Goal: Task Accomplishment & Management: Complete application form

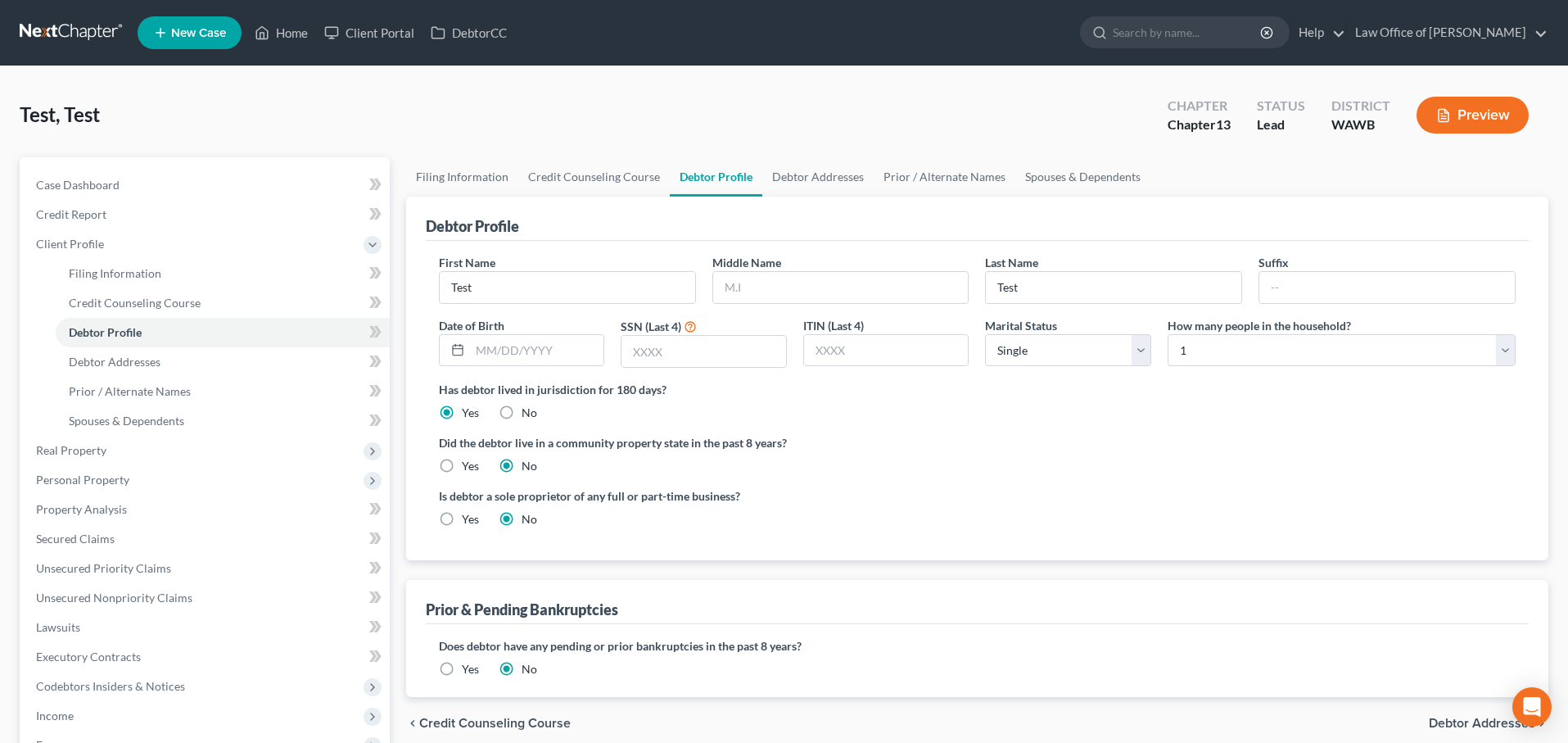
select select "0"
click at [1185, 37] on input "search" at bounding box center [1188, 32] width 150 height 30
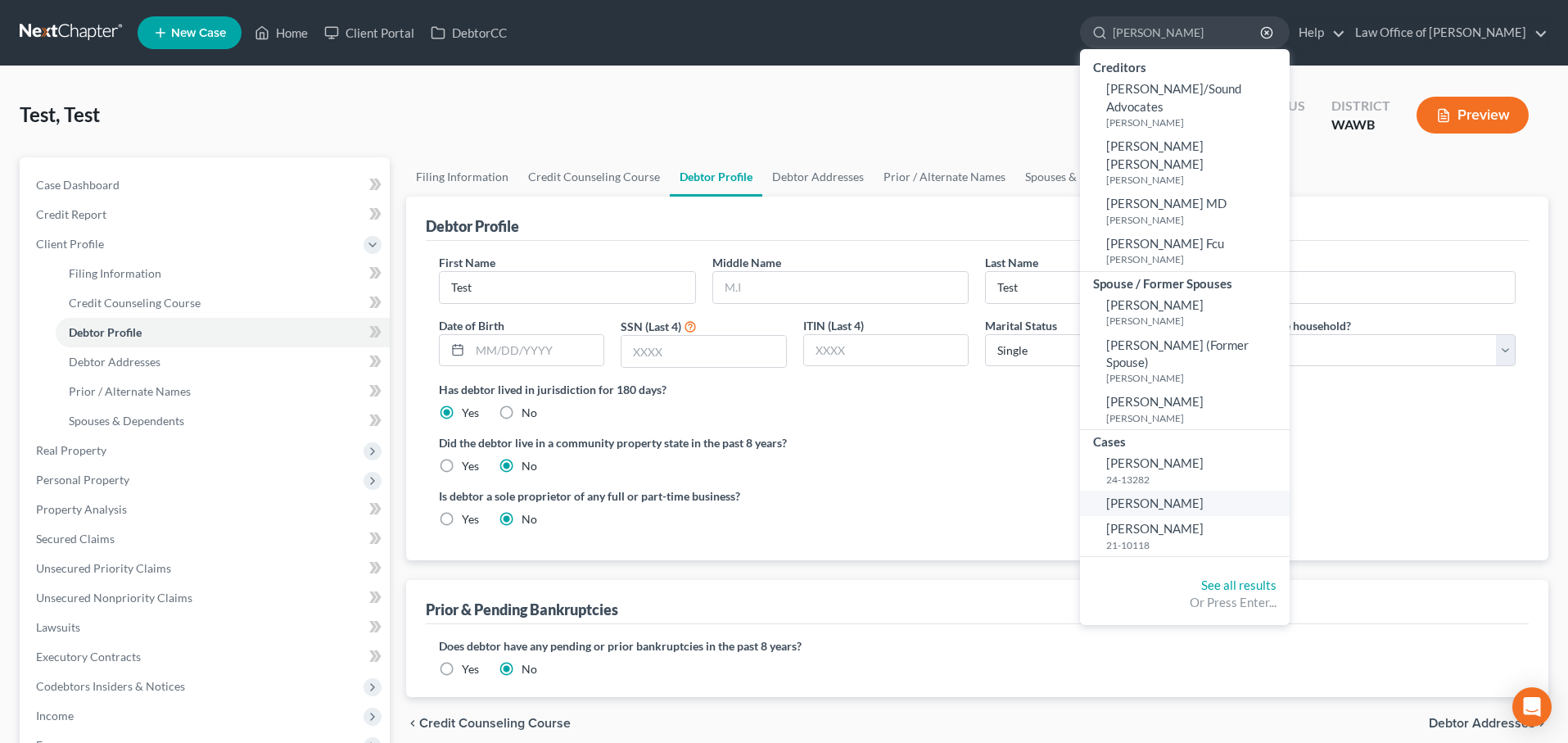
type input "jones"
click at [1201, 496] on span "[PERSON_NAME]" at bounding box center [1155, 502] width 97 height 14
select select "6"
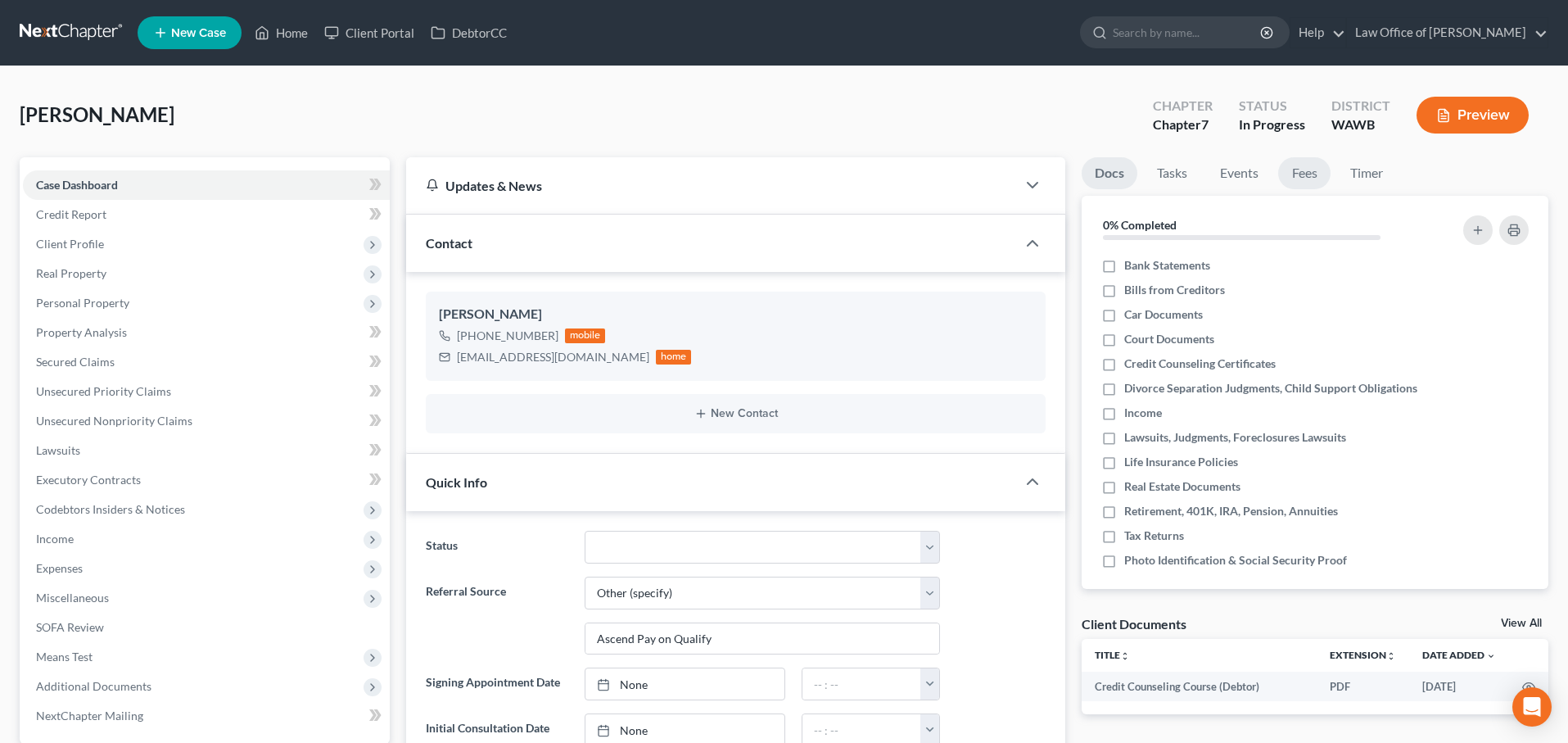
click at [1306, 184] on link "Fees" at bounding box center [1305, 174] width 52 height 32
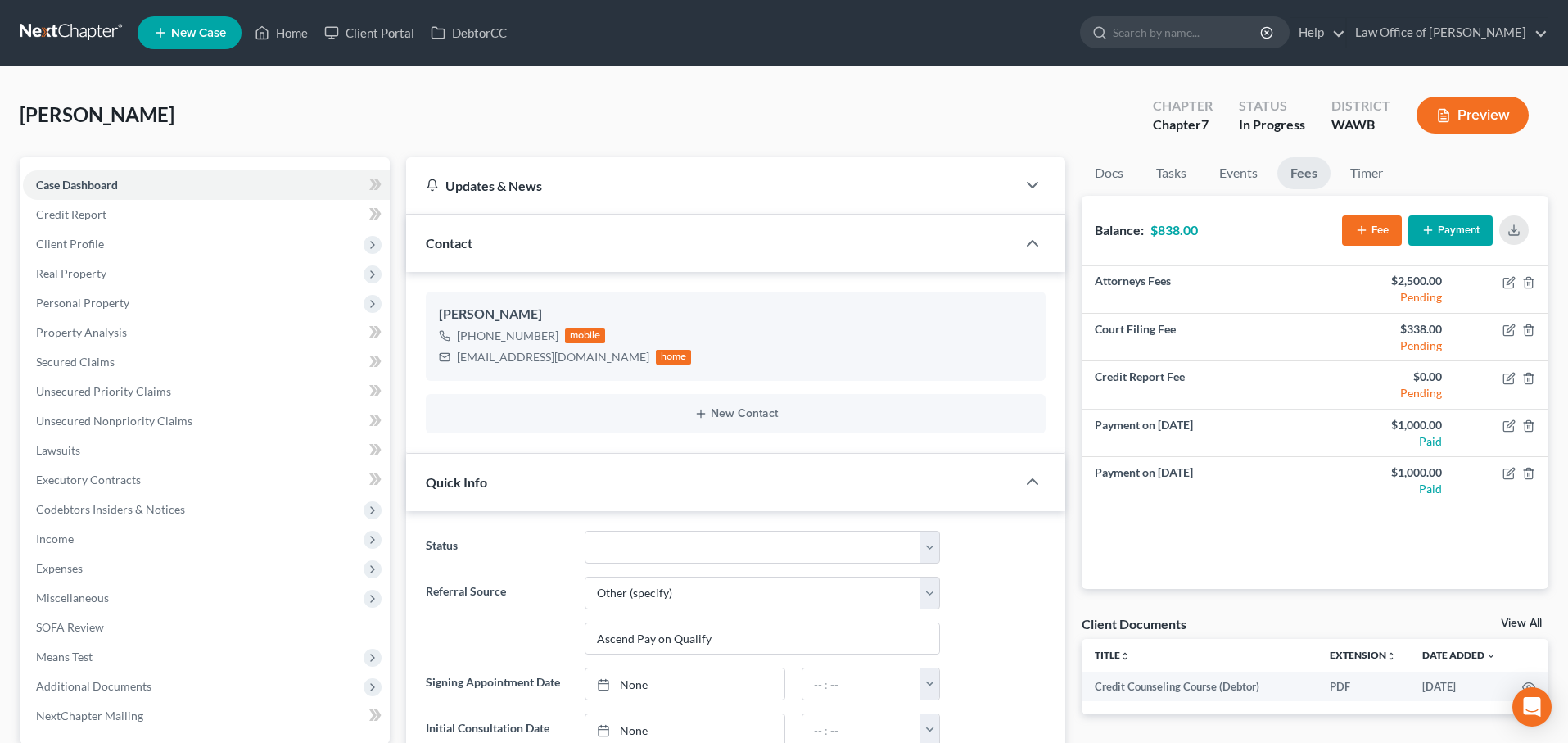
click at [1460, 230] on button "Payment" at bounding box center [1451, 230] width 85 height 30
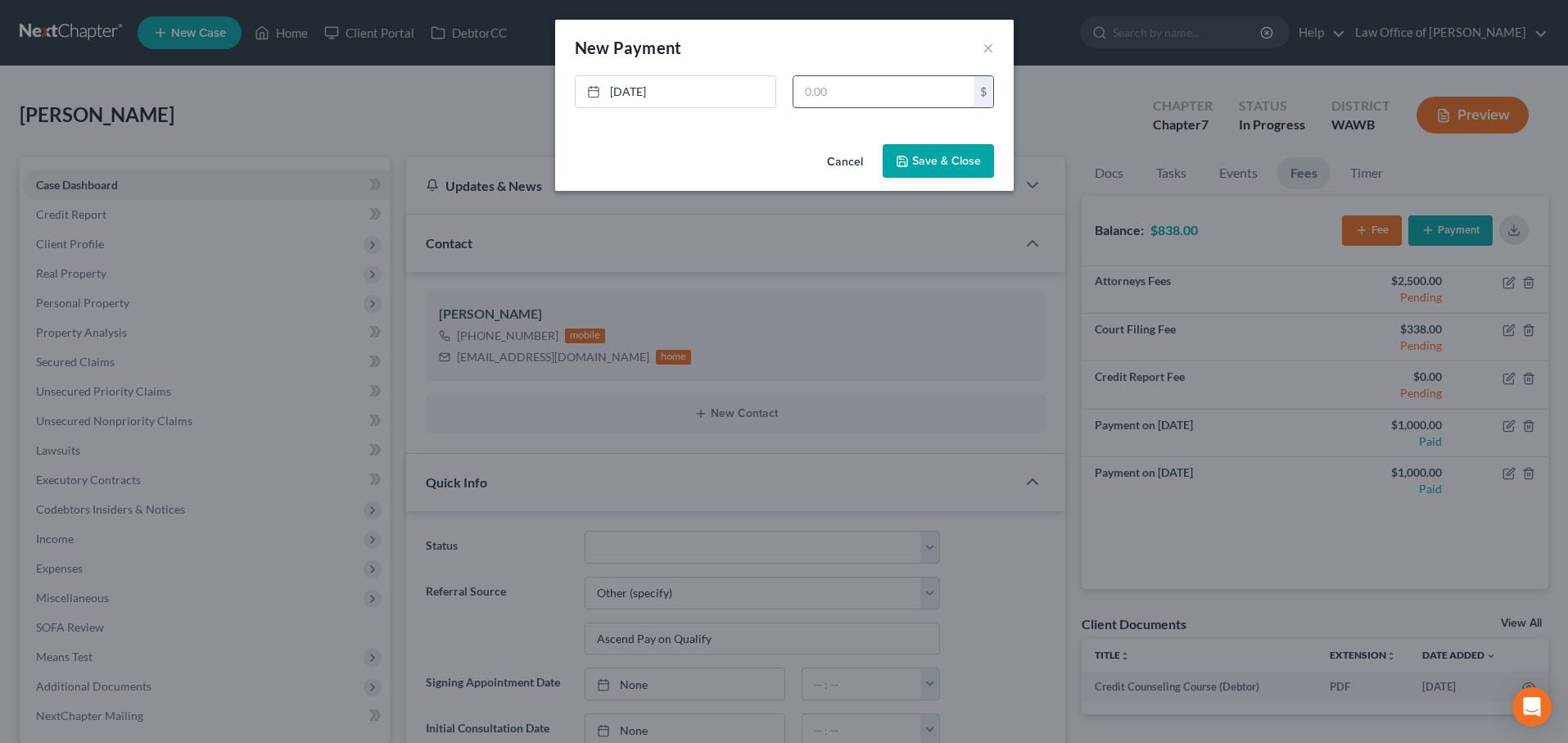
click at [923, 99] on input "text" at bounding box center [883, 91] width 180 height 31
type input "838"
click at [925, 161] on button "Save & Close" at bounding box center [939, 161] width 112 height 35
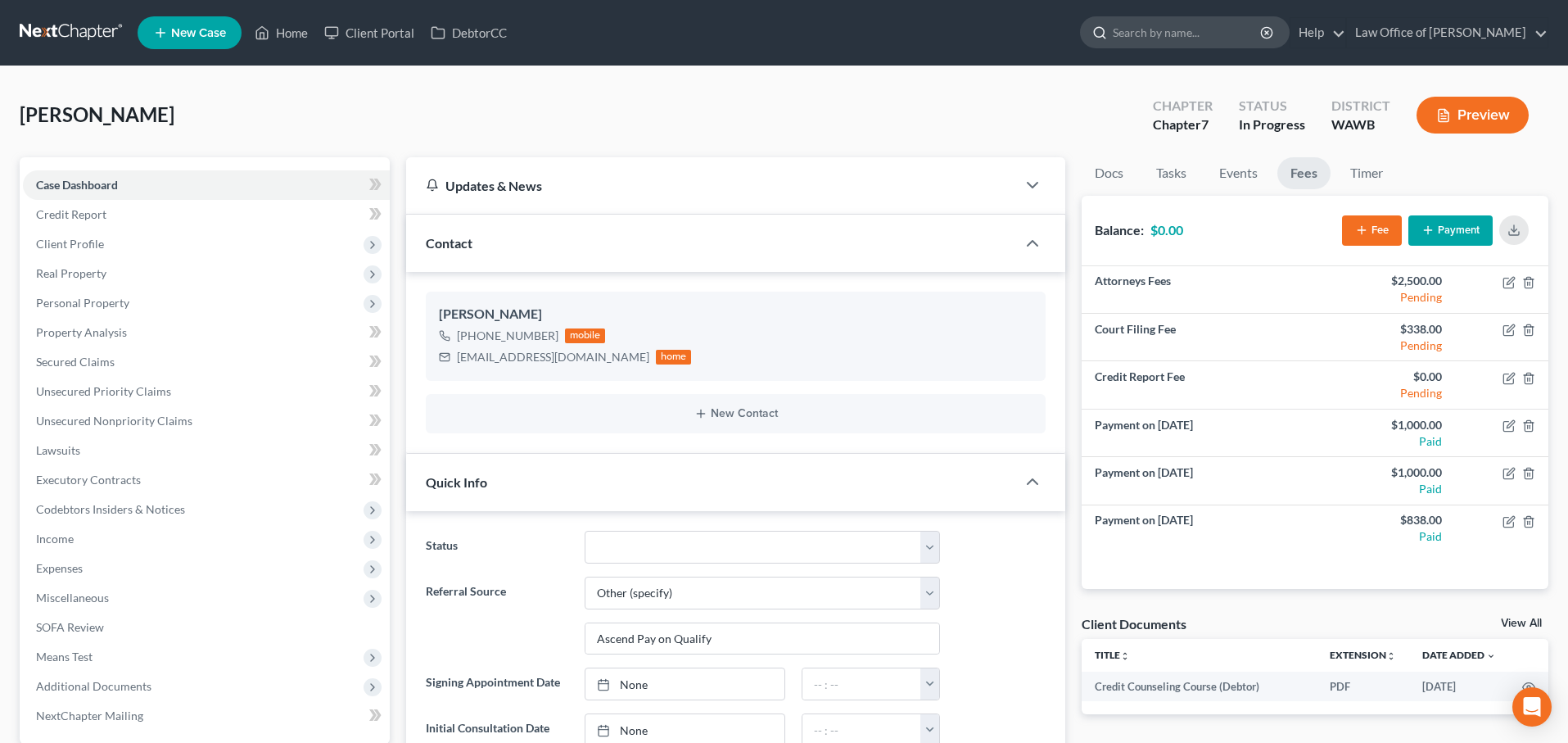
click at [1176, 31] on input "search" at bounding box center [1188, 32] width 150 height 30
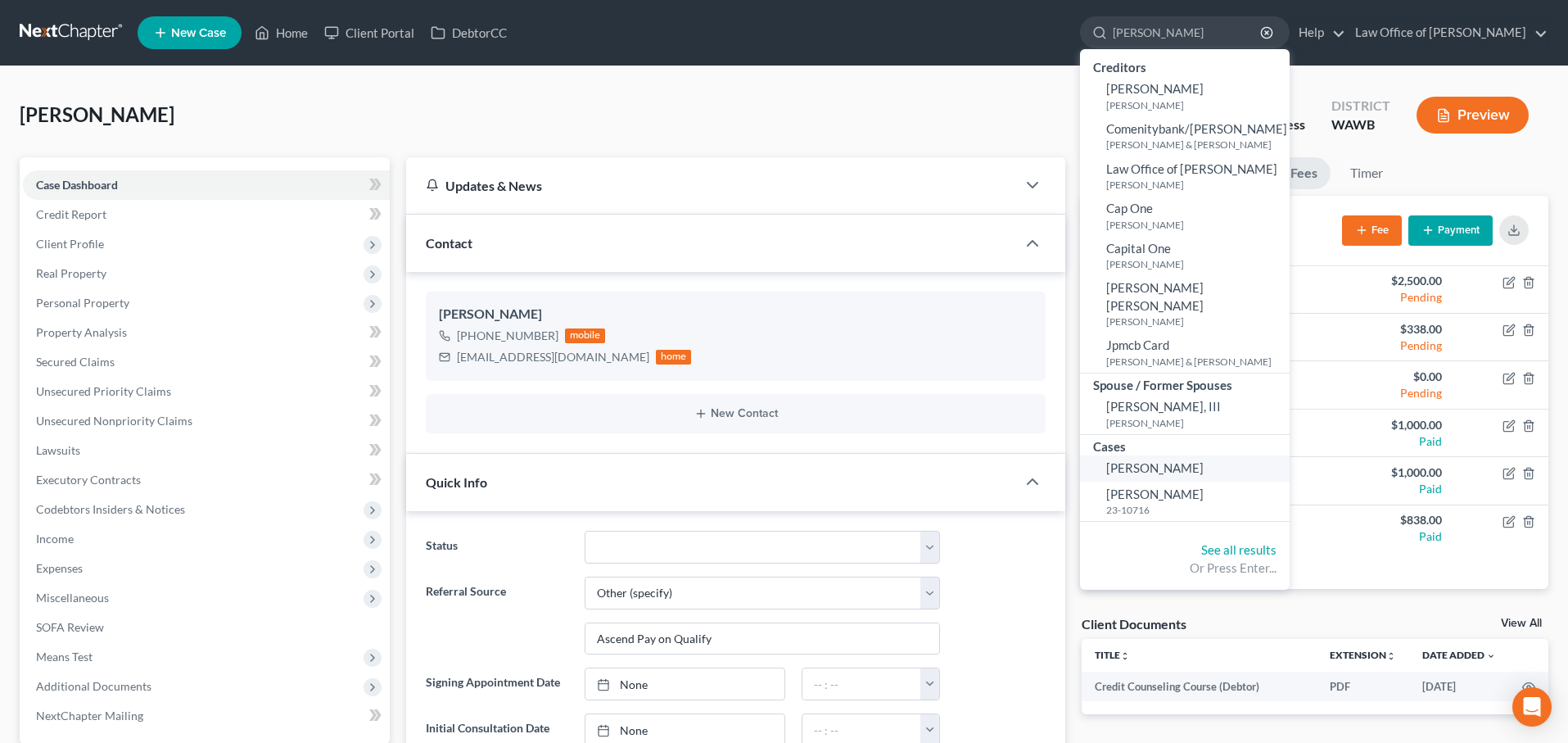
type input "catherine"
click at [1204, 461] on span "[PERSON_NAME]" at bounding box center [1155, 468] width 97 height 14
select select "6"
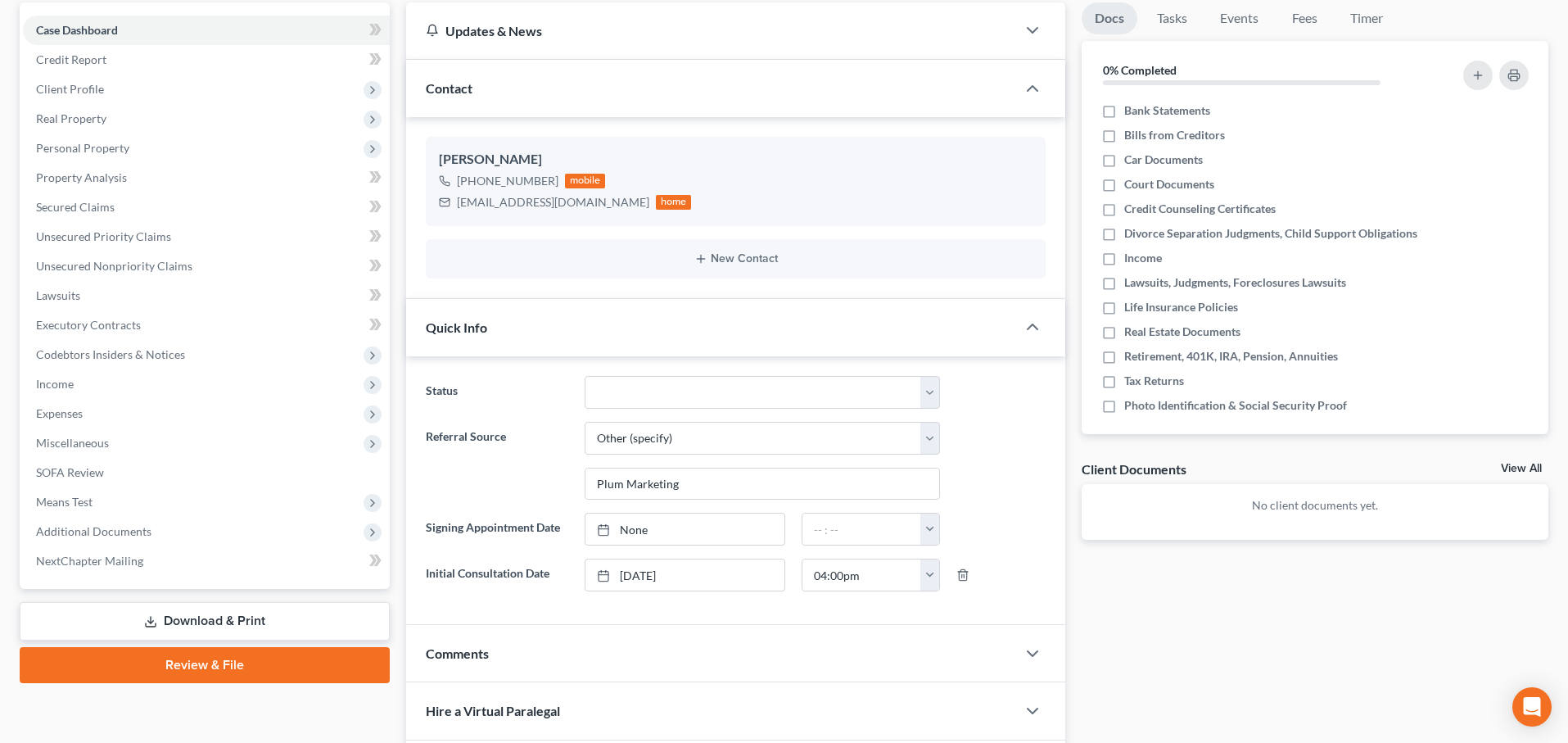
scroll to position [164, 0]
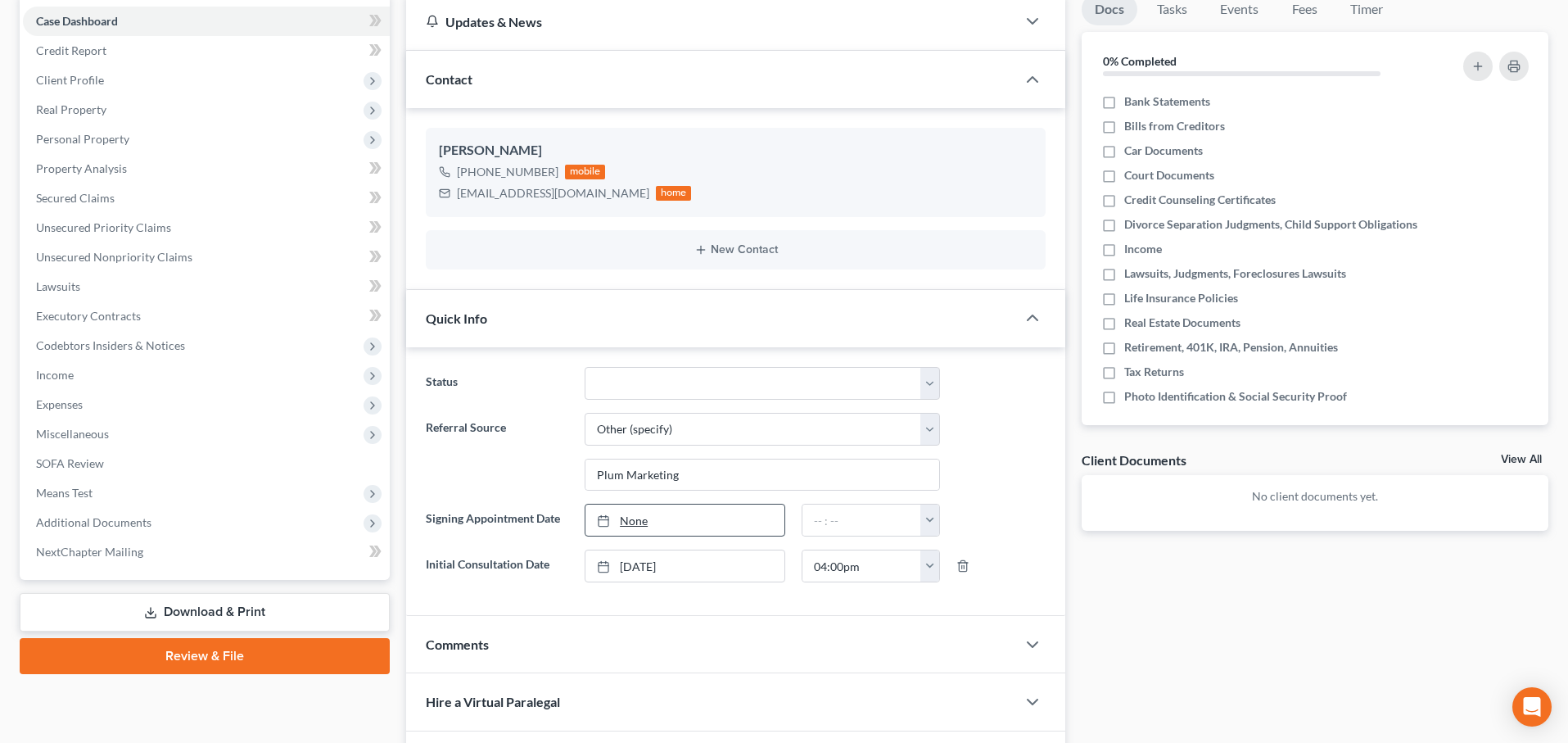
click at [633, 524] on link "None" at bounding box center [685, 520] width 199 height 31
click at [825, 527] on input "text" at bounding box center [862, 520] width 119 height 31
type input "4:00 pm"
click at [1124, 389] on label "Photo Identification & Social Security Proof" at bounding box center [1235, 396] width 223 height 16
click at [1131, 389] on input "Photo Identification & Social Security Proof" at bounding box center [1136, 394] width 11 height 11
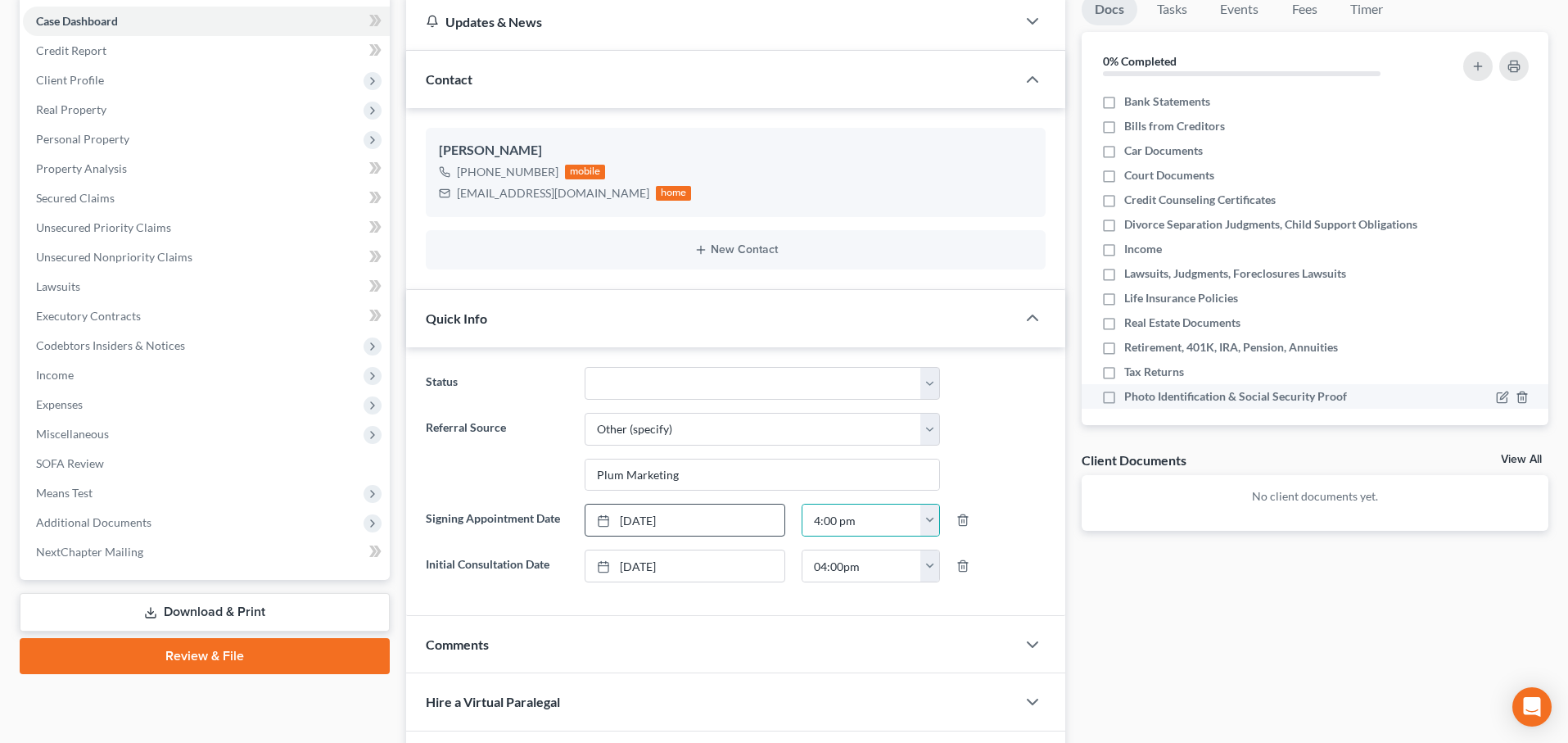
checkbox input "true"
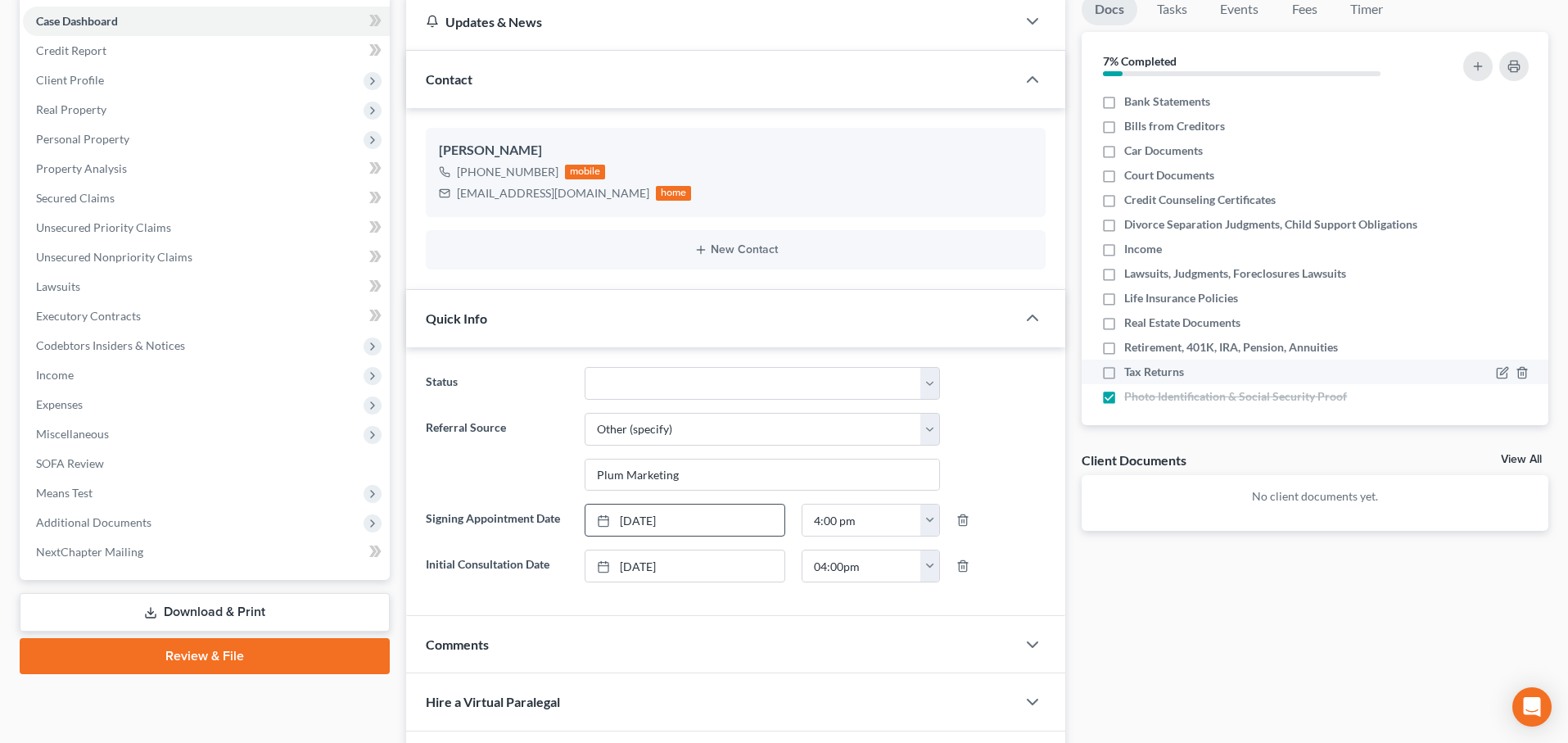
click at [1124, 366] on label "Tax Returns" at bounding box center [1154, 372] width 60 height 16
click at [1131, 366] on input "Tax Returns" at bounding box center [1136, 369] width 11 height 11
checkbox input "true"
click at [1124, 346] on label "Retirement, 401K, IRA, Pension, Annuities" at bounding box center [1231, 347] width 213 height 16
click at [1131, 346] on input "Retirement, 401K, IRA, Pension, Annuities" at bounding box center [1136, 344] width 11 height 11
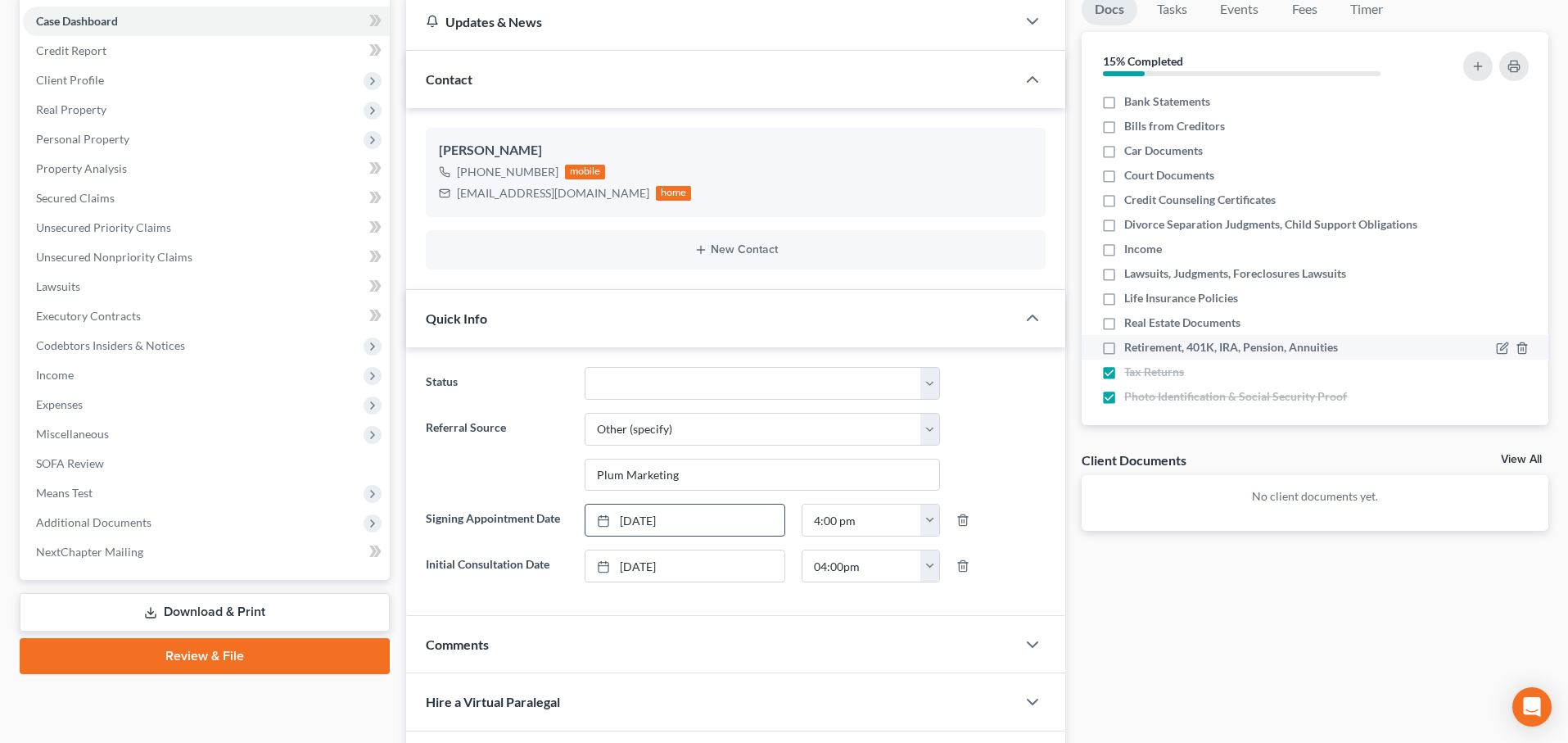
checkbox input "true"
click at [1124, 318] on label "Real Estate Documents" at bounding box center [1182, 322] width 116 height 16
click at [1131, 318] on input "Real Estate Documents" at bounding box center [1136, 319] width 11 height 11
checkbox input "true"
click at [1124, 291] on label "Life Insurance Policies" at bounding box center [1181, 297] width 113 height 16
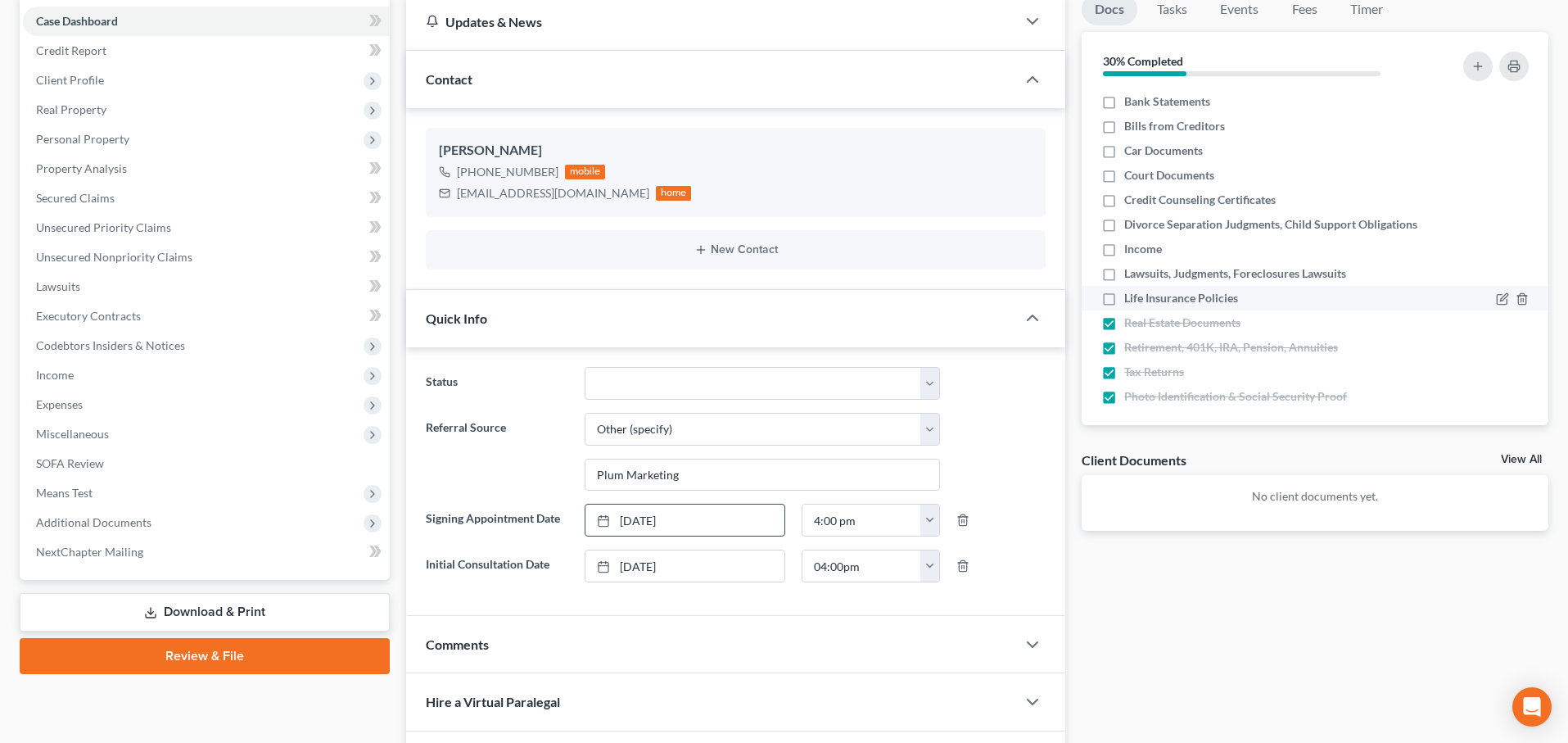
click at [1131, 291] on input "Life Insurance Policies" at bounding box center [1136, 295] width 11 height 11
checkbox input "true"
click at [1124, 273] on label "Lawsuits, Judgments, Foreclosures Lawsuits" at bounding box center [1235, 273] width 222 height 16
click at [1131, 273] on input "Lawsuits, Judgments, Foreclosures Lawsuits" at bounding box center [1136, 270] width 11 height 11
checkbox input "true"
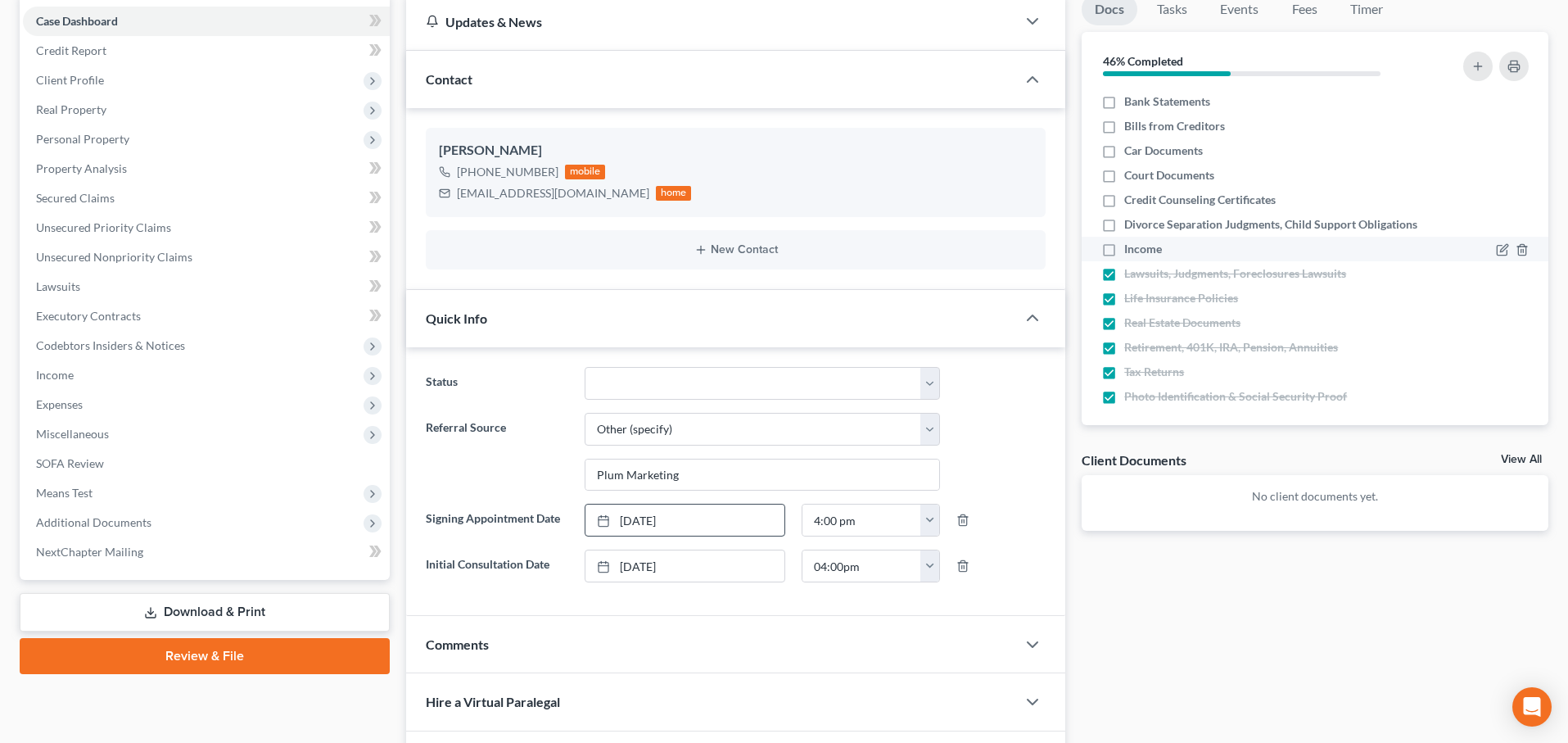
click at [1124, 252] on label "Income" at bounding box center [1143, 248] width 37 height 16
click at [1131, 252] on input "Income" at bounding box center [1136, 246] width 11 height 11
checkbox input "true"
click at [1124, 219] on label "Divorce Separation Judgments, Child Support Obligations" at bounding box center [1271, 224] width 293 height 16
click at [1131, 219] on input "Divorce Separation Judgments, Child Support Obligations" at bounding box center [1136, 221] width 11 height 11
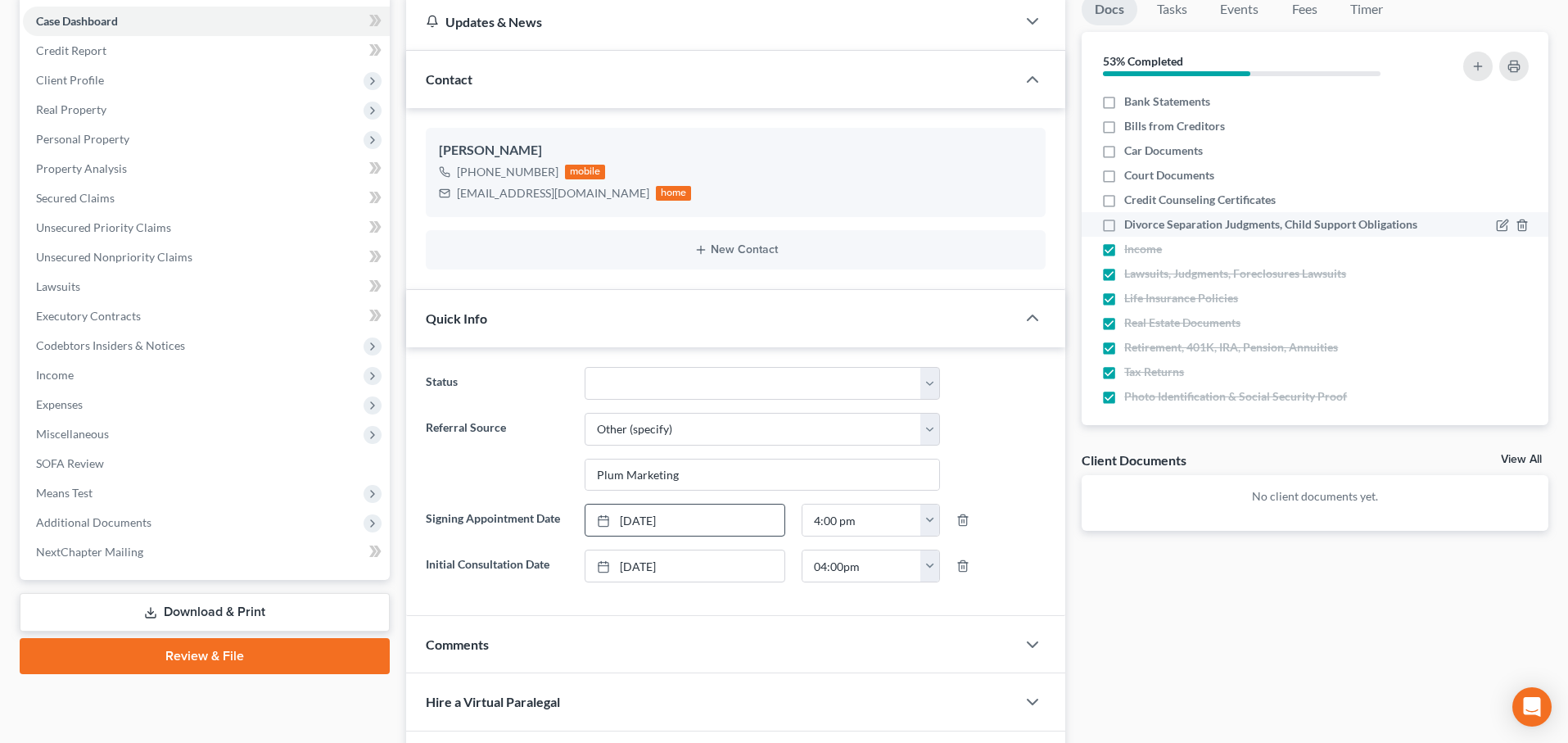
checkbox input "true"
click at [1124, 197] on label "Credit Counseling Certificates" at bounding box center [1200, 199] width 152 height 16
click at [1131, 197] on input "Credit Counseling Certificates" at bounding box center [1136, 197] width 11 height 11
checkbox input "true"
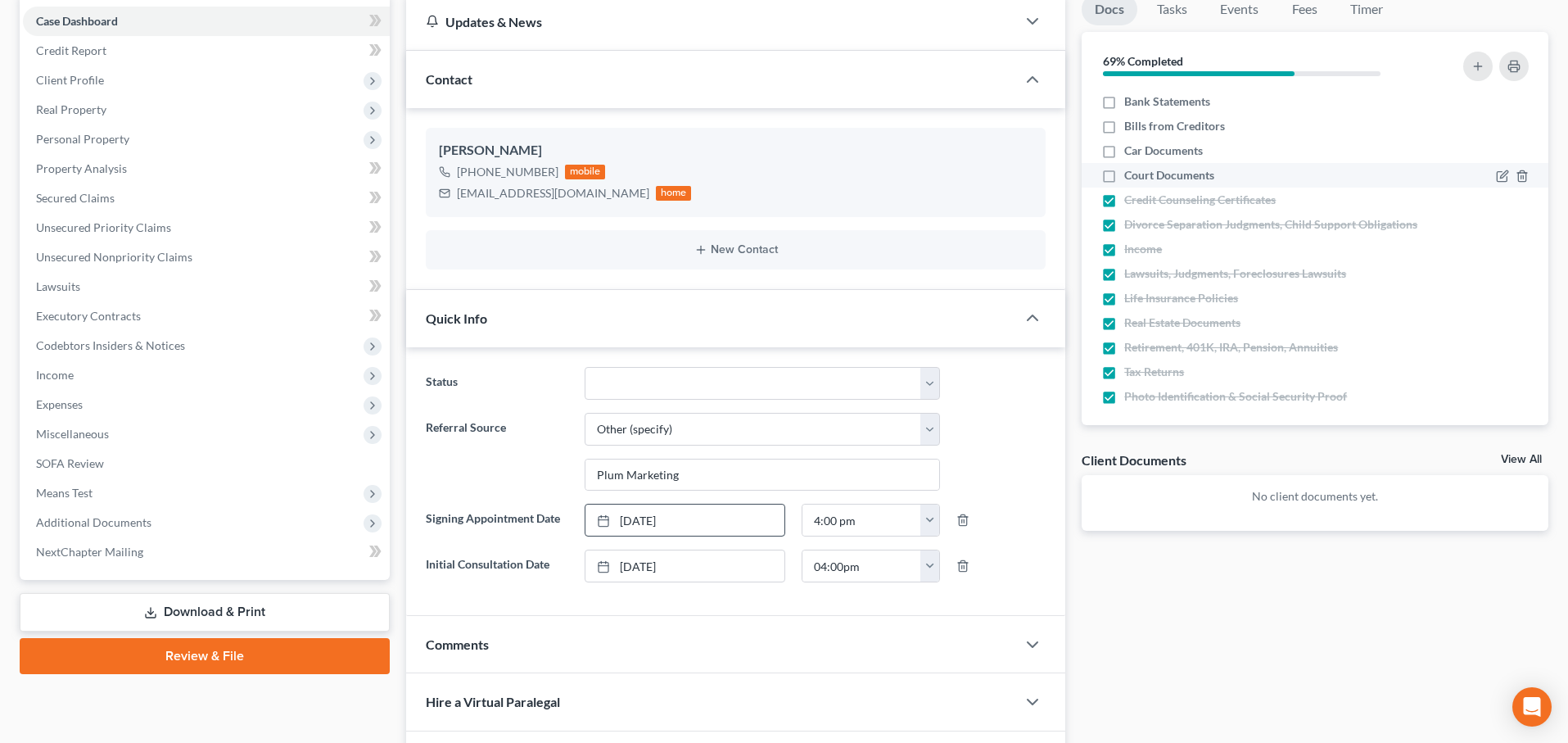
click at [1124, 178] on label "Court Documents" at bounding box center [1169, 175] width 90 height 16
click at [1131, 178] on input "Court Documents" at bounding box center [1136, 172] width 11 height 11
checkbox input "true"
click at [1124, 143] on label "Car Documents" at bounding box center [1163, 150] width 79 height 16
click at [1131, 143] on input "Car Documents" at bounding box center [1136, 147] width 11 height 11
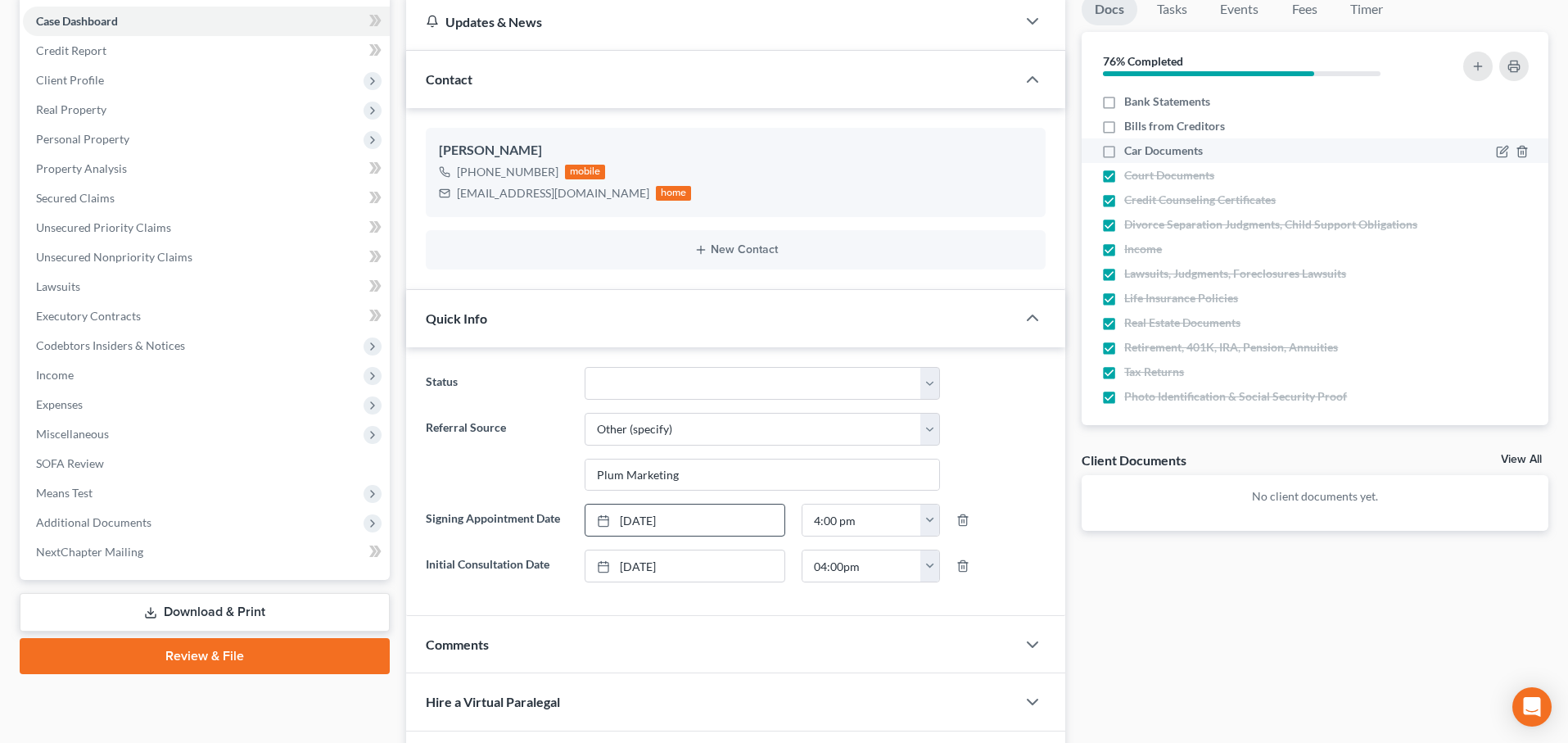
checkbox input "true"
click at [1124, 121] on label "Bills from Creditors" at bounding box center [1174, 125] width 101 height 16
click at [1131, 121] on input "Bills from Creditors" at bounding box center [1136, 123] width 11 height 11
checkbox input "true"
click at [1124, 106] on label "Bank Statements" at bounding box center [1168, 101] width 86 height 16
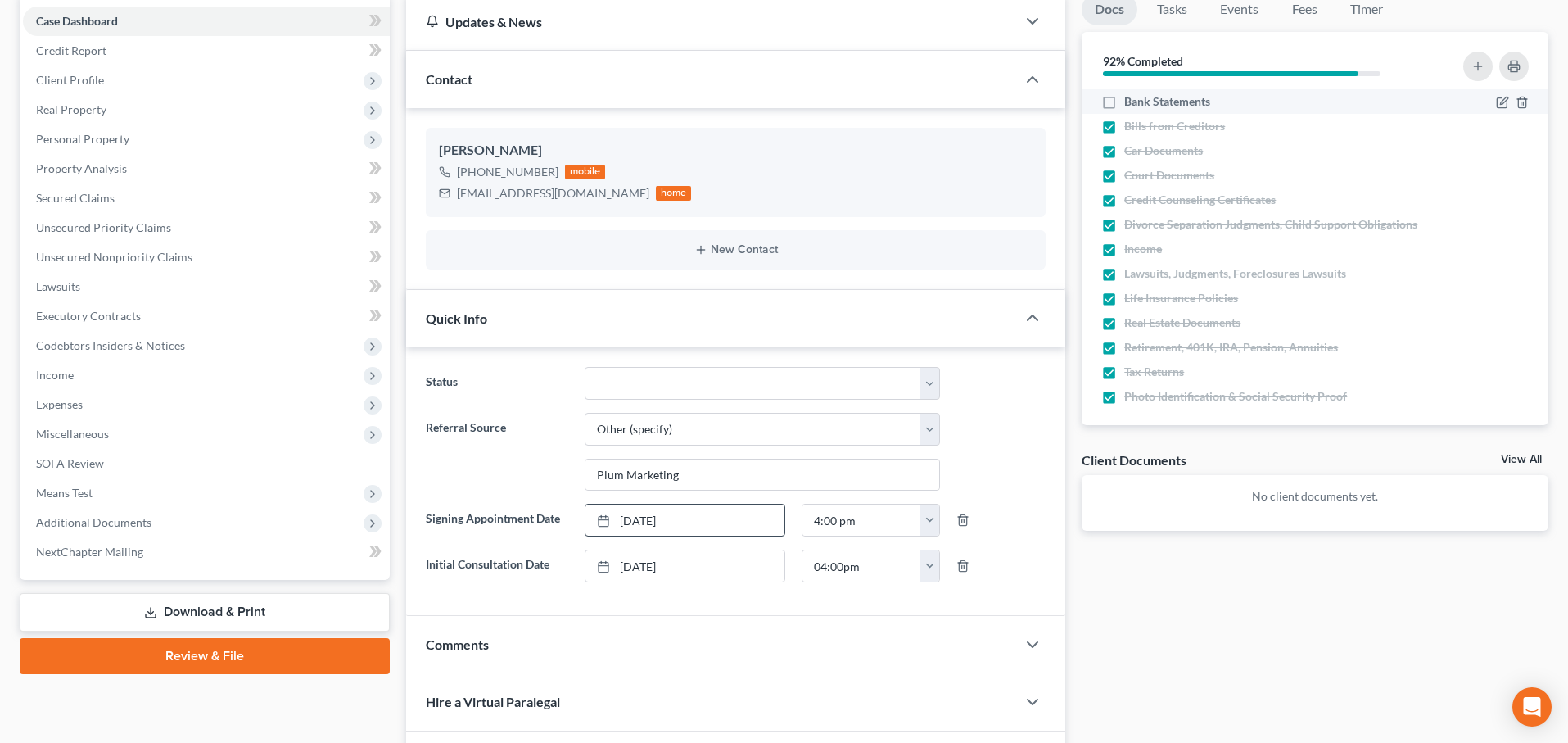
click at [1131, 104] on input "Bank Statements" at bounding box center [1136, 98] width 11 height 11
checkbox input "true"
click at [1168, 8] on link "Tasks" at bounding box center [1172, 9] width 57 height 32
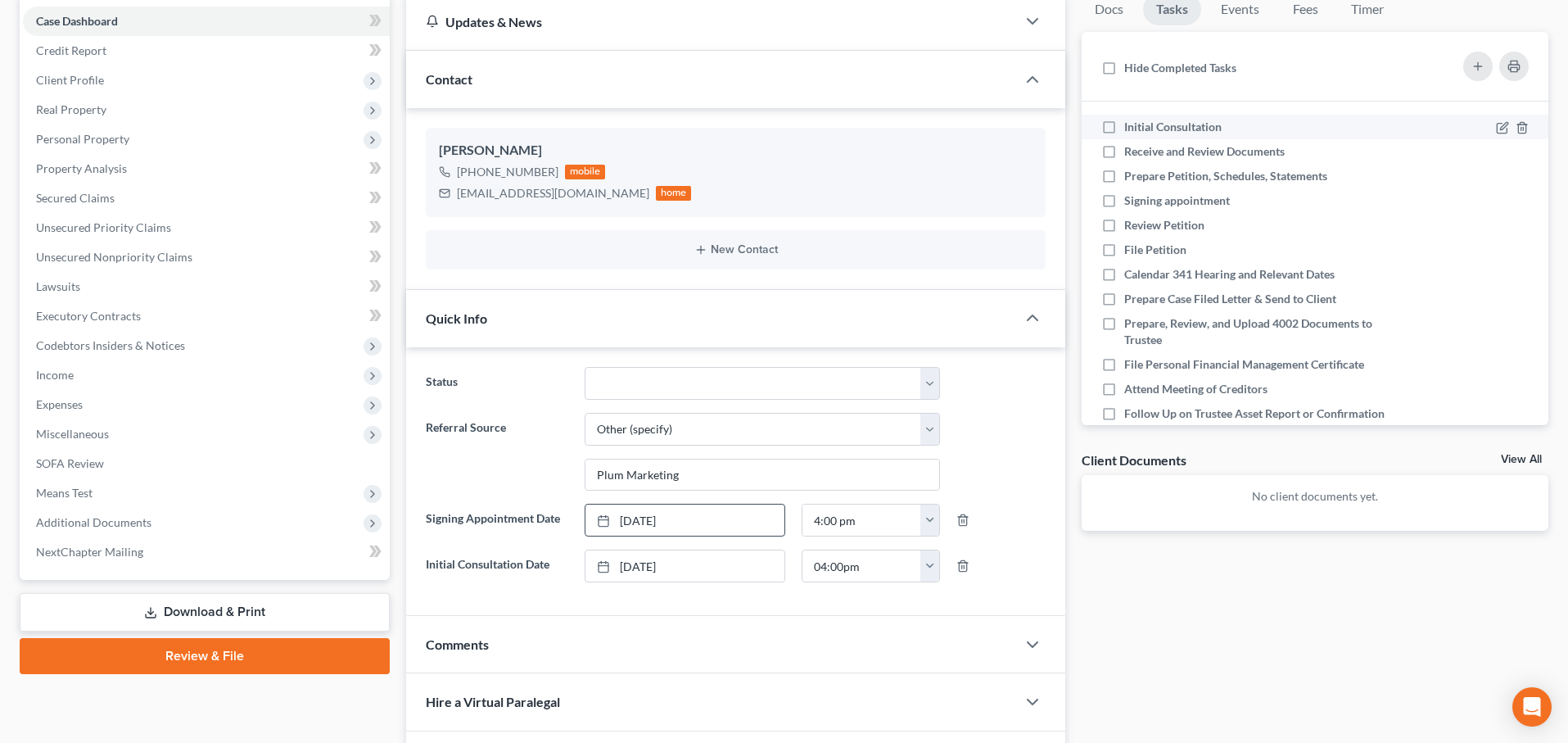
click at [1124, 126] on label "Initial Consultation" at bounding box center [1179, 126] width 111 height 16
click at [1131, 126] on input "Initial Consultation" at bounding box center [1136, 124] width 11 height 11
checkbox input "true"
click at [1124, 147] on label "Receive and Review Documents" at bounding box center [1211, 151] width 174 height 16
click at [1131, 147] on input "Receive and Review Documents" at bounding box center [1136, 148] width 11 height 11
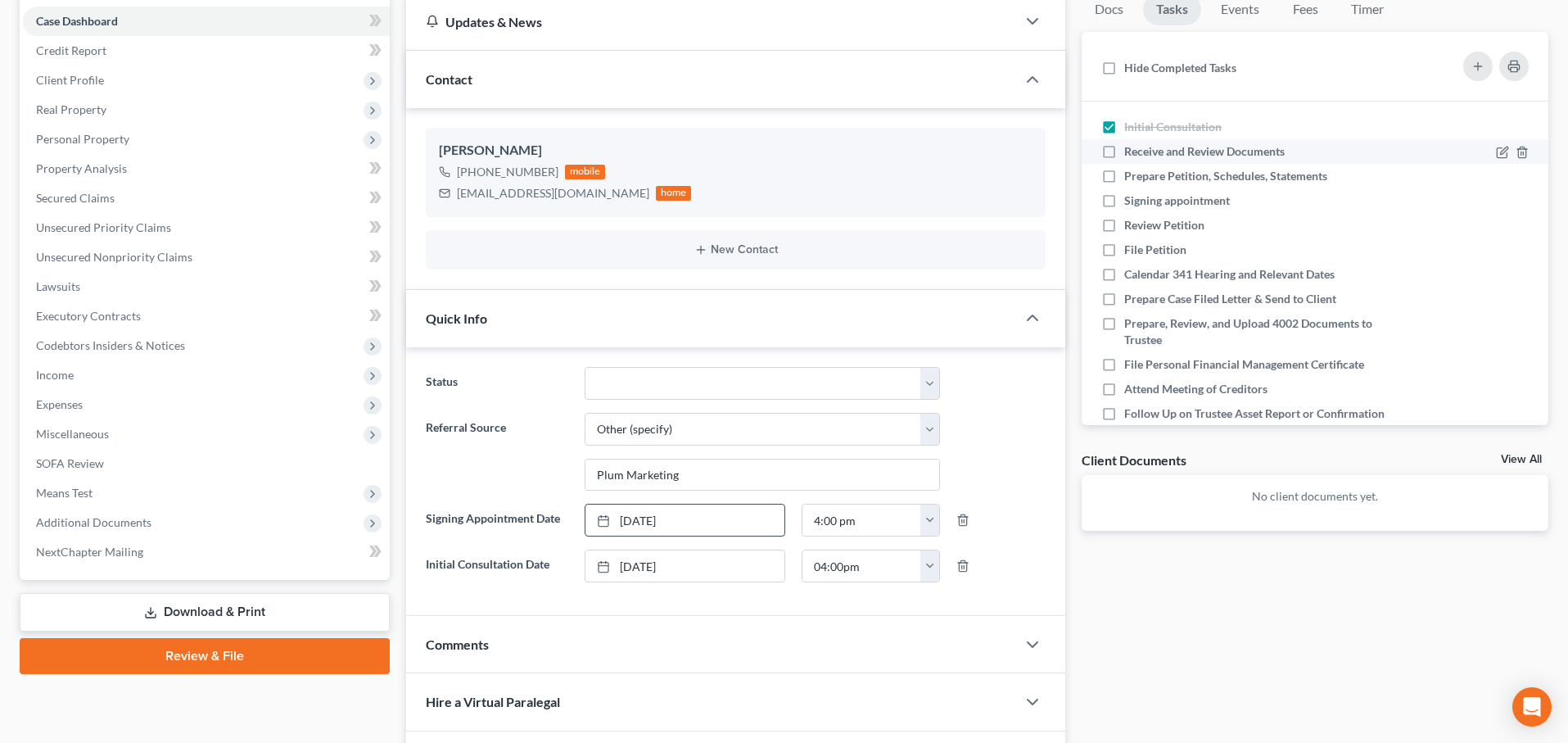
checkbox input "true"
click at [1124, 174] on label "Prepare Petition, Schedules, Statements" at bounding box center [1232, 175] width 216 height 16
click at [1131, 174] on input "Prepare Petition, Schedules, Statements" at bounding box center [1136, 173] width 11 height 11
checkbox input "true"
click at [1233, 20] on link "Events" at bounding box center [1240, 9] width 64 height 32
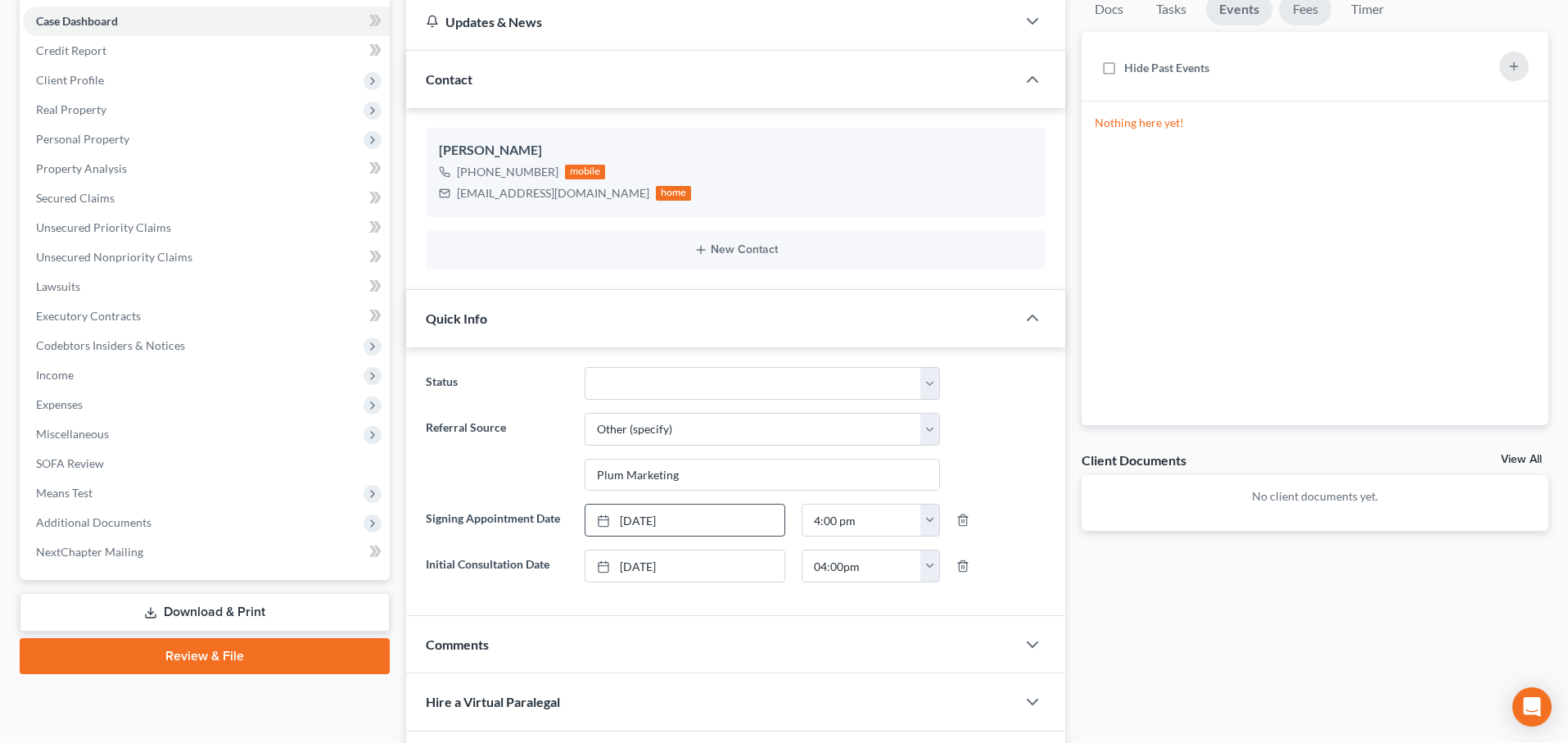
click at [1301, 20] on link "Fees" at bounding box center [1306, 9] width 52 height 32
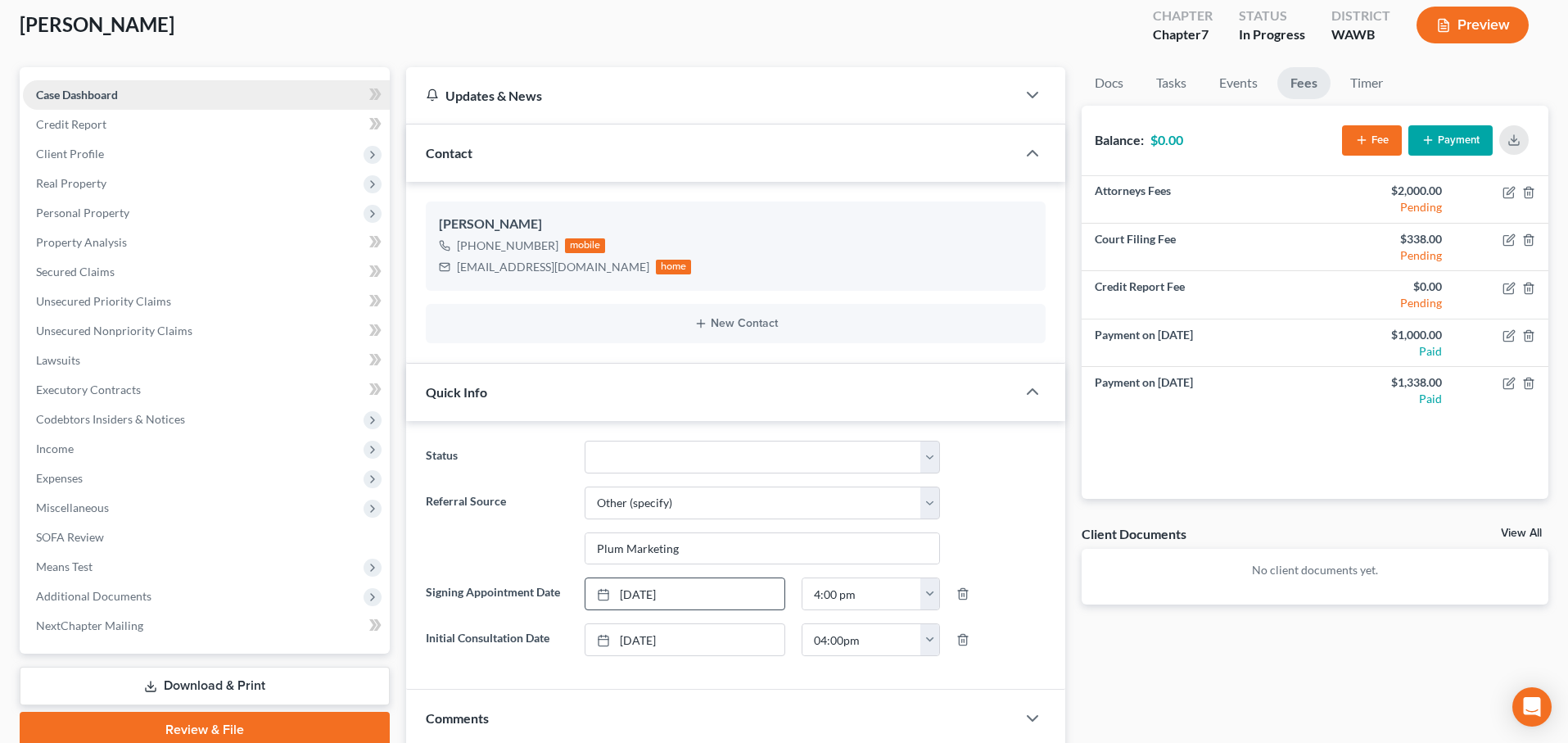
scroll to position [86, 0]
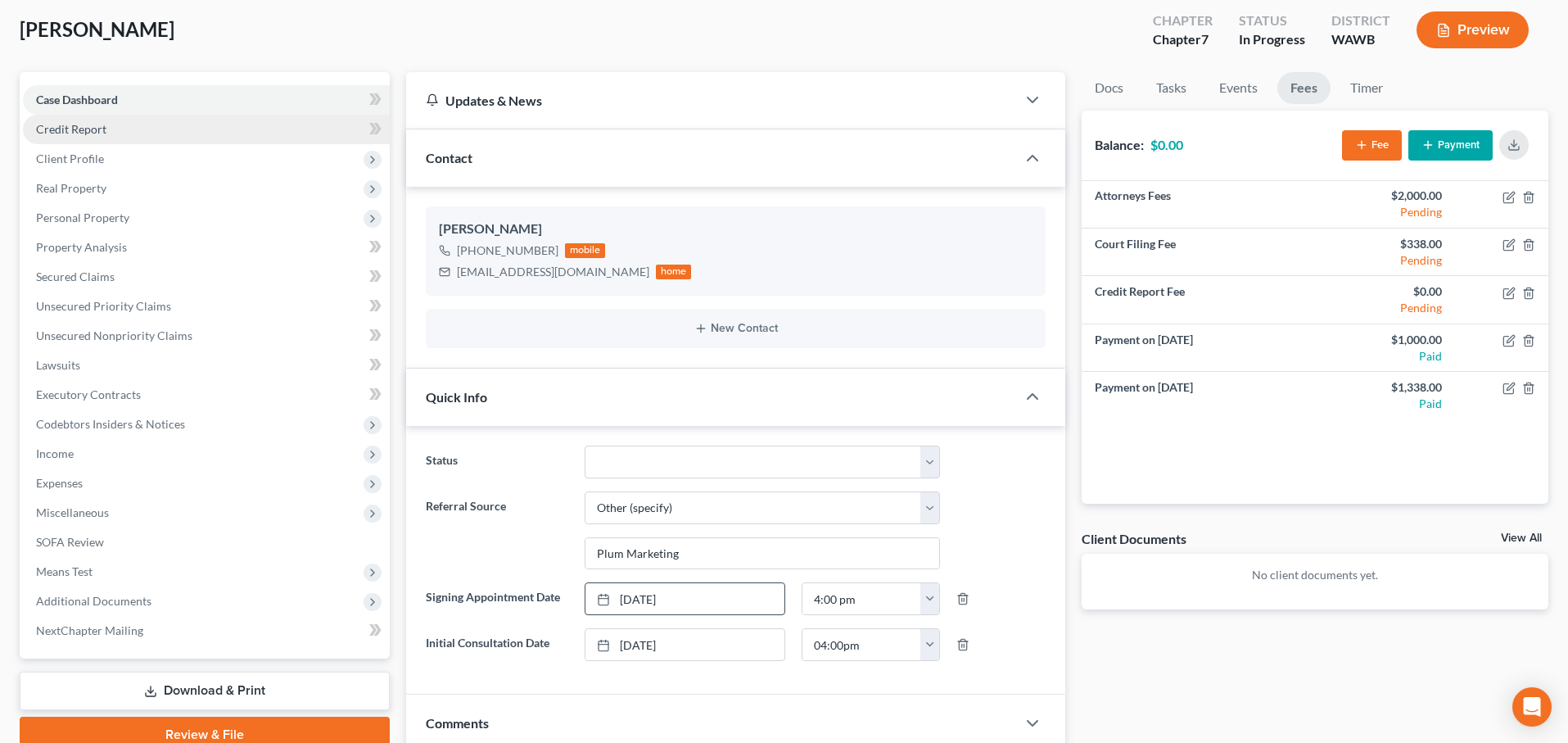
click at [216, 138] on link "Credit Report" at bounding box center [206, 129] width 367 height 30
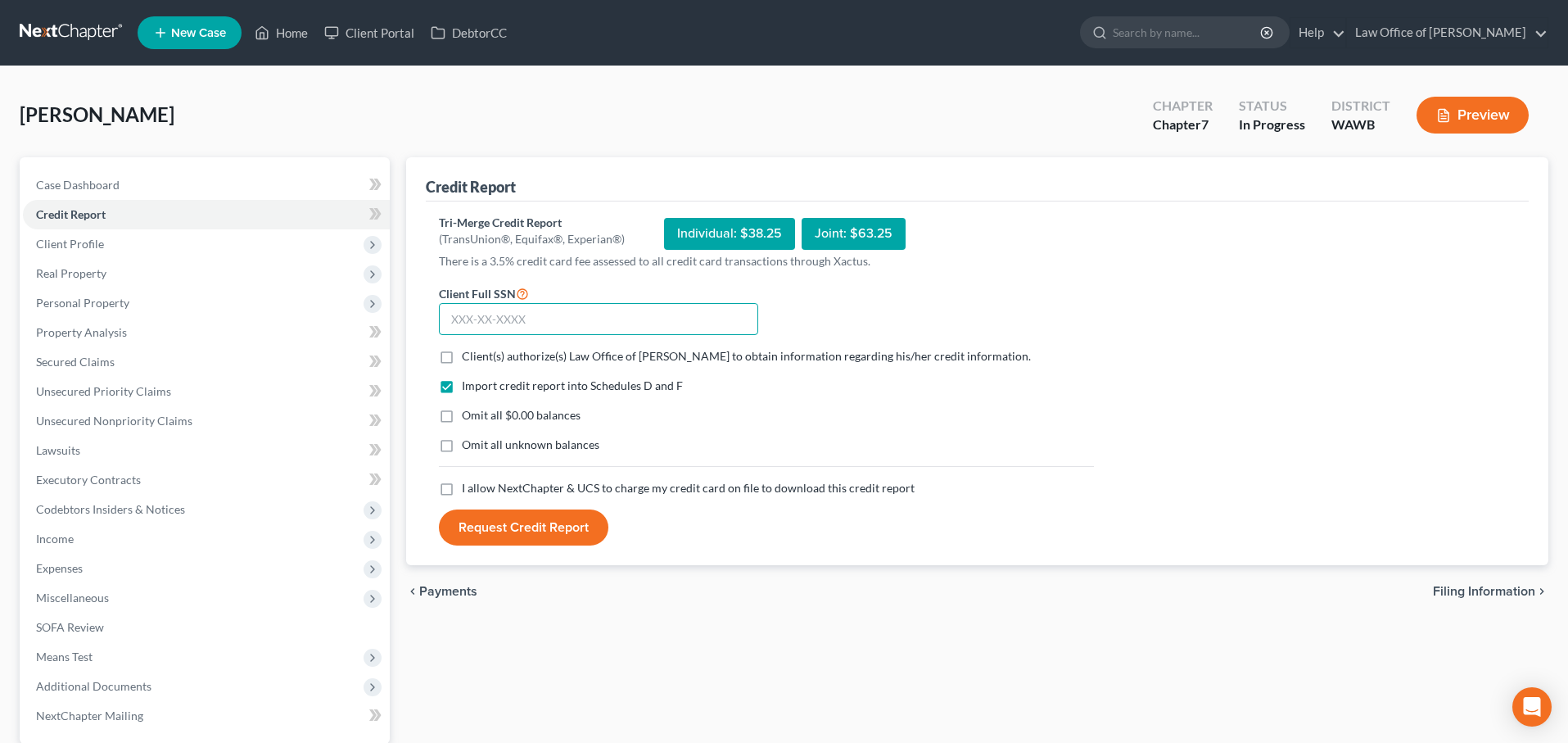
click at [499, 317] on input "text" at bounding box center [599, 319] width 319 height 33
type input "623-74-9201"
click at [462, 359] on label "Client(s) authorize(s) Law Office of Lisa S. Tse to obtain information regardin…" at bounding box center [747, 356] width 569 height 16
click at [468, 359] on input "Client(s) authorize(s) Law Office of Lisa S. Tse to obtain information regardin…" at bounding box center [473, 353] width 11 height 11
checkbox input "true"
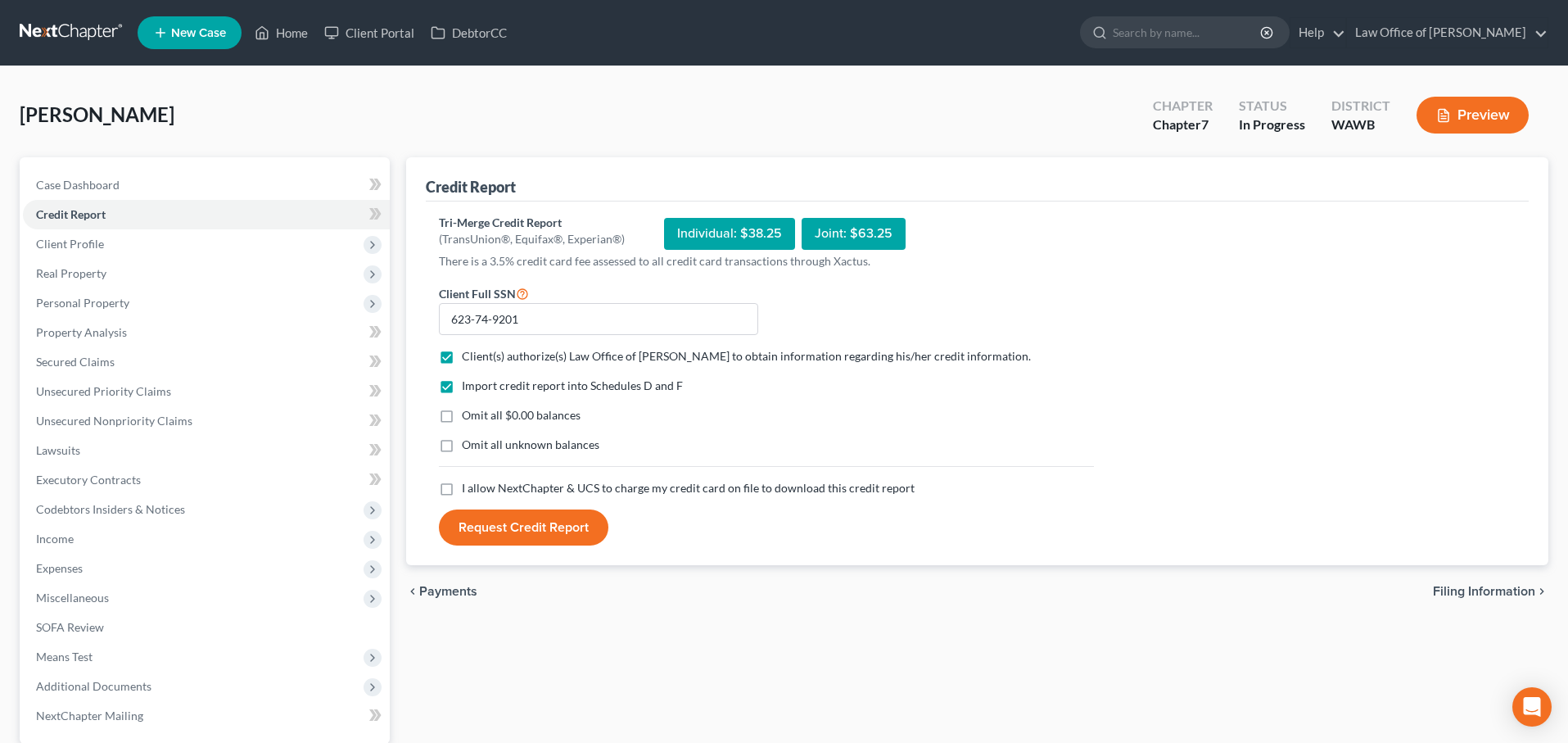
click at [462, 491] on label "I allow NextChapter & UCS to charge my credit card on file to download this cre…" at bounding box center [688, 488] width 453 height 16
click at [468, 491] on input "I allow NextChapter & UCS to charge my credit card on file to download this cre…" at bounding box center [473, 485] width 11 height 11
checkbox input "true"
click at [510, 550] on div "Tri-Merge Credit Report (TransUnion®, Equifax®, Experian®) Individual: $38.25 J…" at bounding box center [977, 384] width 1103 height 364
click at [511, 539] on button "Request Credit Report" at bounding box center [524, 528] width 169 height 36
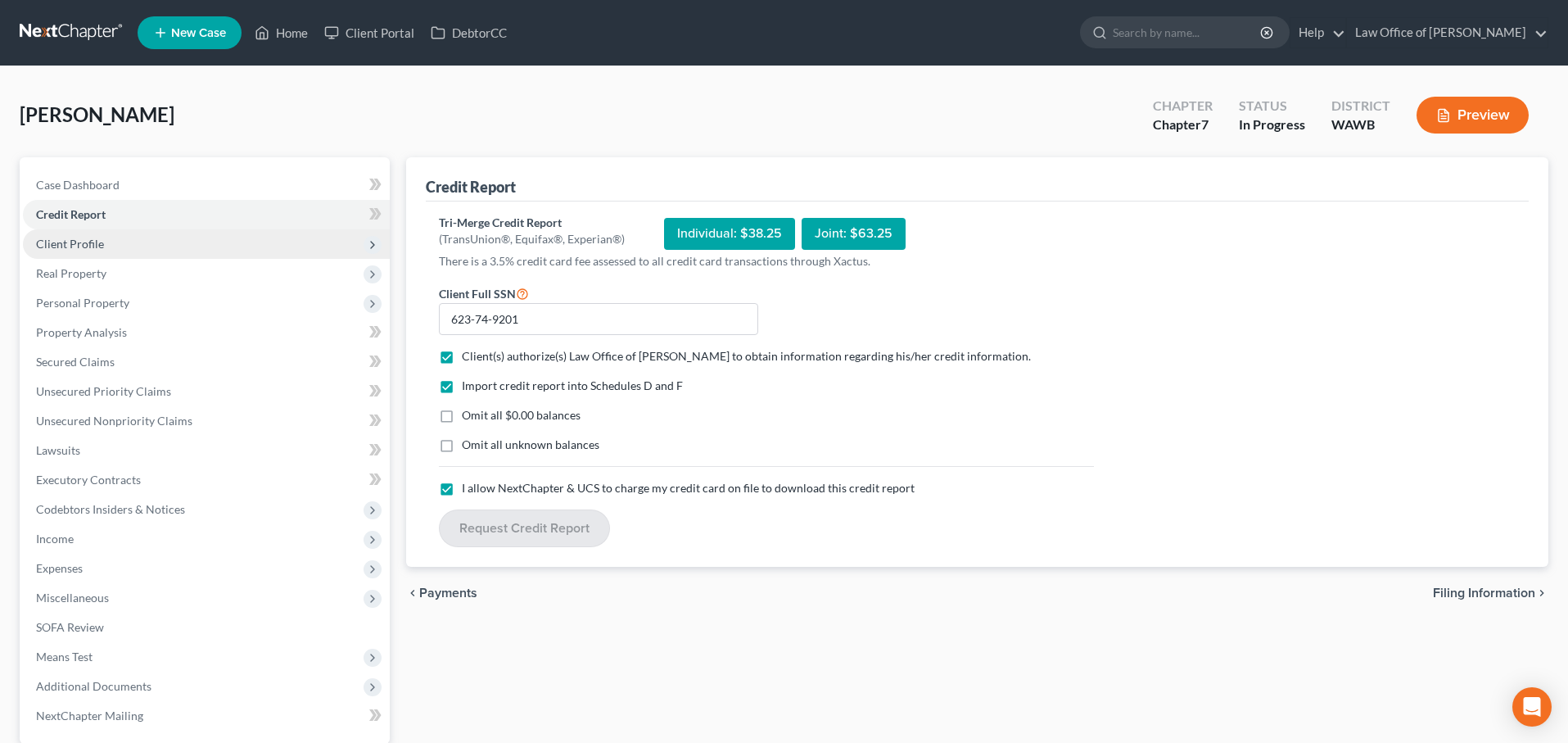
click at [224, 247] on span "Client Profile" at bounding box center [206, 244] width 367 height 30
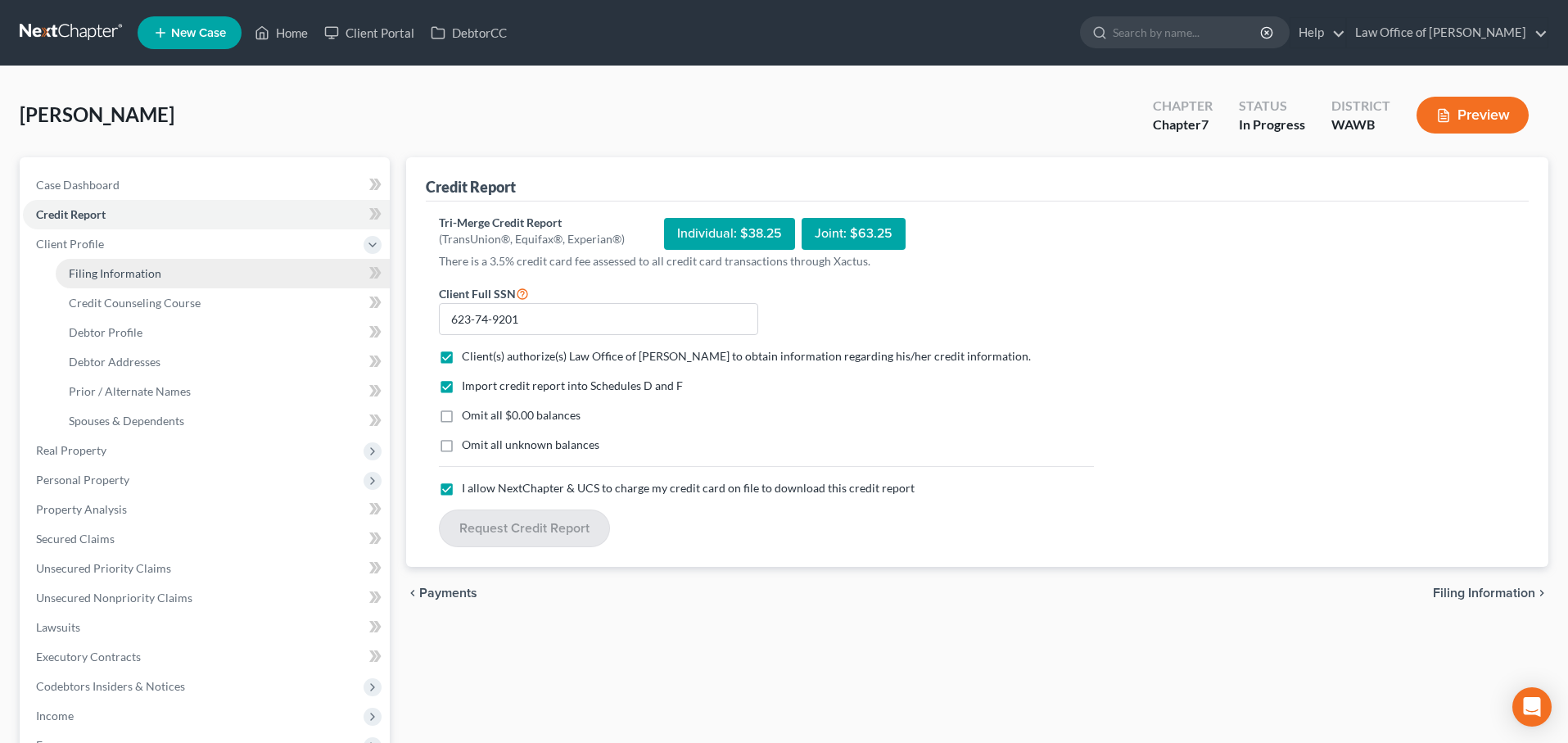
click at [223, 264] on link "Filing Information" at bounding box center [223, 274] width 334 height 30
select select "1"
select select "0"
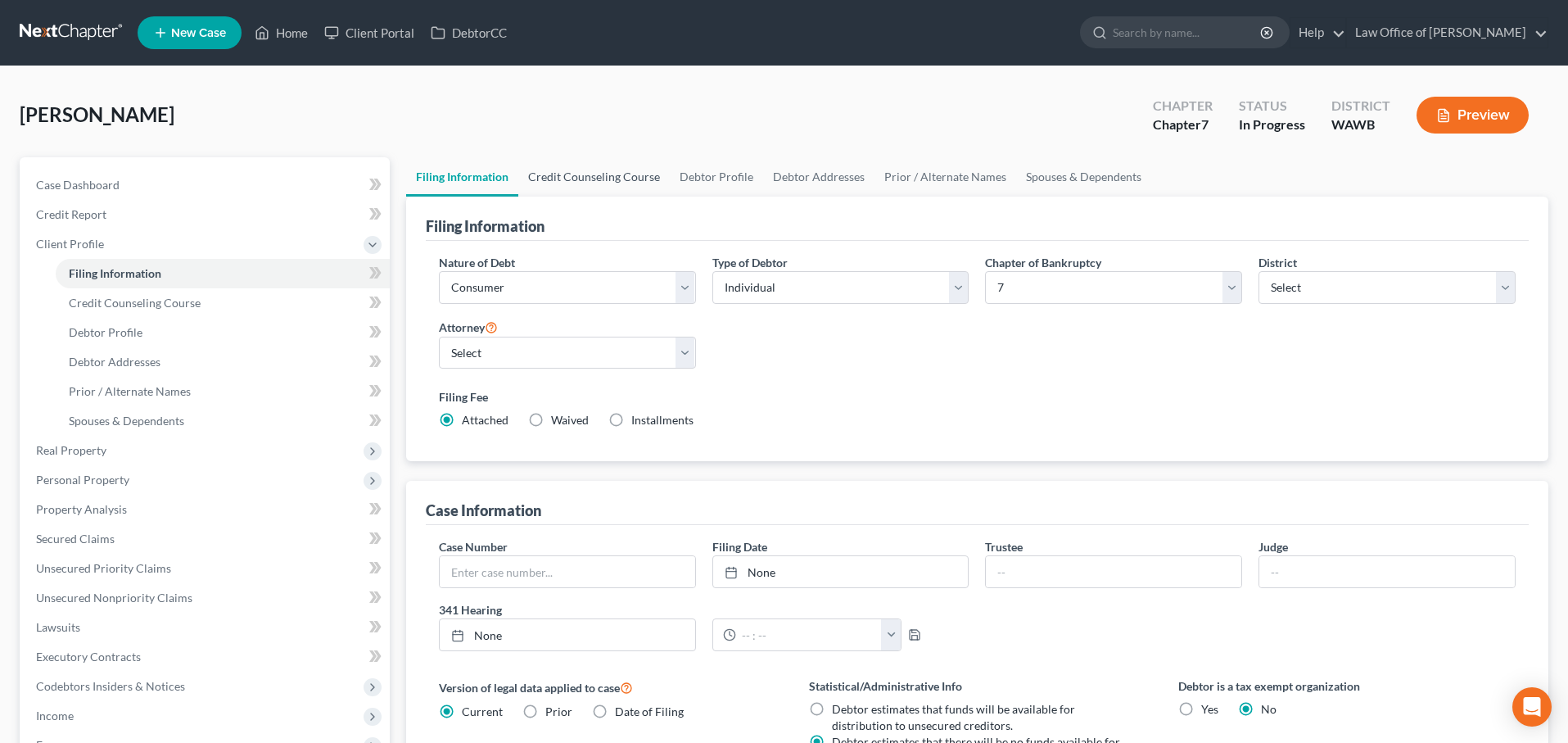
click at [599, 181] on link "Credit Counseling Course" at bounding box center [594, 177] width 152 height 39
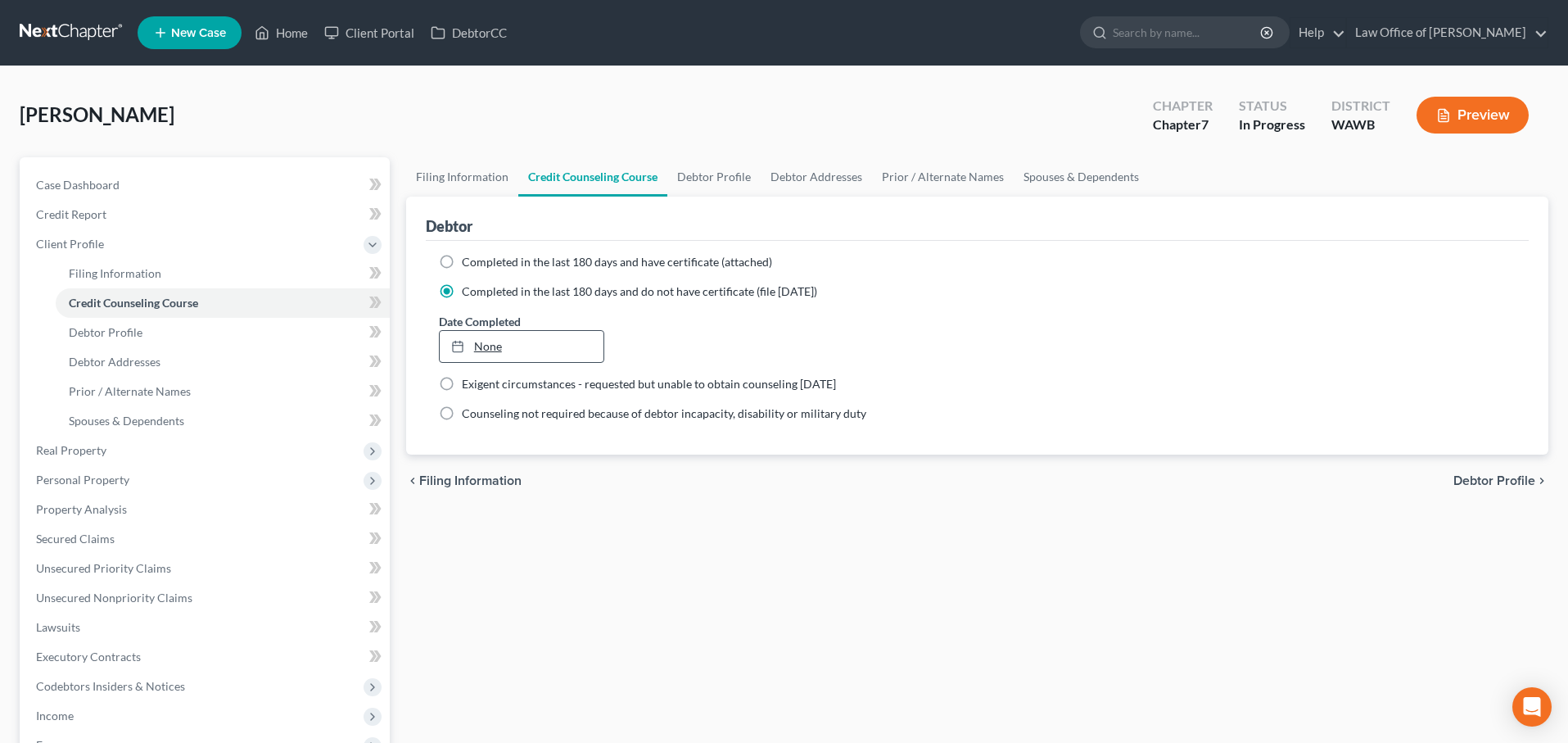
type input "9/17/2025"
click at [496, 339] on link "None" at bounding box center [522, 347] width 164 height 31
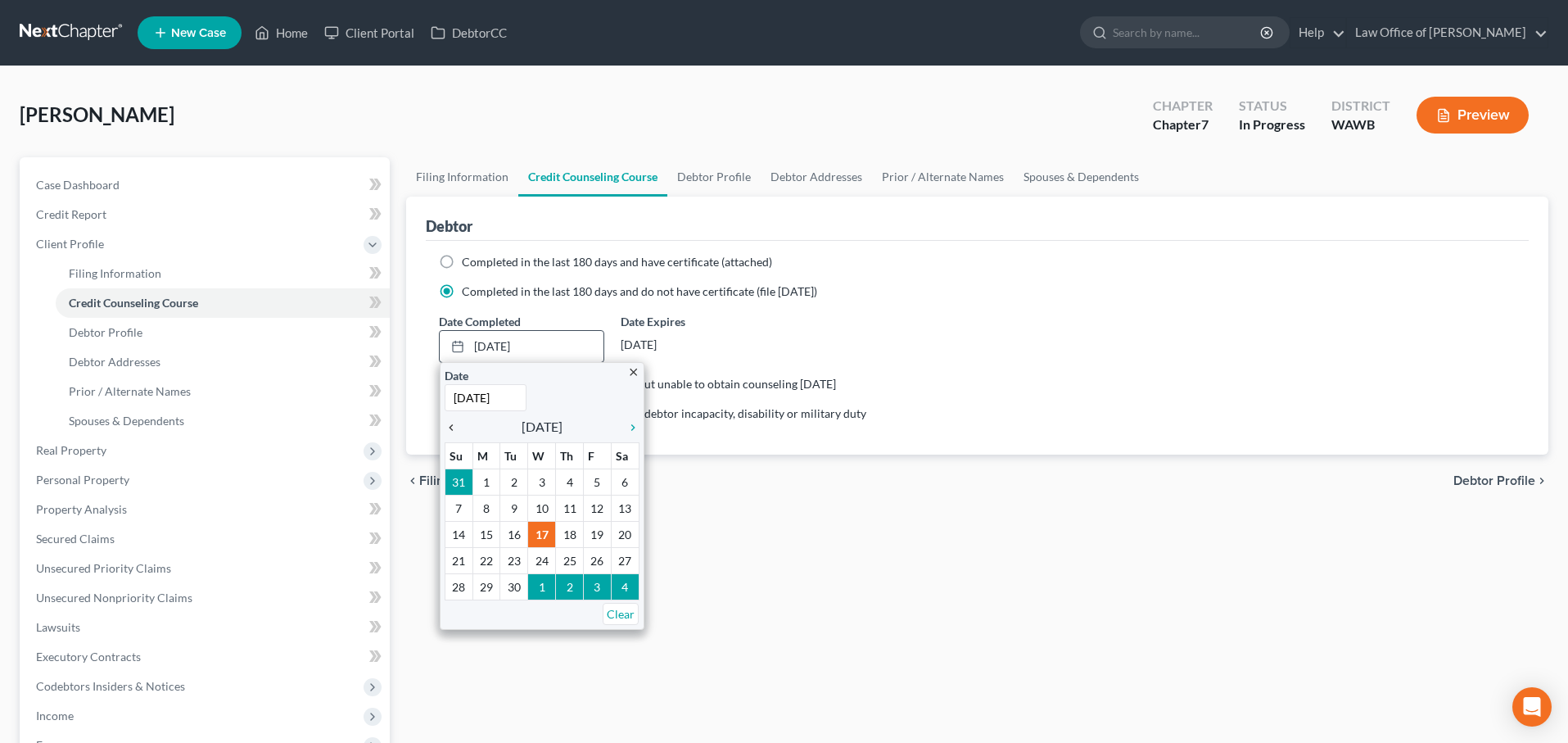
click at [455, 430] on icon "chevron_left" at bounding box center [455, 427] width 21 height 13
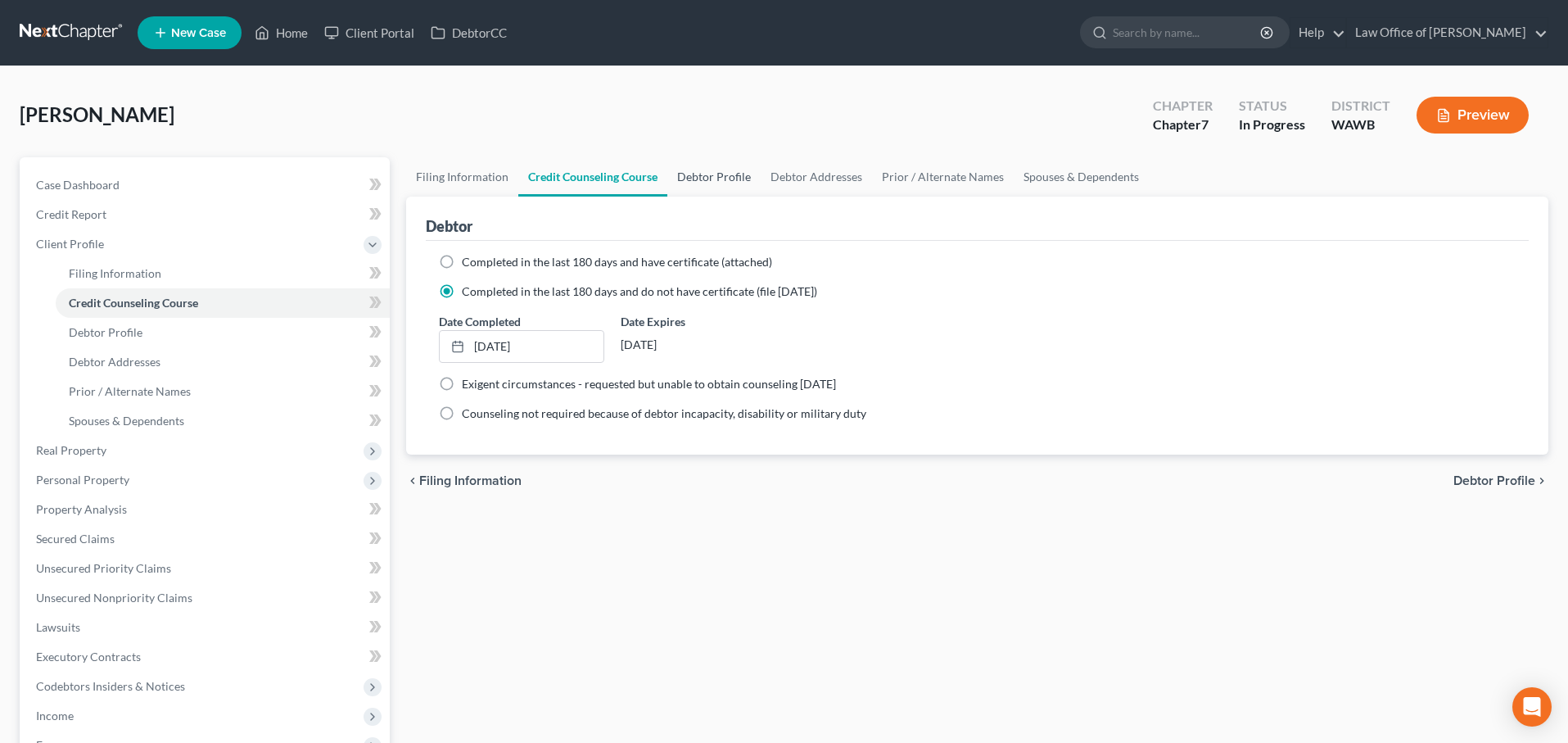
click at [710, 187] on link "Debtor Profile" at bounding box center [714, 177] width 93 height 39
select select "3"
select select "0"
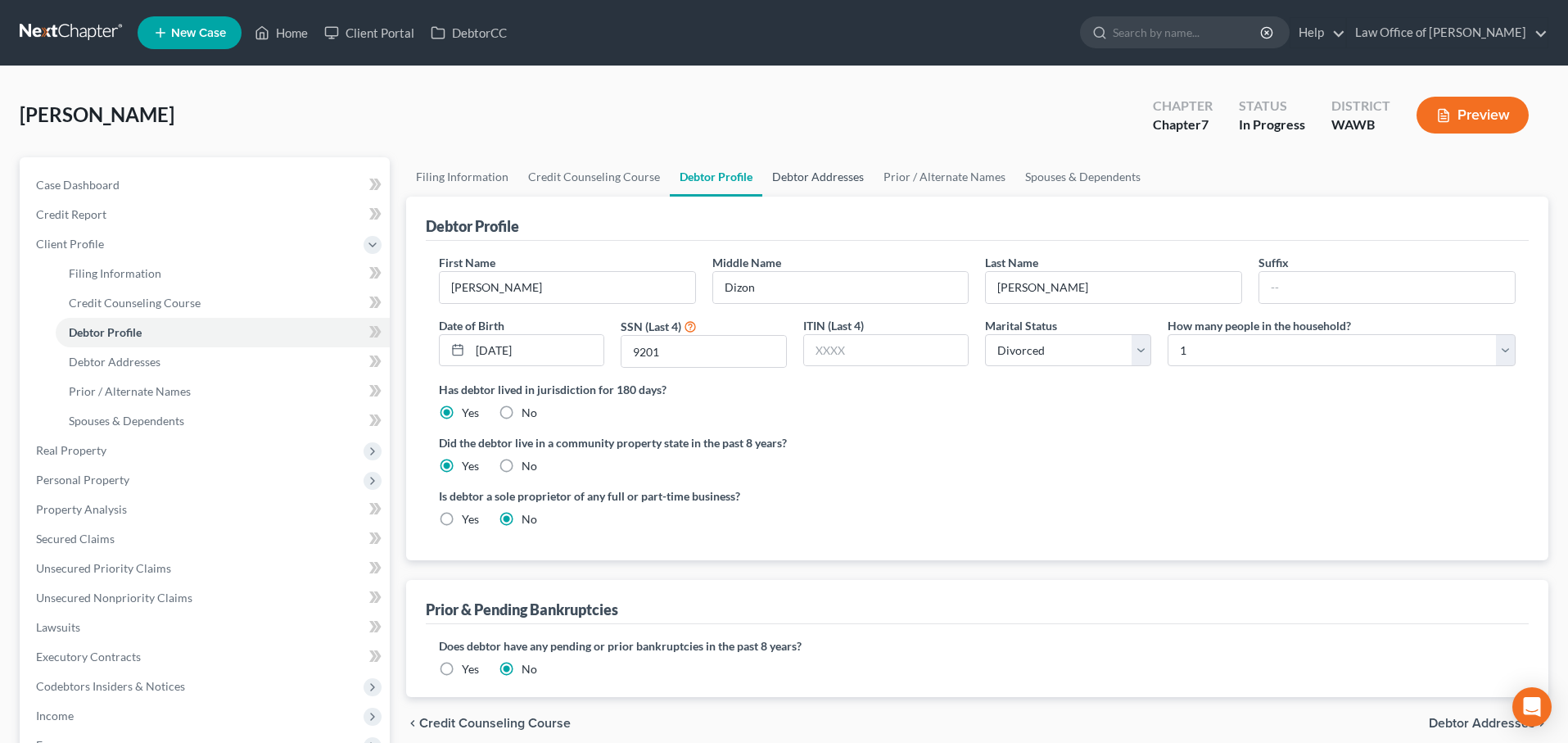
click at [825, 176] on link "Debtor Addresses" at bounding box center [819, 177] width 112 height 39
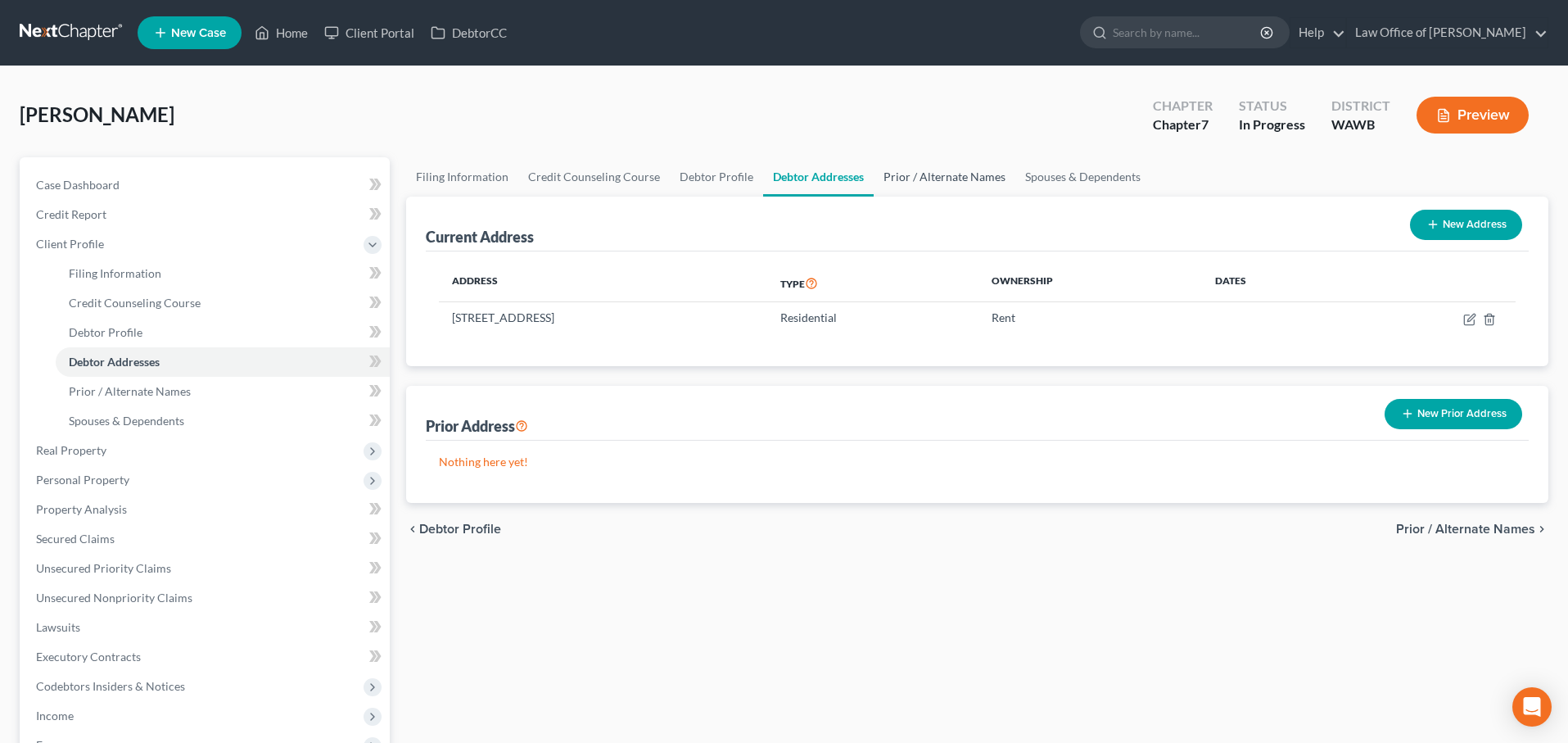
click at [895, 175] on link "Prior / Alternate Names" at bounding box center [944, 177] width 141 height 39
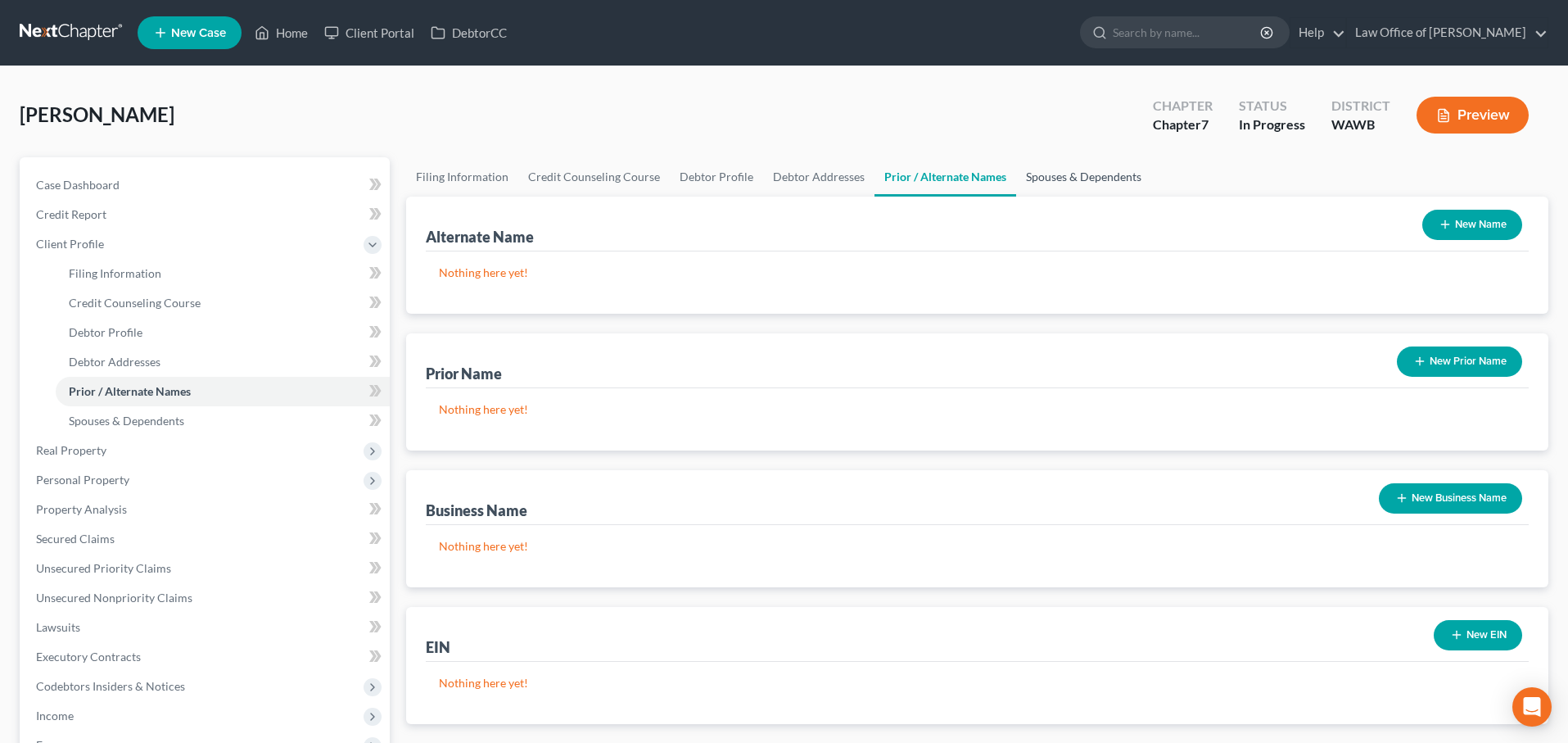
click at [1053, 170] on link "Spouses & Dependents" at bounding box center [1084, 177] width 135 height 39
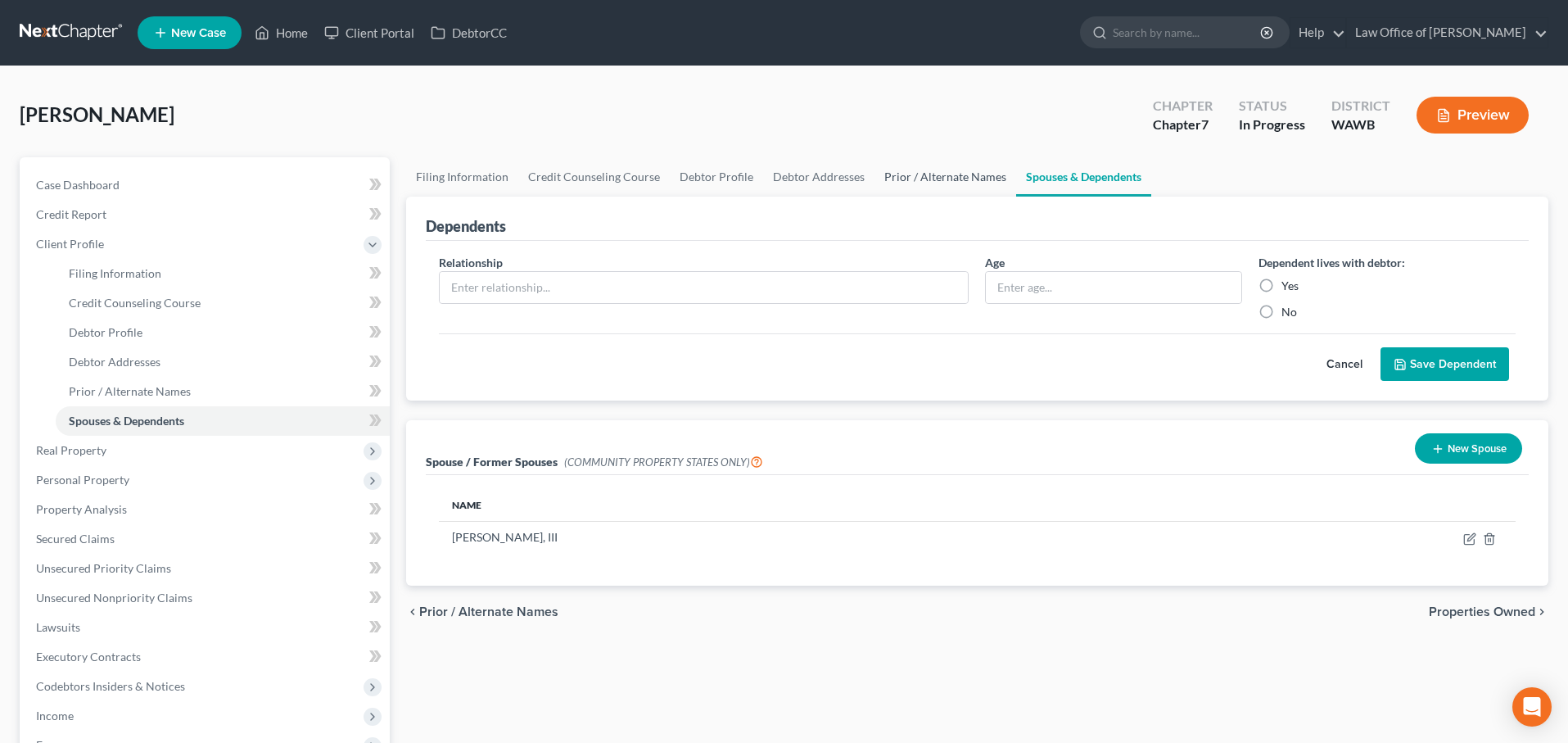
click at [982, 169] on link "Prior / Alternate Names" at bounding box center [945, 177] width 141 height 39
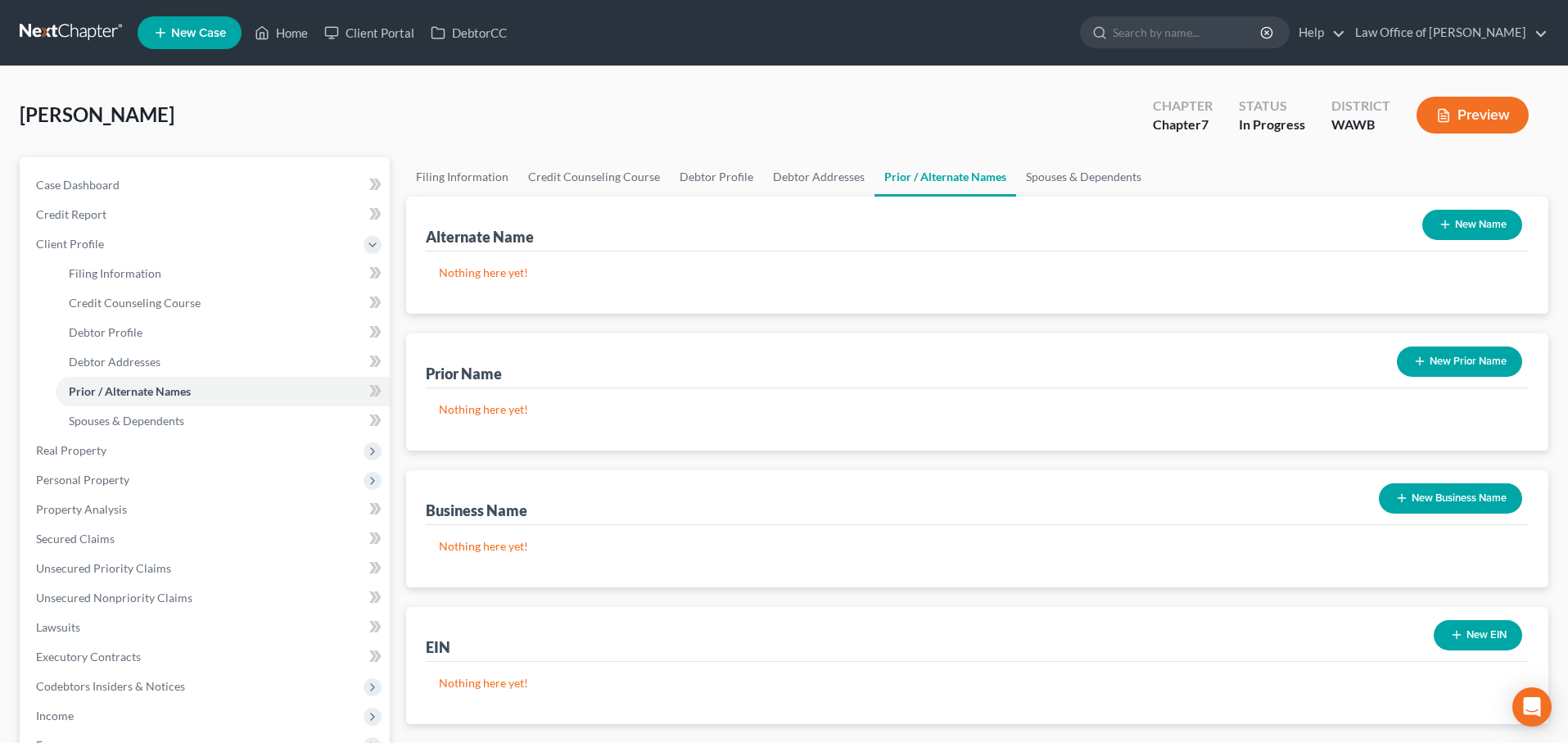
click at [1479, 224] on button "New Name" at bounding box center [1472, 225] width 100 height 30
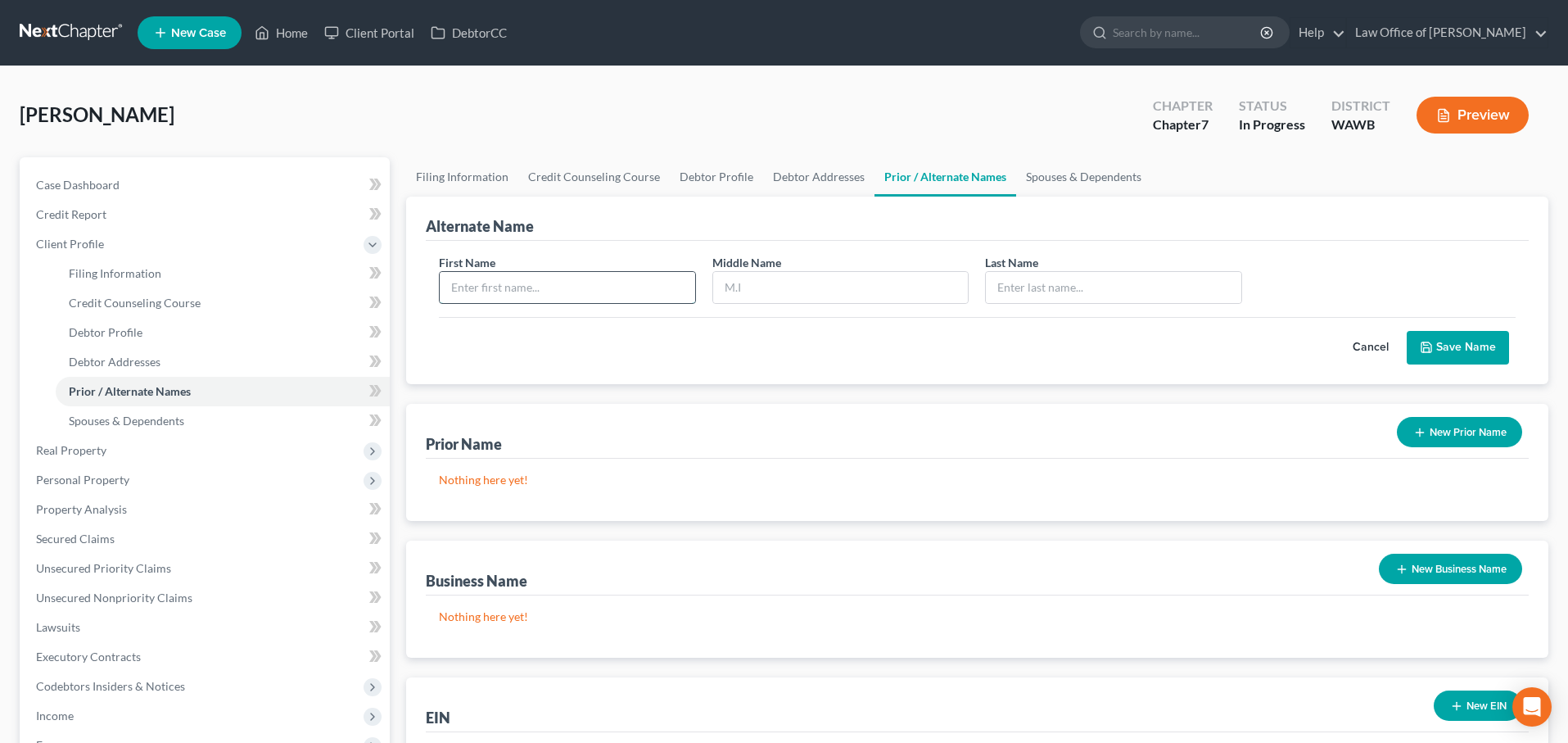
click at [565, 290] on input "text" at bounding box center [567, 287] width 256 height 31
type input "Catherine"
type input "D"
type input "De Guzman"
click at [1469, 347] on button "Save Name" at bounding box center [1458, 348] width 102 height 35
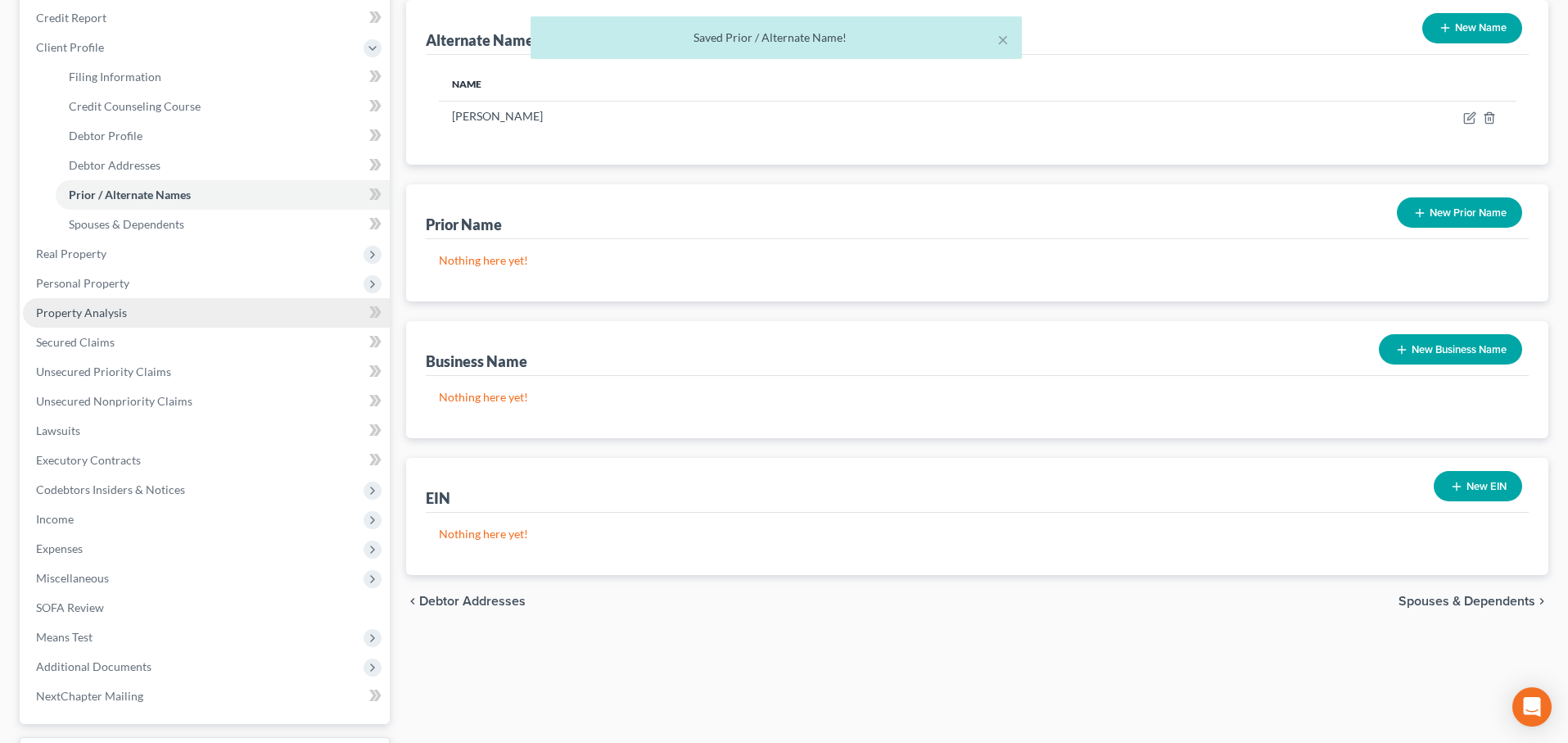
scroll to position [215, 0]
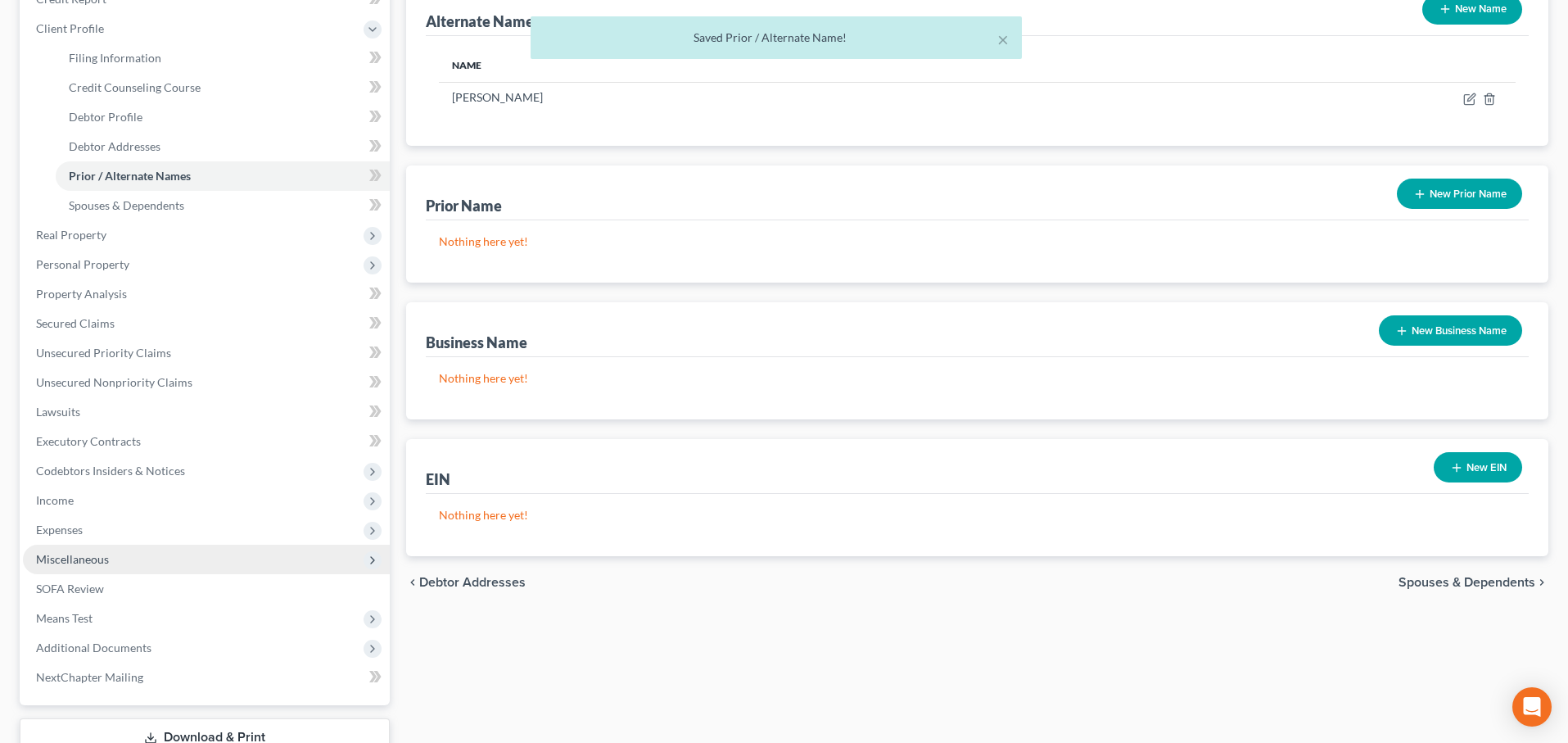
click at [120, 568] on span "Miscellaneous" at bounding box center [206, 559] width 367 height 30
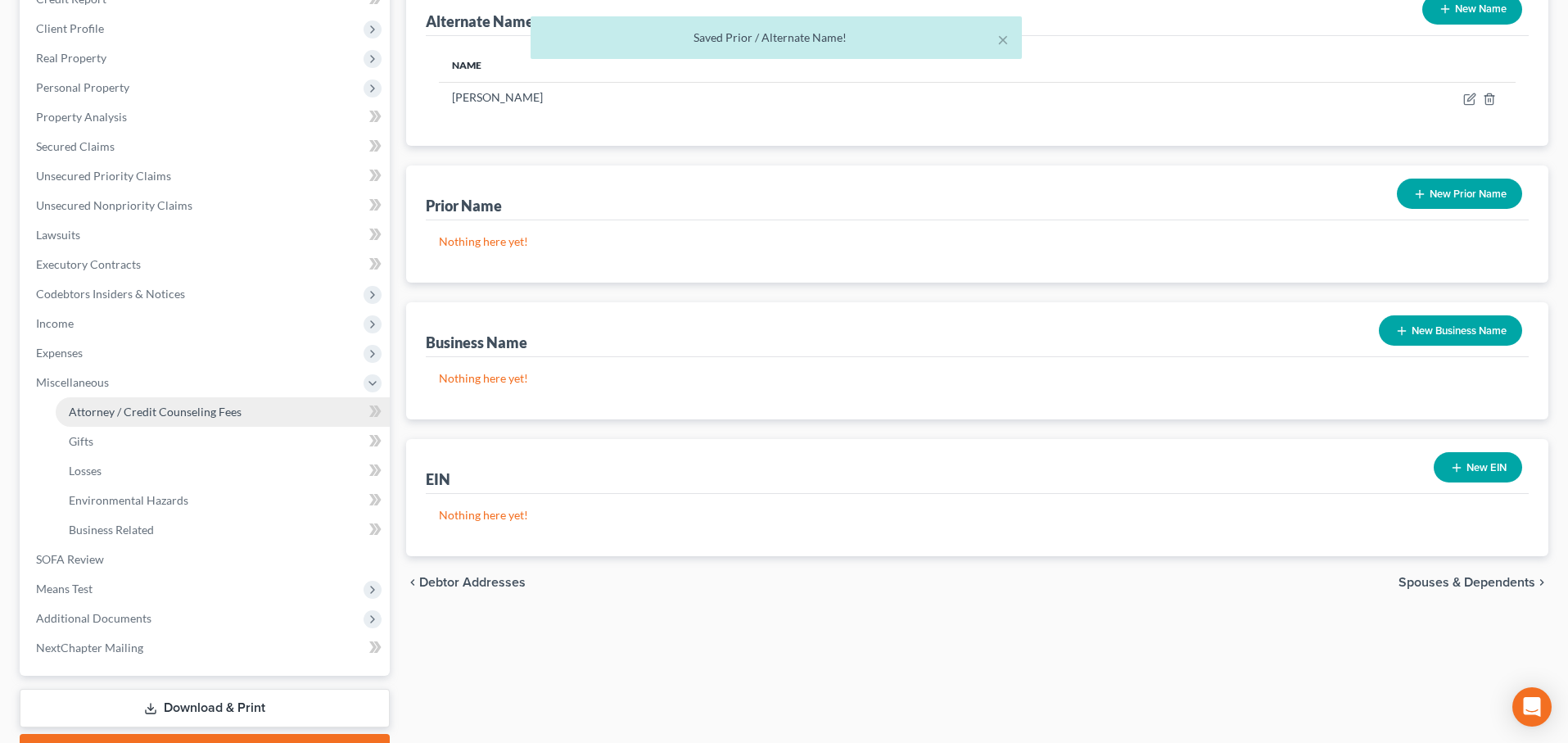
click at [151, 417] on span "Attorney / Credit Counseling Fees" at bounding box center [155, 412] width 173 height 14
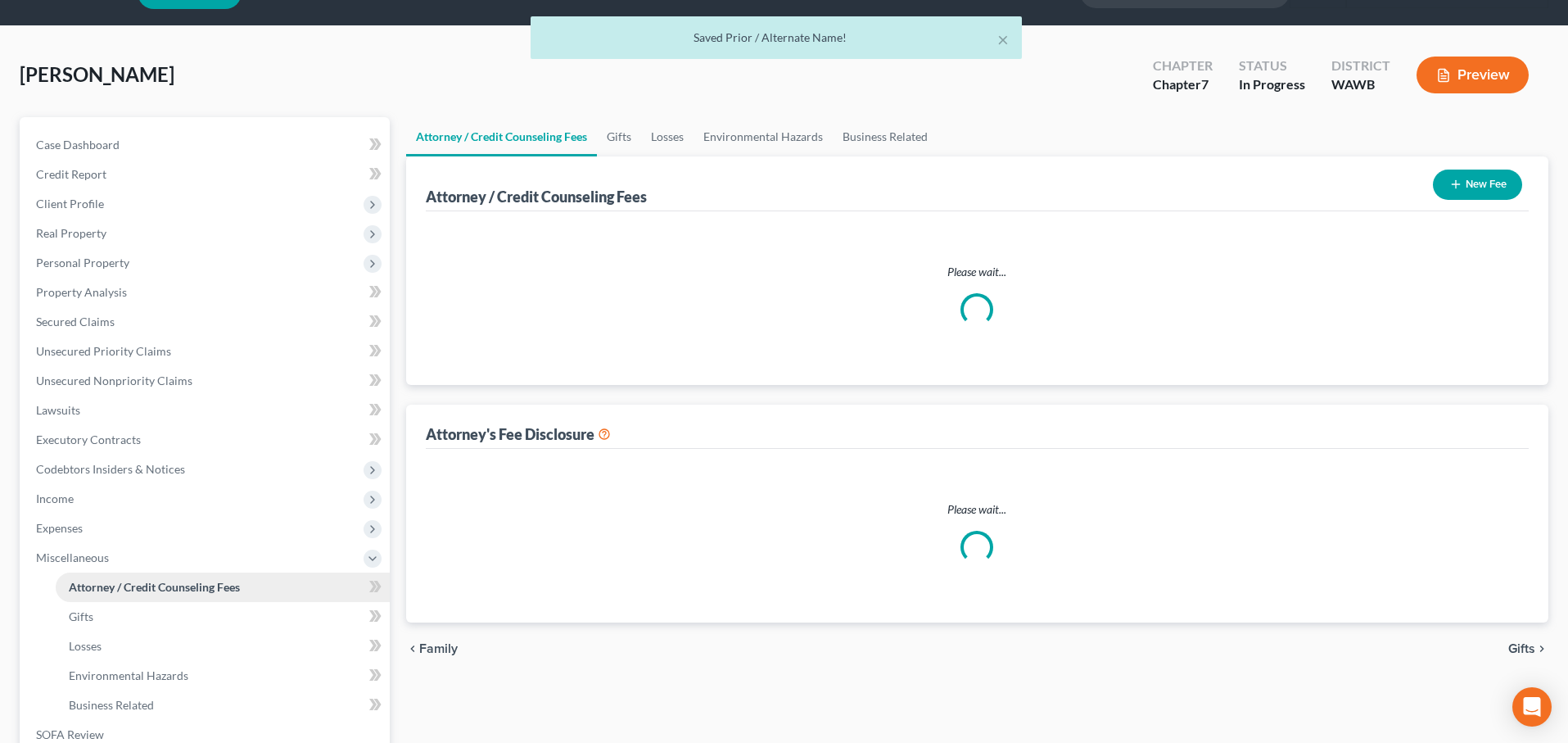
select select "0"
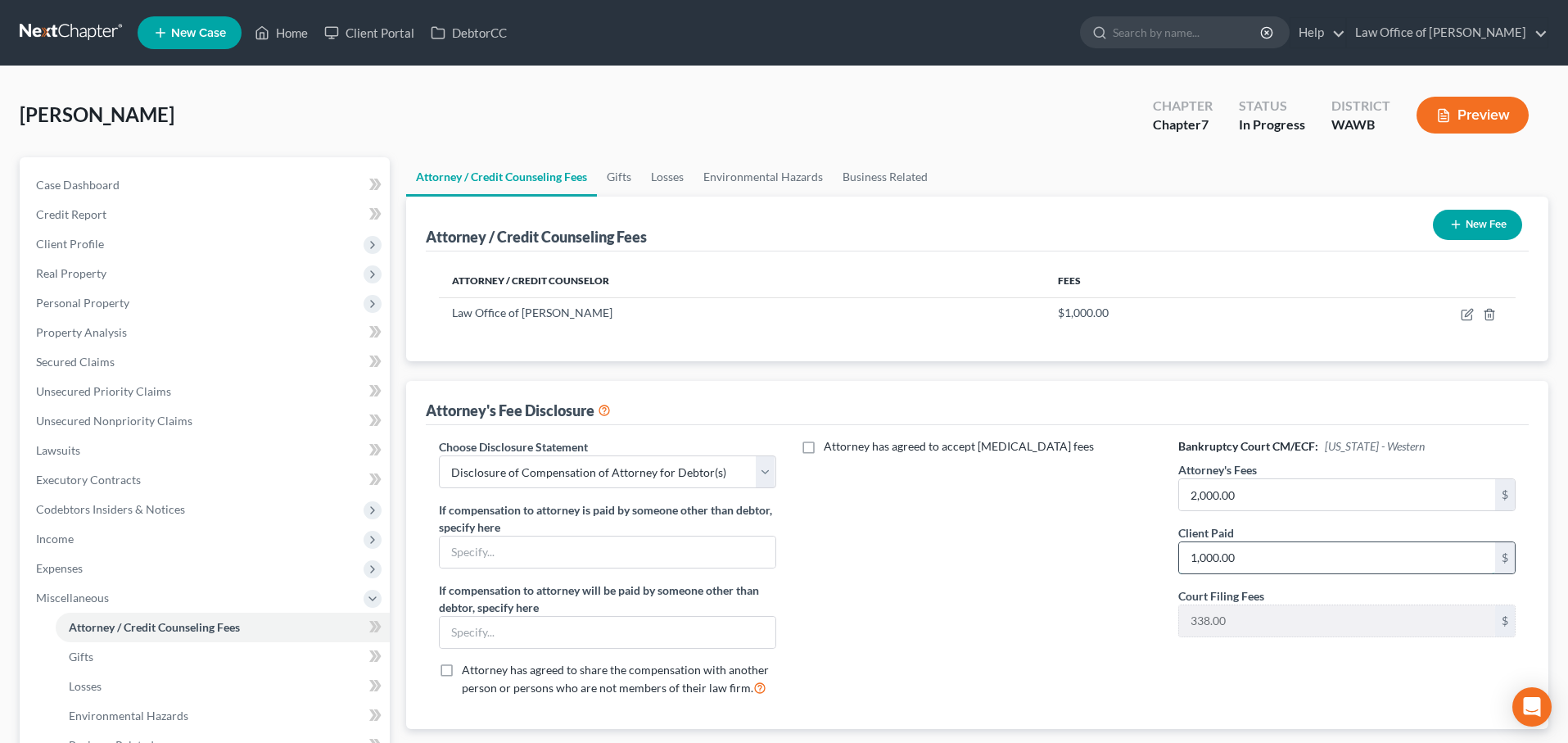
click at [1287, 565] on input "1,000.00" at bounding box center [1337, 557] width 316 height 31
type input "2,000.00"
click at [1468, 312] on icon "button" at bounding box center [1467, 314] width 13 height 13
select select "50"
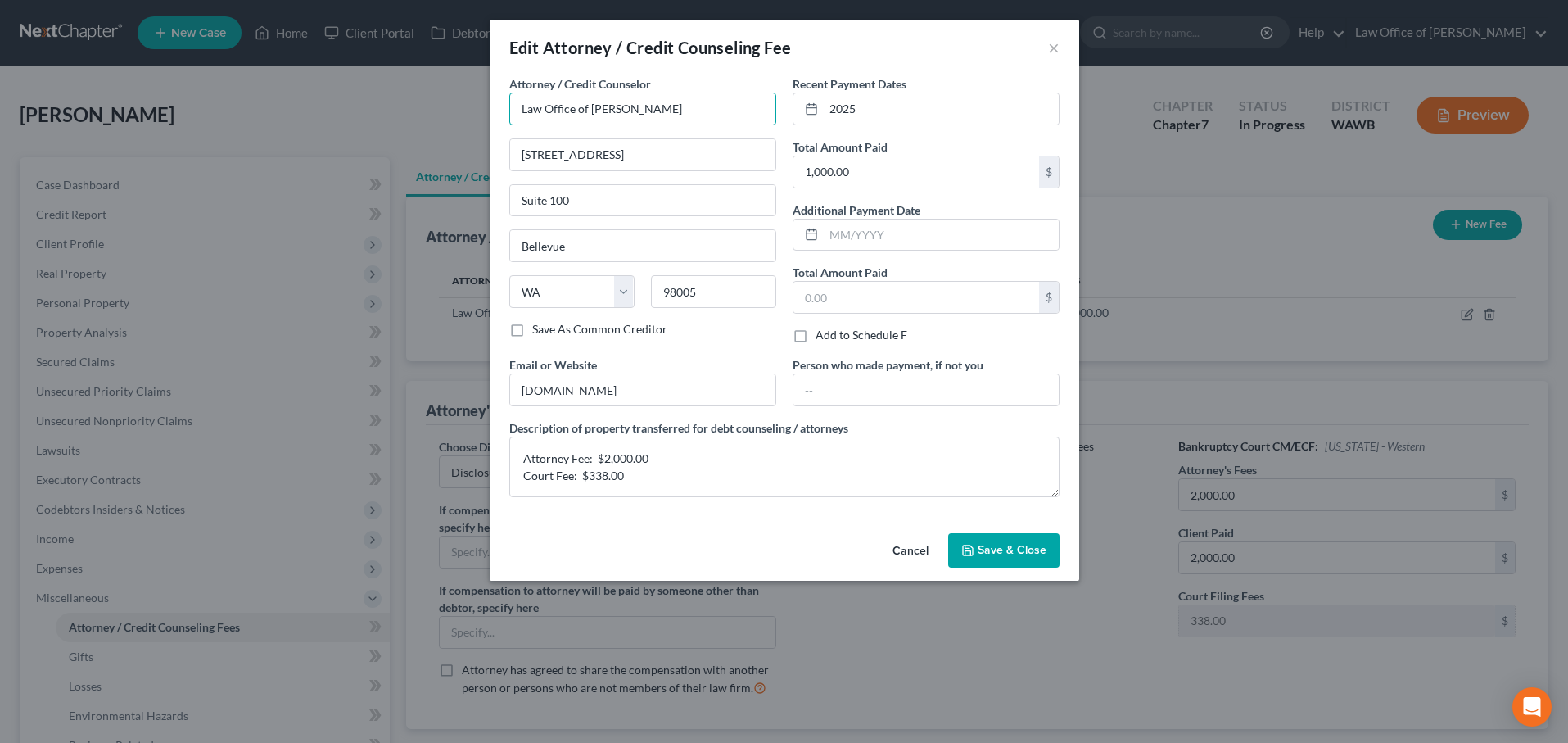
click at [613, 114] on input "Law Office of Lisa Tse" at bounding box center [643, 108] width 267 height 33
type input "Law Office of [PERSON_NAME]"
click at [864, 170] on input "1,000.00" at bounding box center [916, 172] width 246 height 31
type input "2,338.00"
click at [1013, 550] on span "Save & Close" at bounding box center [1012, 550] width 69 height 14
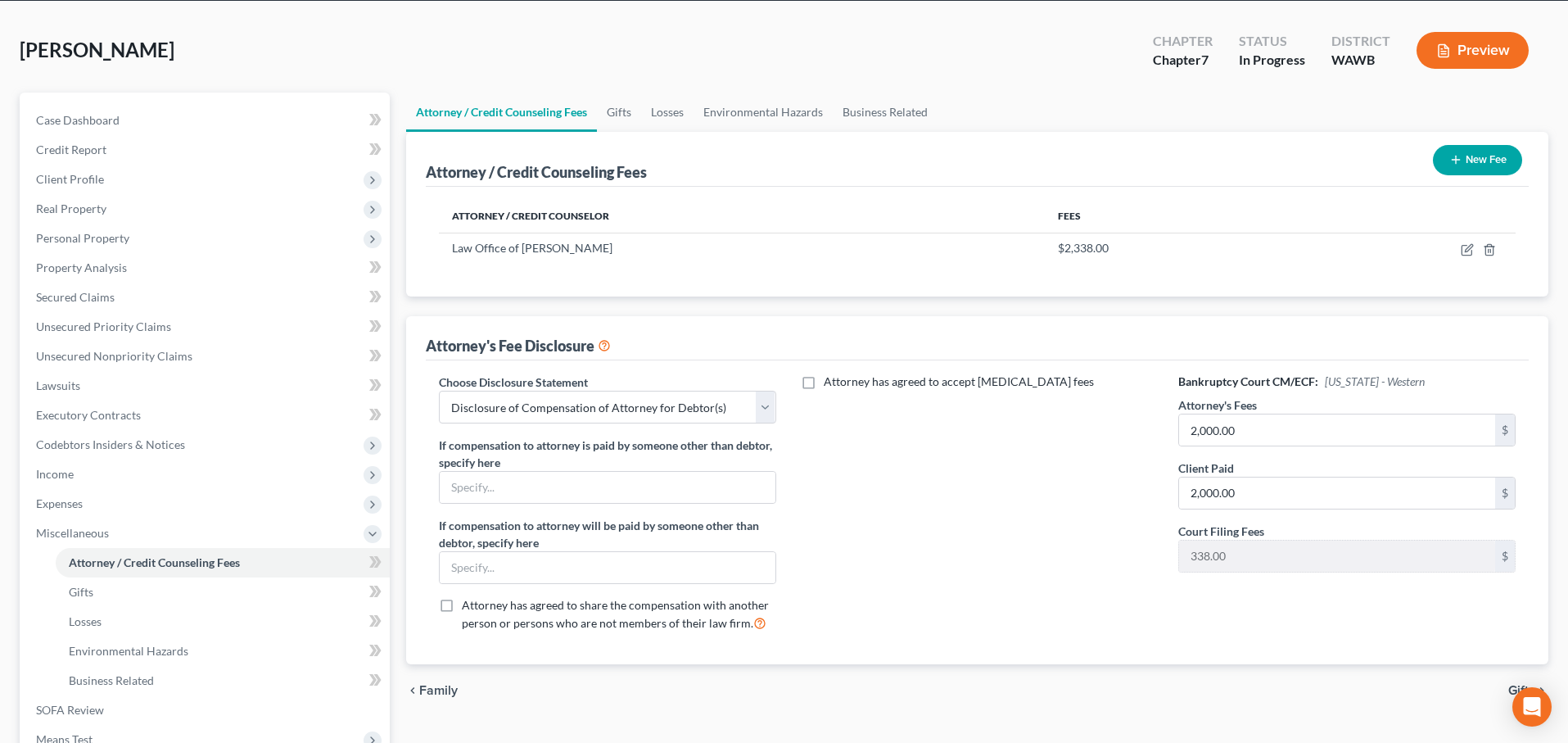
scroll to position [85, 0]
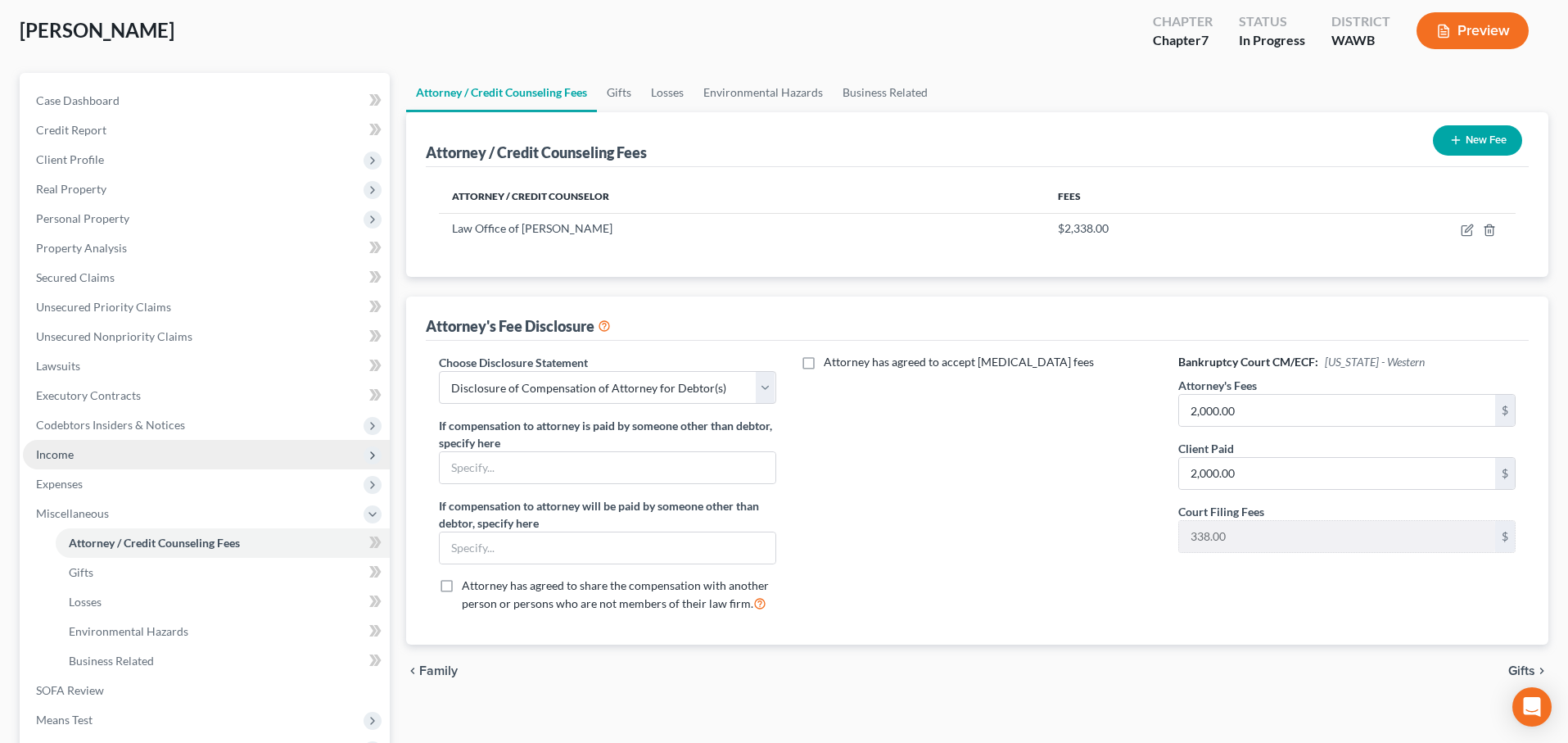
click at [274, 457] on span "Income" at bounding box center [206, 454] width 367 height 30
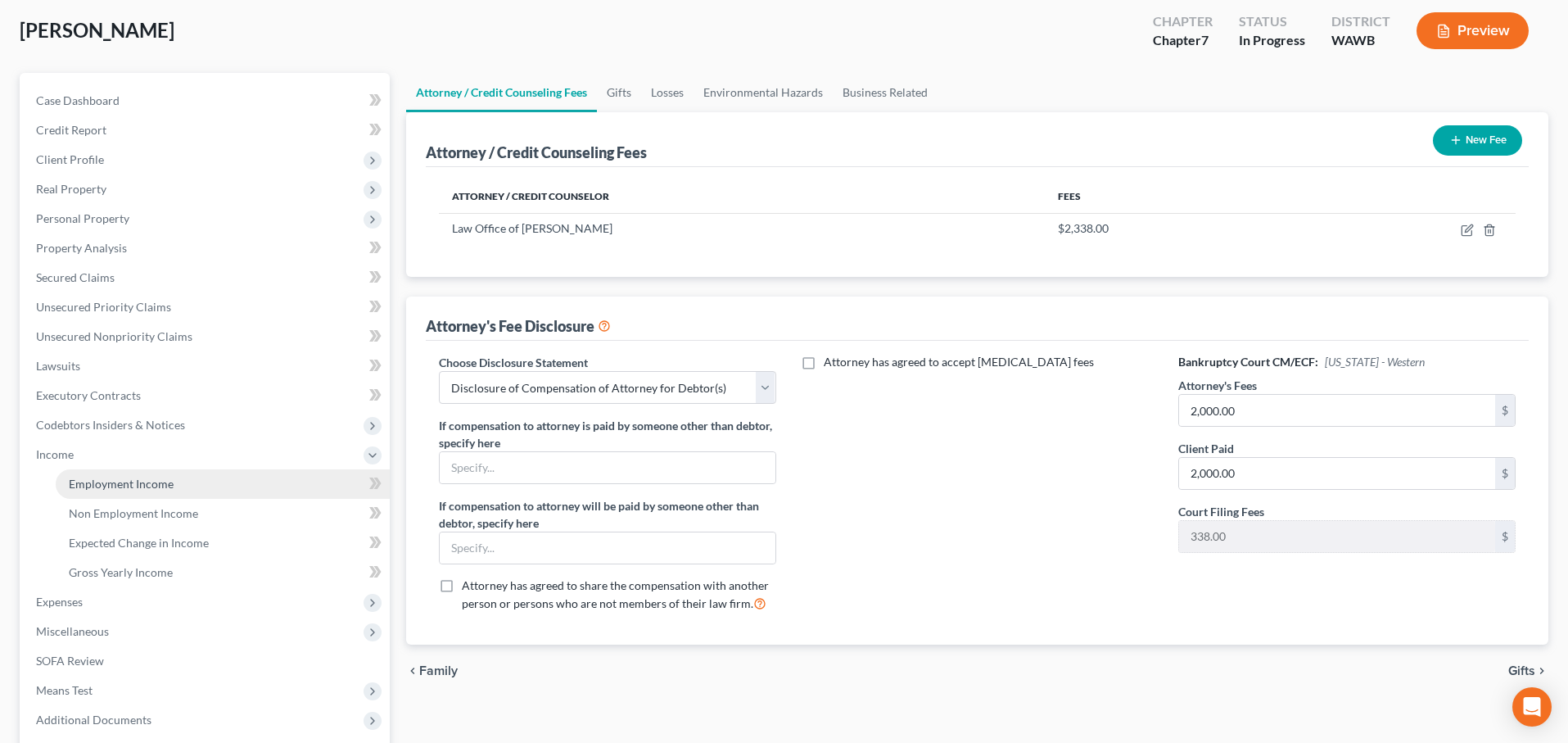
click at [228, 489] on link "Employment Income" at bounding box center [223, 484] width 334 height 30
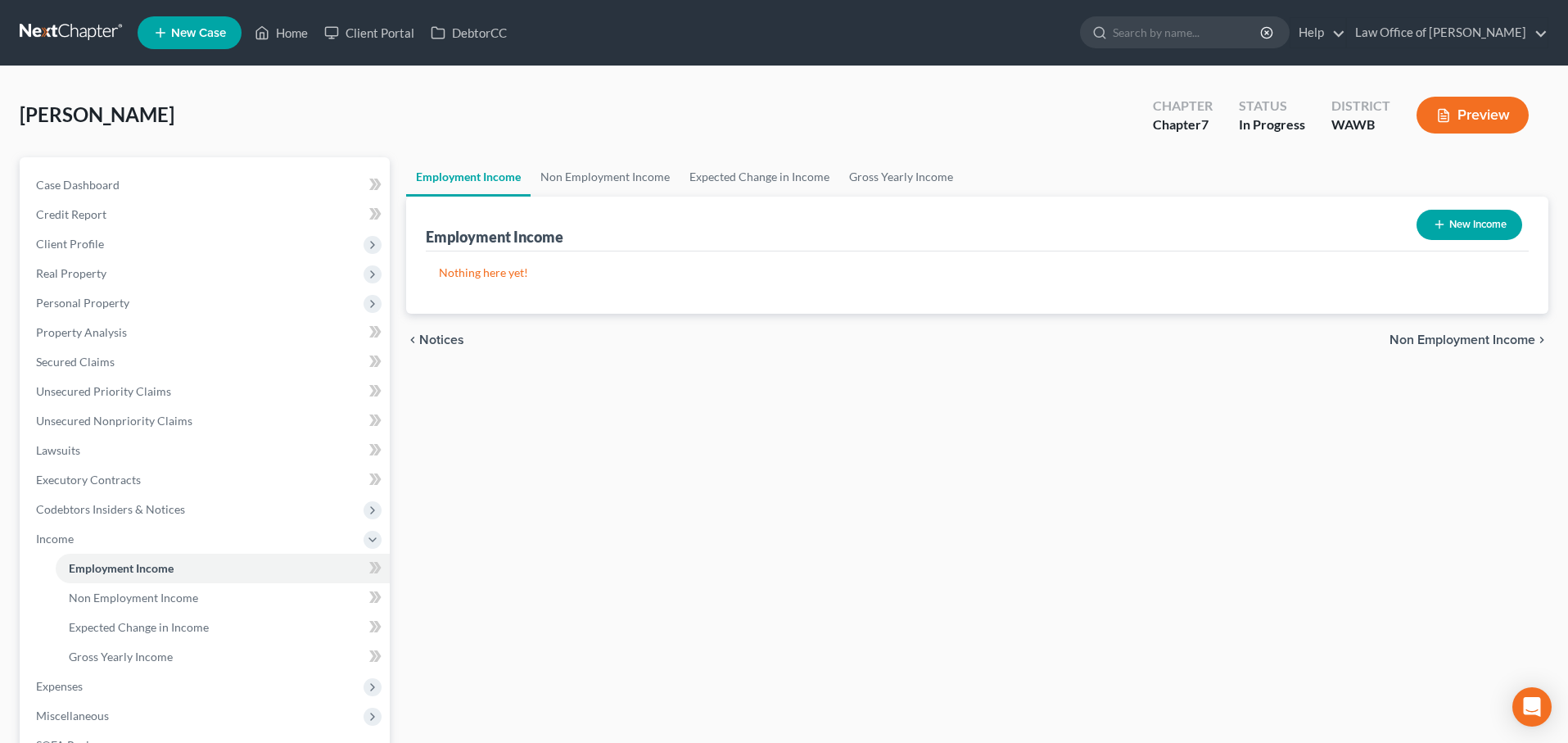
click at [1461, 229] on button "New Income" at bounding box center [1470, 225] width 106 height 30
select select "0"
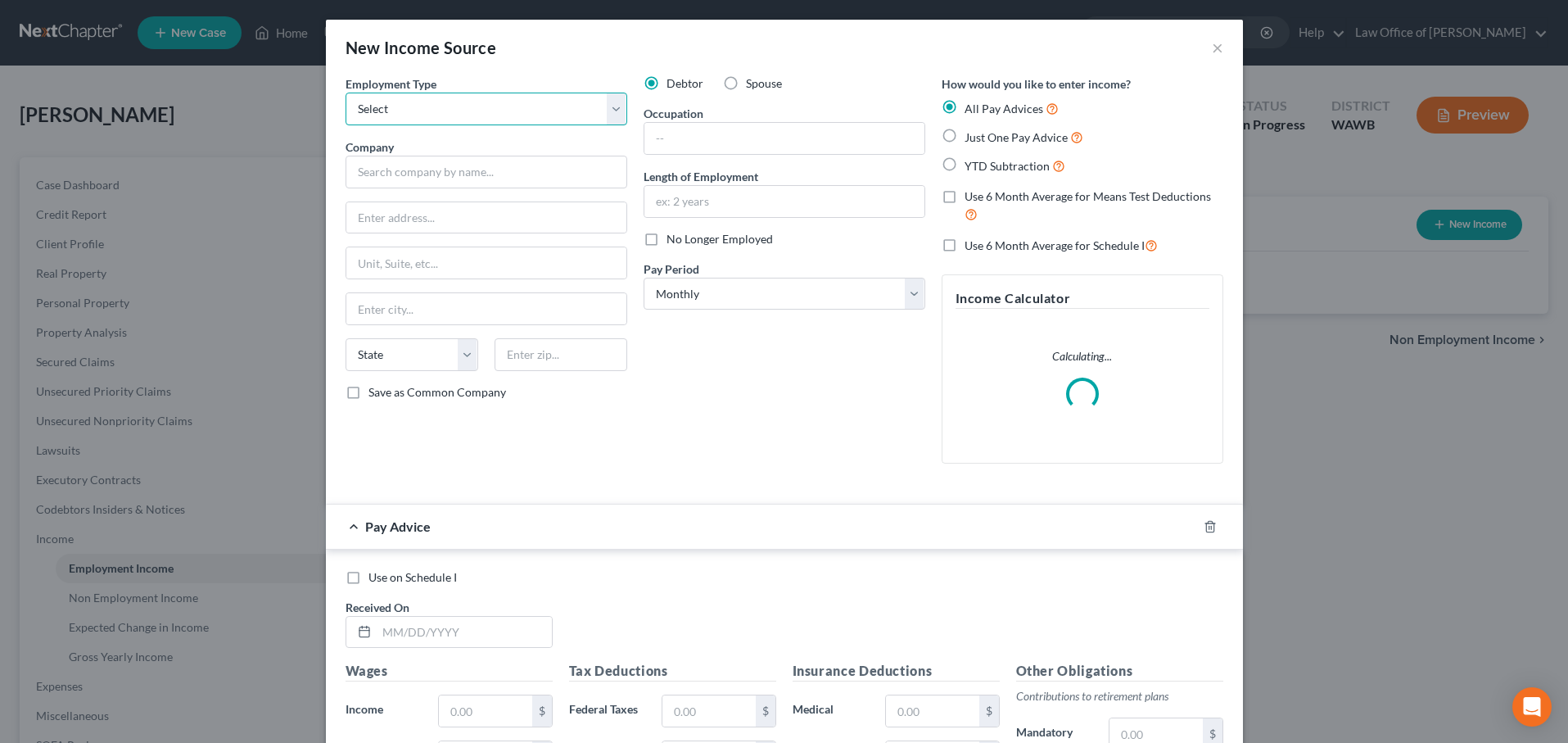
click at [467, 103] on select "Select Full or Part Time Employment Self Employment" at bounding box center [486, 108] width 282 height 33
select select "0"
click at [345, 92] on select "Select Full or Part Time Employment Self Employment" at bounding box center [486, 108] width 282 height 33
click at [384, 175] on input "text" at bounding box center [486, 172] width 282 height 33
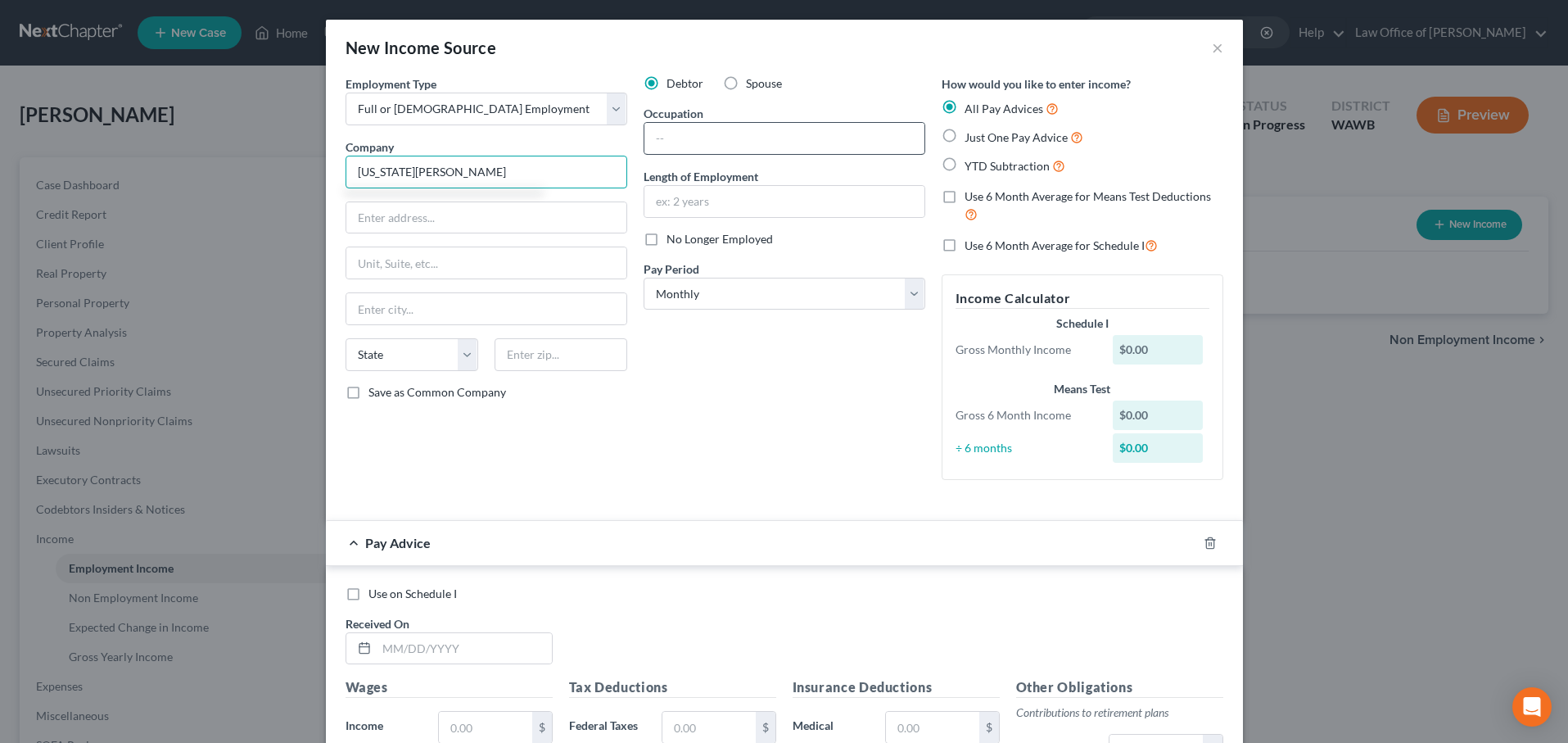
type input "Virginia Mason"
click at [708, 143] on input "text" at bounding box center [784, 138] width 280 height 31
type input "Surgery Scheduler"
type input "30 years"
click at [965, 128] on label "Just One Pay Advice" at bounding box center [1024, 137] width 119 height 19
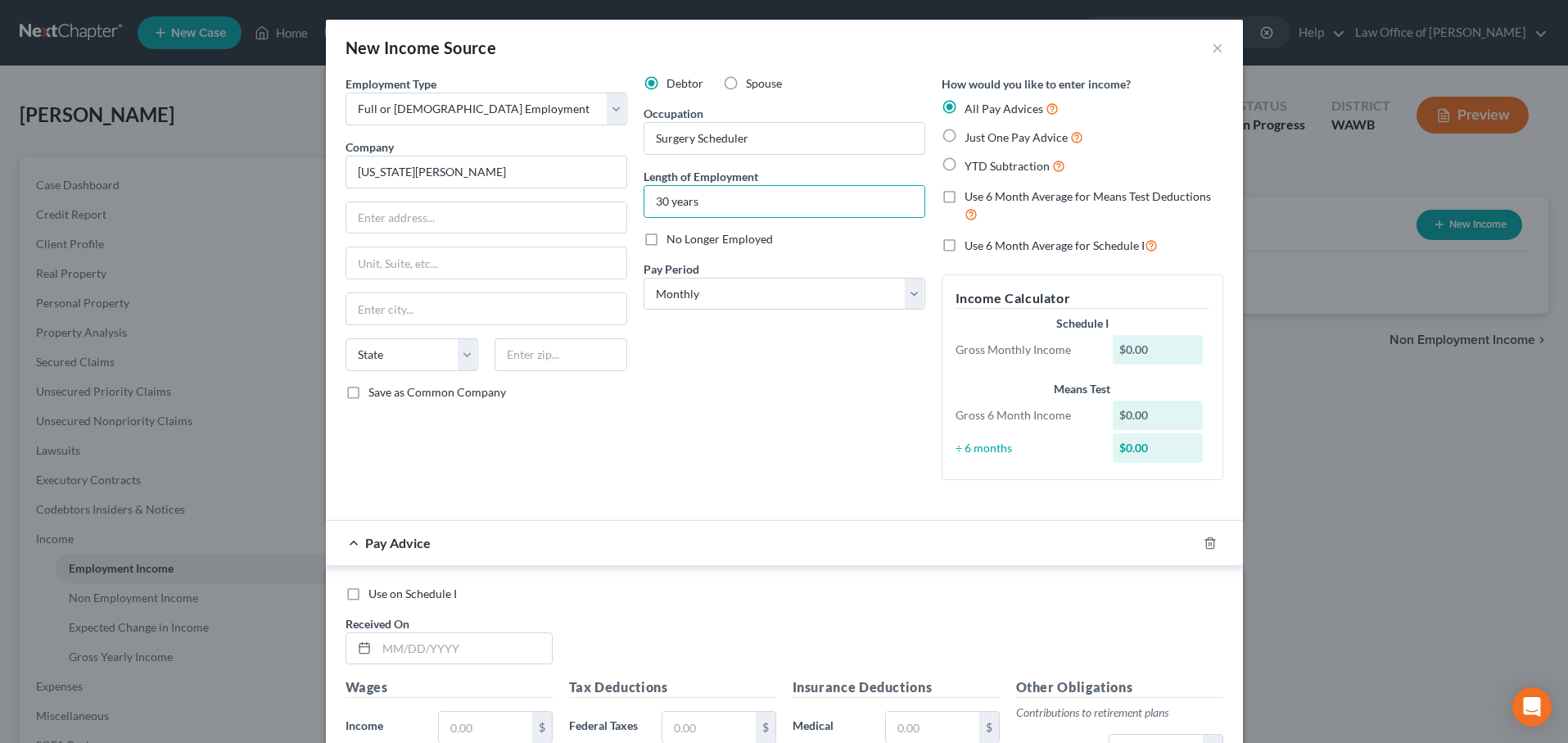
click at [971, 128] on input "Just One Pay Advice" at bounding box center [976, 133] width 11 height 11
radio input "true"
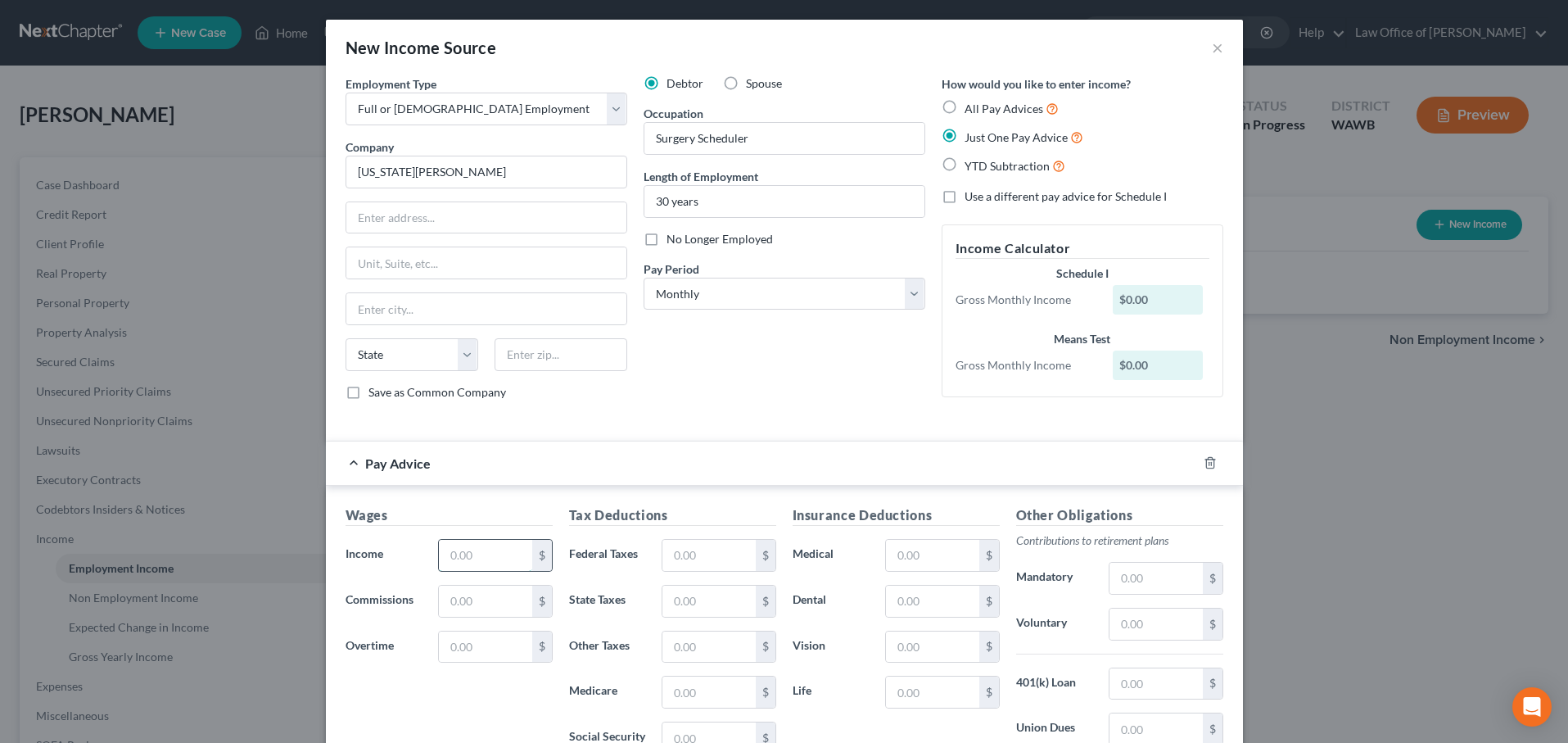
click at [499, 553] on input "text" at bounding box center [485, 555] width 92 height 31
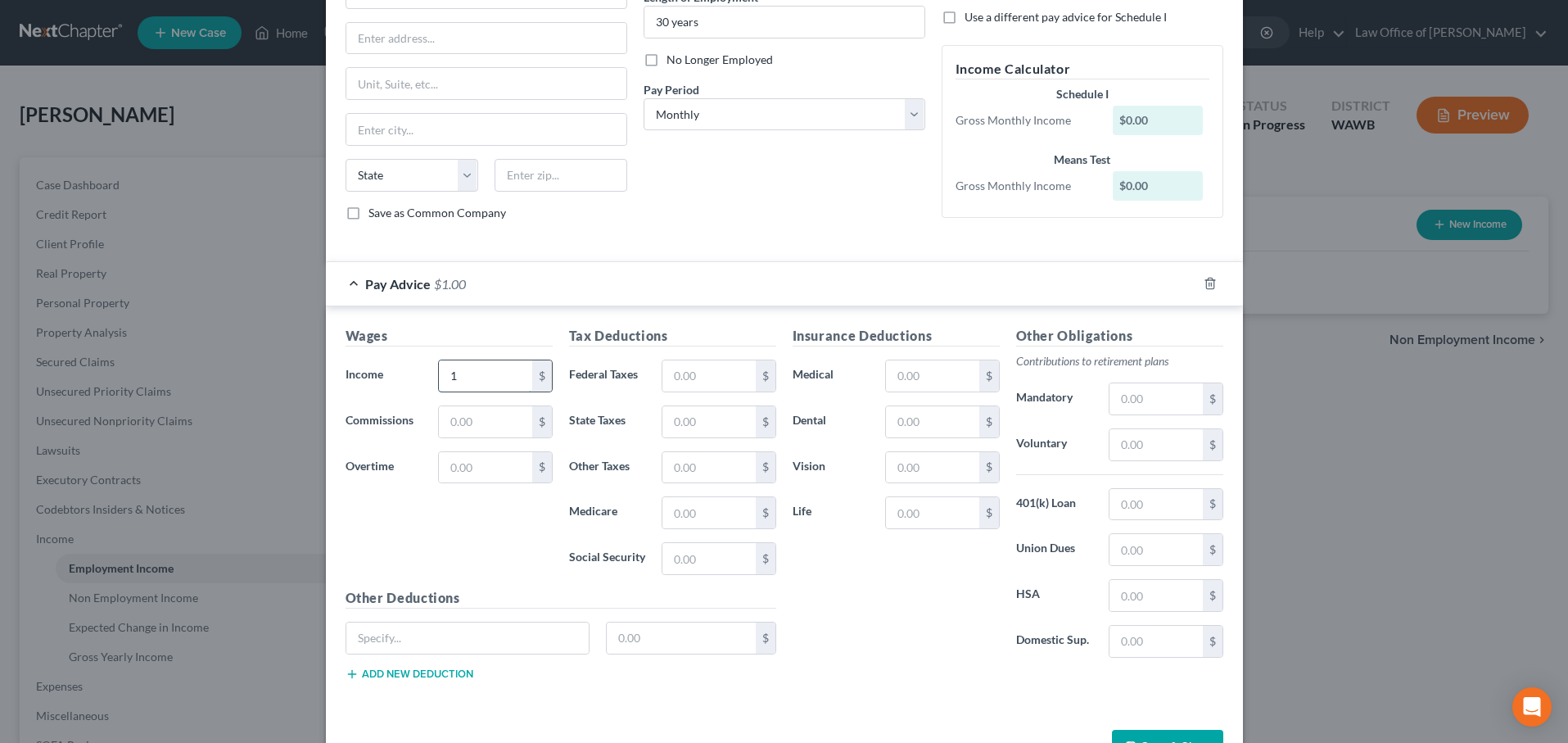
scroll to position [233, 0]
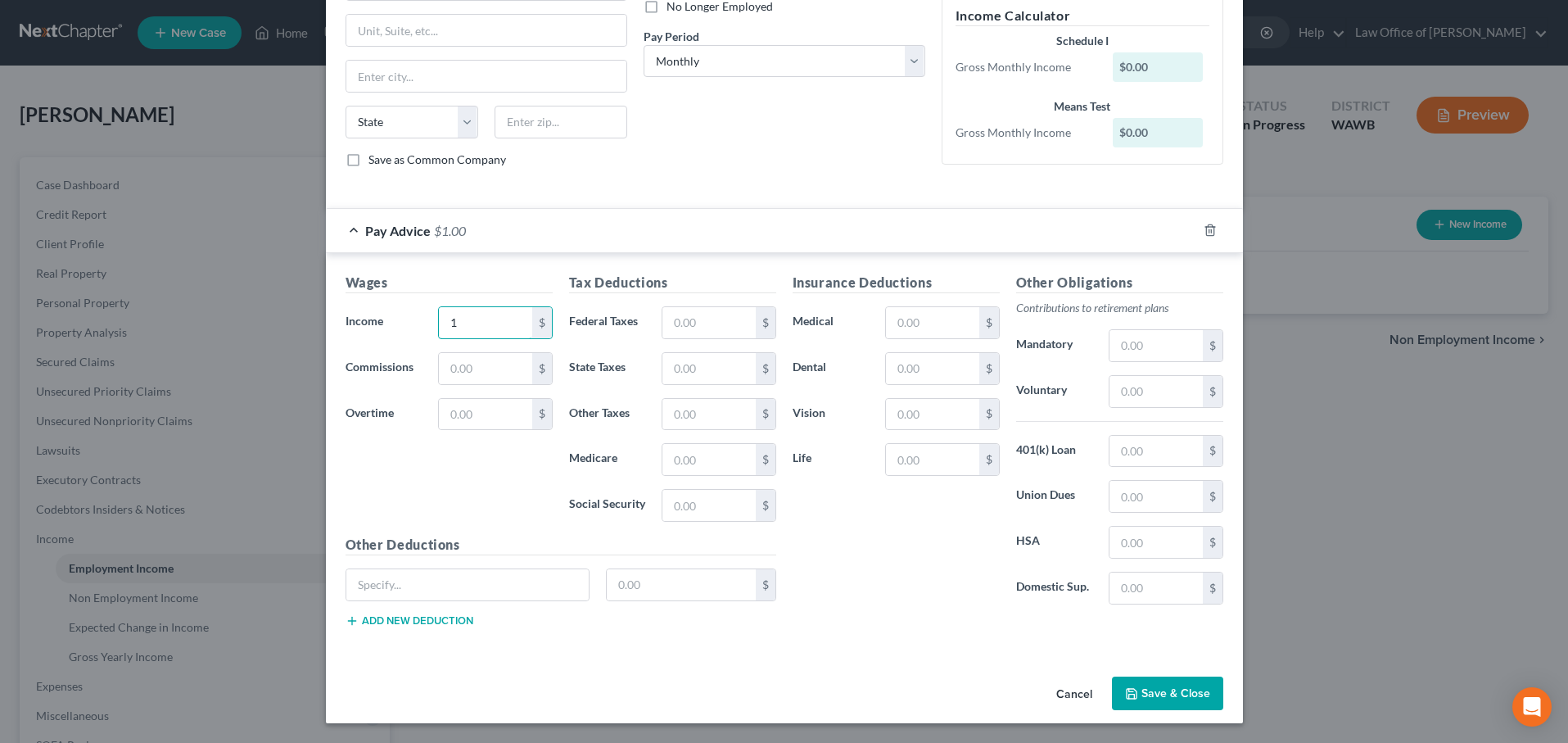
type input "1"
click at [1179, 705] on button "Save & Close" at bounding box center [1168, 694] width 112 height 35
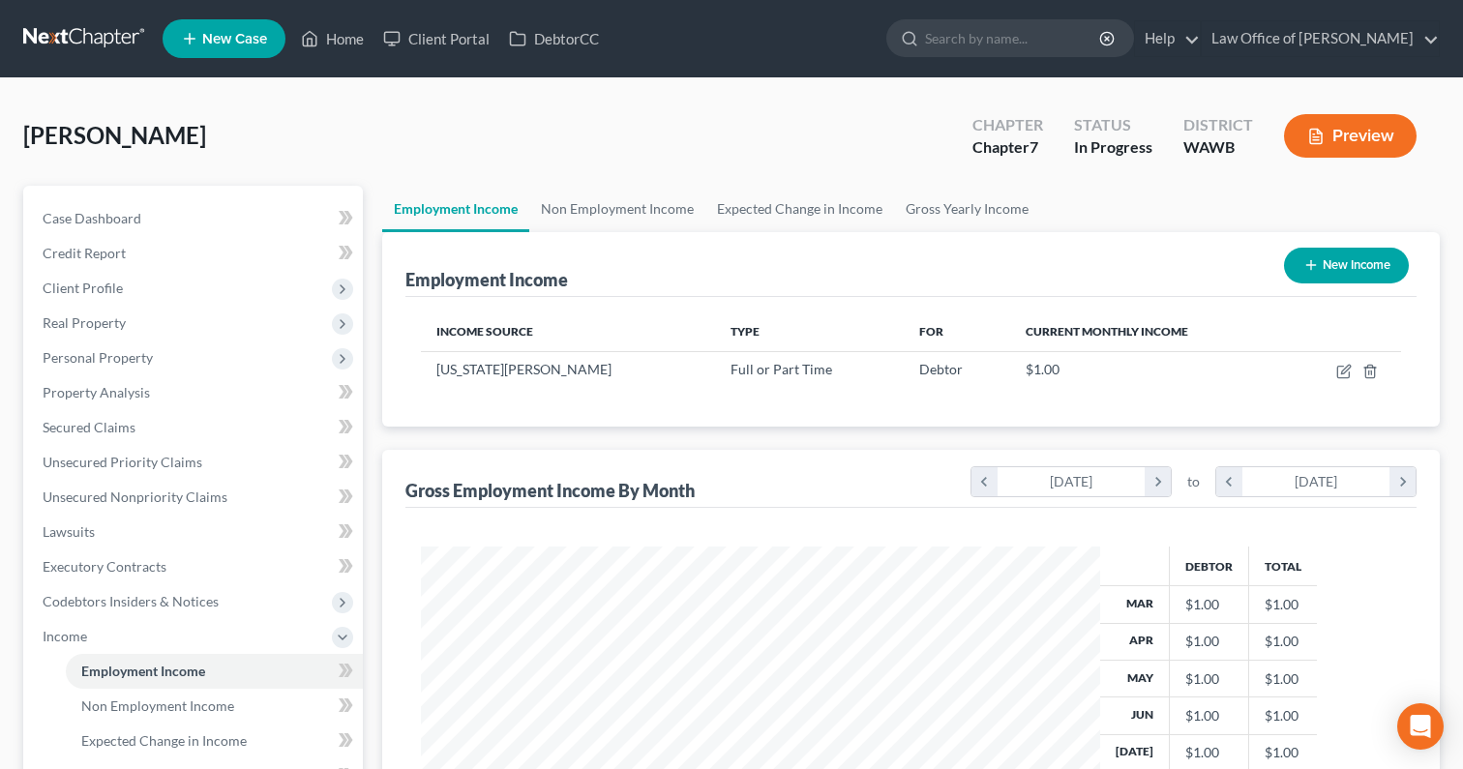
scroll to position [346, 594]
click at [1049, 36] on input "search" at bounding box center [1013, 38] width 177 height 36
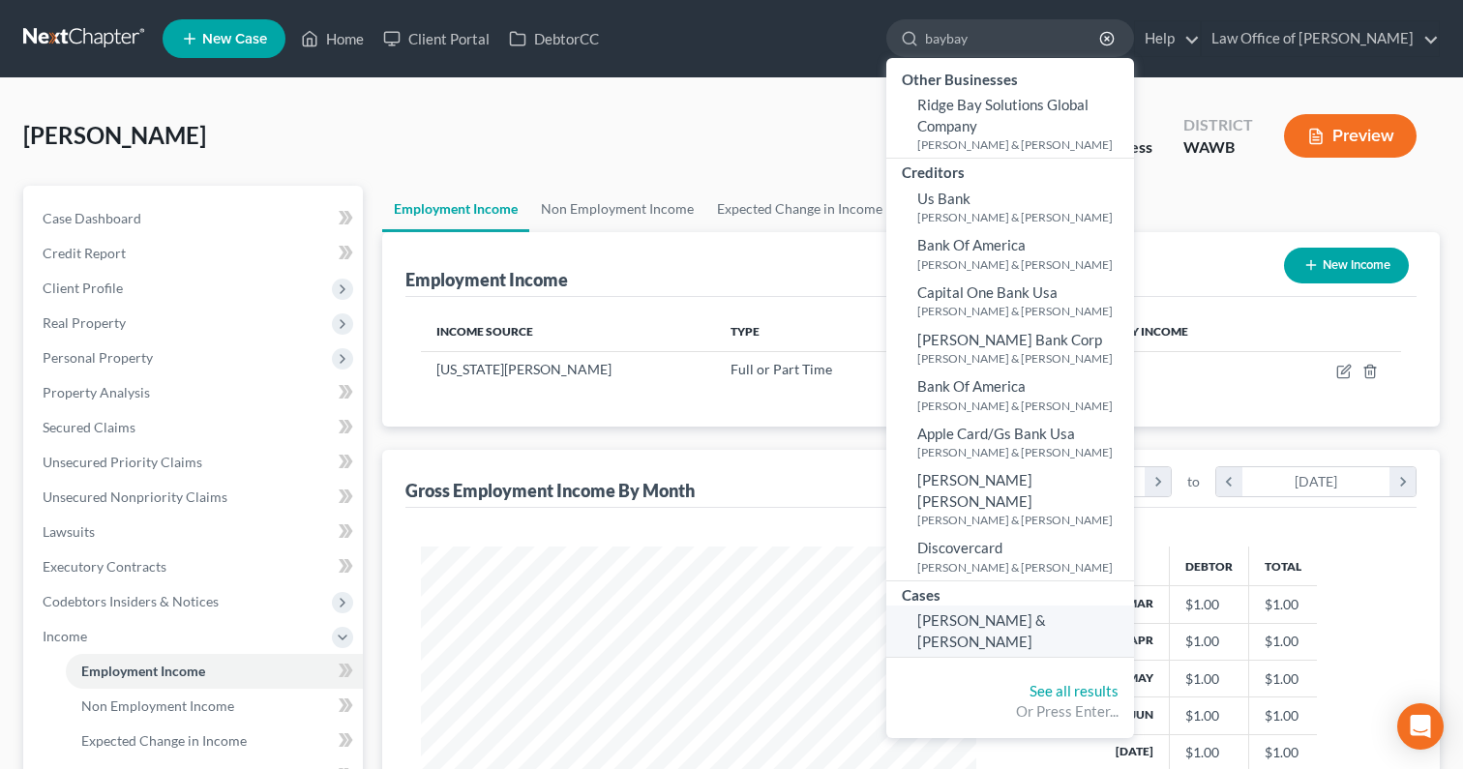
type input "baybay"
click at [1046, 611] on span "[PERSON_NAME] & [PERSON_NAME]" at bounding box center [981, 630] width 129 height 38
select select "6"
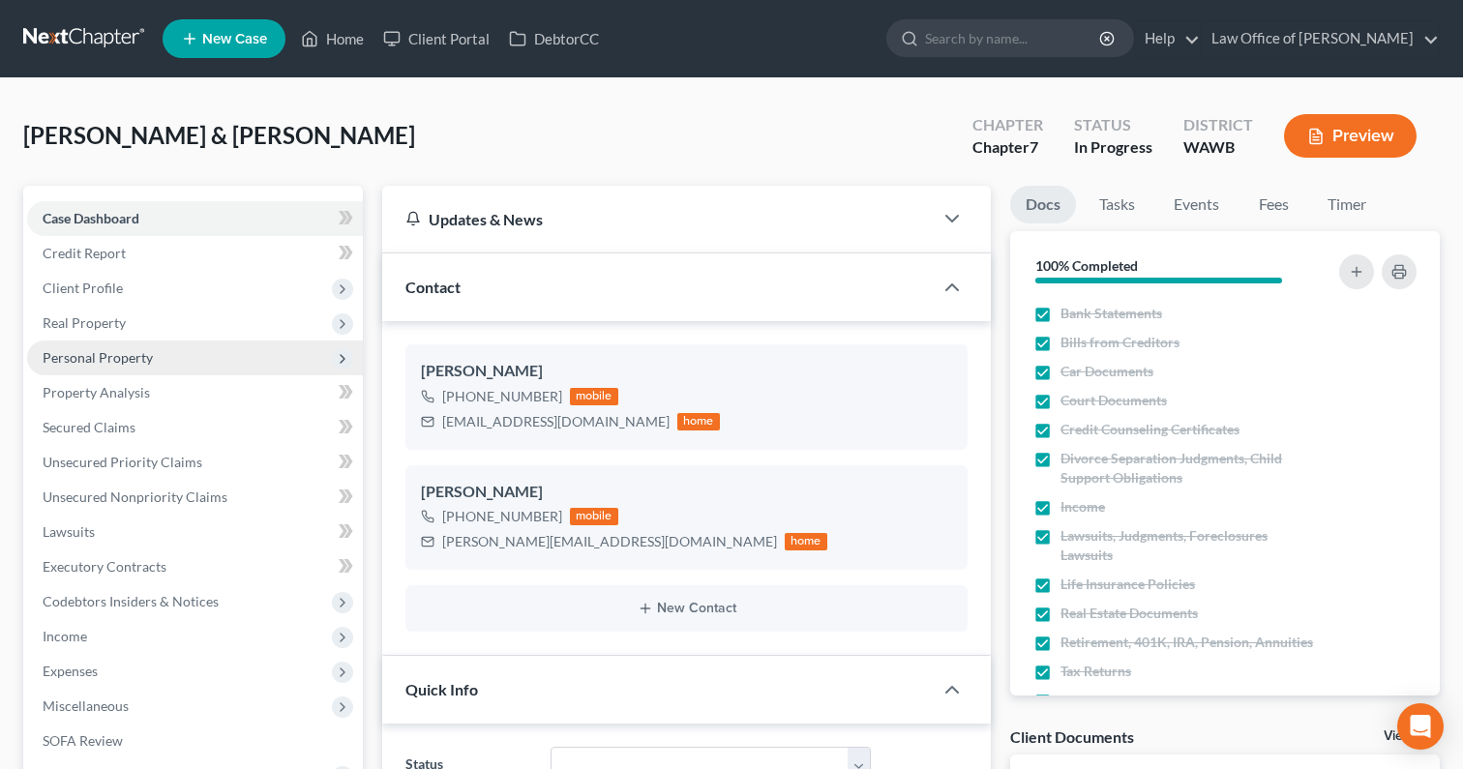
click at [198, 361] on span "Personal Property" at bounding box center [195, 358] width 336 height 35
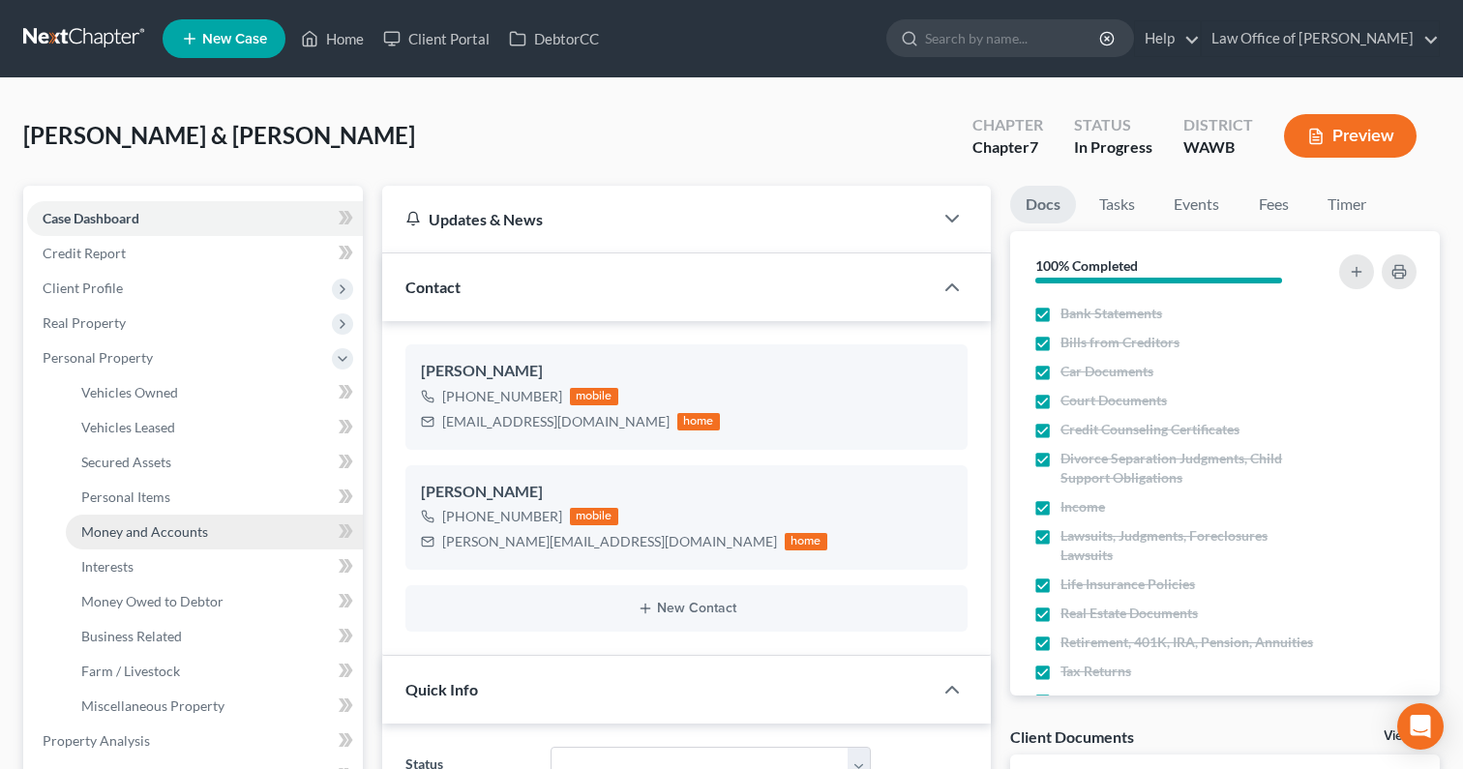
click at [178, 532] on span "Money and Accounts" at bounding box center [144, 531] width 127 height 16
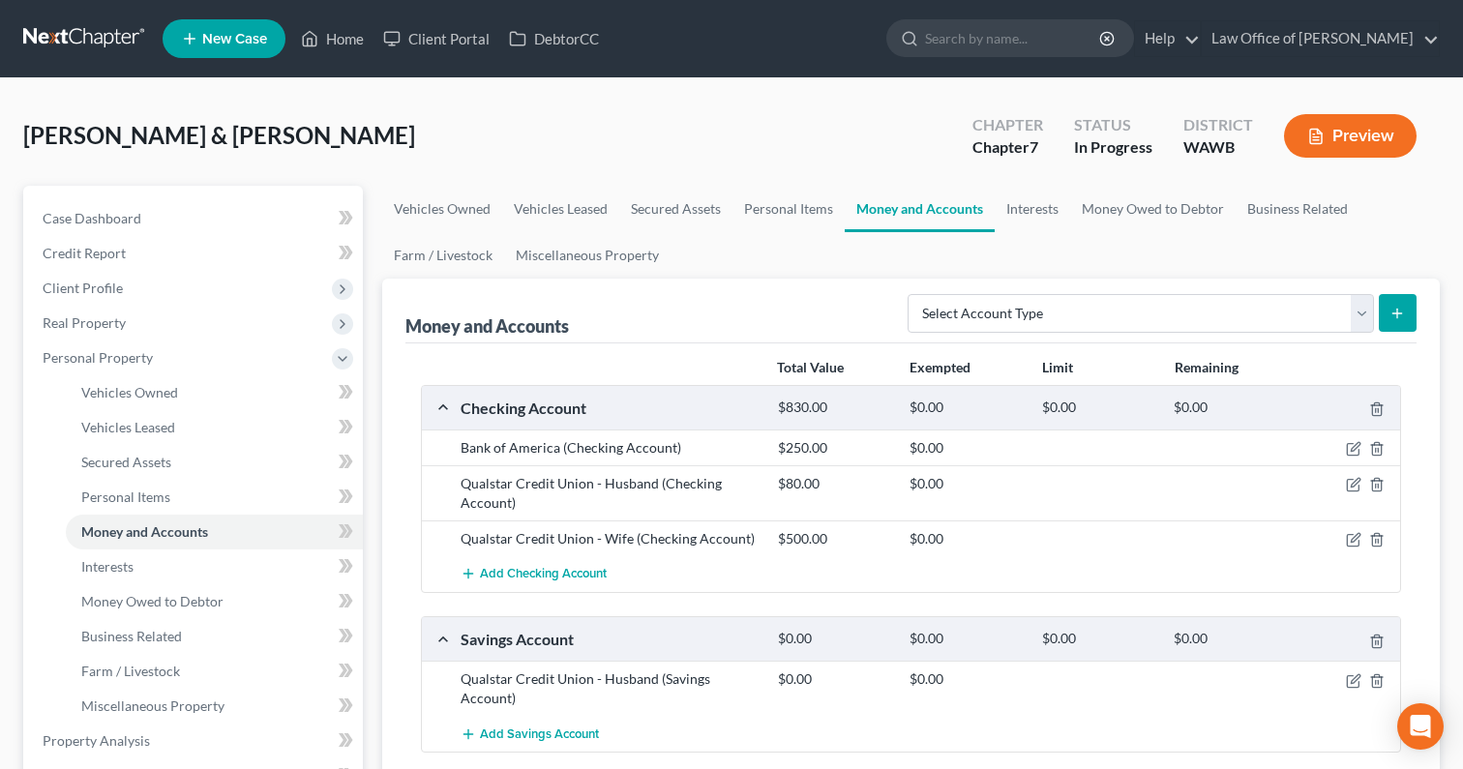
click at [1353, 529] on div at bounding box center [1348, 538] width 105 height 19
click at [1355, 533] on icon "button" at bounding box center [1353, 539] width 15 height 15
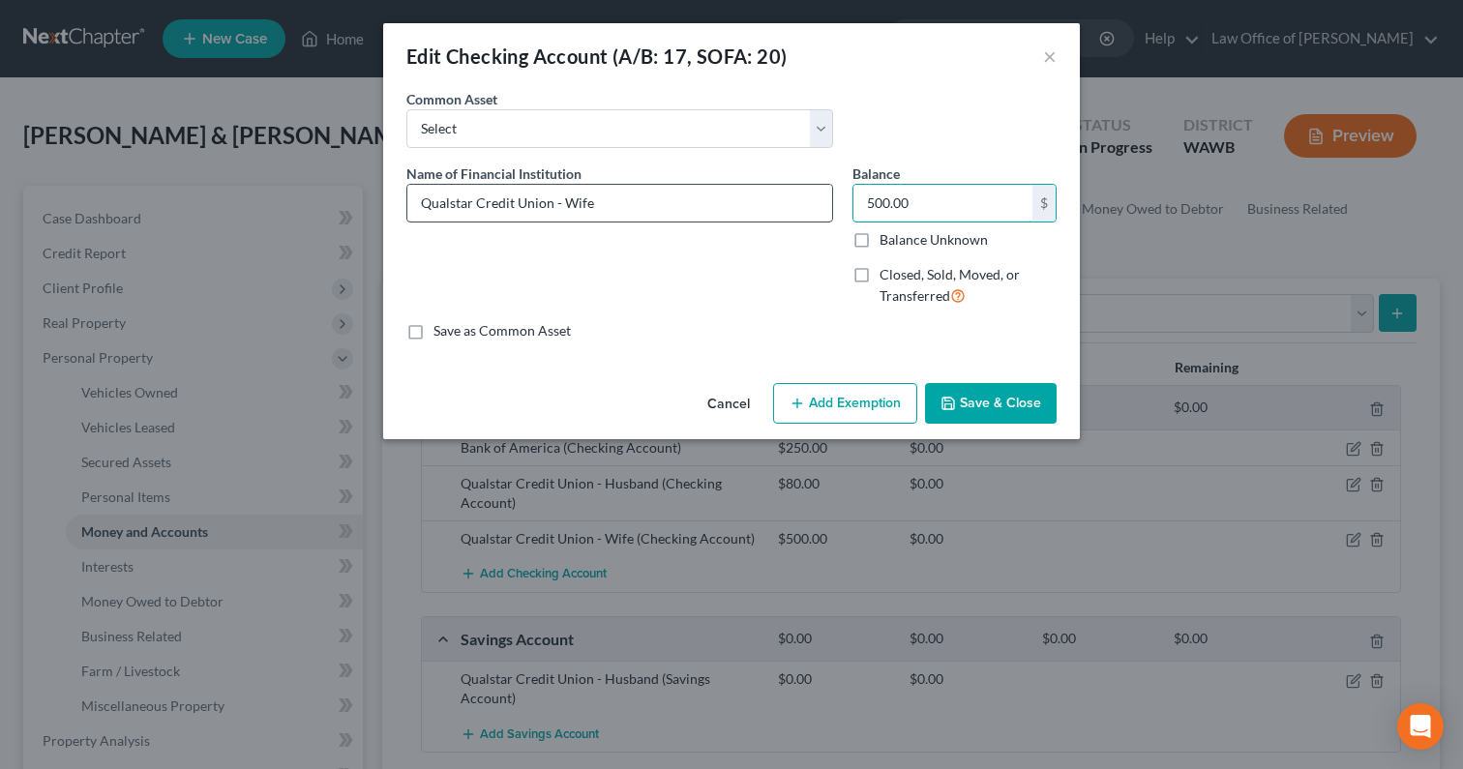
drag, startPoint x: 934, startPoint y: 203, endPoint x: 777, endPoint y: 187, distance: 158.5
click at [779, 190] on div "Name of Financial Institution * Qualstar Credit Union - Wife Balance 500.00 $ B…" at bounding box center [731, 242] width 669 height 159
drag, startPoint x: 941, startPoint y: 206, endPoint x: 802, endPoint y: 187, distance: 140.6
click at [803, 188] on div "Name of Financial Institution * Qualstar Credit Union - Wife Balance 1,500.00 $…" at bounding box center [731, 242] width 669 height 159
type input "12"
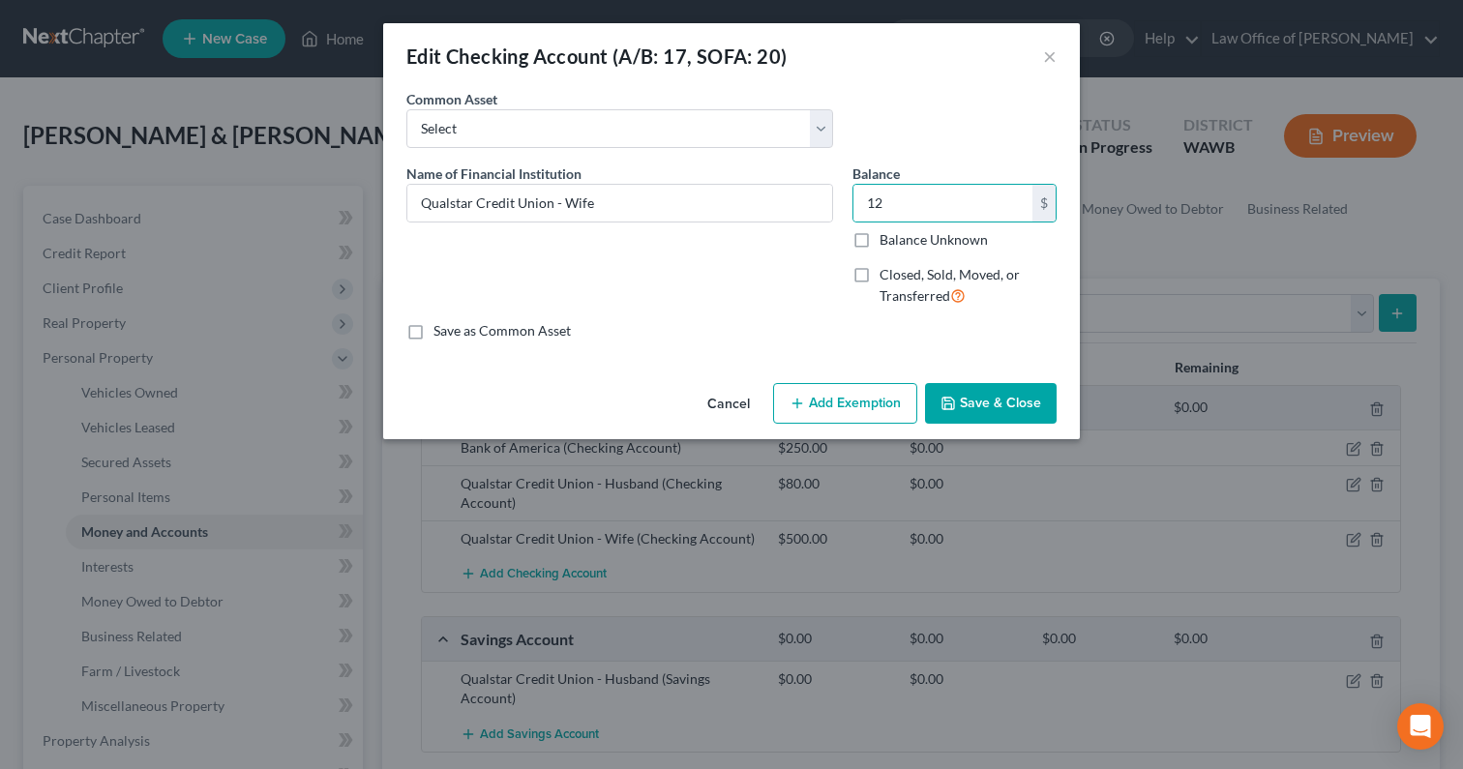
click at [855, 400] on button "Add Exemption" at bounding box center [845, 403] width 144 height 41
select select "2"
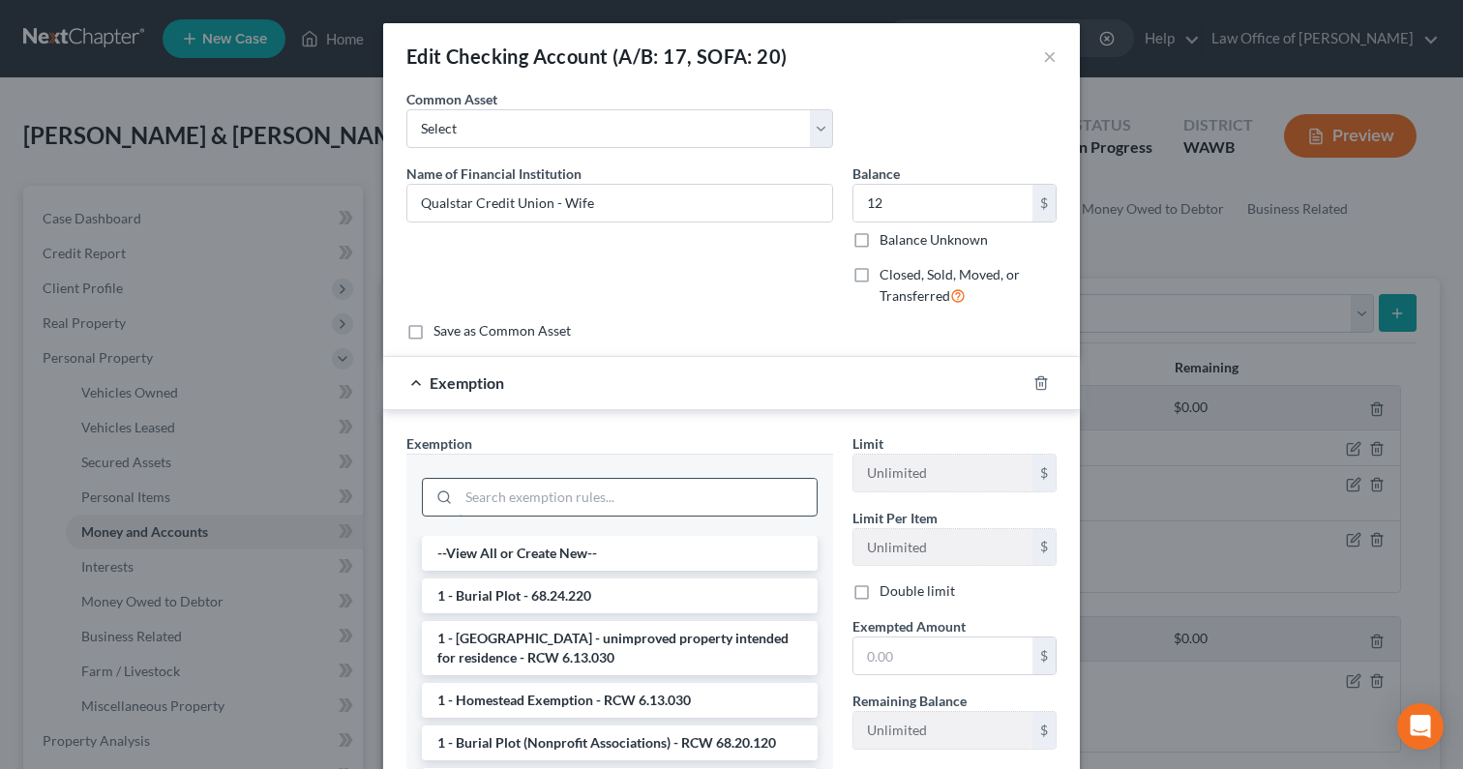
click at [733, 489] on input "search" at bounding box center [638, 497] width 358 height 37
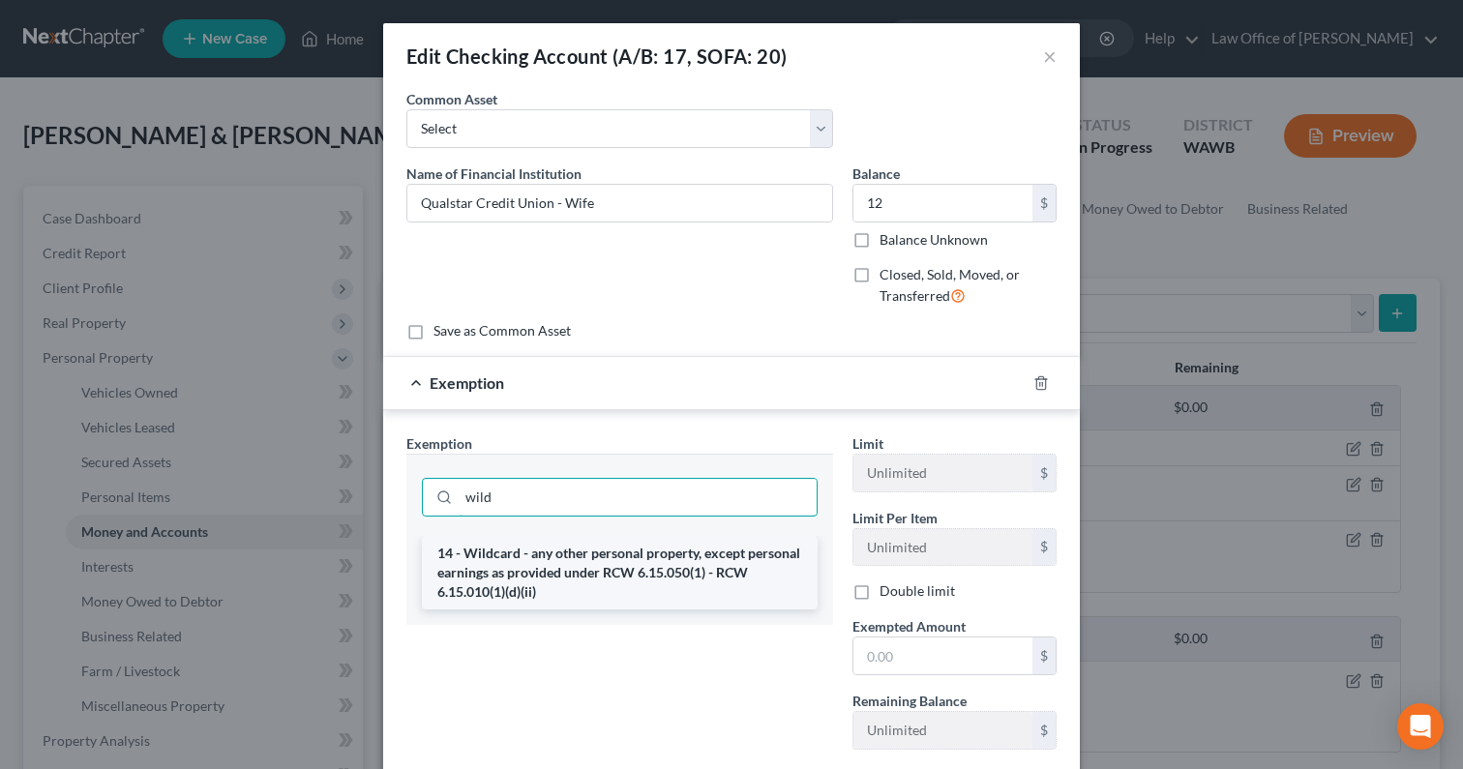
type input "wild"
click at [710, 579] on li "14 - Wildcard - any other personal property, except personal earnings as provid…" at bounding box center [620, 573] width 396 height 74
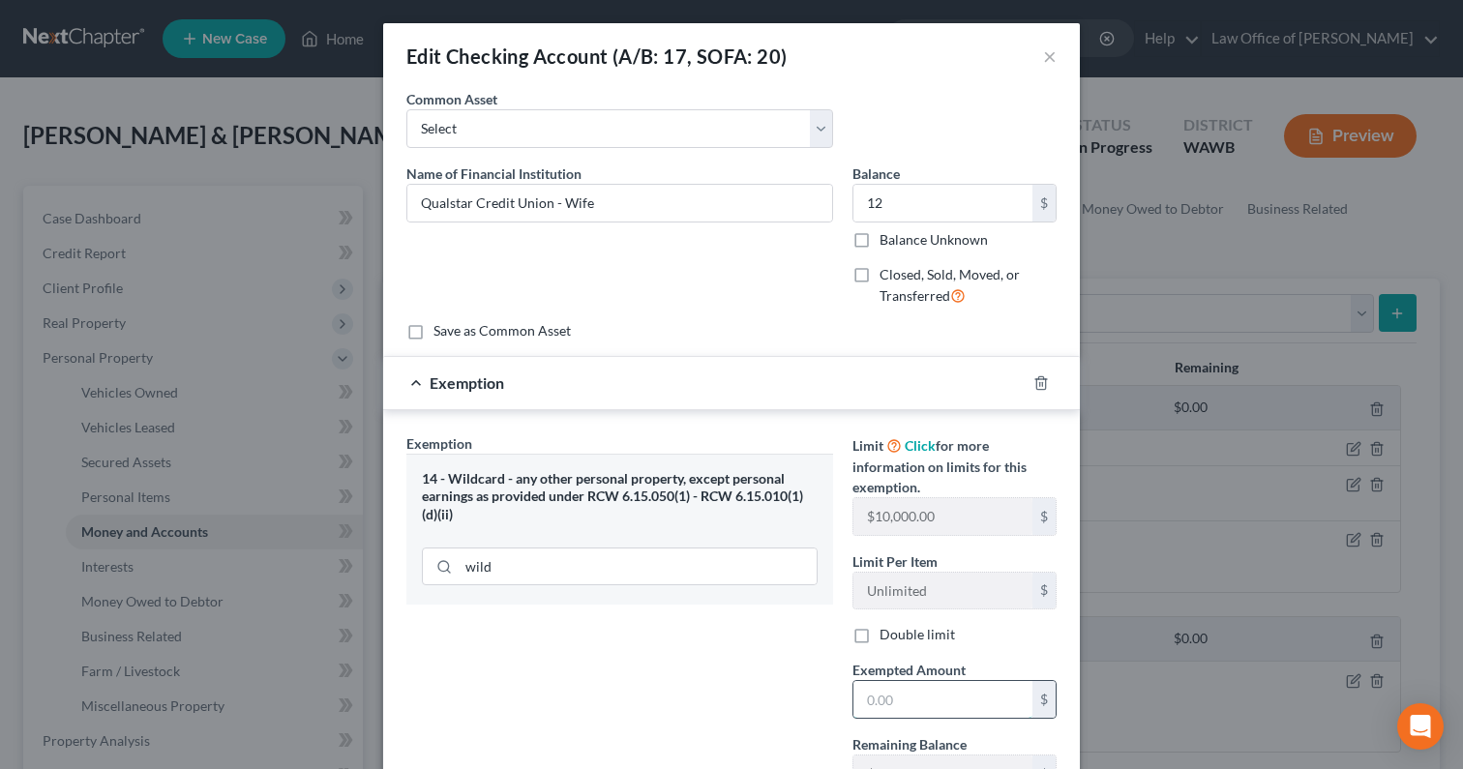
click at [903, 693] on input "text" at bounding box center [942, 699] width 179 height 37
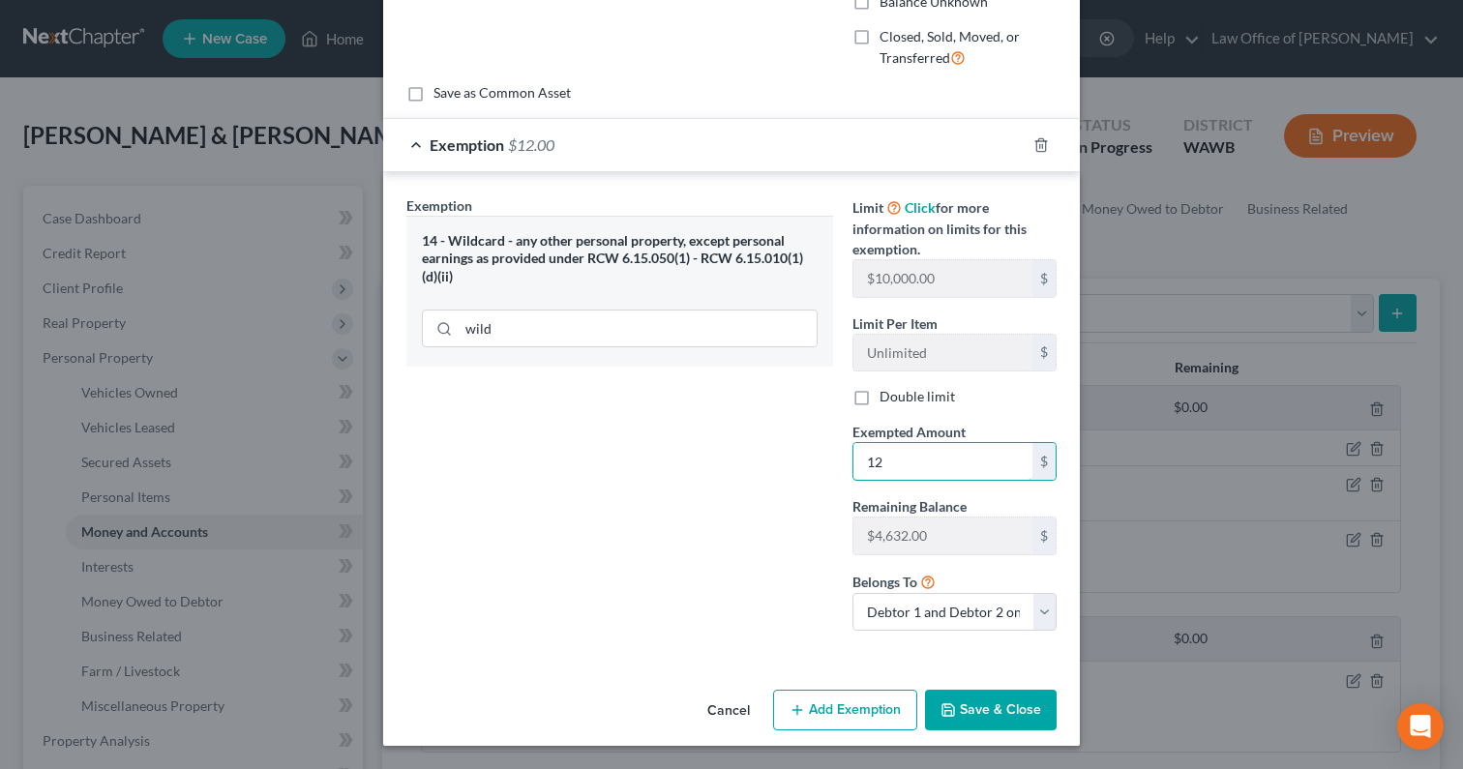
type input "12"
click at [989, 716] on button "Save & Close" at bounding box center [991, 710] width 132 height 41
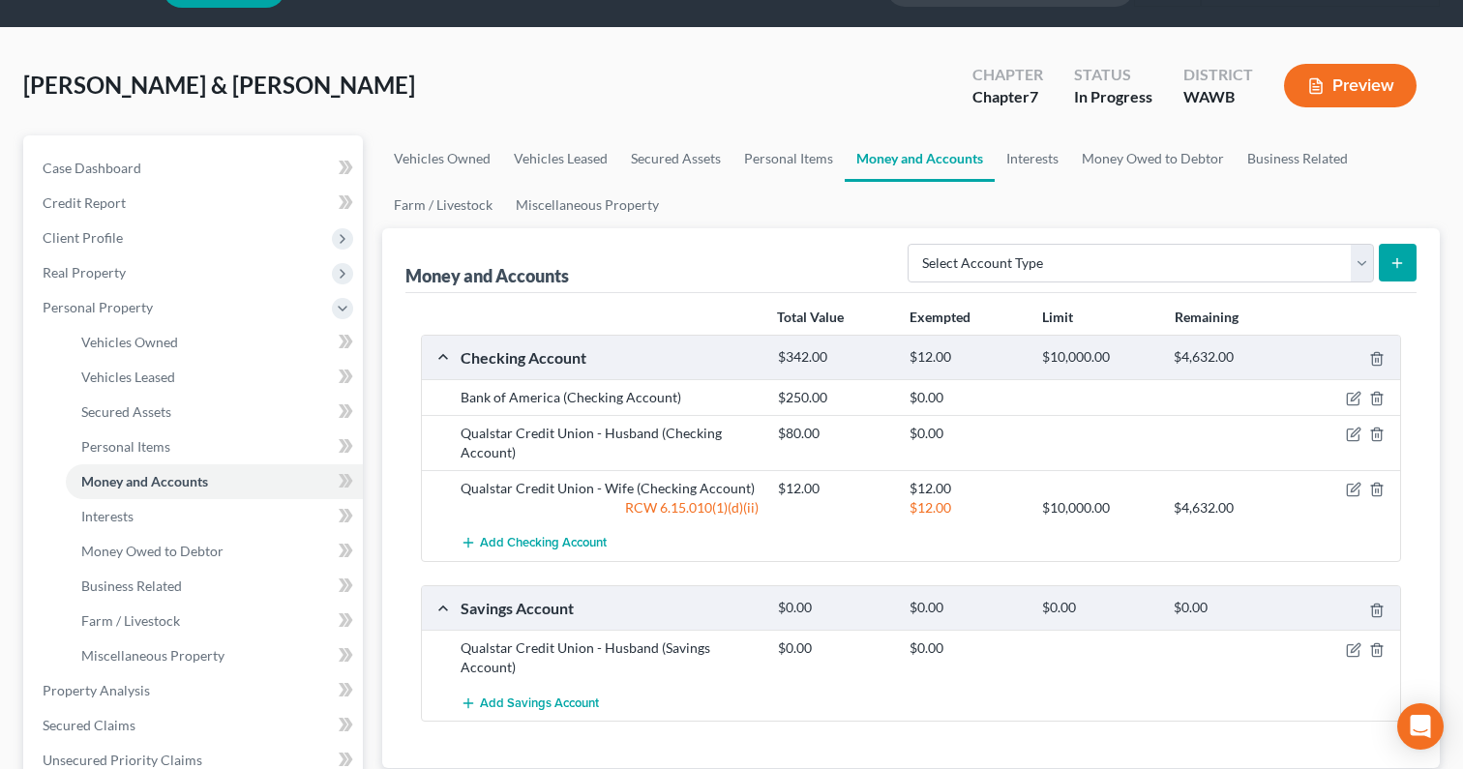
scroll to position [64, 0]
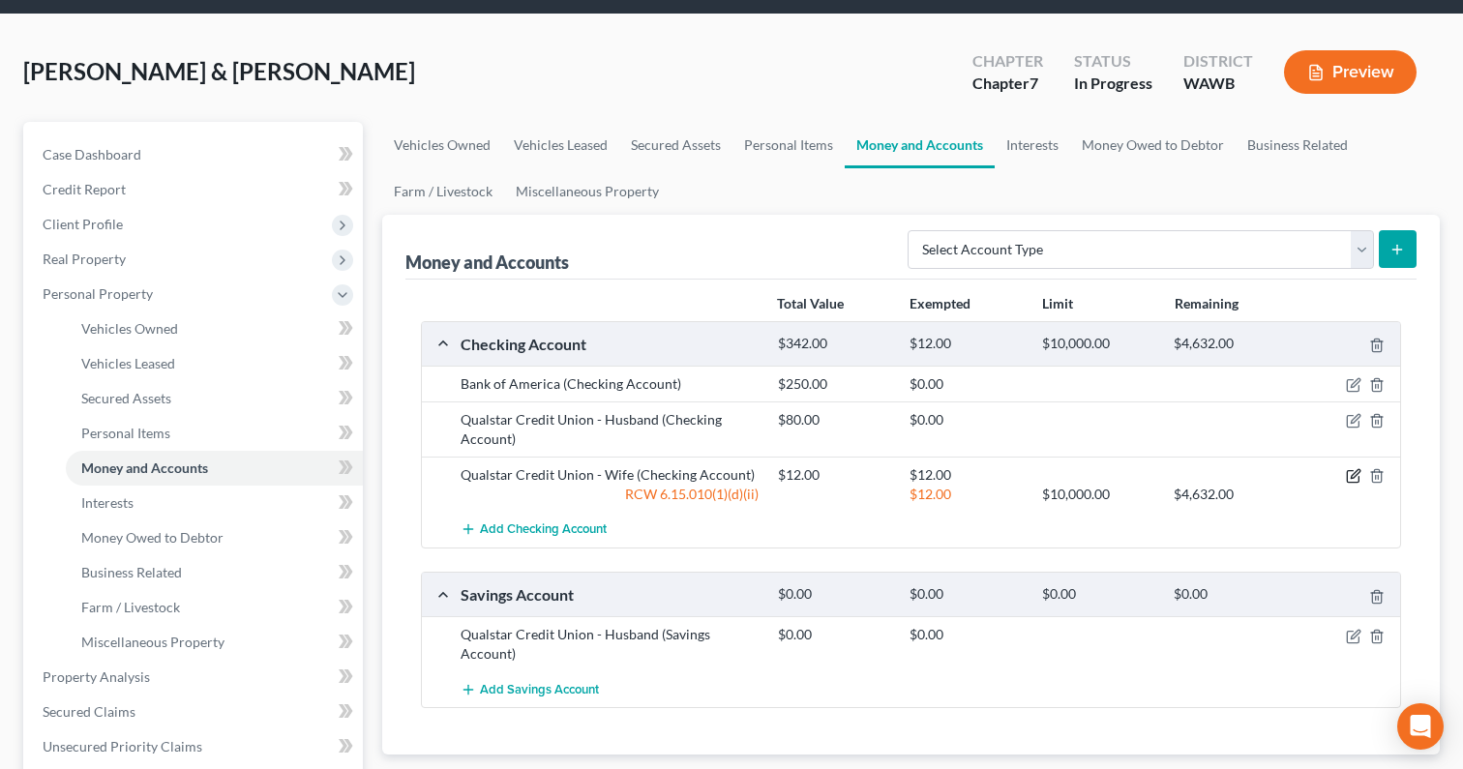
click at [1351, 474] on icon "button" at bounding box center [1353, 475] width 15 height 15
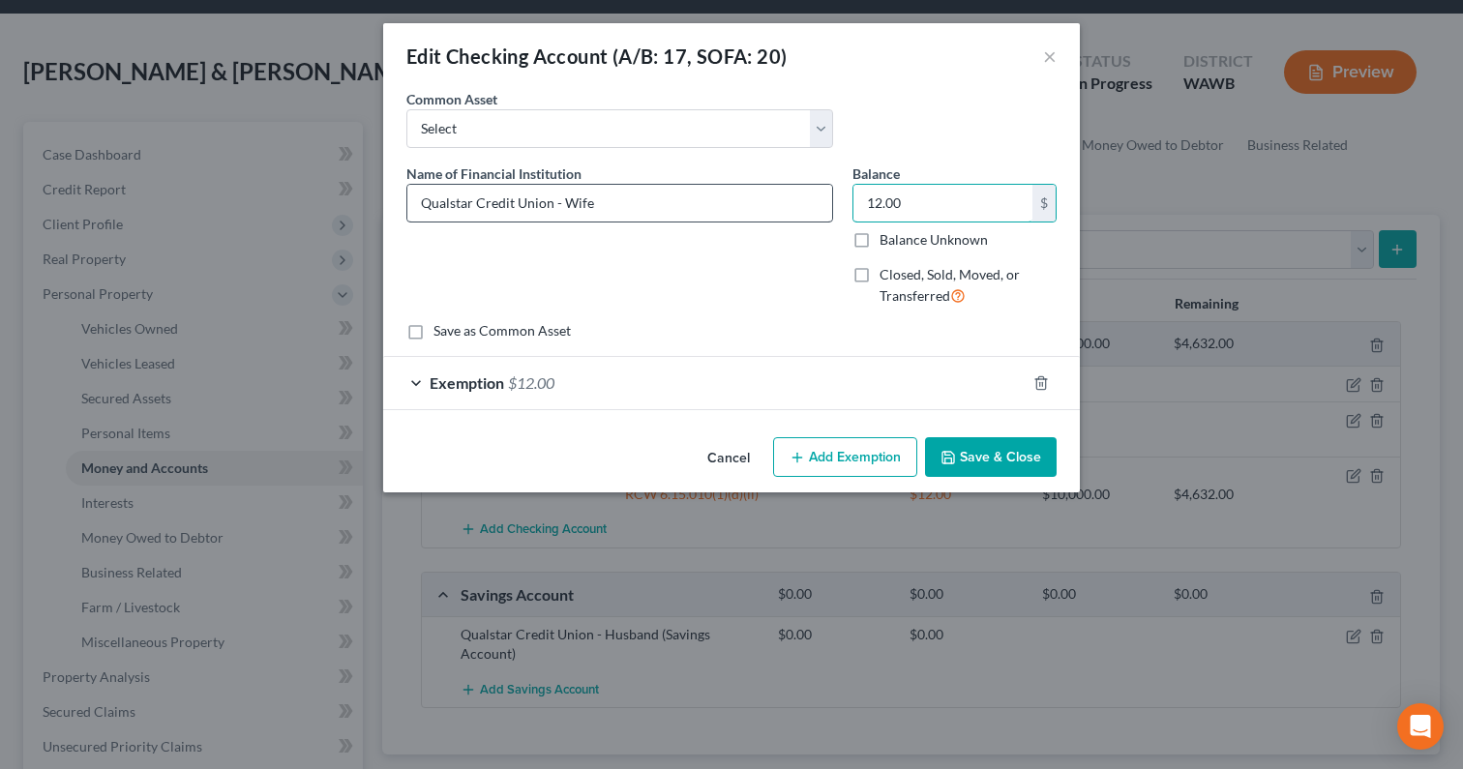
drag, startPoint x: 940, startPoint y: 204, endPoint x: 790, endPoint y: 189, distance: 150.7
click at [791, 190] on div "Name of Financial Institution * Qualstar Credit Union - Wife Balance 12.00 $ Ba…" at bounding box center [731, 242] width 669 height 159
drag, startPoint x: 932, startPoint y: 206, endPoint x: 780, endPoint y: 193, distance: 152.5
click at [780, 193] on div "Name of Financial Institution * Qualstar Credit Union - Wife Balance 312.00 $ B…" at bounding box center [731, 242] width 669 height 159
type input "35"
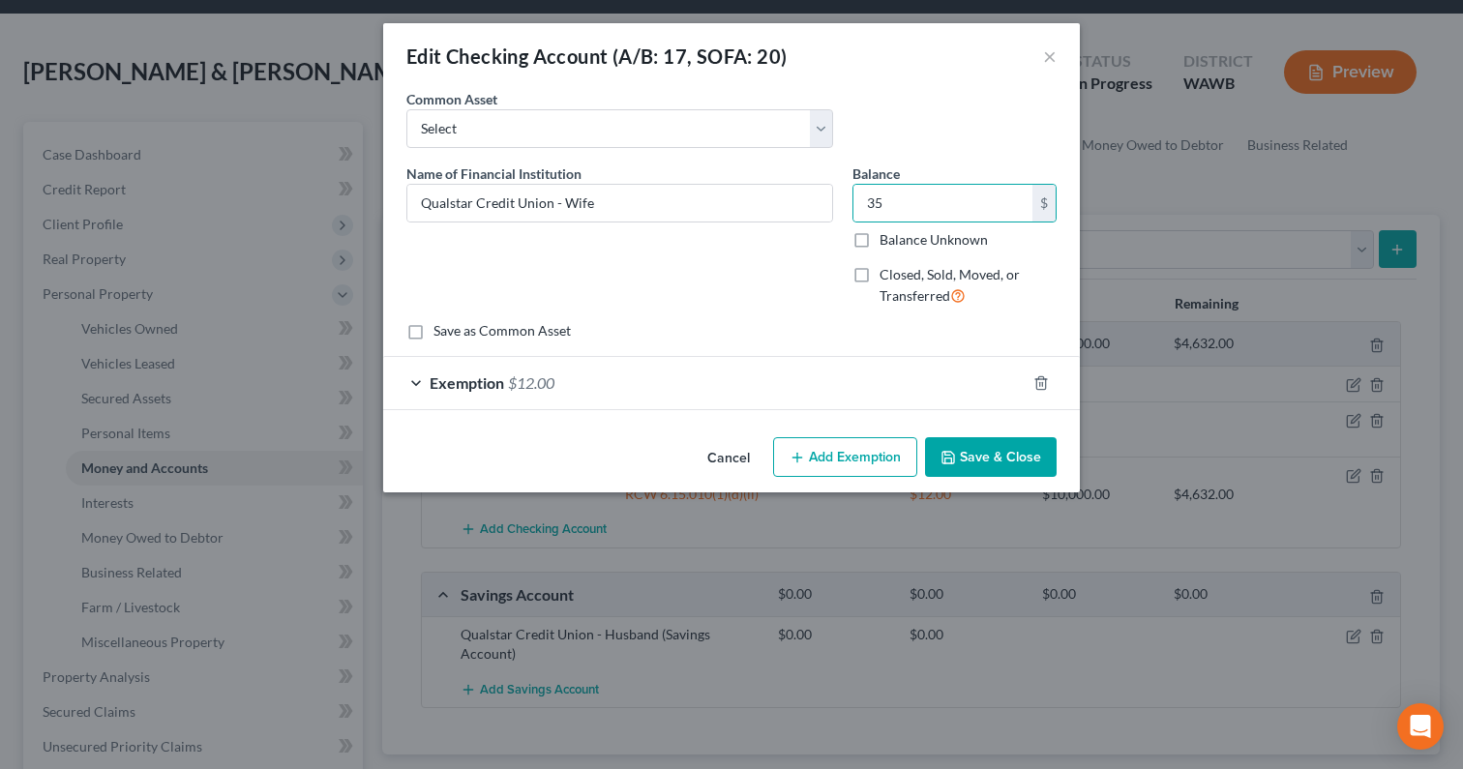
click at [718, 396] on div "Exemption $12.00" at bounding box center [704, 382] width 642 height 51
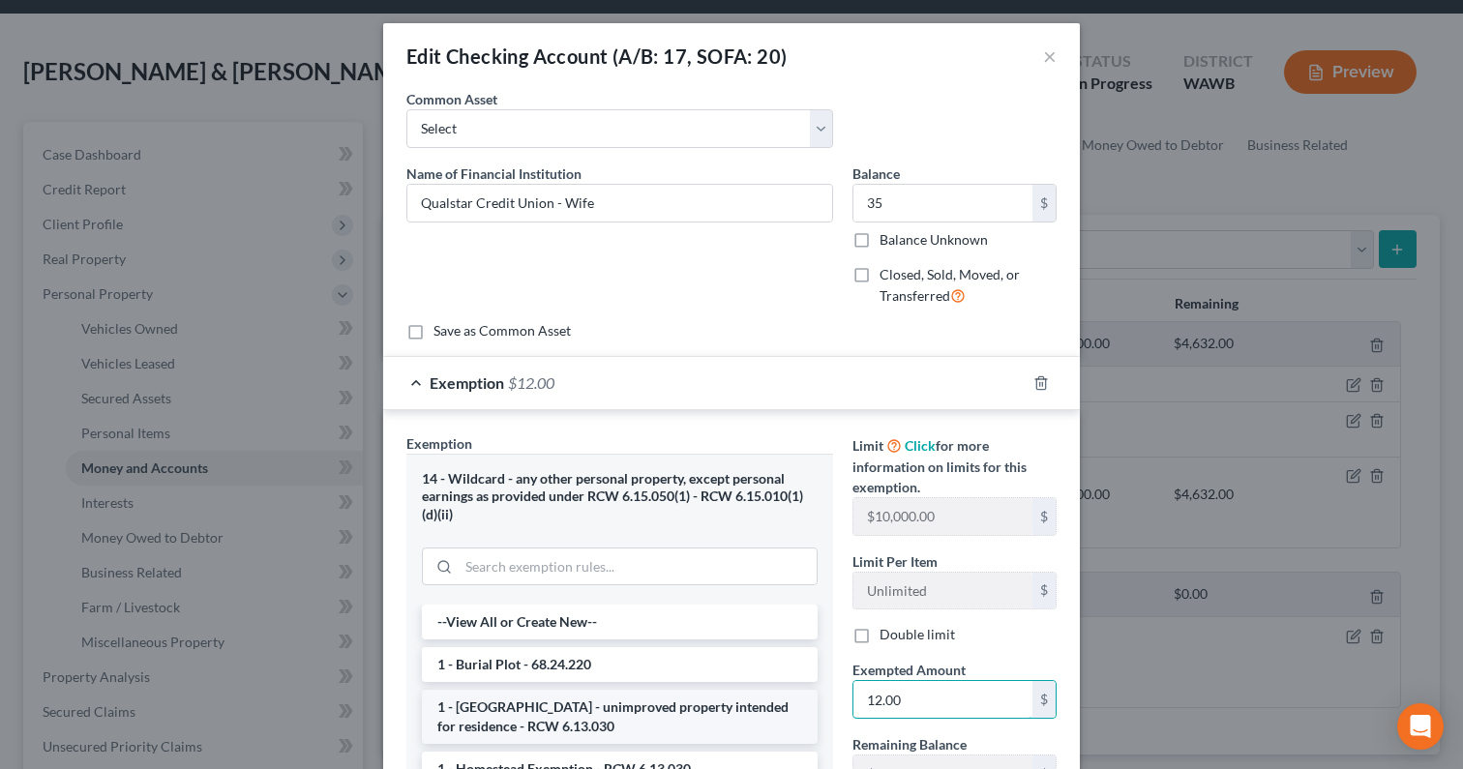
drag, startPoint x: 933, startPoint y: 700, endPoint x: 809, endPoint y: 699, distance: 123.8
click at [810, 700] on div "Exemption Set must be selected for CA. Exemption * 14 - Wildcard - any other pe…" at bounding box center [731, 682] width 669 height 498
drag, startPoint x: 931, startPoint y: 707, endPoint x: 806, endPoint y: 698, distance: 125.1
click at [807, 698] on div "Exemption Set must be selected for CA. Exemption * 14 - Wildcard - any other pe…" at bounding box center [731, 682] width 669 height 498
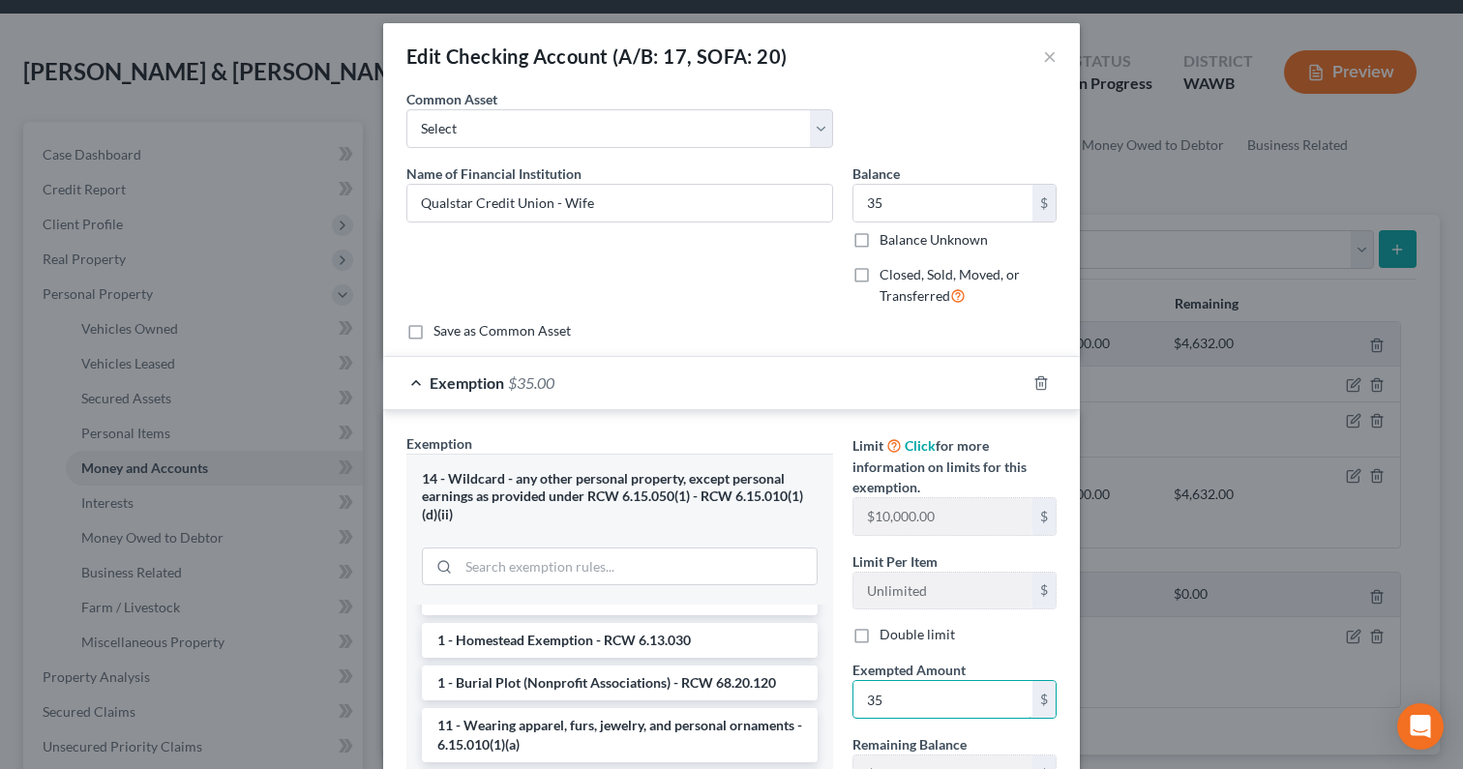
scroll to position [283, 0]
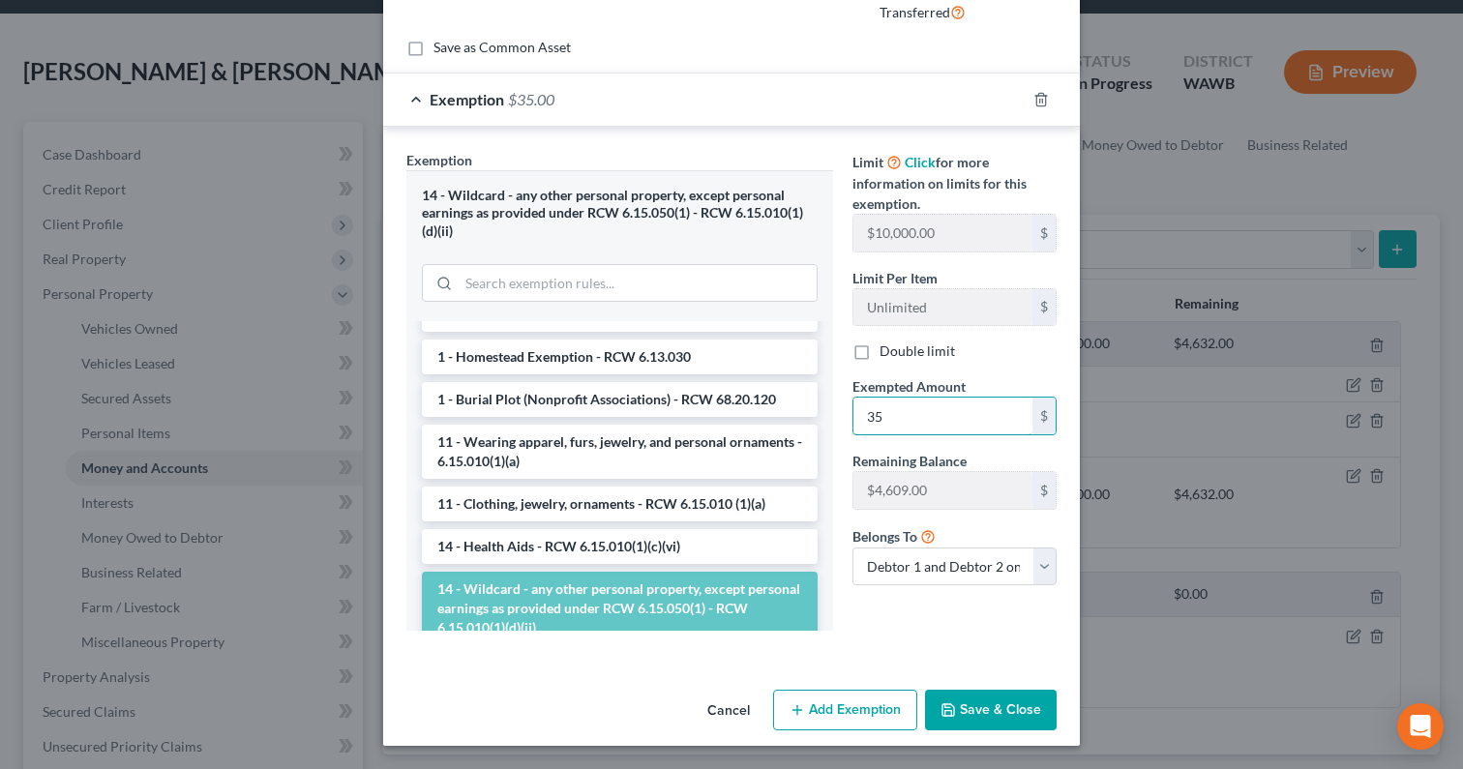
type input "35"
click at [1000, 706] on button "Save & Close" at bounding box center [991, 710] width 132 height 41
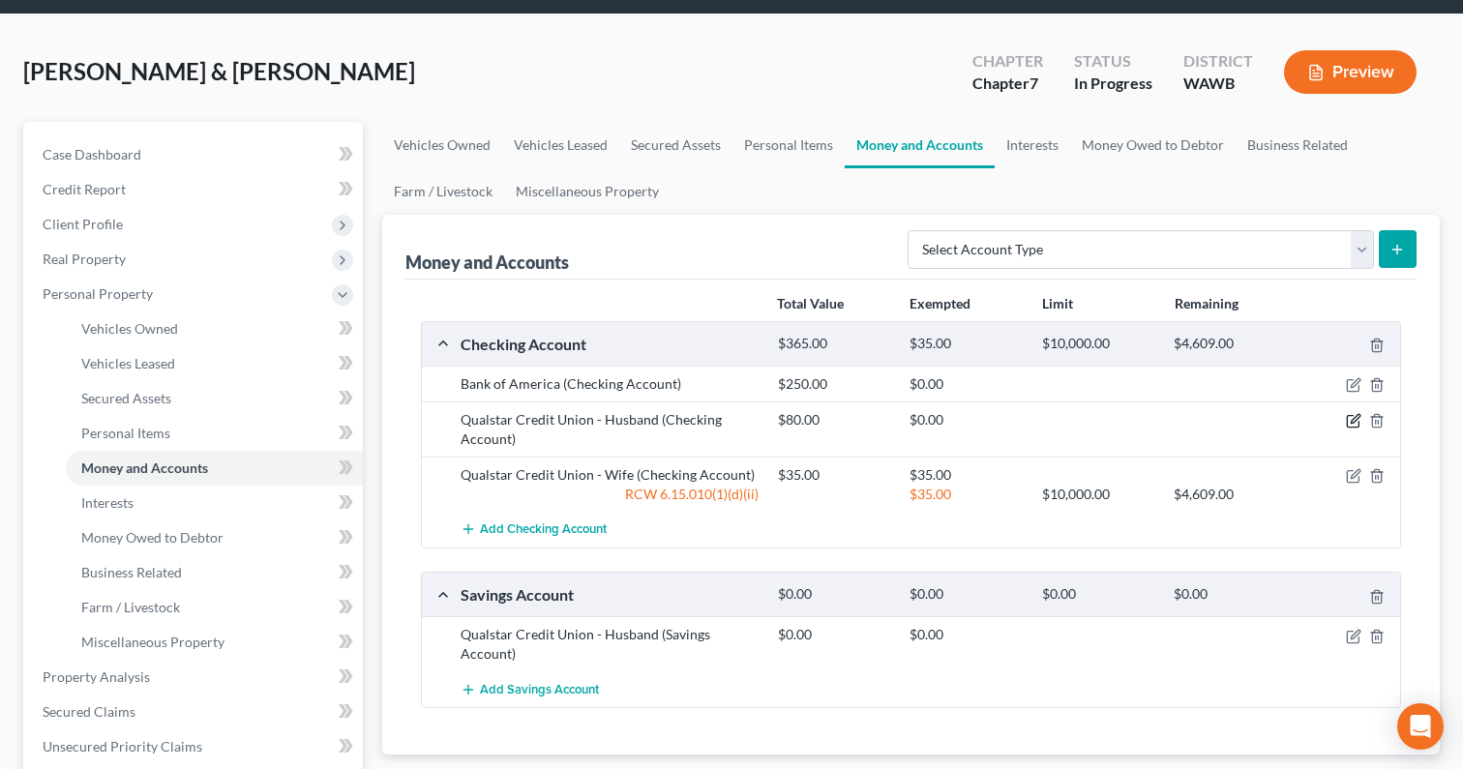
click at [1356, 415] on icon "button" at bounding box center [1354, 419] width 9 height 9
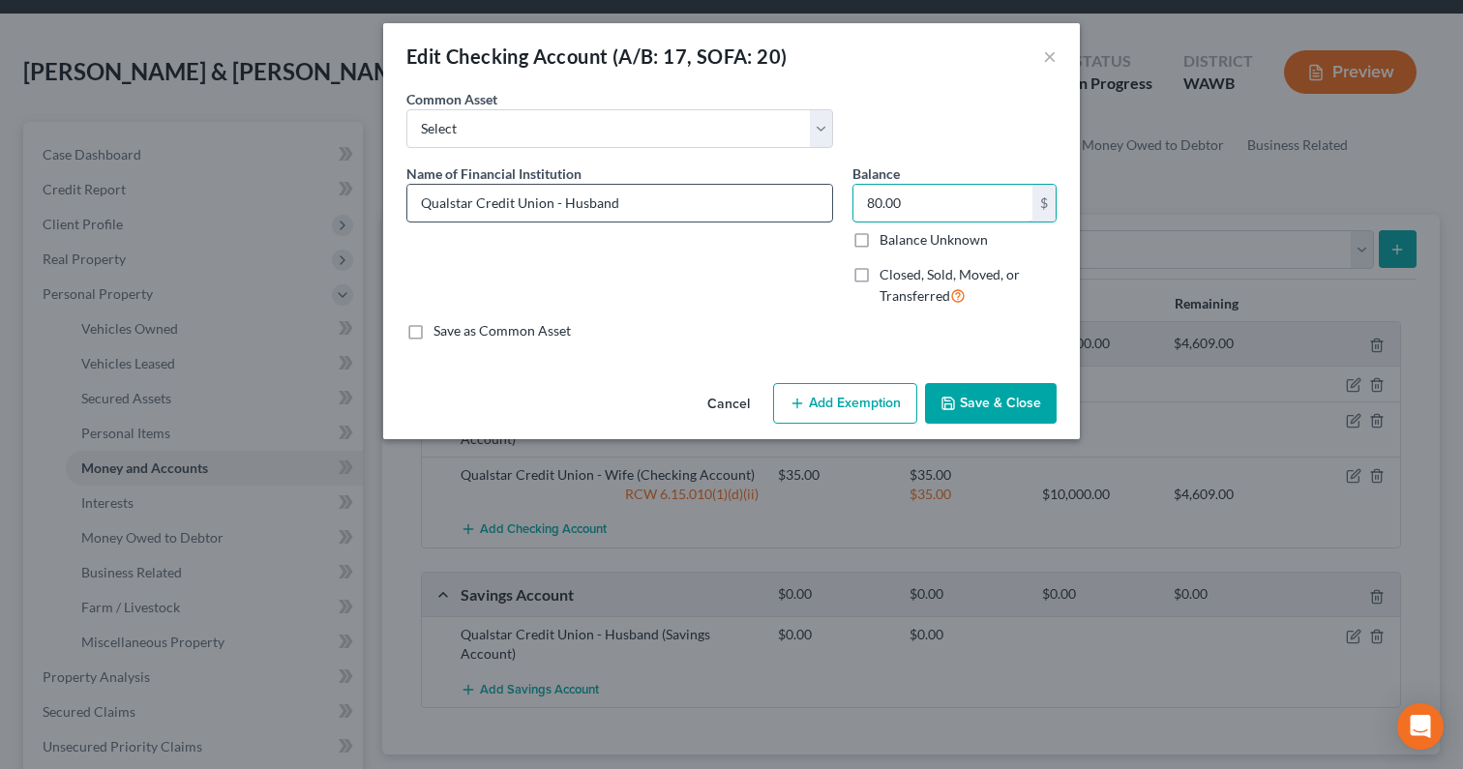
drag, startPoint x: 926, startPoint y: 201, endPoint x: 830, endPoint y: 189, distance: 96.6
click at [832, 190] on div "Name of Financial Institution * Qualstar Credit Union - Husband Balance 80.00 $…" at bounding box center [731, 242] width 669 height 159
drag, startPoint x: 920, startPoint y: 202, endPoint x: 800, endPoint y: 183, distance: 121.5
click at [804, 184] on div "Name of Financial Institution * Qualstar Credit Union - Husband Balance 80.00 $…" at bounding box center [731, 242] width 669 height 159
type input "12"
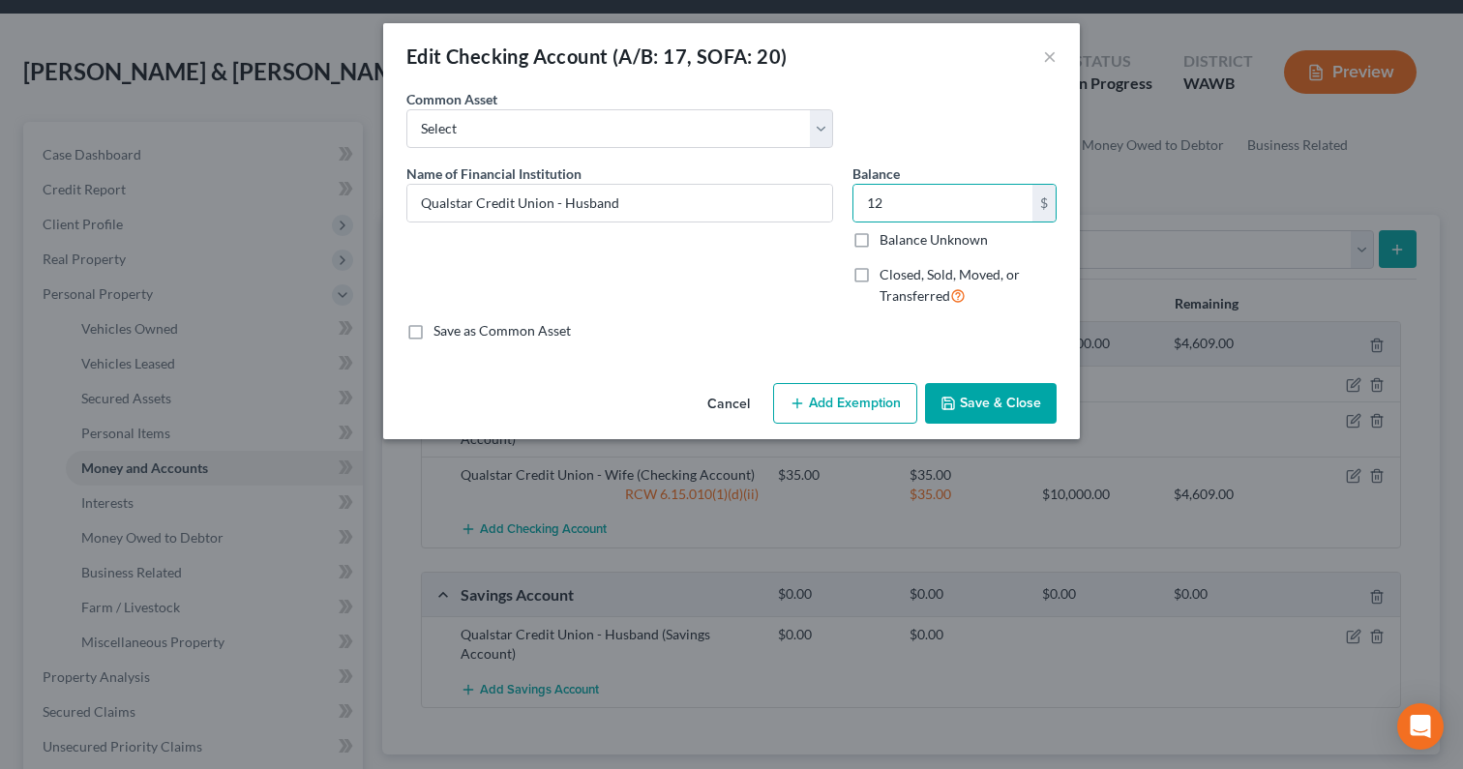
click at [847, 400] on button "Add Exemption" at bounding box center [845, 403] width 144 height 41
select select "2"
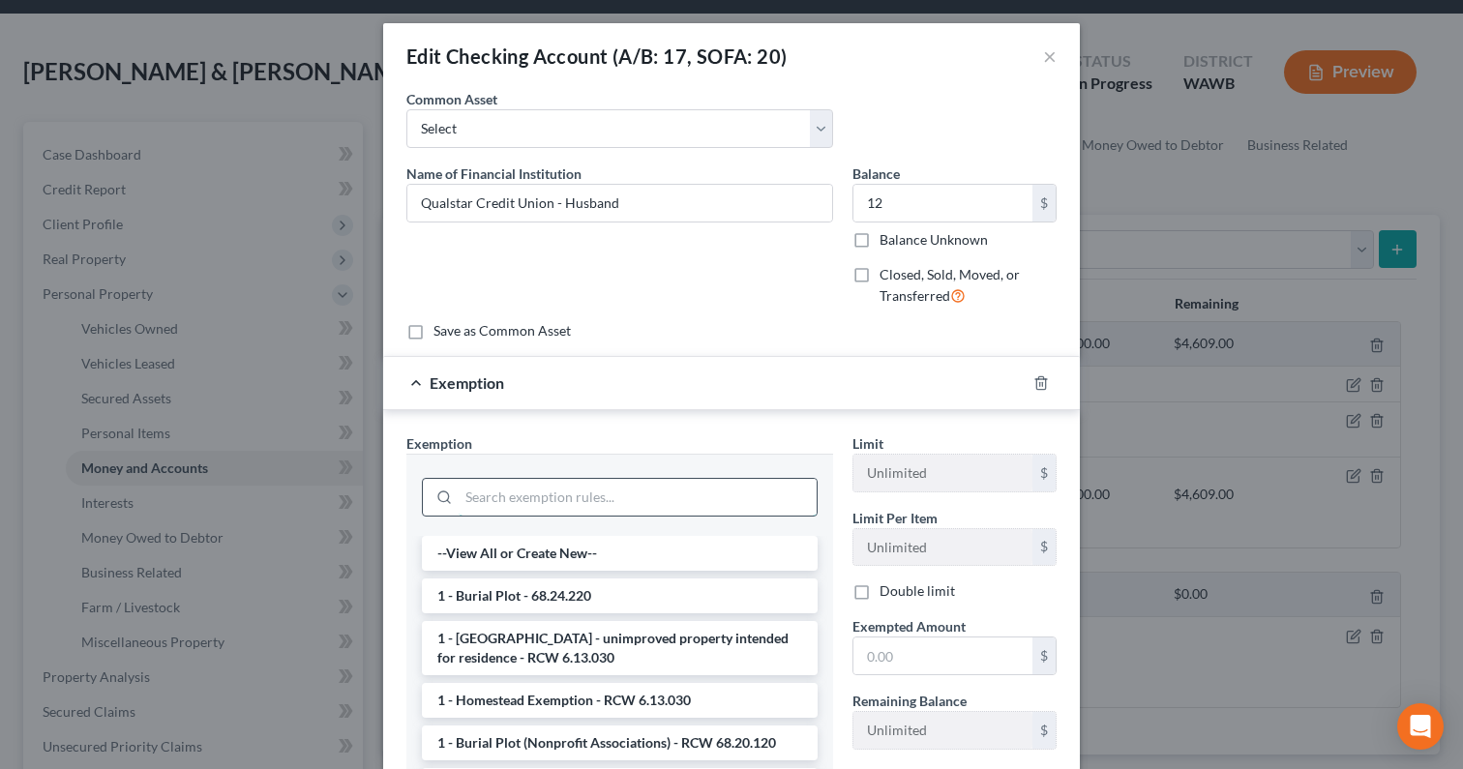
click at [678, 510] on input "search" at bounding box center [638, 497] width 358 height 37
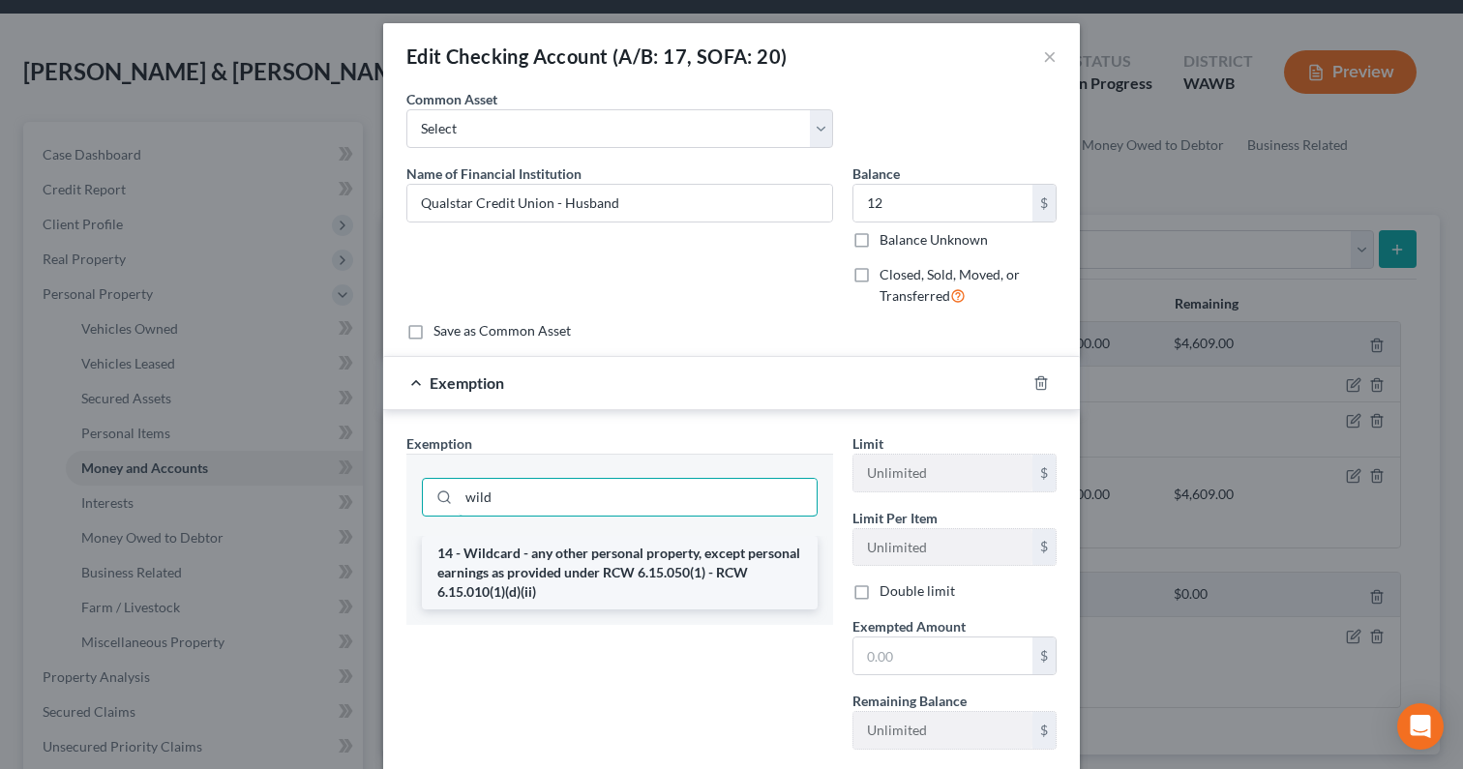
type input "wild"
click at [681, 565] on li "14 - Wildcard - any other personal property, except personal earnings as provid…" at bounding box center [620, 573] width 396 height 74
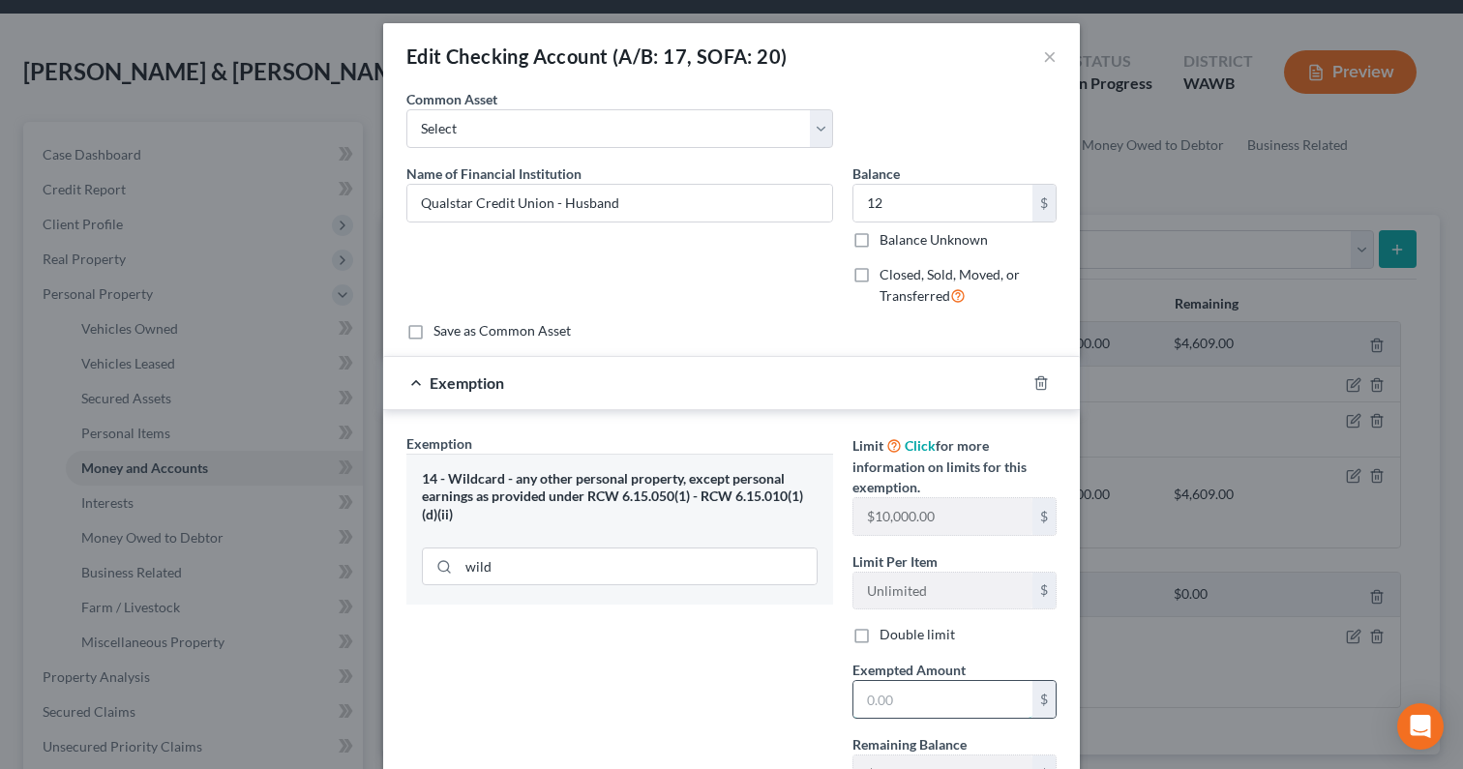
click at [925, 682] on input "text" at bounding box center [942, 699] width 179 height 37
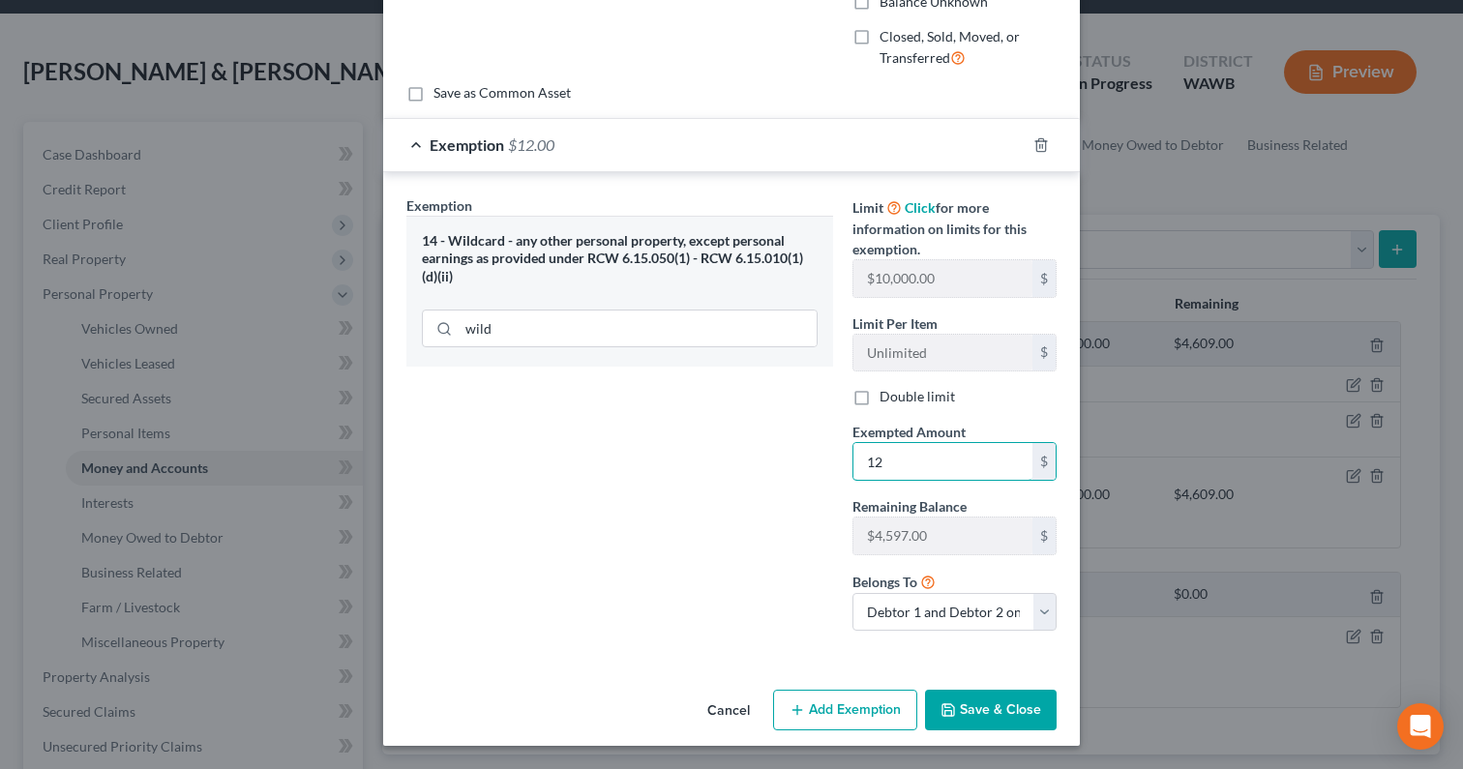
type input "12"
click at [969, 722] on button "Save & Close" at bounding box center [991, 710] width 132 height 41
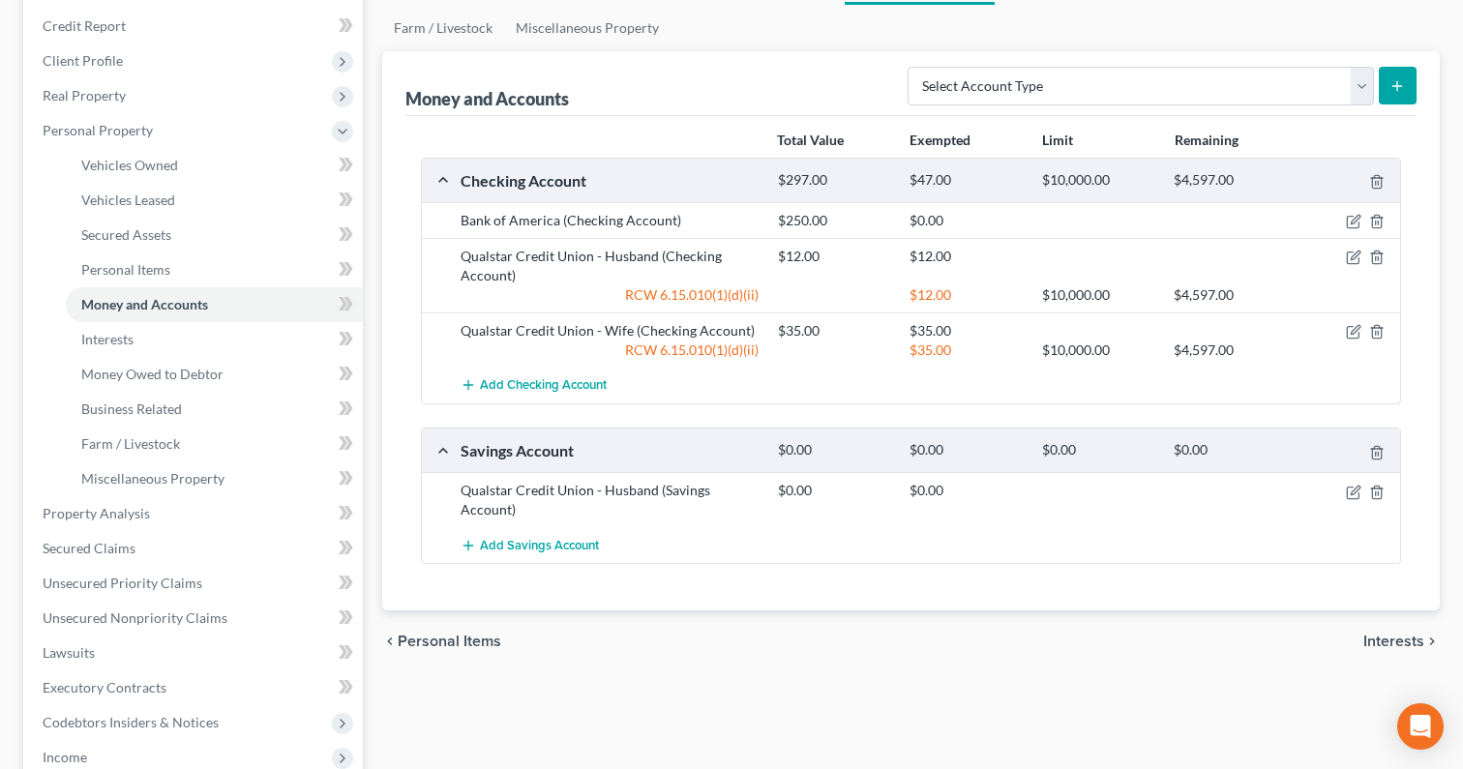
scroll to position [348, 0]
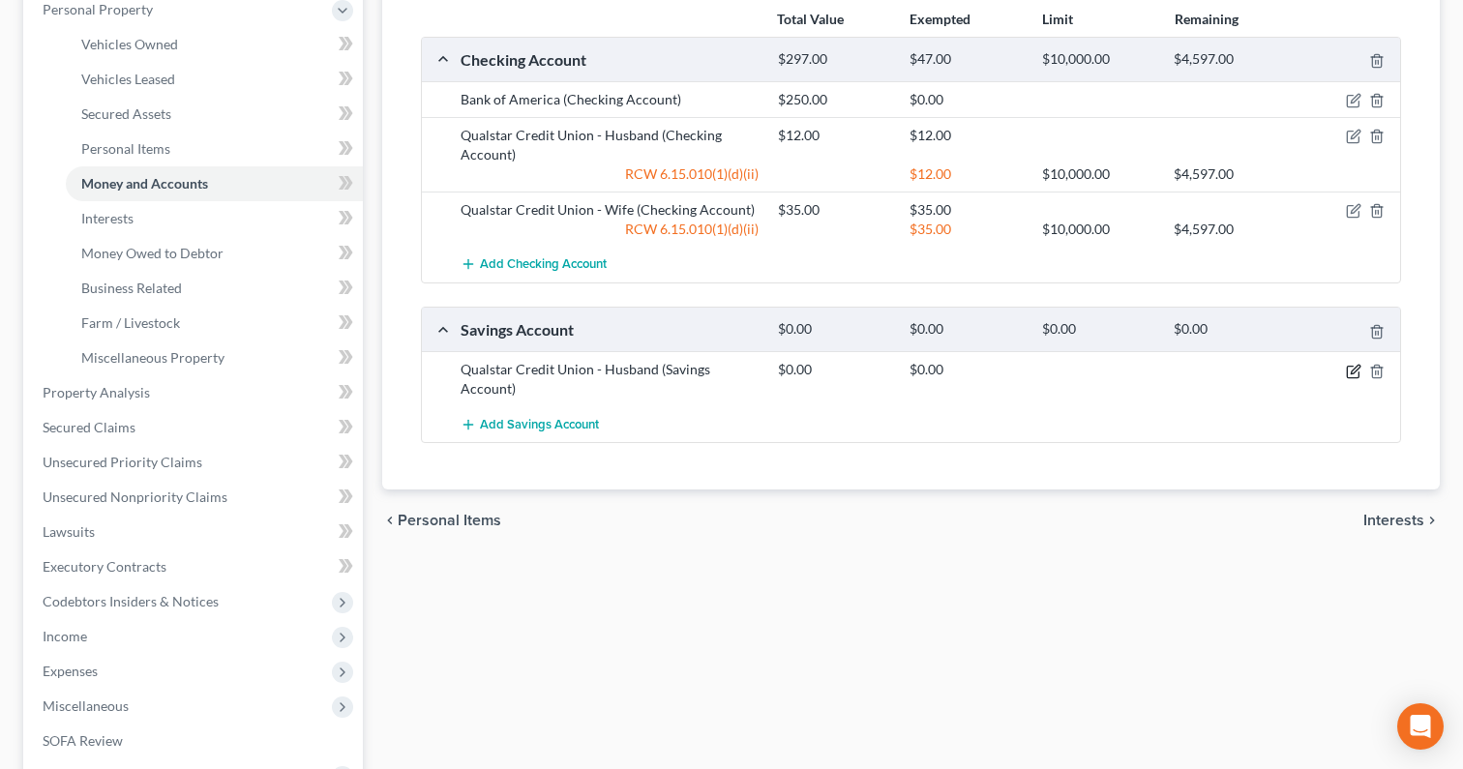
click at [1354, 370] on icon "button" at bounding box center [1353, 371] width 15 height 15
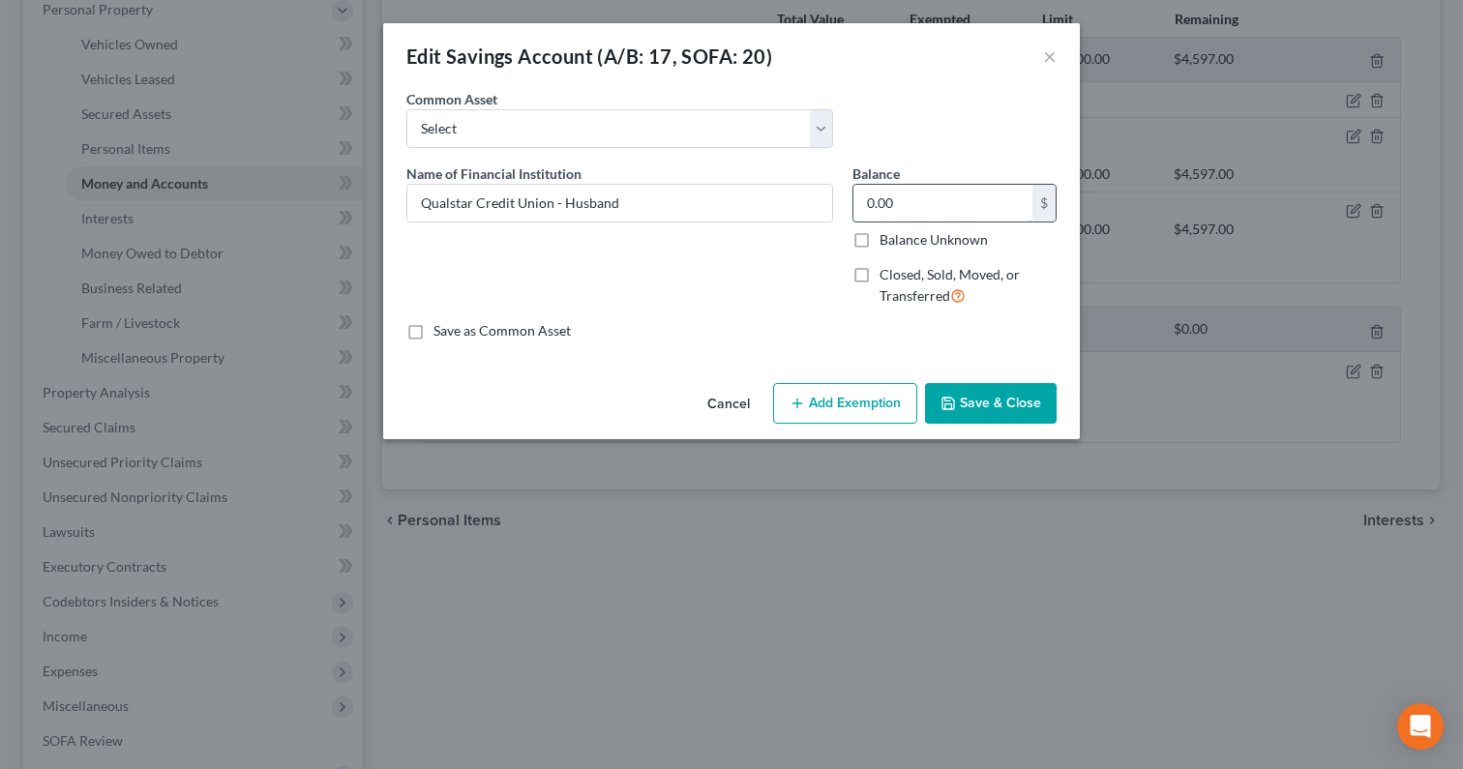
click at [906, 204] on input "0.00" at bounding box center [942, 203] width 179 height 37
type input "89"
click at [869, 388] on button "Add Exemption" at bounding box center [845, 403] width 144 height 41
select select "2"
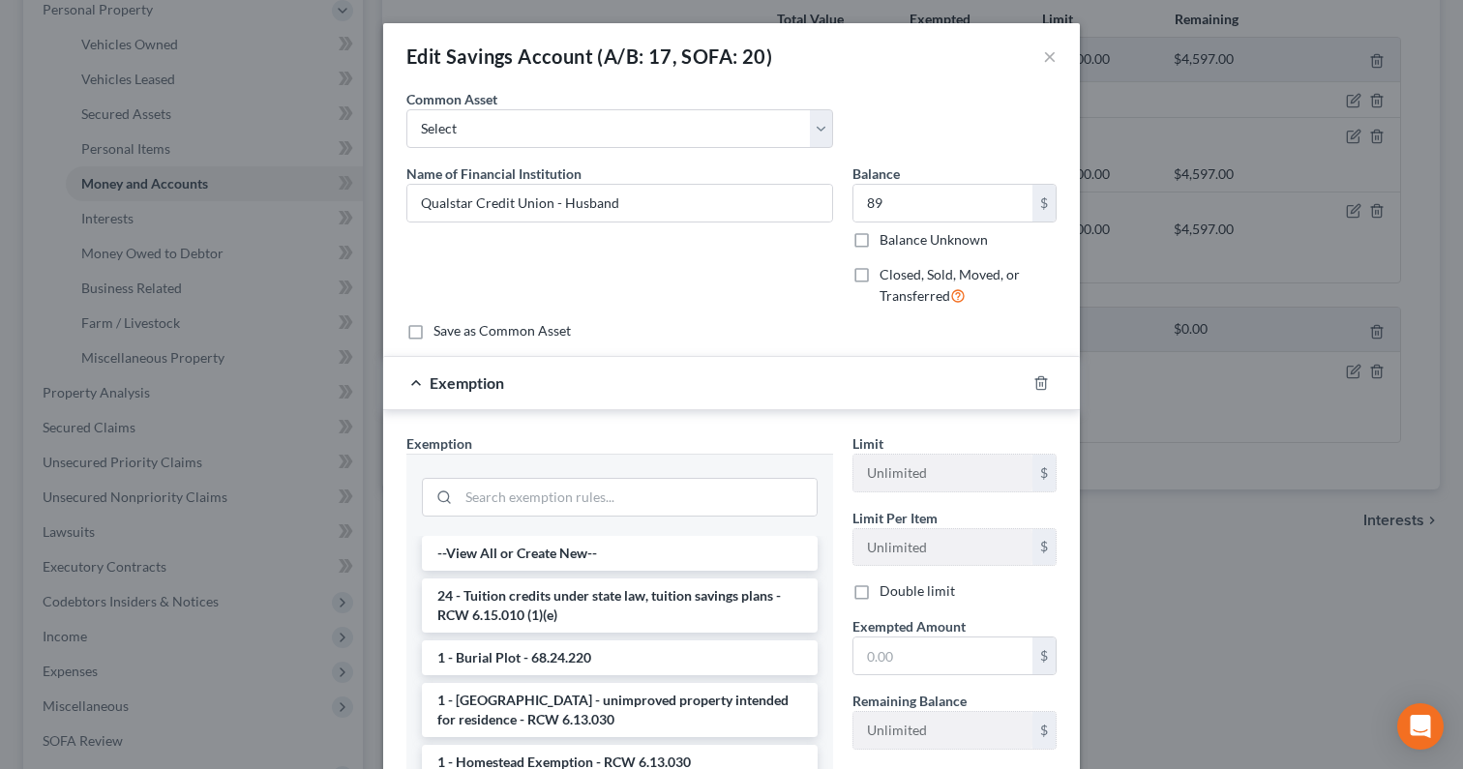
click at [730, 476] on div at bounding box center [620, 495] width 396 height 50
click at [732, 496] on input "search" at bounding box center [638, 497] width 358 height 37
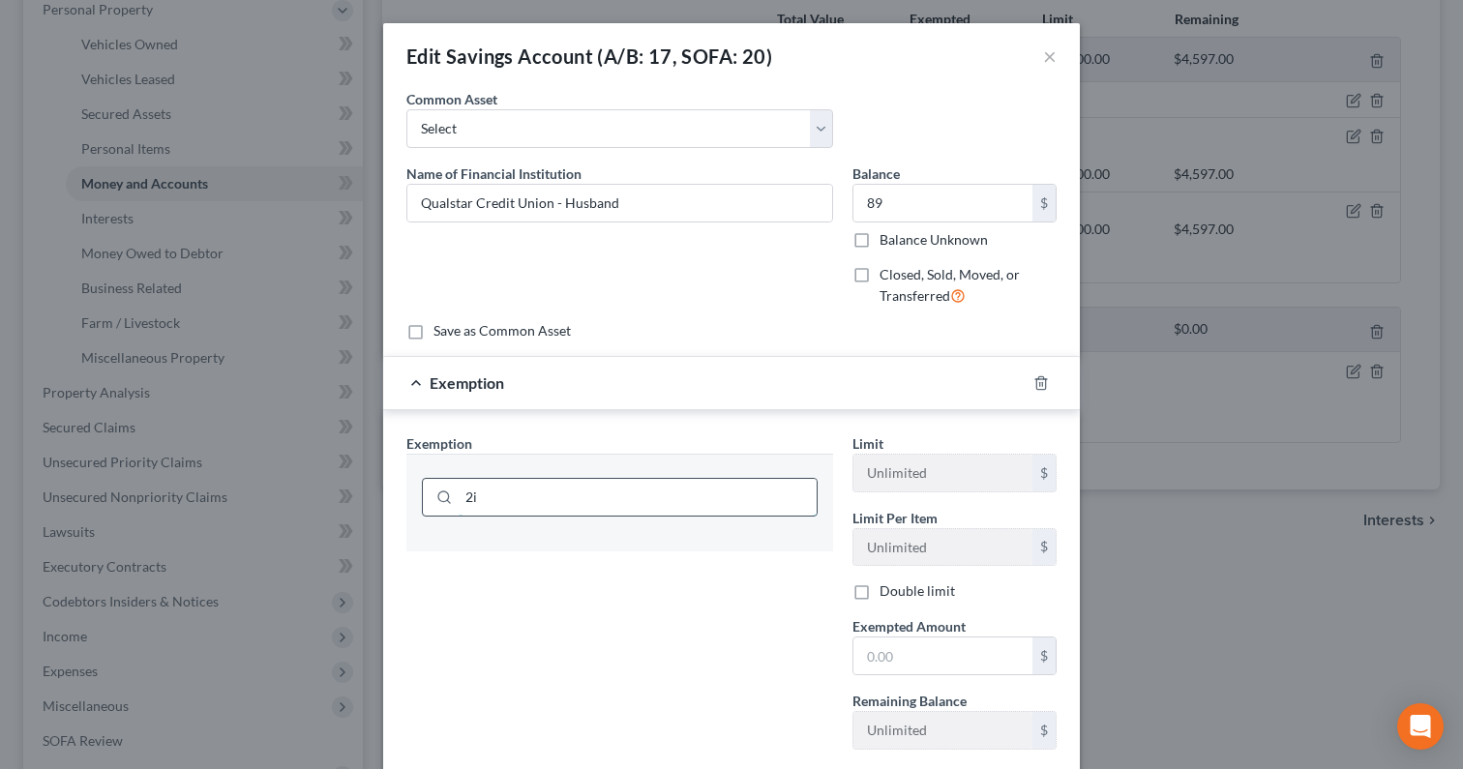
type input "2"
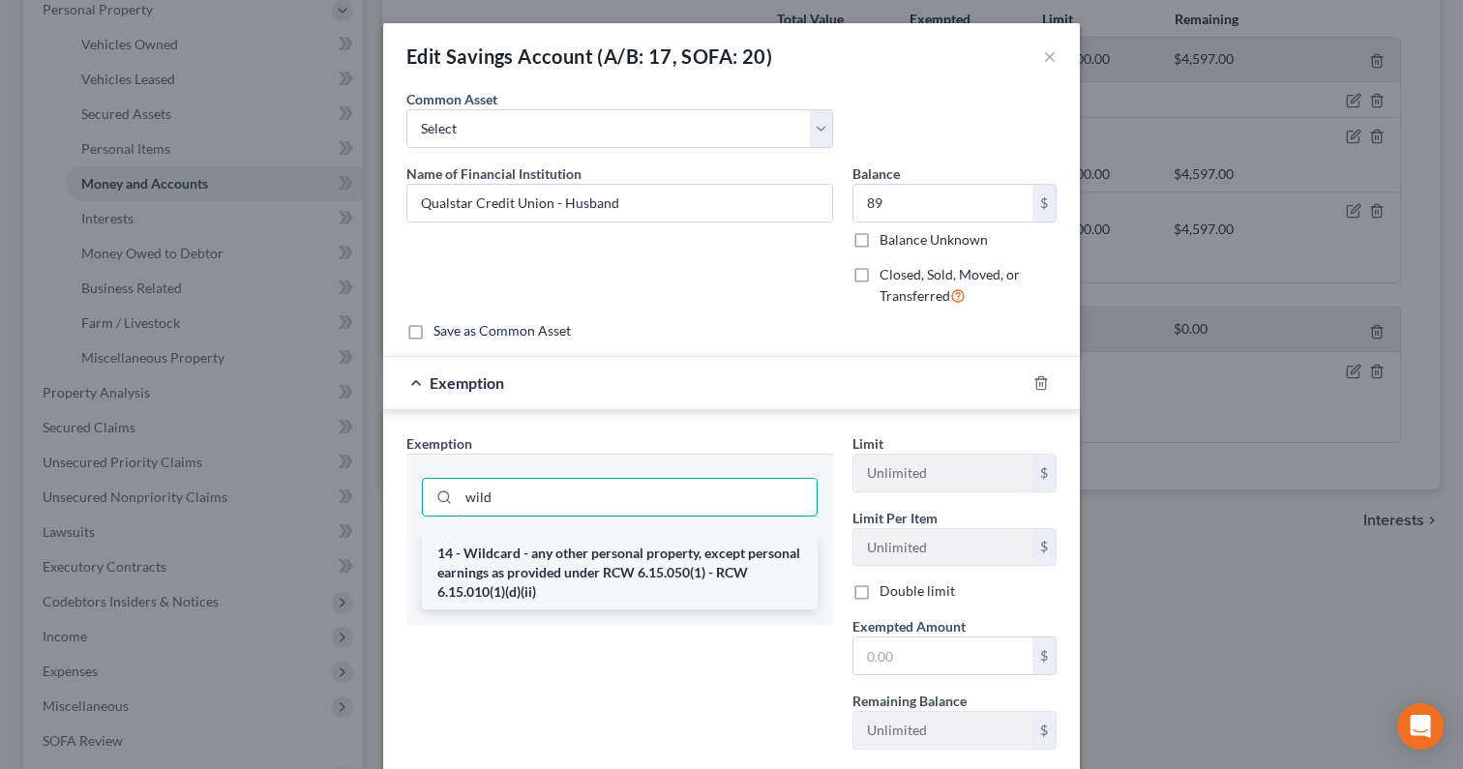
type input "wild"
click at [710, 575] on li "14 - Wildcard - any other personal property, except personal earnings as provid…" at bounding box center [620, 573] width 396 height 74
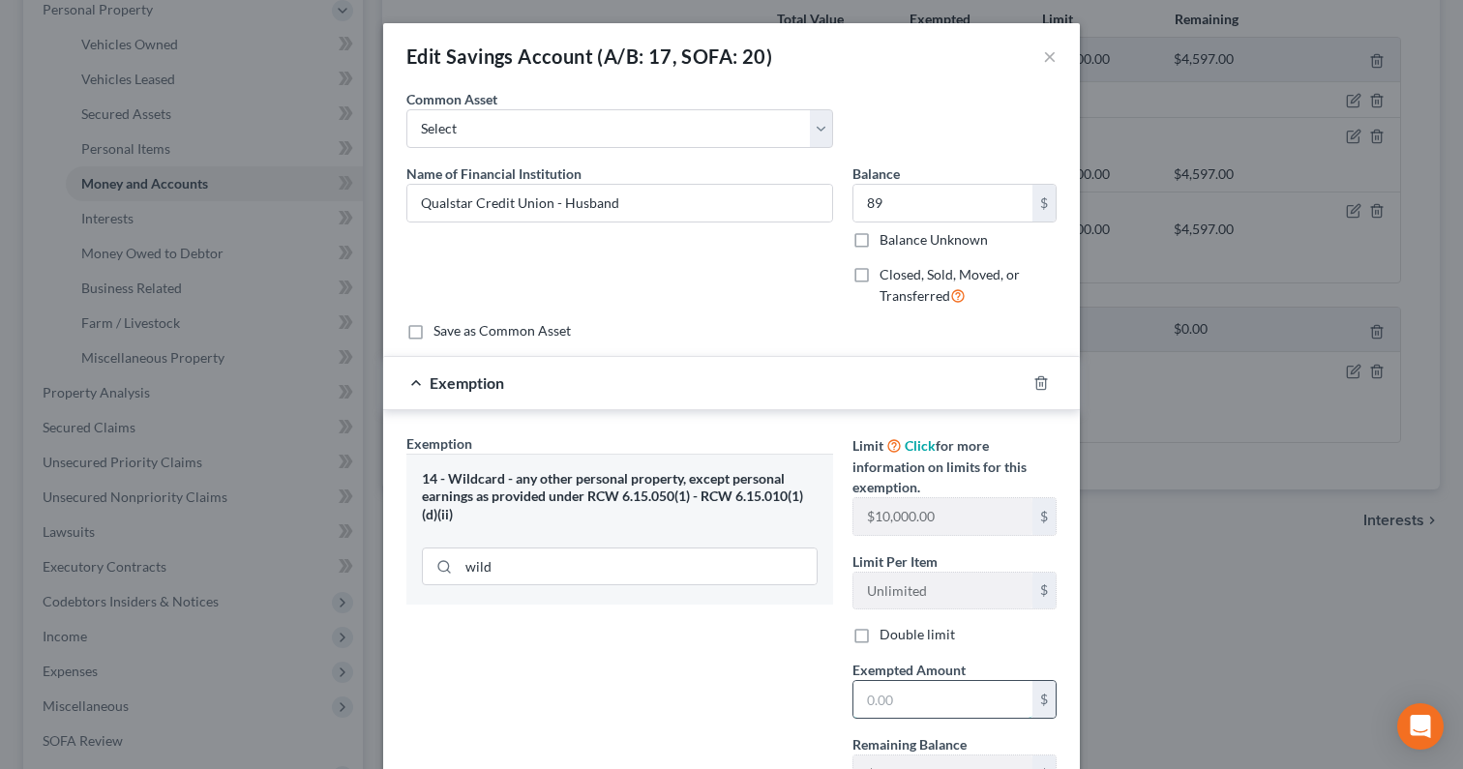
click at [916, 690] on input "text" at bounding box center [942, 699] width 179 height 37
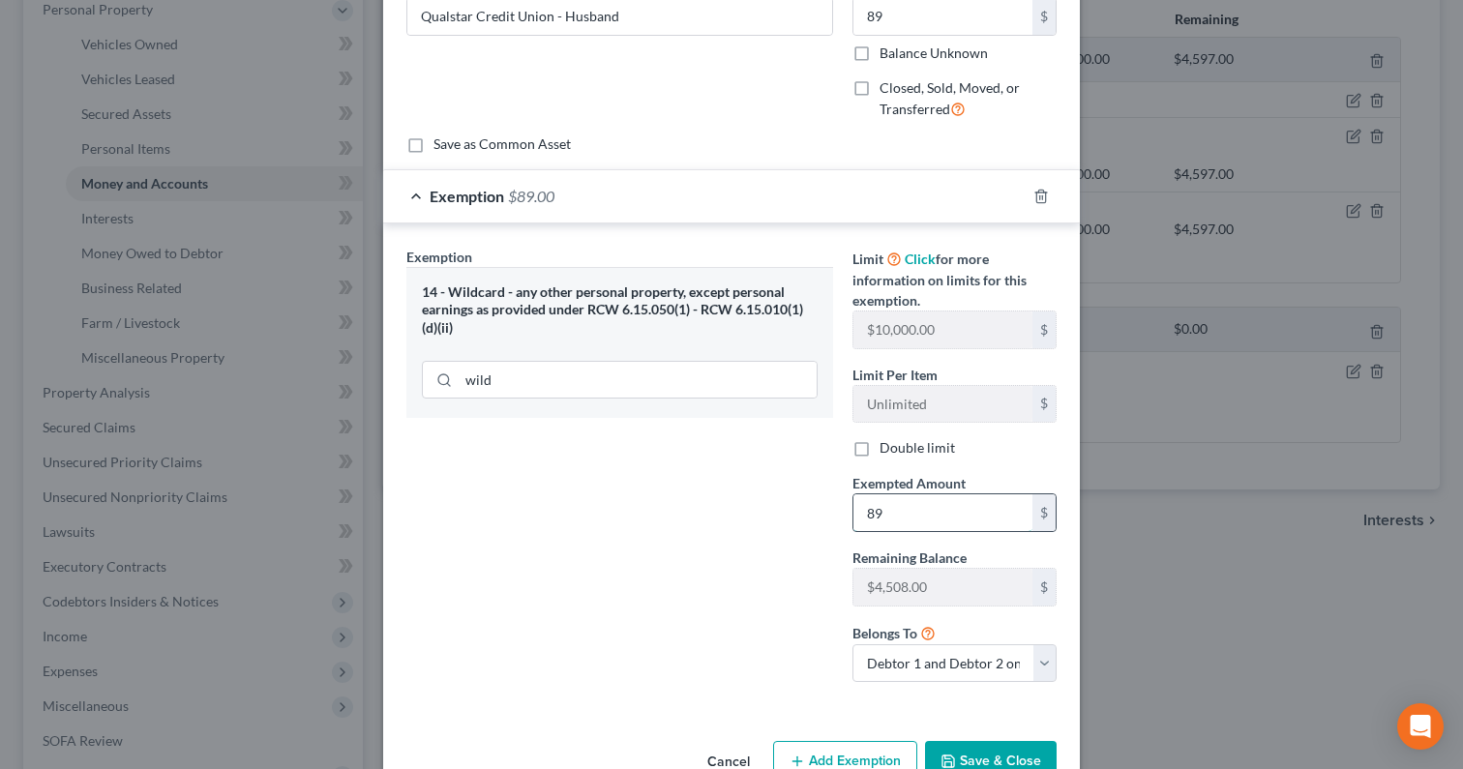
scroll to position [238, 0]
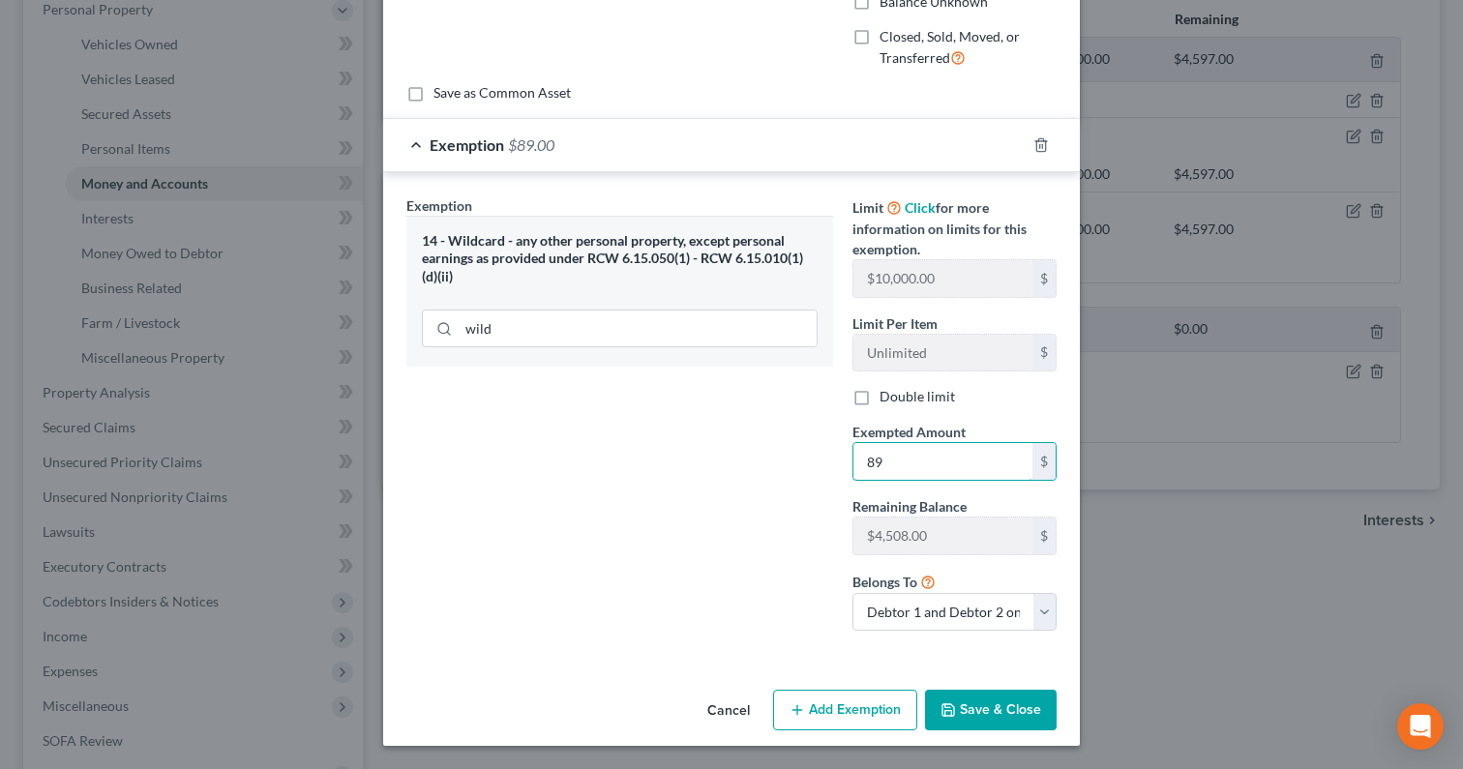
type input "89"
click at [984, 723] on button "Save & Close" at bounding box center [991, 710] width 132 height 41
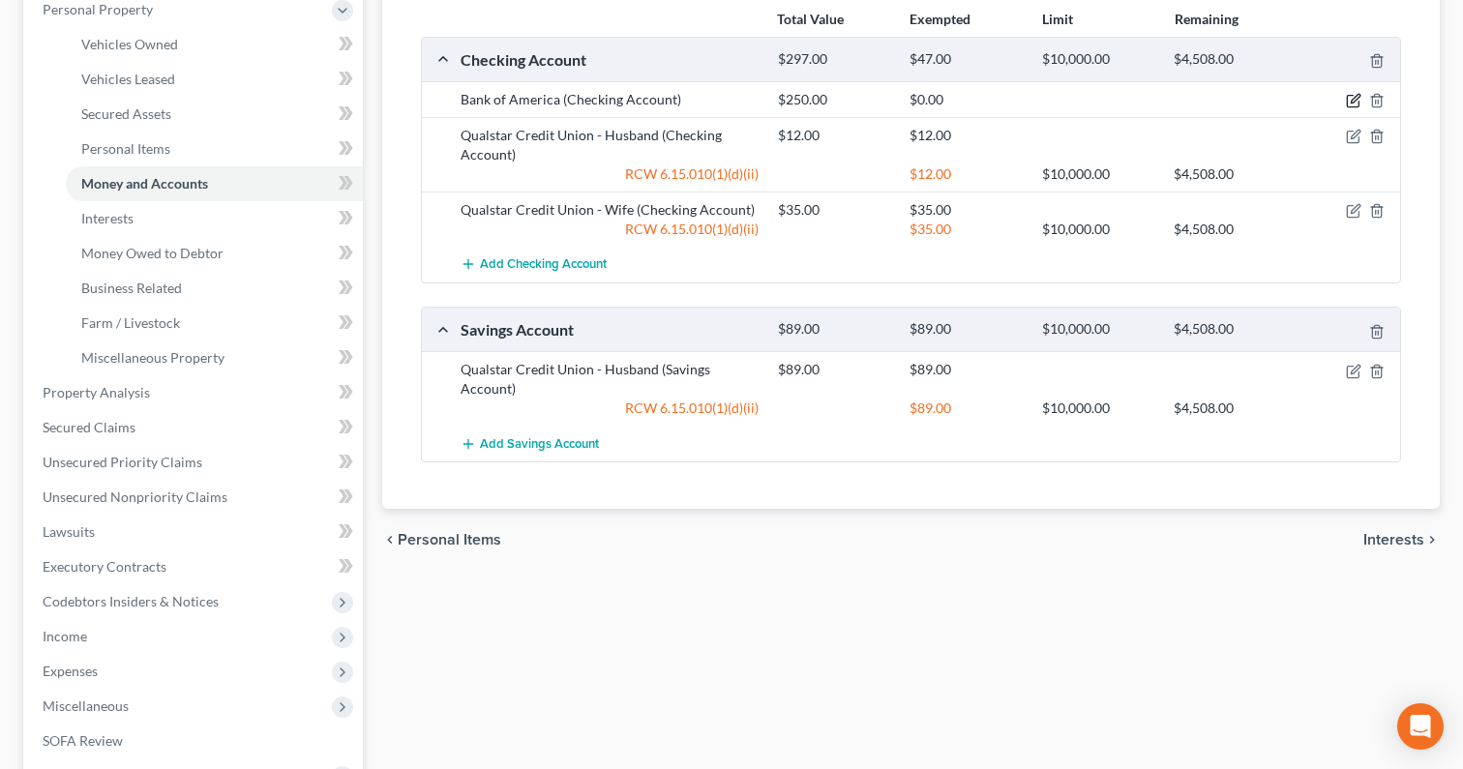
click at [1352, 104] on icon "button" at bounding box center [1353, 100] width 15 height 15
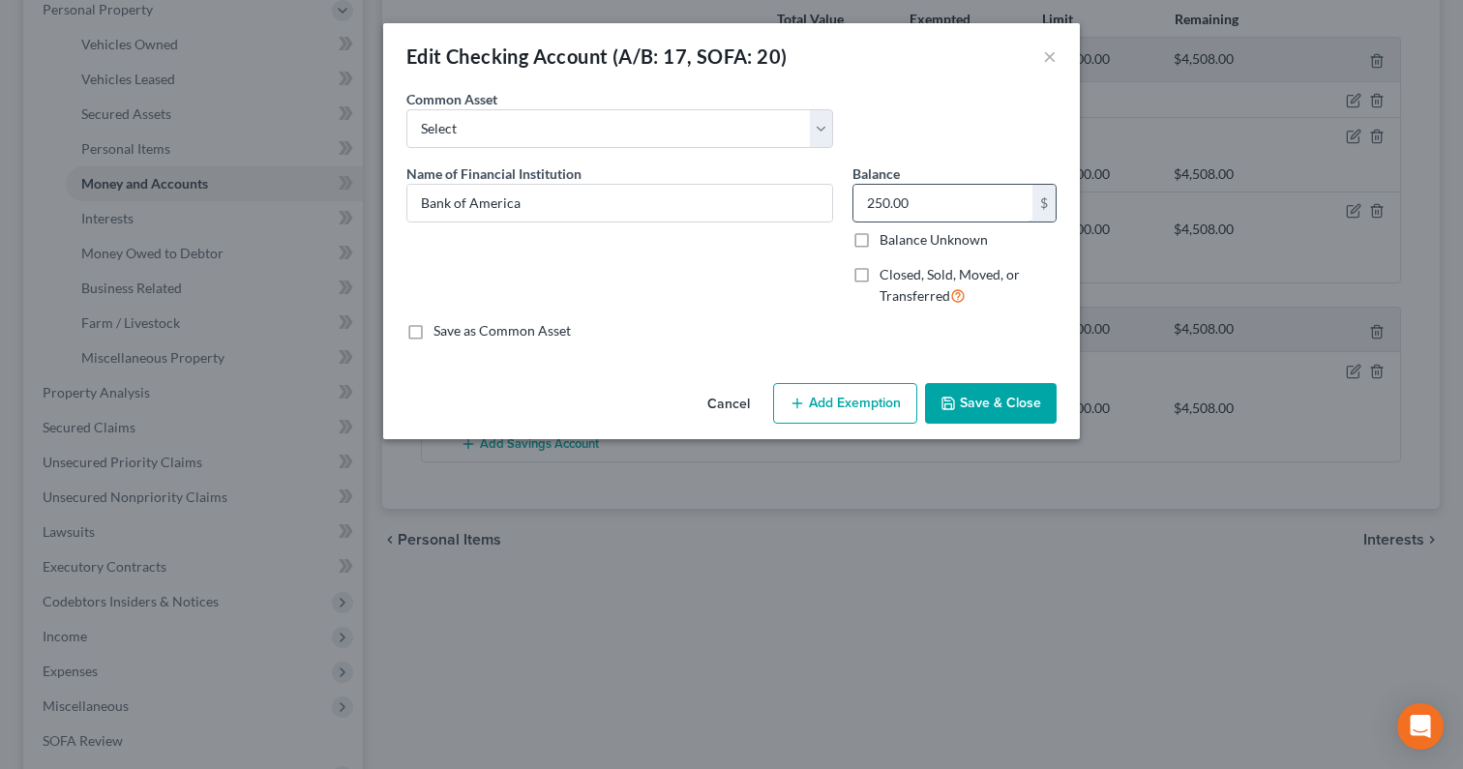
click at [958, 209] on input "250.00" at bounding box center [942, 203] width 179 height 37
type input "229"
click at [869, 398] on button "Add Exemption" at bounding box center [845, 403] width 144 height 41
select select "2"
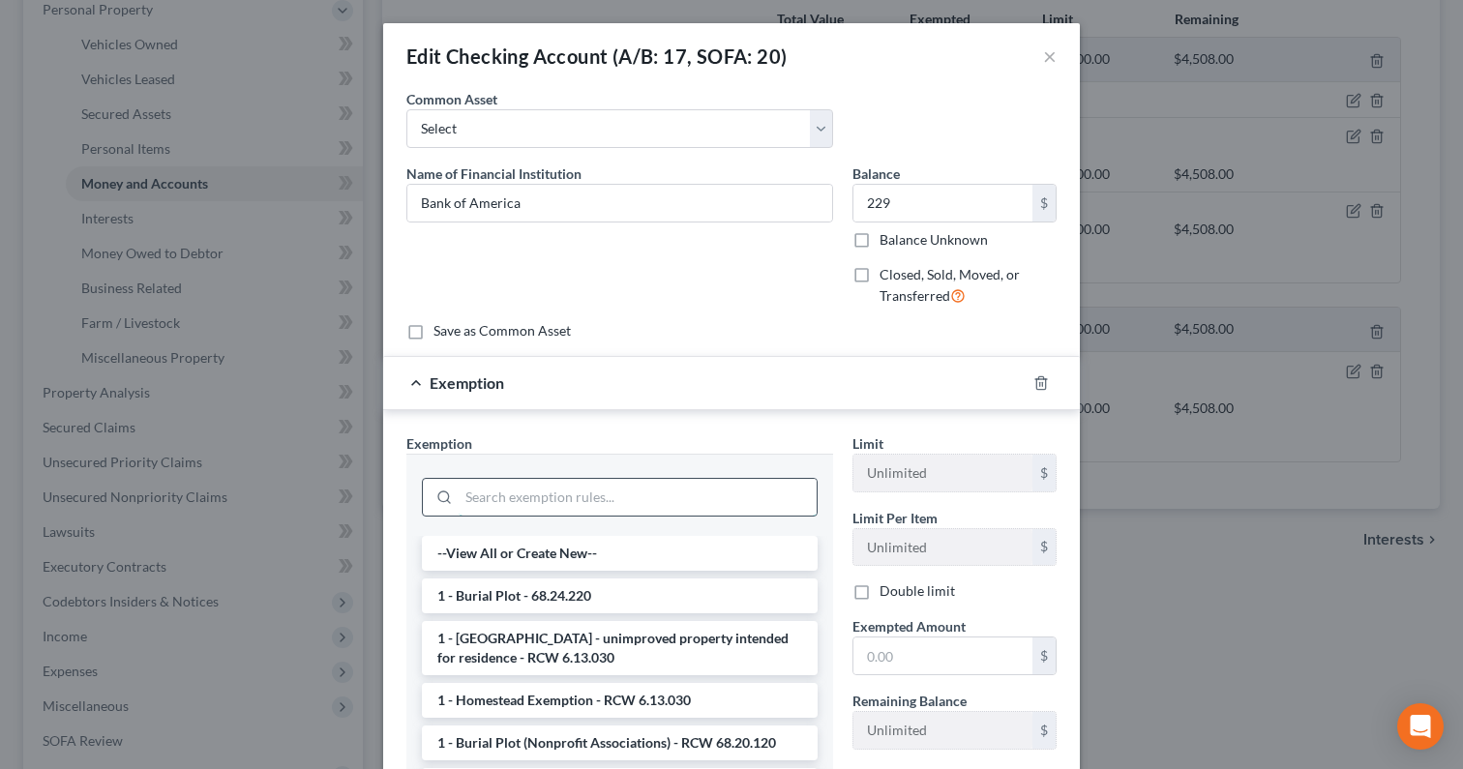
click at [685, 480] on input "search" at bounding box center [638, 497] width 358 height 37
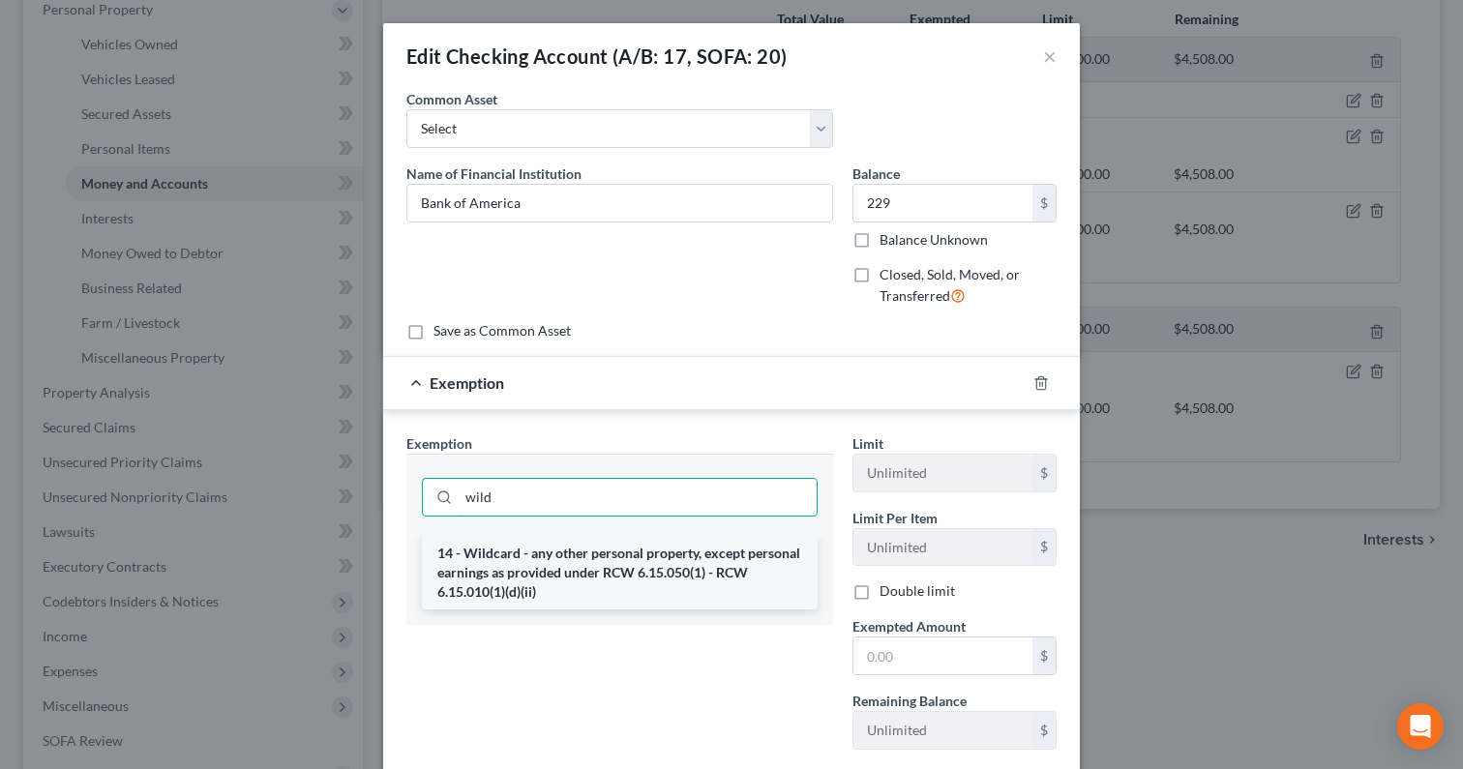
type input "wild"
click at [664, 573] on li "14 - Wildcard - any other personal property, except personal earnings as provid…" at bounding box center [620, 573] width 396 height 74
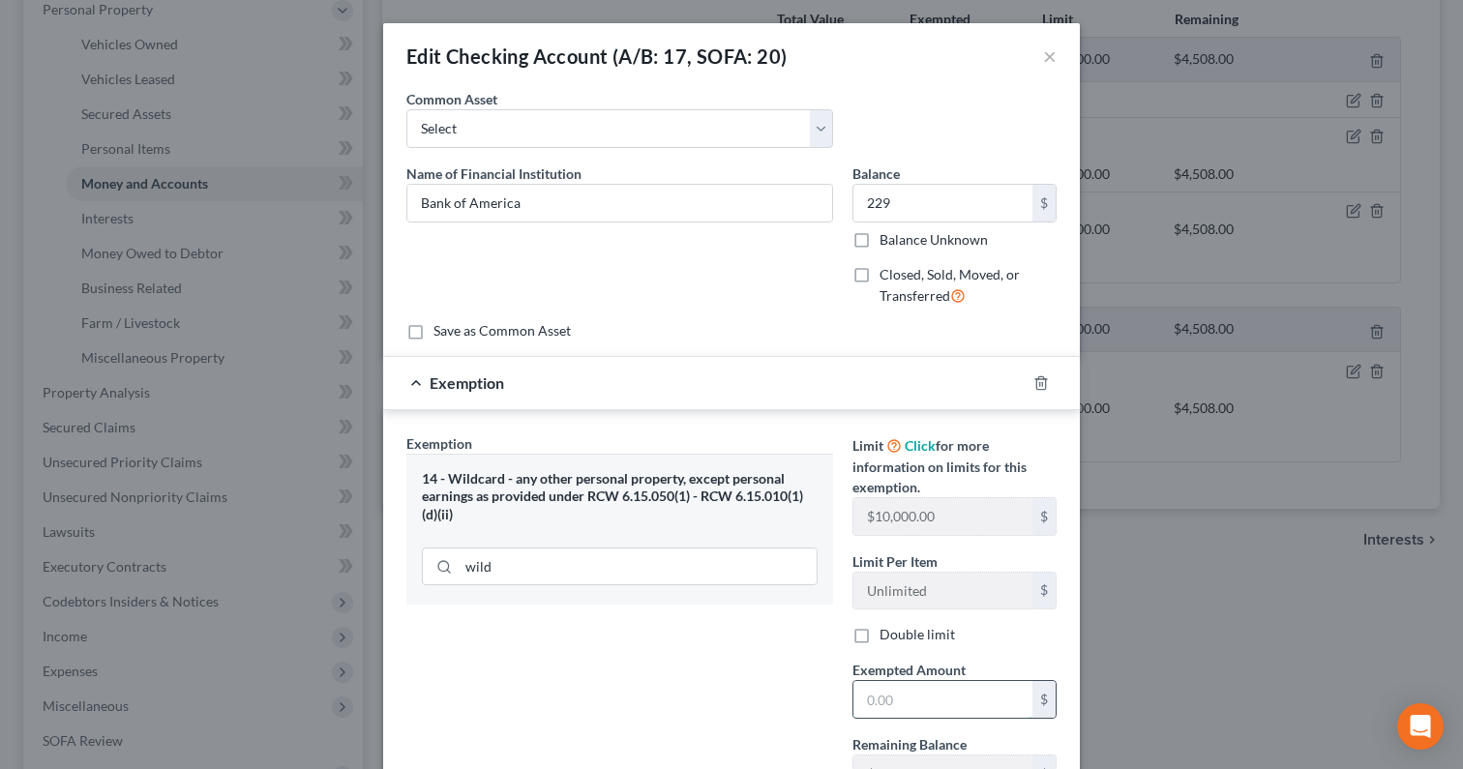
click at [925, 691] on input "text" at bounding box center [942, 699] width 179 height 37
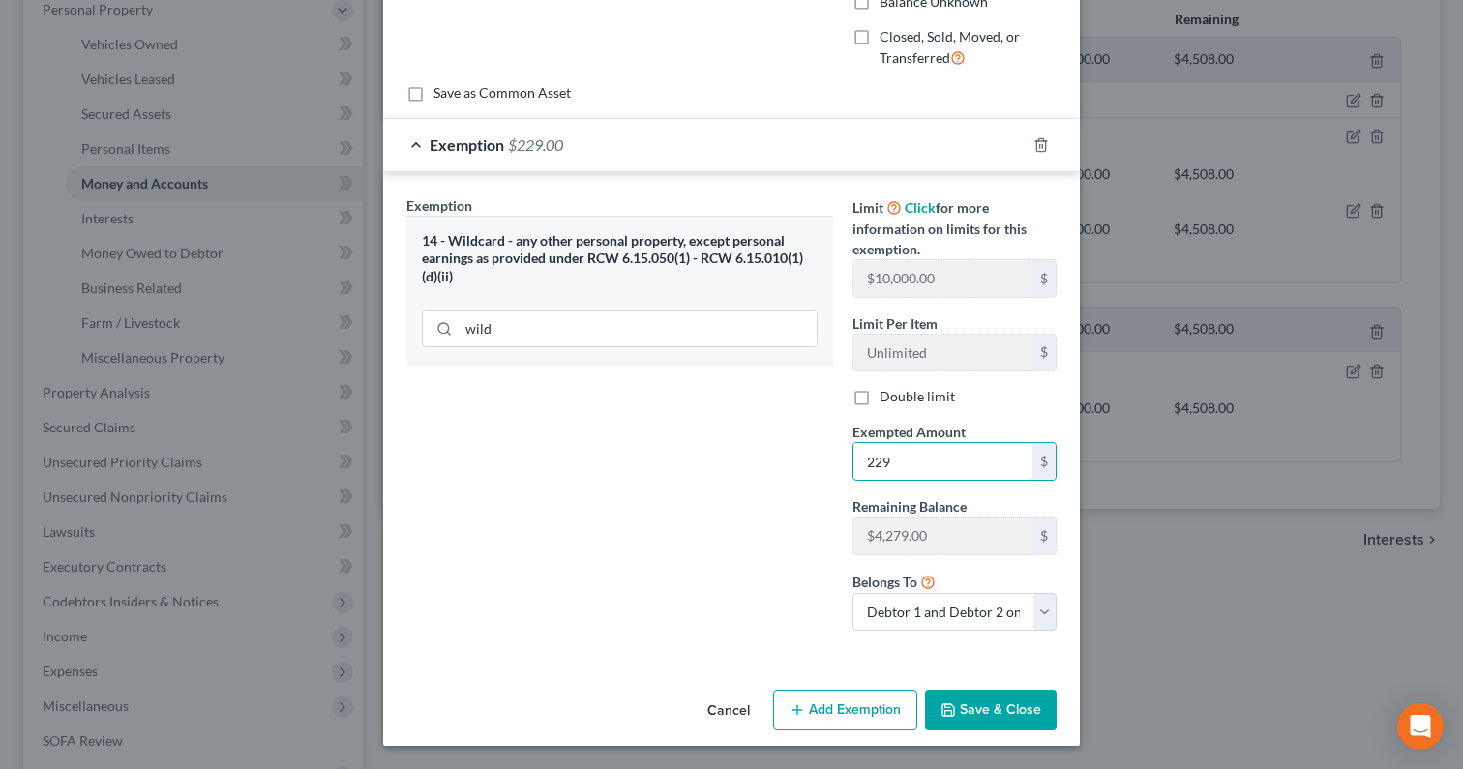
type input "229"
click at [1001, 714] on button "Save & Close" at bounding box center [991, 710] width 132 height 41
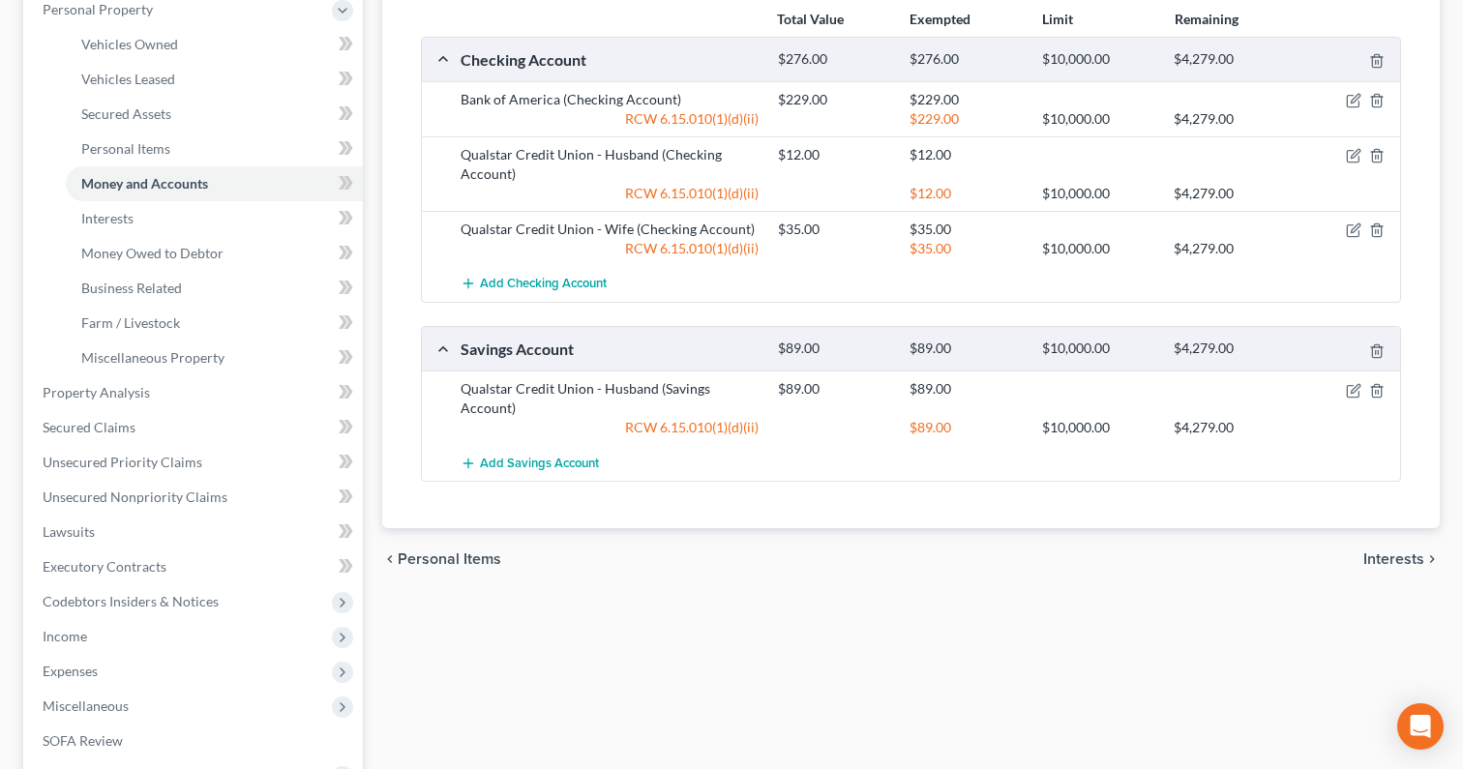
scroll to position [0, 0]
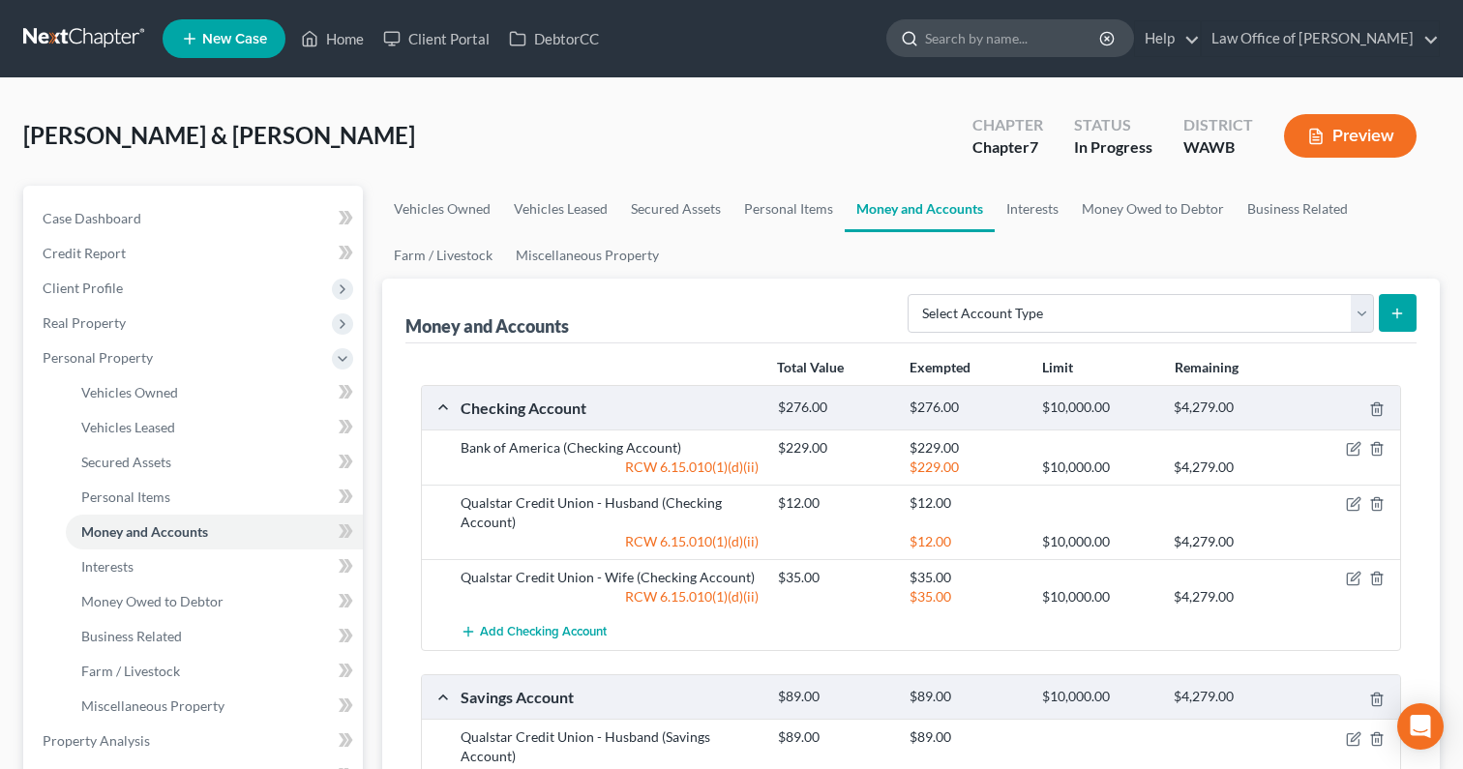
click at [1036, 33] on input "search" at bounding box center [1013, 38] width 177 height 36
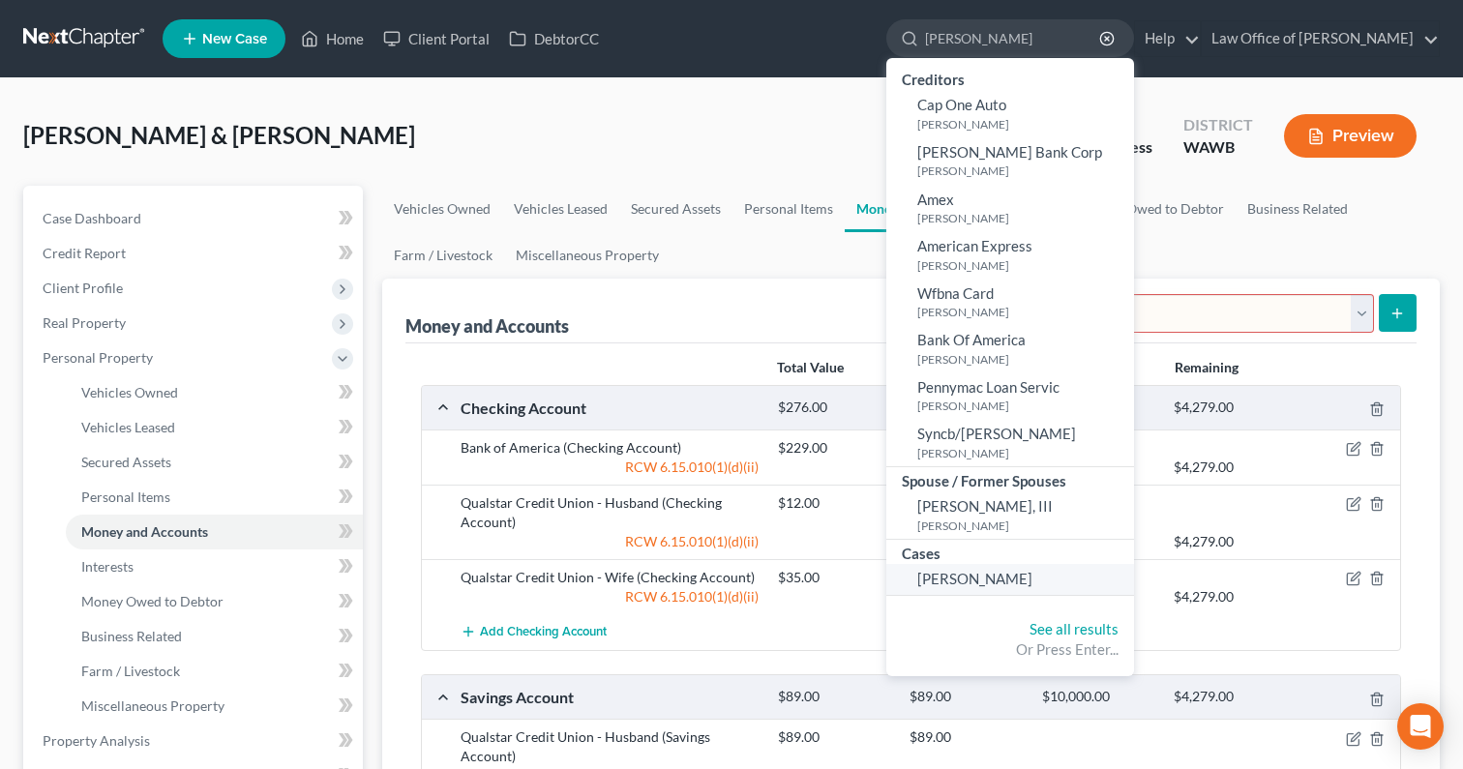
type input "de guzman"
click at [1032, 579] on span "[PERSON_NAME]" at bounding box center [974, 578] width 115 height 17
select select "6"
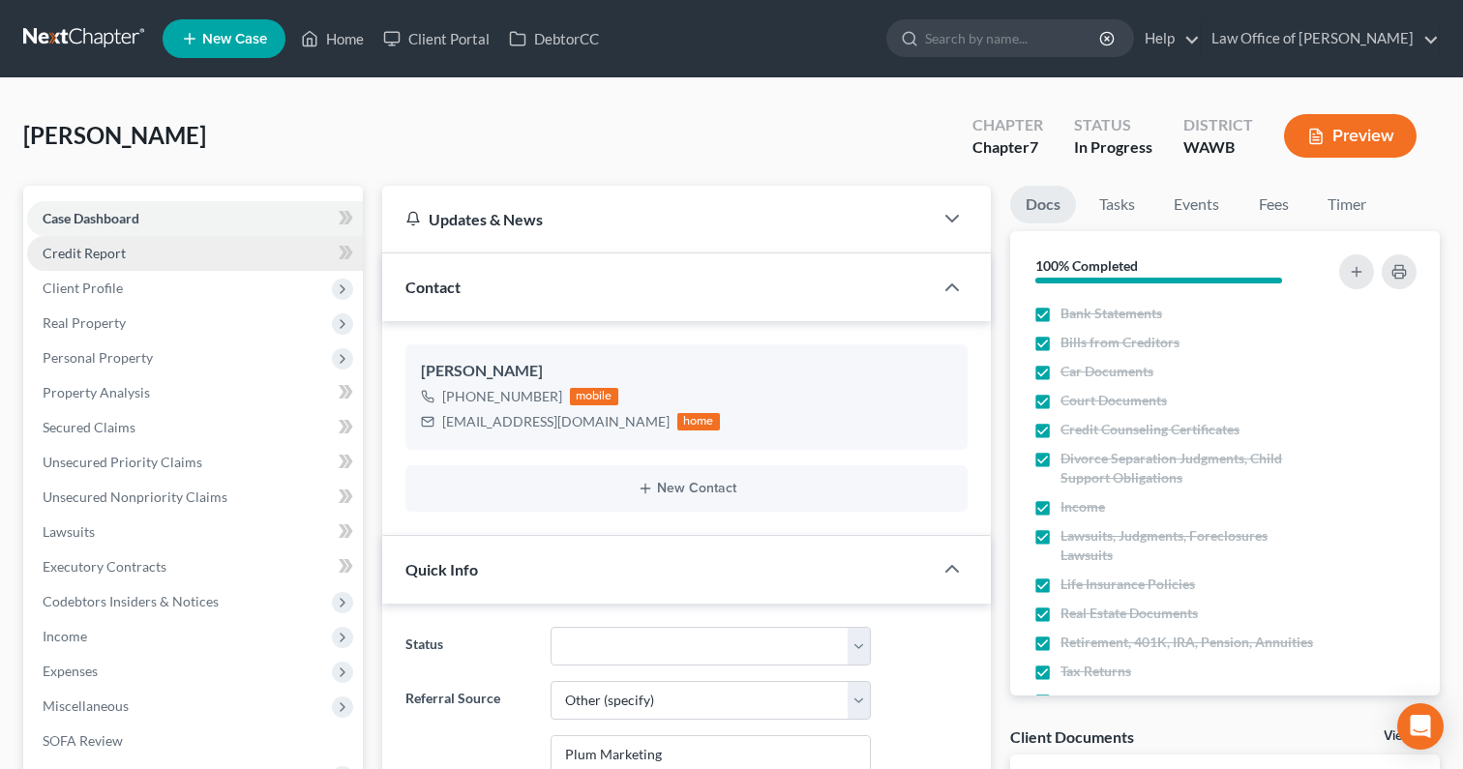
click at [255, 257] on link "Credit Report" at bounding box center [195, 253] width 336 height 35
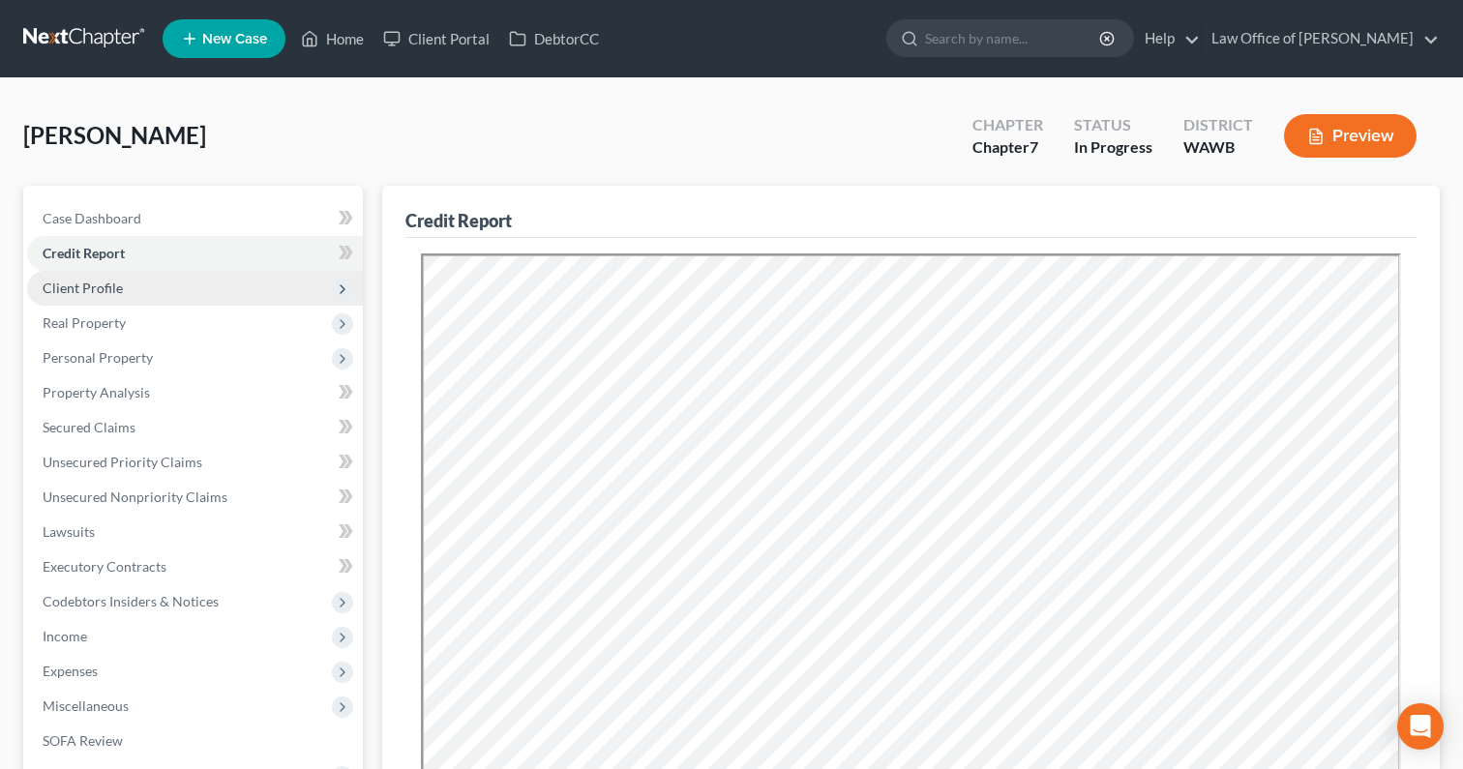
click at [247, 287] on span "Client Profile" at bounding box center [195, 288] width 336 height 35
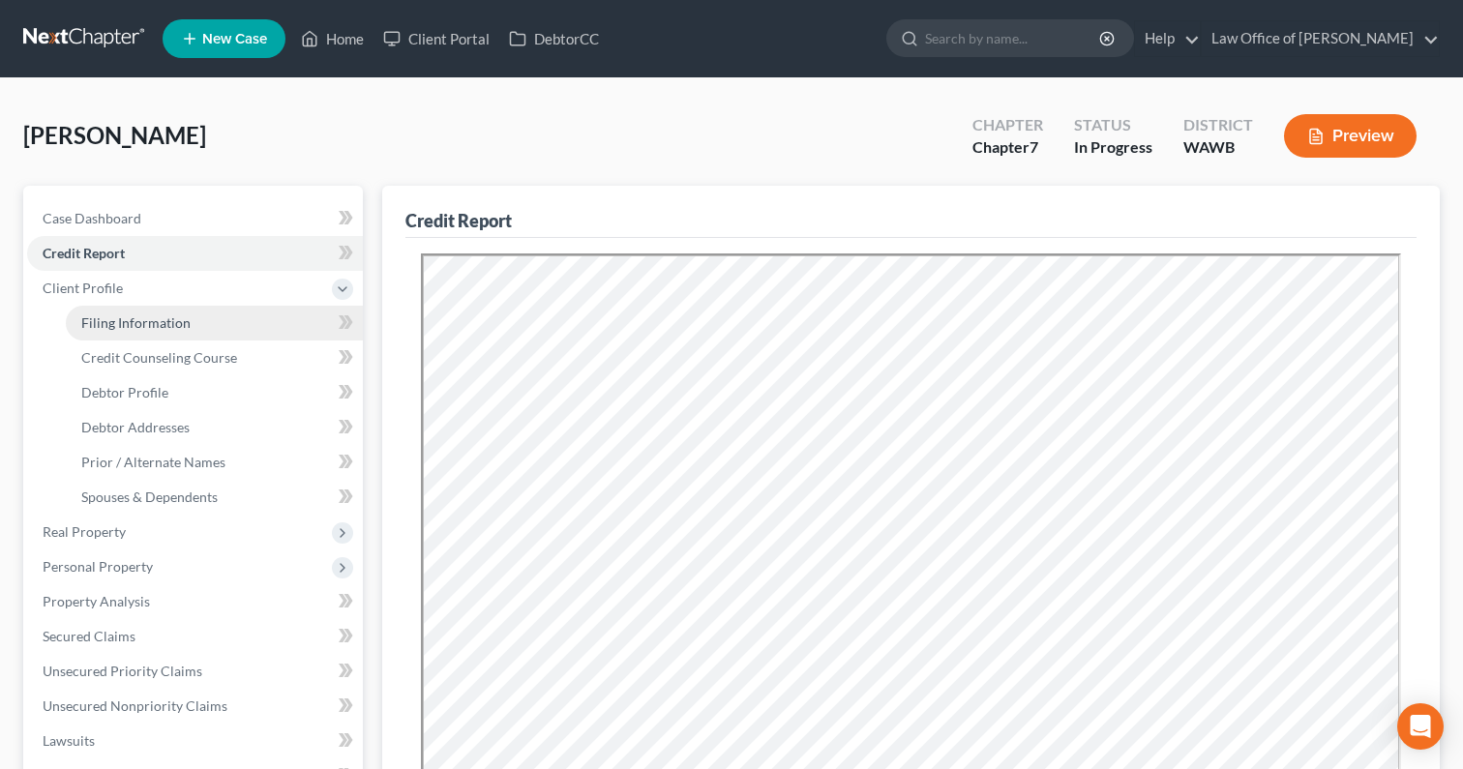
click at [251, 318] on link "Filing Information" at bounding box center [214, 323] width 297 height 35
select select "1"
select select "0"
select select "87"
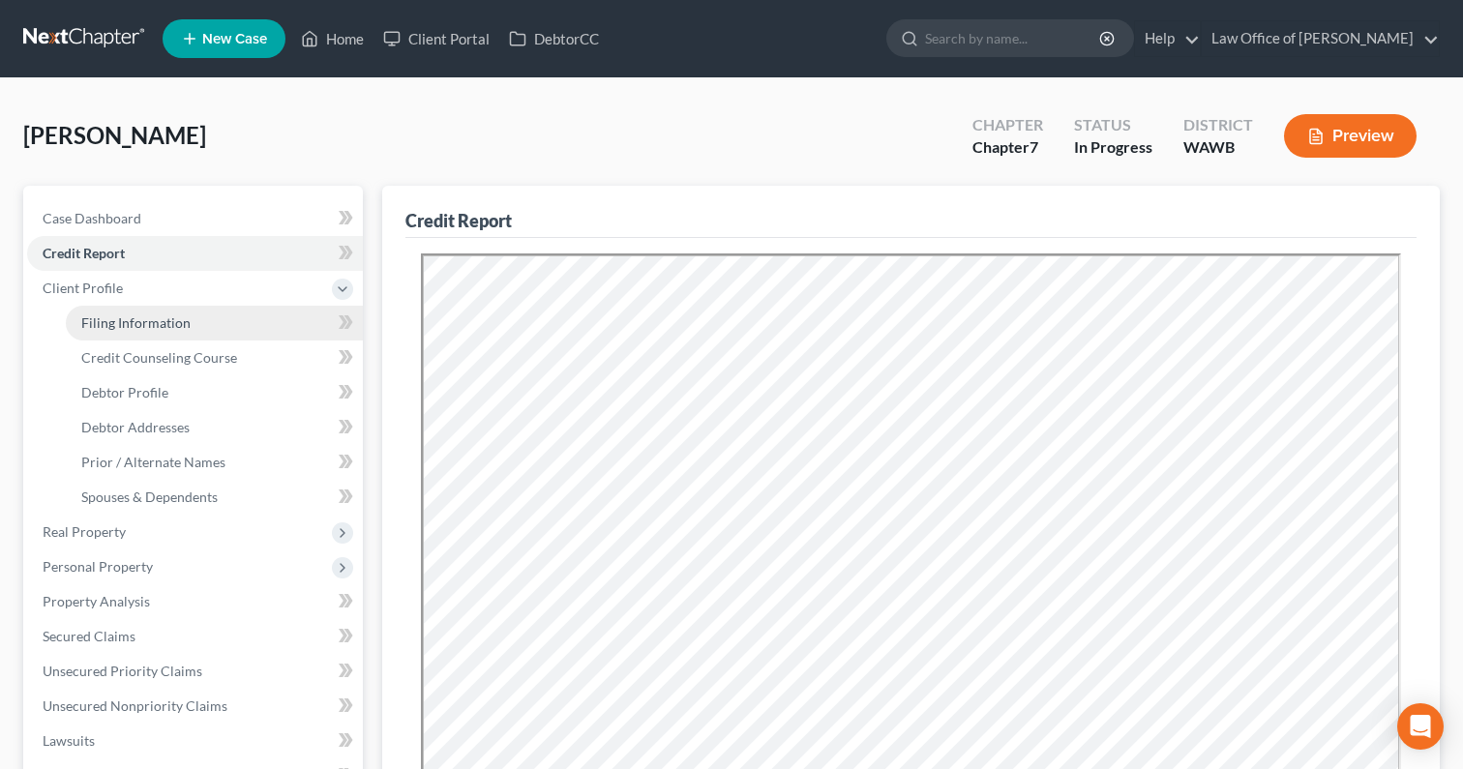
select select "0"
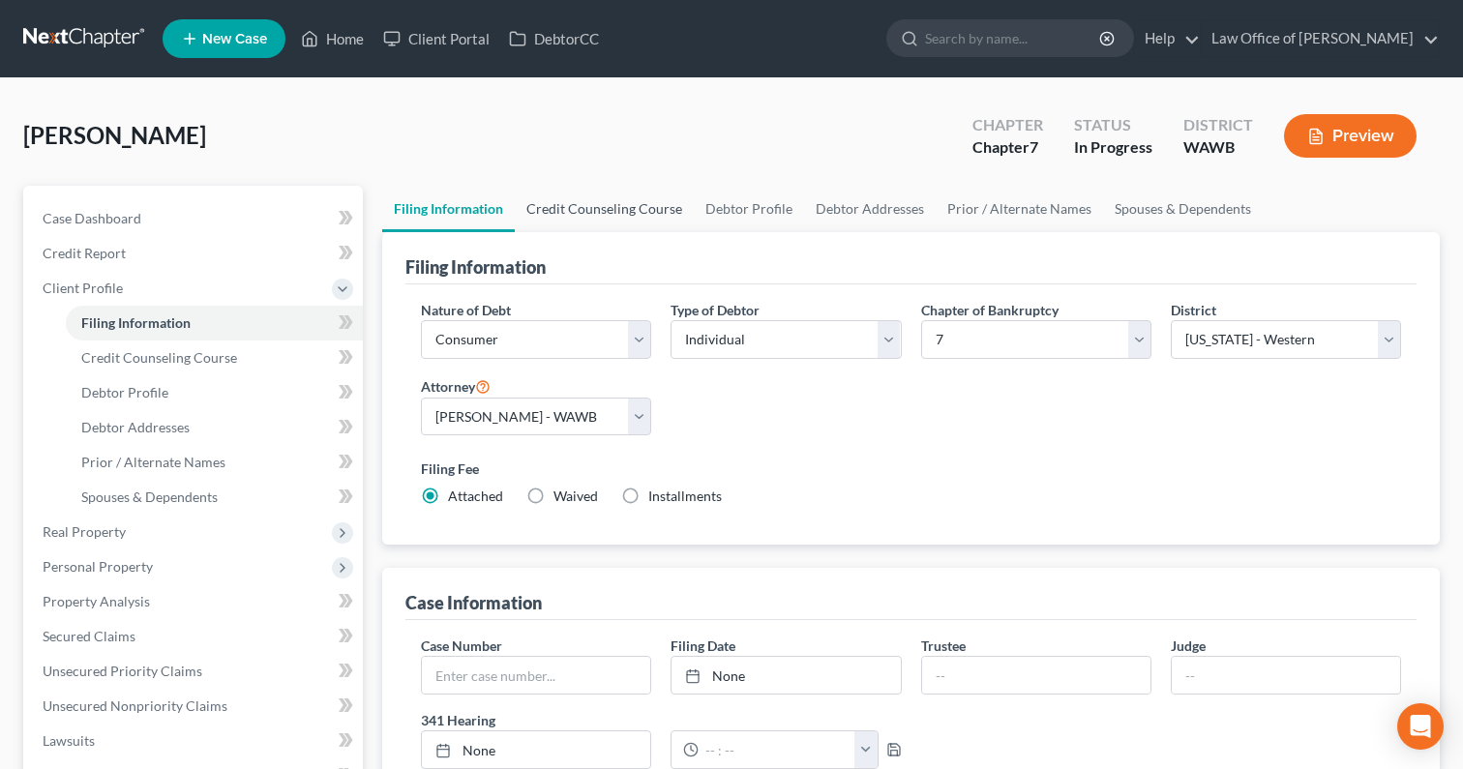
click at [631, 218] on link "Credit Counseling Course" at bounding box center [604, 209] width 179 height 46
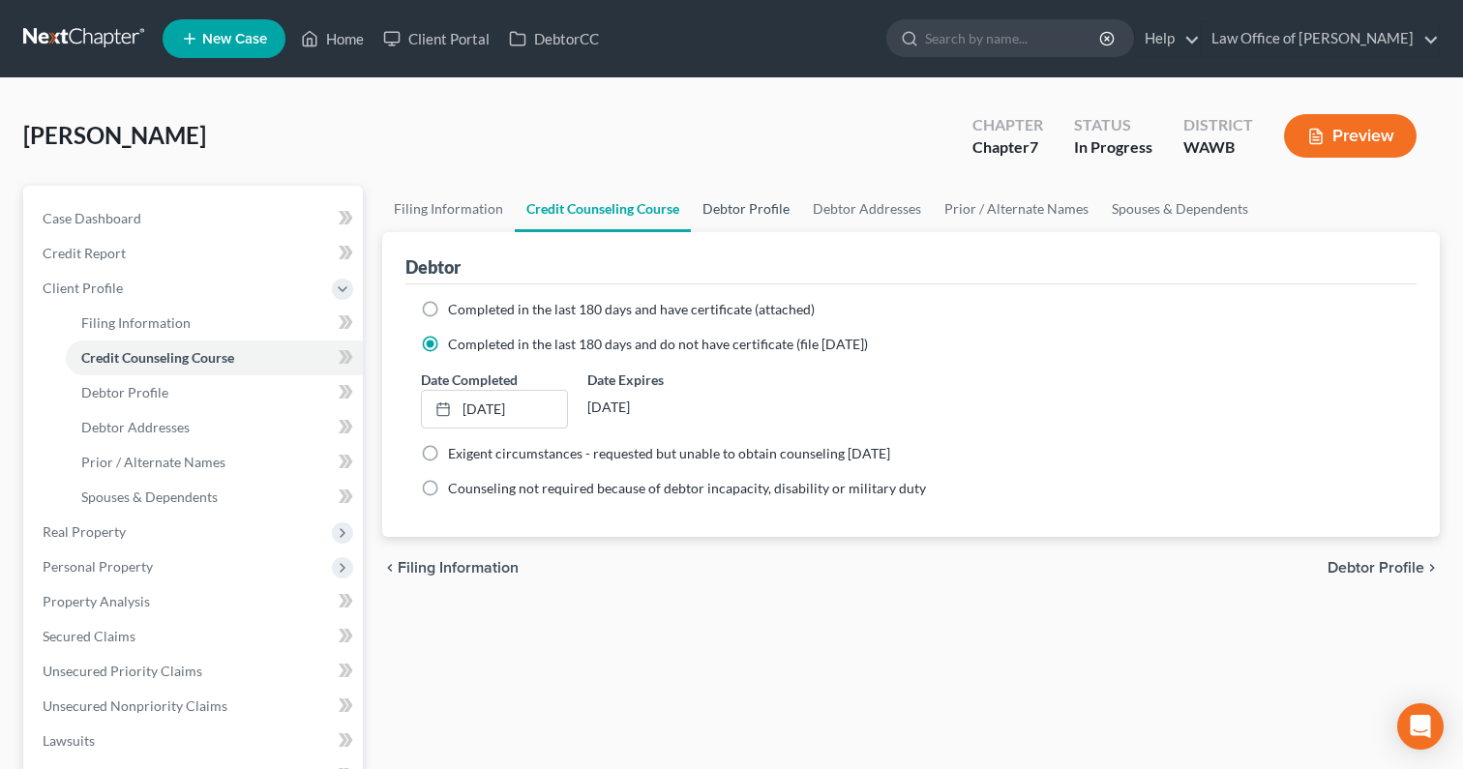
click at [760, 204] on link "Debtor Profile" at bounding box center [746, 209] width 110 height 46
select select "3"
select select "0"
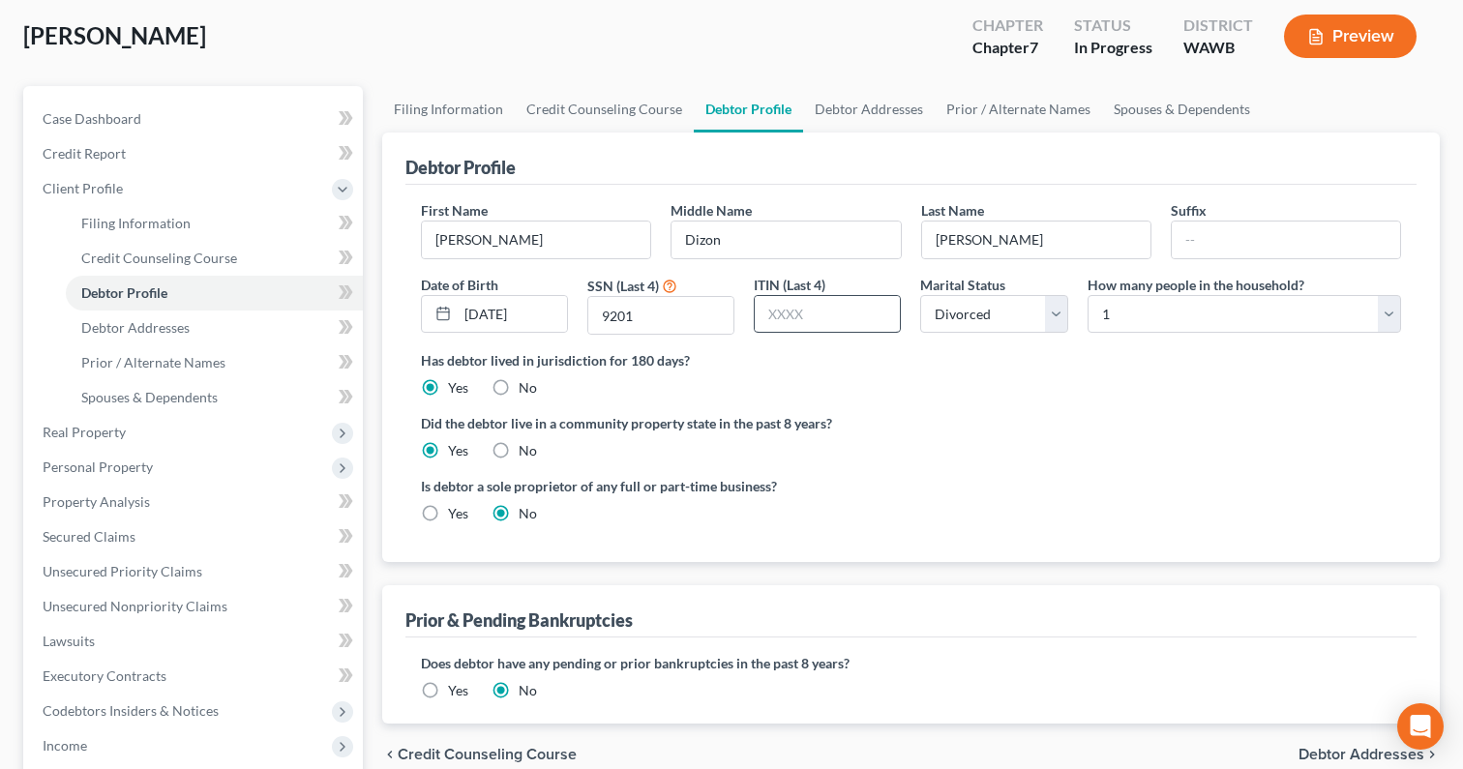
scroll to position [108, 0]
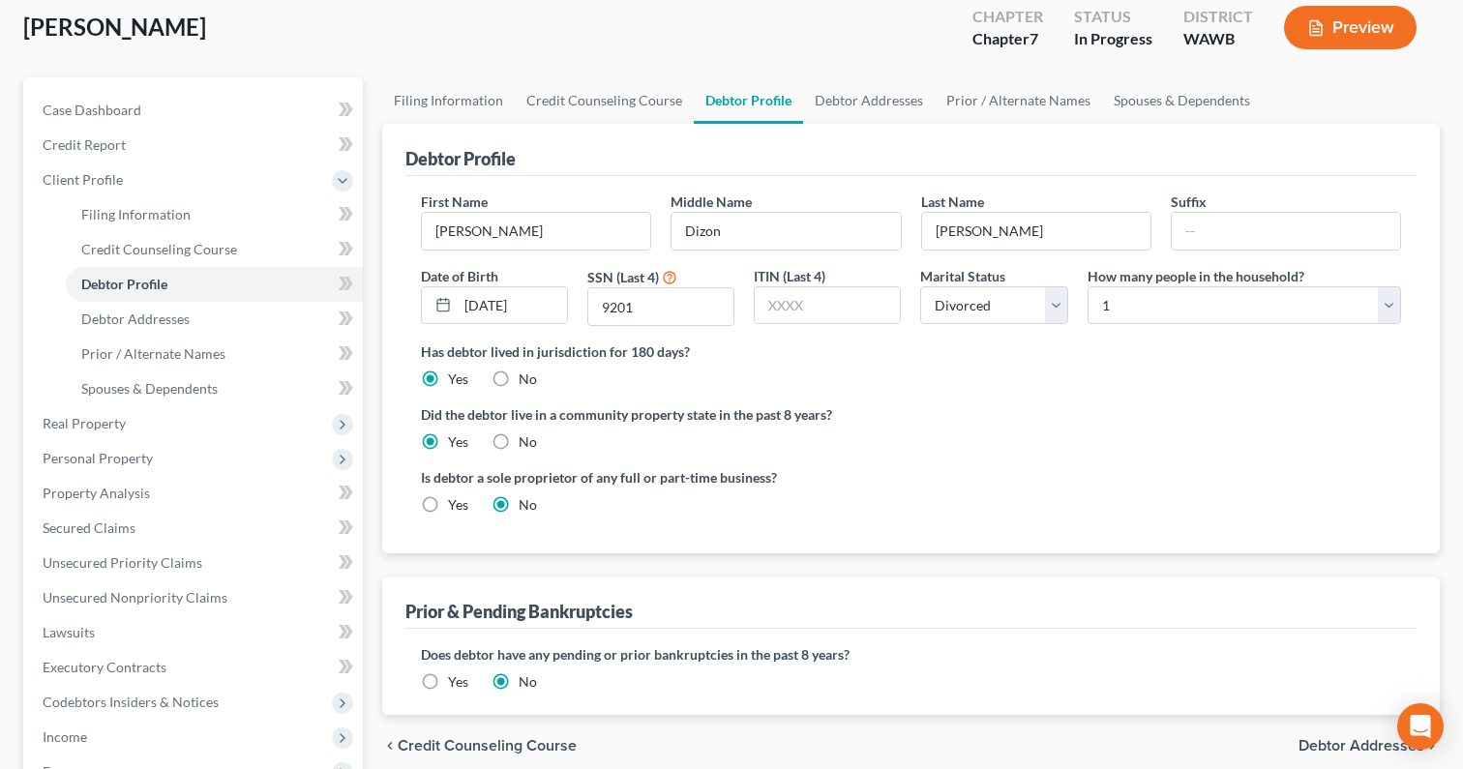
click at [1142, 270] on label "How many people in the household?" at bounding box center [1195, 276] width 217 height 20
click at [892, 99] on link "Debtor Addresses" at bounding box center [869, 100] width 132 height 46
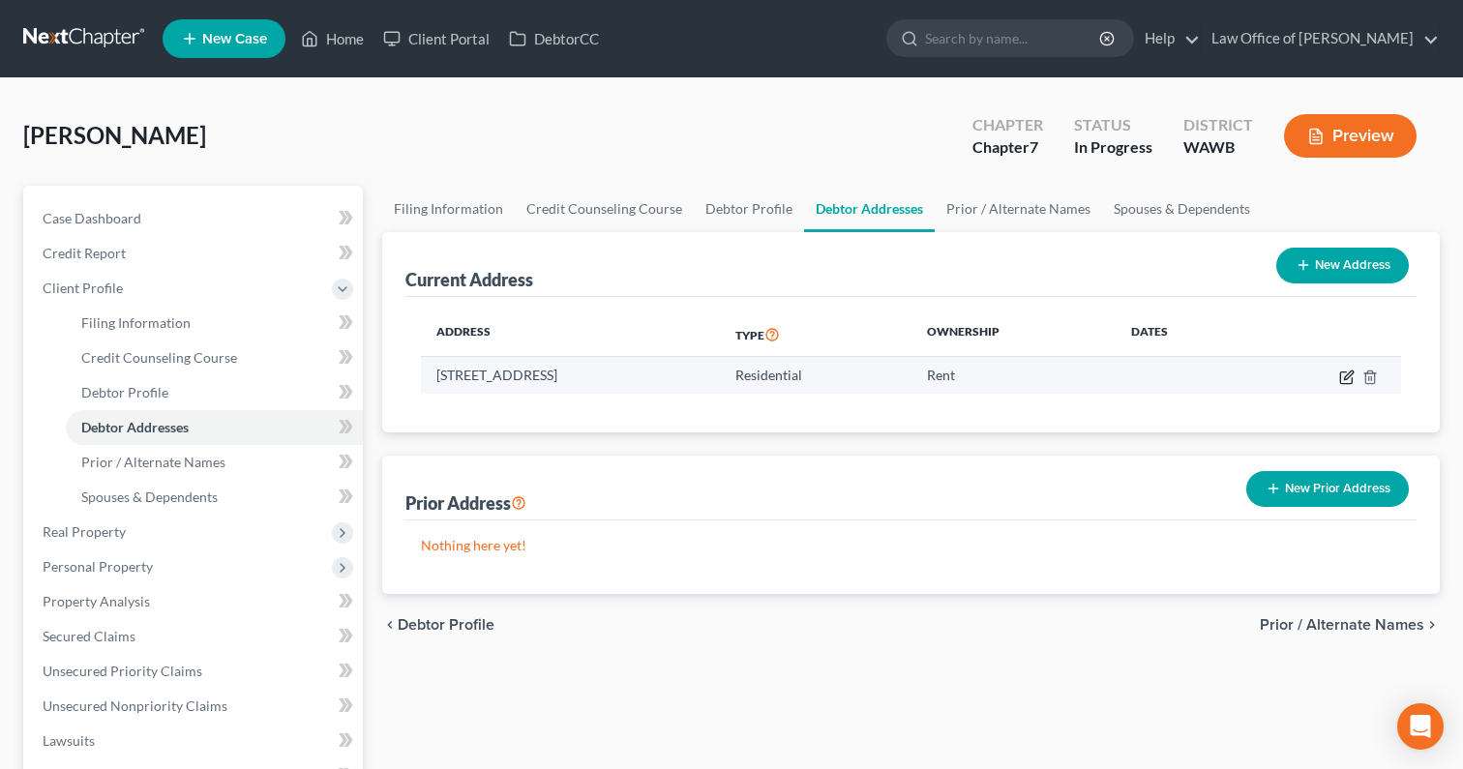
click at [1343, 377] on icon "button" at bounding box center [1346, 377] width 15 height 15
select select "50"
select select "0"
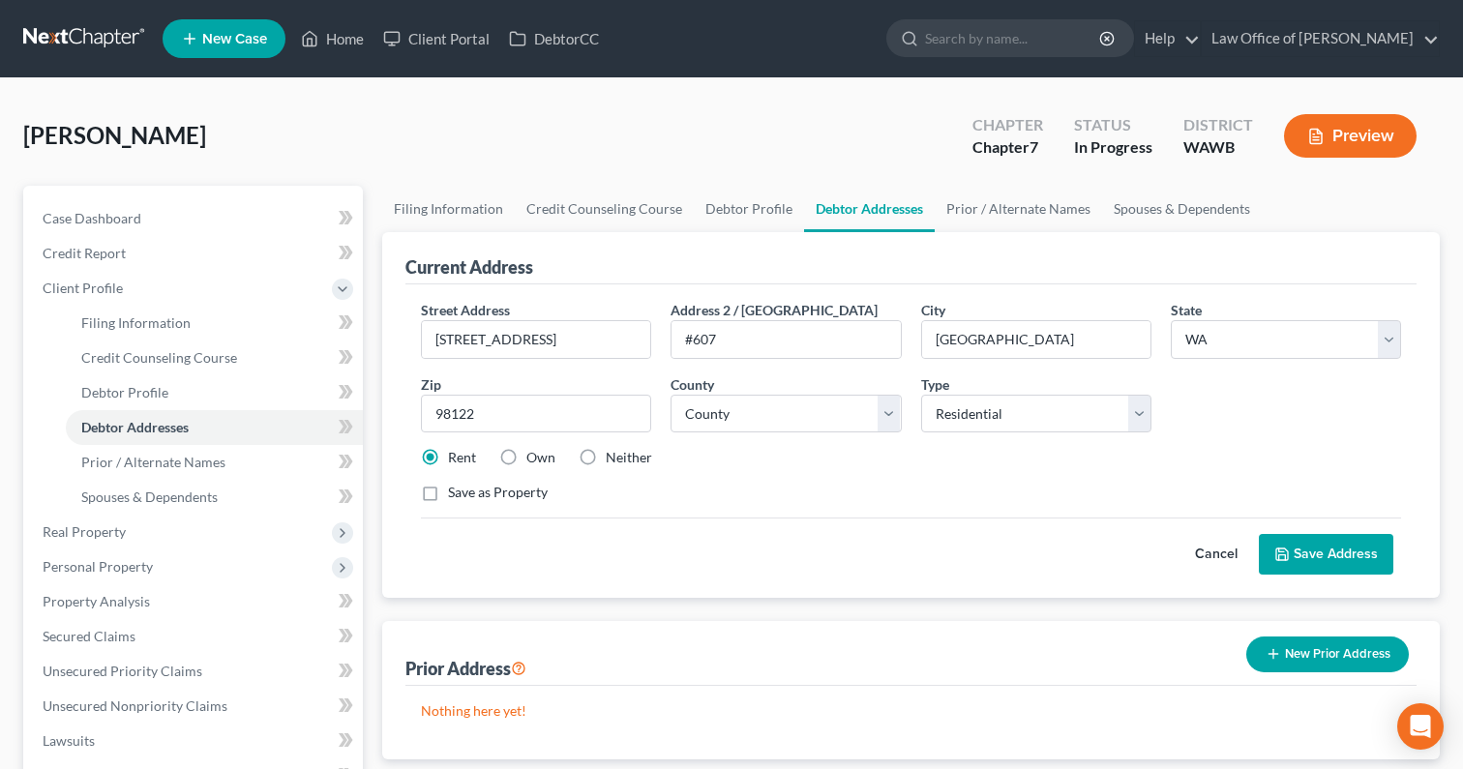
click at [1283, 382] on div "Street Address * 2020 East Madison Street Address 2 / PO Box #607 City * Seattl…" at bounding box center [910, 409] width 999 height 219
click at [1311, 567] on button "Save Address" at bounding box center [1326, 554] width 134 height 41
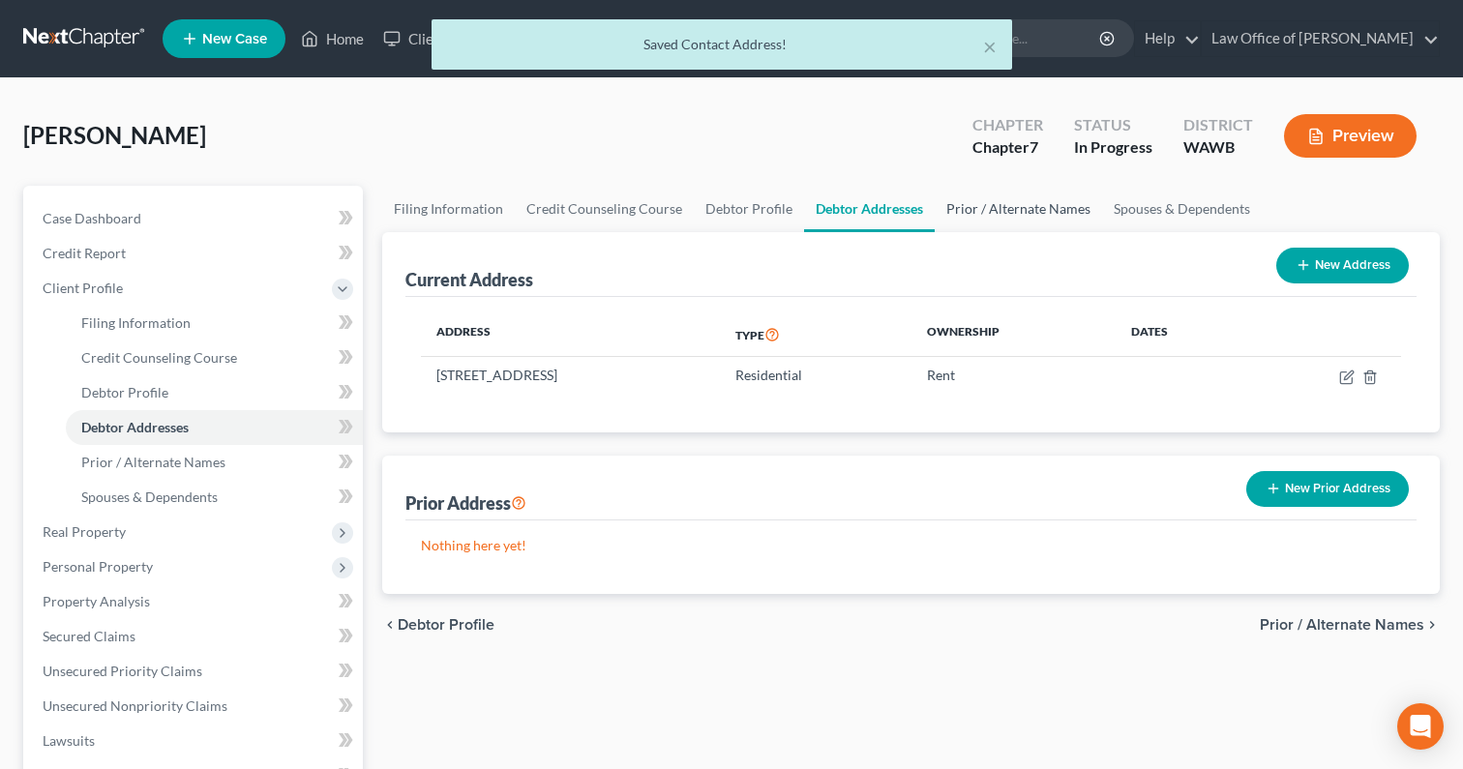
click at [1013, 196] on link "Prior / Alternate Names" at bounding box center [1017, 209] width 167 height 46
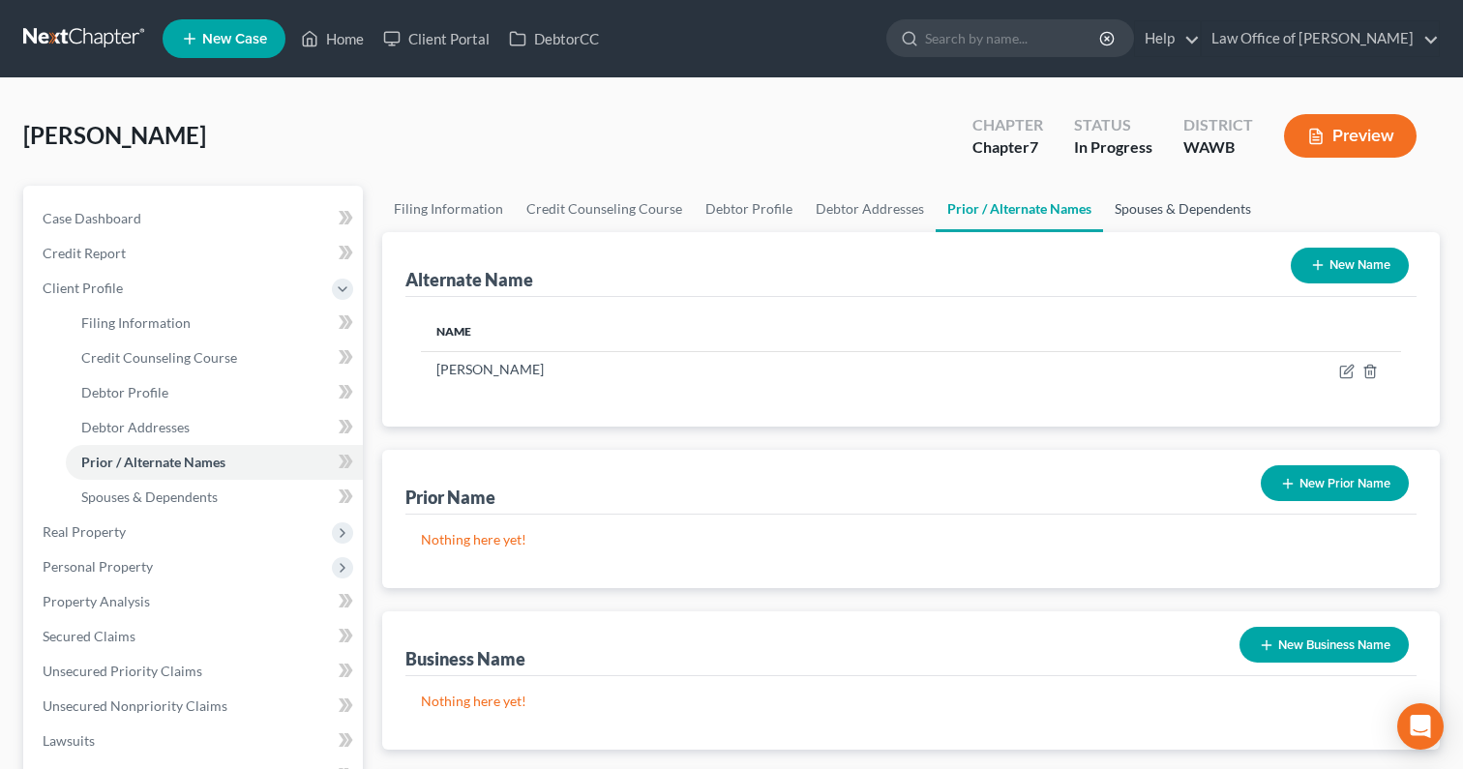
click at [1127, 213] on link "Spouses & Dependents" at bounding box center [1183, 209] width 160 height 46
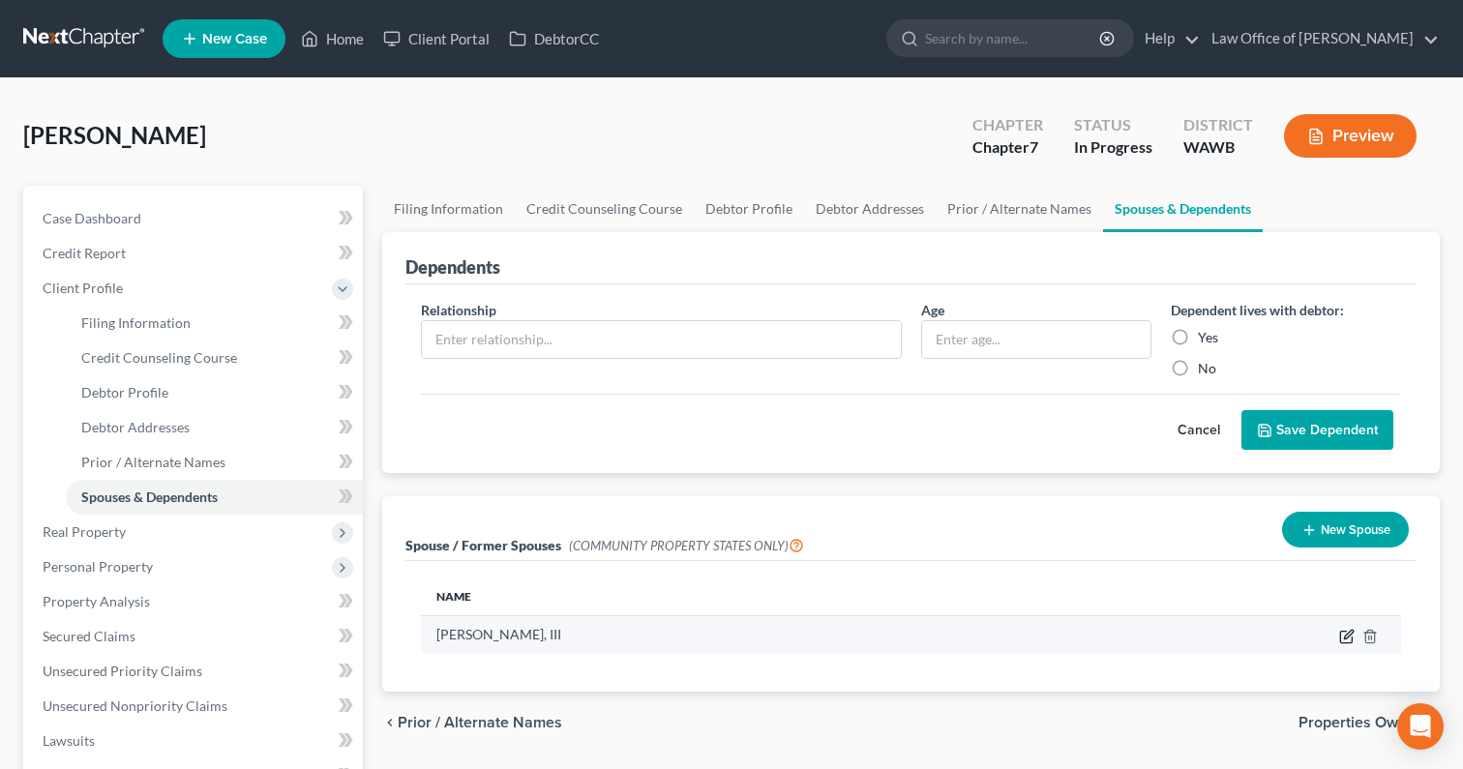
click at [1345, 632] on icon "button" at bounding box center [1346, 636] width 15 height 15
select select "9"
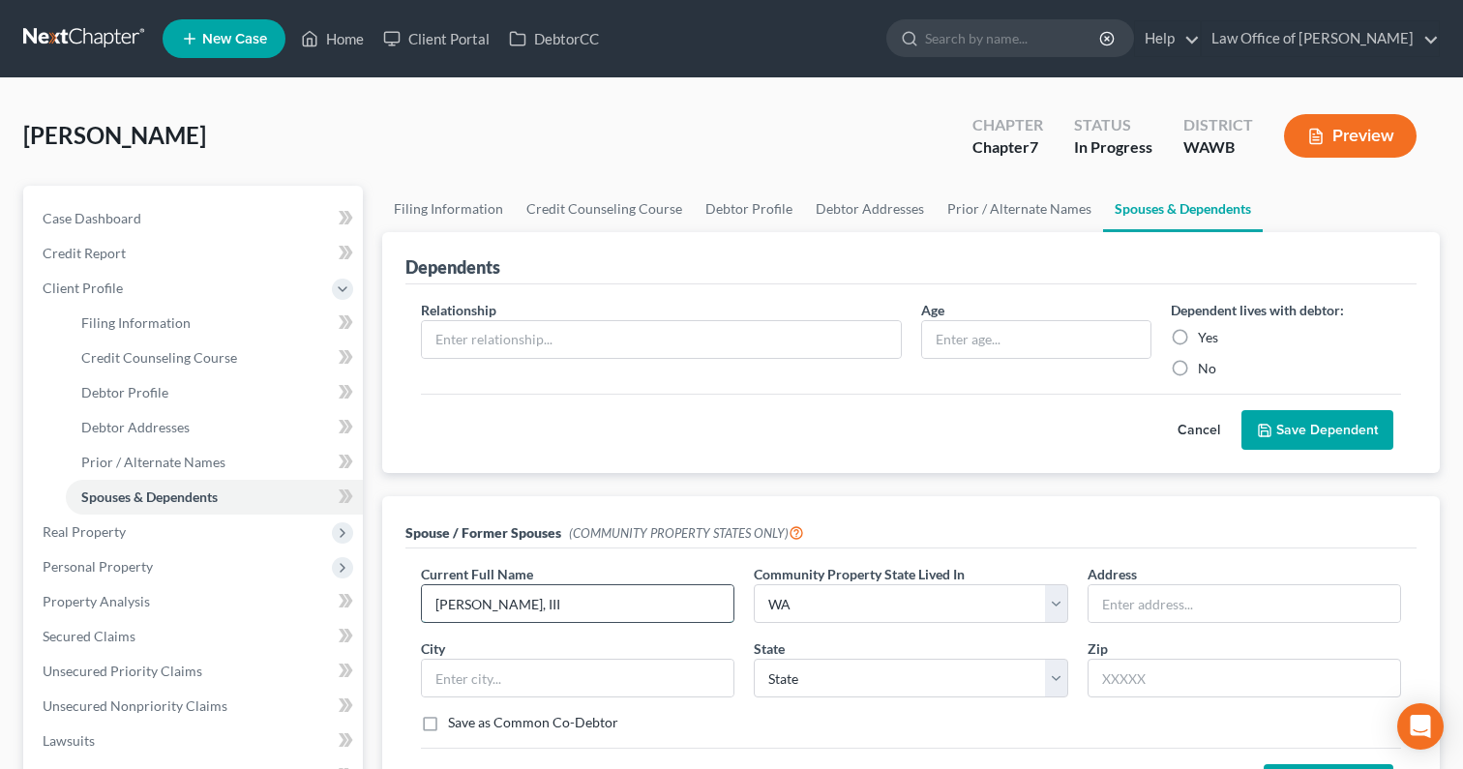
click at [678, 604] on input "Rosauro De Guzman, III" at bounding box center [577, 603] width 311 height 37
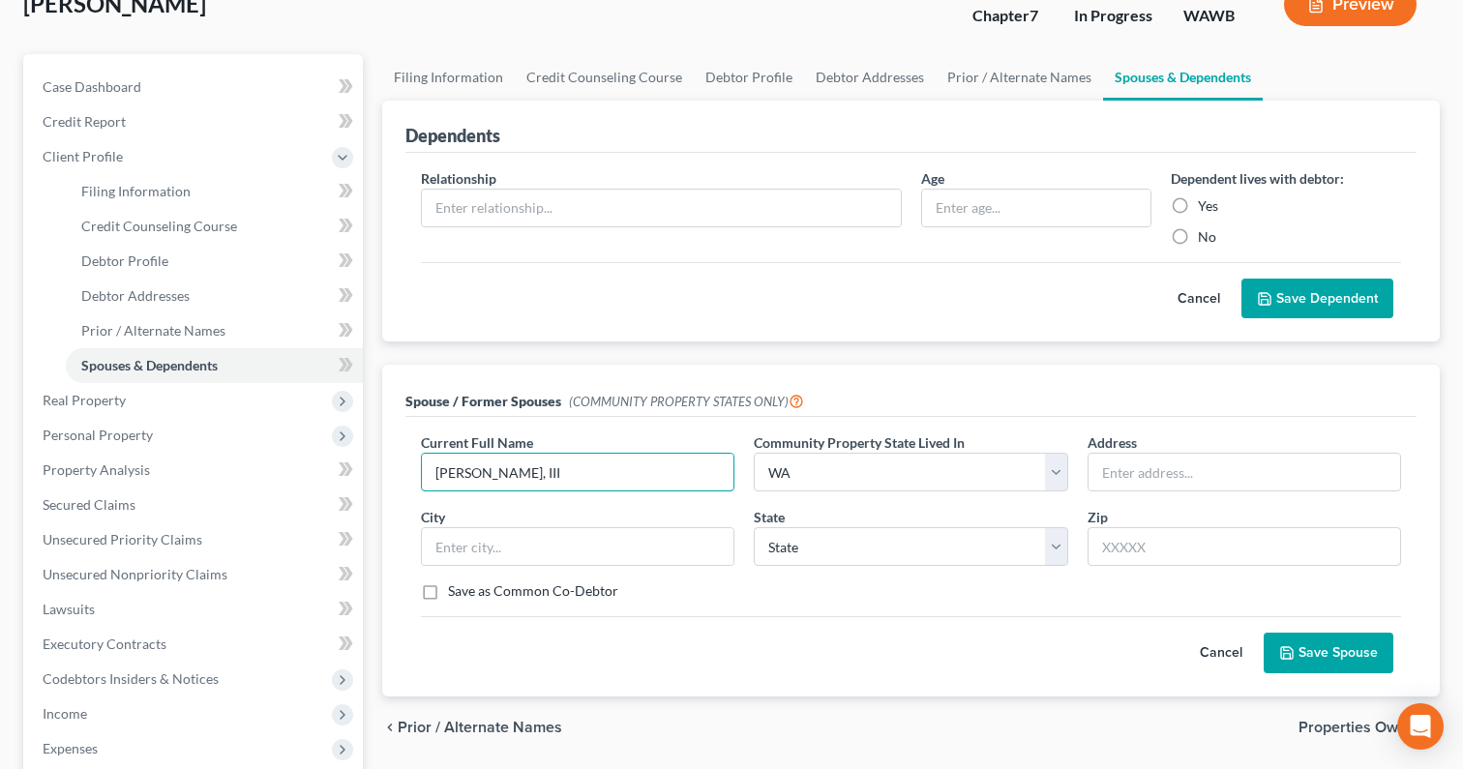
scroll to position [314, 0]
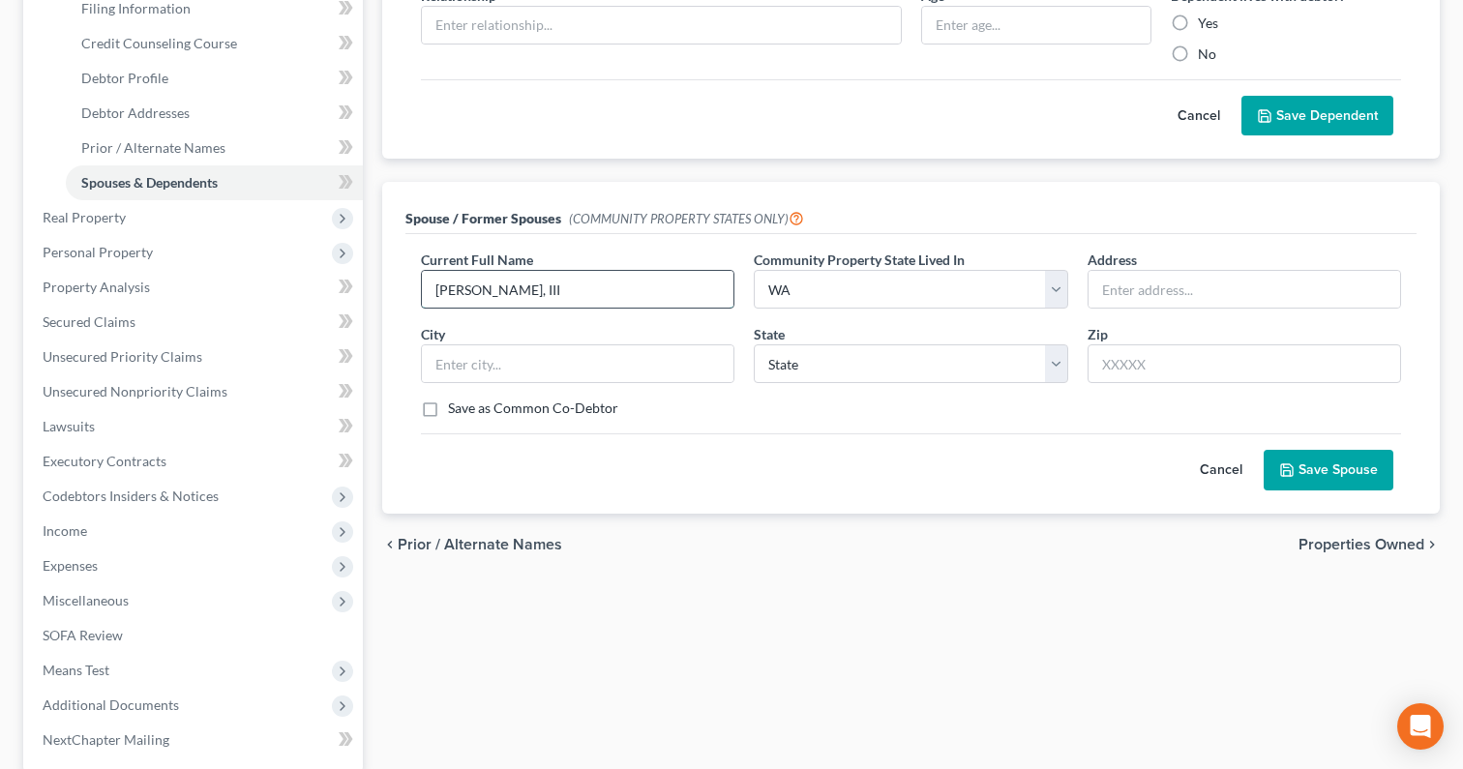
click at [611, 288] on input "Rosauro De Guzman, III" at bounding box center [577, 289] width 311 height 37
type input "Rosauro De Guzman, III (Current Spouse)"
click at [1327, 472] on button "Save Spouse" at bounding box center [1328, 470] width 130 height 41
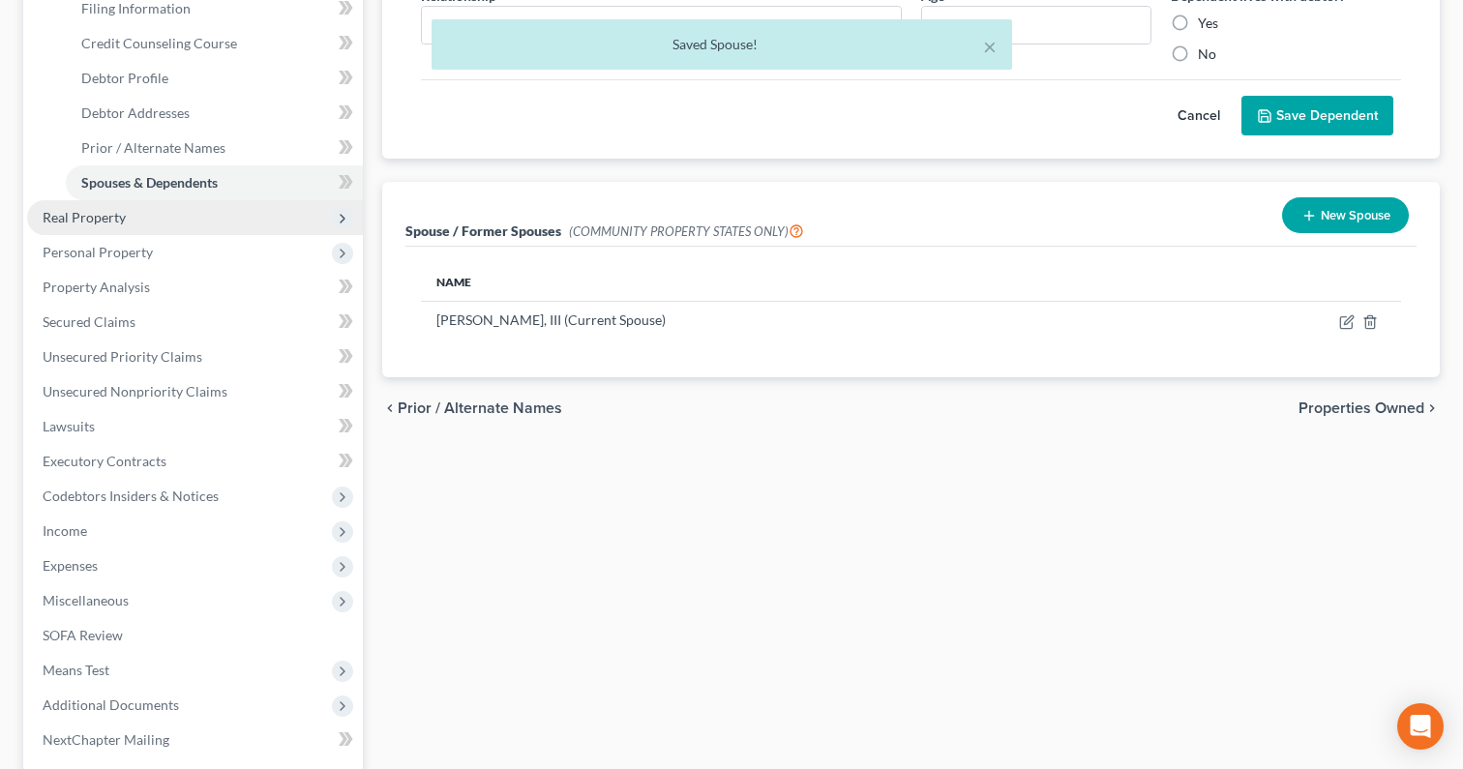
click at [230, 221] on span "Real Property" at bounding box center [195, 217] width 336 height 35
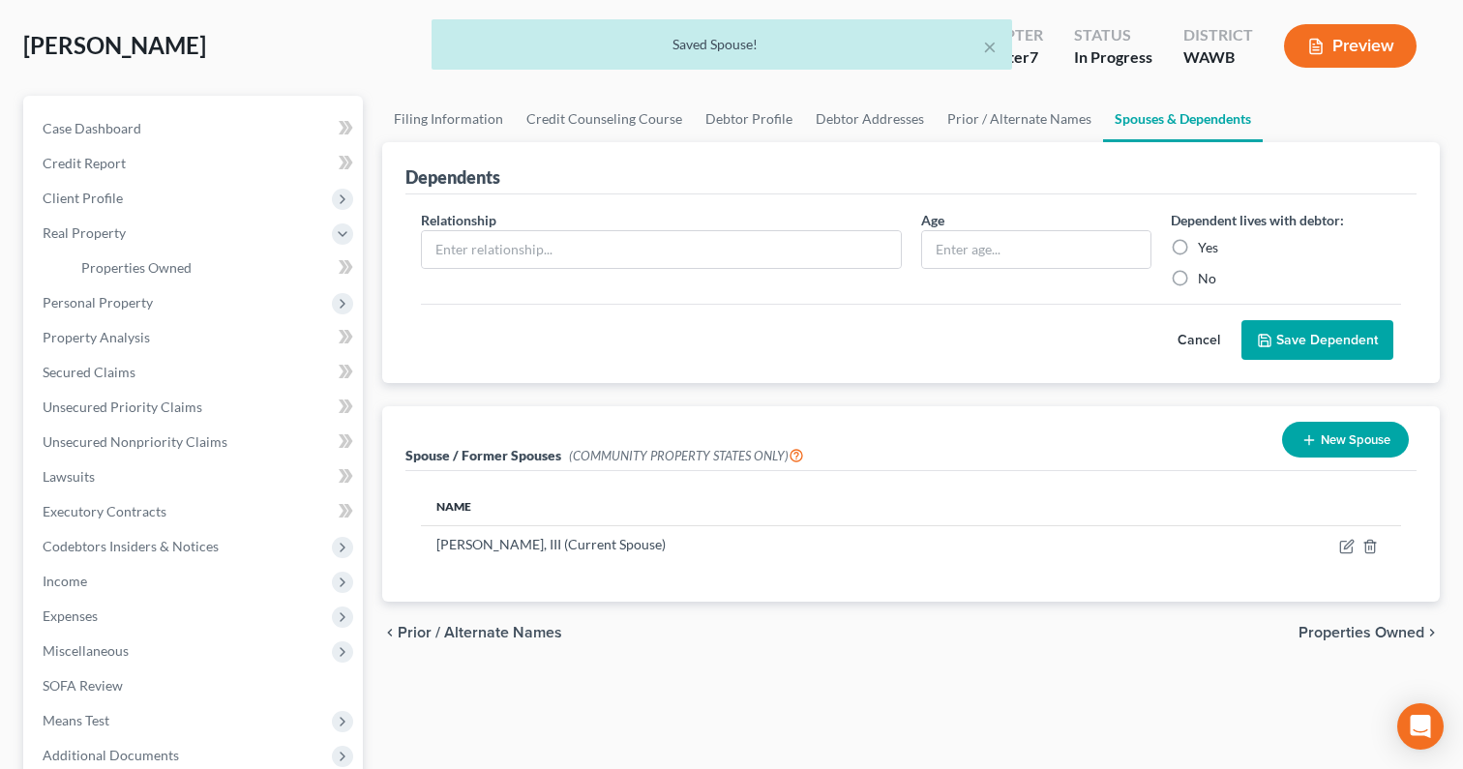
scroll to position [0, 0]
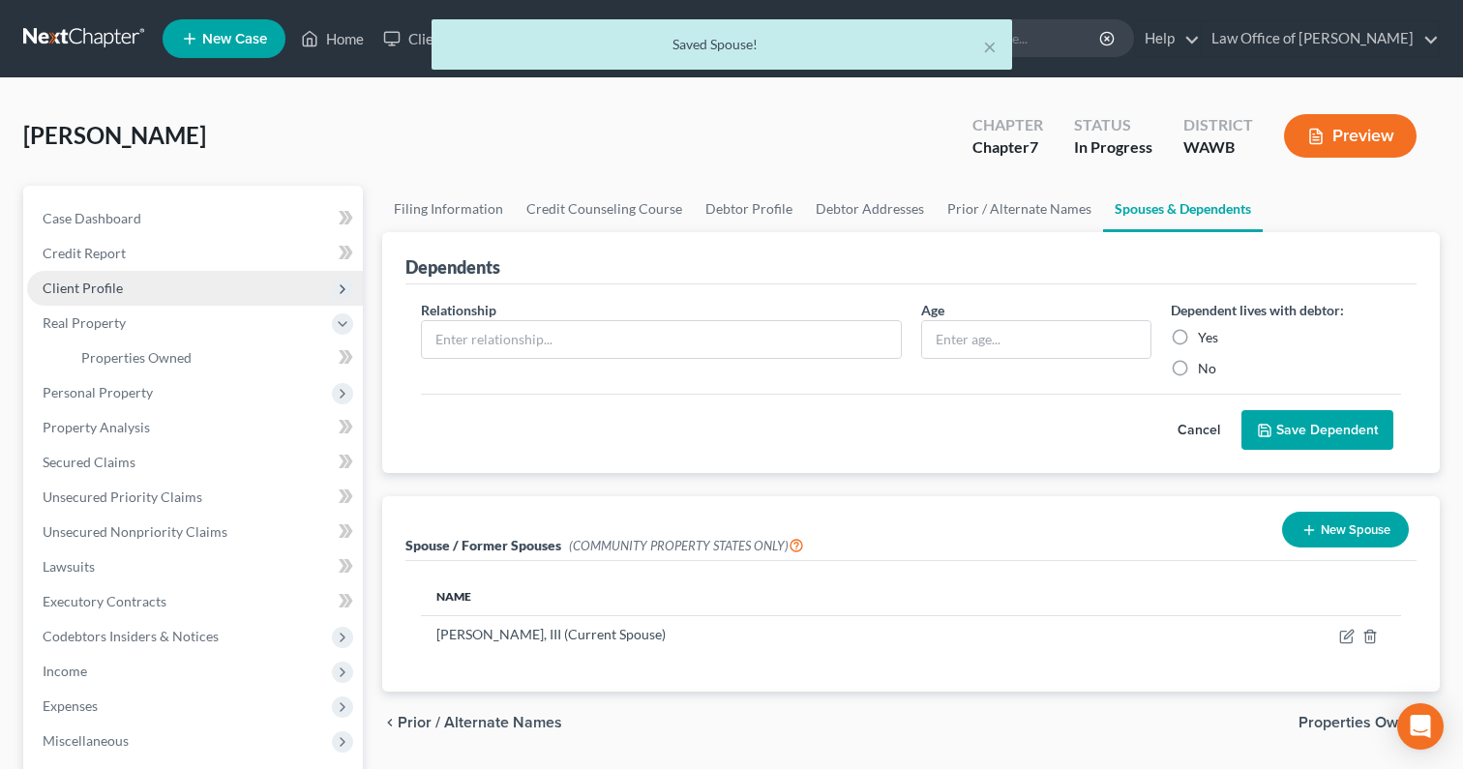
click at [188, 294] on span "Client Profile" at bounding box center [195, 288] width 336 height 35
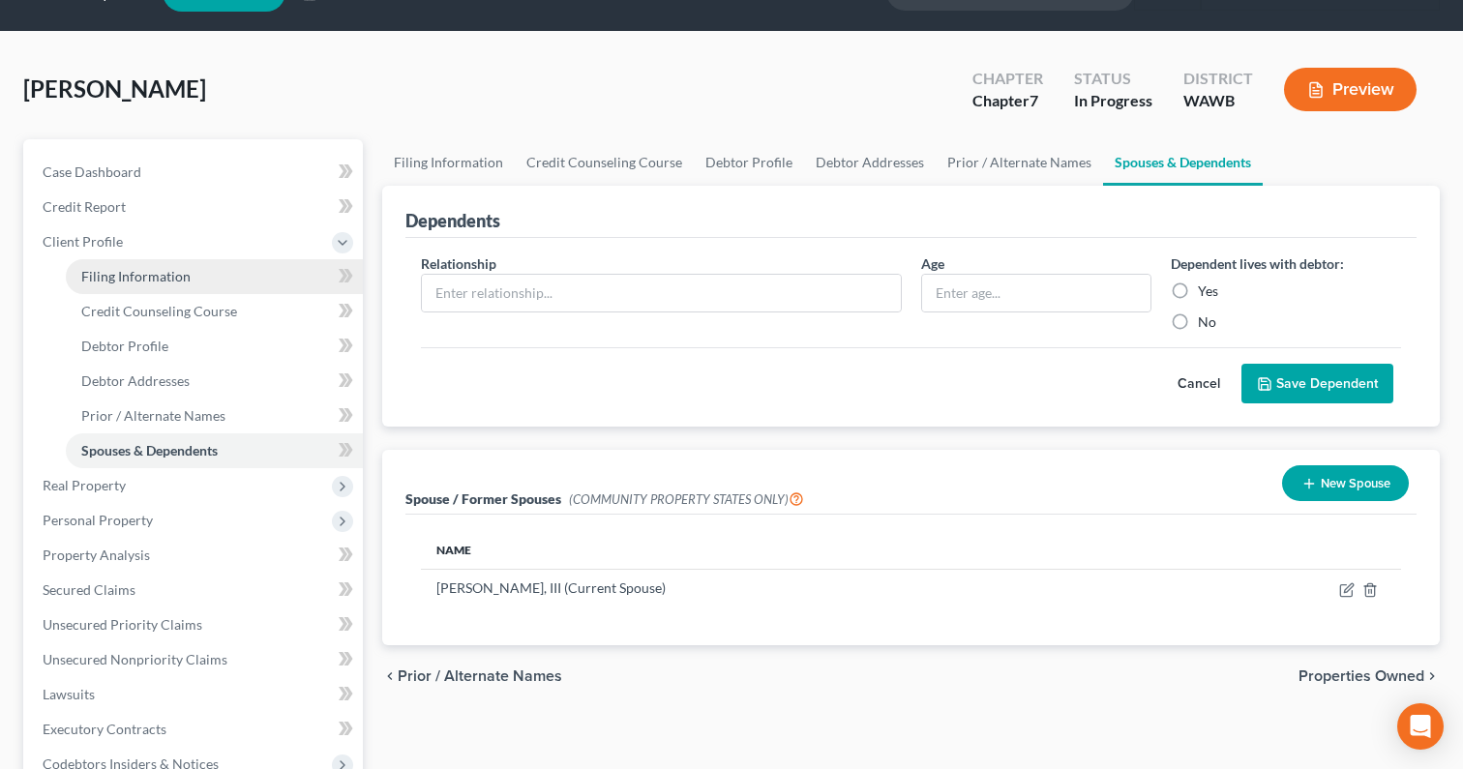
click at [239, 285] on link "Filing Information" at bounding box center [214, 276] width 297 height 35
select select "1"
select select "0"
select select "87"
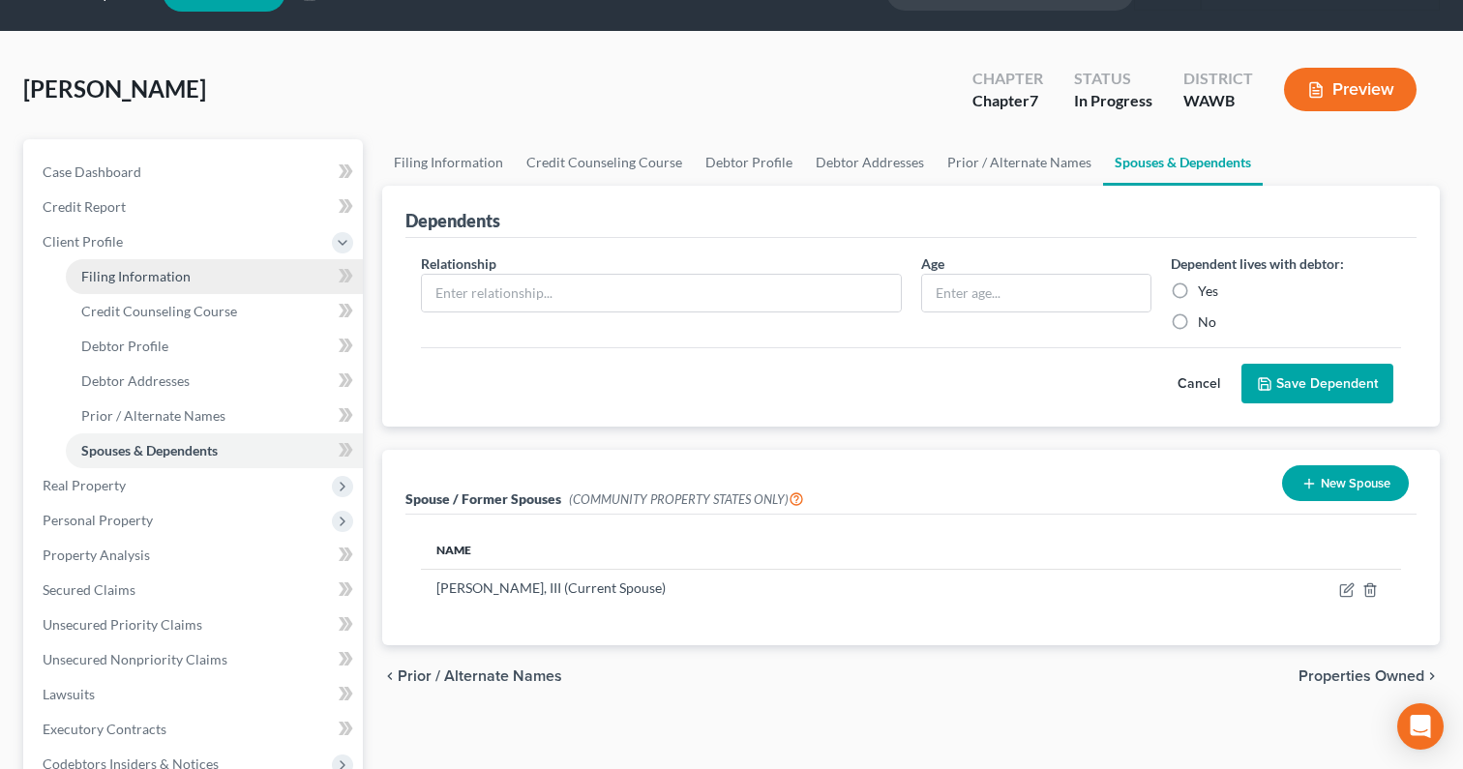
select select "0"
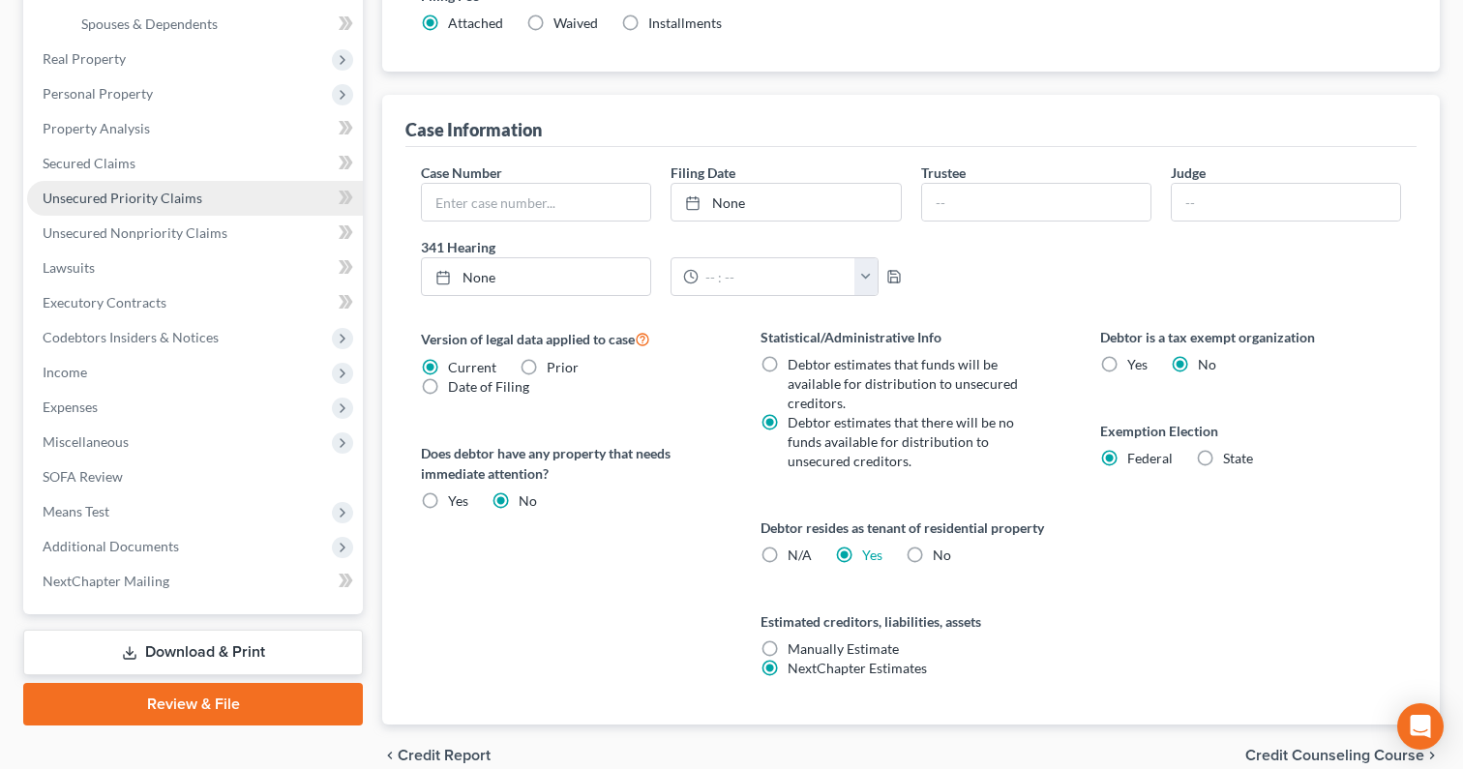
scroll to position [476, 0]
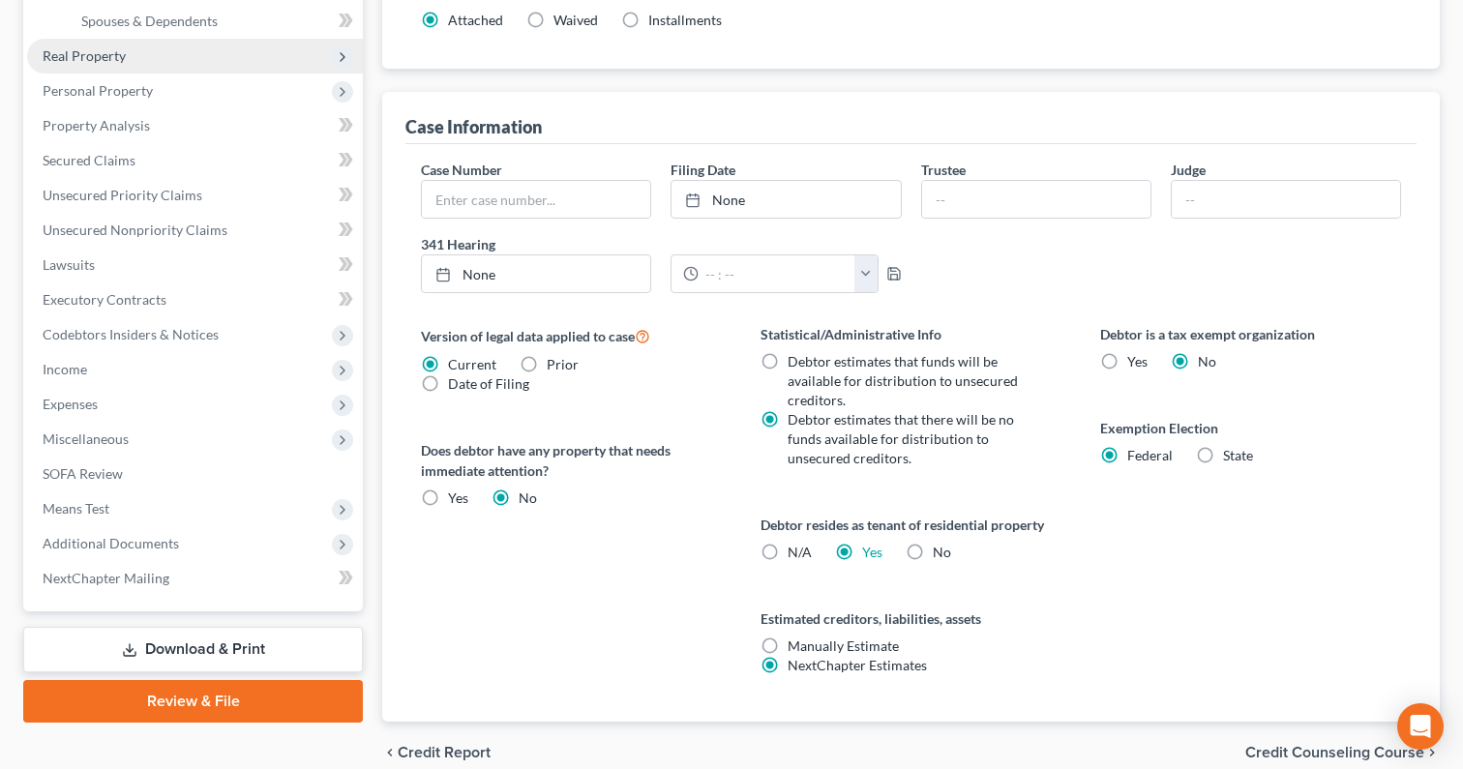
click at [101, 60] on span "Real Property" at bounding box center [84, 55] width 83 height 16
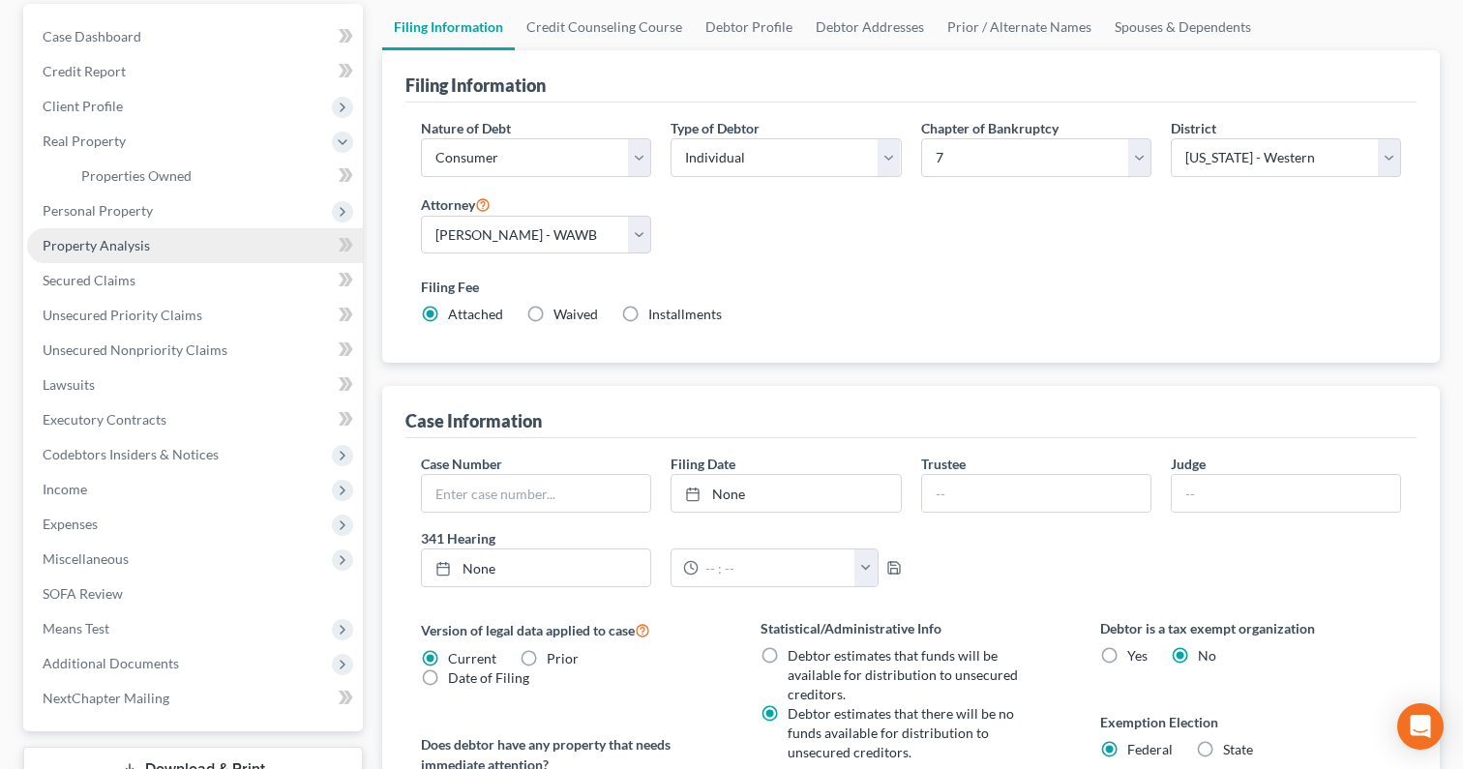
scroll to position [154, 0]
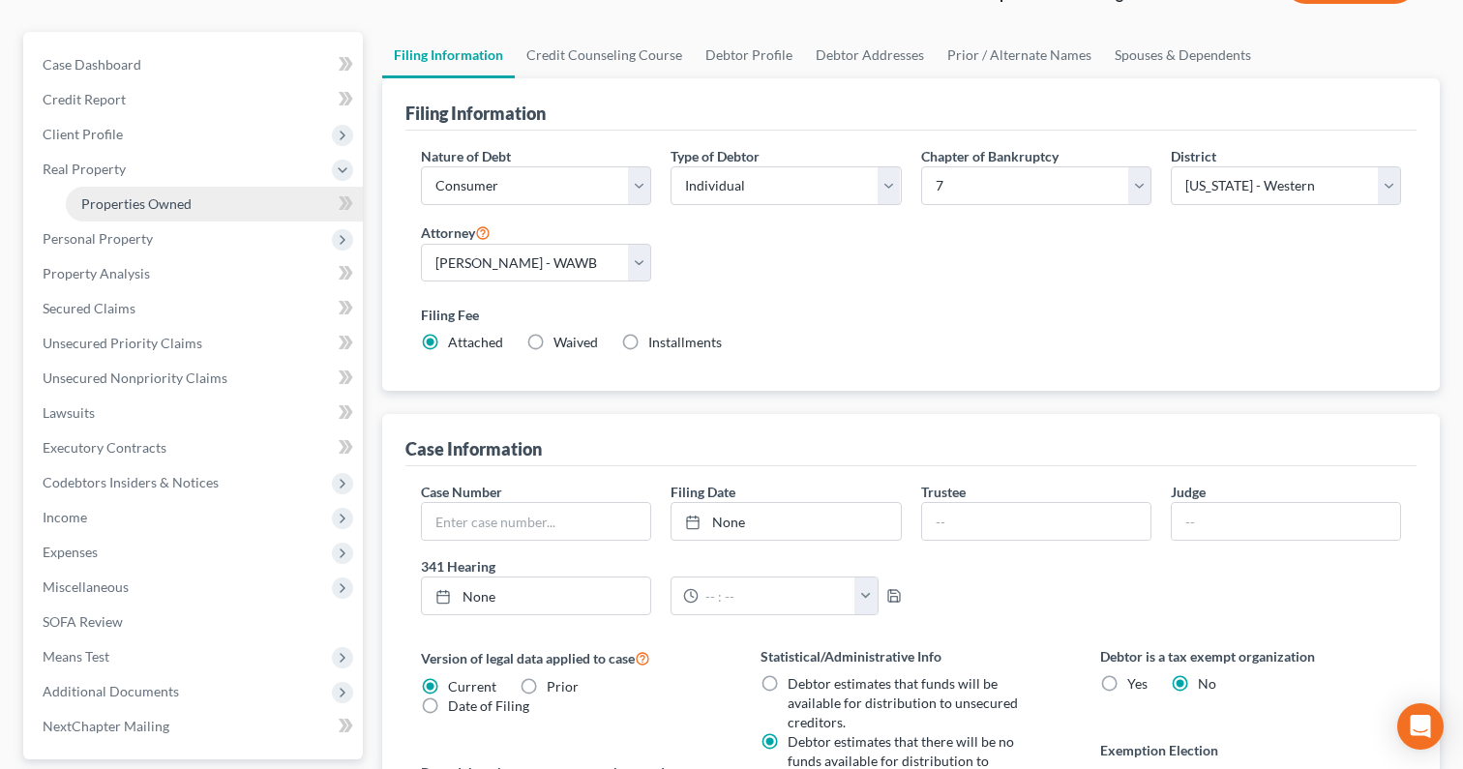
click at [184, 196] on span "Properties Owned" at bounding box center [136, 203] width 110 height 16
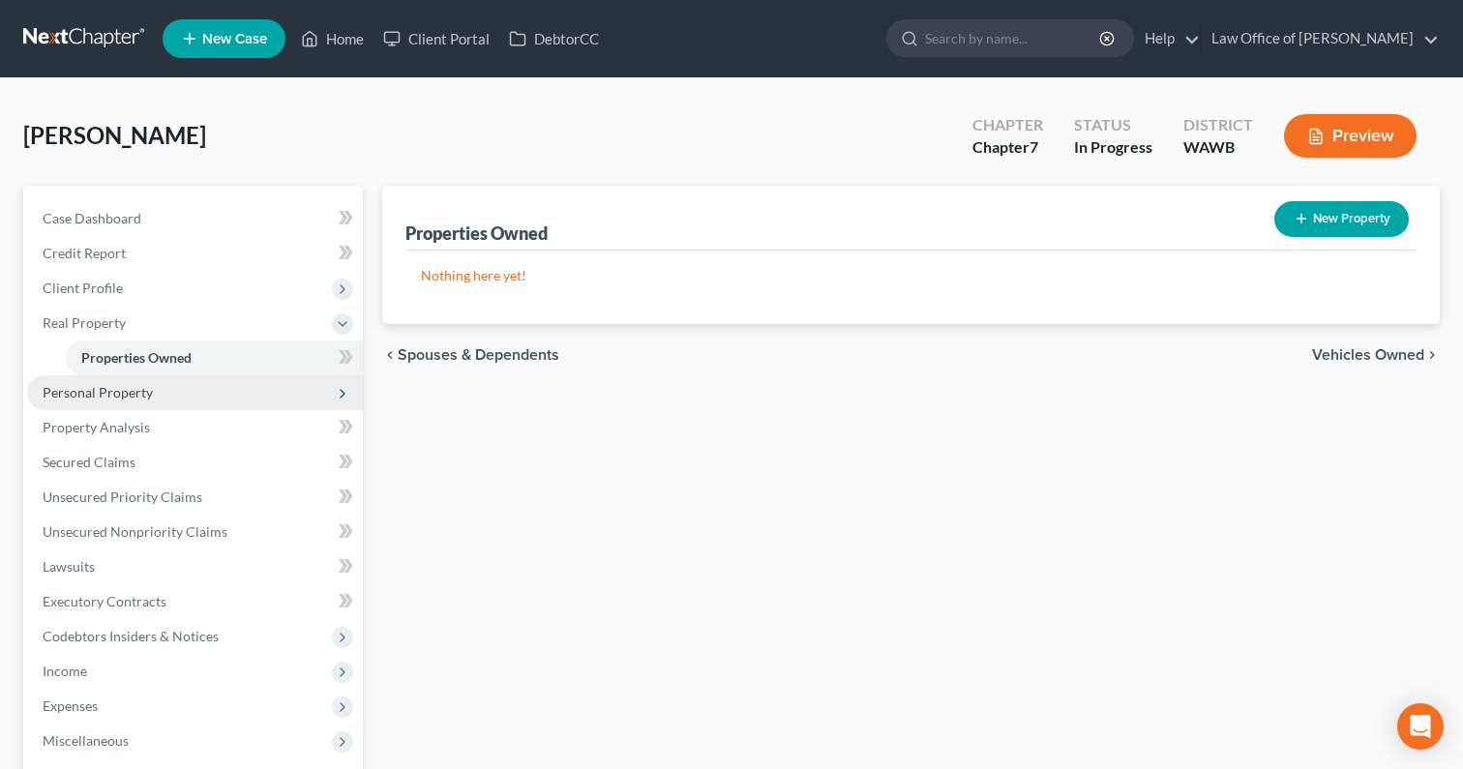
click at [184, 393] on span "Personal Property" at bounding box center [195, 392] width 336 height 35
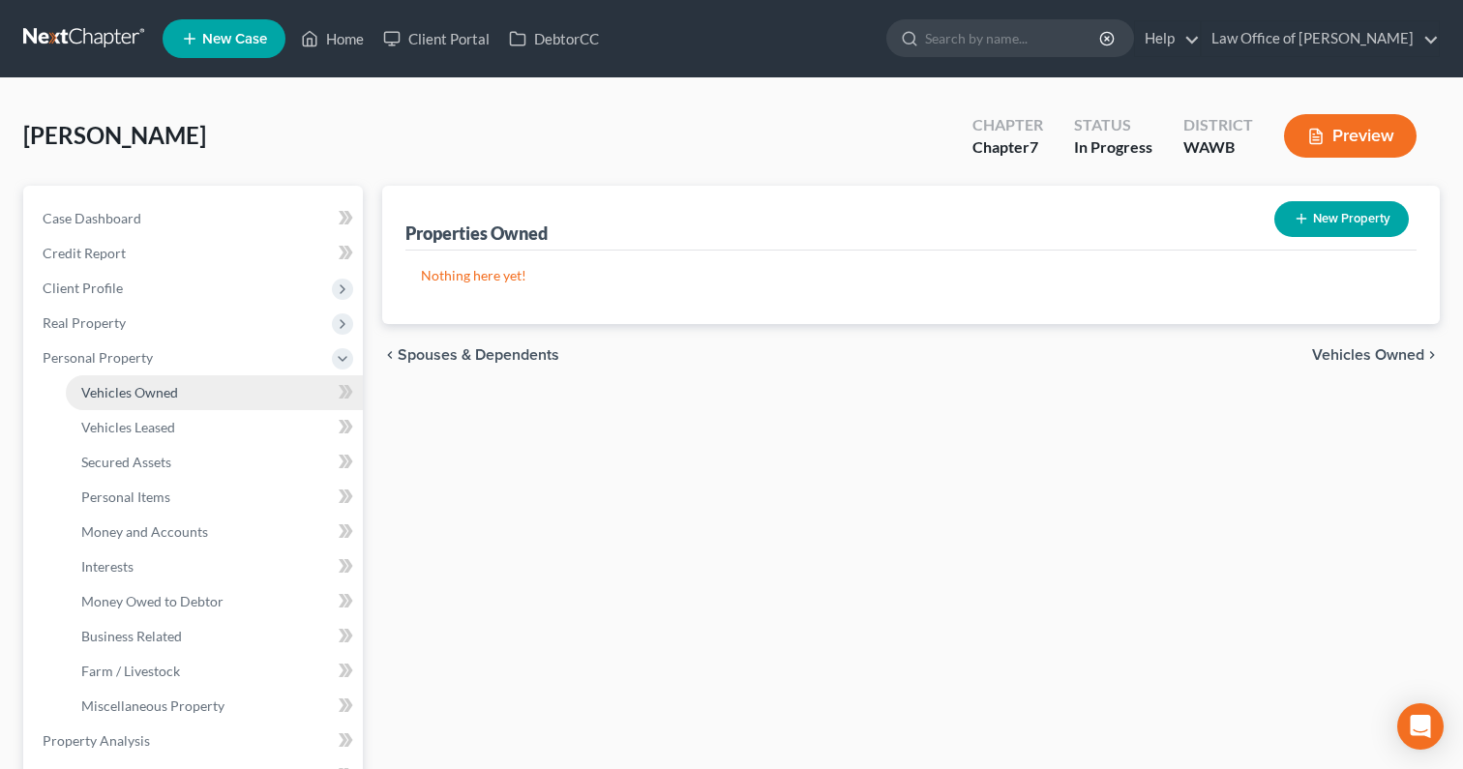
click at [181, 388] on link "Vehicles Owned" at bounding box center [214, 392] width 297 height 35
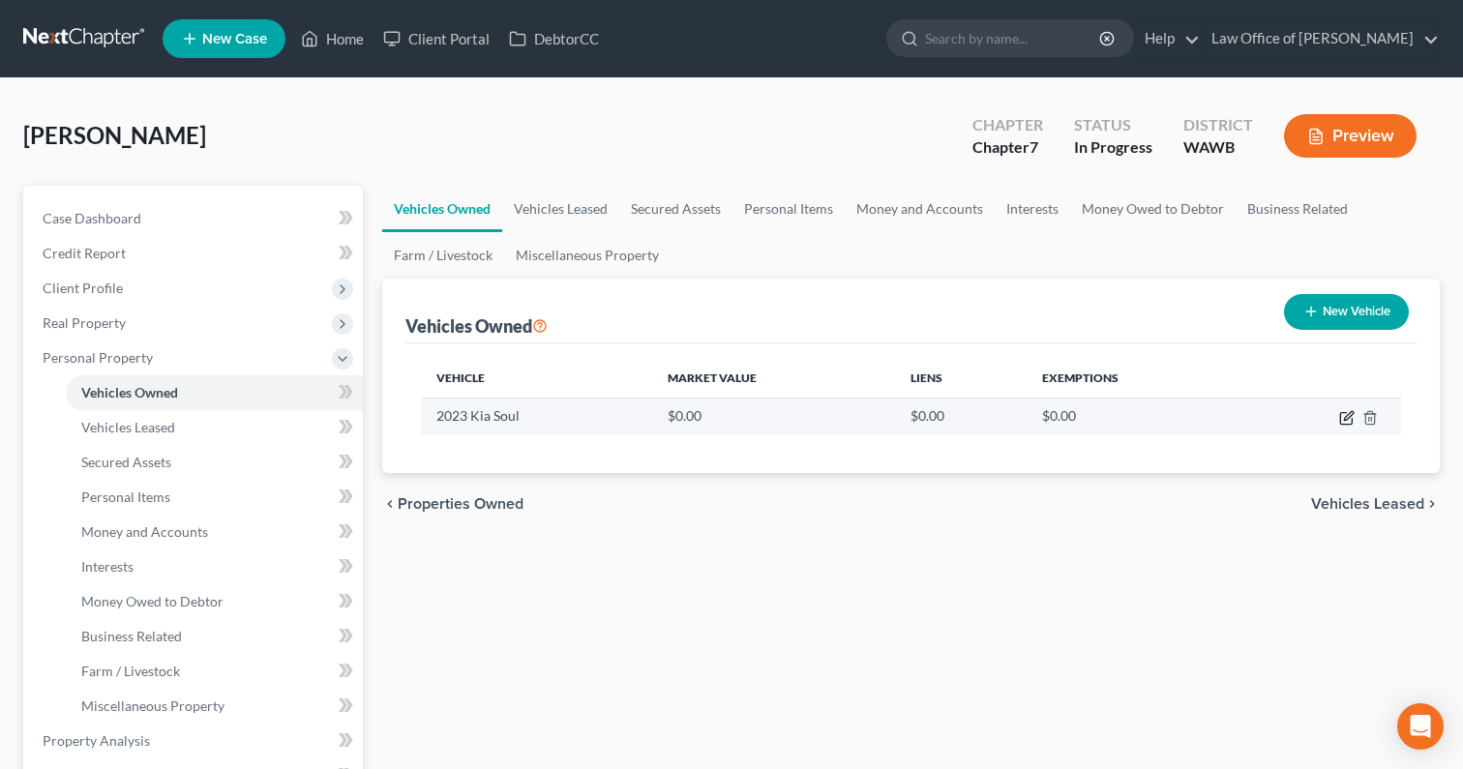
click at [1344, 413] on icon "button" at bounding box center [1346, 417] width 15 height 15
select select "0"
select select "3"
select select "0"
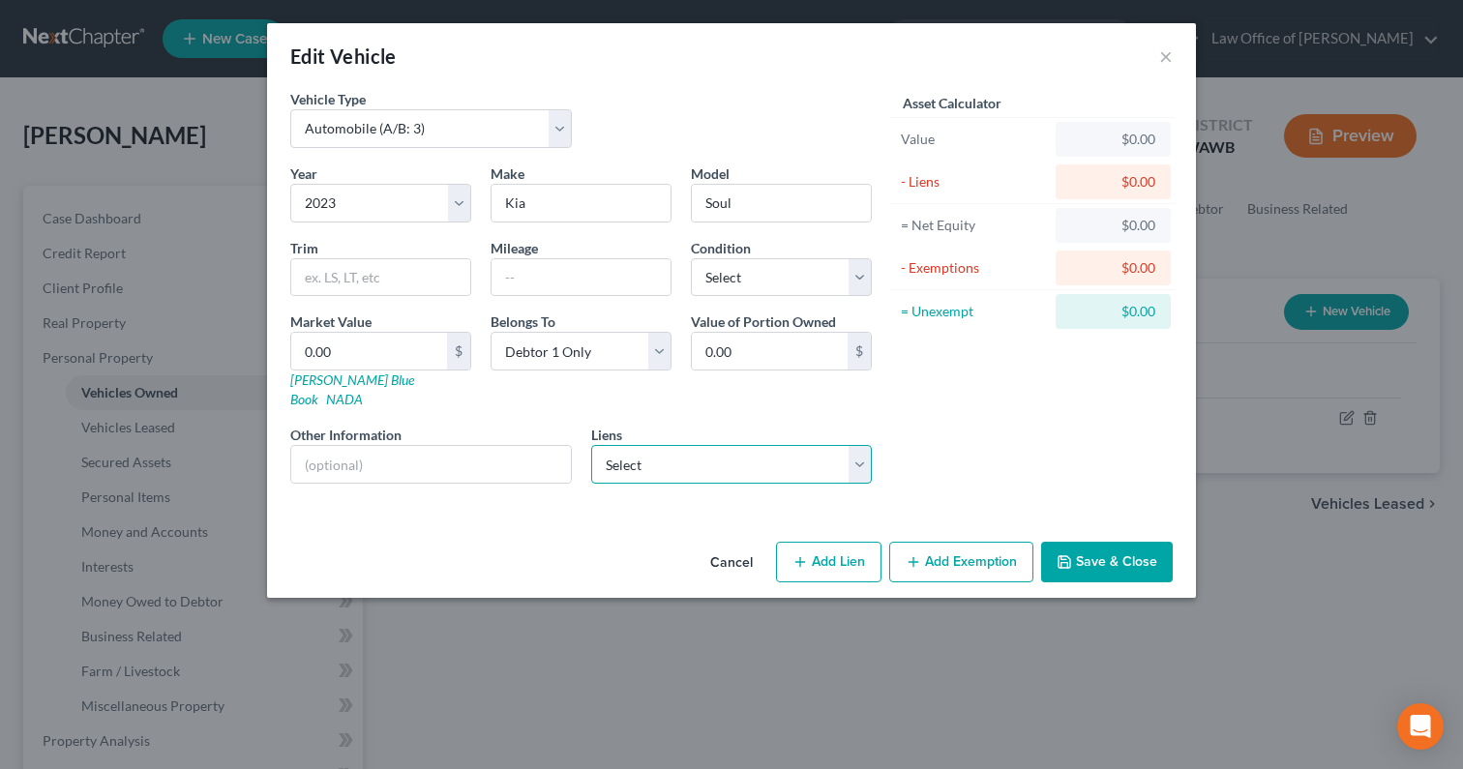
click at [715, 458] on select "Select Cap One Auto - $18,723.00 Pennymac Loan Servic - $0.00" at bounding box center [732, 464] width 282 height 39
select select "0"
click at [591, 445] on select "Select Cap One Auto - $18,723.00 Pennymac Loan Servic - $0.00" at bounding box center [732, 464] width 282 height 39
select select
select select "45"
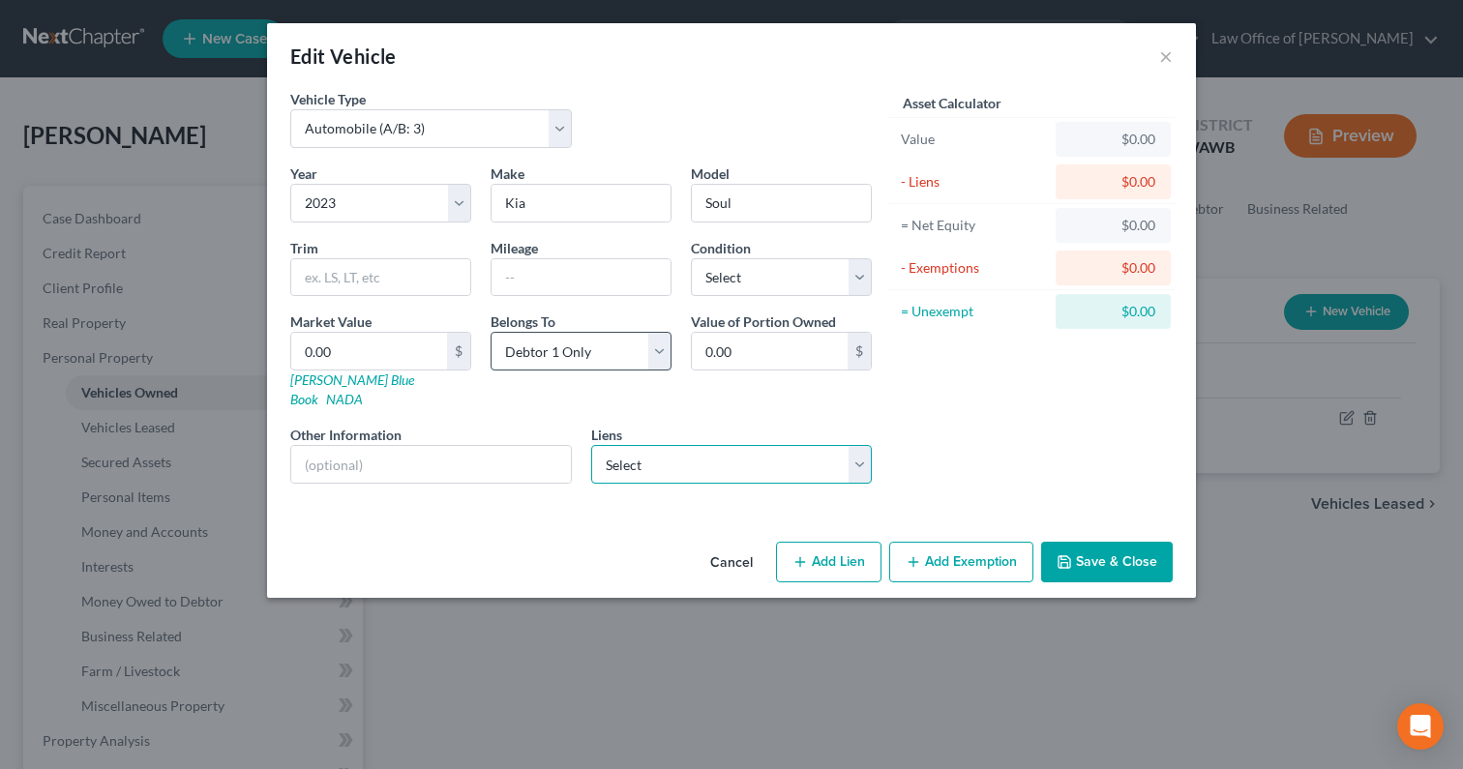
select select "0"
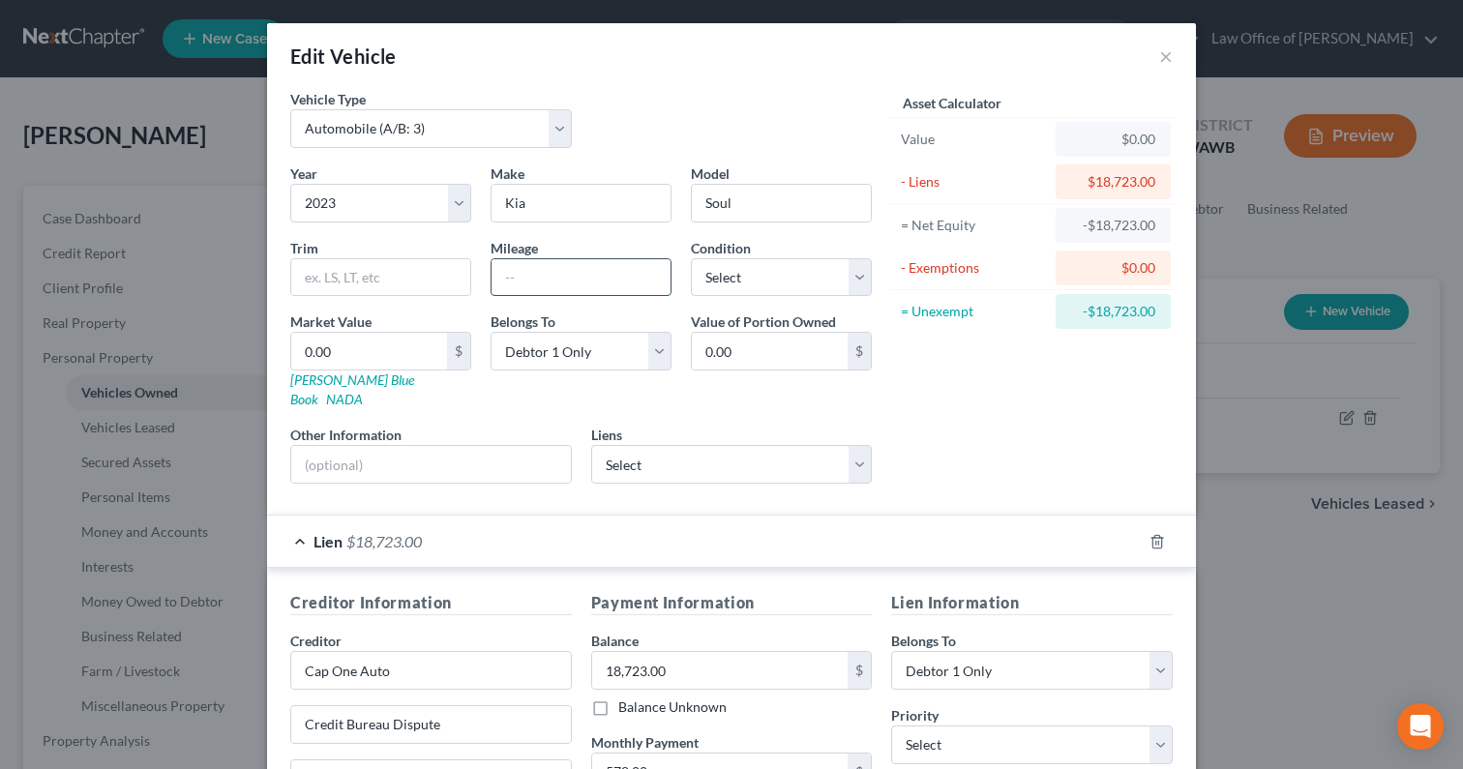
click at [542, 279] on input "text" at bounding box center [580, 277] width 179 height 37
type input "6,100"
click at [778, 284] on select "Select Excellent Very Good Good Fair Poor" at bounding box center [781, 277] width 181 height 39
select select "2"
click at [691, 258] on select "Select Excellent Very Good Good Fair Poor" at bounding box center [781, 277] width 181 height 39
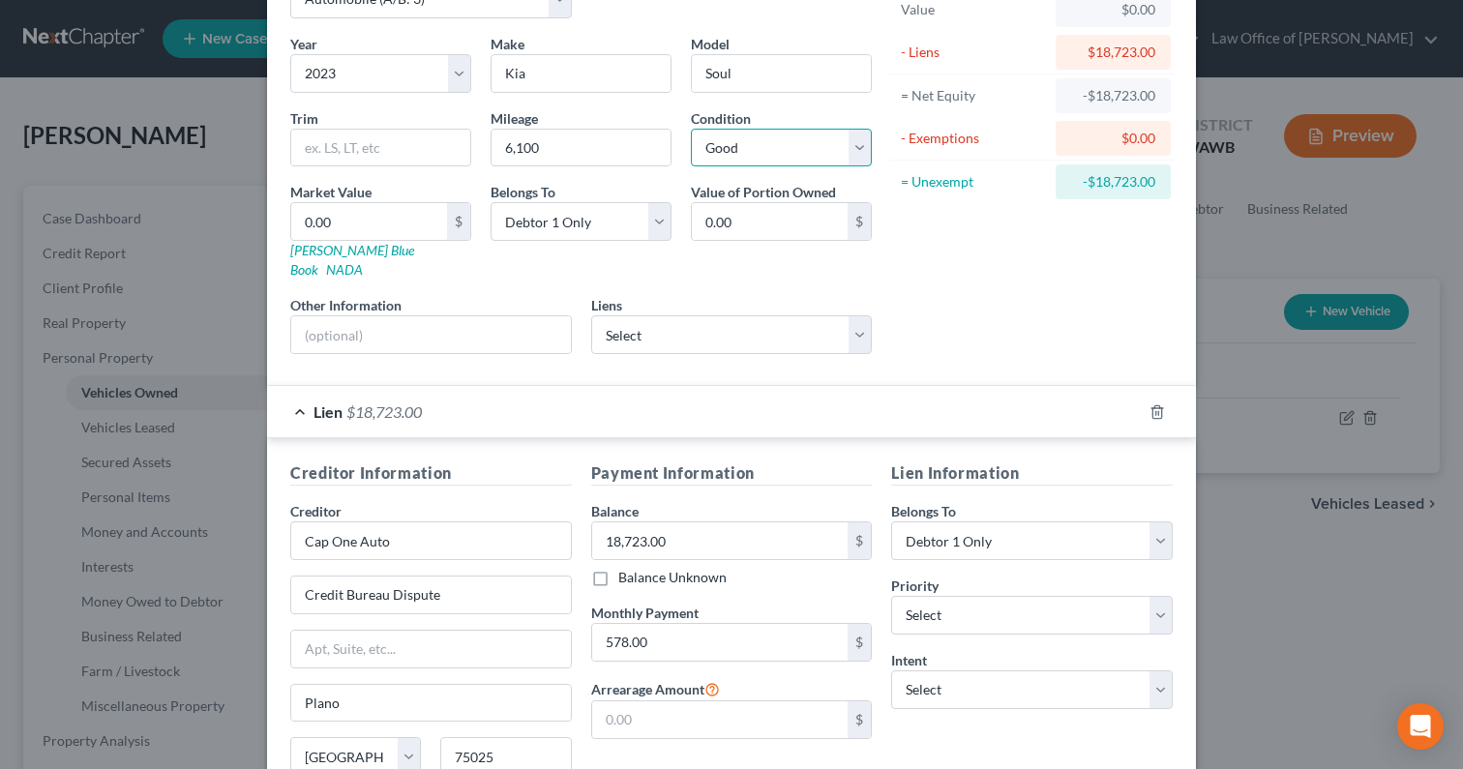
scroll to position [196, 0]
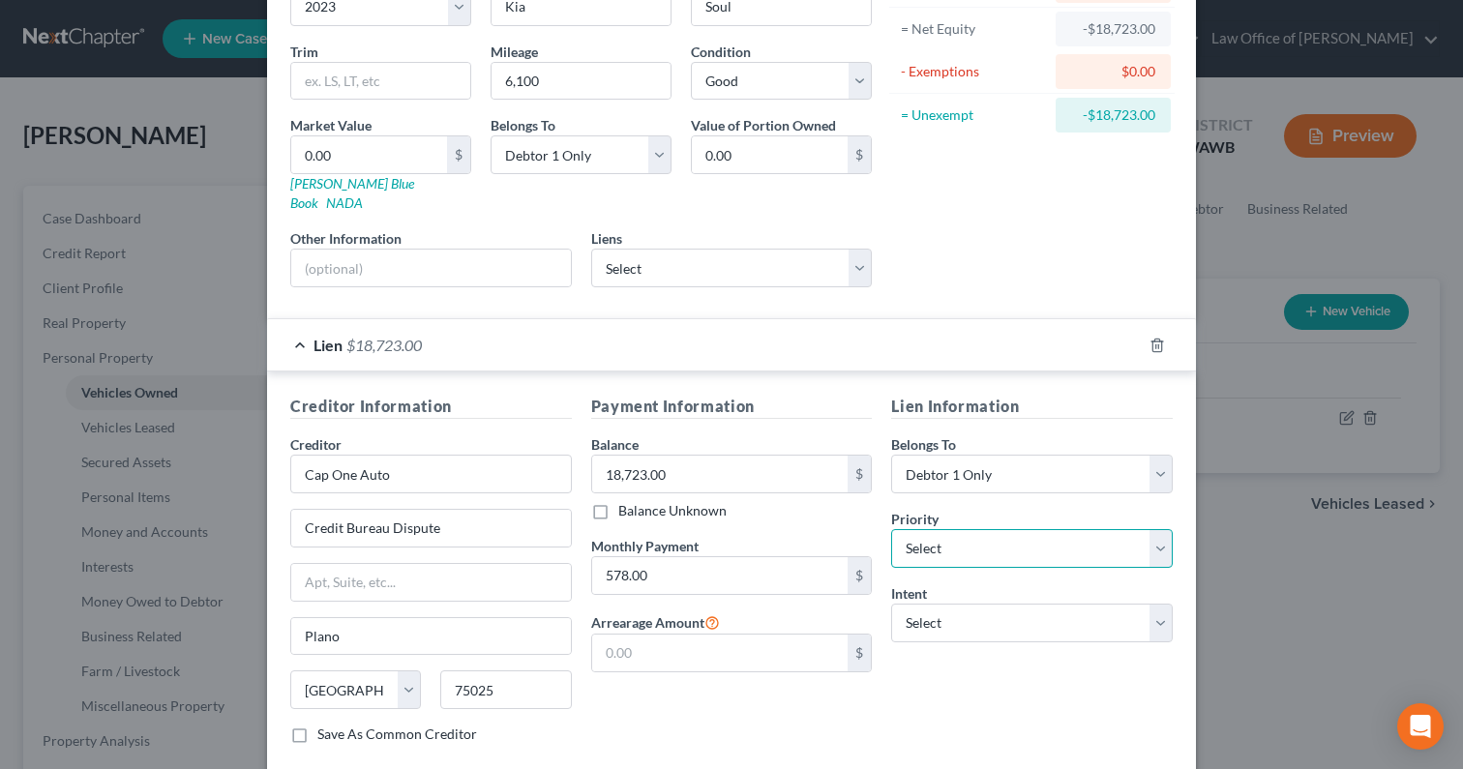
click at [930, 529] on select "Select 1st 2nd 3rd 4th 5th 6th 7th 8th 9th 10th 11th 12th 13th 14th 15th 16th 1…" at bounding box center [1032, 548] width 282 height 39
select select "0"
click at [891, 529] on select "Select 1st 2nd 3rd 4th 5th 6th 7th 8th 9th 10th 11th 12th 13th 14th 15th 16th 1…" at bounding box center [1032, 548] width 282 height 39
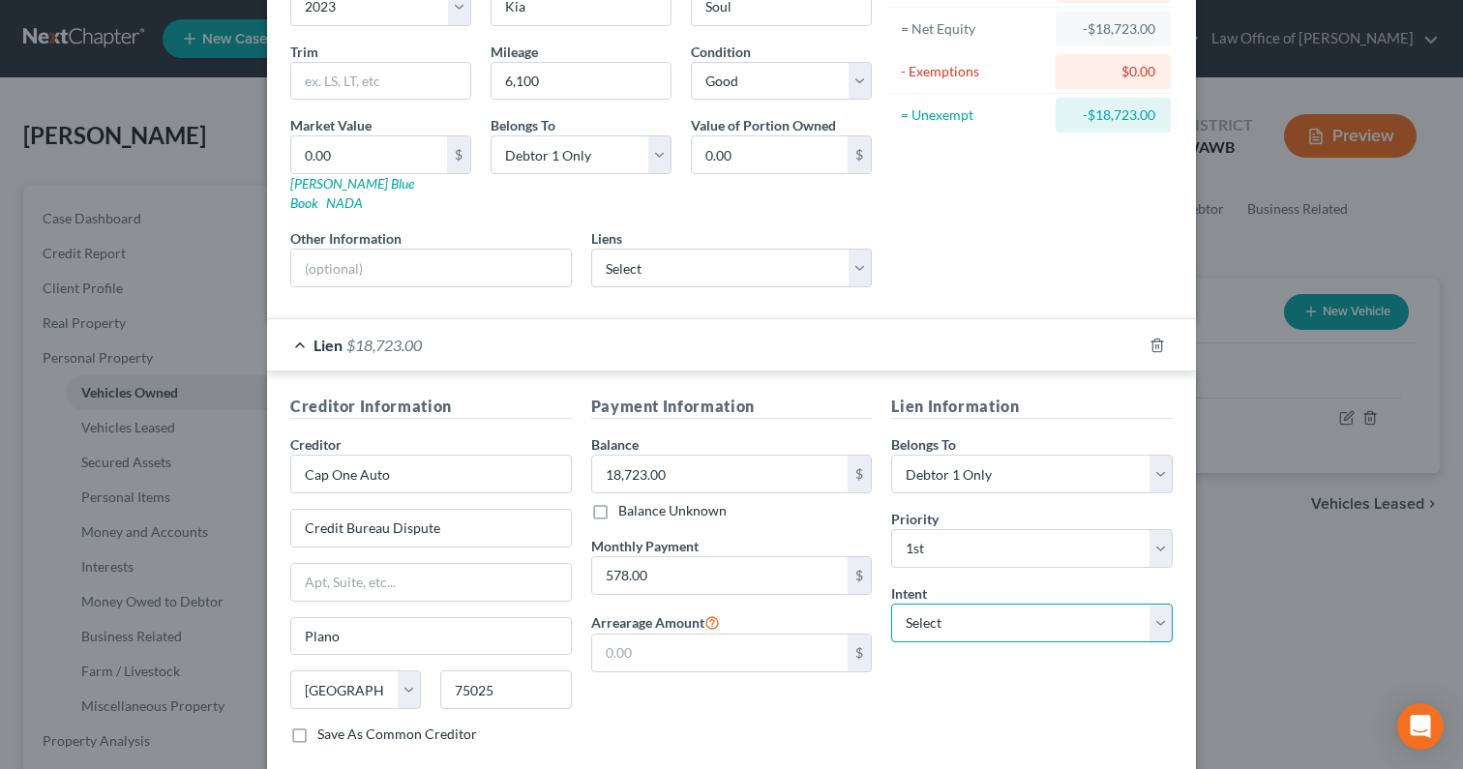
click at [940, 604] on select "Select Surrender Redeem Reaffirm Avoid Other" at bounding box center [1032, 623] width 282 height 39
select select "2"
click at [891, 604] on select "Select Surrender Redeem Reaffirm Avoid Other" at bounding box center [1032, 623] width 282 height 39
click at [342, 184] on link "Kelly Blue Book" at bounding box center [352, 193] width 124 height 36
click at [389, 169] on input "0.00" at bounding box center [369, 154] width 156 height 37
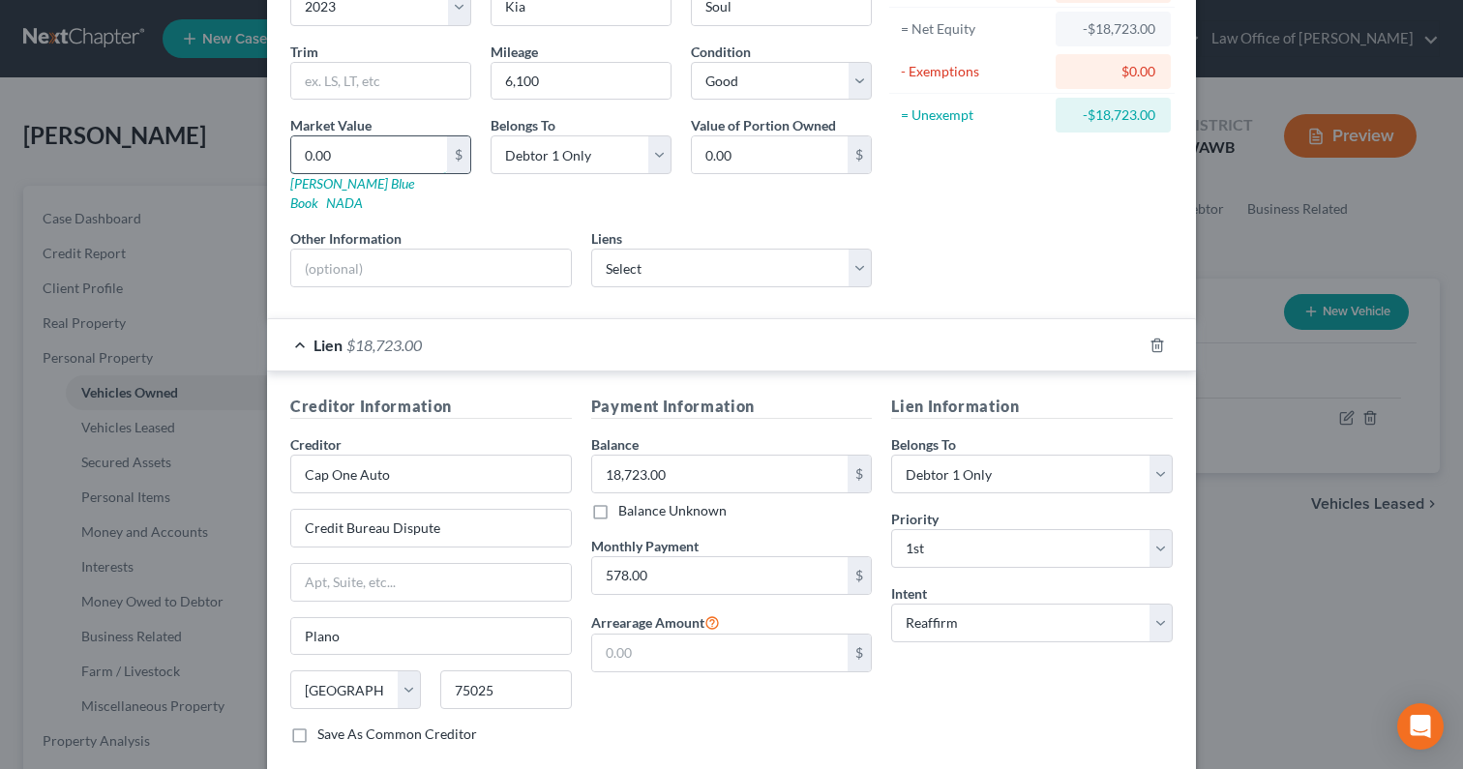
type input "1"
type input "1.00"
type input "18"
type input "18.00"
type input "181"
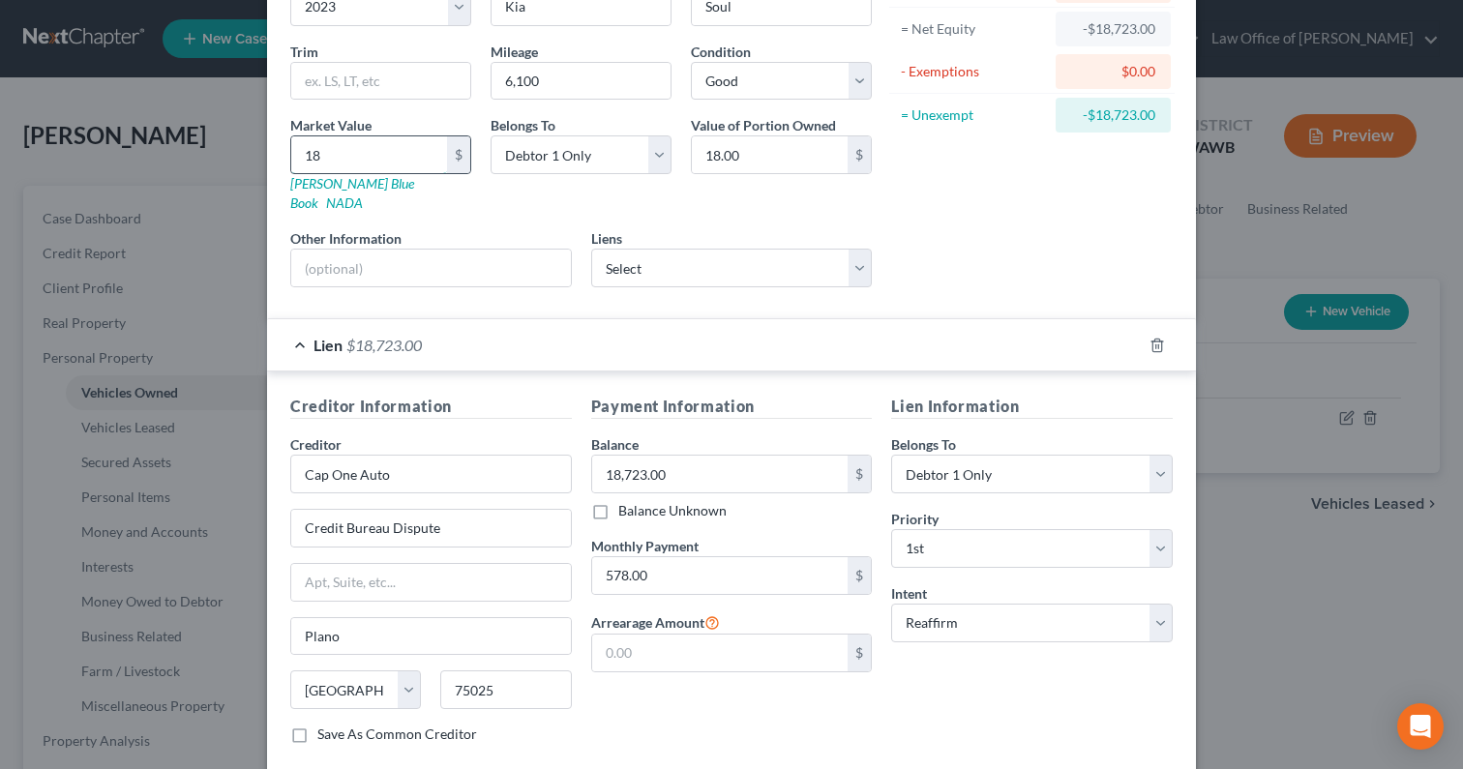
type input "181.00"
type input "1815"
type input "1,815.00"
type input "1,8155"
type input "18,155.00"
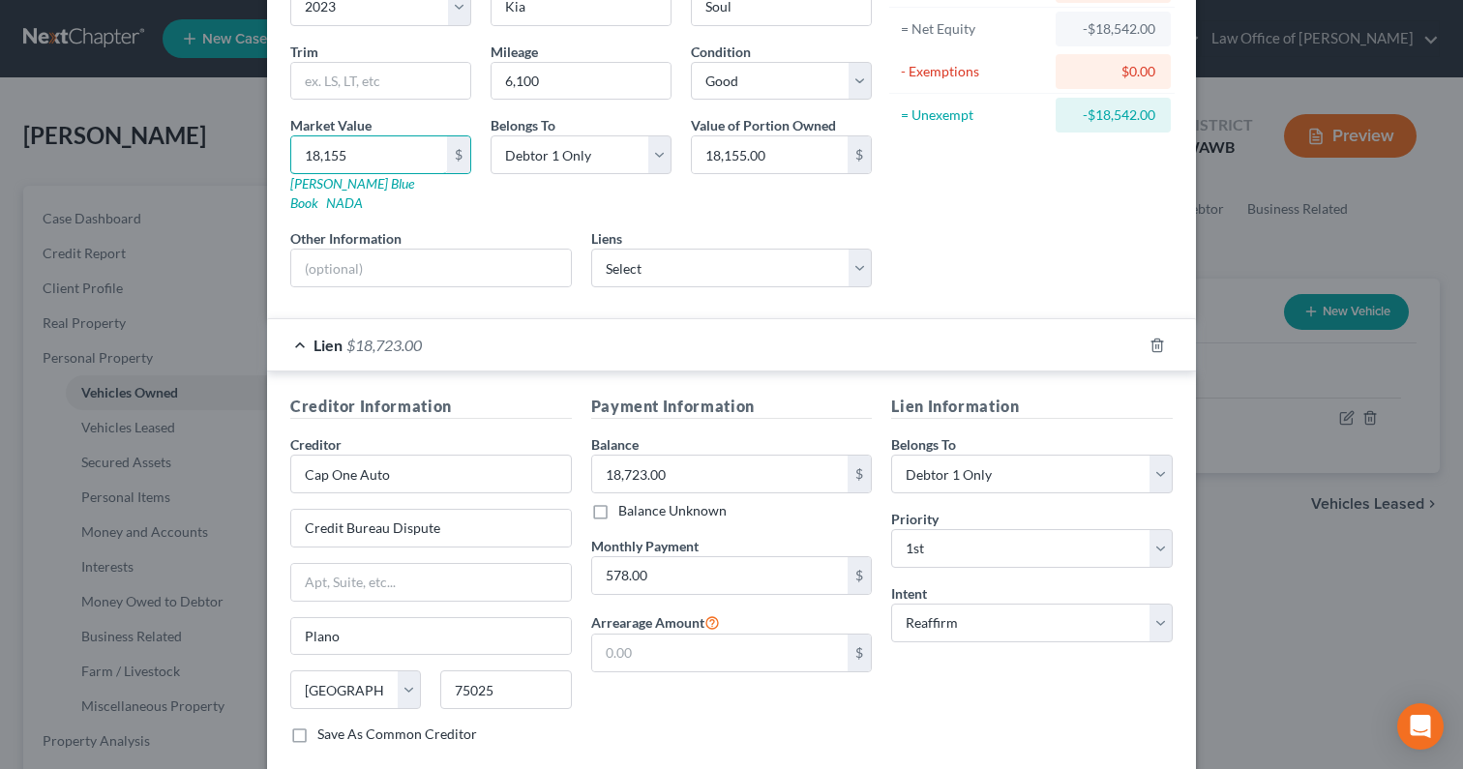
type input "18,155"
click at [649, 405] on div "Payment Information Balance 18,723.00 $ Balance Unknown Balance Undetermined 18…" at bounding box center [731, 577] width 301 height 365
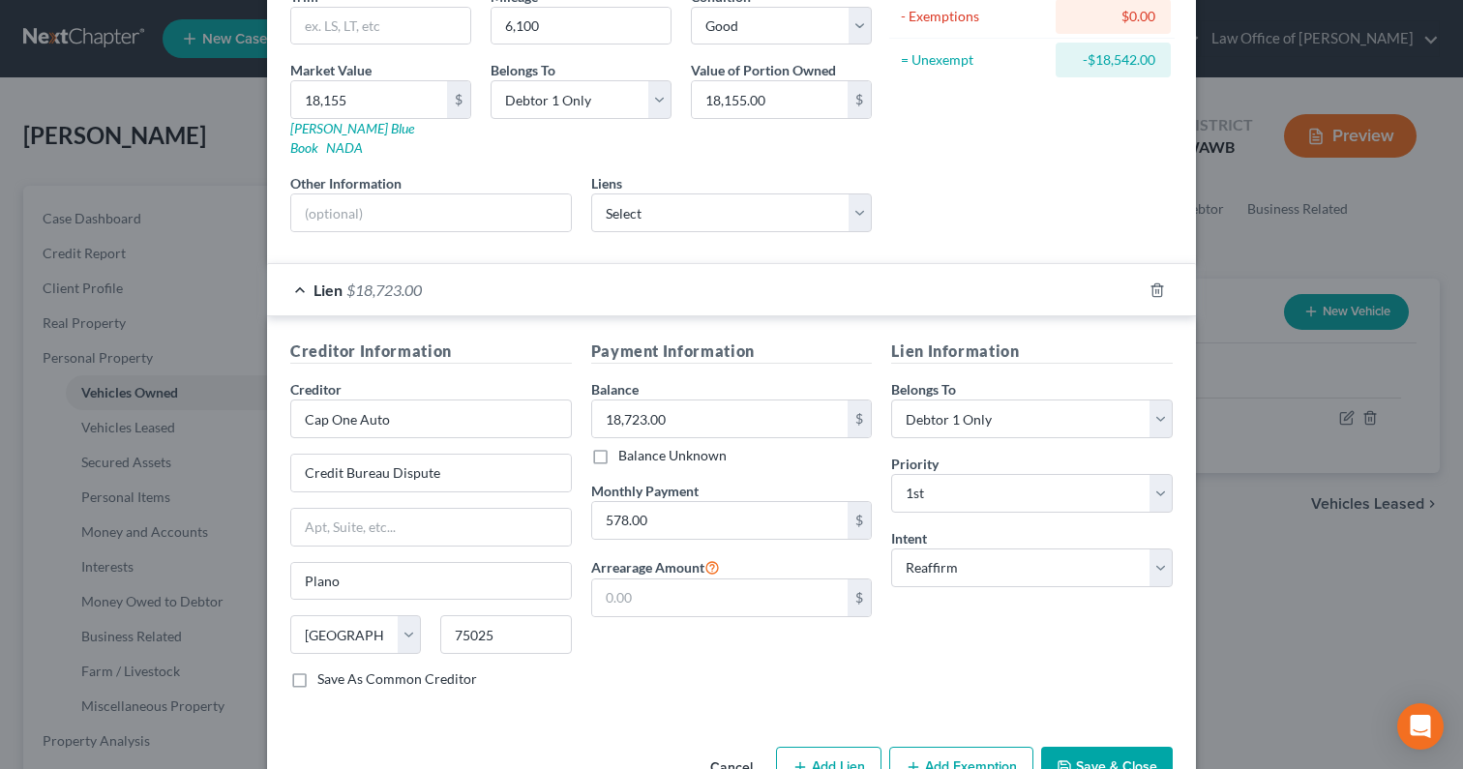
scroll to position [289, 0]
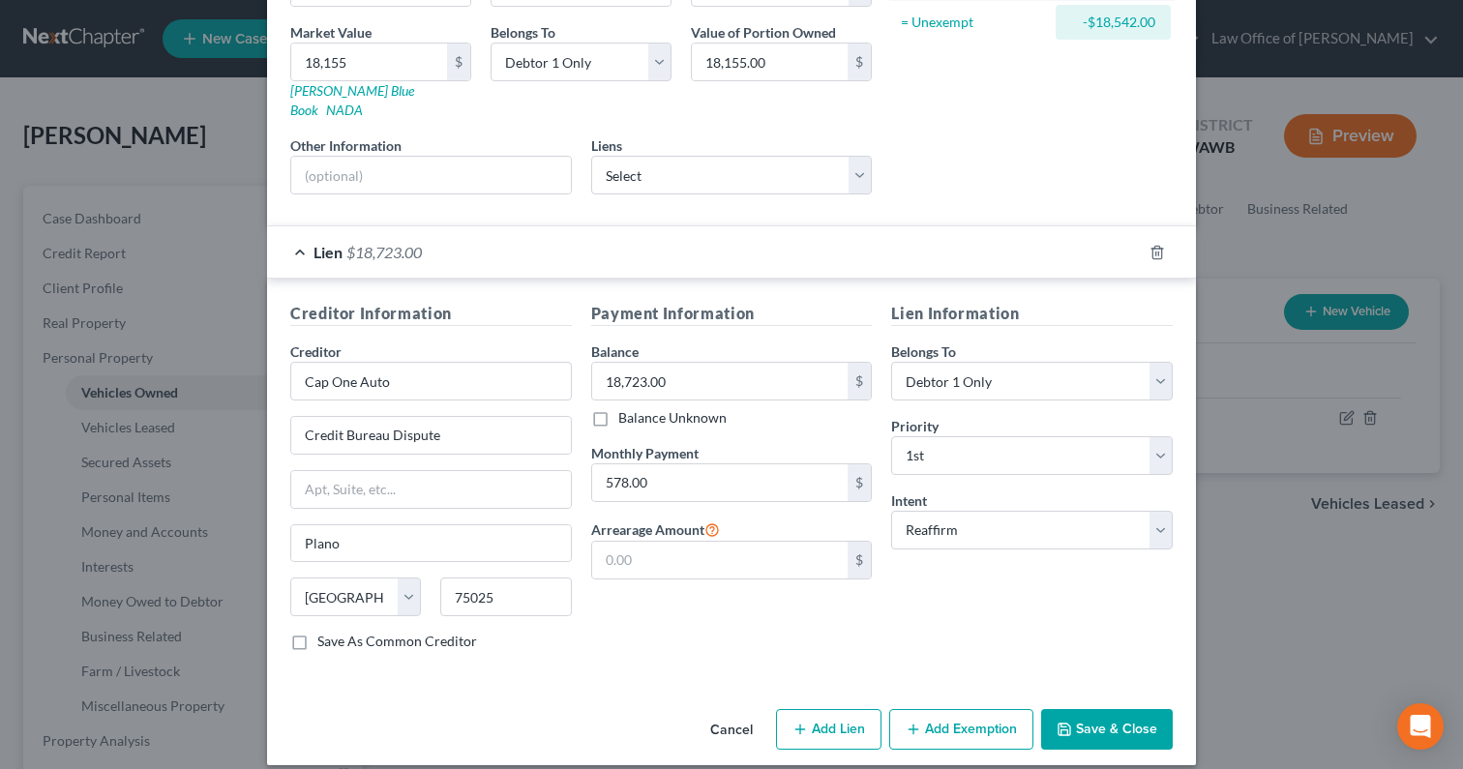
click at [933, 711] on button "Add Exemption" at bounding box center [961, 729] width 144 height 41
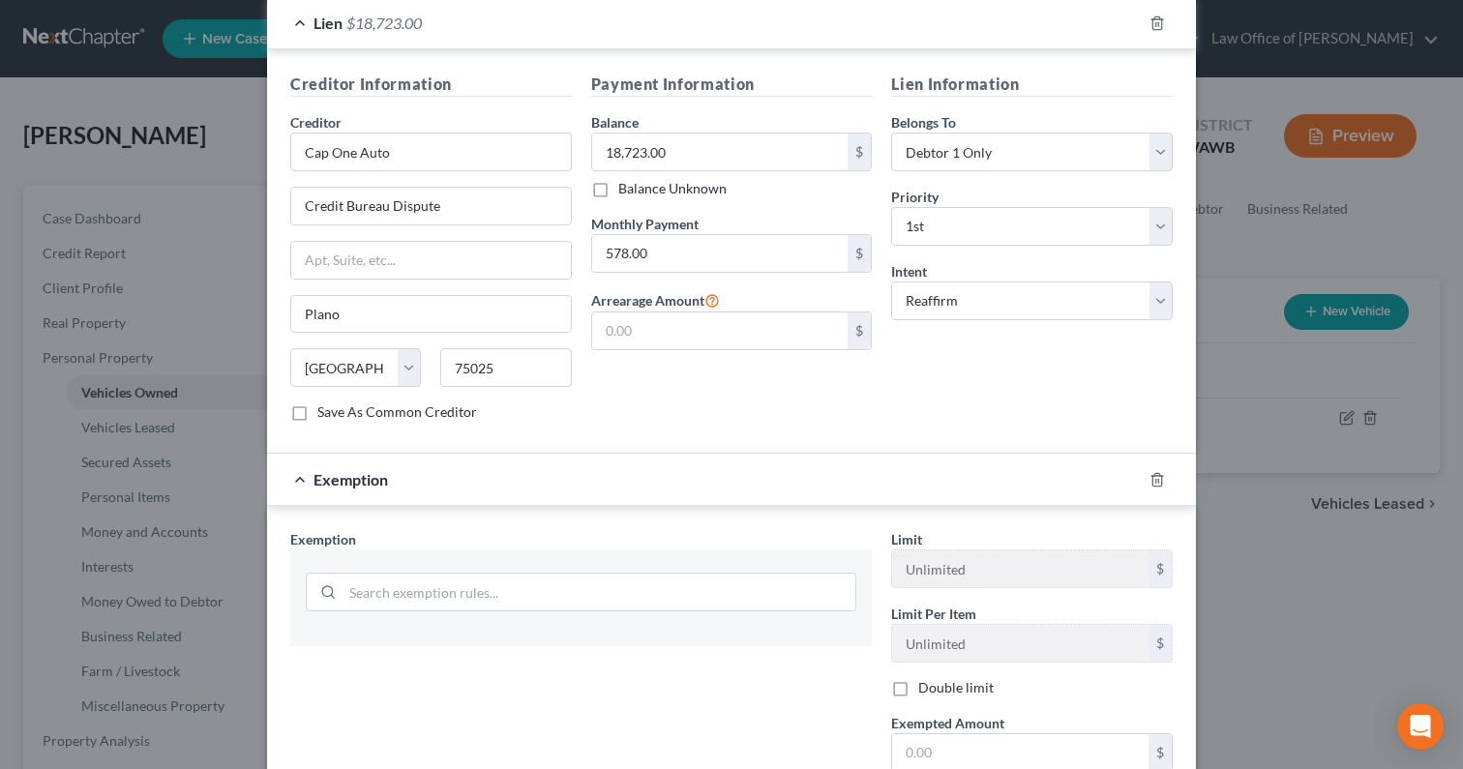
scroll to position [714, 0]
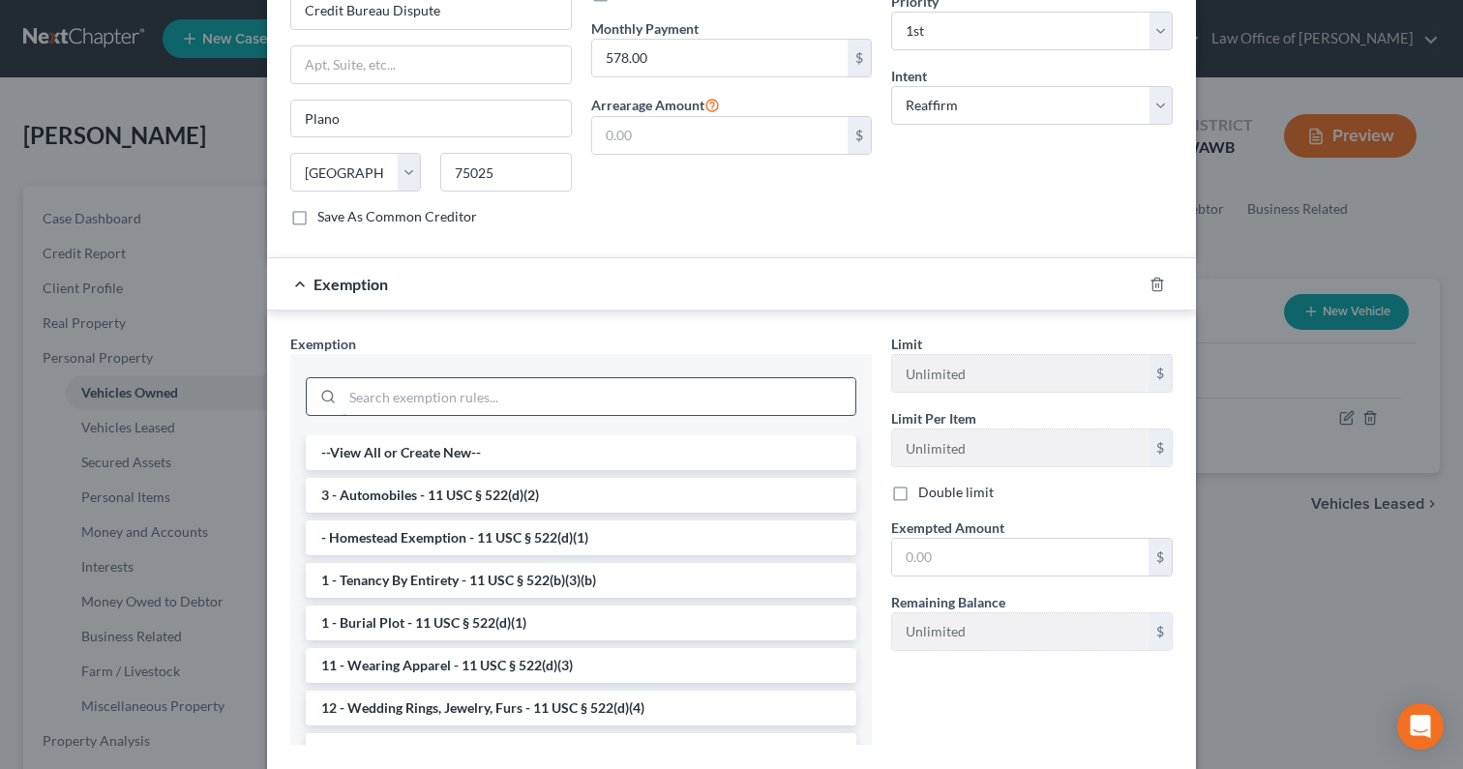
click at [572, 378] on input "search" at bounding box center [598, 396] width 513 height 37
click at [545, 478] on li "3 - Automobiles - 11 USC § 522(d)(2)" at bounding box center [581, 495] width 550 height 35
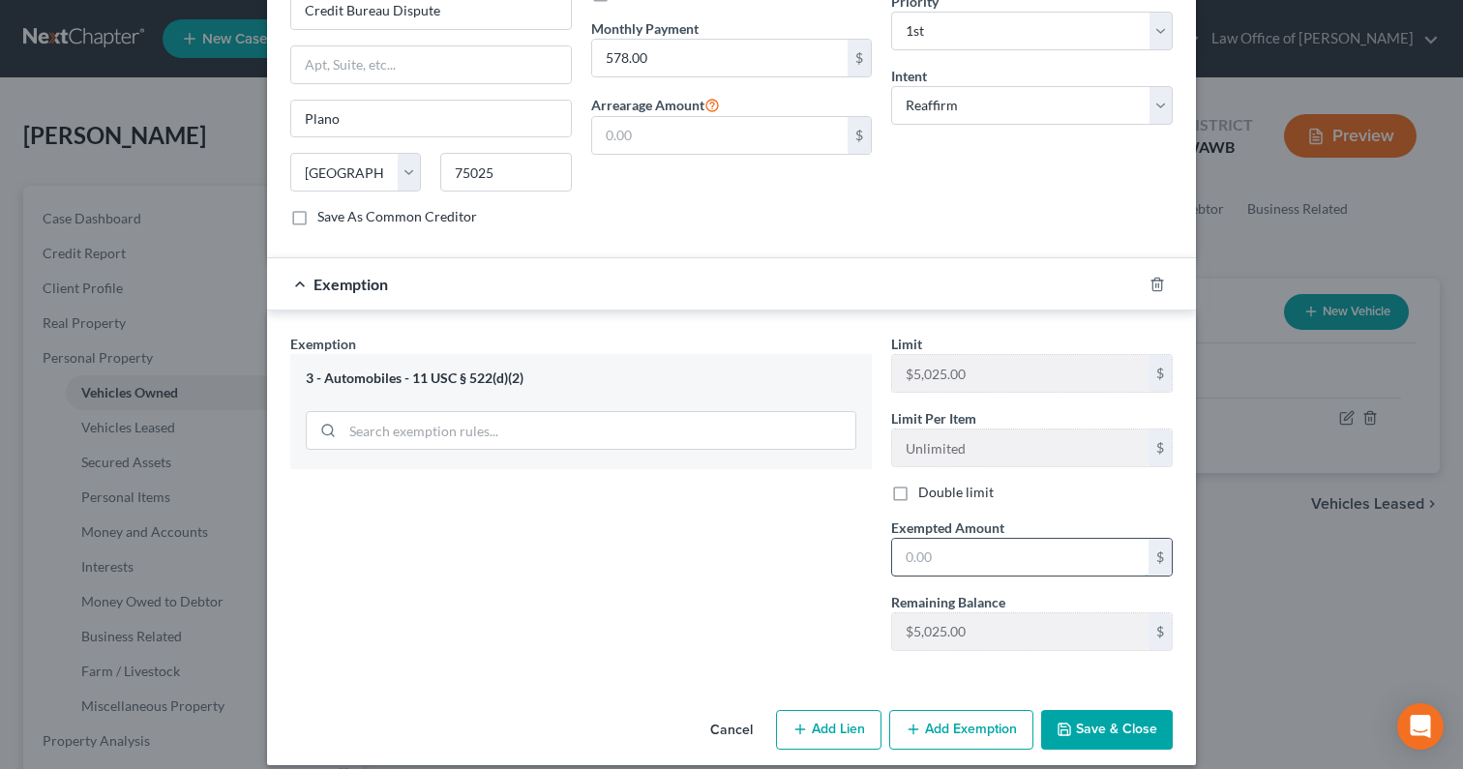
click at [926, 539] on input "text" at bounding box center [1020, 557] width 256 height 37
type input "0.00"
click at [1099, 710] on button "Save & Close" at bounding box center [1107, 730] width 132 height 41
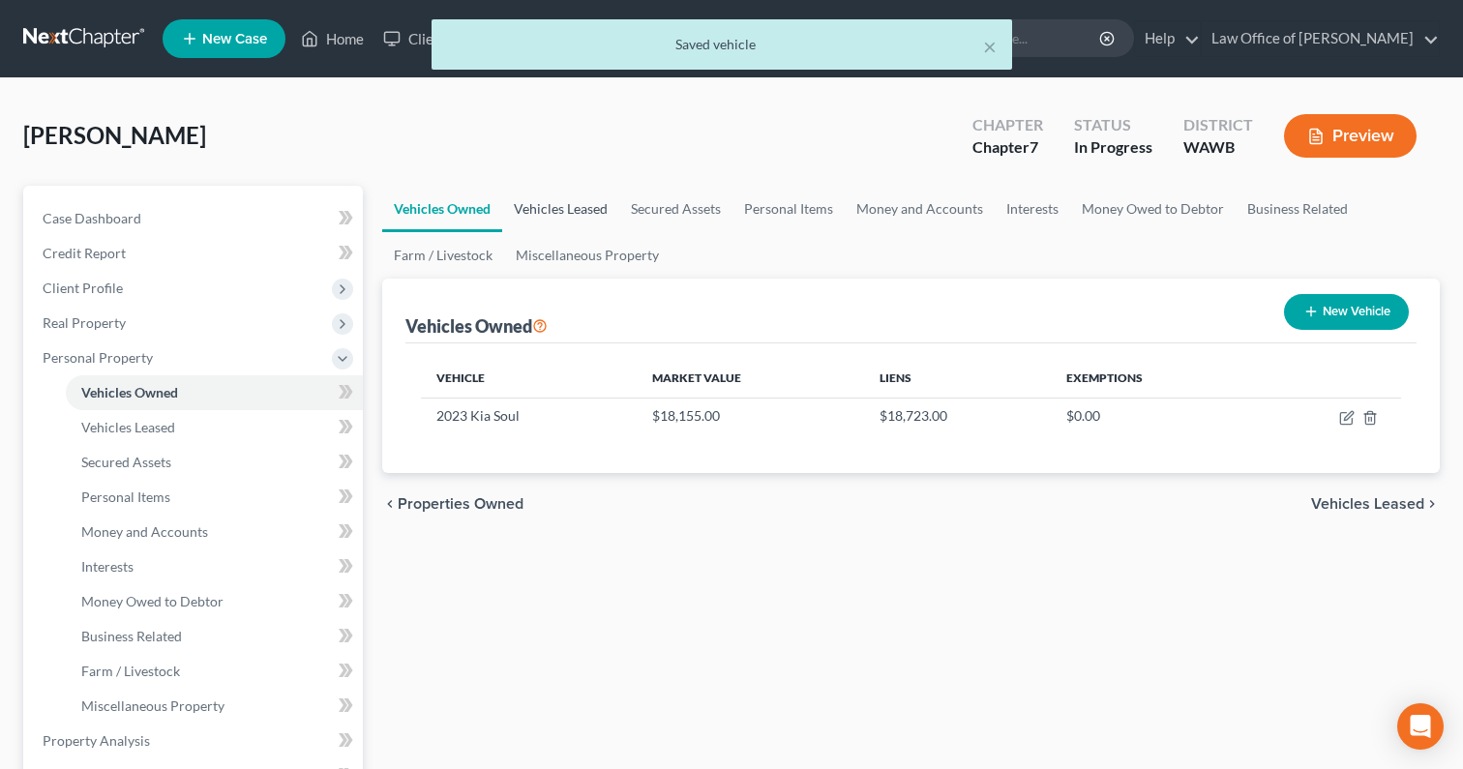
click at [577, 206] on link "Vehicles Leased" at bounding box center [560, 209] width 117 height 46
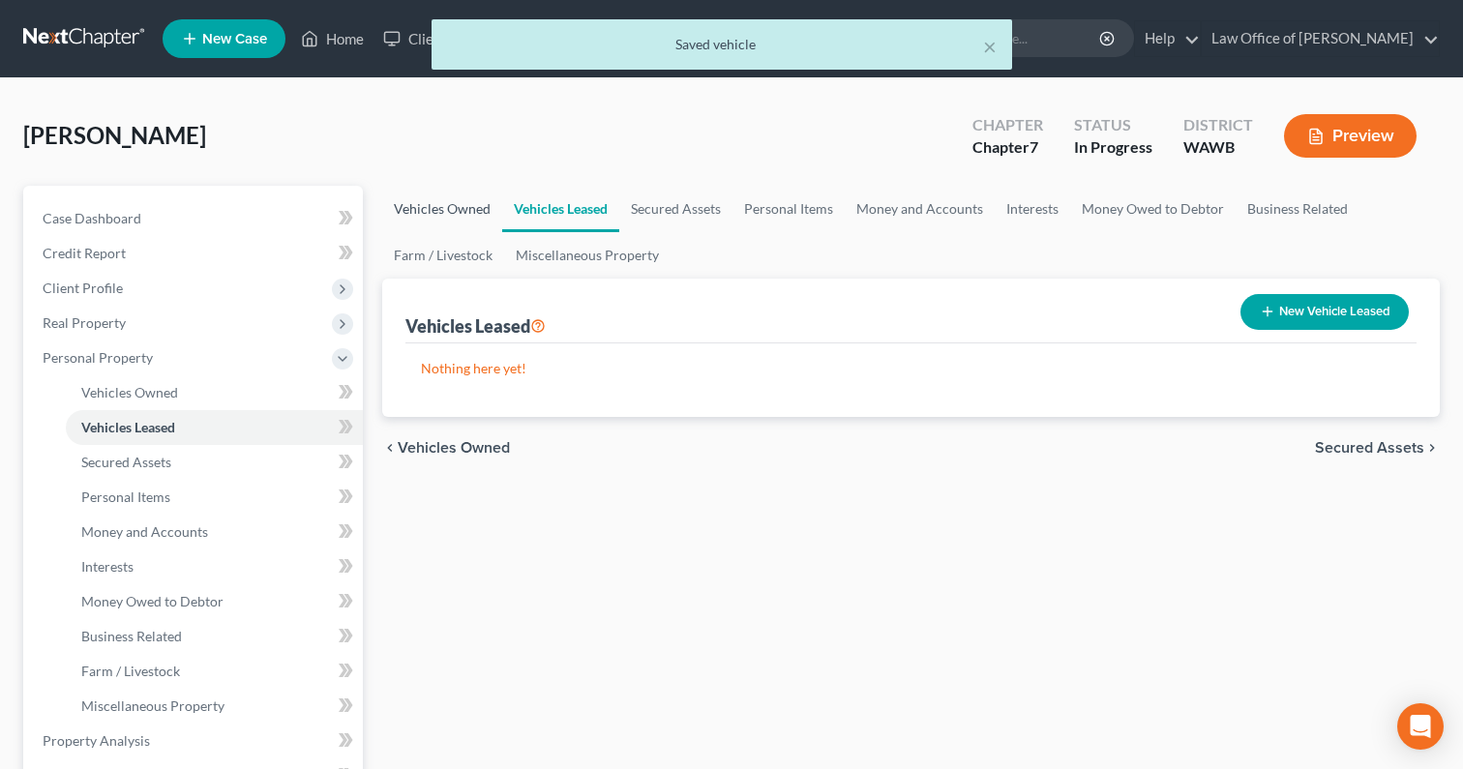
click at [444, 208] on link "Vehicles Owned" at bounding box center [442, 209] width 120 height 46
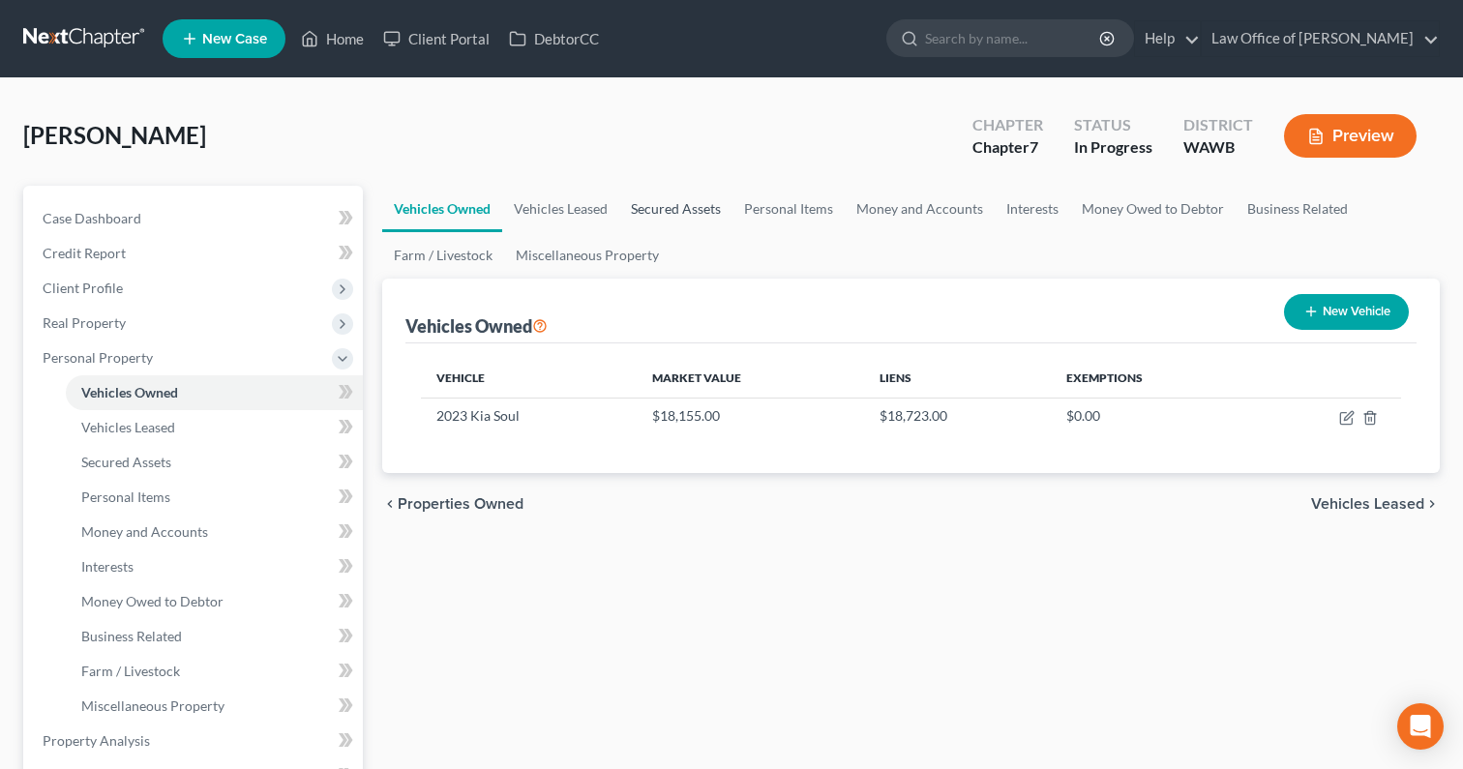
click at [688, 215] on link "Secured Assets" at bounding box center [675, 209] width 113 height 46
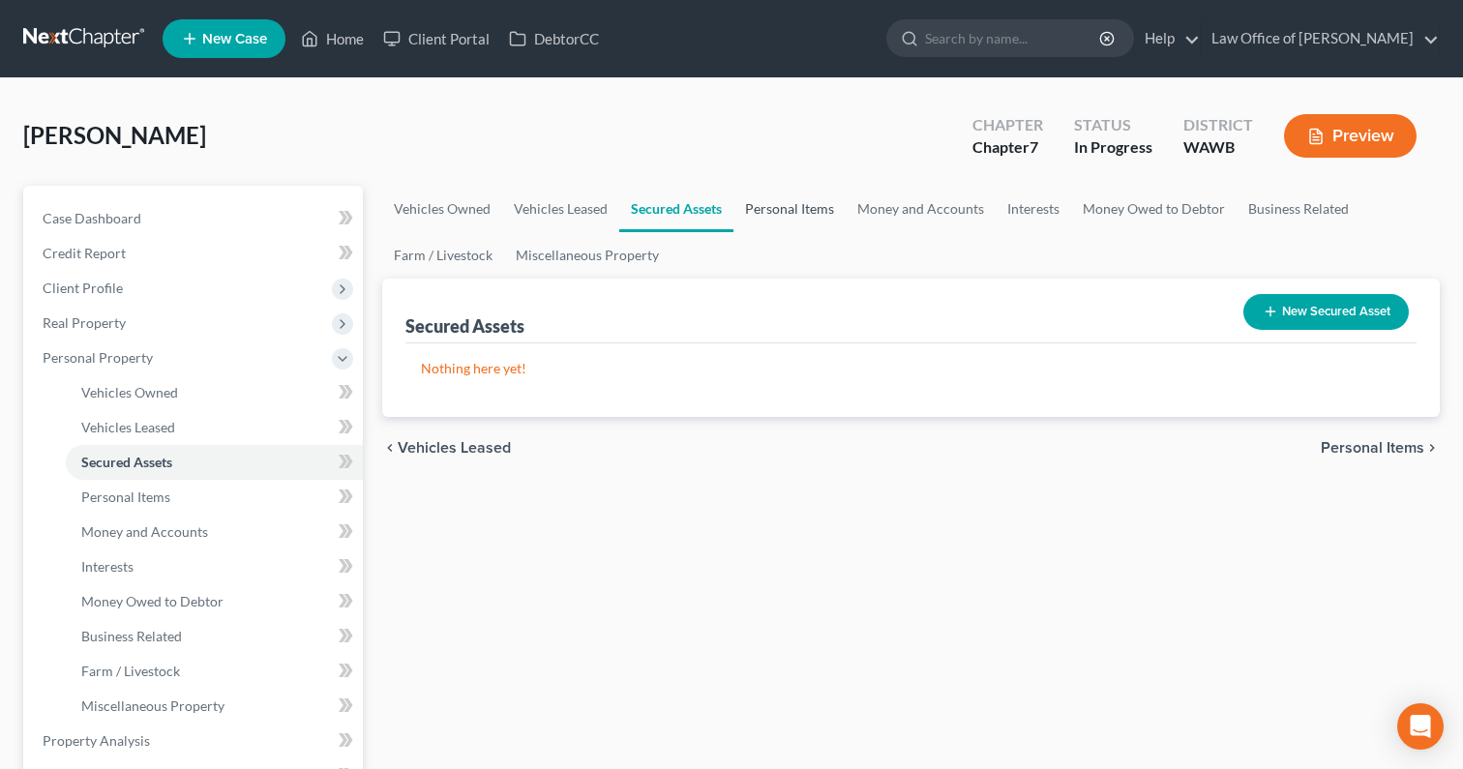
click at [782, 210] on link "Personal Items" at bounding box center [789, 209] width 112 height 46
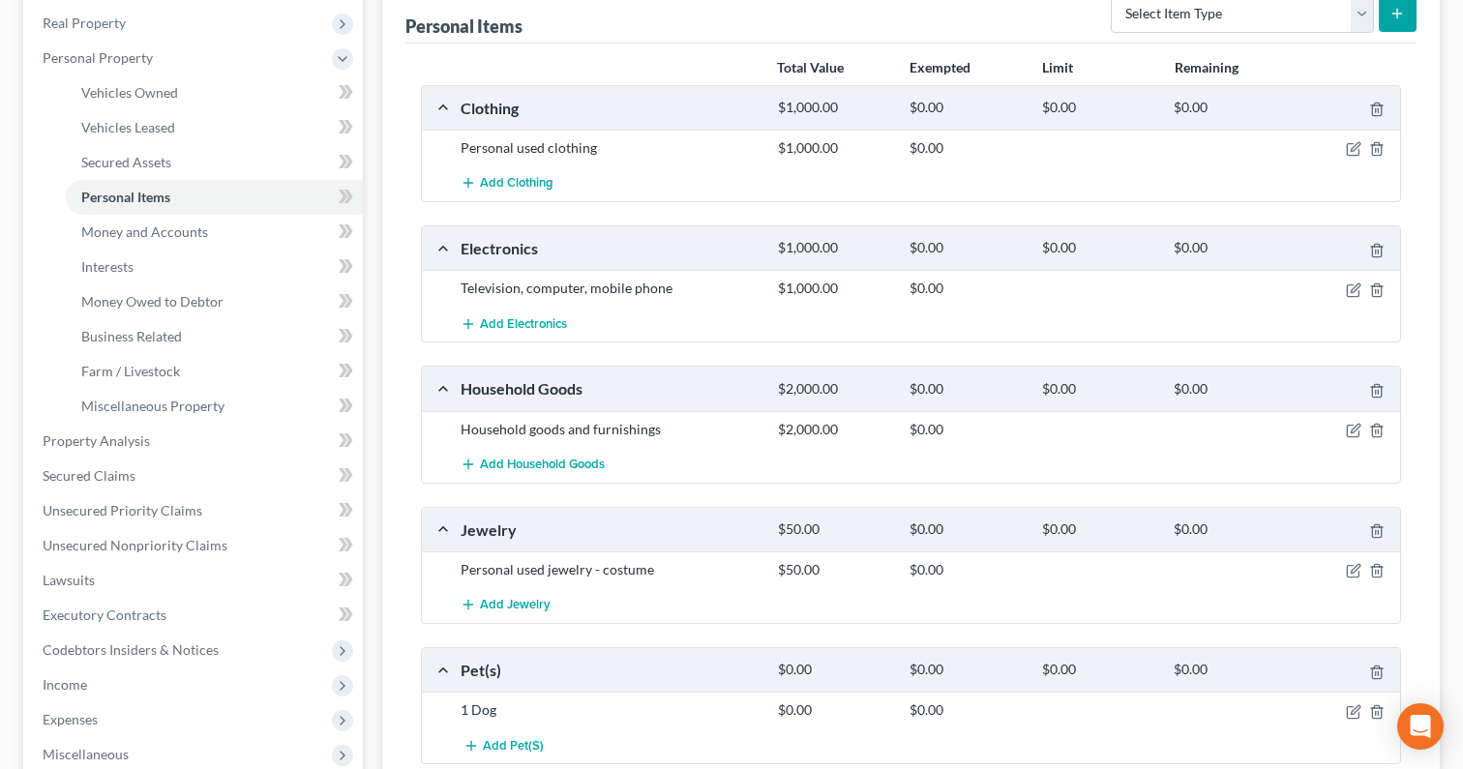
scroll to position [344, 0]
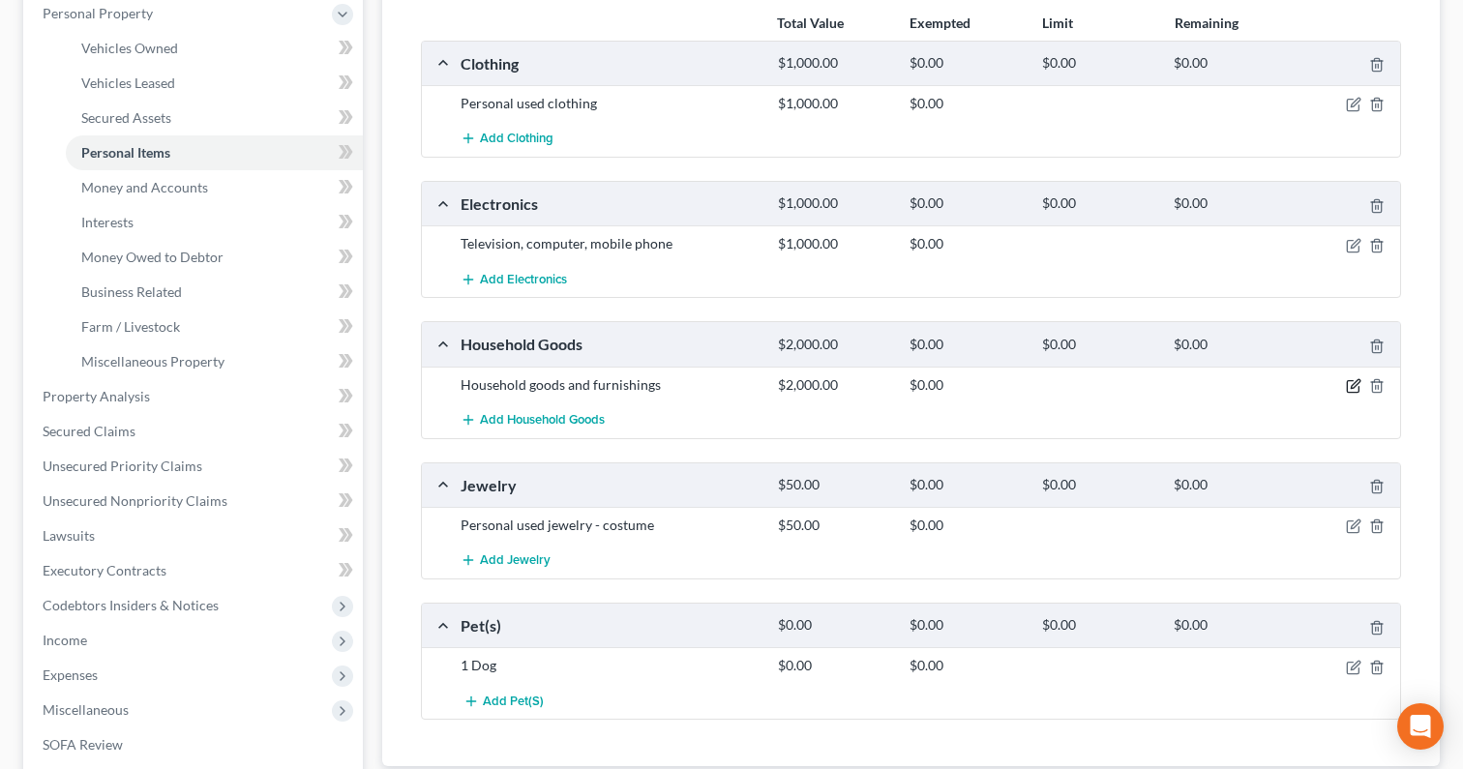
click at [1353, 386] on icon "button" at bounding box center [1354, 383] width 9 height 9
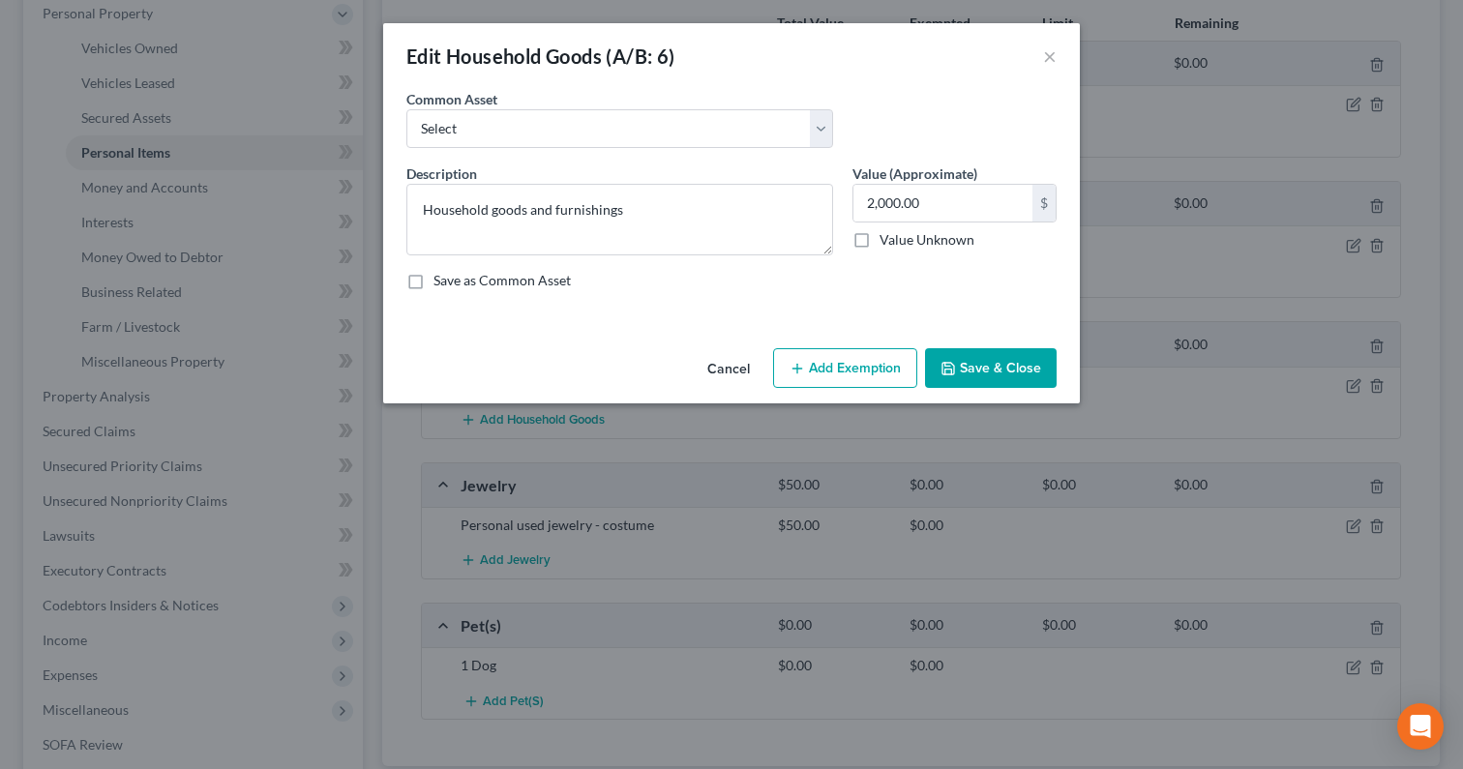
click at [840, 369] on button "Add Exemption" at bounding box center [845, 368] width 144 height 41
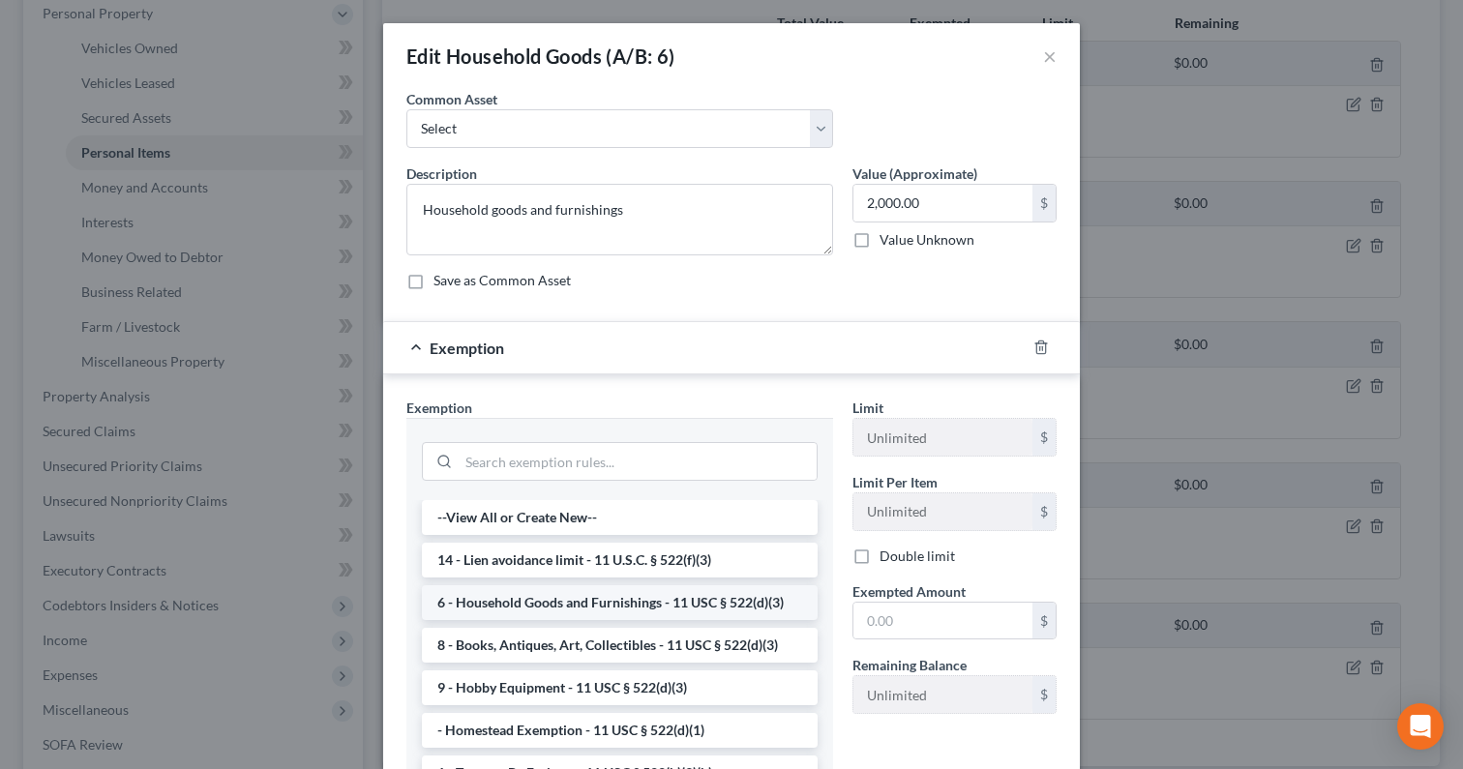
click at [662, 597] on li "6 - Household Goods and Furnishings - 11 USC § 522(d)(3)" at bounding box center [620, 602] width 396 height 35
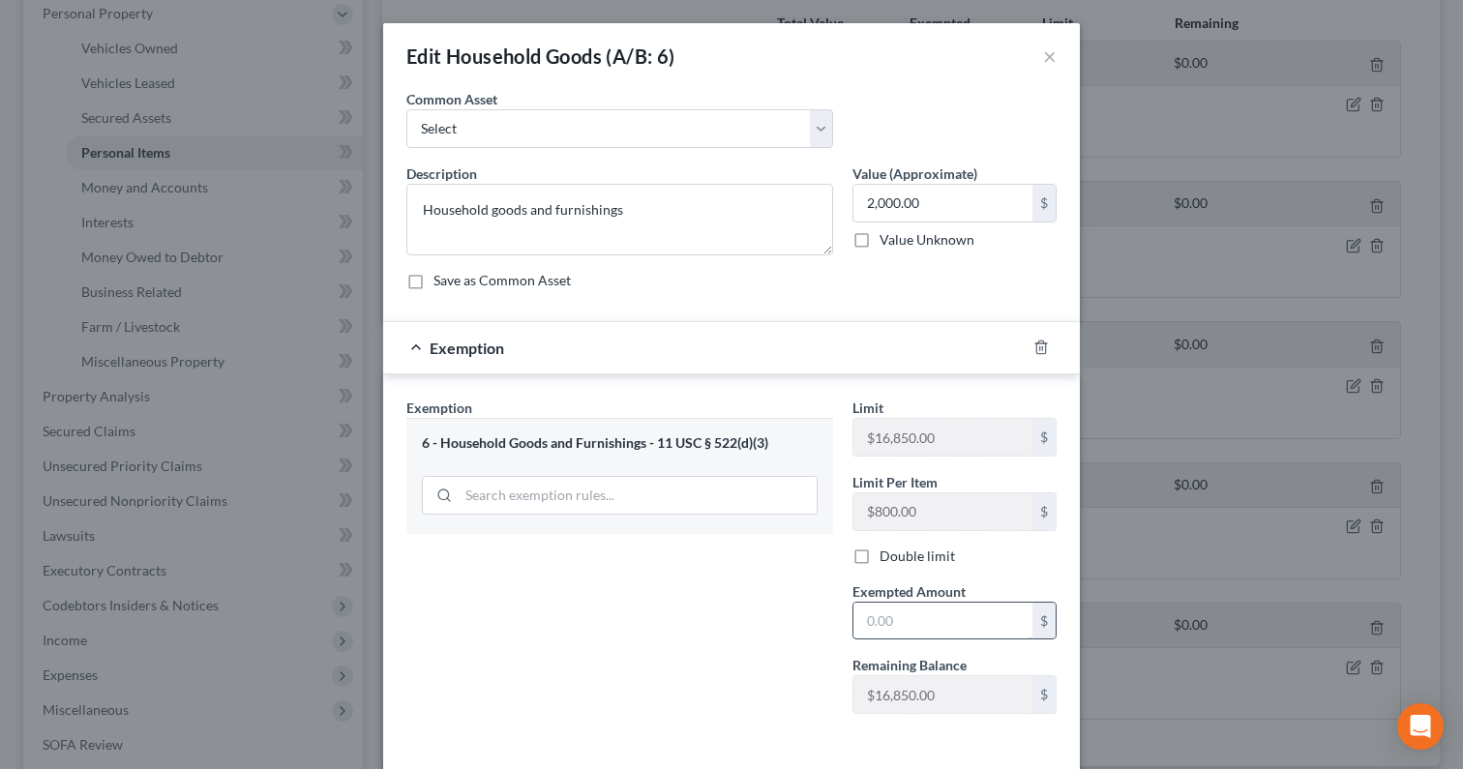
click at [913, 631] on input "text" at bounding box center [942, 621] width 179 height 37
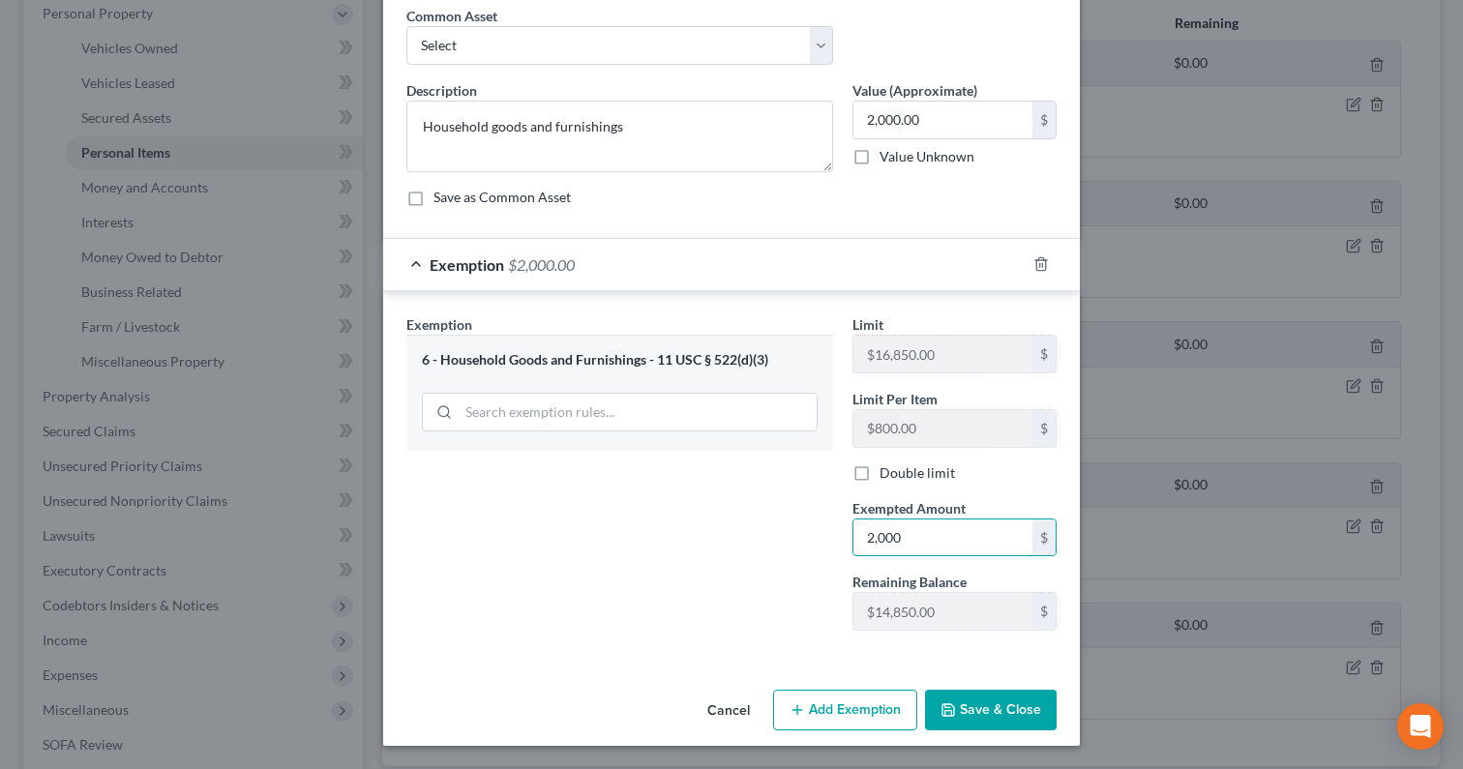
type input "2,000"
click at [986, 709] on button "Save & Close" at bounding box center [991, 710] width 132 height 41
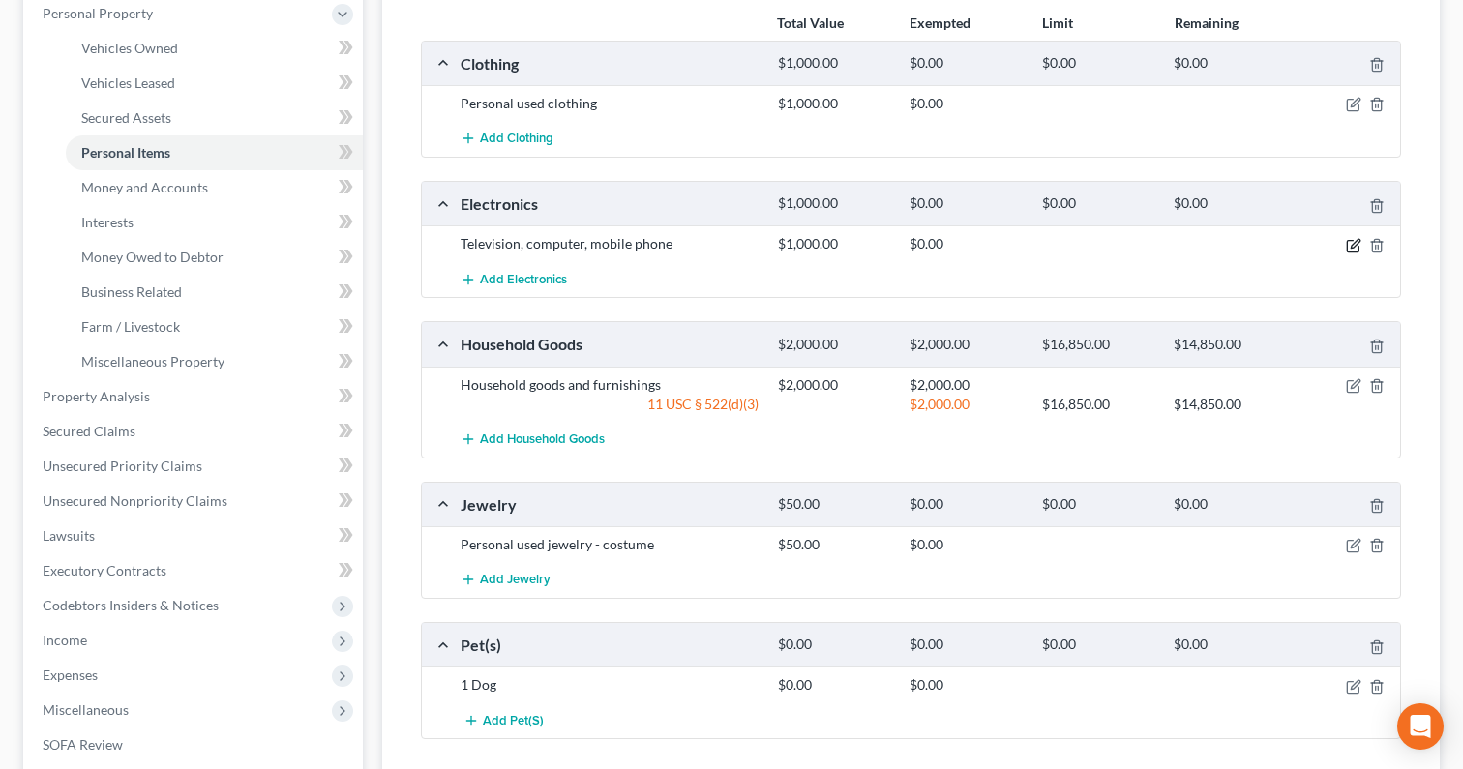
click at [1352, 242] on icon "button" at bounding box center [1353, 245] width 15 height 15
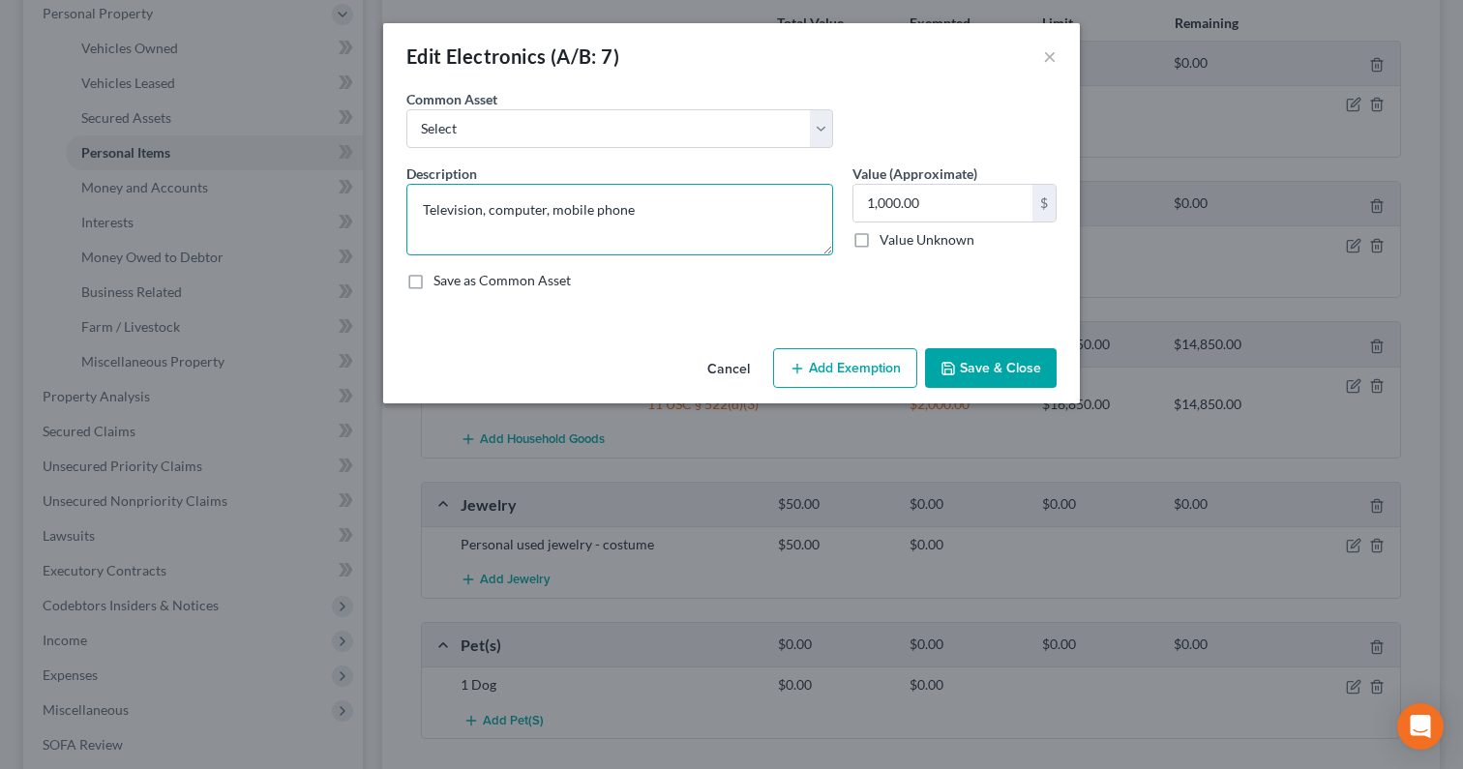
click at [654, 208] on textarea "Television, computer, mobile phone" at bounding box center [619, 220] width 427 height 72
drag, startPoint x: 654, startPoint y: 208, endPoint x: 342, endPoint y: 208, distance: 311.5
click at [343, 208] on div "Edit Electronics (A/B: 7) × An exemption set must first be selected from the Fi…" at bounding box center [731, 384] width 1463 height 769
paste textarea "V, laptop,"
type textarea "TV, laptop, phone"
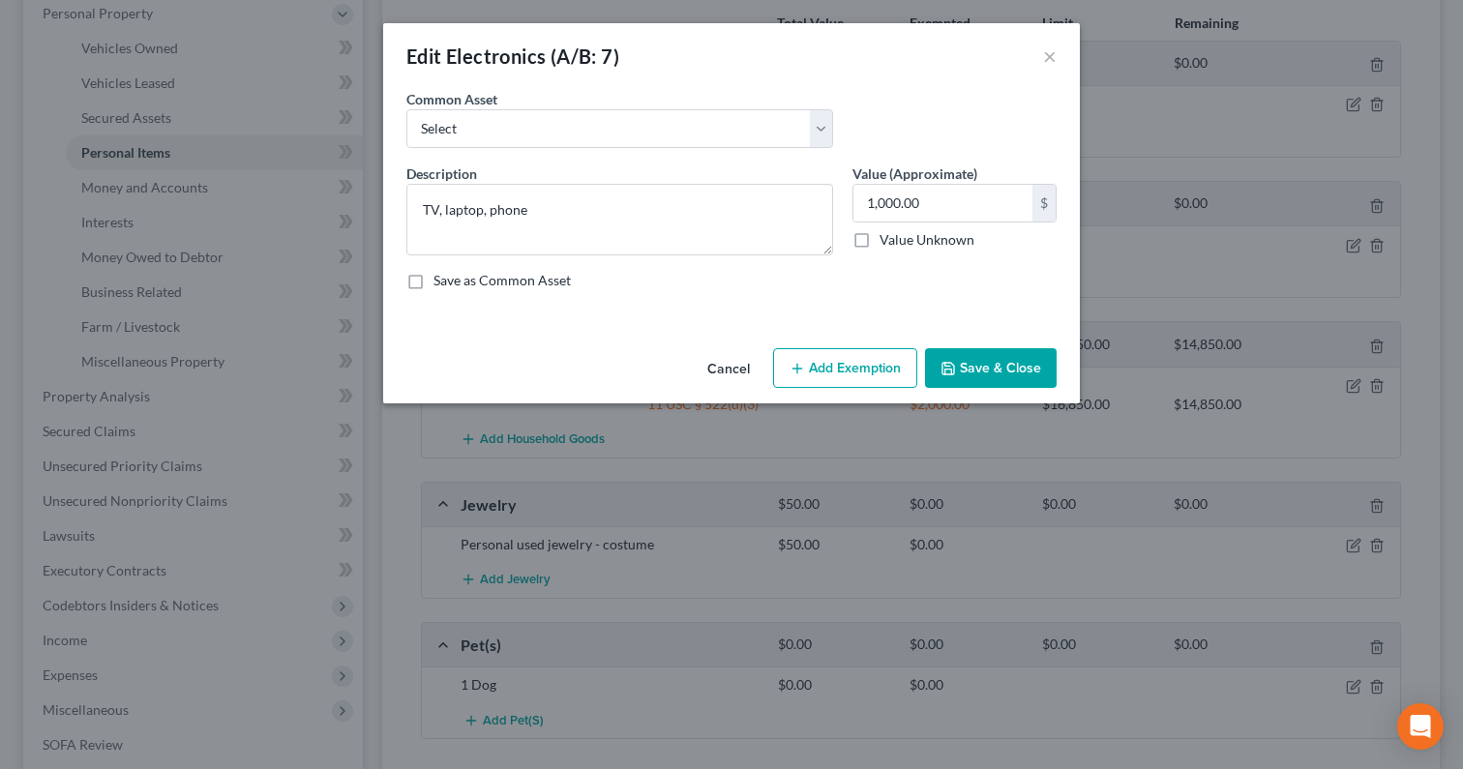
click at [868, 380] on button "Add Exemption" at bounding box center [845, 368] width 144 height 41
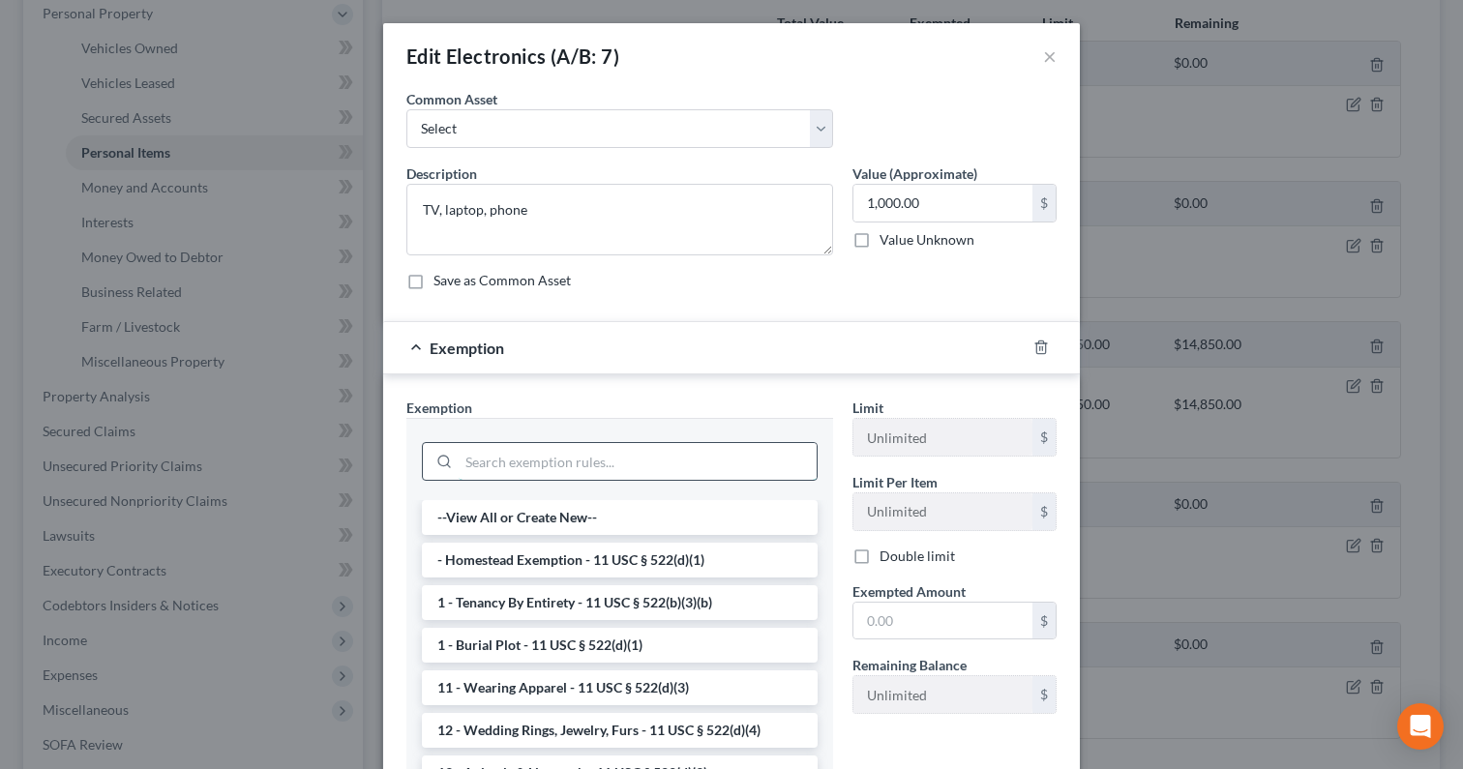
click at [643, 453] on input "search" at bounding box center [638, 461] width 358 height 37
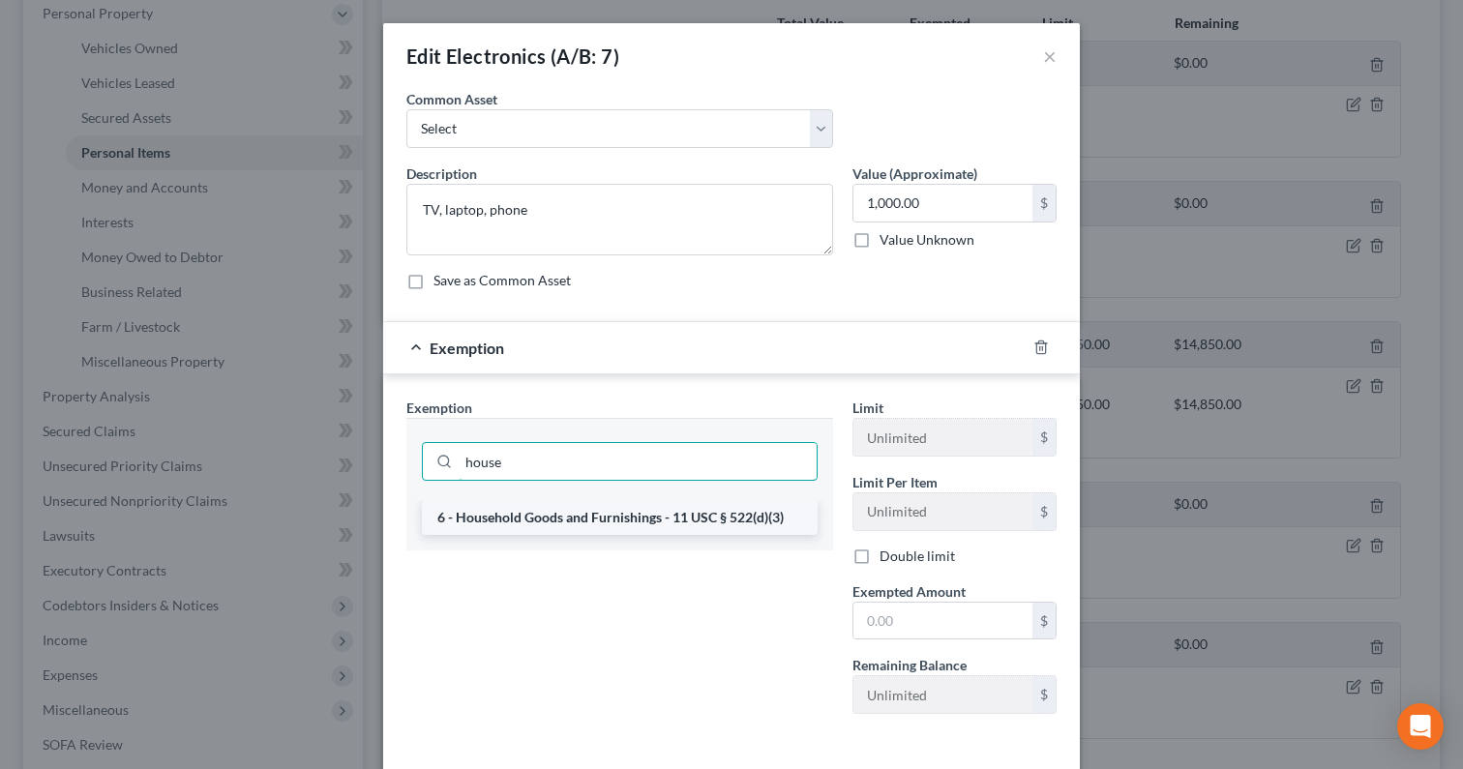
type input "house"
click at [677, 516] on li "6 - Household Goods and Furnishings - 11 USC § 522(d)(3)" at bounding box center [620, 517] width 396 height 35
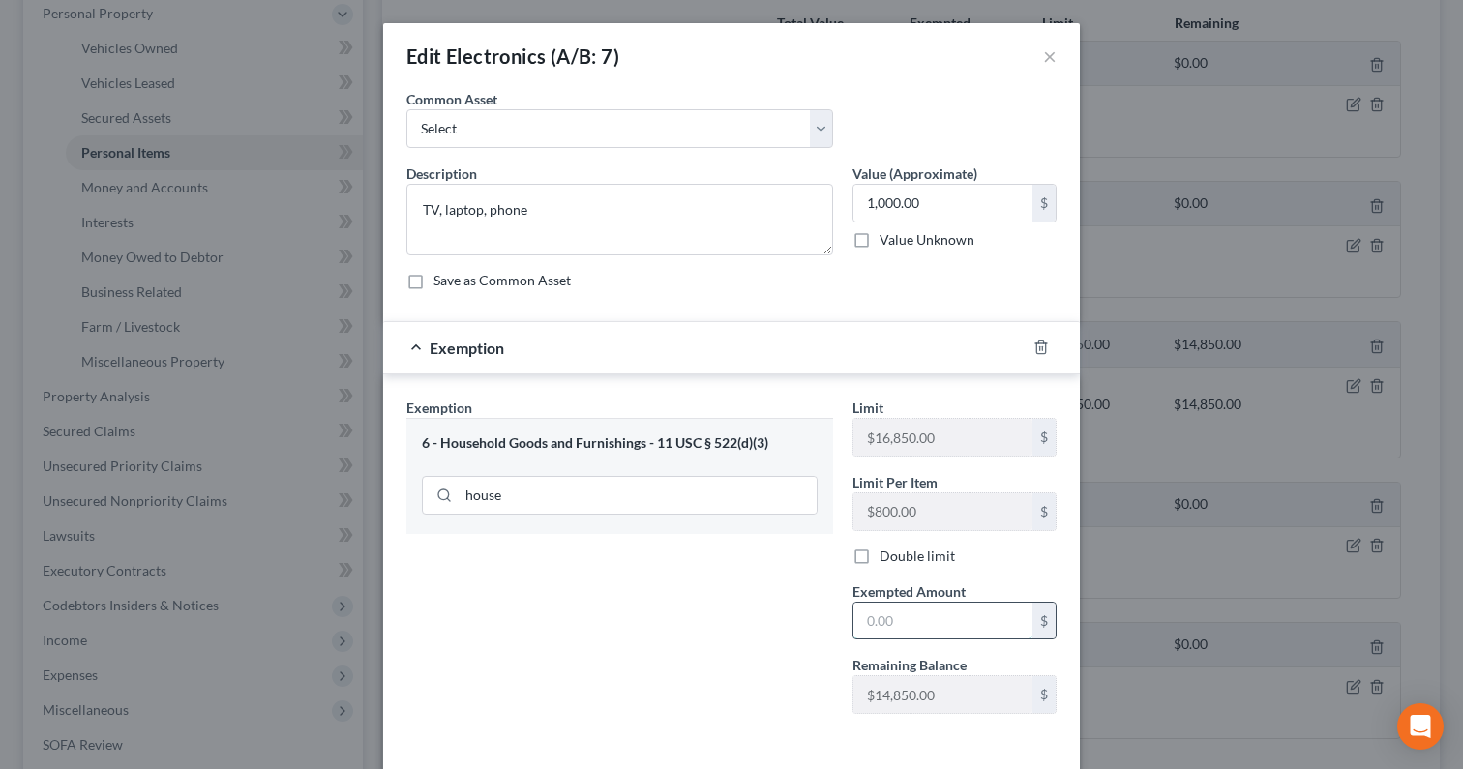
click at [901, 612] on input "text" at bounding box center [942, 621] width 179 height 37
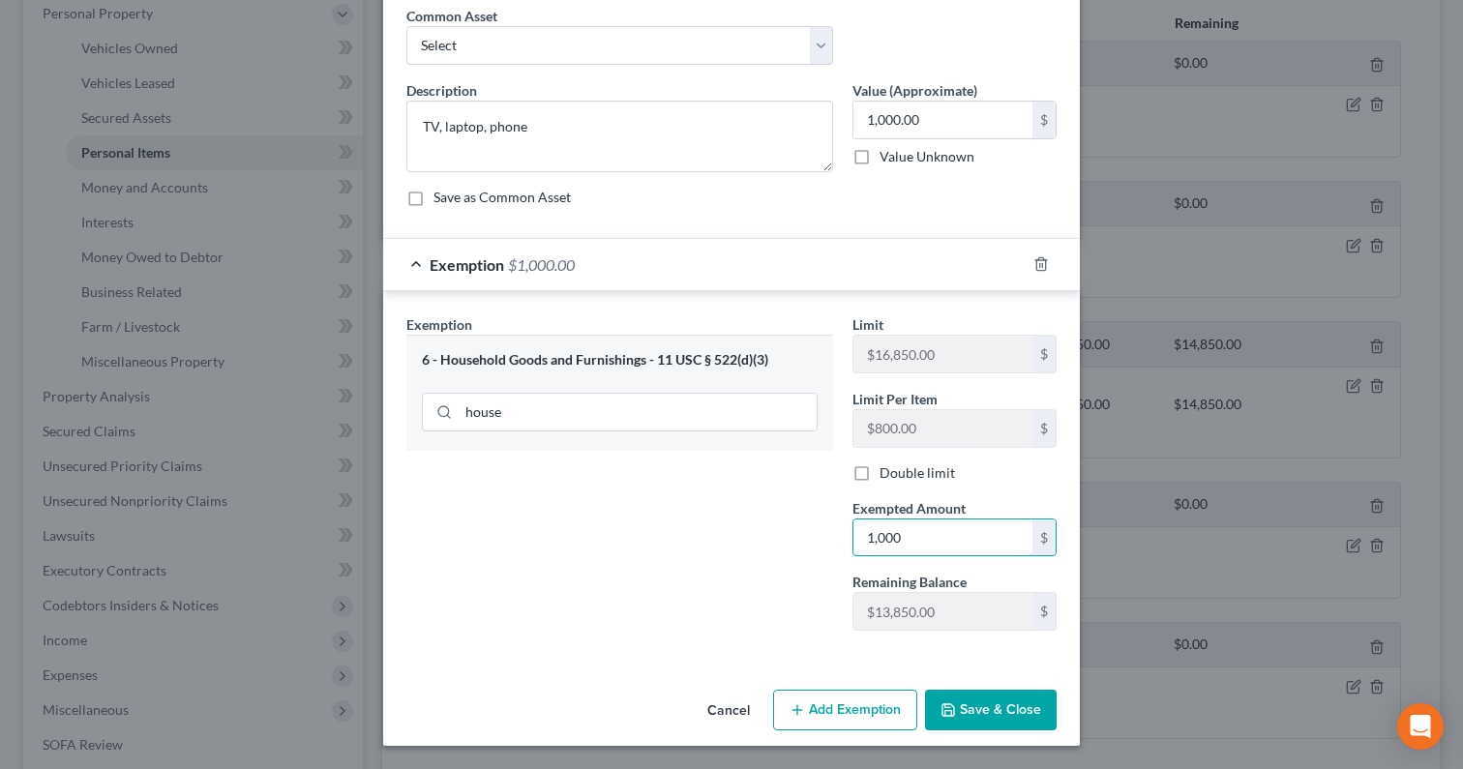
type input "1,000"
click at [988, 744] on div "Cancel Add Exemption Save & Close" at bounding box center [731, 714] width 696 height 64
click at [993, 704] on button "Save & Close" at bounding box center [991, 710] width 132 height 41
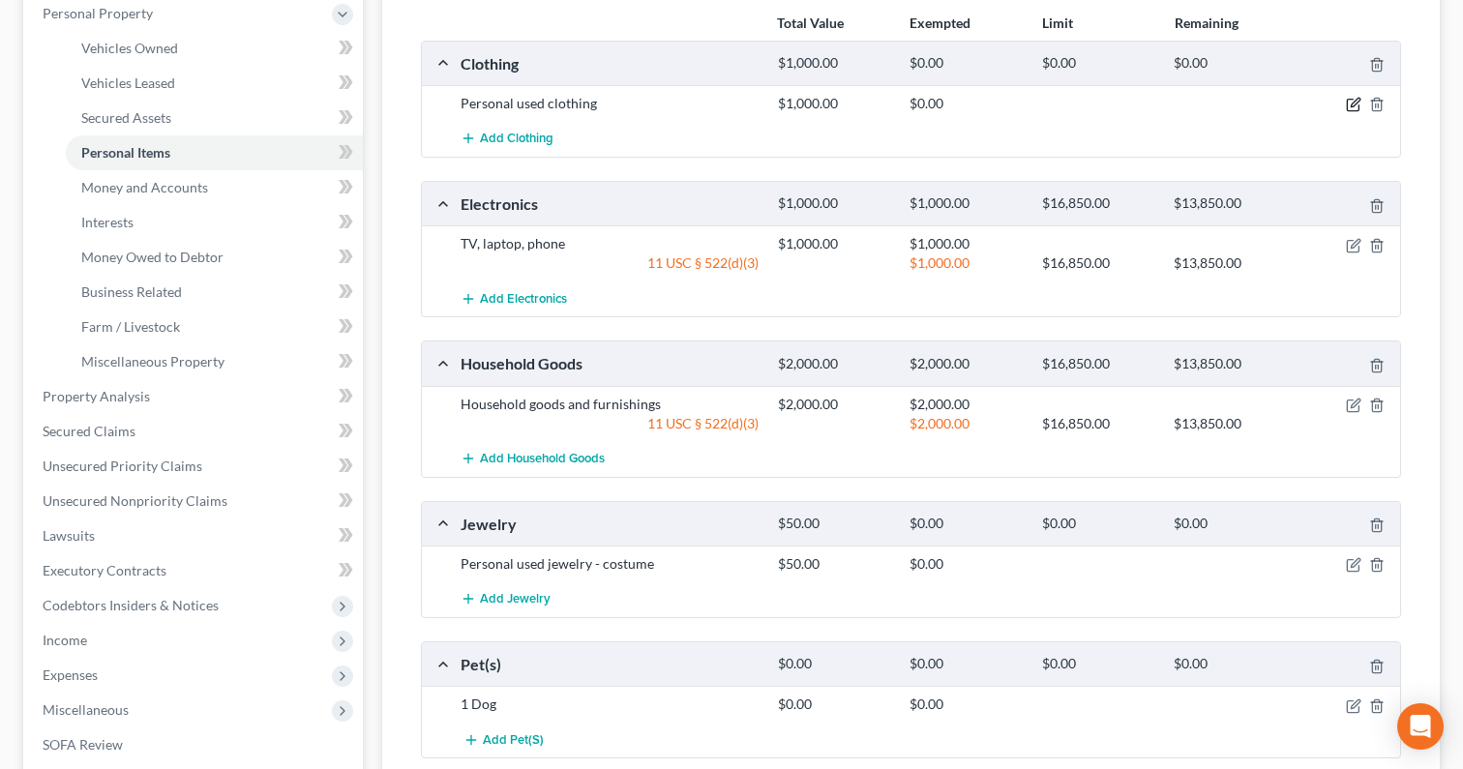
click at [1356, 103] on icon "button" at bounding box center [1354, 103] width 9 height 9
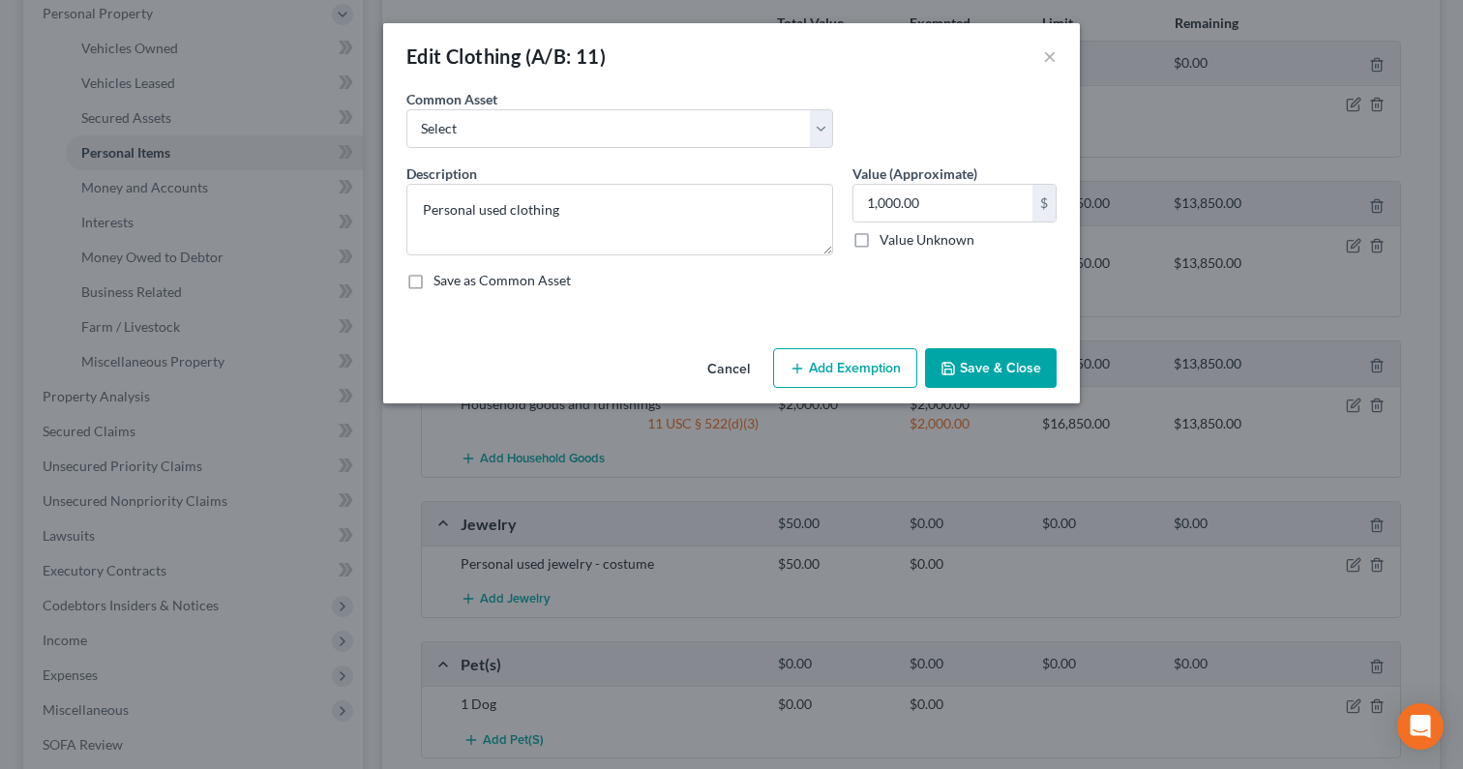
click at [856, 369] on button "Add Exemption" at bounding box center [845, 368] width 144 height 41
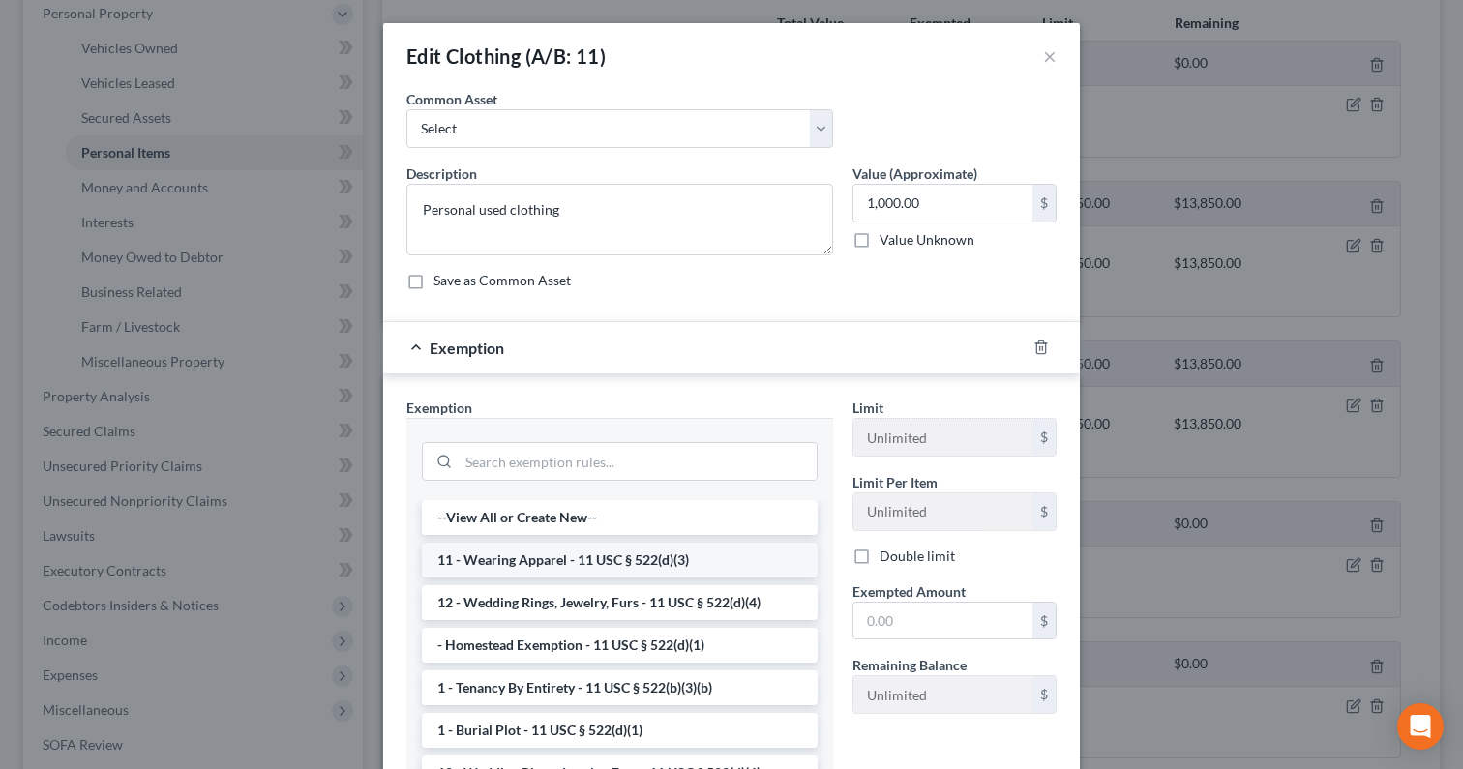
click at [678, 556] on li "11 - Wearing Apparel - 11 USC § 522(d)(3)" at bounding box center [620, 560] width 396 height 35
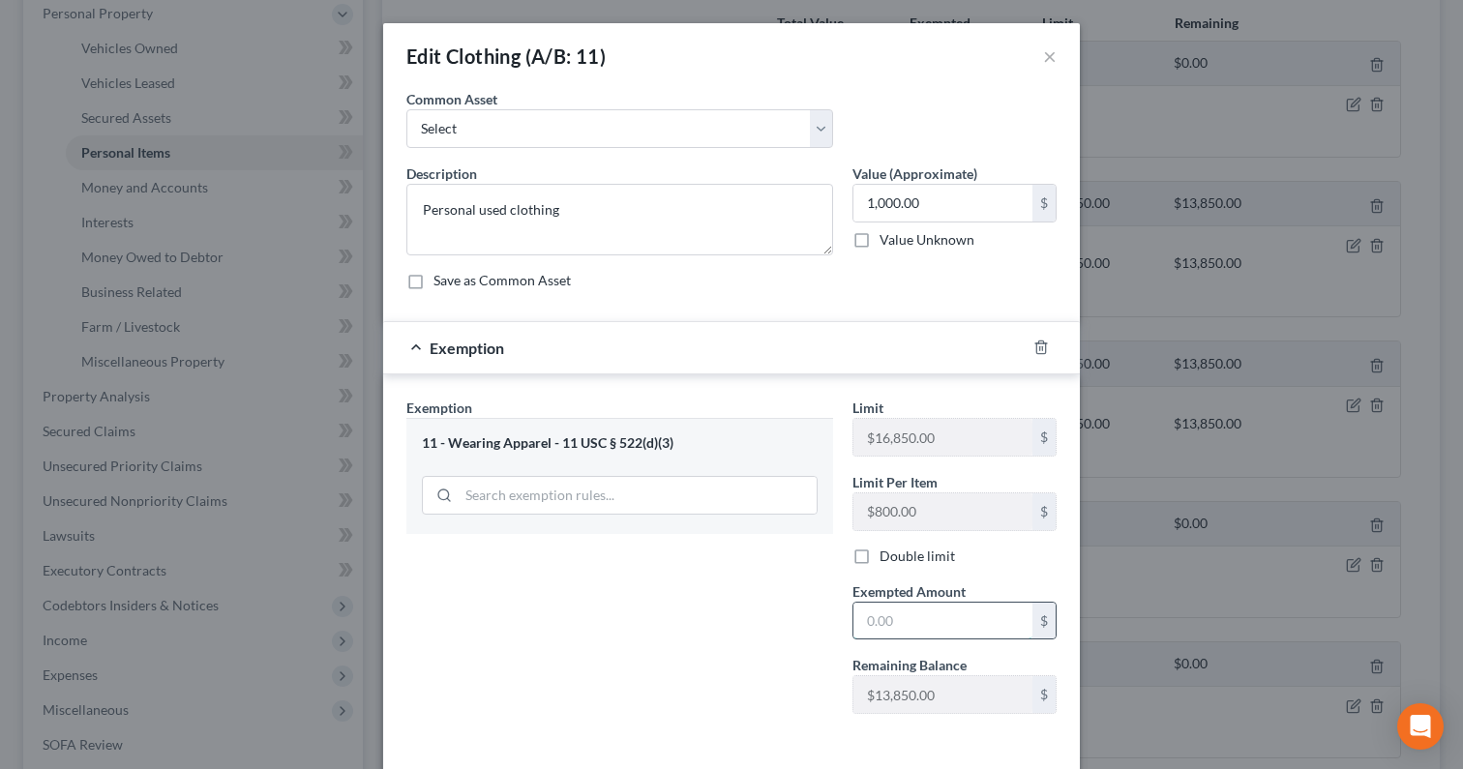
click at [903, 608] on input "text" at bounding box center [942, 621] width 179 height 37
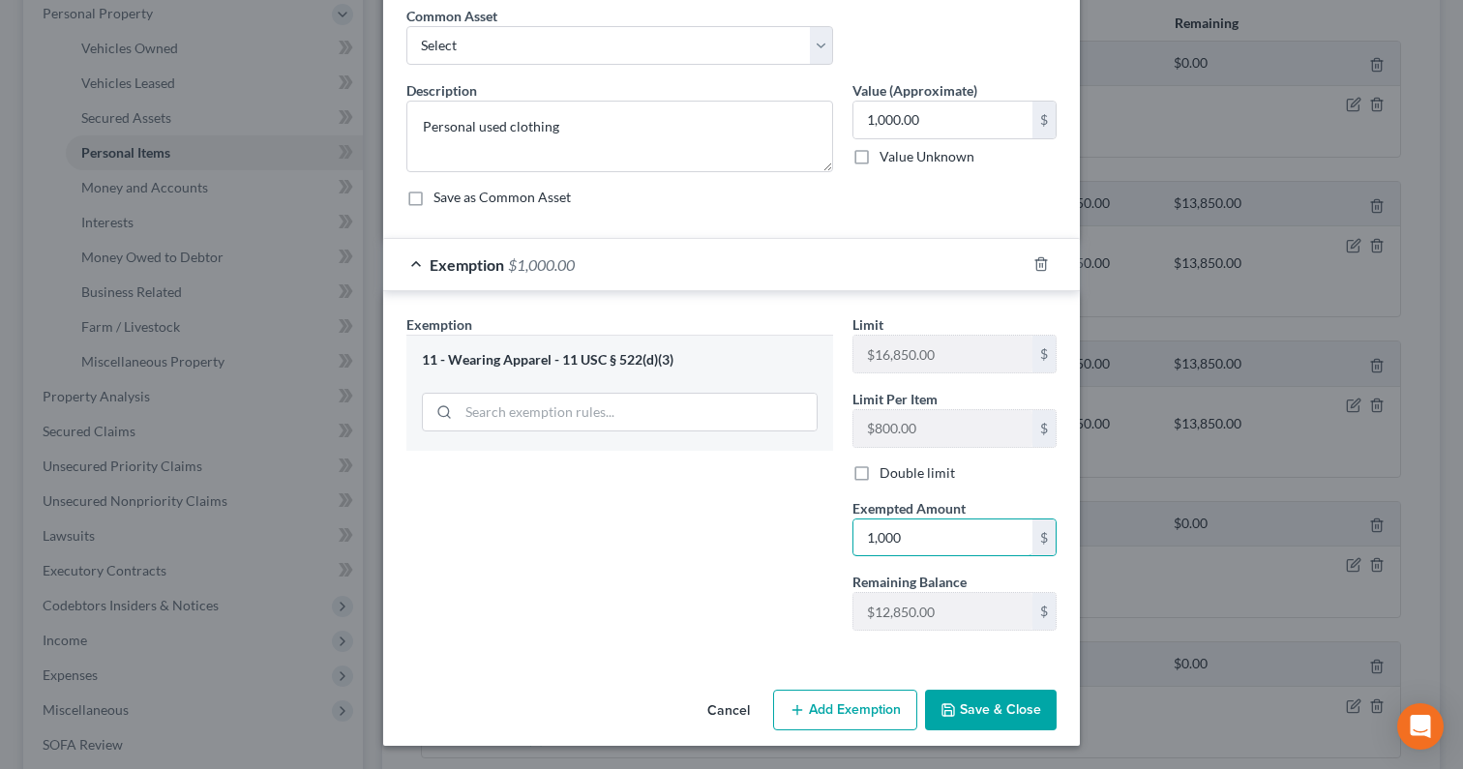
type input "1,000"
click at [990, 729] on button "Save & Close" at bounding box center [991, 710] width 132 height 41
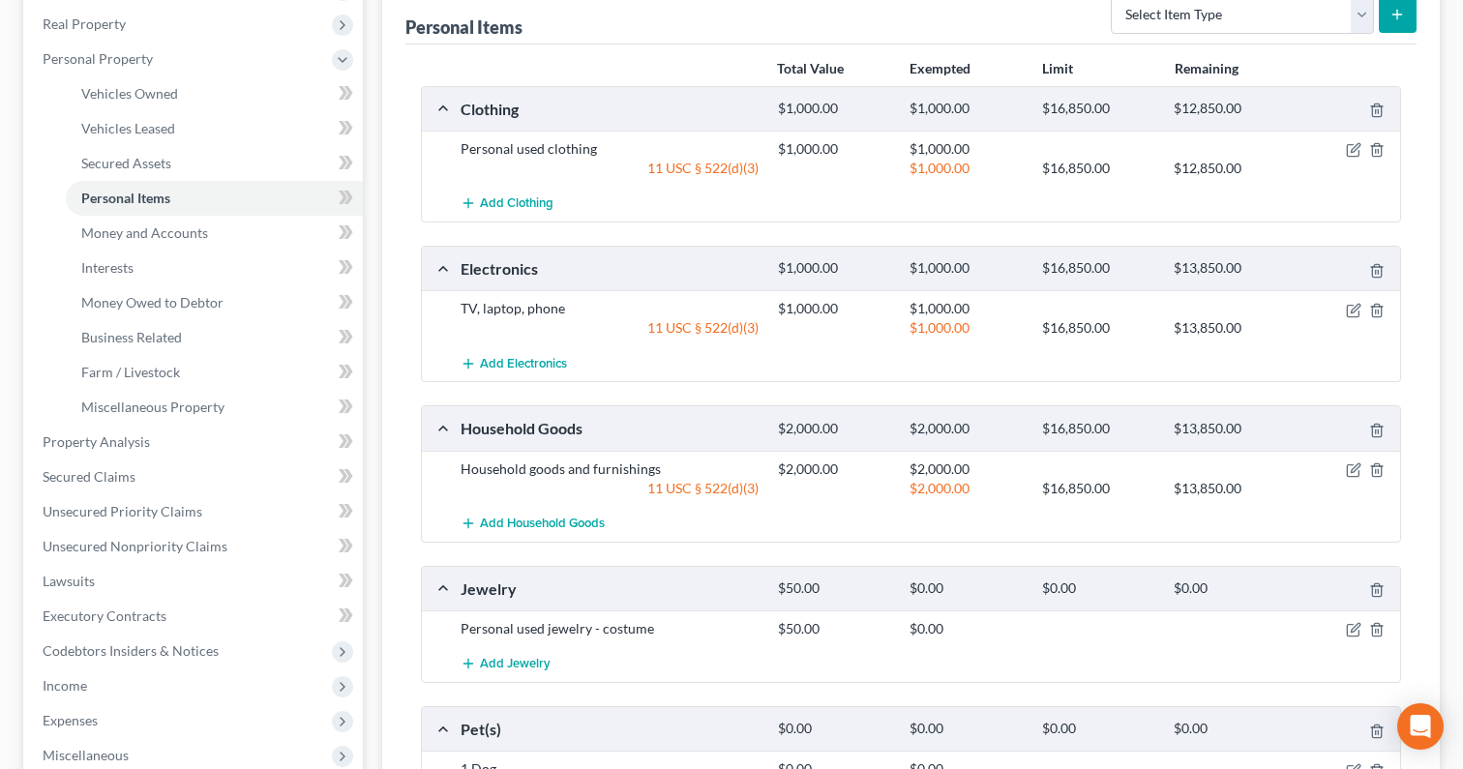
scroll to position [295, 0]
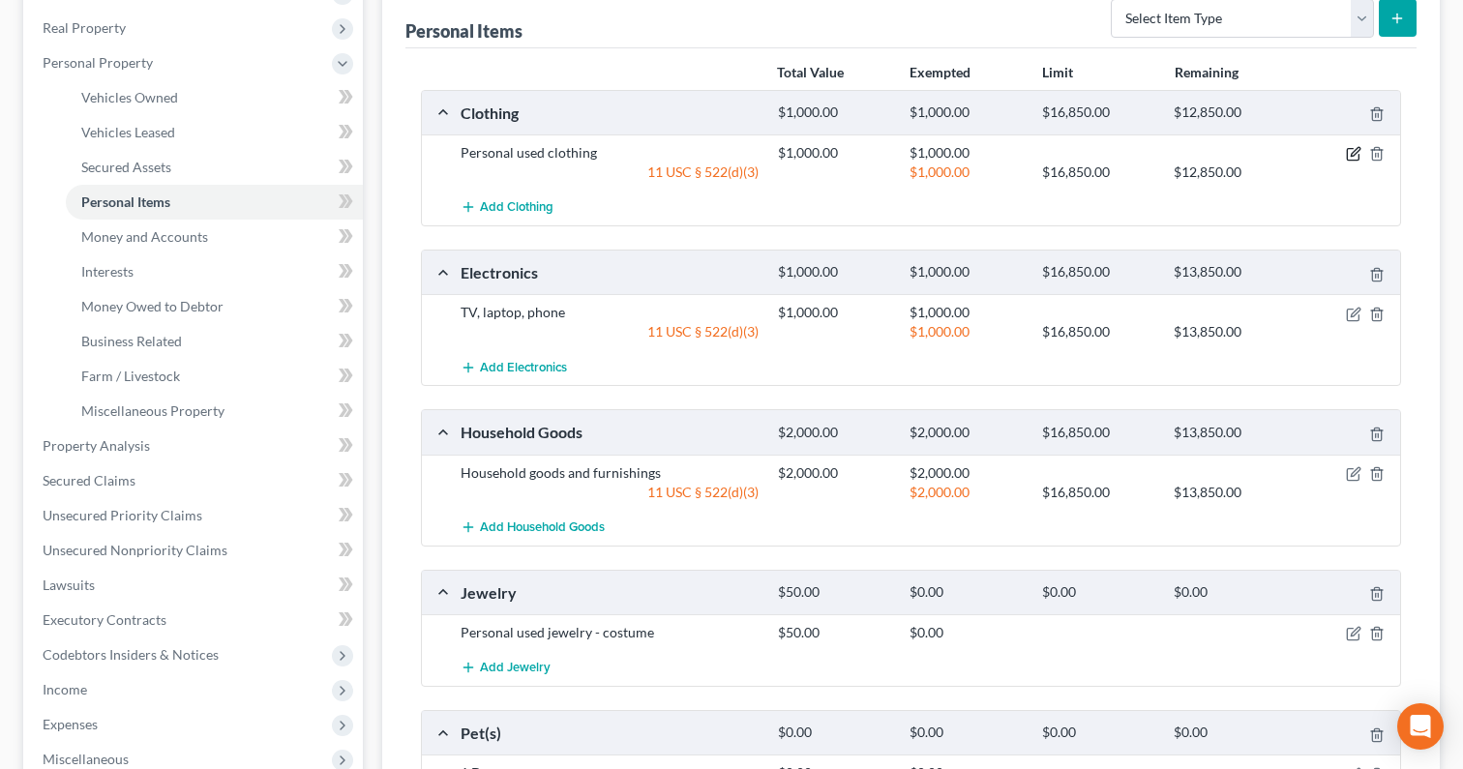
click at [1350, 150] on icon "button" at bounding box center [1353, 153] width 15 height 15
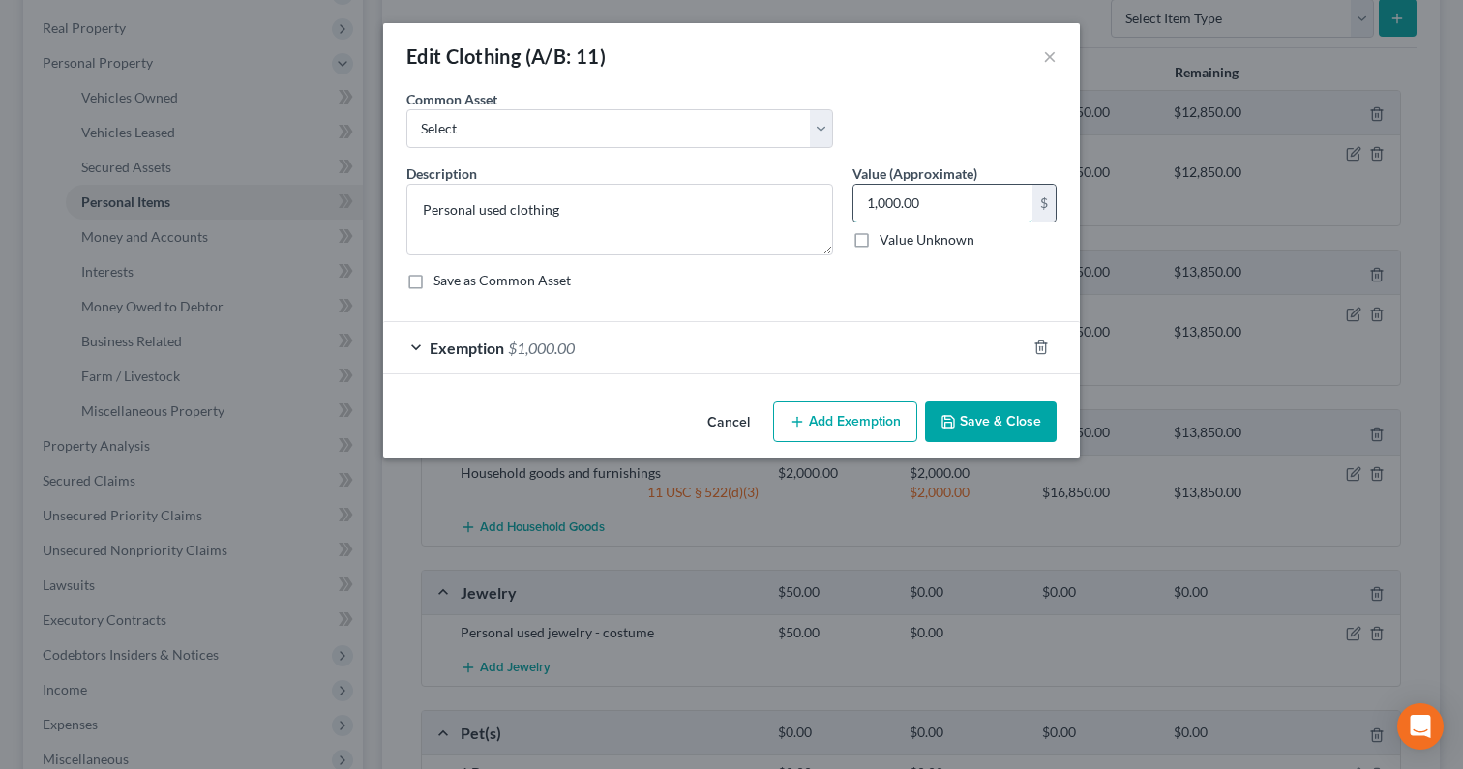
click at [933, 194] on input "1,000.00" at bounding box center [942, 203] width 179 height 37
type input "0"
type input "700"
click at [656, 332] on div "Exemption $1,000.00" at bounding box center [704, 347] width 642 height 51
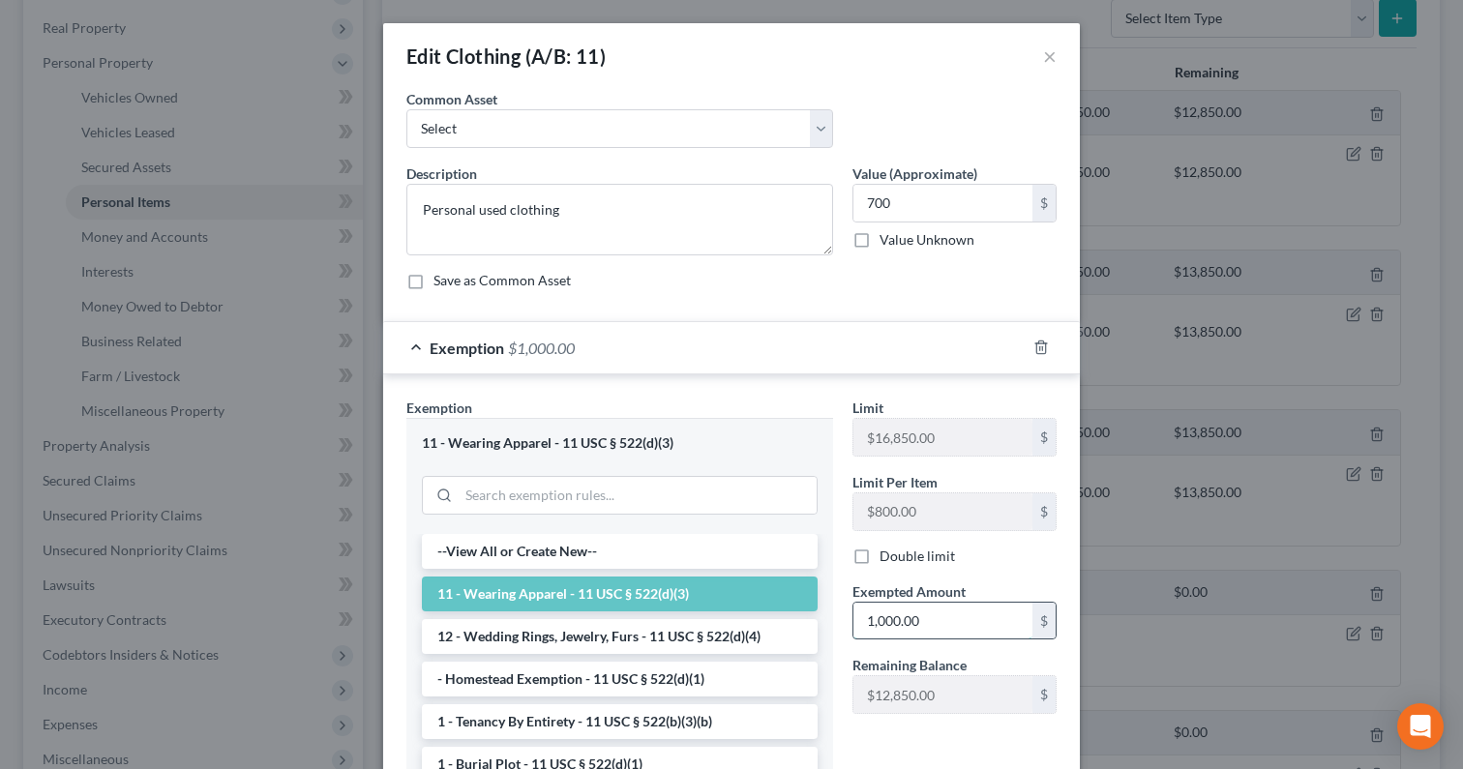
click at [951, 614] on input "1,000.00" at bounding box center [942, 621] width 179 height 37
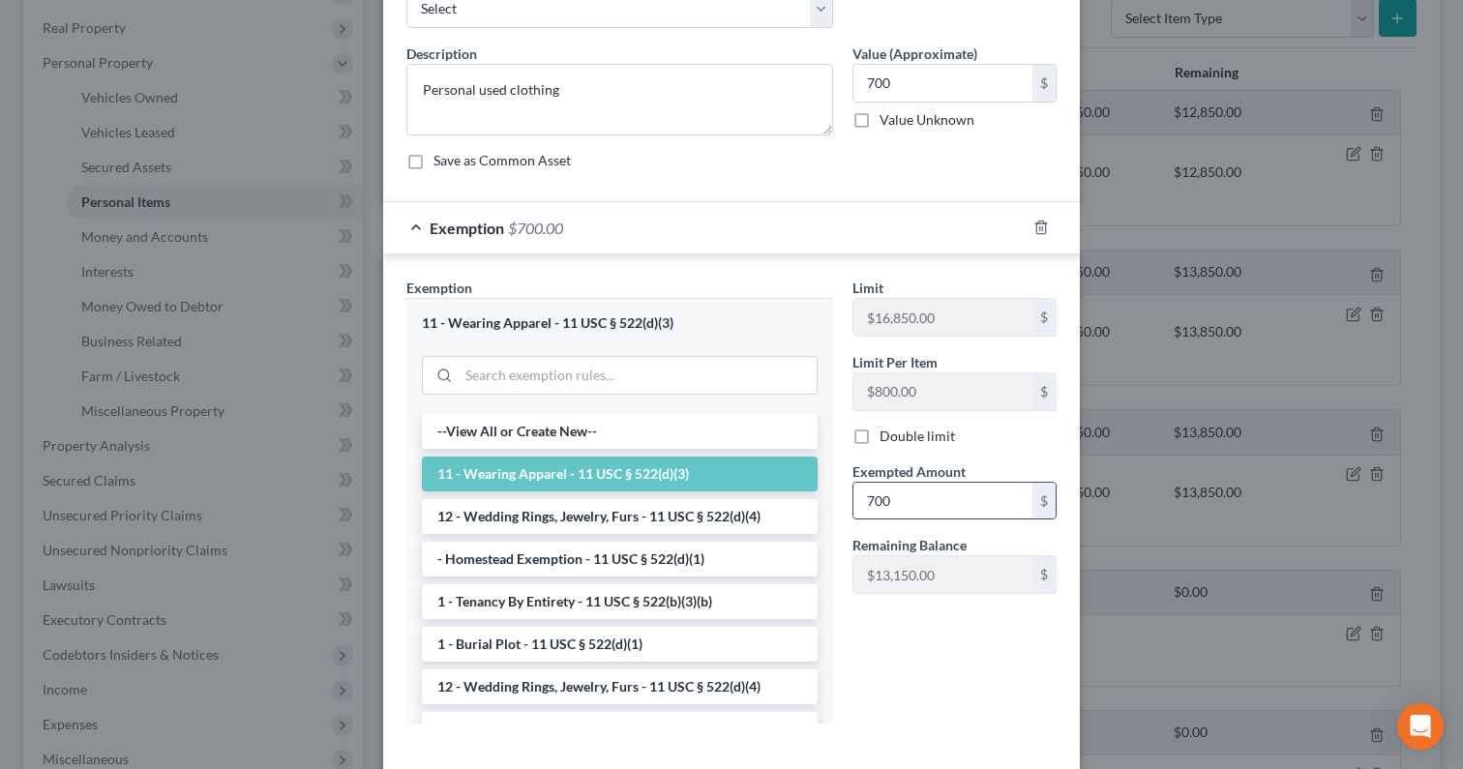
scroll to position [212, 0]
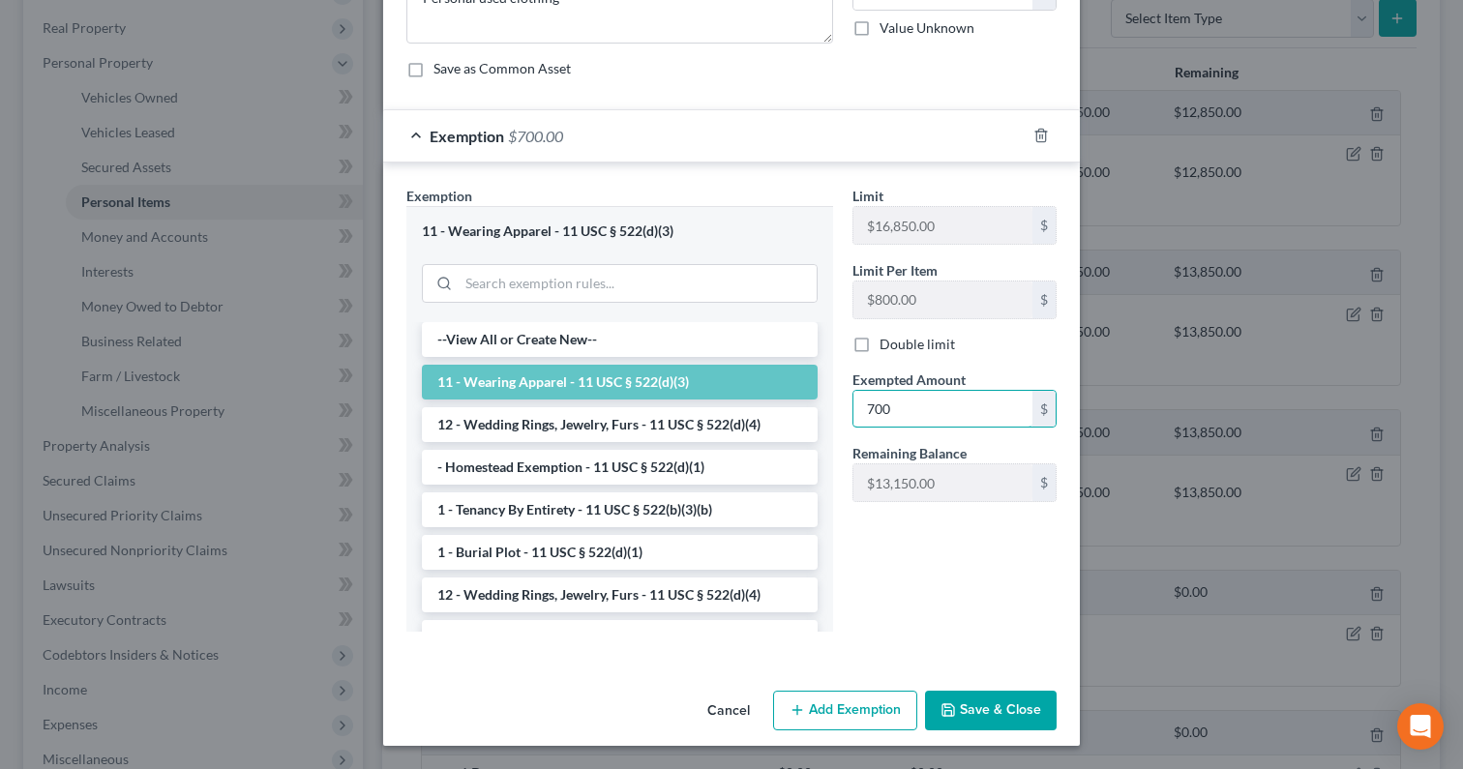
type input "700"
click at [1001, 711] on button "Save & Close" at bounding box center [991, 711] width 132 height 41
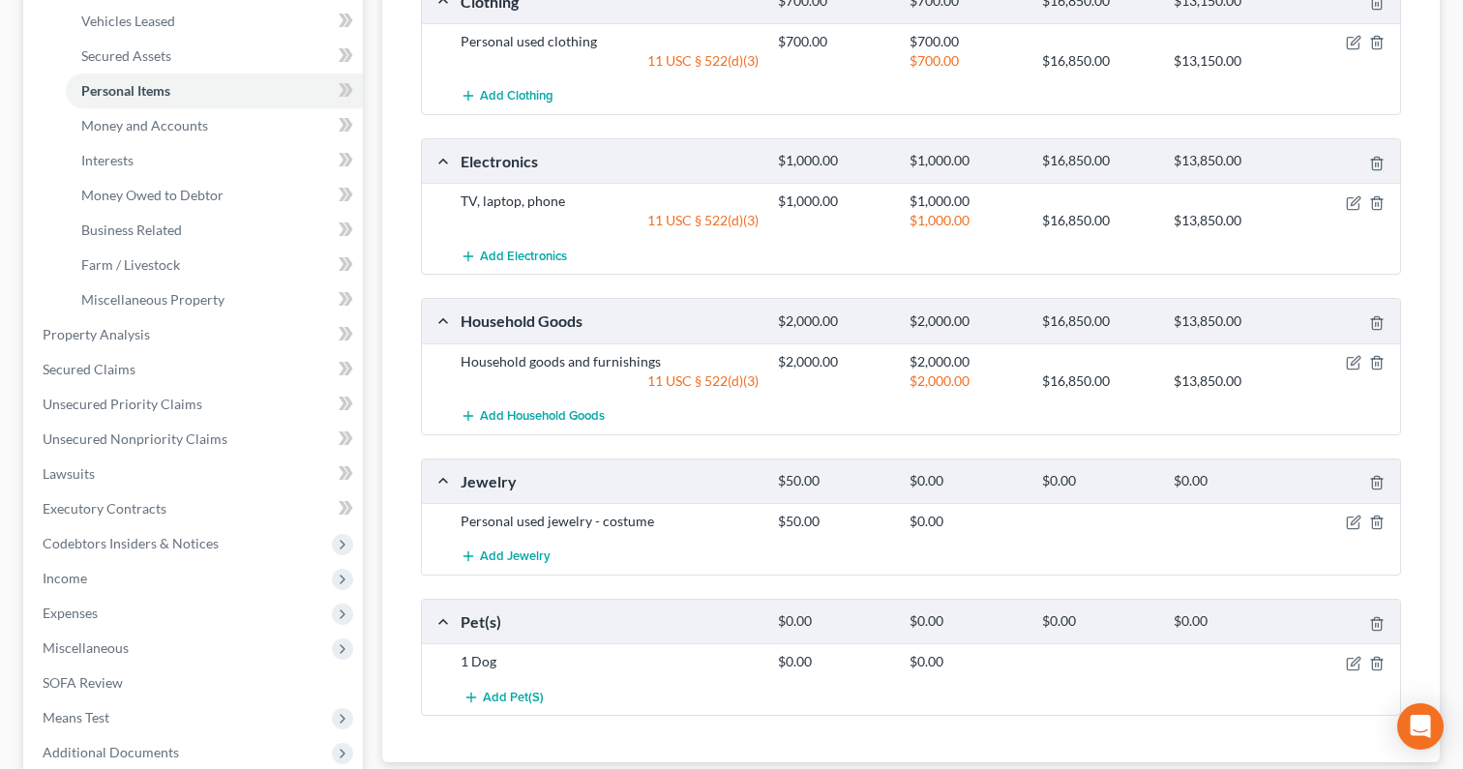
scroll to position [457, 0]
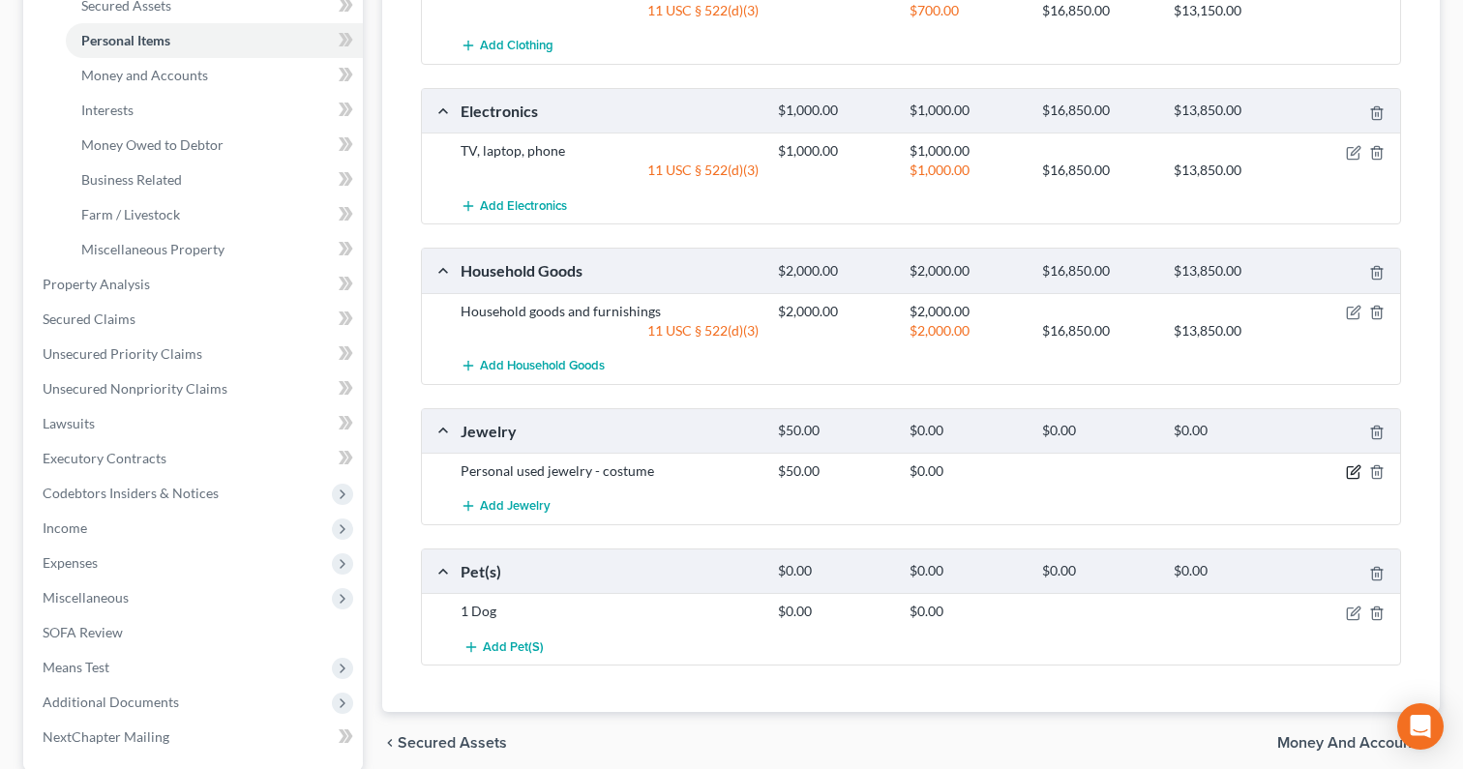
click at [1351, 479] on icon "button" at bounding box center [1353, 471] width 15 height 15
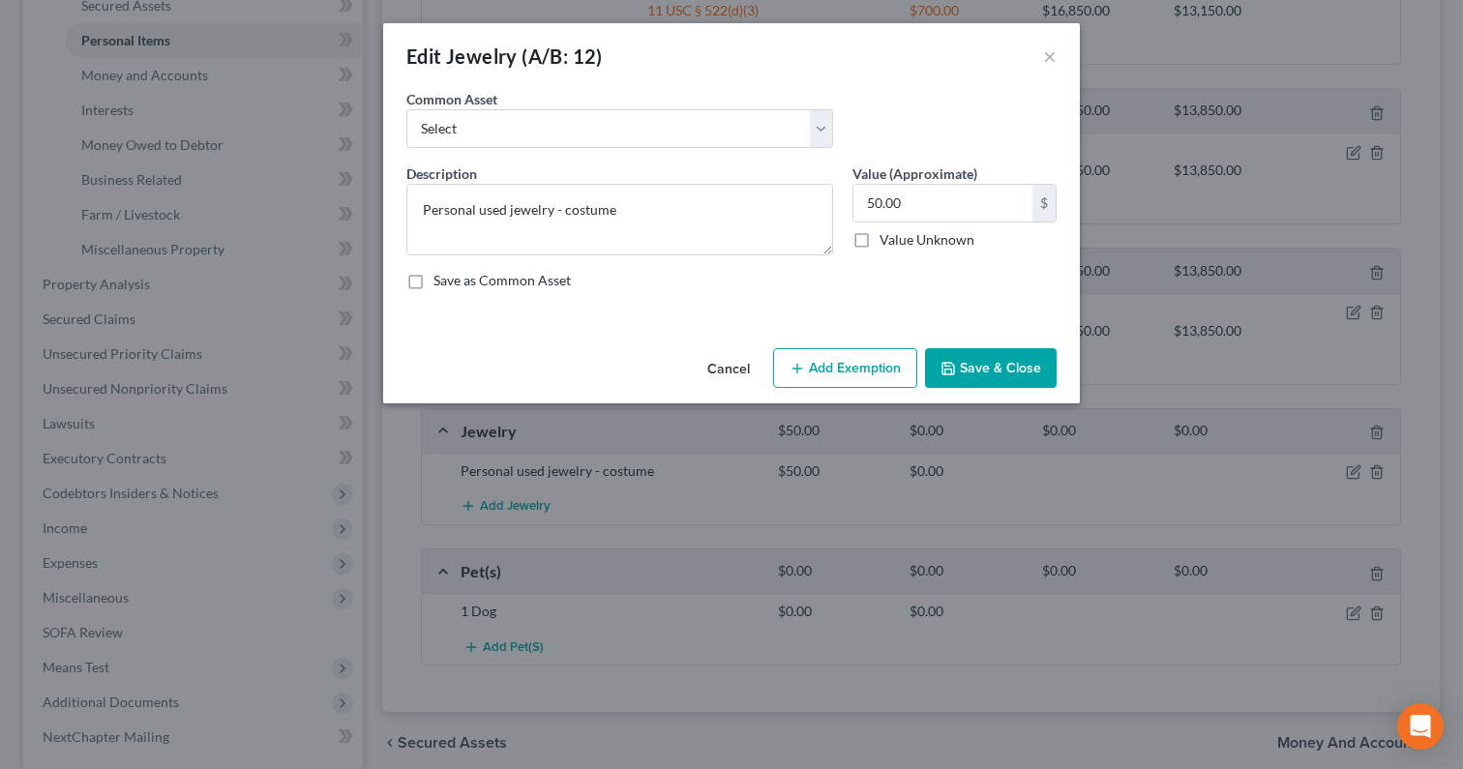
click at [889, 369] on button "Add Exemption" at bounding box center [845, 368] width 144 height 41
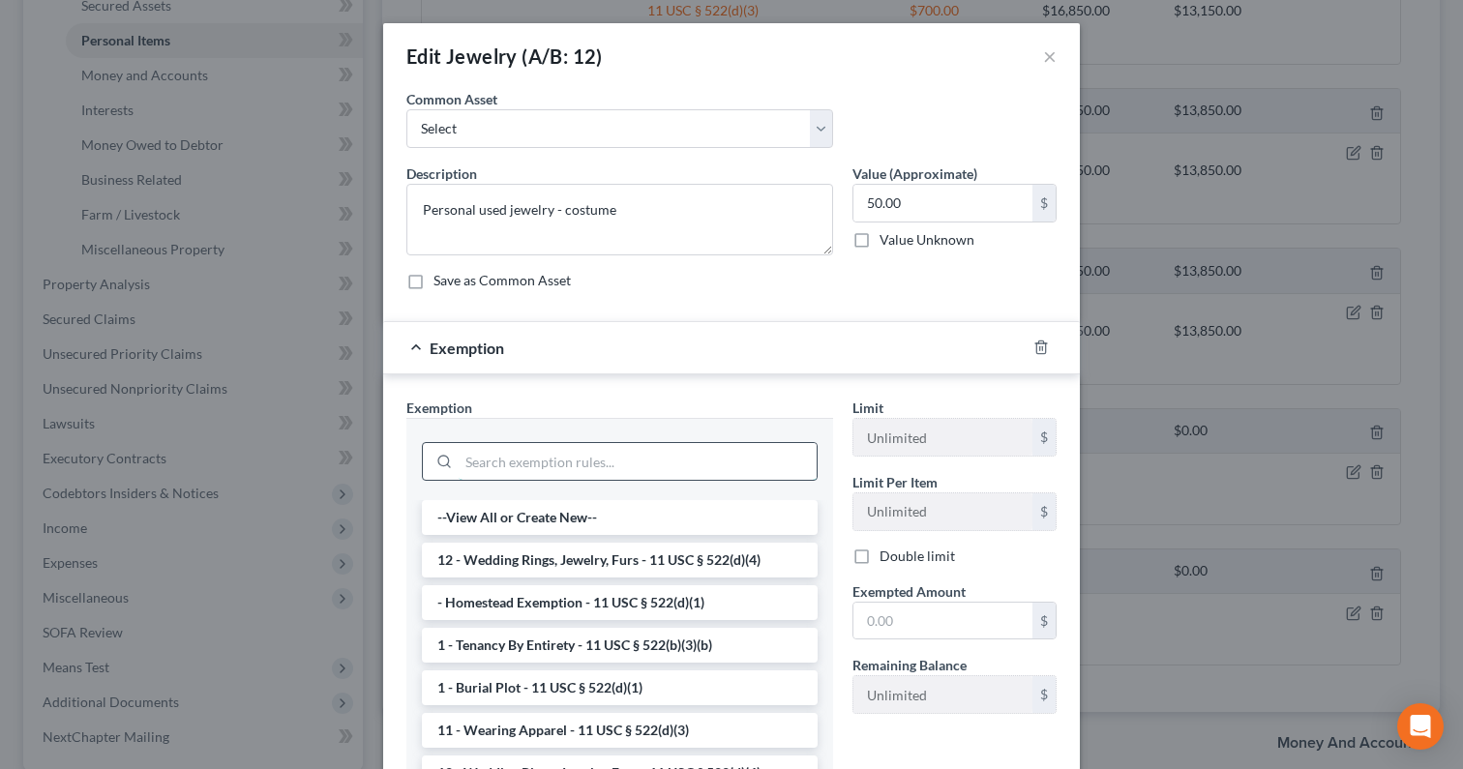
click at [708, 457] on input "search" at bounding box center [638, 461] width 358 height 37
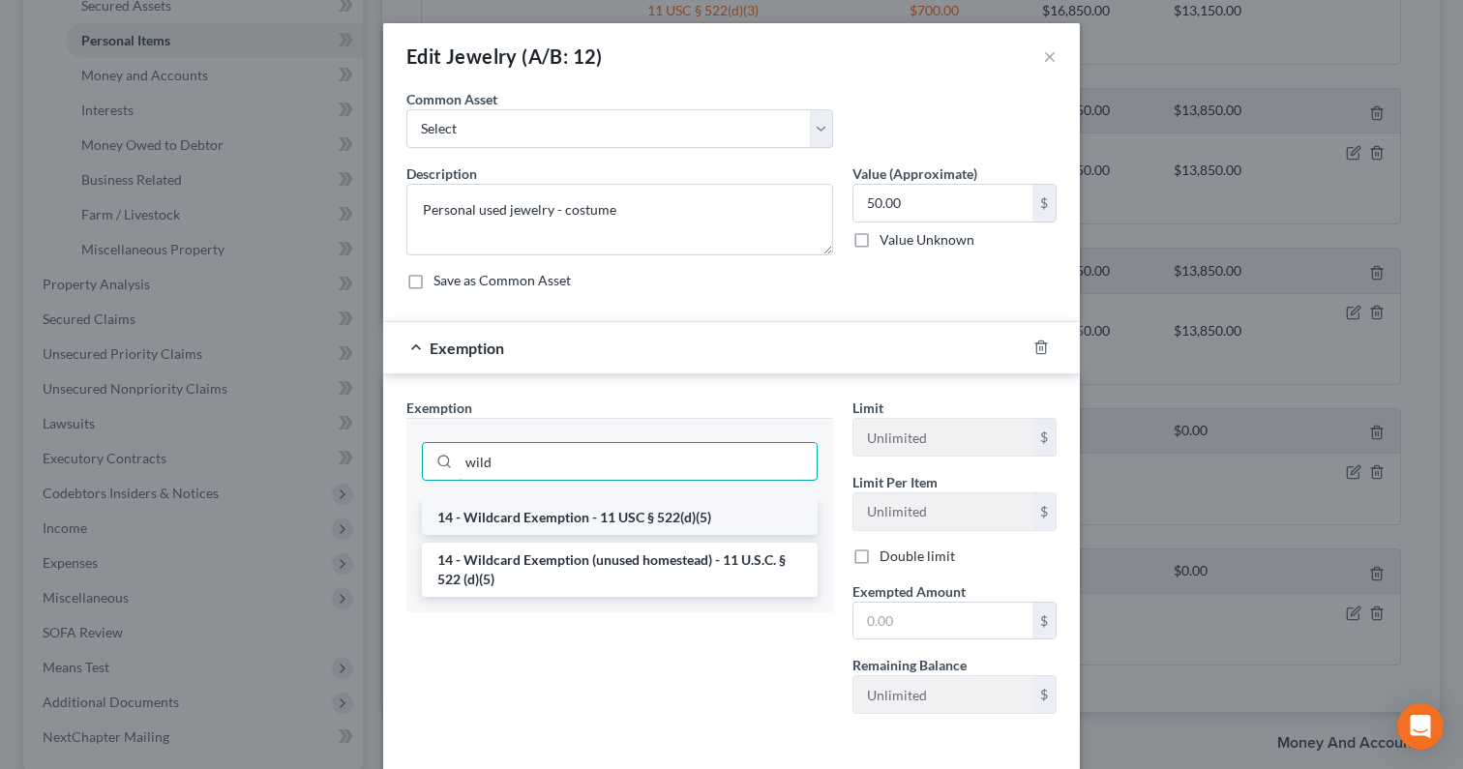
type input "wild"
click at [693, 510] on li "14 - Wildcard Exemption - 11 USC § 522(d)(5)" at bounding box center [620, 517] width 396 height 35
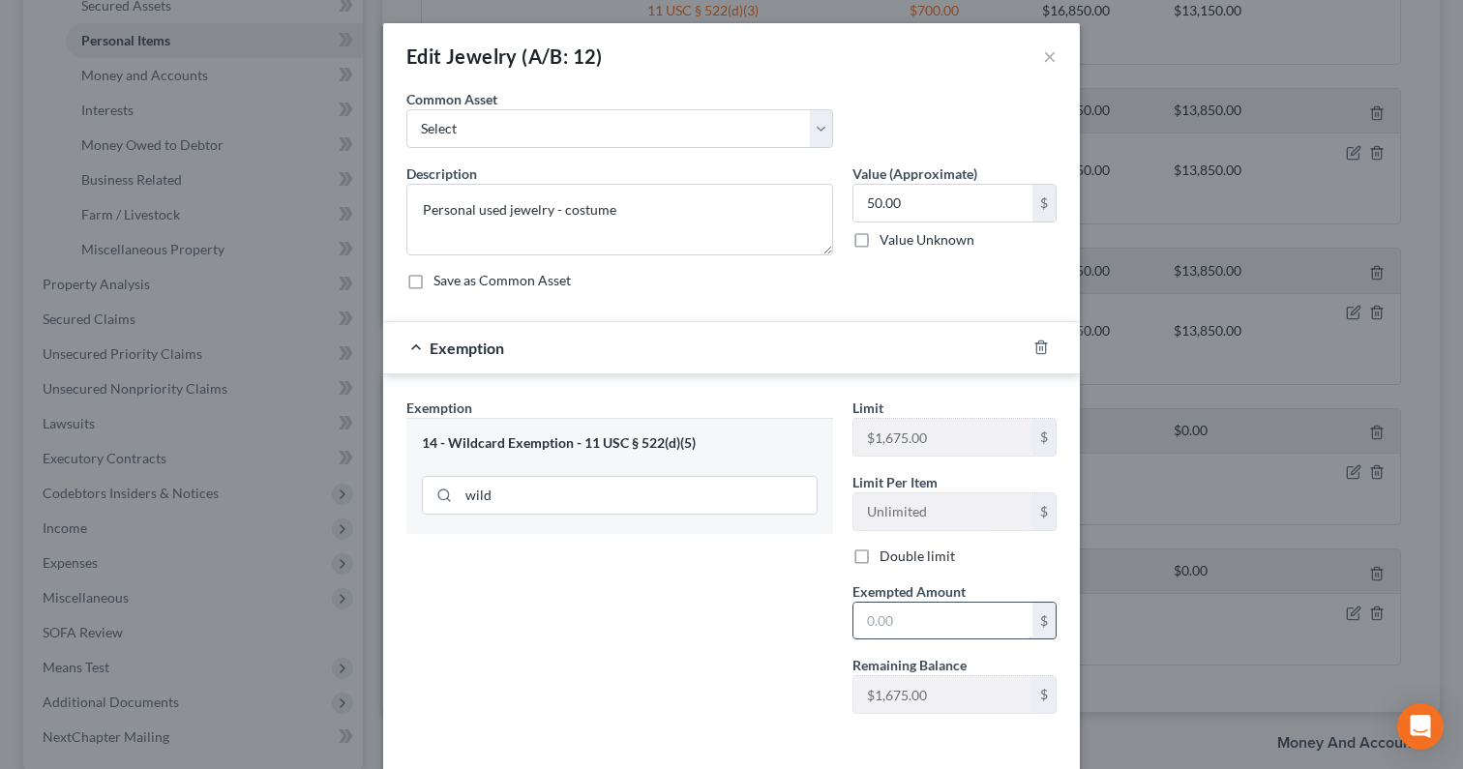
click at [895, 620] on input "text" at bounding box center [942, 621] width 179 height 37
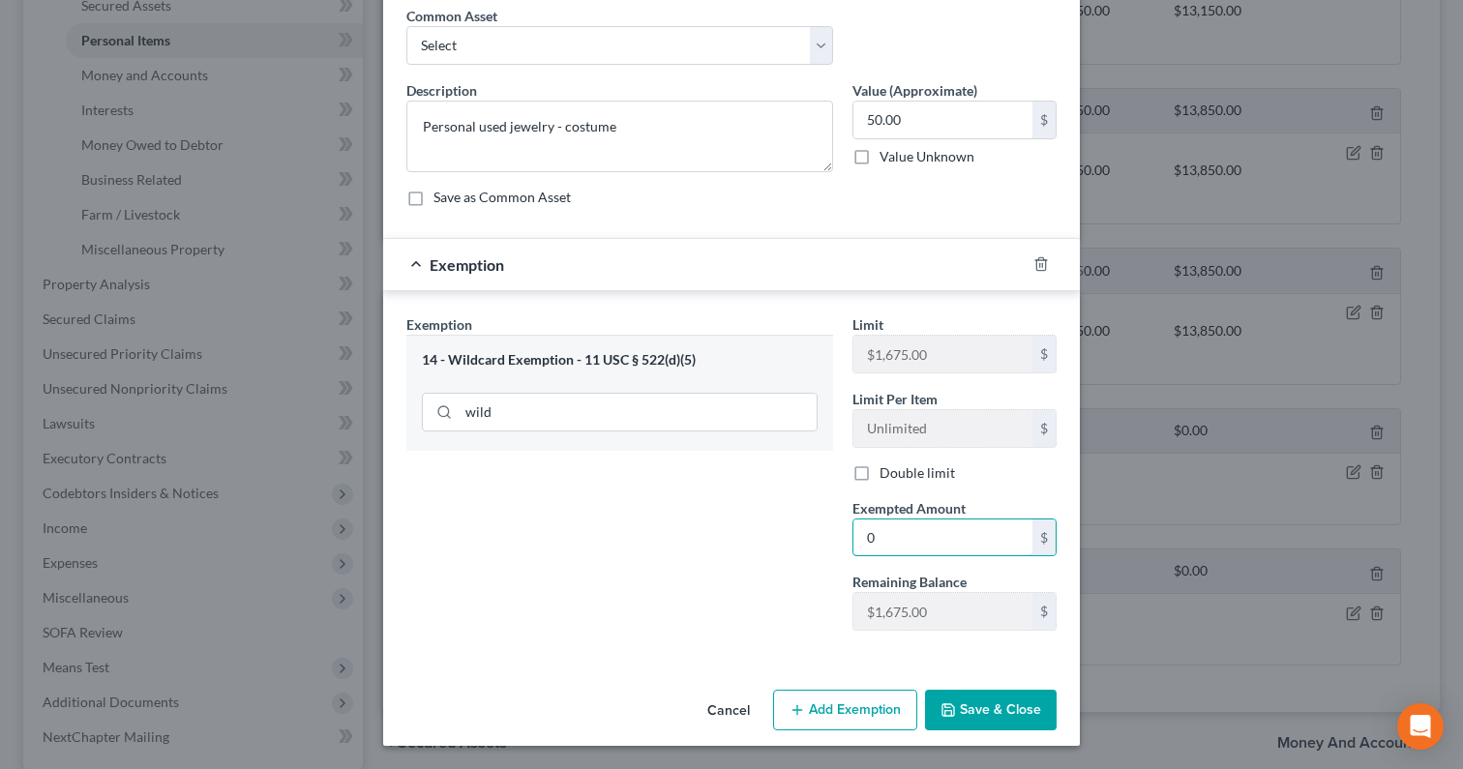
type input "0"
click at [973, 695] on button "Save & Close" at bounding box center [991, 710] width 132 height 41
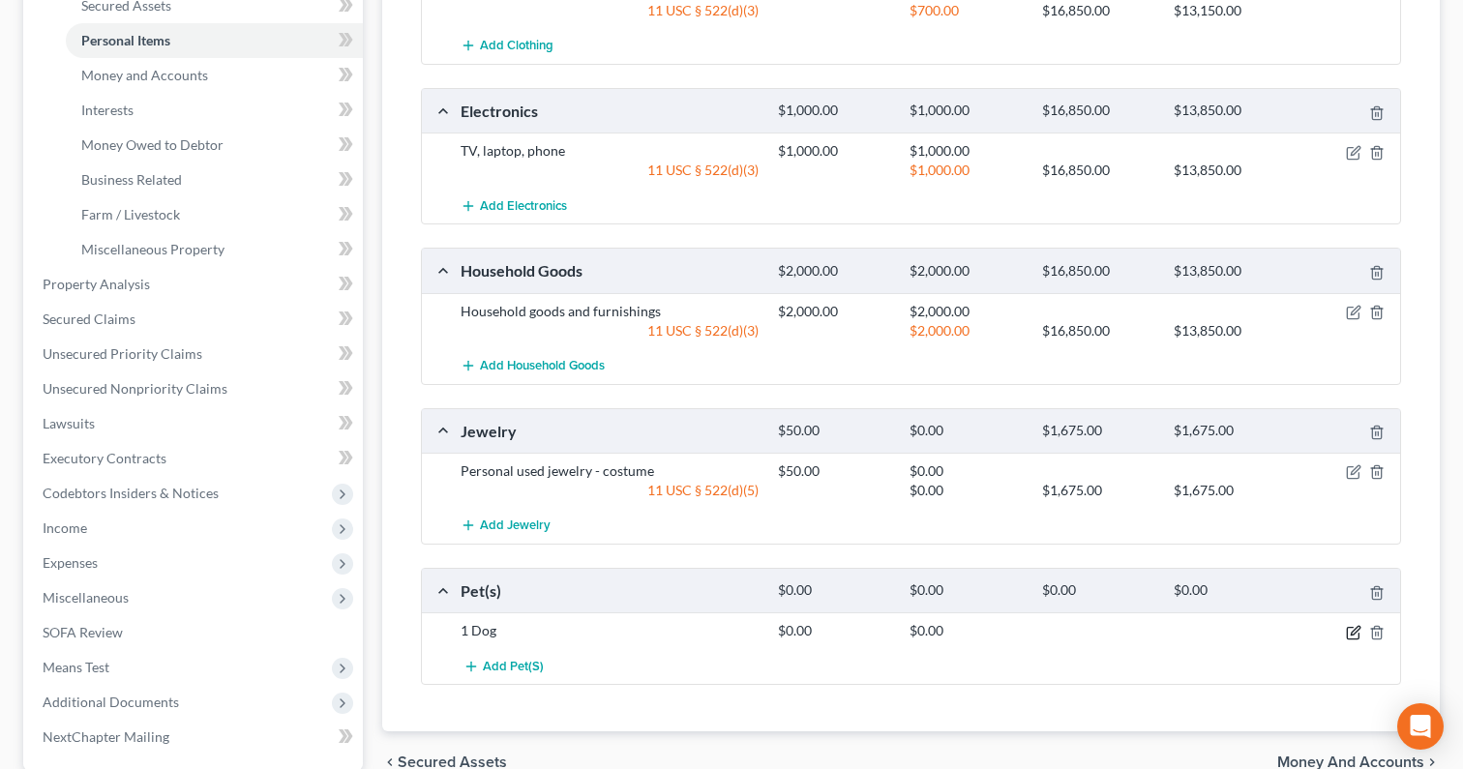
click at [1355, 634] on icon "button" at bounding box center [1353, 632] width 15 height 15
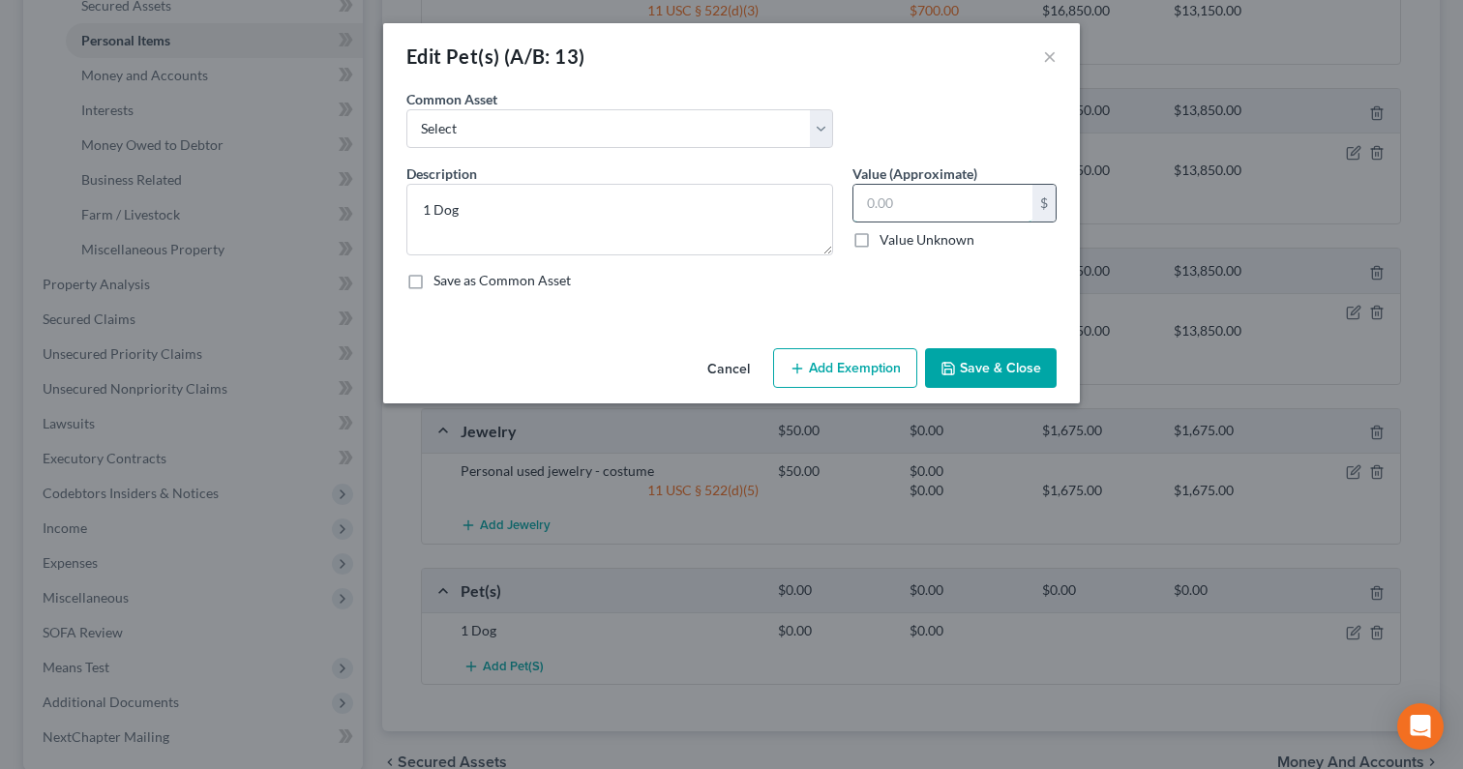
click at [929, 189] on input "text" at bounding box center [942, 203] width 179 height 37
type input "0"
click at [848, 352] on button "Add Exemption" at bounding box center [845, 368] width 144 height 41
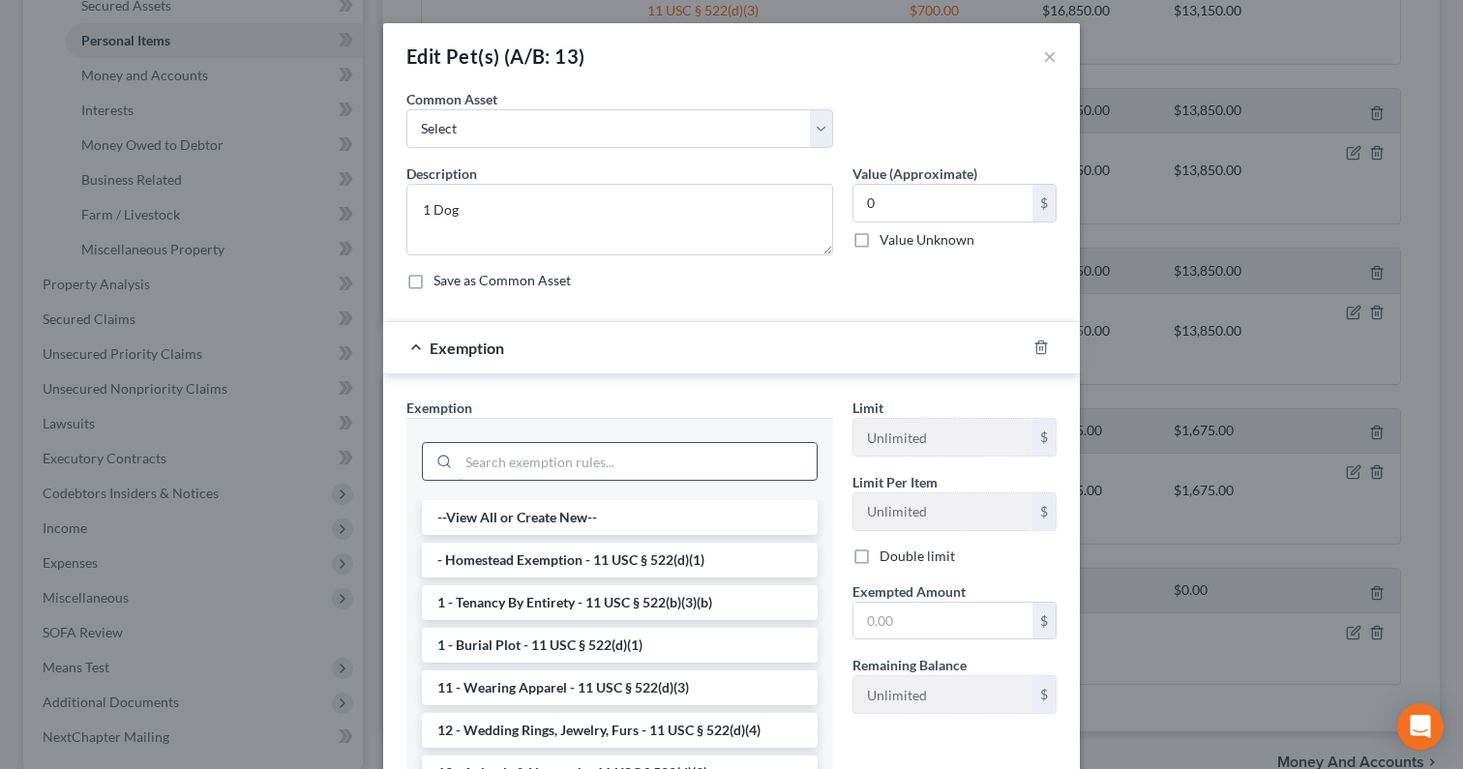
click at [701, 462] on input "search" at bounding box center [638, 461] width 358 height 37
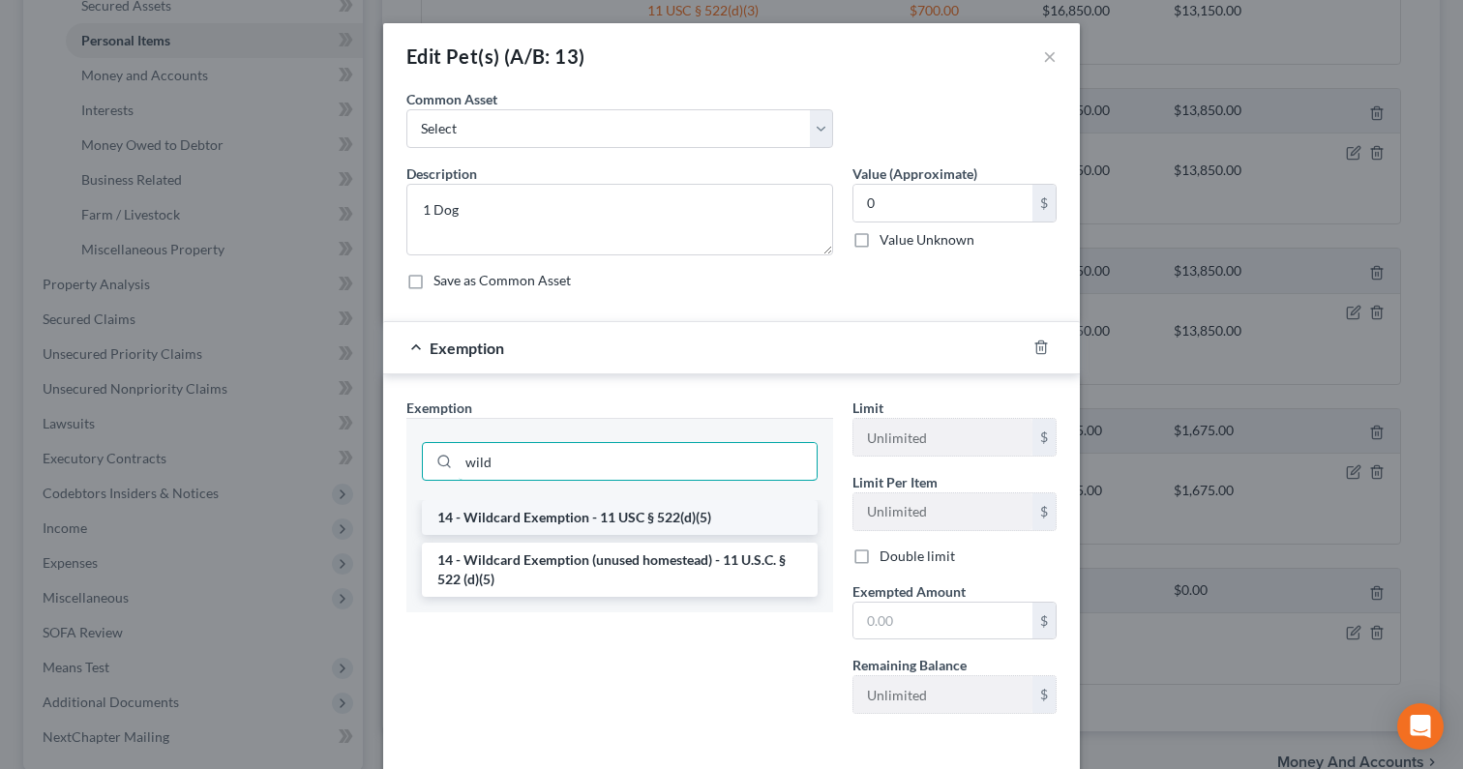
type input "wild"
click at [694, 514] on li "14 - Wildcard Exemption - 11 USC § 522(d)(5)" at bounding box center [620, 517] width 396 height 35
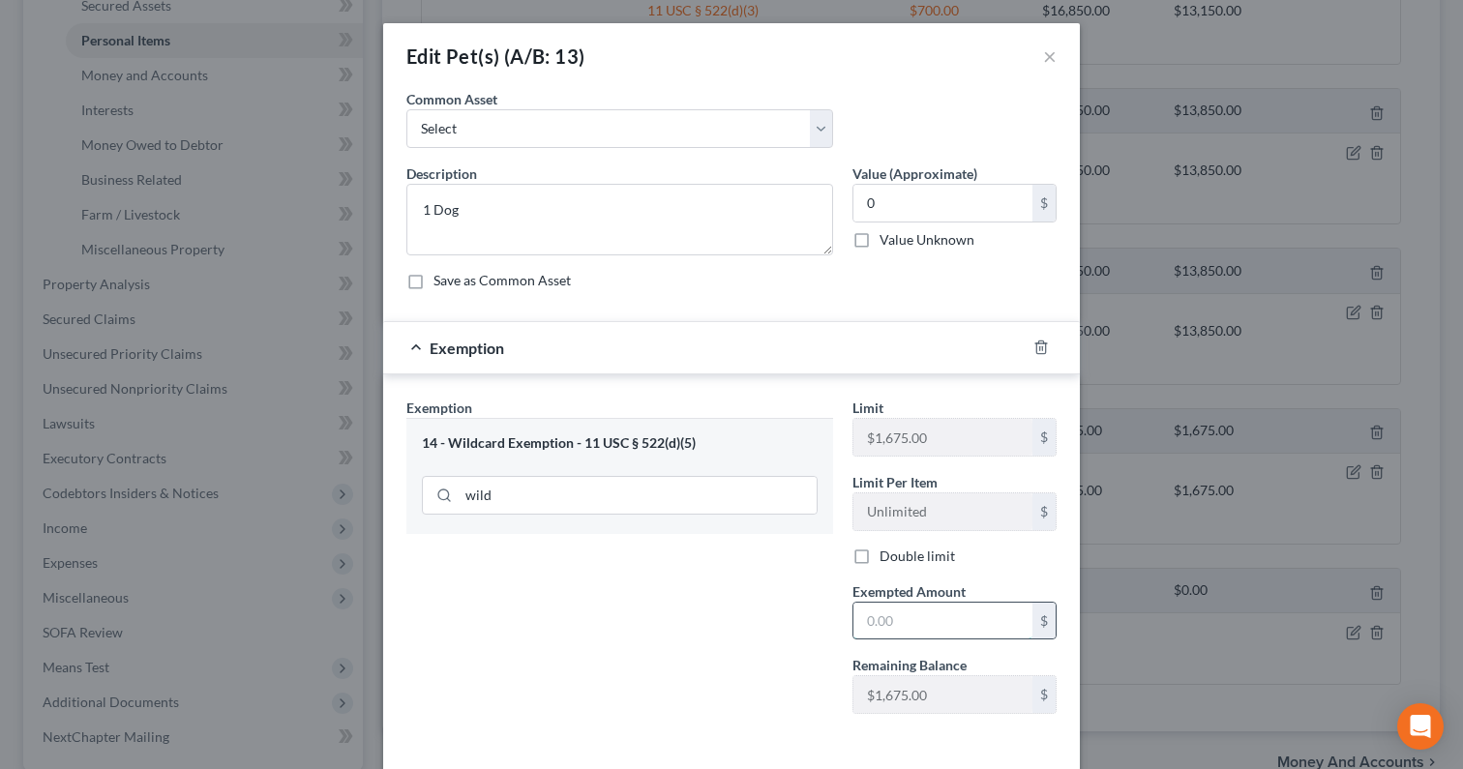
click at [939, 608] on input "text" at bounding box center [942, 621] width 179 height 37
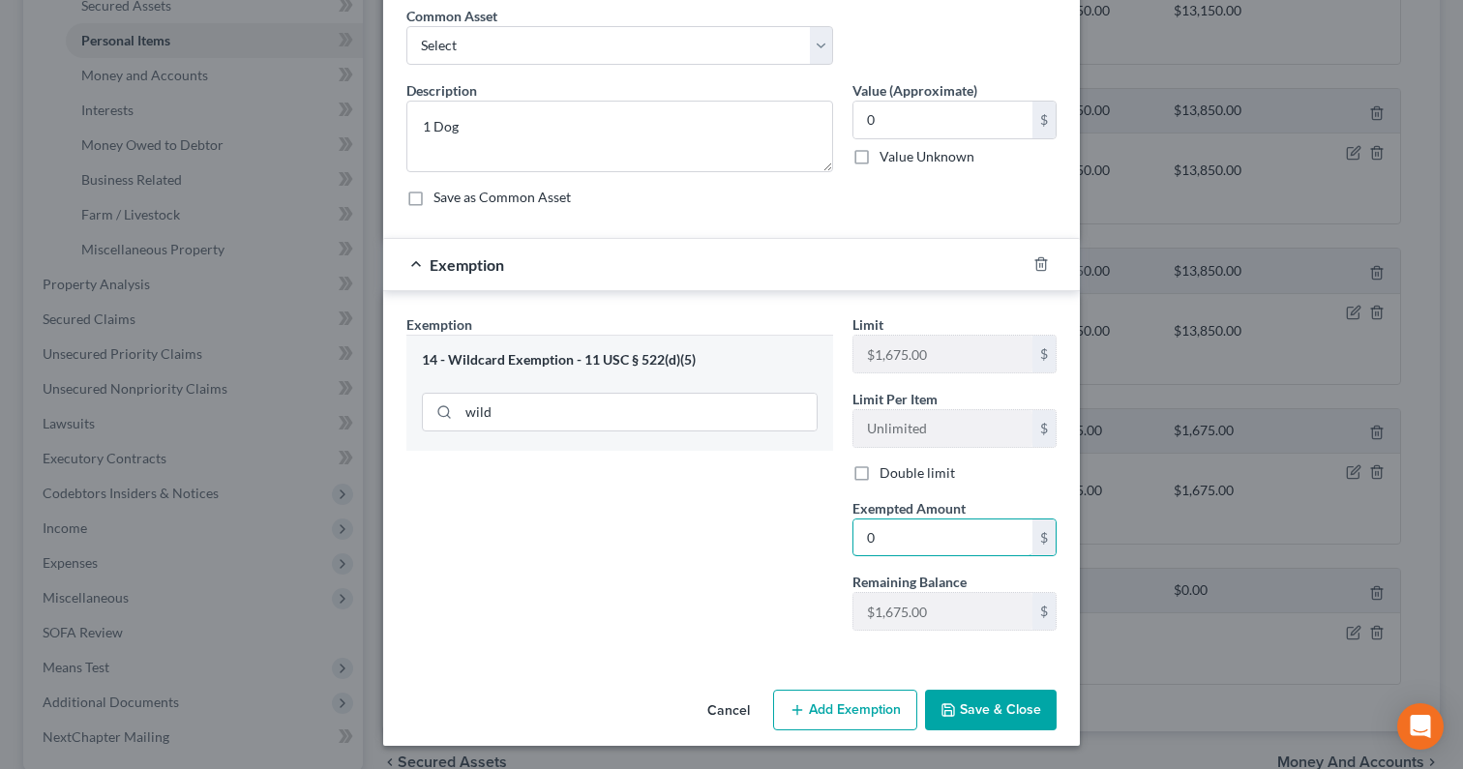
type input "0"
click at [1003, 701] on button "Save & Close" at bounding box center [991, 710] width 132 height 41
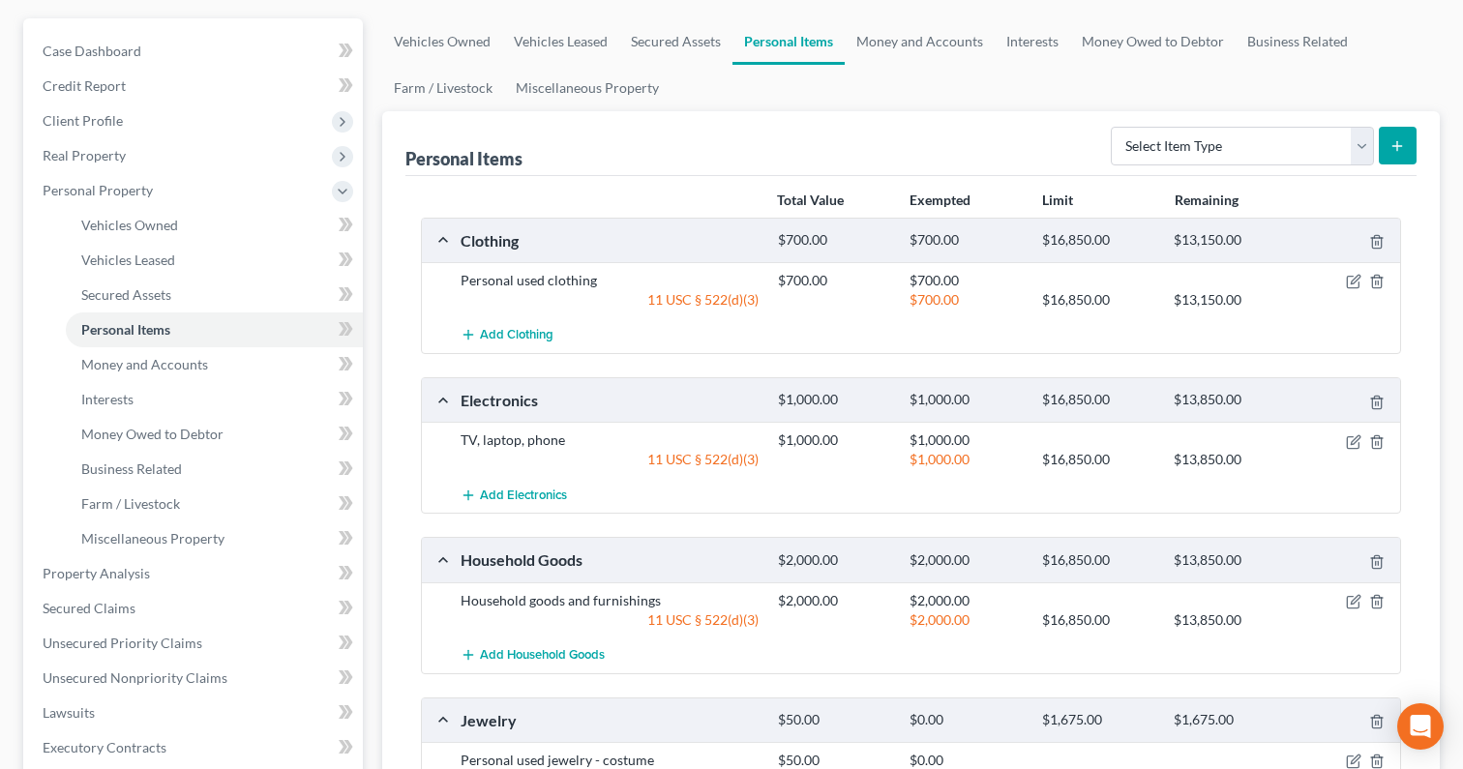
scroll to position [93, 0]
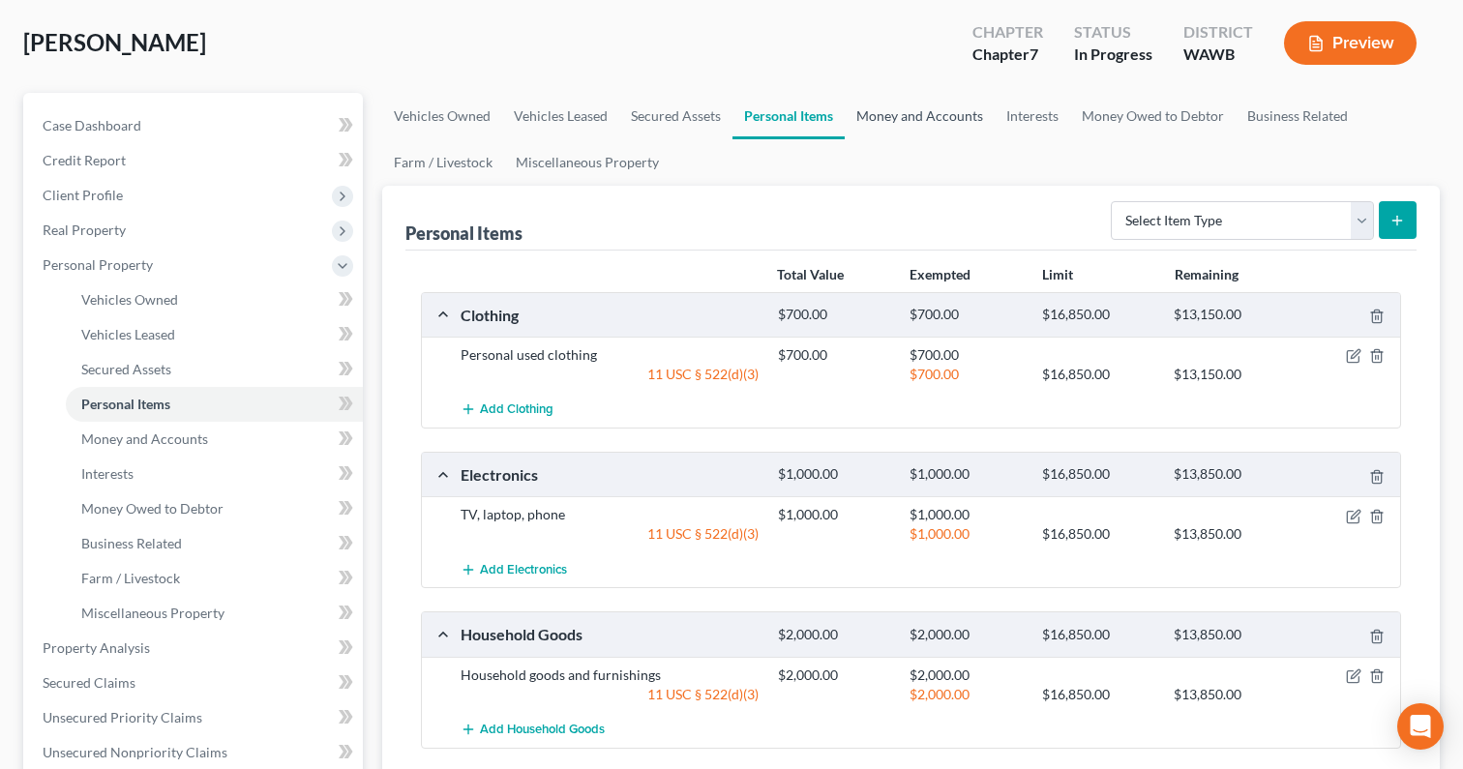
click at [908, 118] on link "Money and Accounts" at bounding box center [920, 116] width 150 height 46
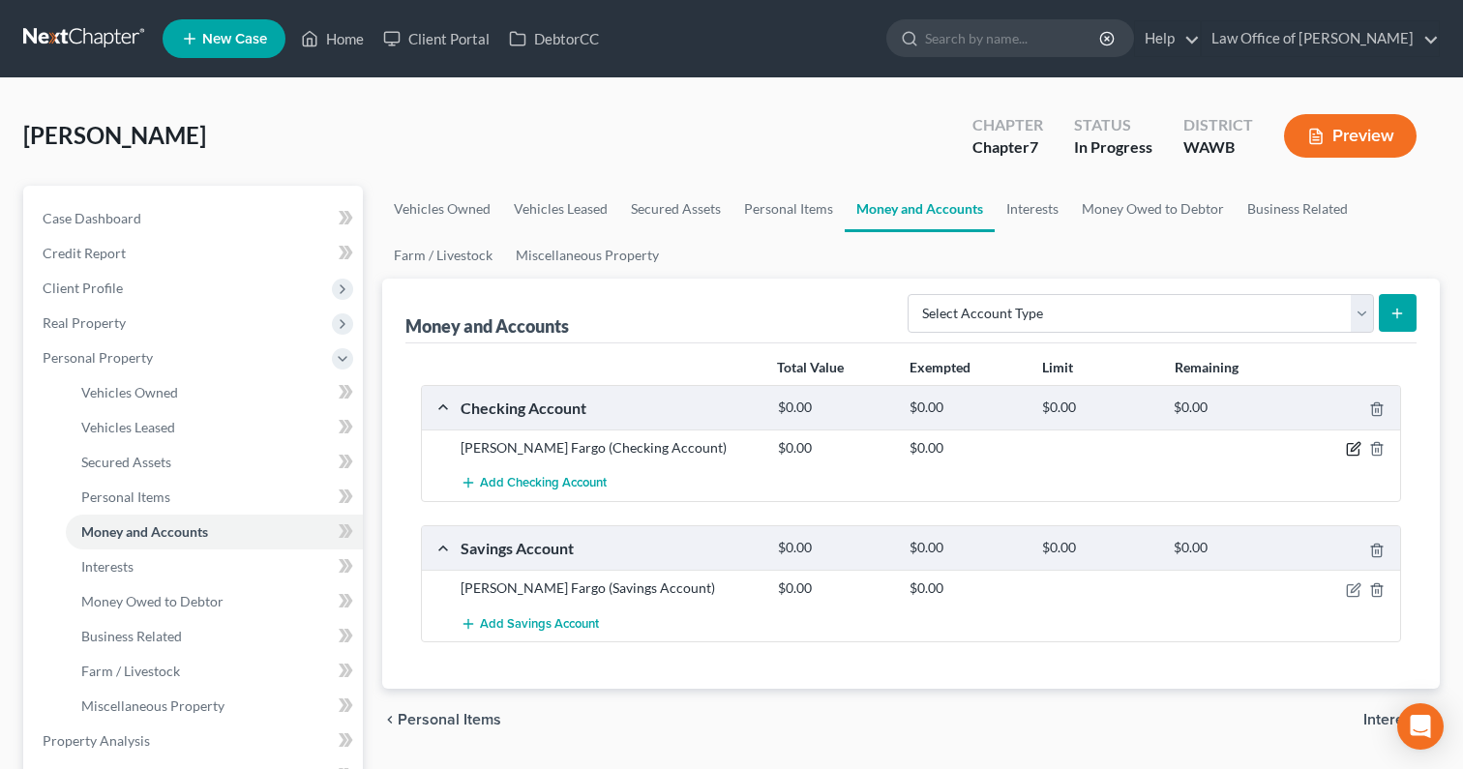
click at [1355, 446] on icon "button" at bounding box center [1353, 448] width 15 height 15
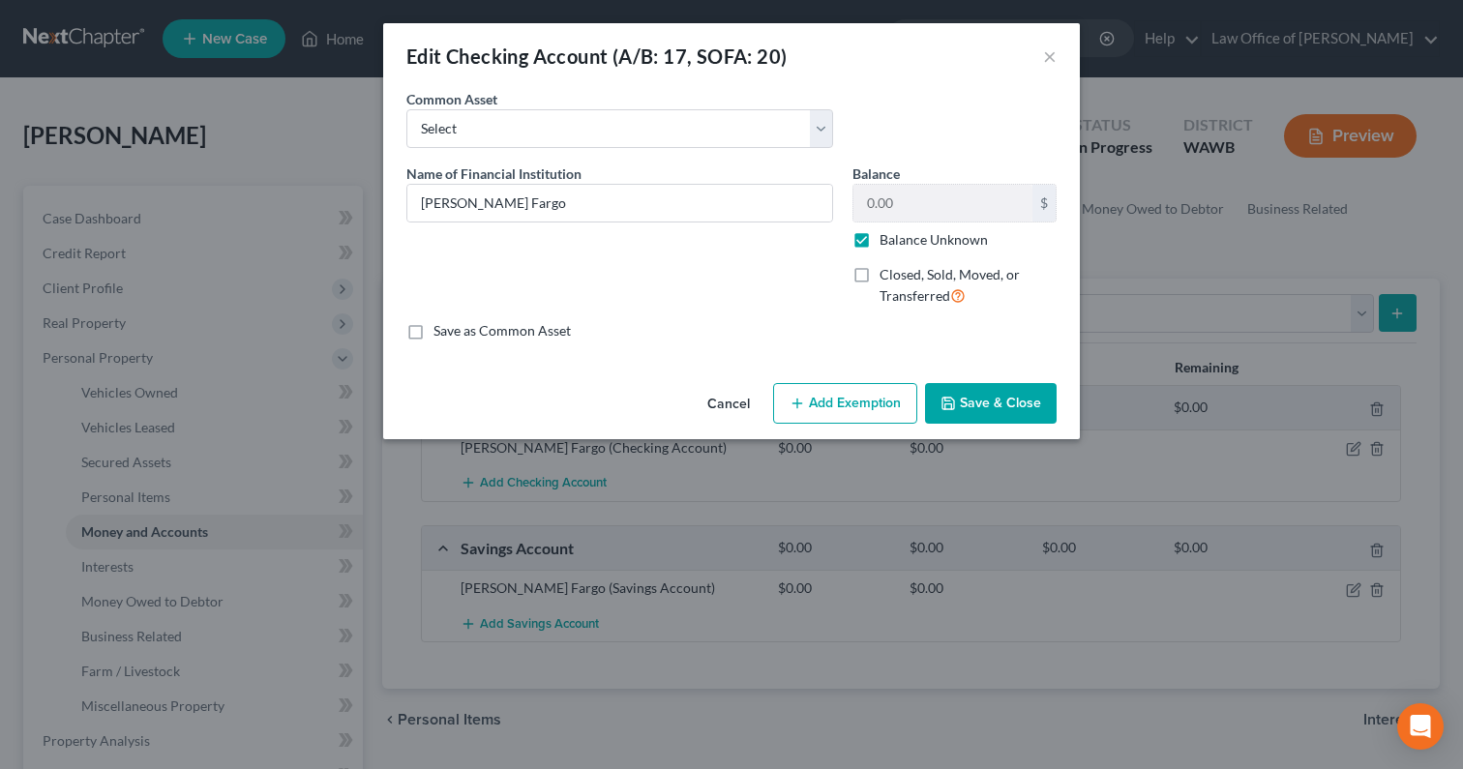
click at [879, 249] on label "Balance Unknown" at bounding box center [933, 239] width 108 height 19
click at [887, 243] on input "Balance Unknown" at bounding box center [893, 236] width 13 height 13
checkbox input "false"
click at [959, 398] on button "Save & Close" at bounding box center [991, 403] width 132 height 41
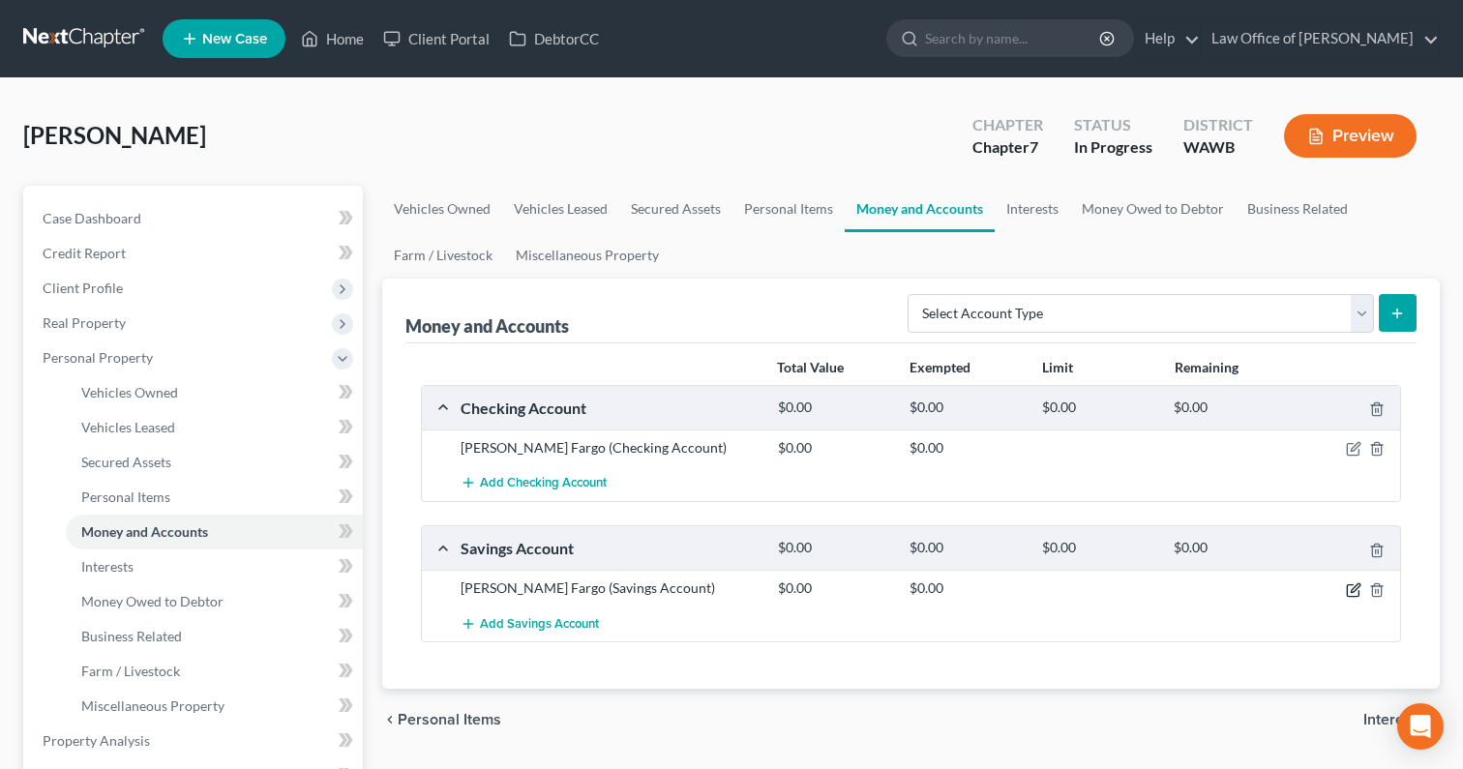
click at [1350, 588] on icon "button" at bounding box center [1354, 587] width 9 height 9
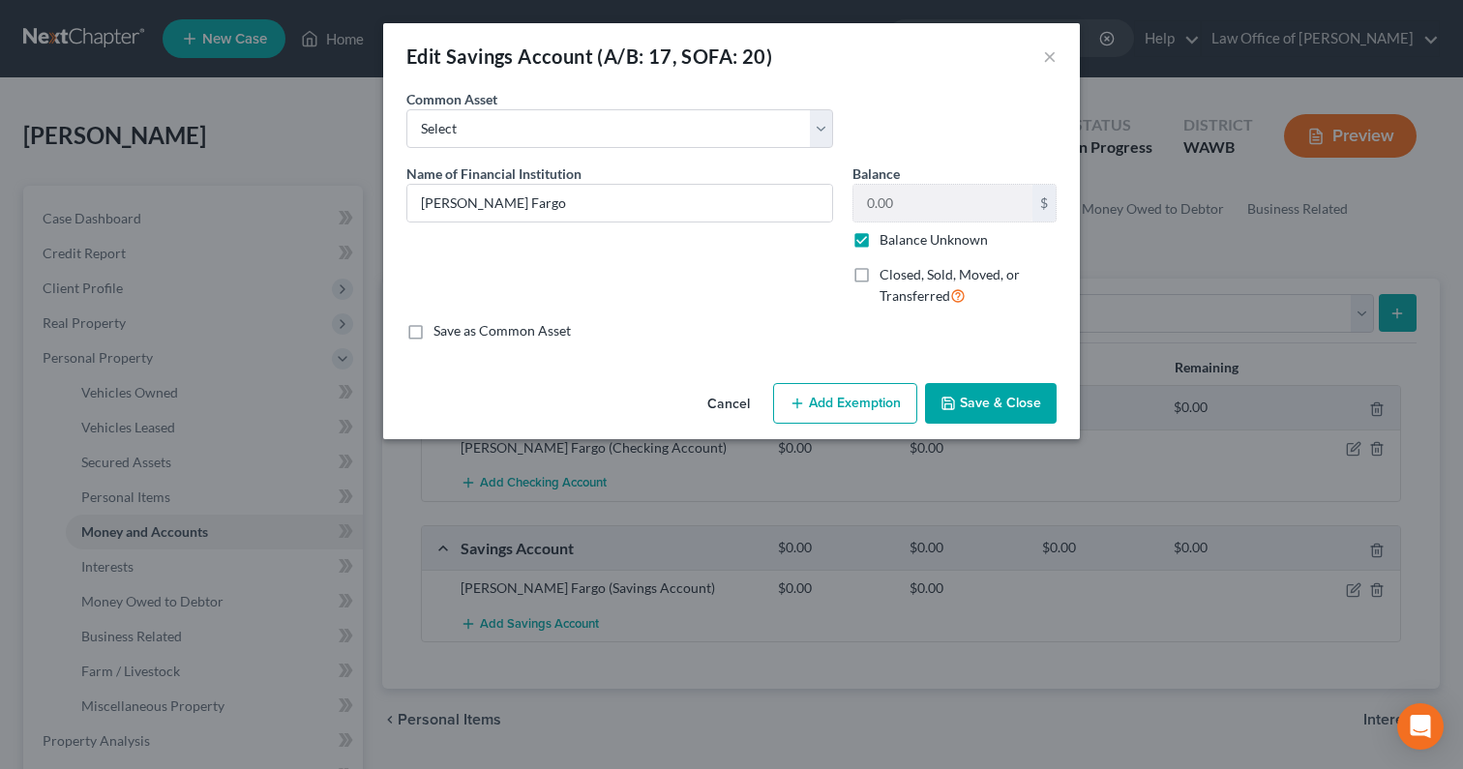
click at [732, 400] on button "Cancel" at bounding box center [729, 404] width 74 height 39
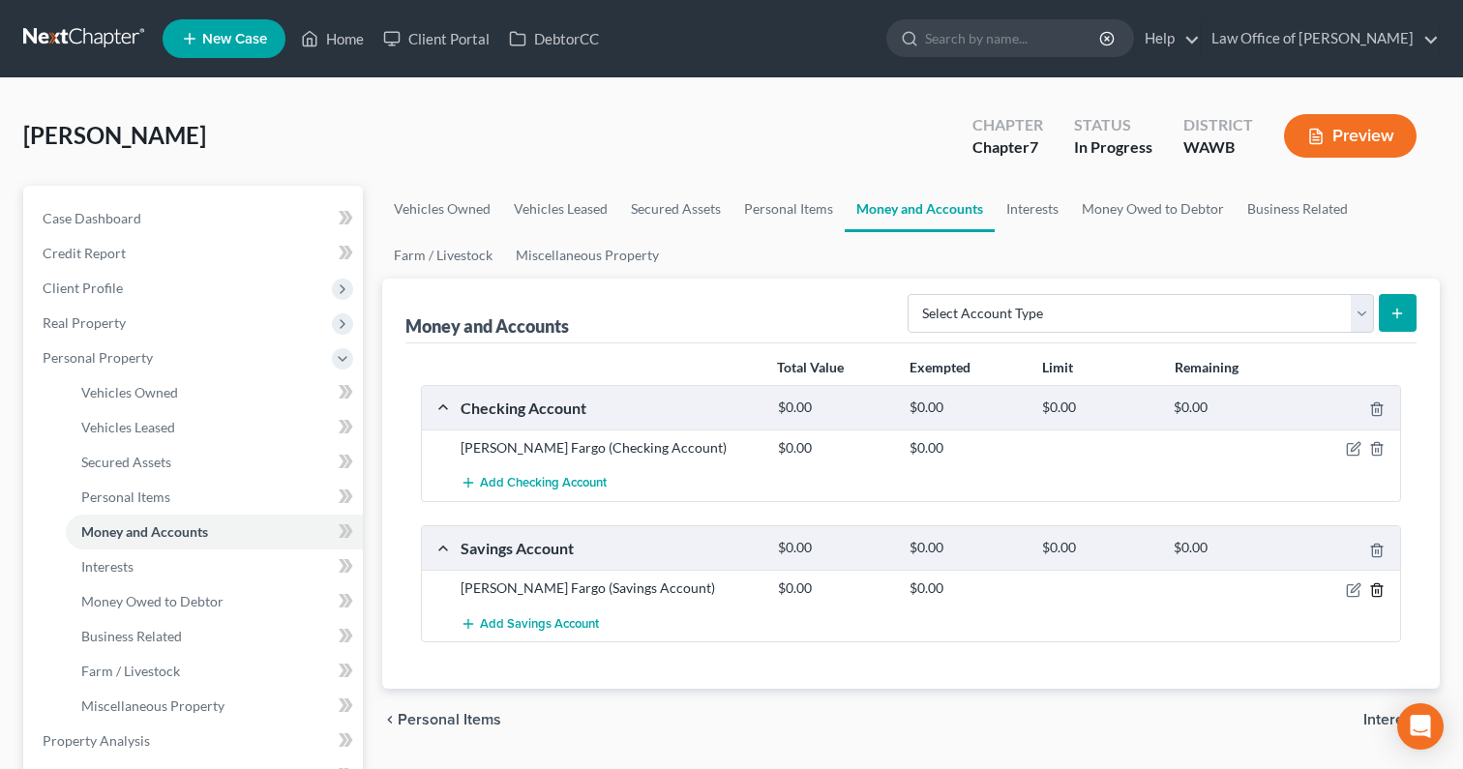
click at [1380, 594] on icon "button" at bounding box center [1376, 589] width 9 height 13
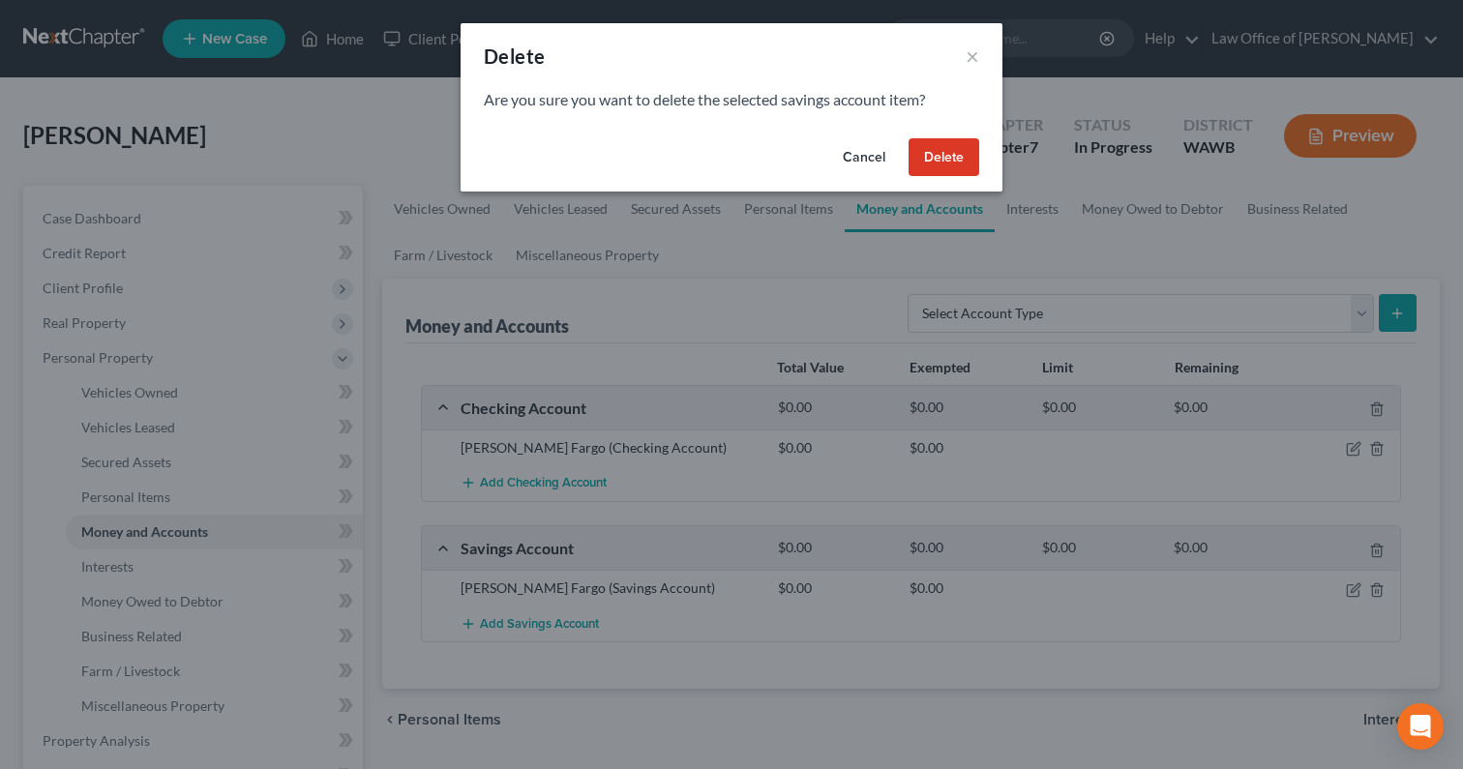
click at [952, 159] on button "Delete" at bounding box center [943, 157] width 71 height 39
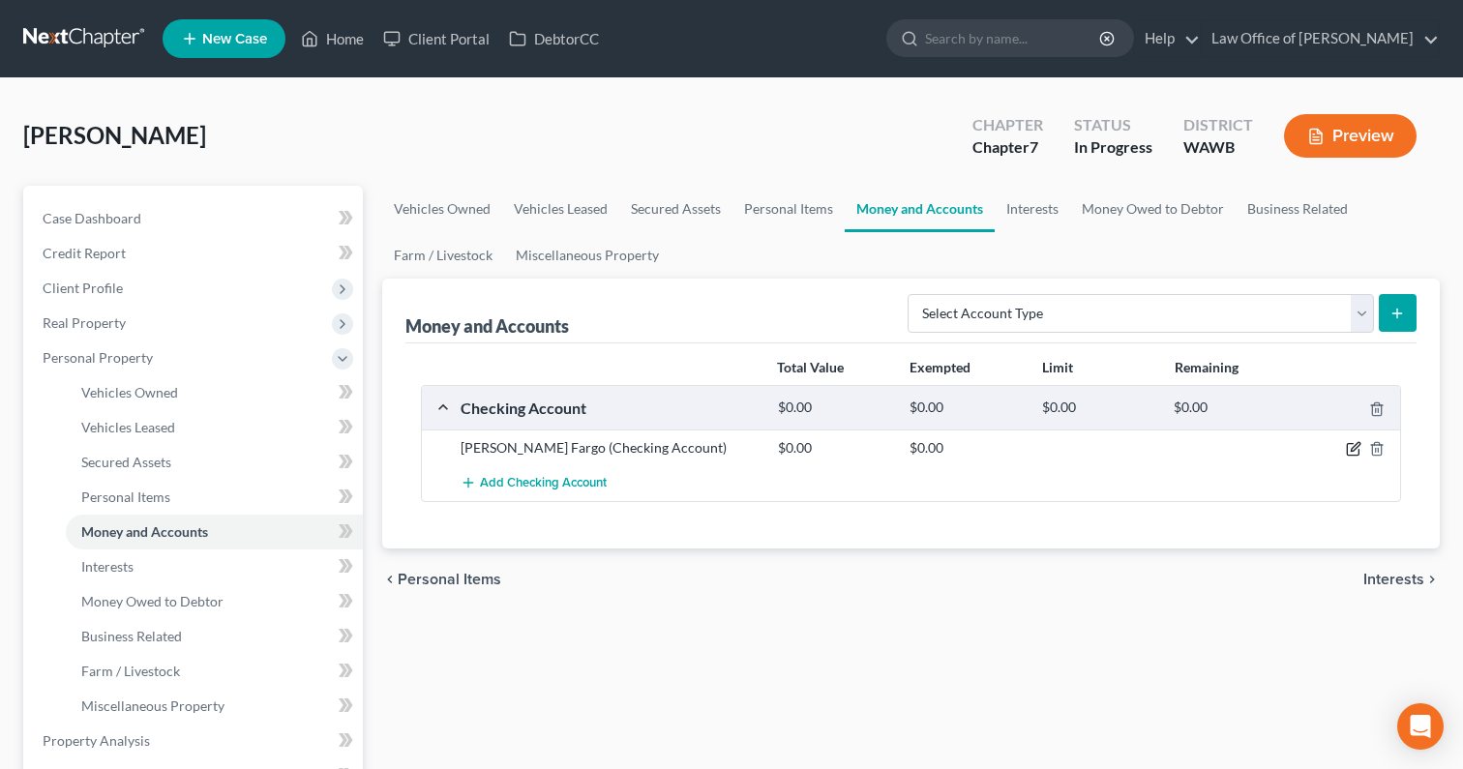
click at [1356, 447] on icon "button" at bounding box center [1354, 447] width 9 height 9
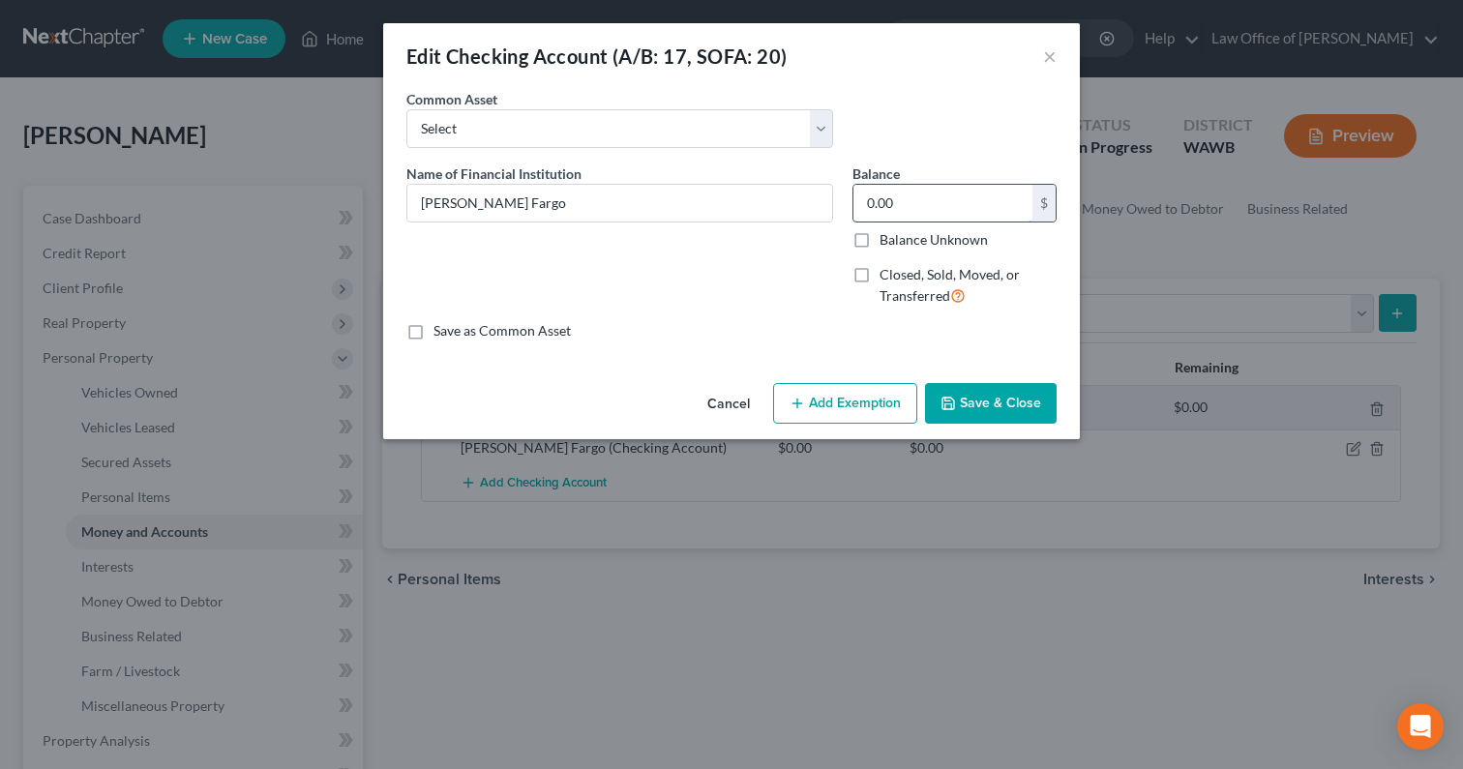
click at [924, 205] on input "0.00" at bounding box center [942, 203] width 179 height 37
type input "2,000"
click at [890, 385] on button "Add Exemption" at bounding box center [845, 403] width 144 height 41
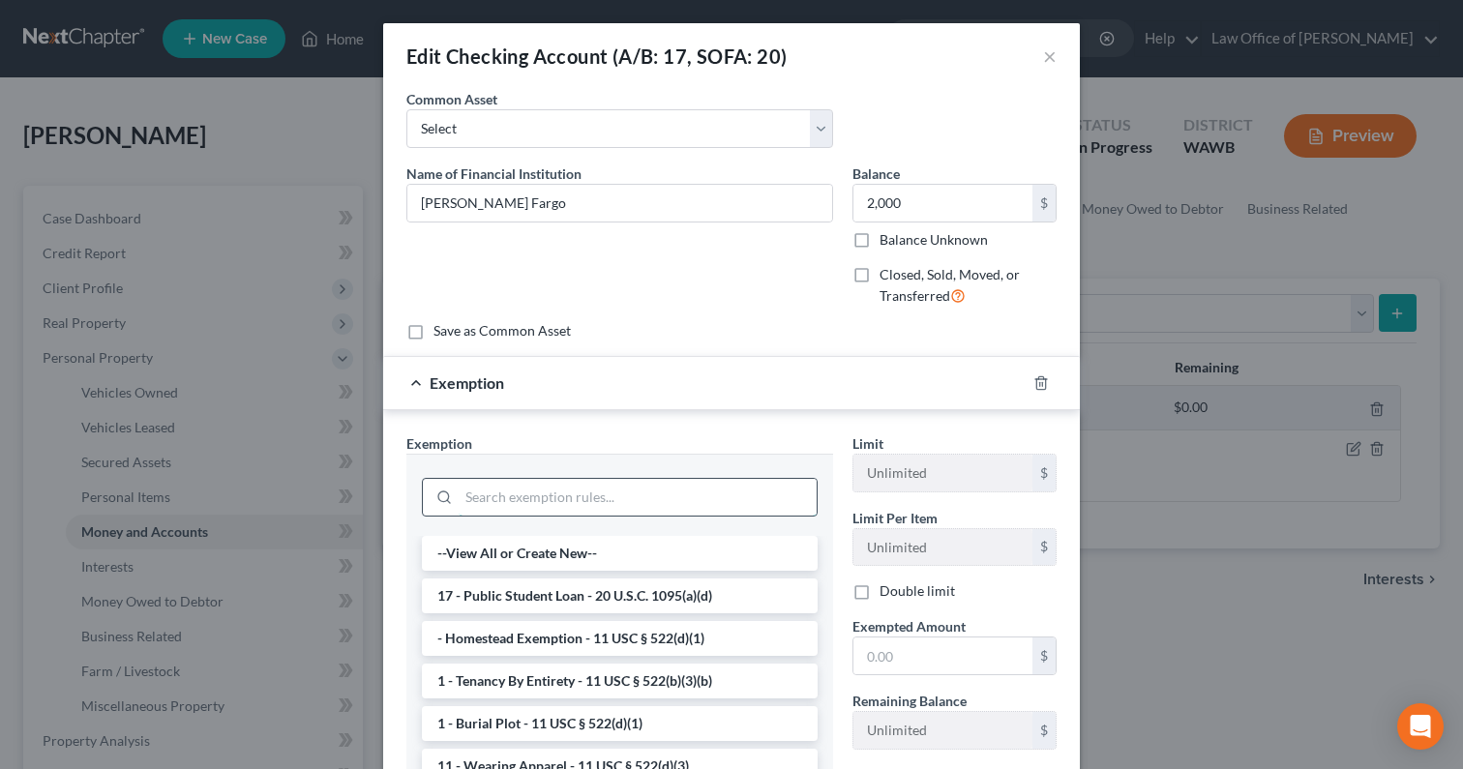
click at [699, 483] on input "search" at bounding box center [638, 497] width 358 height 37
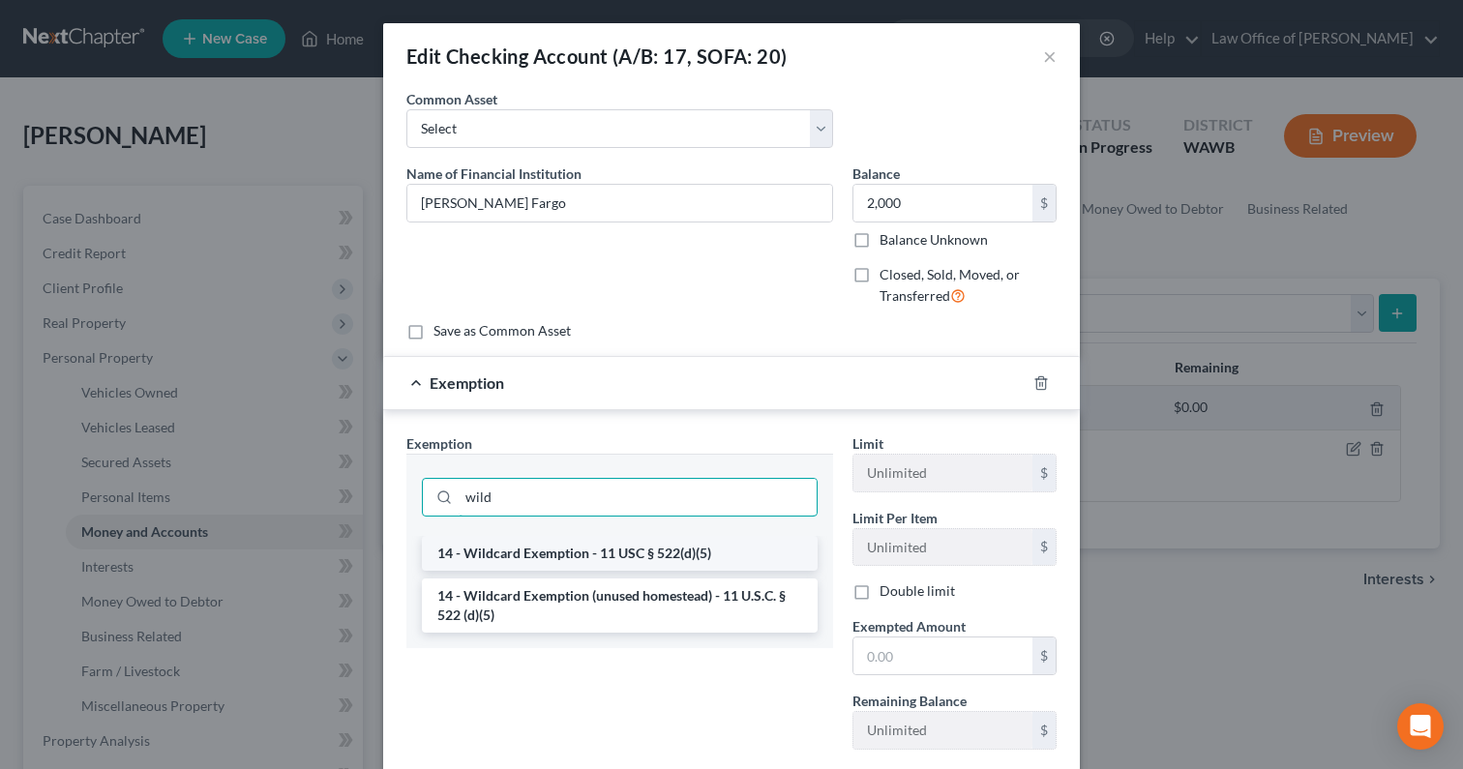
type input "wild"
click at [665, 549] on li "14 - Wildcard Exemption - 11 USC § 522(d)(5)" at bounding box center [620, 553] width 396 height 35
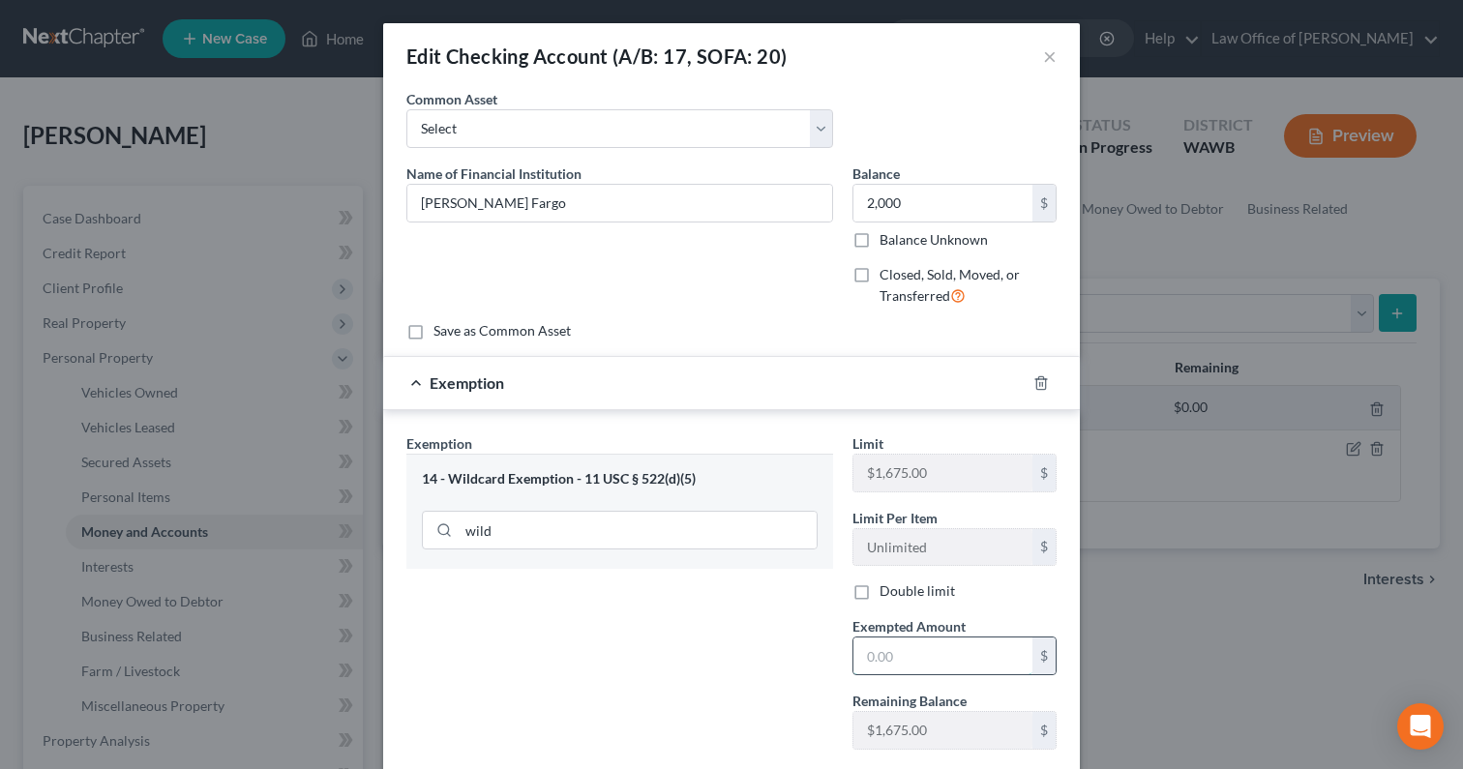
click at [881, 649] on input "text" at bounding box center [942, 655] width 179 height 37
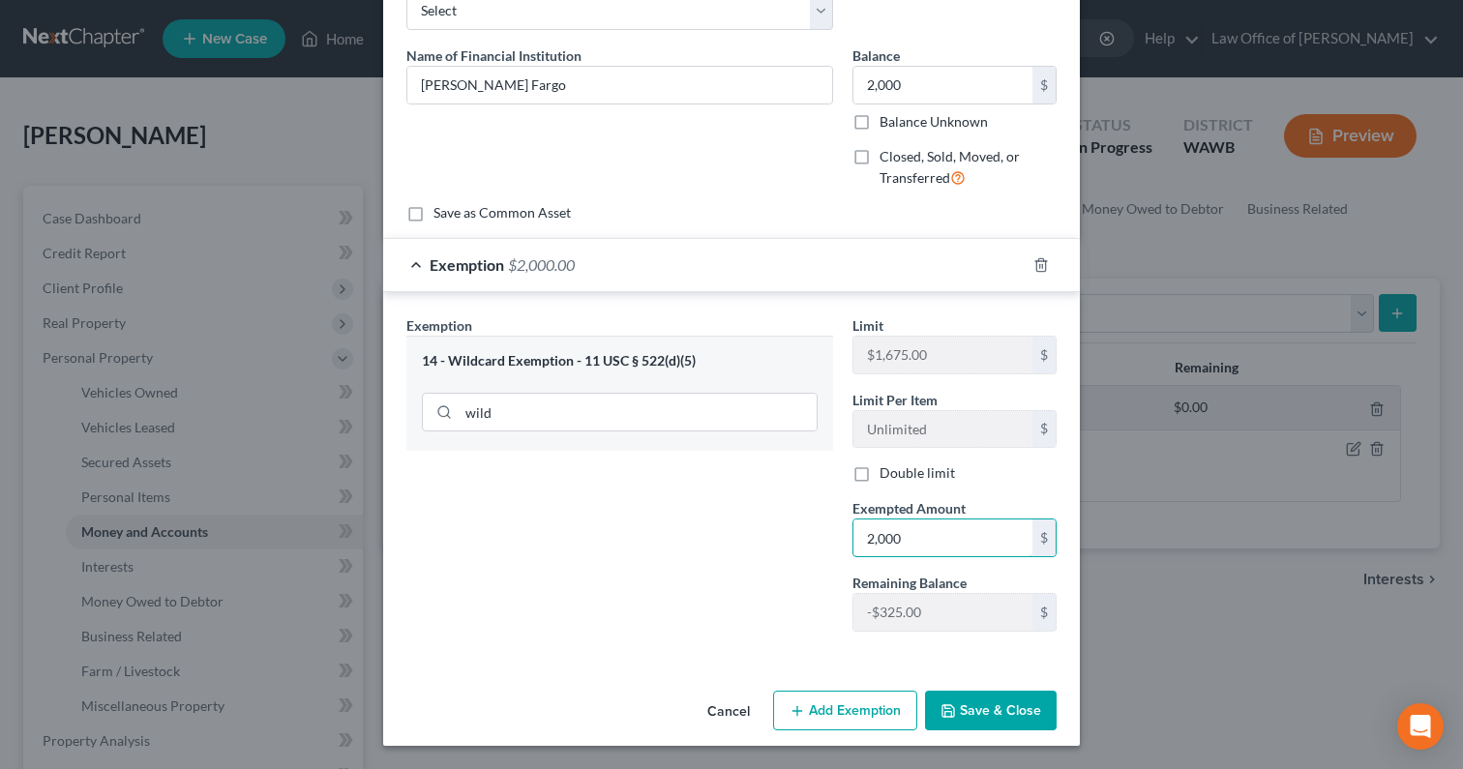
type input "2,000"
click at [976, 711] on button "Save & Close" at bounding box center [991, 711] width 132 height 41
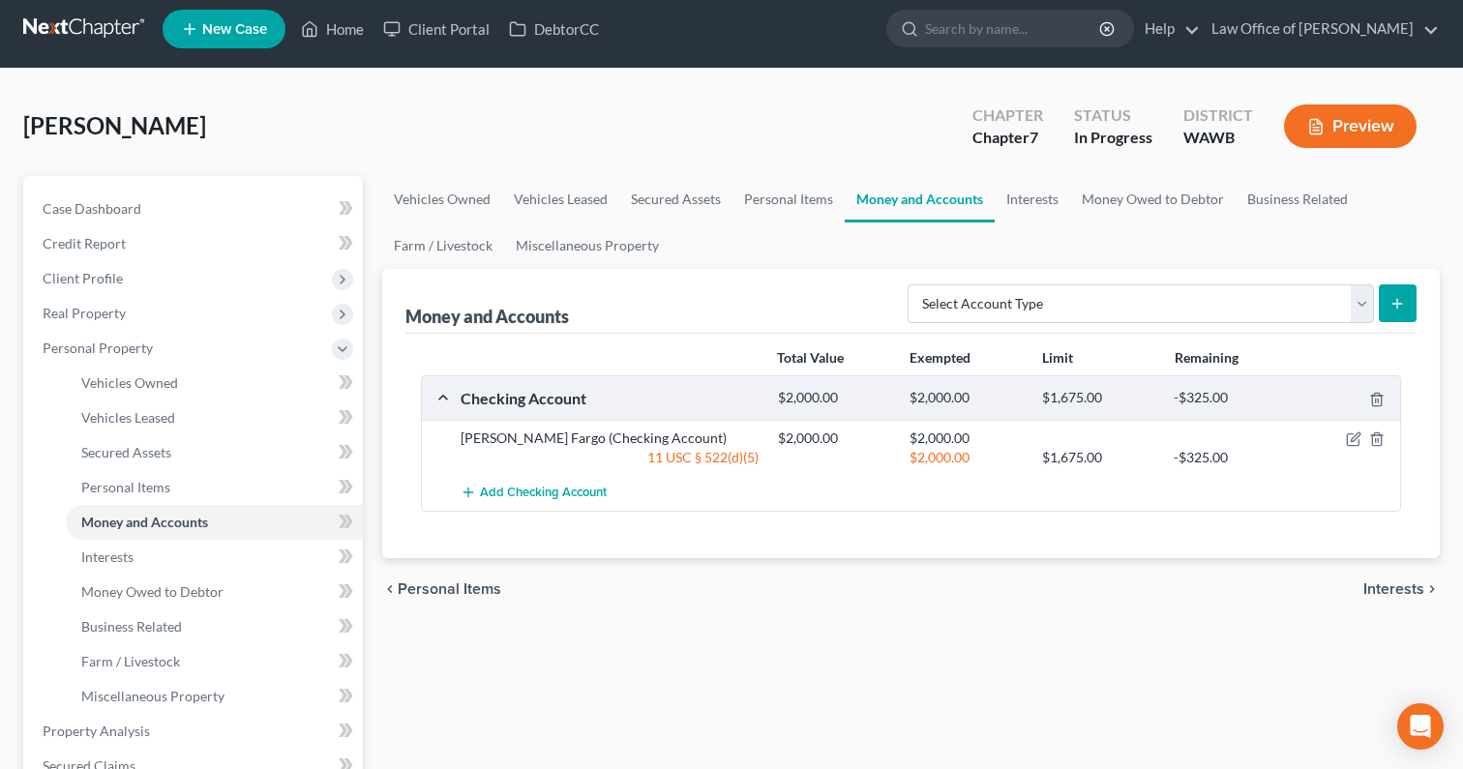
scroll to position [11, 0]
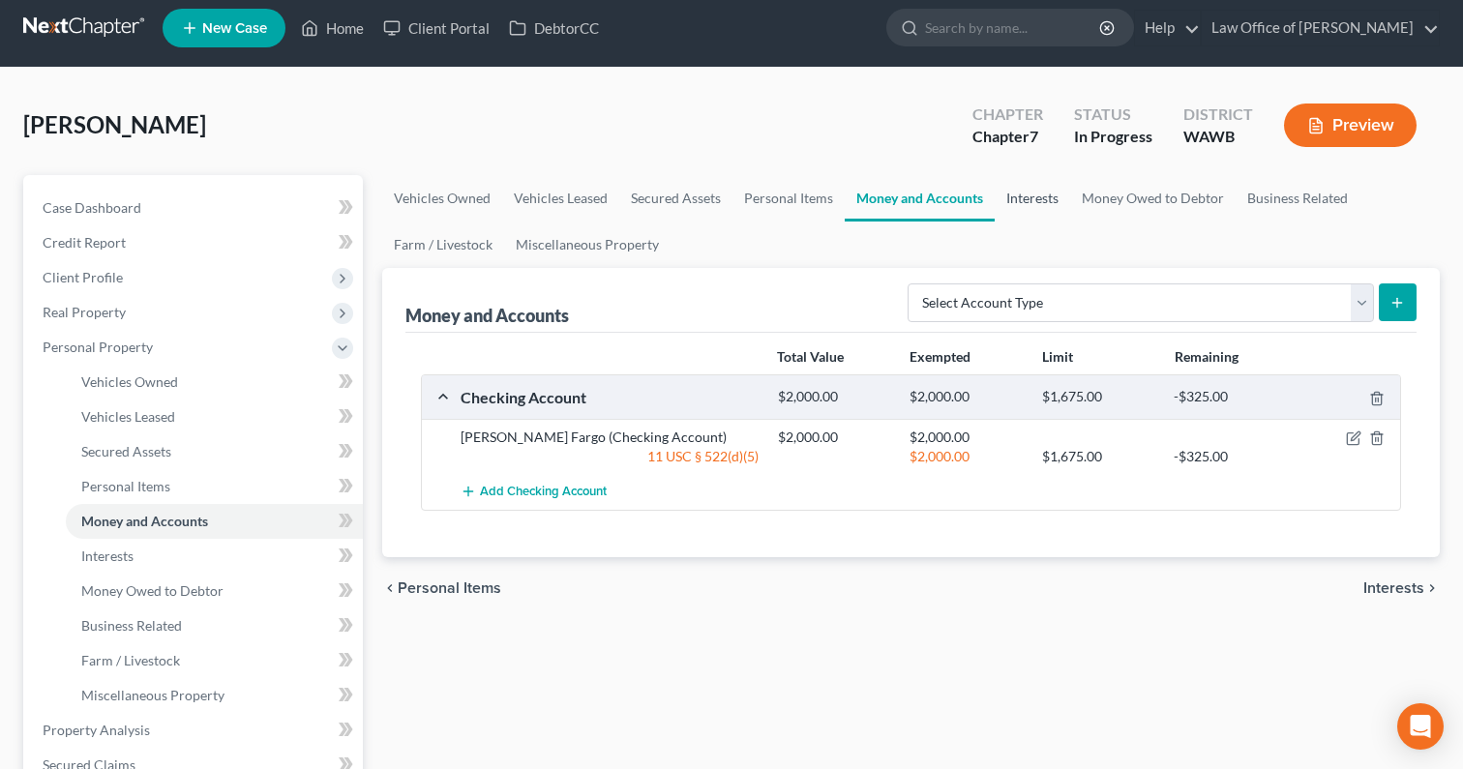
click at [1027, 200] on link "Interests" at bounding box center [1031, 198] width 75 height 46
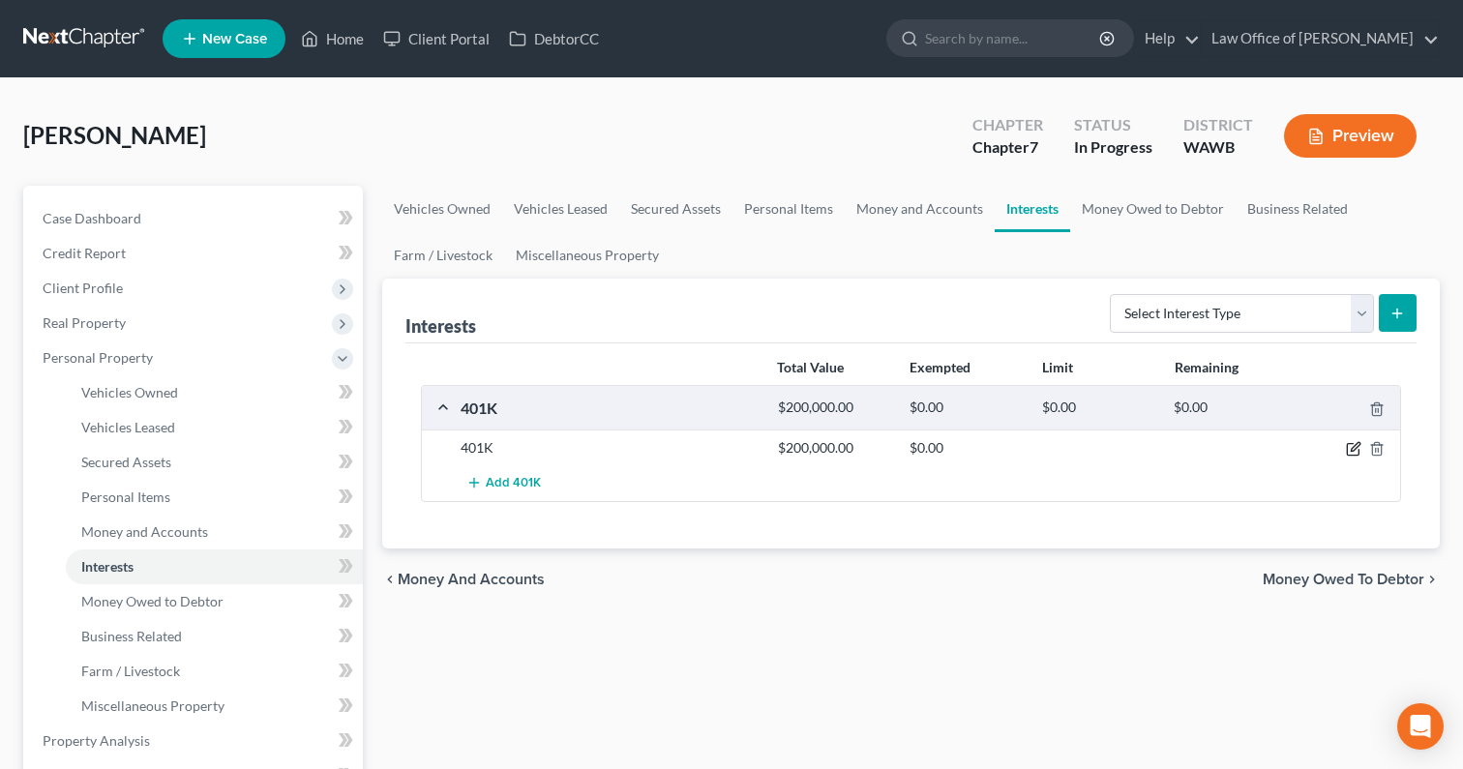
click at [1353, 450] on icon "button" at bounding box center [1354, 447] width 9 height 9
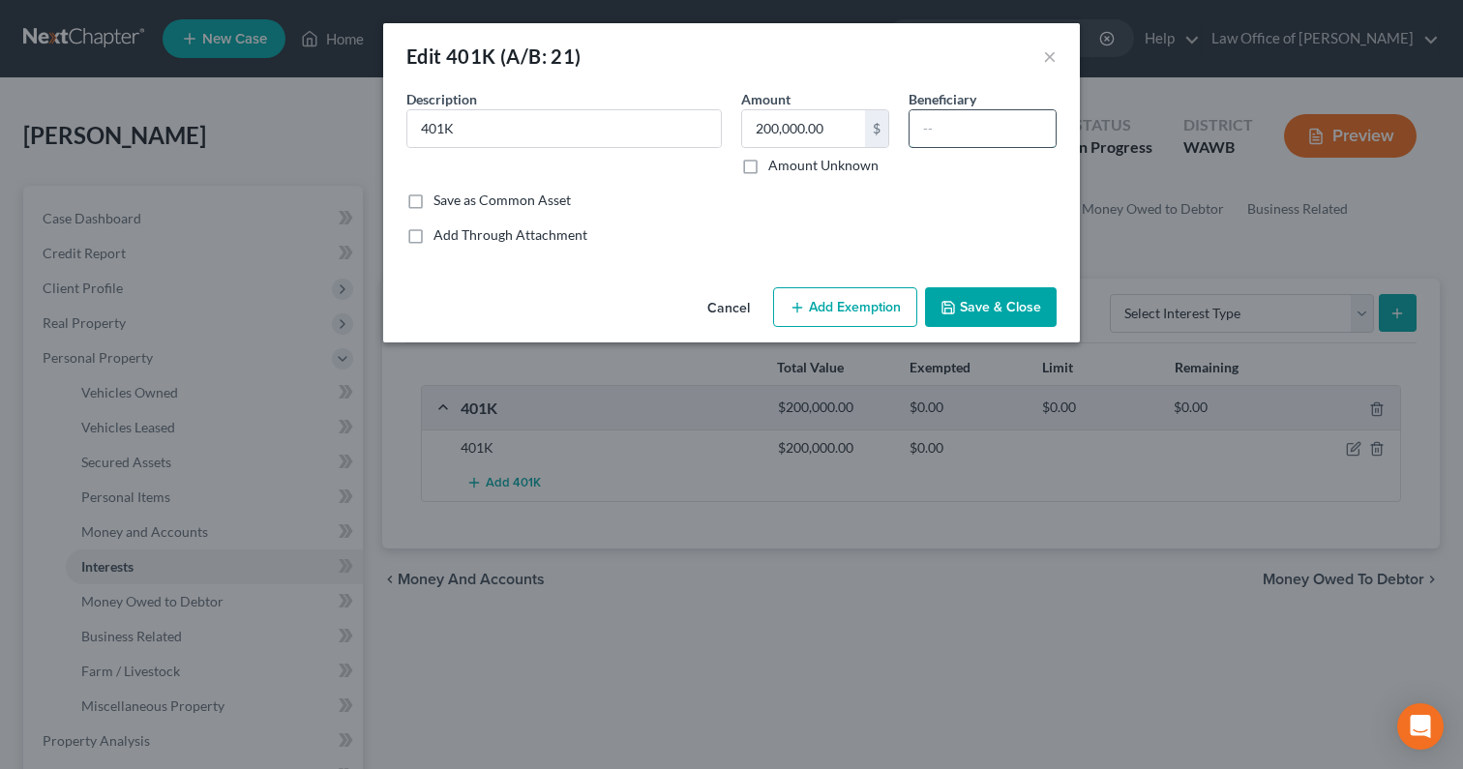
click at [946, 137] on input "text" at bounding box center [982, 128] width 146 height 37
click at [846, 129] on input "200,000.00" at bounding box center [803, 128] width 123 height 37
type input "206,000"
click at [863, 310] on button "Add Exemption" at bounding box center [845, 307] width 144 height 41
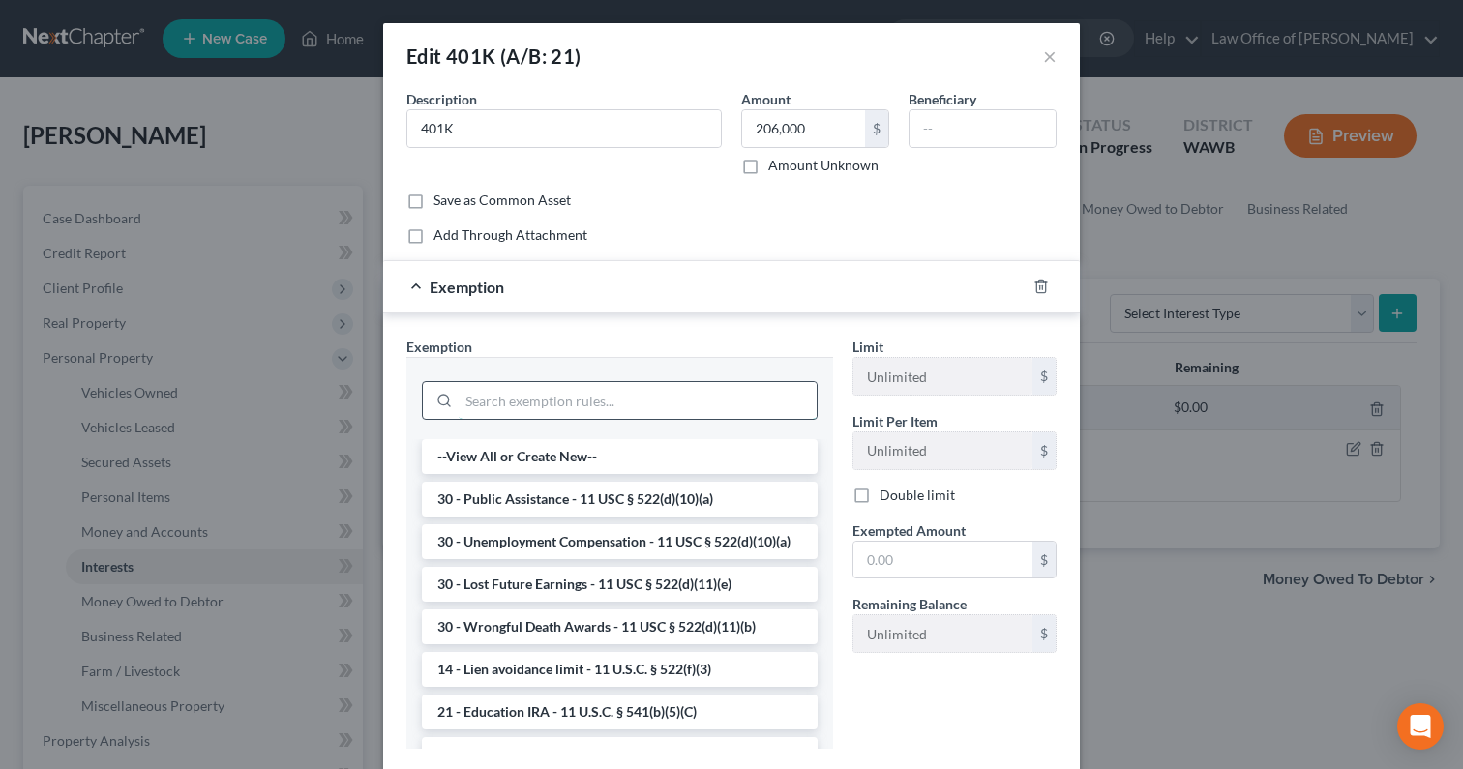
click at [643, 408] on input "search" at bounding box center [638, 400] width 358 height 37
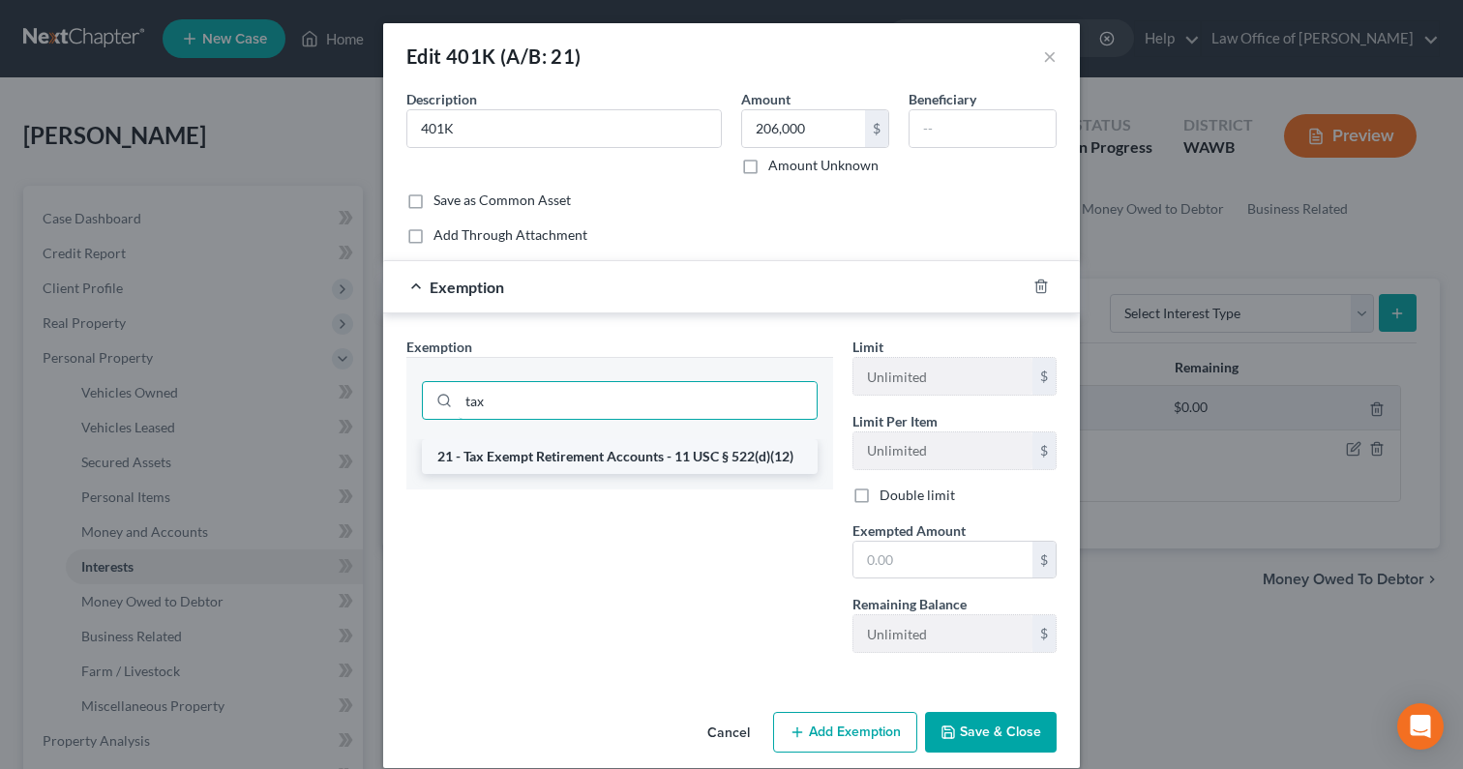
type input "tax"
click at [648, 441] on li "21 - Tax Exempt Retirement Accounts - 11 USC § 522(d)(12)" at bounding box center [620, 456] width 396 height 35
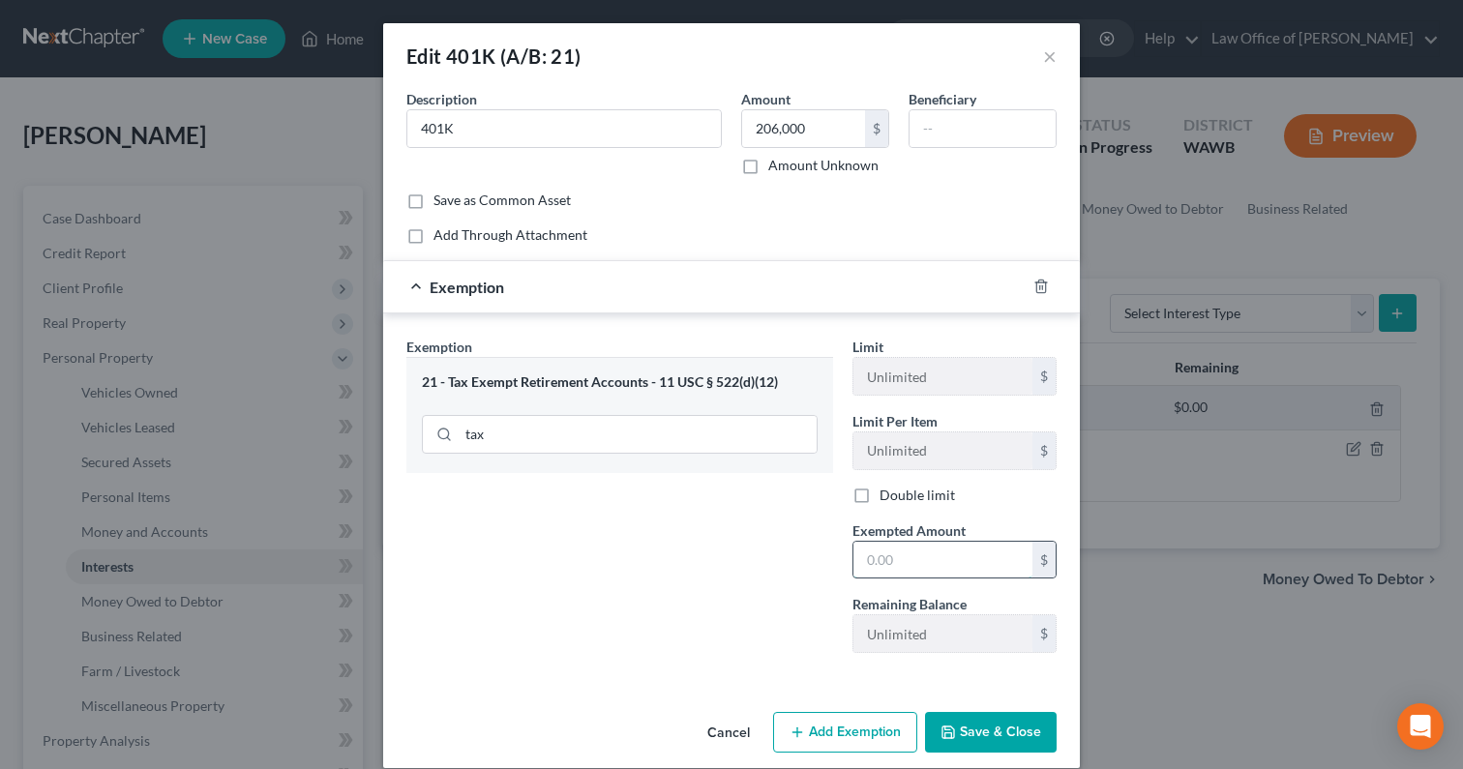
click at [903, 563] on input "text" at bounding box center [942, 560] width 179 height 37
type input "206,000"
click at [989, 734] on button "Save & Close" at bounding box center [991, 732] width 132 height 41
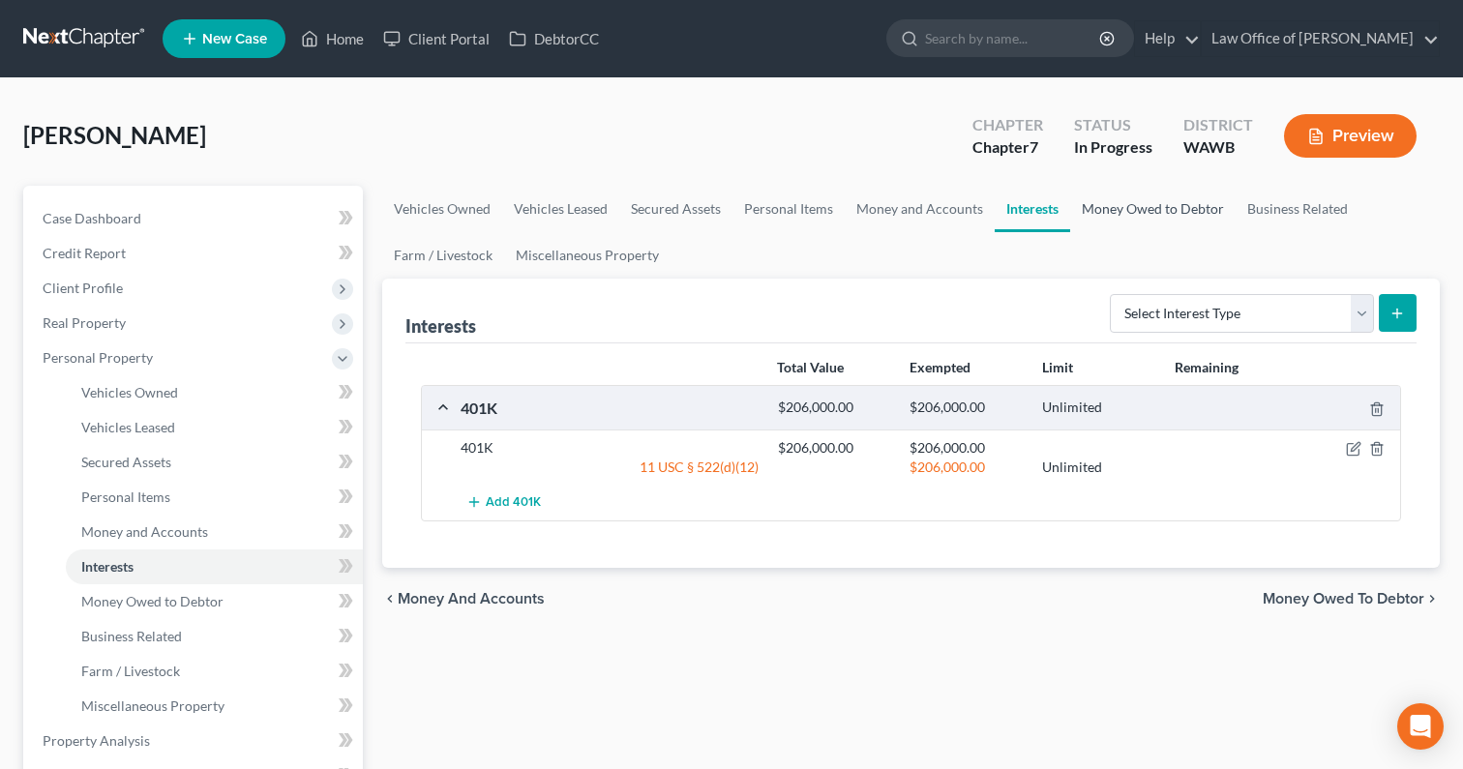
click at [1166, 210] on link "Money Owed to Debtor" at bounding box center [1152, 209] width 165 height 46
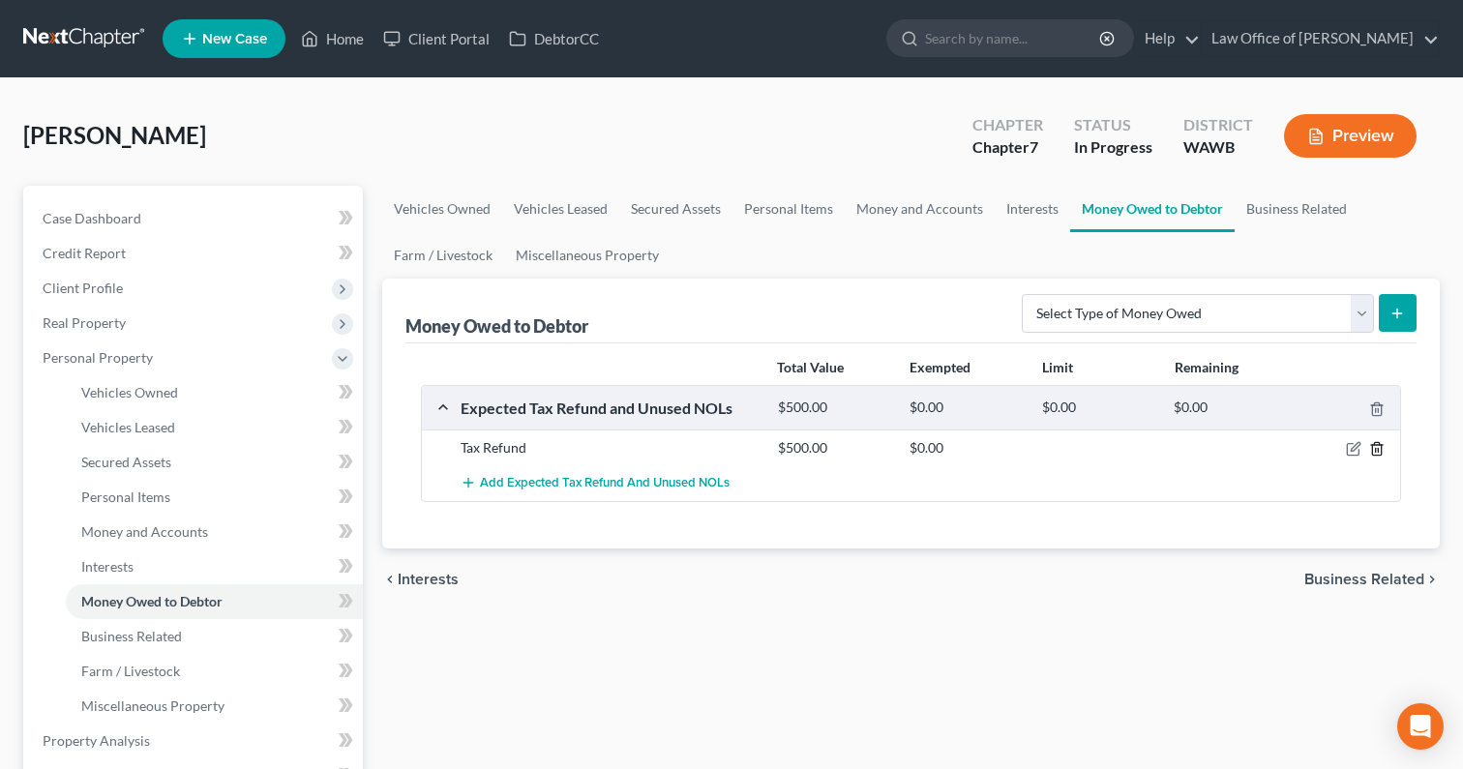
click at [1374, 445] on icon "button" at bounding box center [1376, 449] width 9 height 13
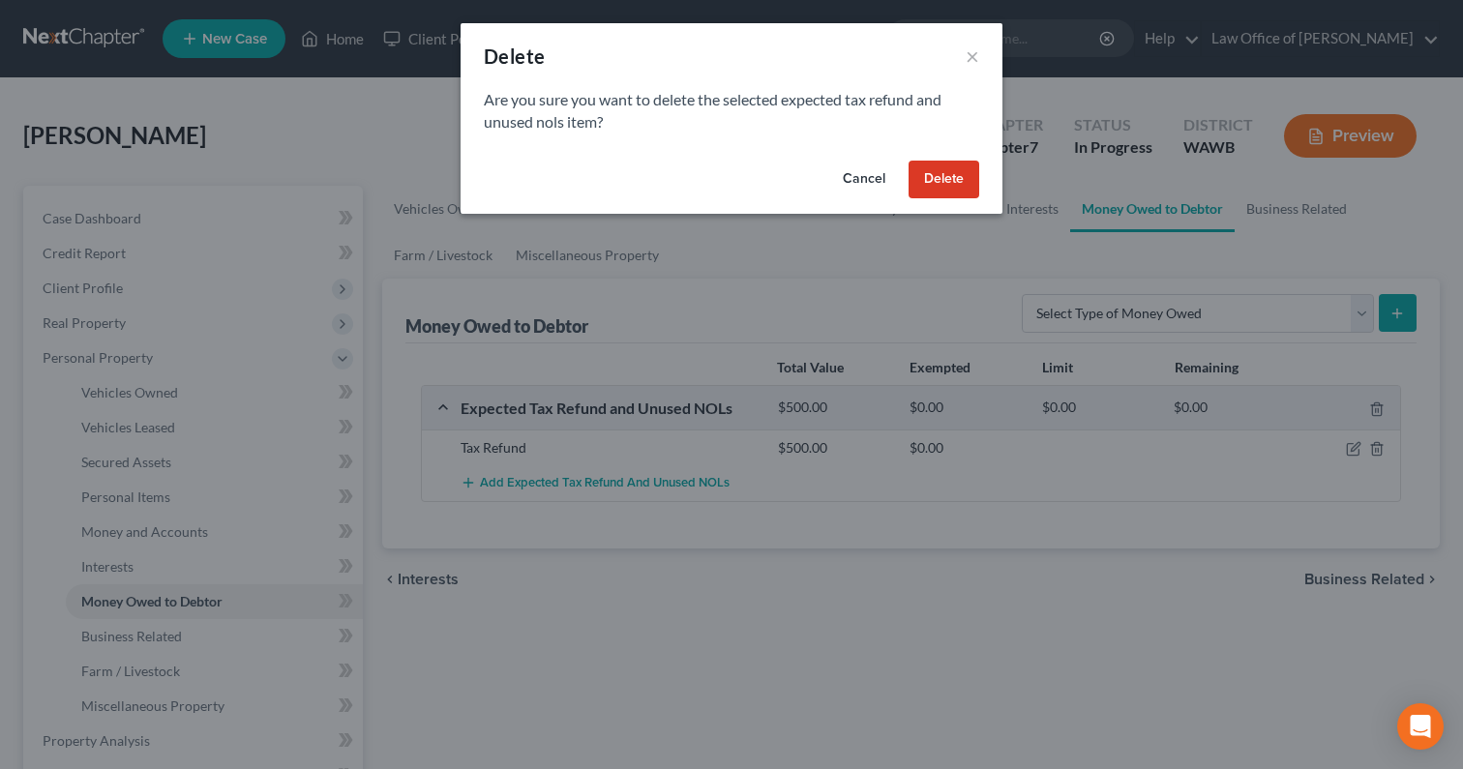
click at [944, 172] on button "Delete" at bounding box center [943, 180] width 71 height 39
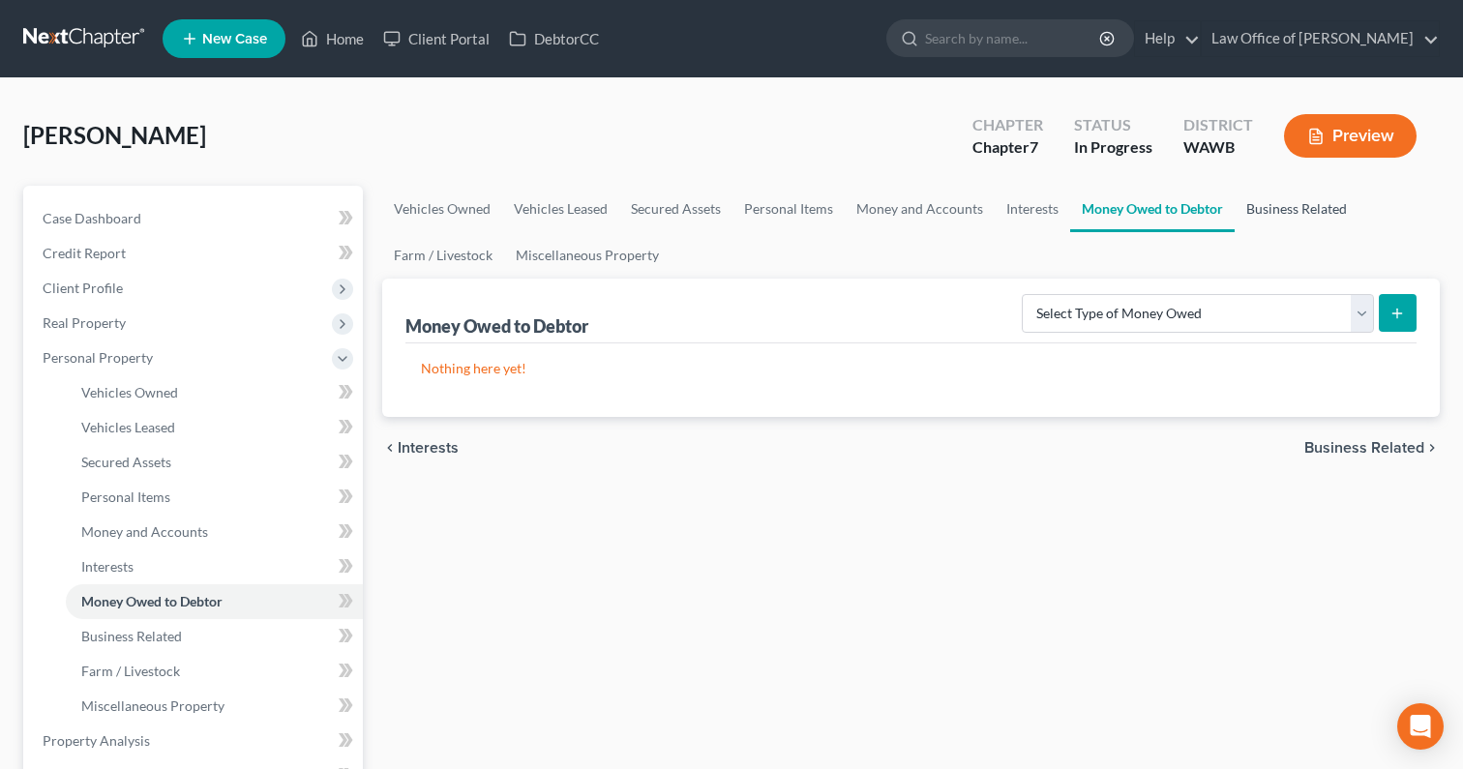
click at [1273, 218] on link "Business Related" at bounding box center [1296, 209] width 124 height 46
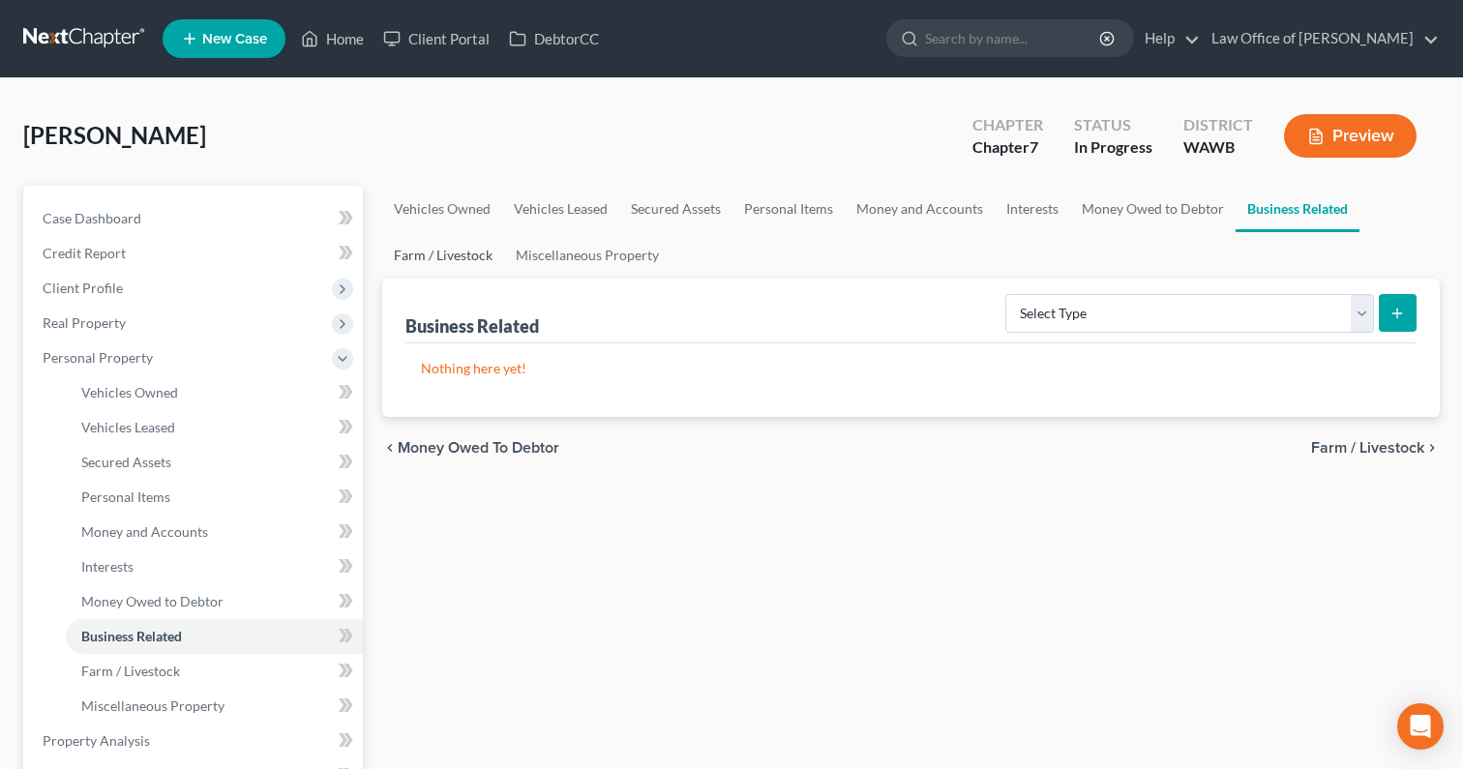
click at [441, 247] on link "Farm / Livestock" at bounding box center [443, 255] width 122 height 46
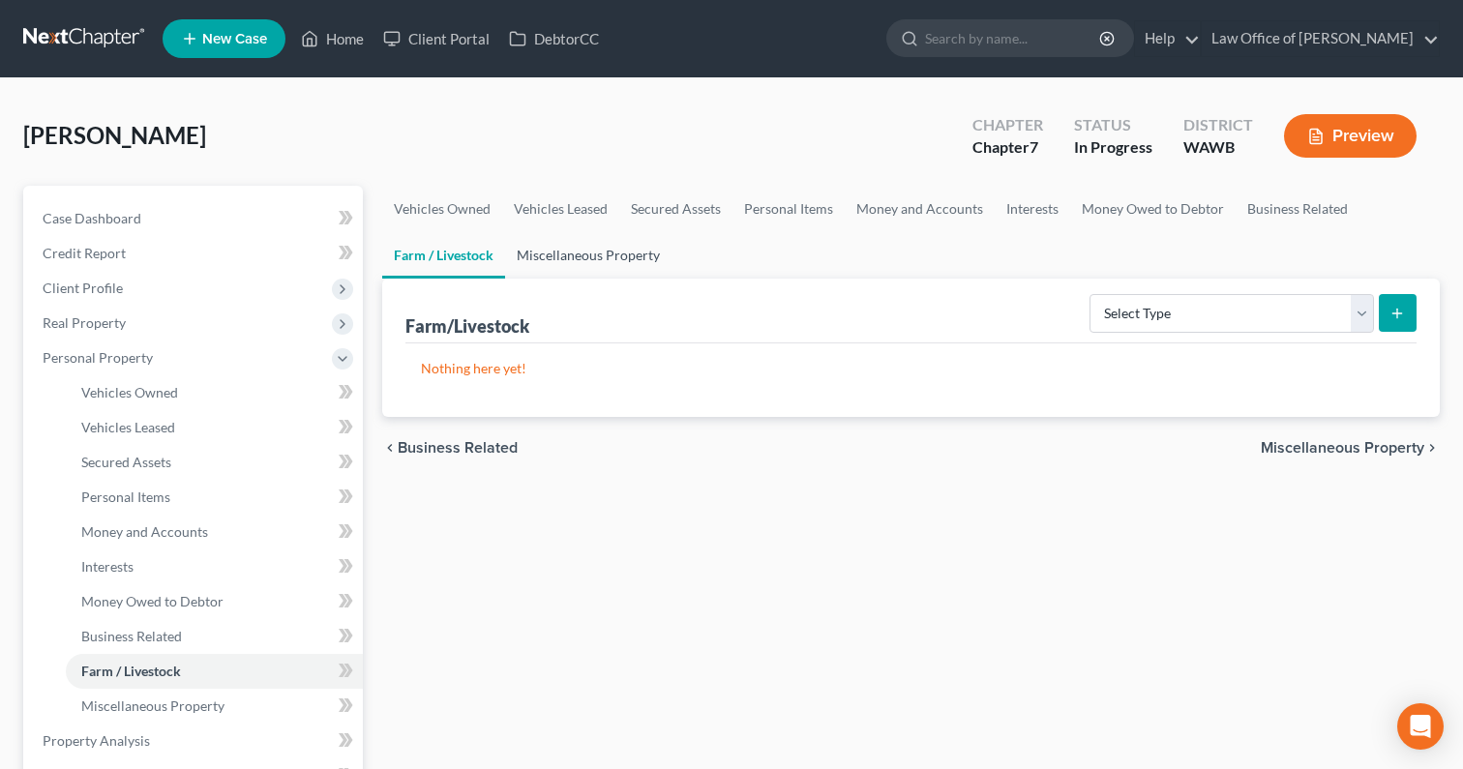
click at [573, 258] on link "Miscellaneous Property" at bounding box center [588, 255] width 166 height 46
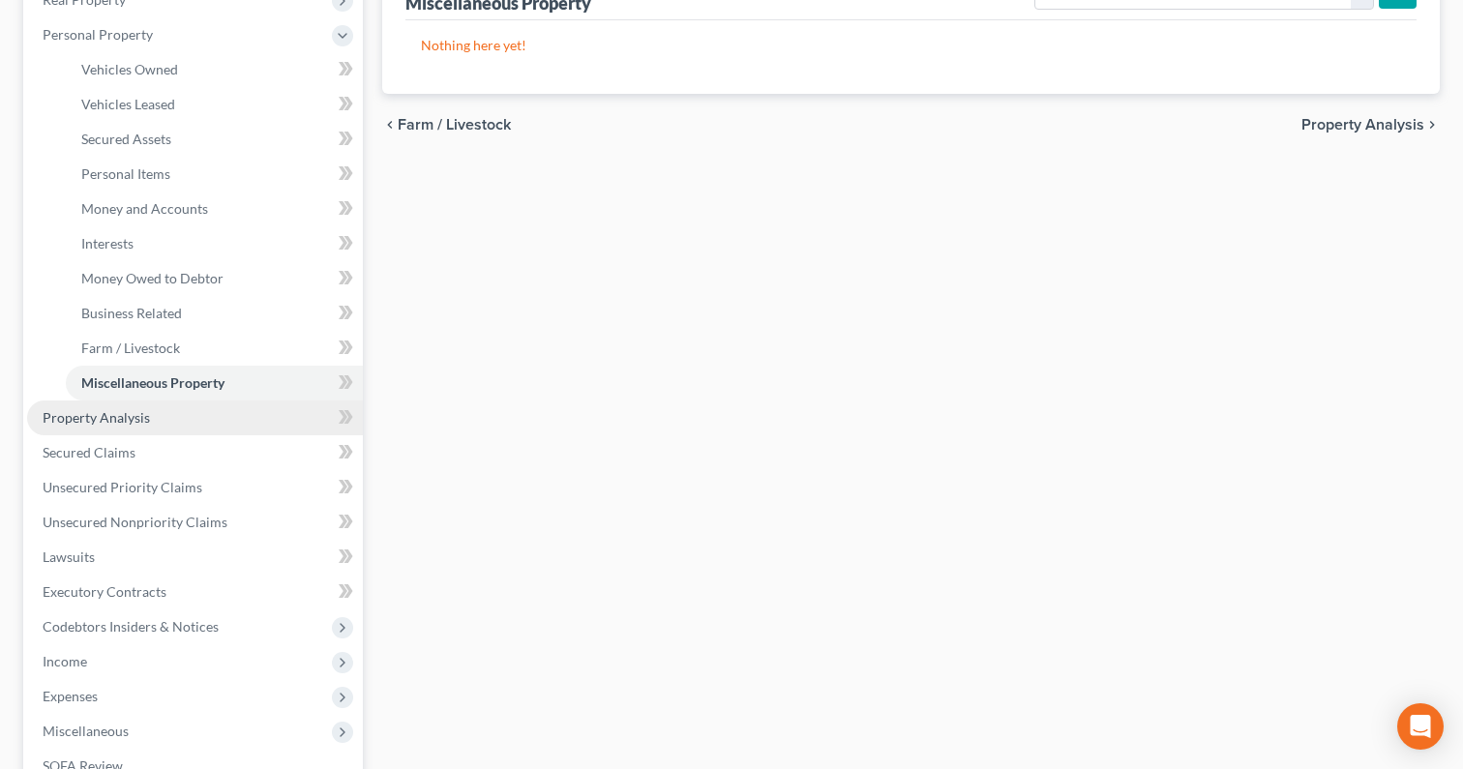
click at [232, 417] on link "Property Analysis" at bounding box center [195, 417] width 336 height 35
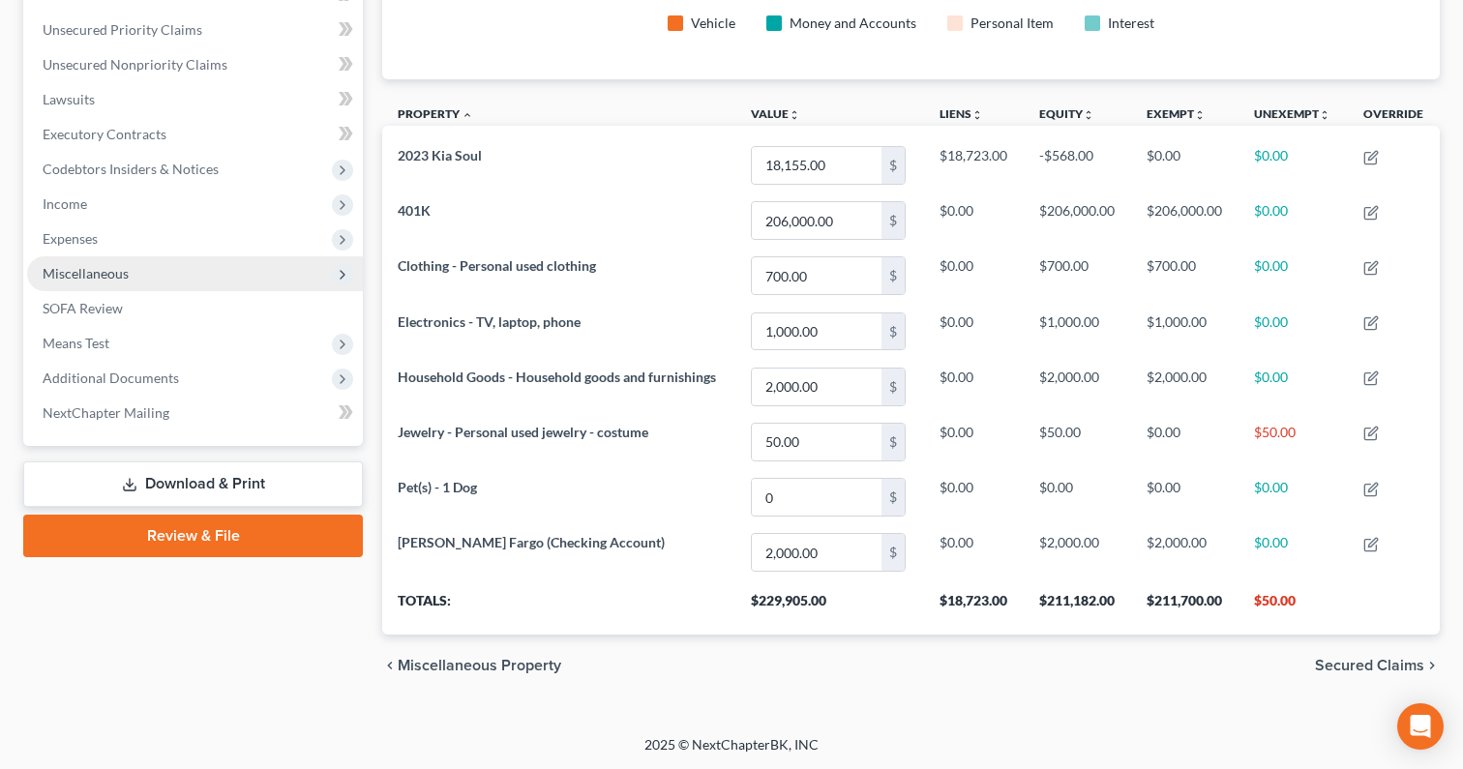
scroll to position [402, 0]
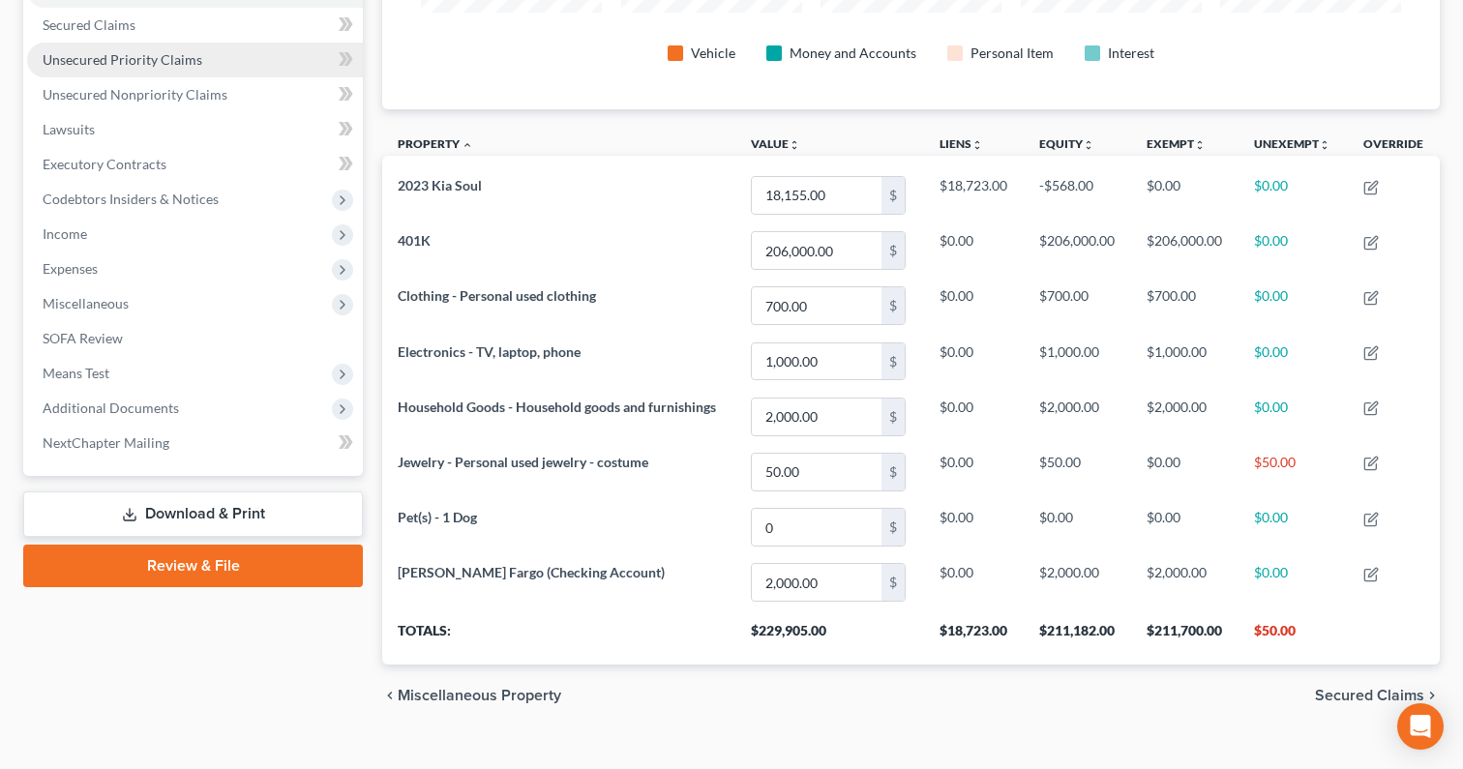
click at [201, 54] on link "Unsecured Priority Claims" at bounding box center [195, 60] width 336 height 35
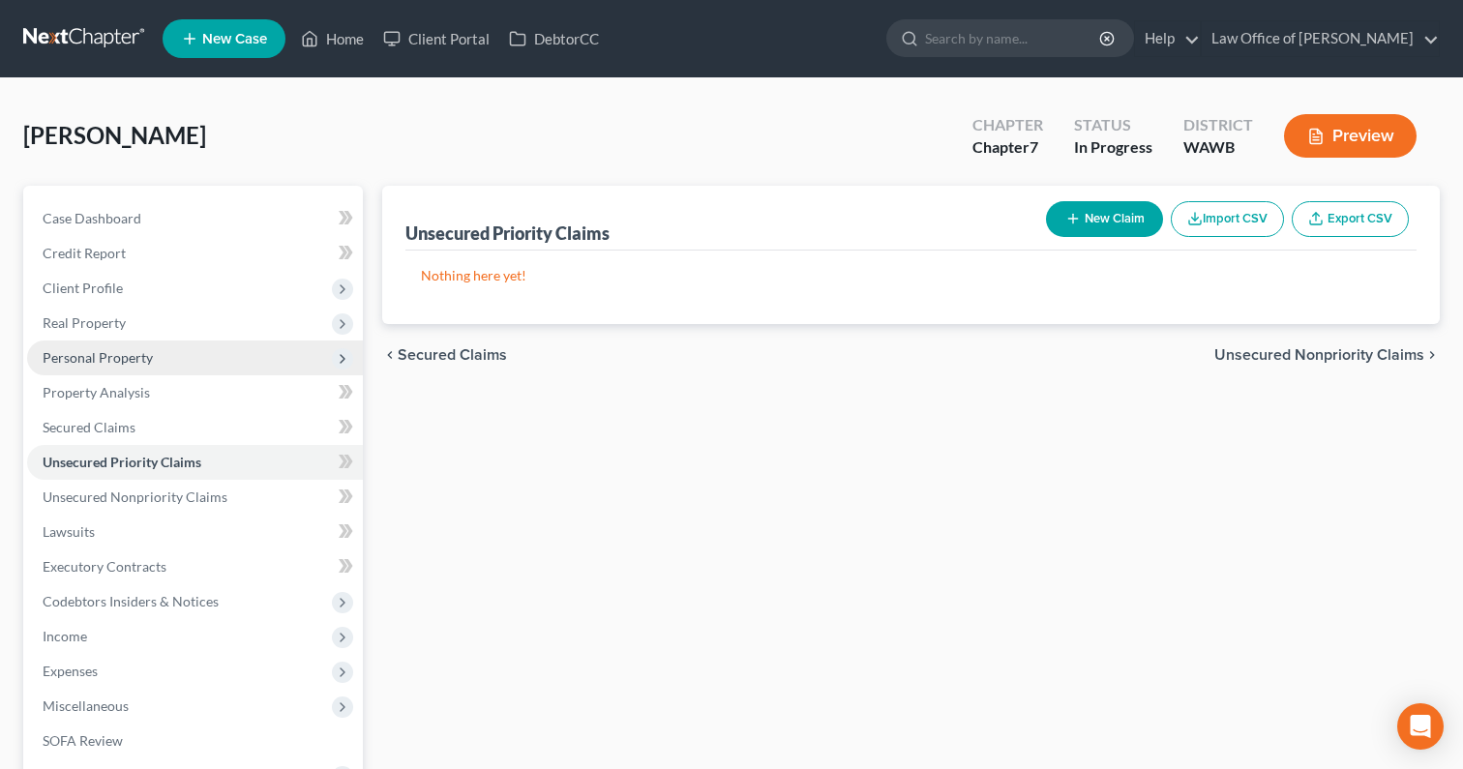
click at [160, 354] on span "Personal Property" at bounding box center [195, 358] width 336 height 35
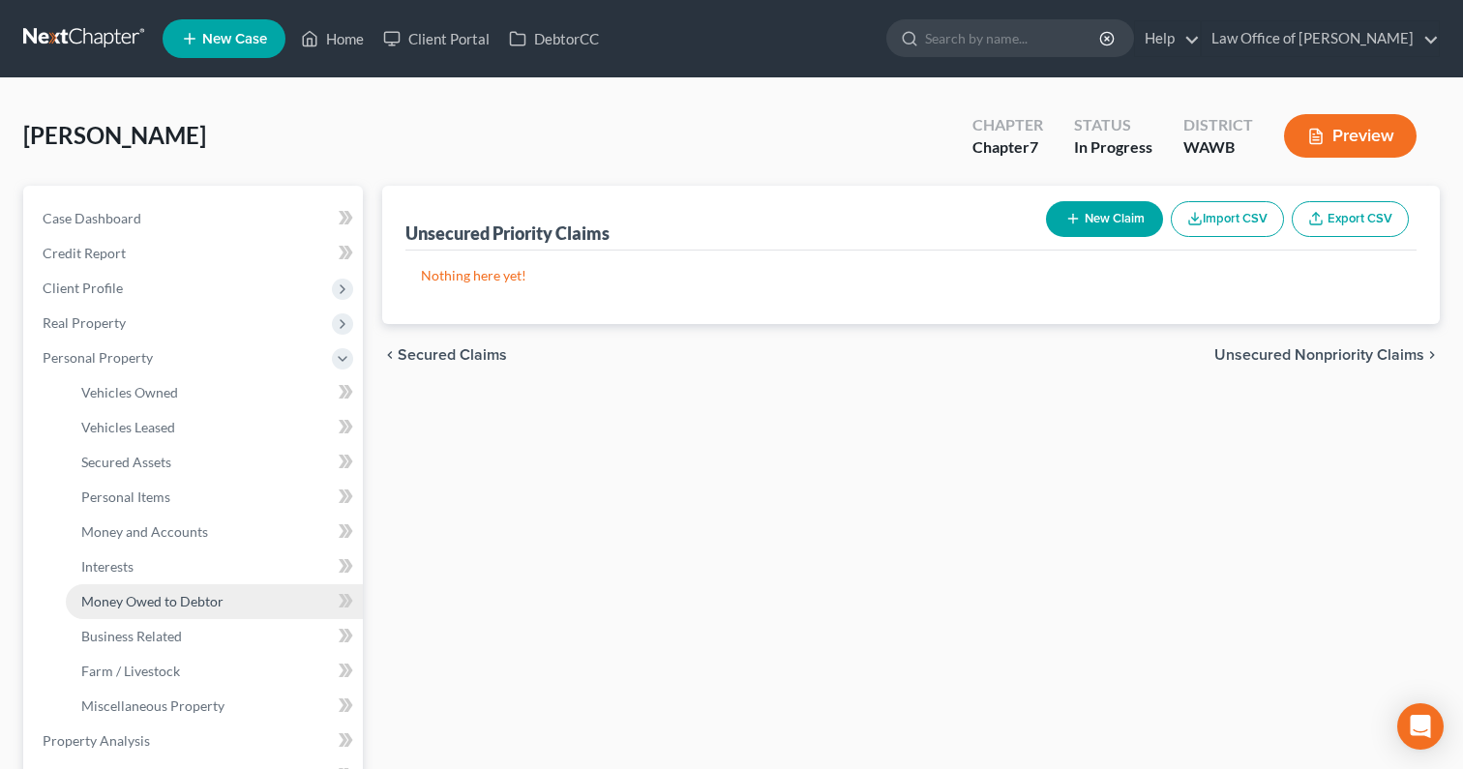
click at [226, 605] on link "Money Owed to Debtor" at bounding box center [214, 601] width 297 height 35
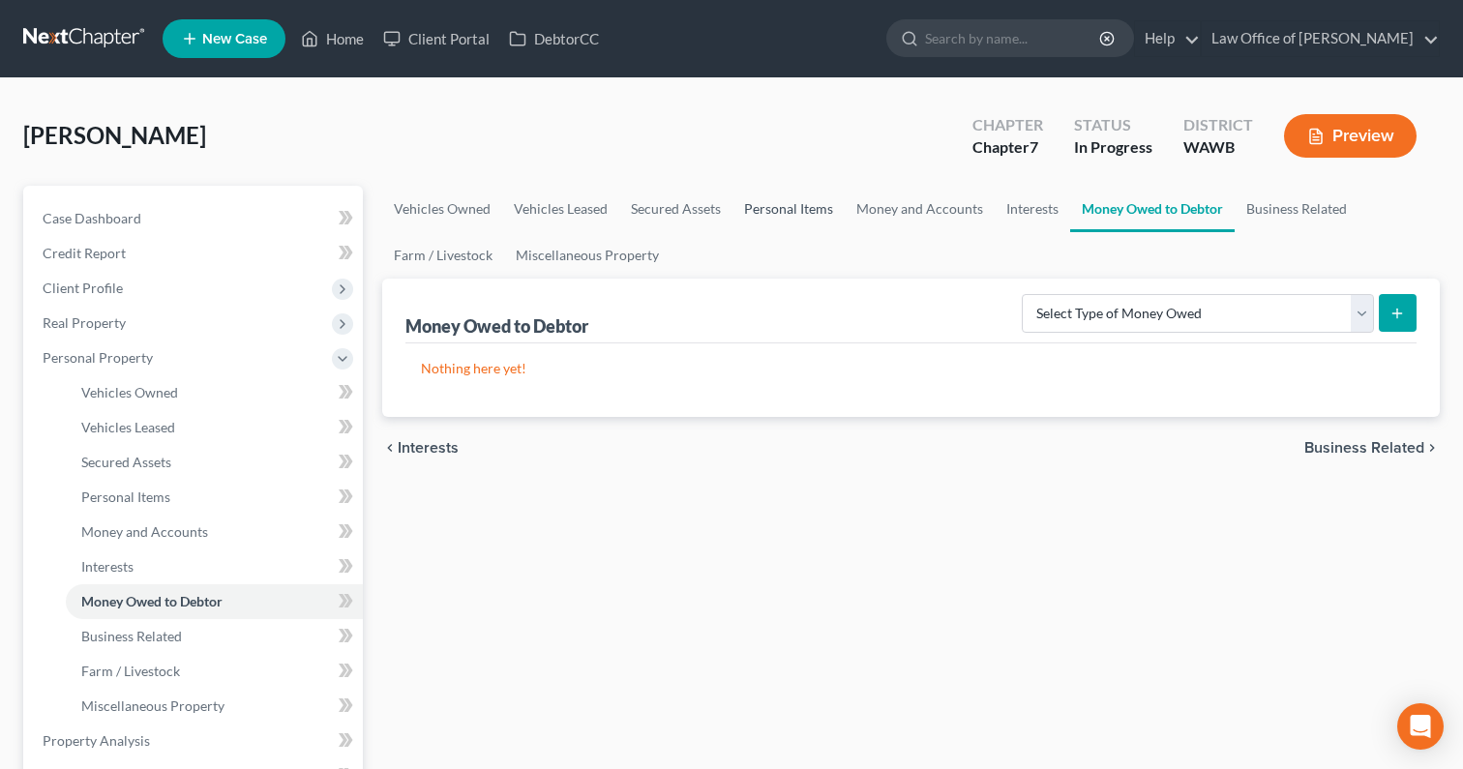
click at [807, 206] on link "Personal Items" at bounding box center [788, 209] width 112 height 46
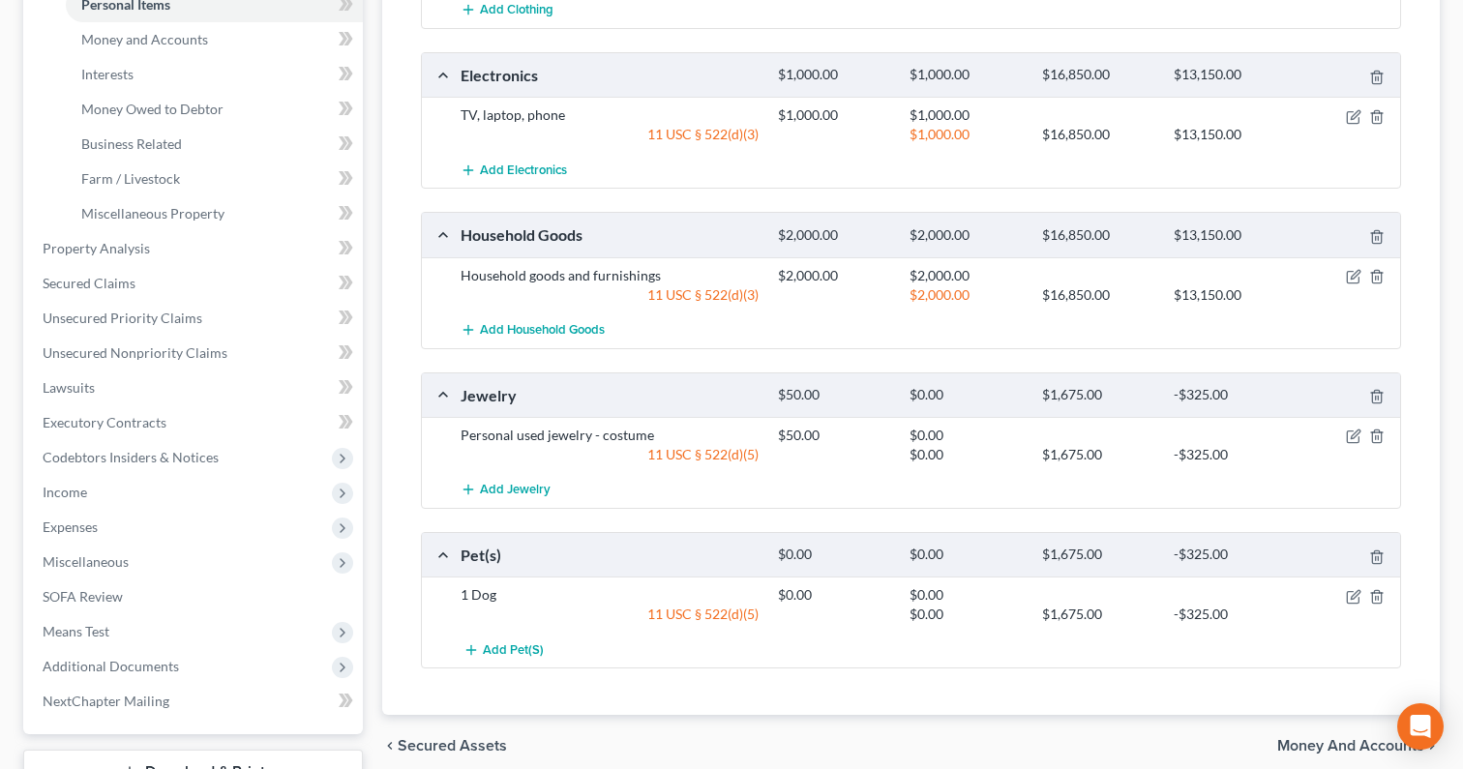
scroll to position [507, 0]
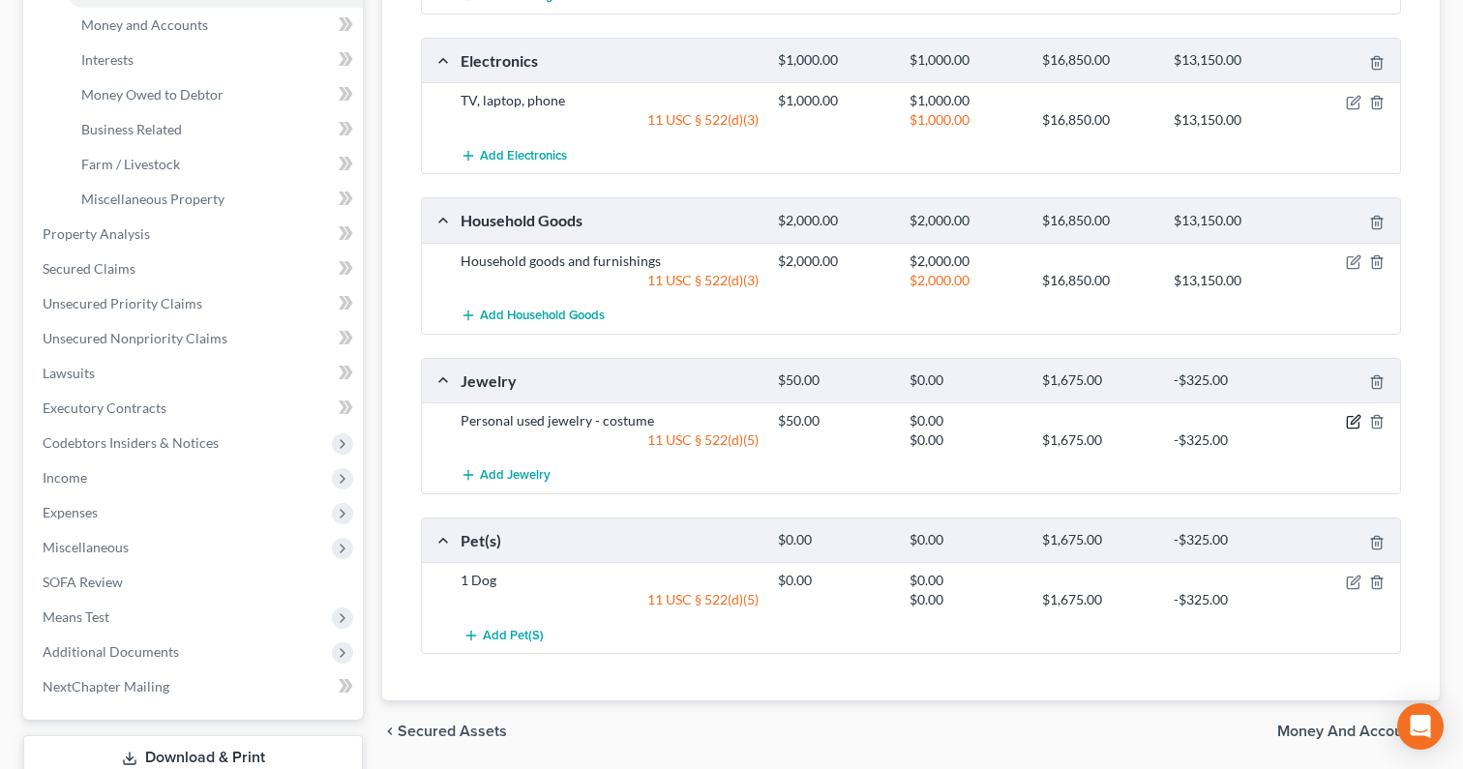
click at [1348, 419] on icon "button" at bounding box center [1353, 421] width 15 height 15
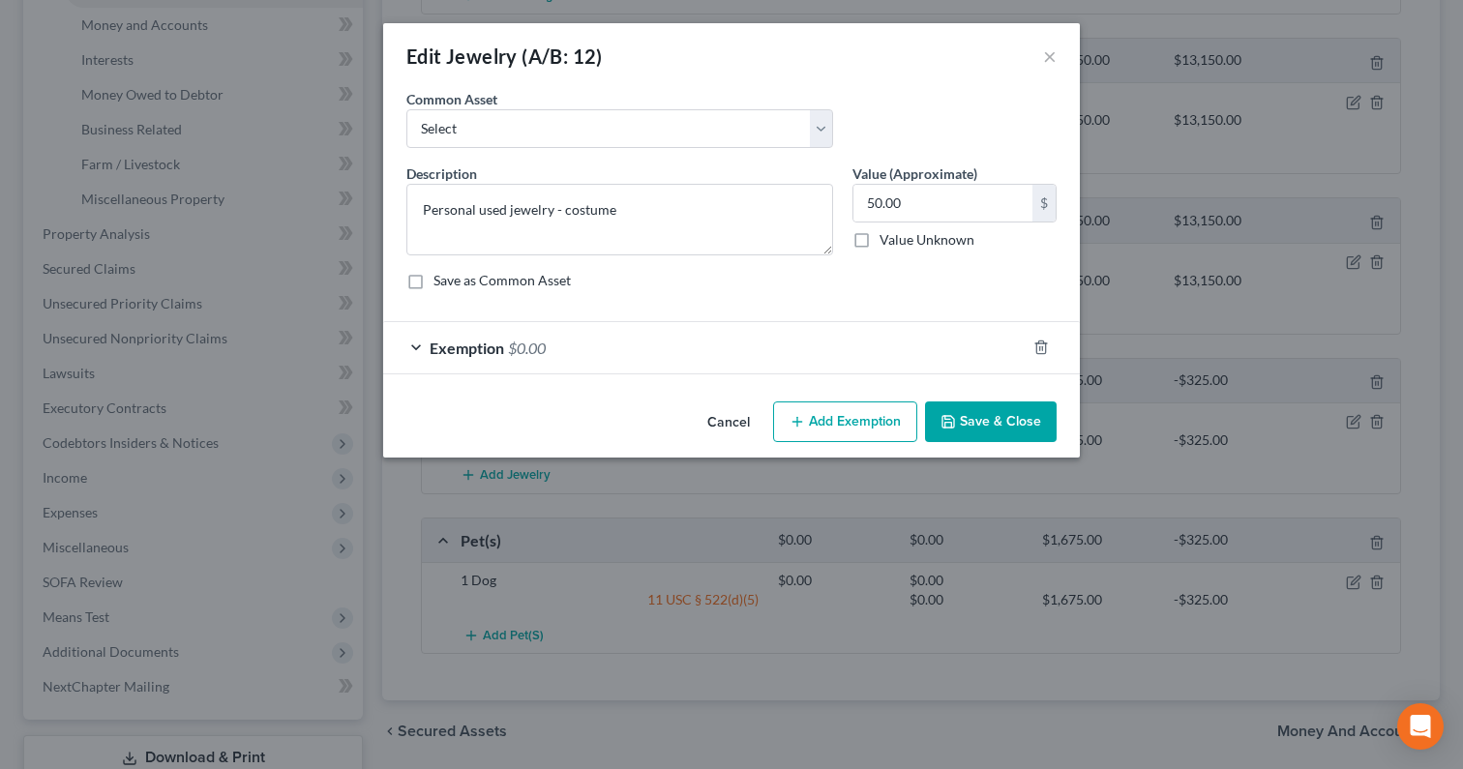
click at [890, 331] on div "Exemption $0.00" at bounding box center [704, 347] width 642 height 51
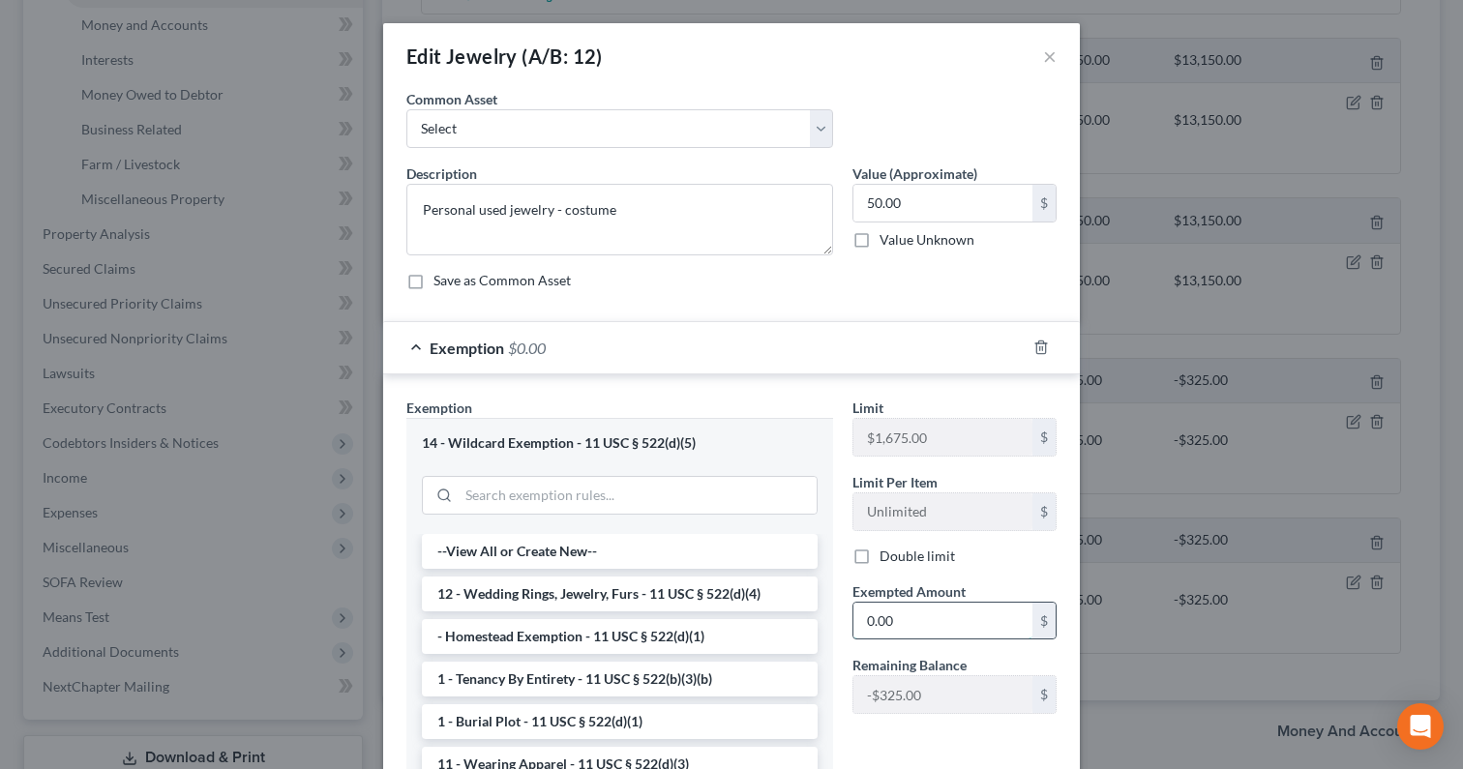
click at [900, 634] on input "0.00" at bounding box center [942, 621] width 179 height 37
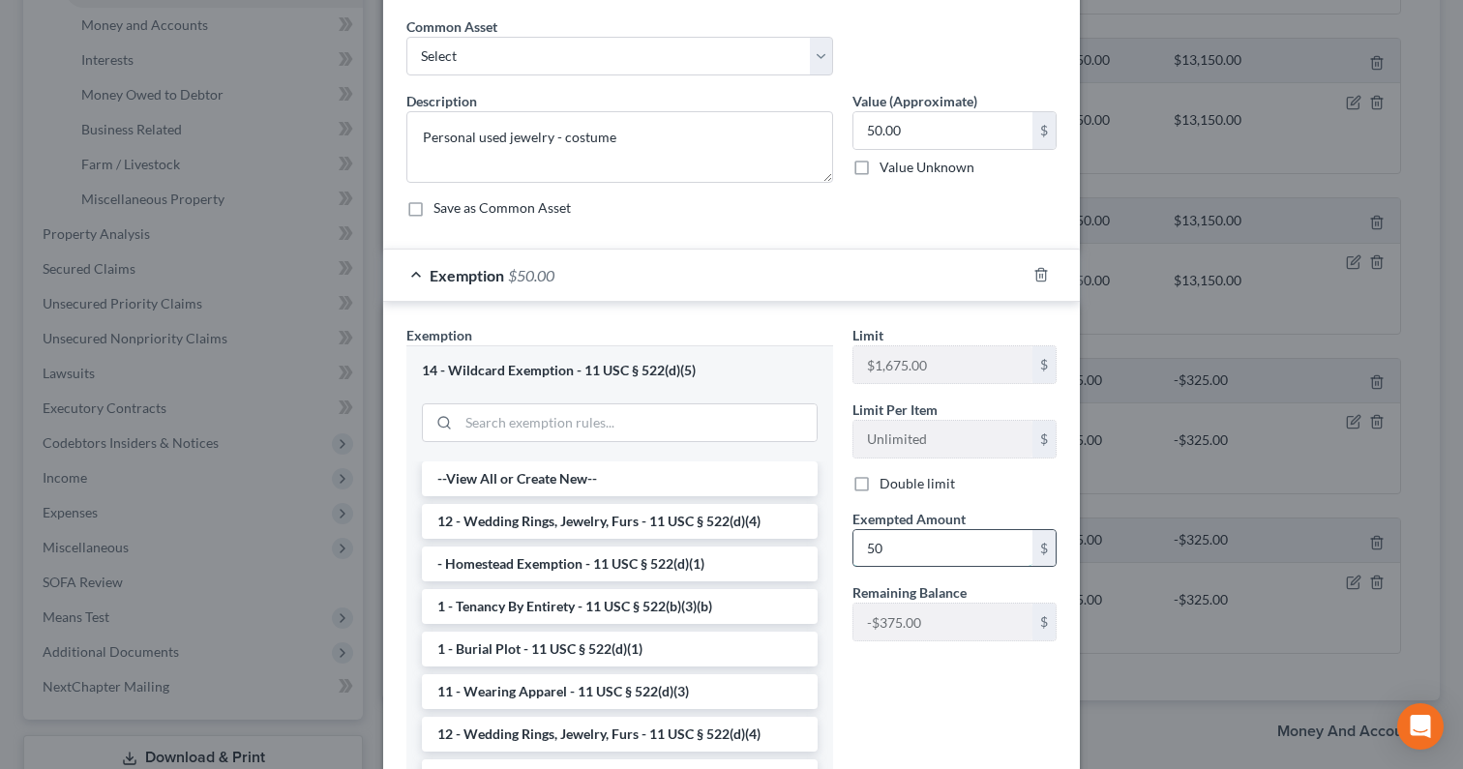
scroll to position [212, 0]
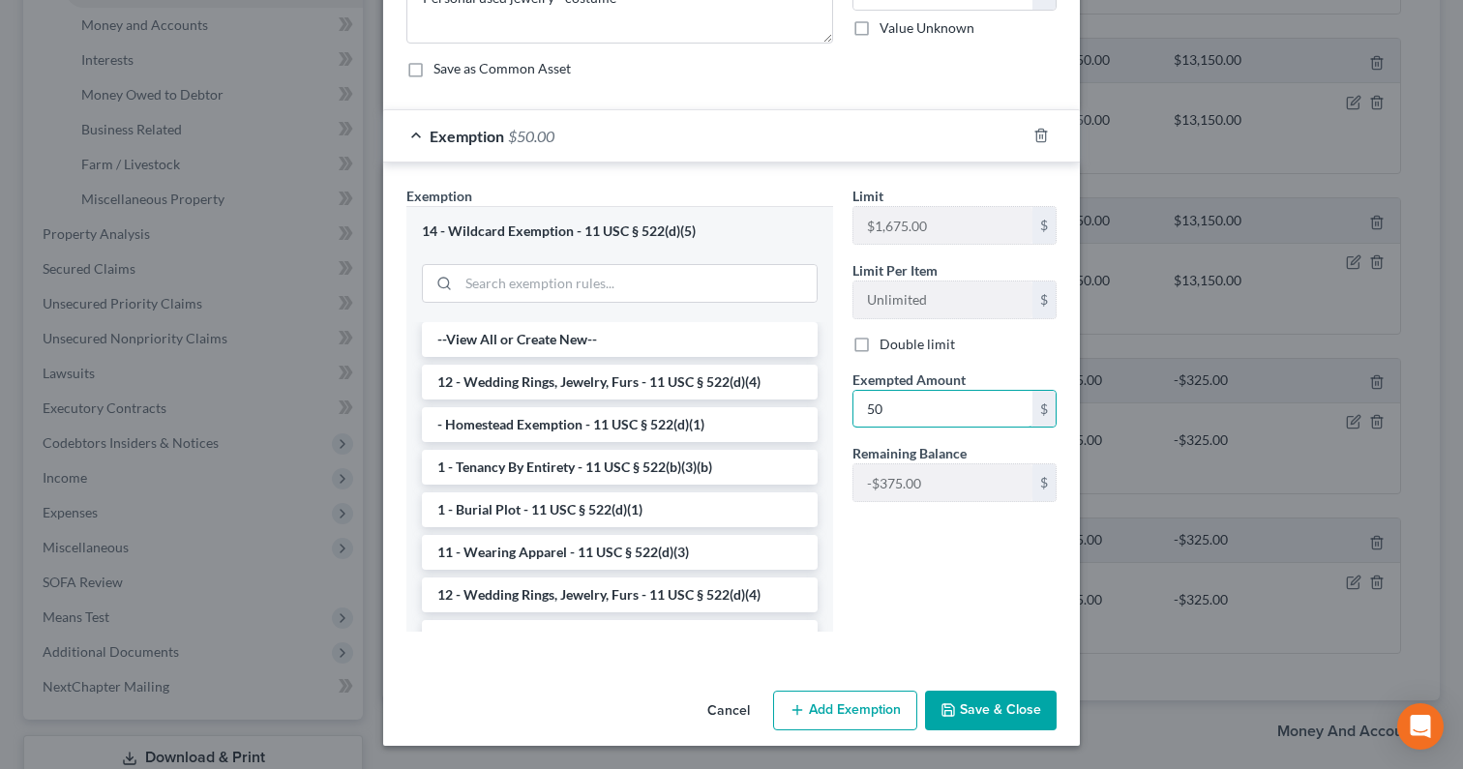
type input "50"
click at [985, 722] on button "Save & Close" at bounding box center [991, 711] width 132 height 41
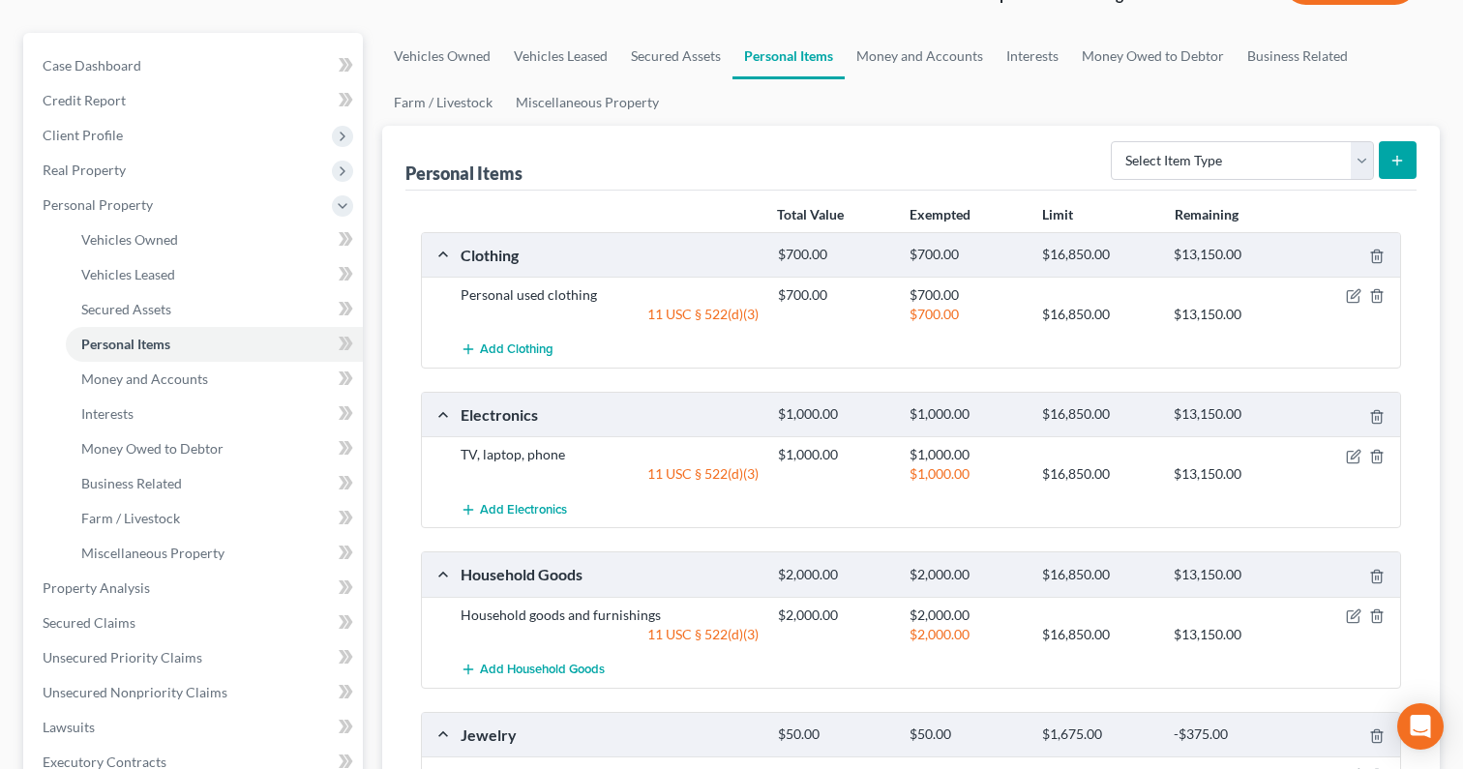
scroll to position [0, 0]
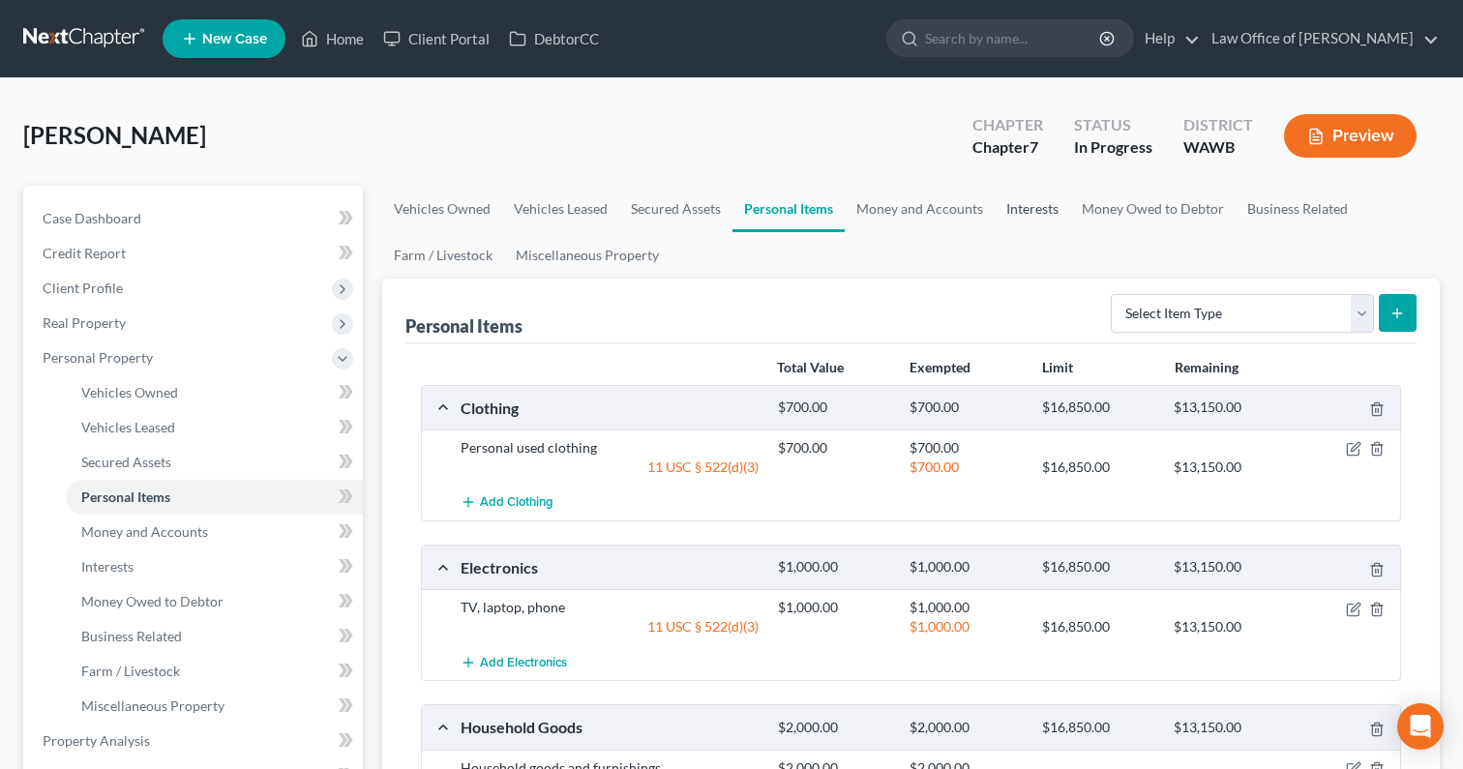
click at [1045, 216] on link "Interests" at bounding box center [1031, 209] width 75 height 46
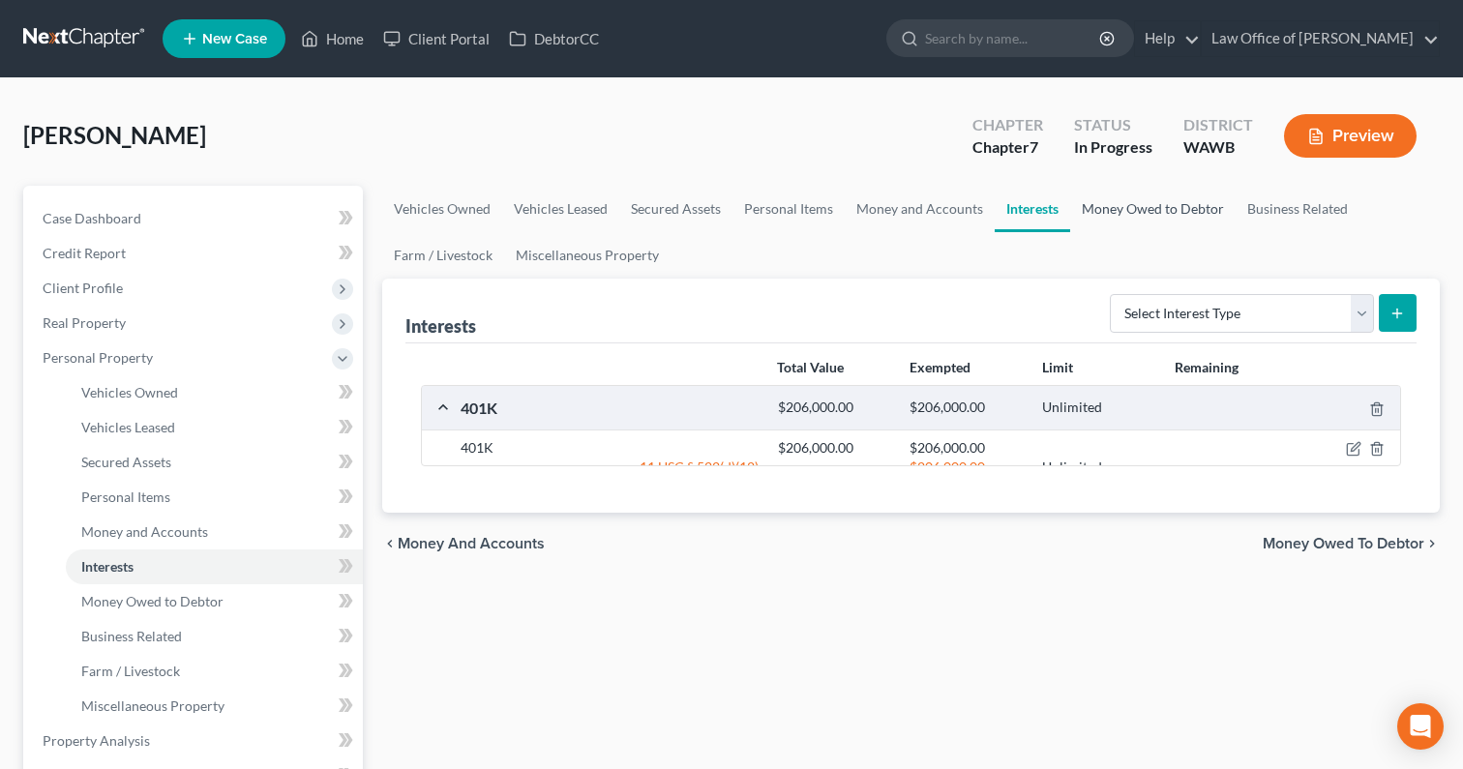
click at [1124, 203] on link "Money Owed to Debtor" at bounding box center [1152, 209] width 165 height 46
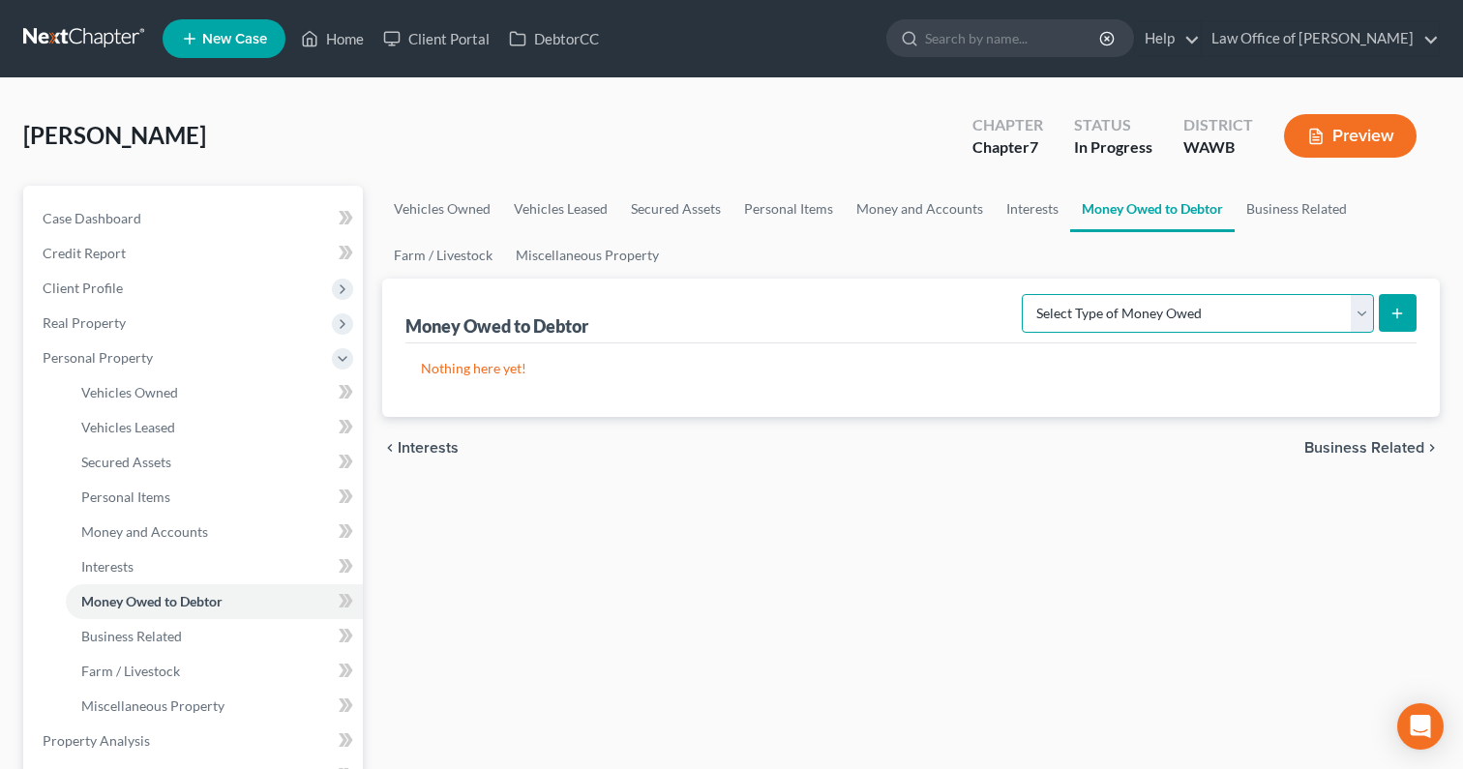
click at [1152, 312] on select "Select Type of Money Owed Accounts Receivable (A/B: 38) Alimony (A/B: 29) Child…" at bounding box center [1198, 313] width 352 height 39
select select "alimony"
click at [1025, 294] on select "Select Type of Money Owed Accounts Receivable (A/B: 38) Alimony (A/B: 29) Child…" at bounding box center [1198, 313] width 352 height 39
click at [1394, 295] on button "submit" at bounding box center [1397, 313] width 38 height 38
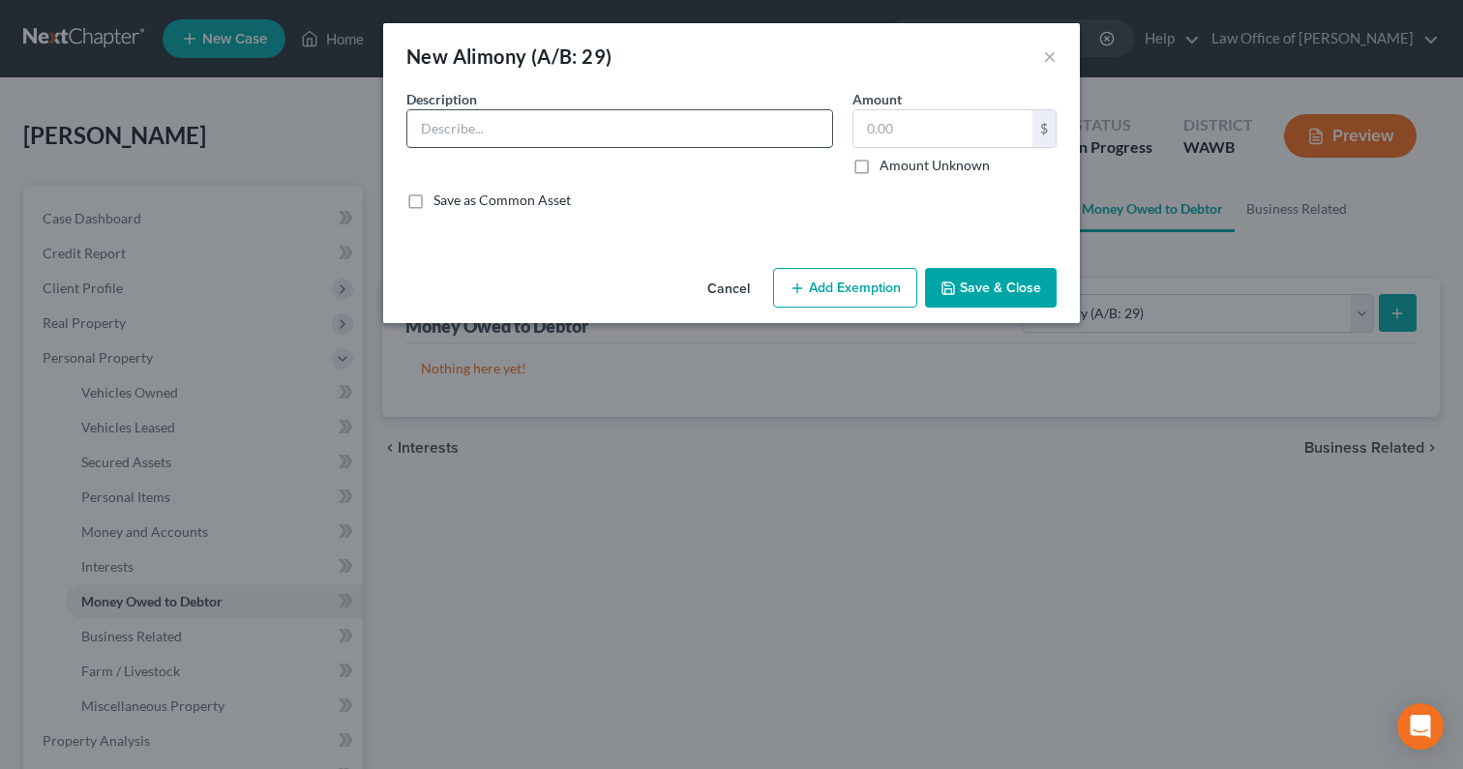
click at [696, 130] on input "text" at bounding box center [619, 128] width 425 height 37
drag, startPoint x: 652, startPoint y: 137, endPoint x: 531, endPoint y: 133, distance: 121.0
click at [531, 133] on input "From Ex-Husband, Rosaur" at bounding box center [619, 128] width 425 height 37
paste input "Rosauro De Guzman III"
click at [531, 129] on input "From Ex-Husband,Rosauro De Guzman III" at bounding box center [619, 128] width 425 height 37
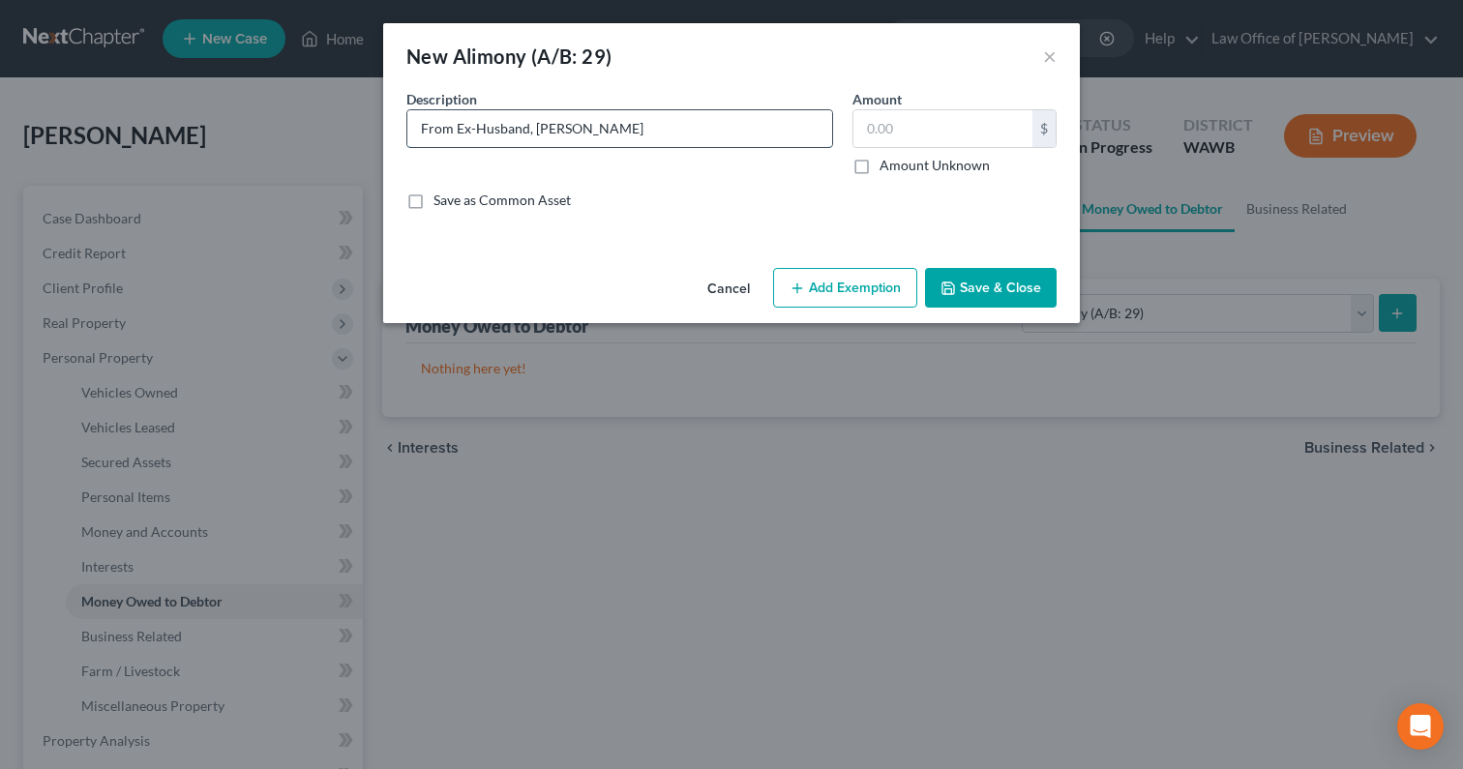
click at [689, 128] on input "From Ex-Husband, Rosauro De Guzman III" at bounding box center [619, 128] width 425 height 37
drag, startPoint x: 822, startPoint y: 135, endPoint x: 341, endPoint y: 87, distance: 483.2
click at [341, 87] on div "New Alimony (A/B: 29) × An exemption set must first be selected from the Filing…" at bounding box center [731, 384] width 1463 height 769
type input "From Ex-Husband, Rosauro De Guzman III. Owed $5,000 from 2019 to Present."
click at [910, 139] on input "text" at bounding box center [942, 128] width 179 height 37
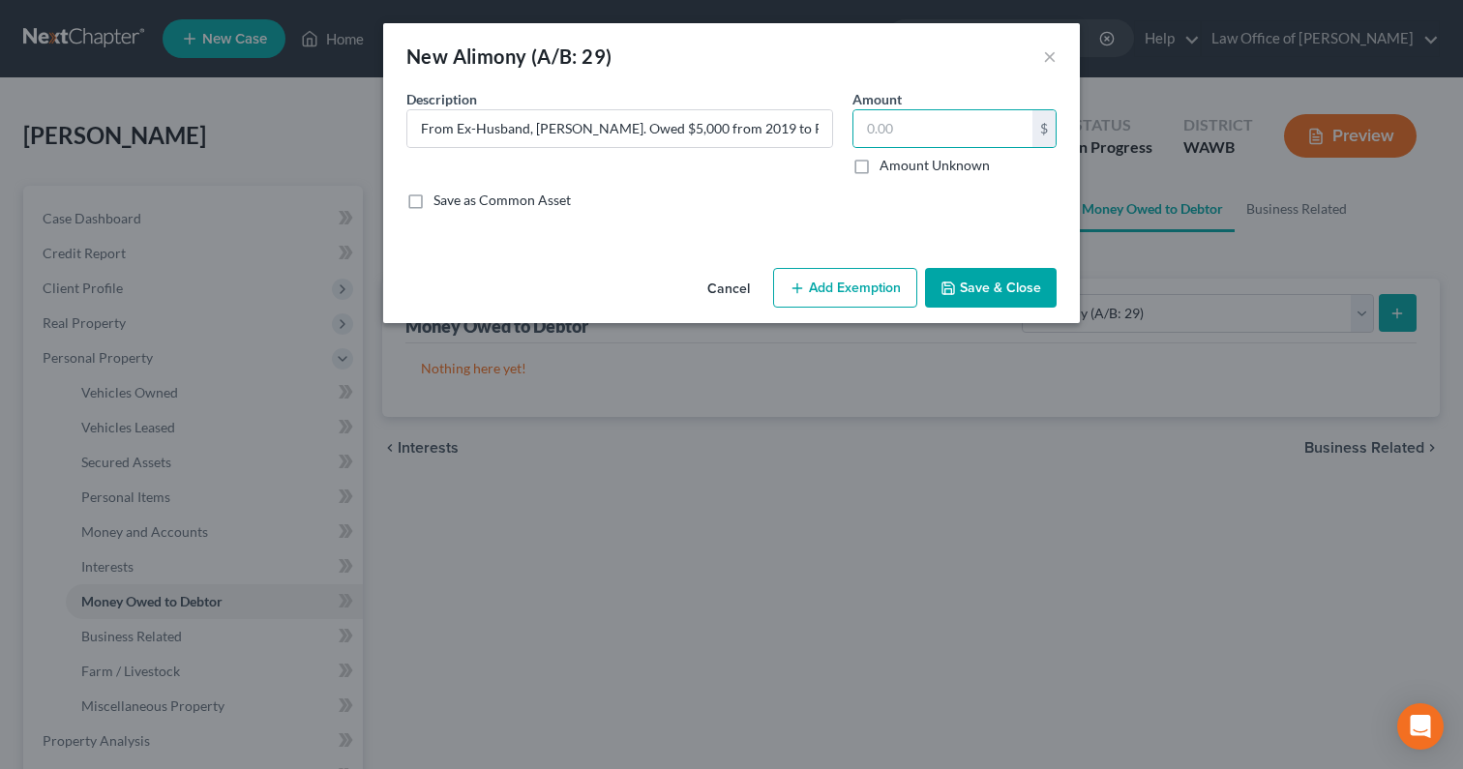
click at [976, 280] on button "Save & Close" at bounding box center [991, 288] width 132 height 41
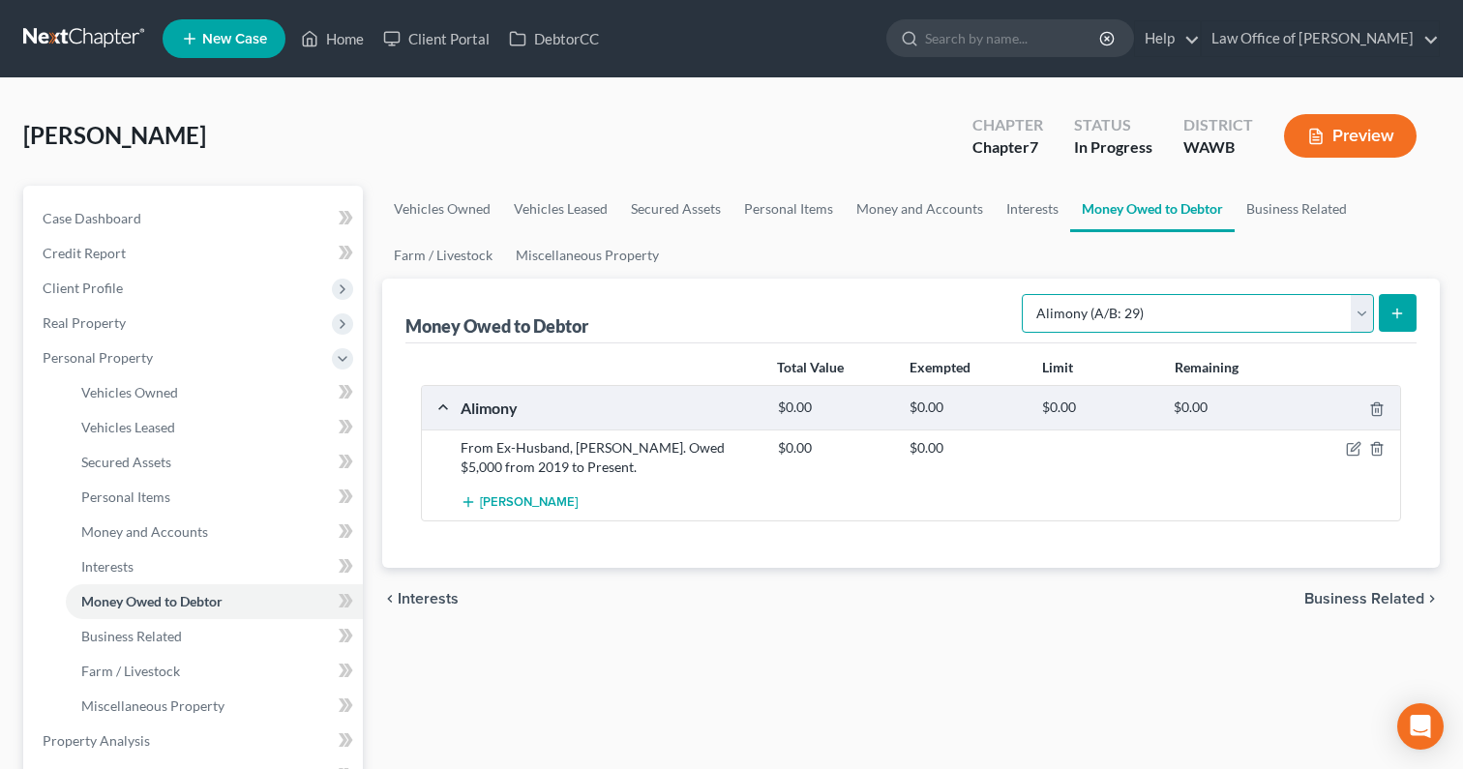
click at [1103, 310] on select "Select Type of Money Owed Accounts Receivable (A/B: 38) Alimony (A/B: 29) Child…" at bounding box center [1198, 313] width 352 height 39
select select "child_support"
click at [1025, 294] on select "Select Type of Money Owed Accounts Receivable (A/B: 38) Alimony (A/B: 29) Child…" at bounding box center [1198, 313] width 352 height 39
click at [1398, 313] on line "submit" at bounding box center [1397, 313] width 9 height 0
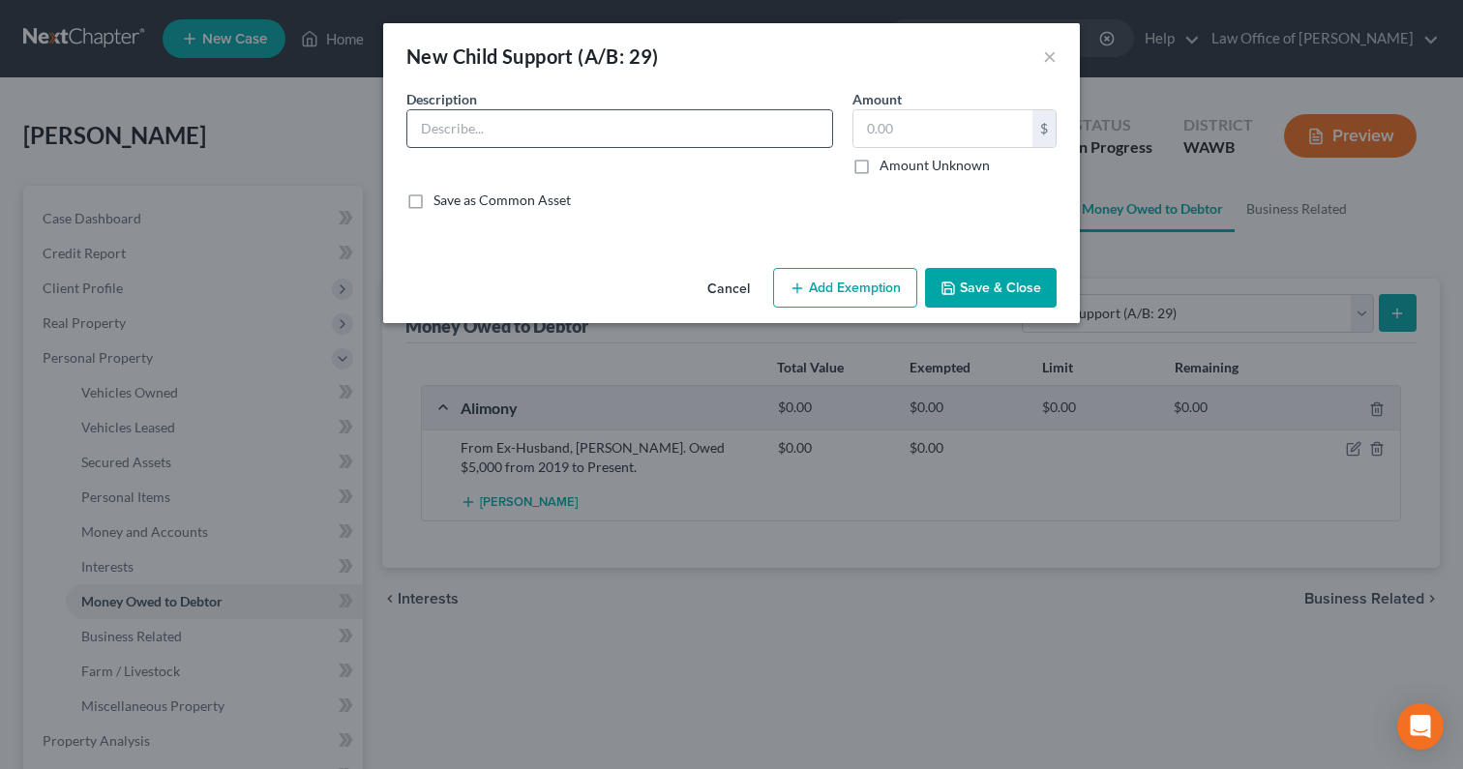
click at [696, 130] on input "text" at bounding box center [619, 128] width 425 height 37
paste input "From Ex-Husband, Rosauro De Guzman III. Owed $5,000 from 2019 to Present."
type input "From Ex-Husband, Rosauro De Guzman III. Owed $5,000 from 2019 to Present."
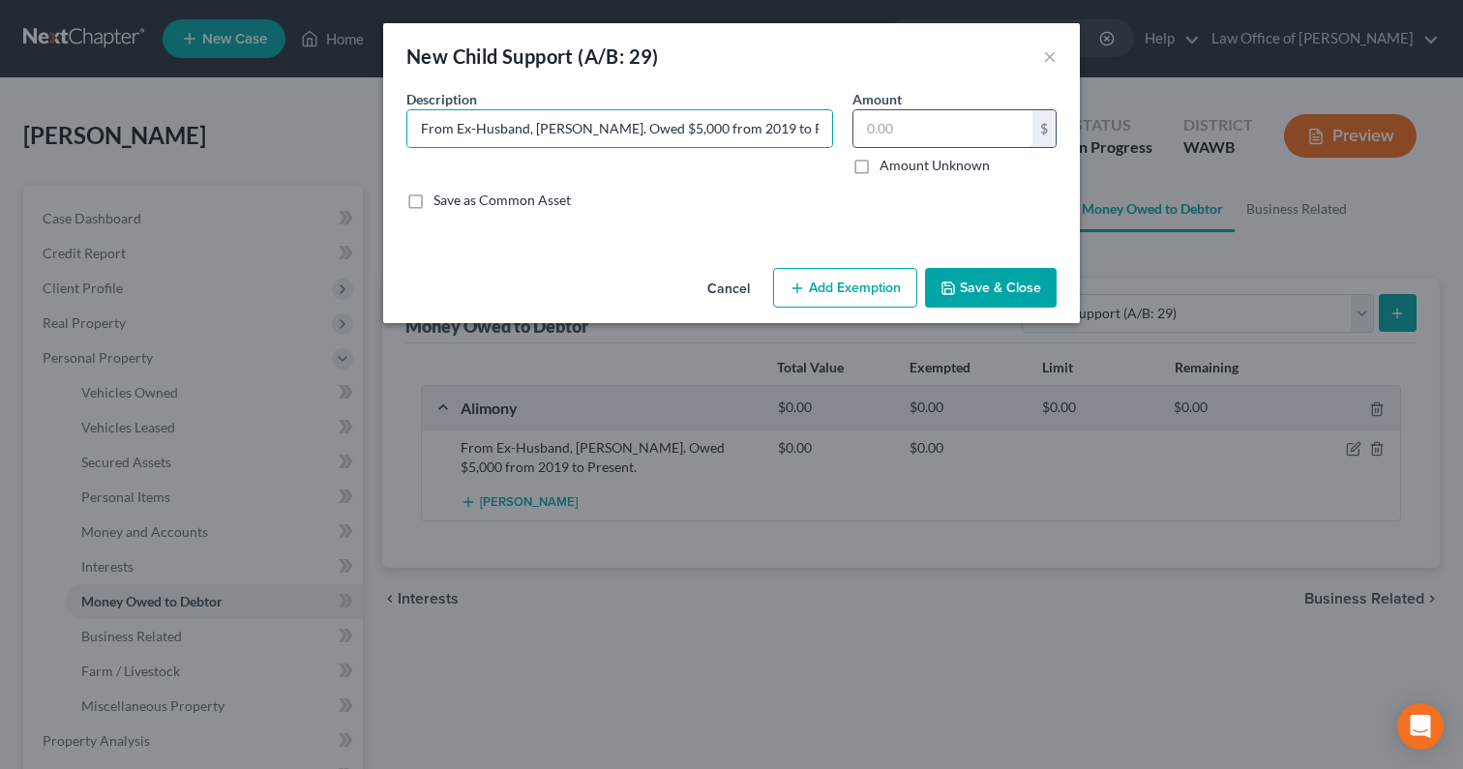
click at [893, 118] on input "text" at bounding box center [942, 128] width 179 height 37
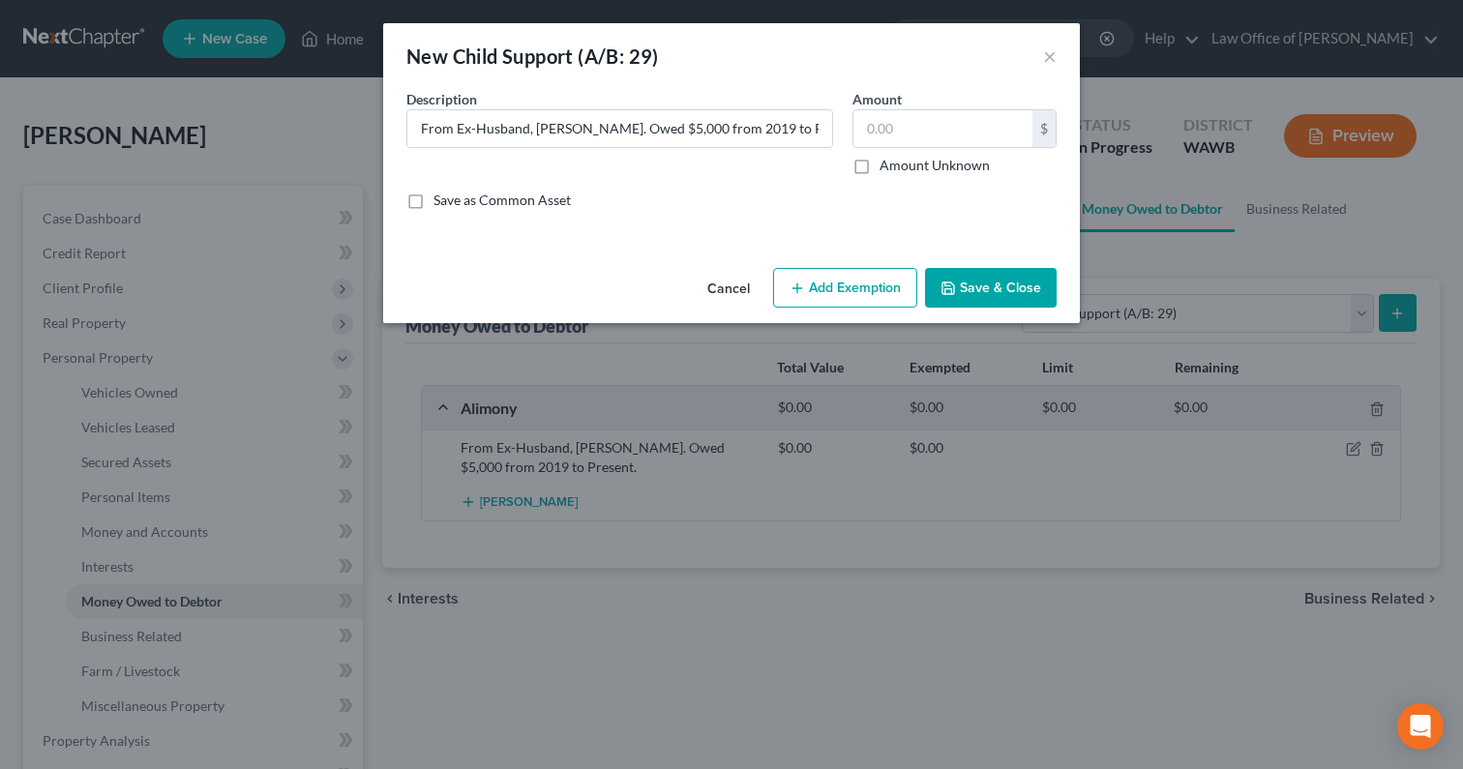
click at [978, 280] on button "Save & Close" at bounding box center [991, 288] width 132 height 41
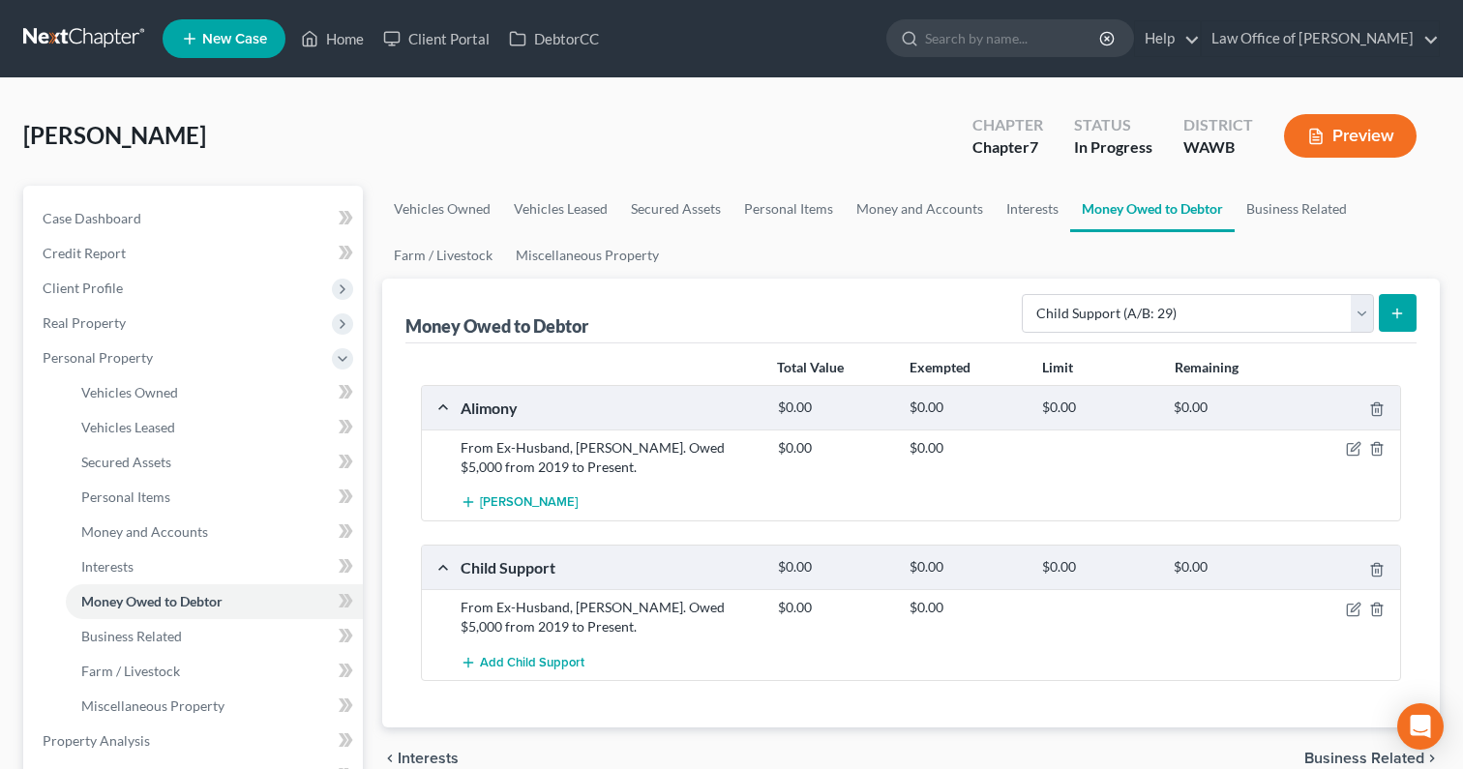
click at [1353, 438] on div at bounding box center [1348, 447] width 105 height 19
click at [1353, 450] on icon "button" at bounding box center [1354, 447] width 9 height 9
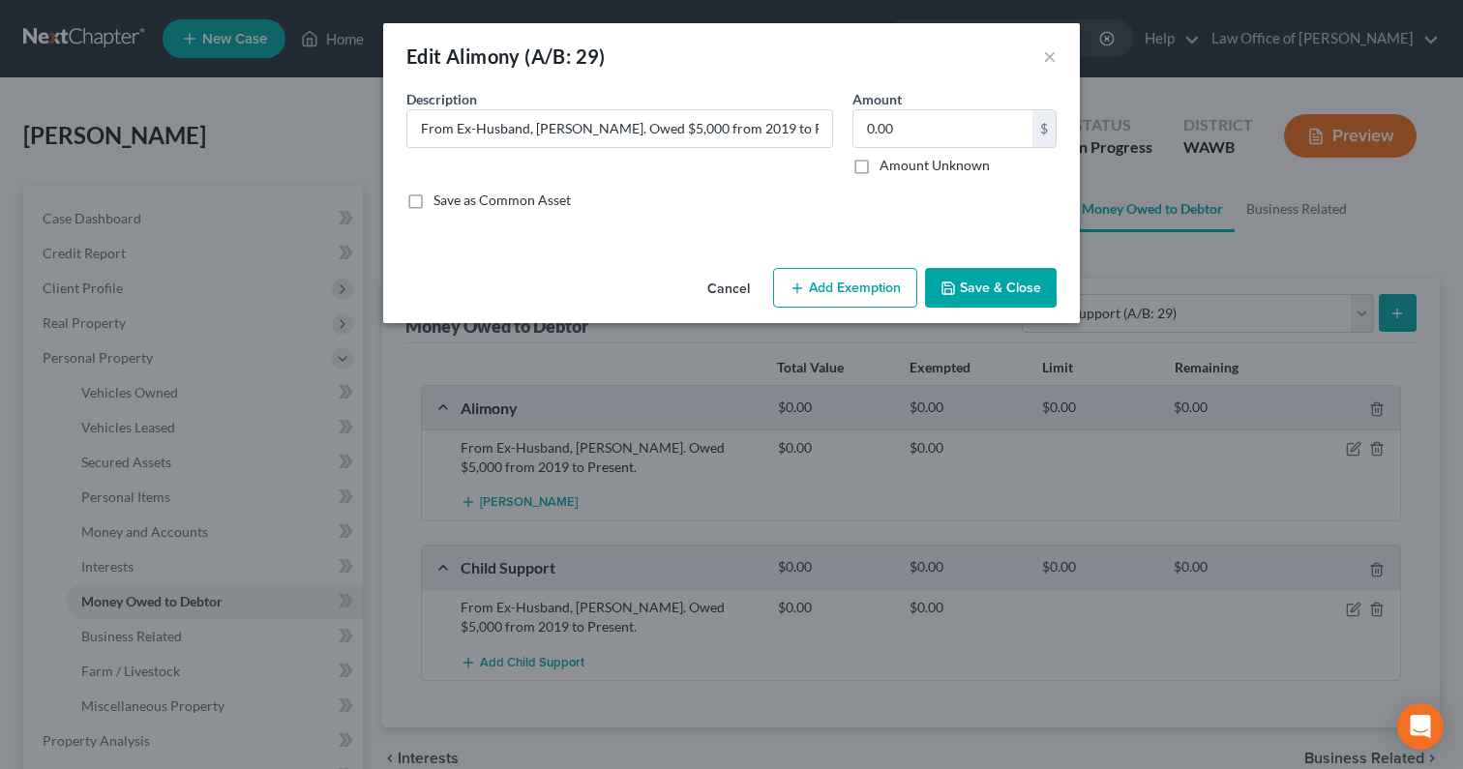
click at [953, 104] on div "Amount 0.00 $ Amount Unknown Balance Undetermined 0.00 $ Amount Unknown" at bounding box center [954, 132] width 223 height 86
click at [931, 121] on input "0.00" at bounding box center [942, 128] width 179 height 37
type input "30,000"
click at [977, 274] on button "Save & Close" at bounding box center [991, 288] width 132 height 41
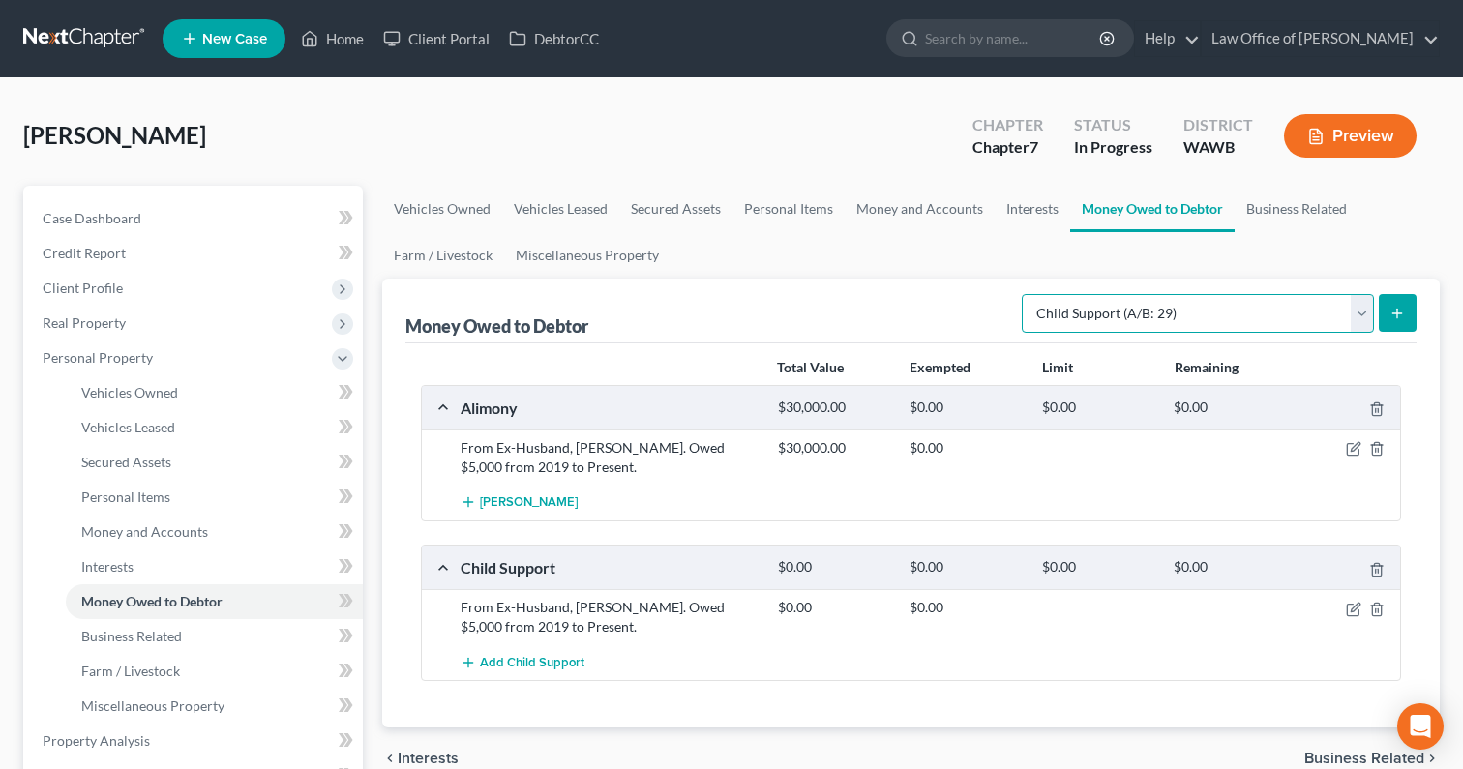
click at [1351, 310] on select "Select Type of Money Owed Accounts Receivable (A/B: 38) Alimony (A/B: 29) Child…" at bounding box center [1198, 313] width 352 height 39
select select "other_contingent_and_unliquidated_claims"
click at [1025, 294] on select "Select Type of Money Owed Accounts Receivable (A/B: 38) Alimony (A/B: 29) Child…" at bounding box center [1198, 313] width 352 height 39
click at [1407, 321] on button "submit" at bounding box center [1397, 313] width 38 height 38
click at [1388, 314] on button "submit" at bounding box center [1397, 313] width 38 height 38
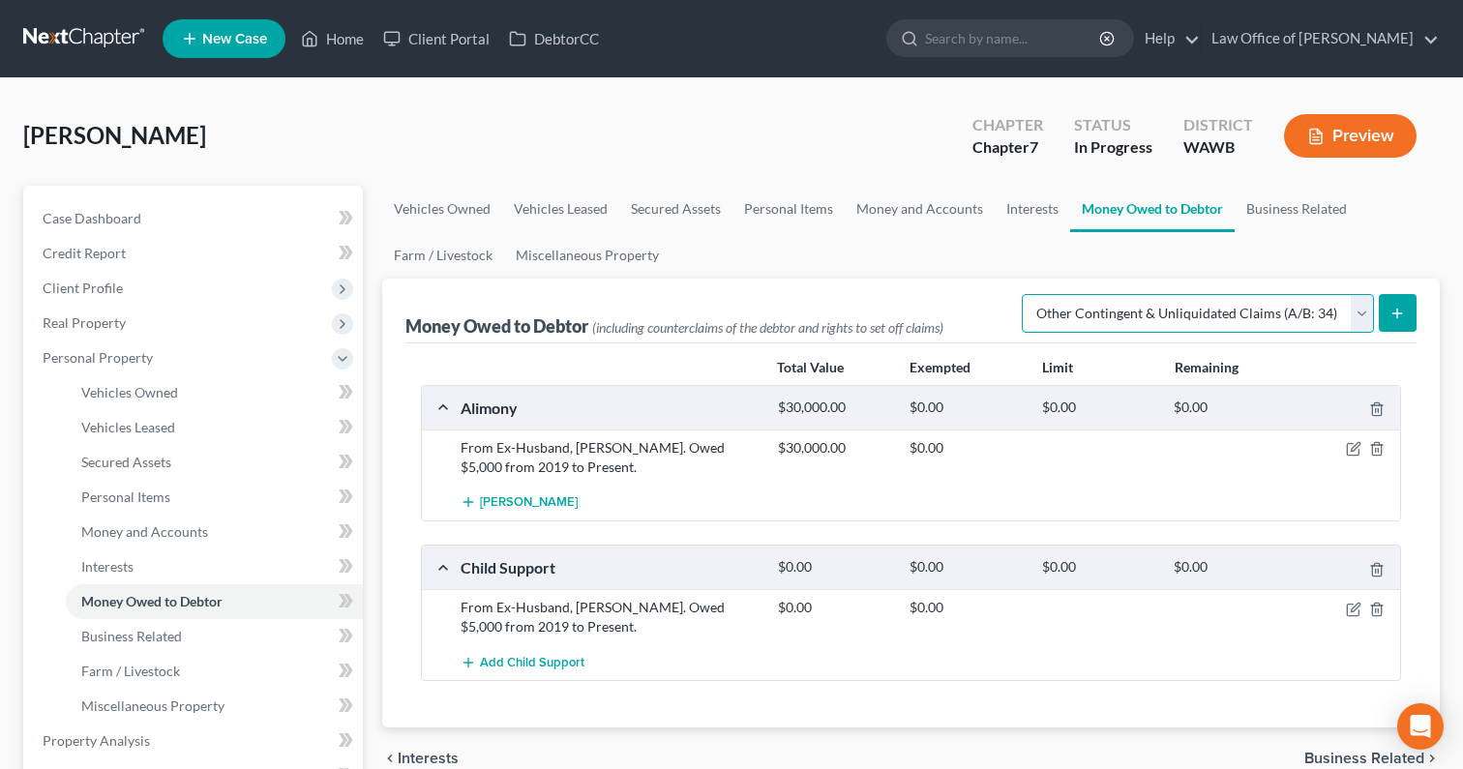
click at [1125, 309] on select "Select Type of Money Owed Accounts Receivable (A/B: 38) Alimony (A/B: 29) Child…" at bounding box center [1198, 313] width 352 height 39
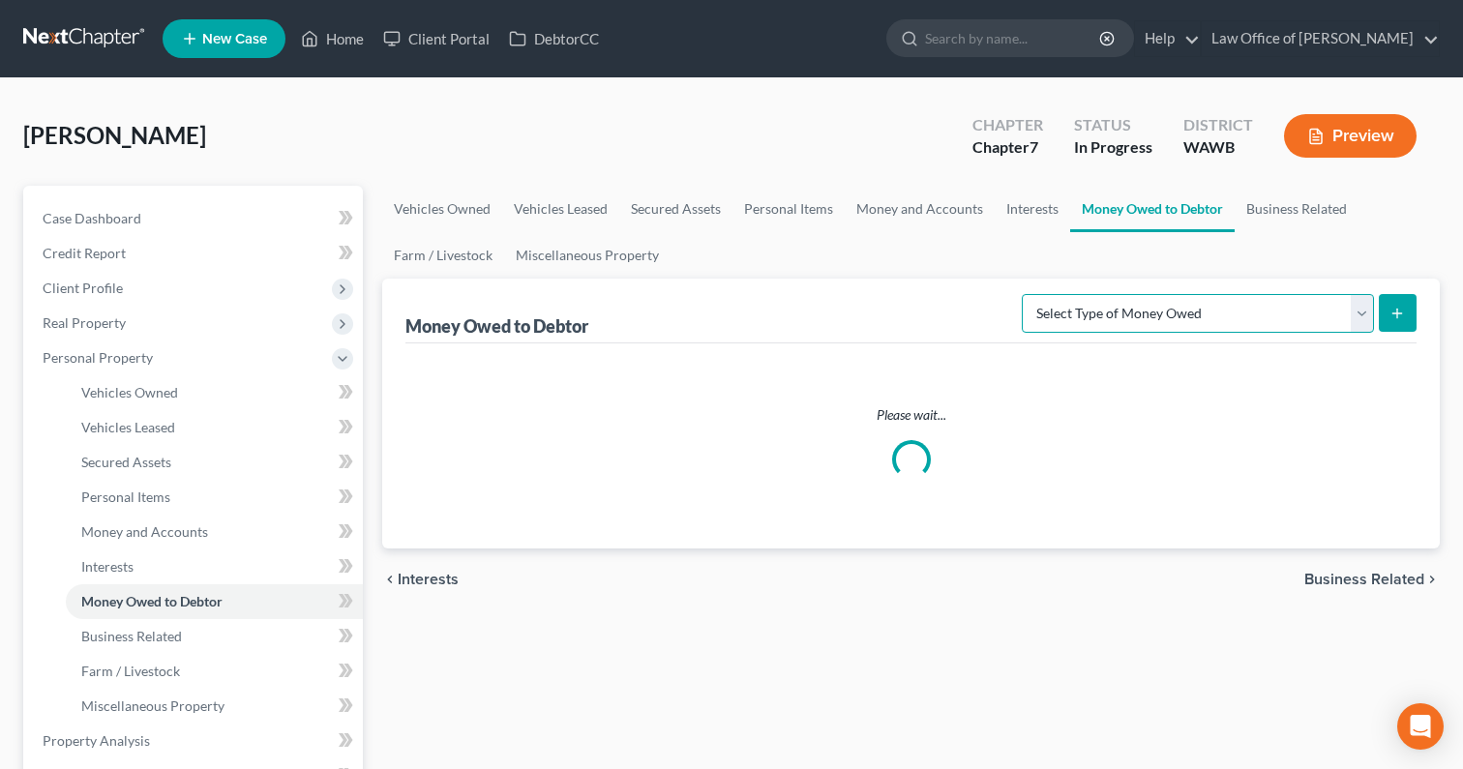
click at [1268, 302] on select "Select Type of Money Owed Accounts Receivable (A/B: 38) Alimony (A/B: 29) Child…" at bounding box center [1198, 313] width 352 height 39
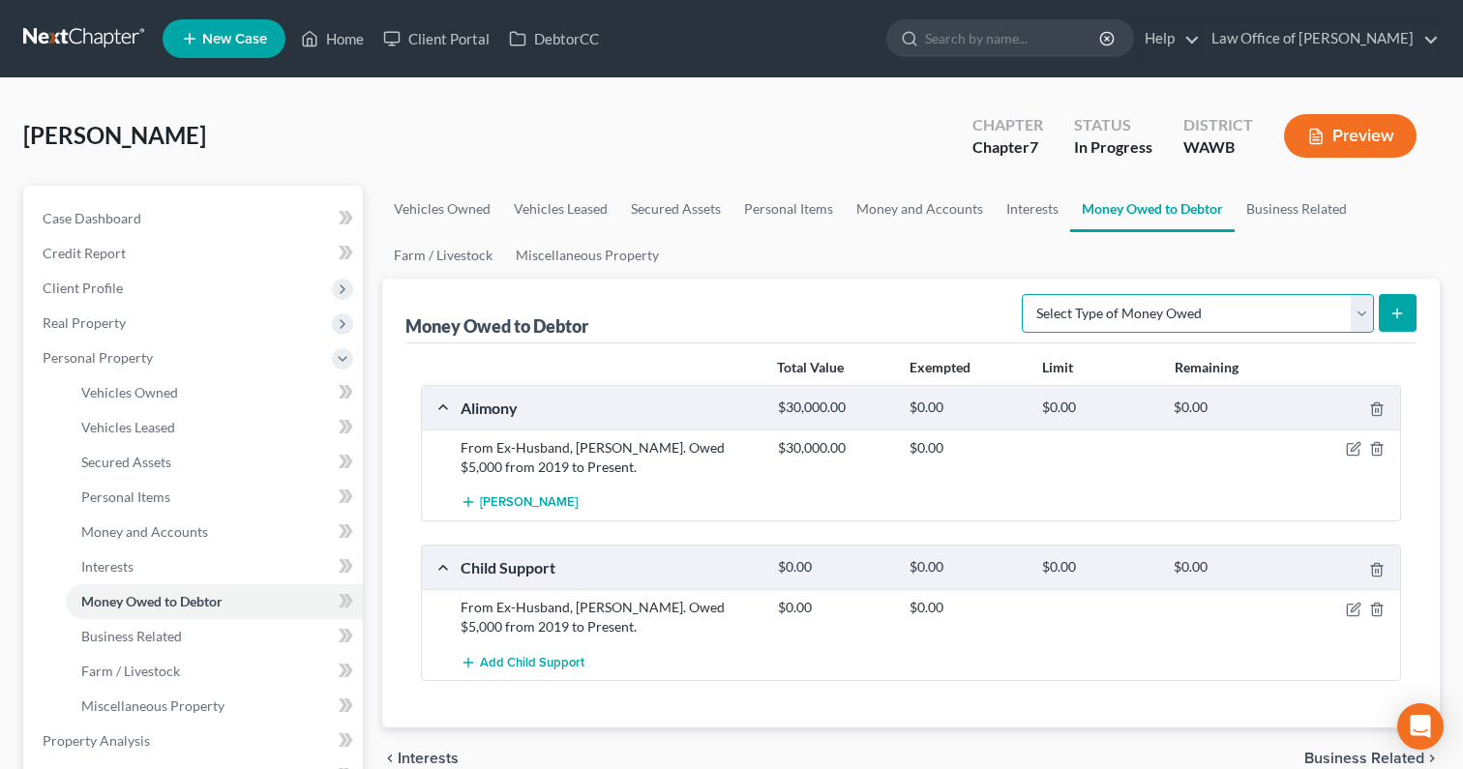
select select "other_contingent_and_unliquidated_claims"
click at [1025, 294] on select "Select Type of Money Owed Accounts Receivable (A/B: 38) Alimony (A/B: 29) Child…" at bounding box center [1198, 313] width 352 height 39
click at [1385, 311] on button "submit" at bounding box center [1397, 313] width 38 height 38
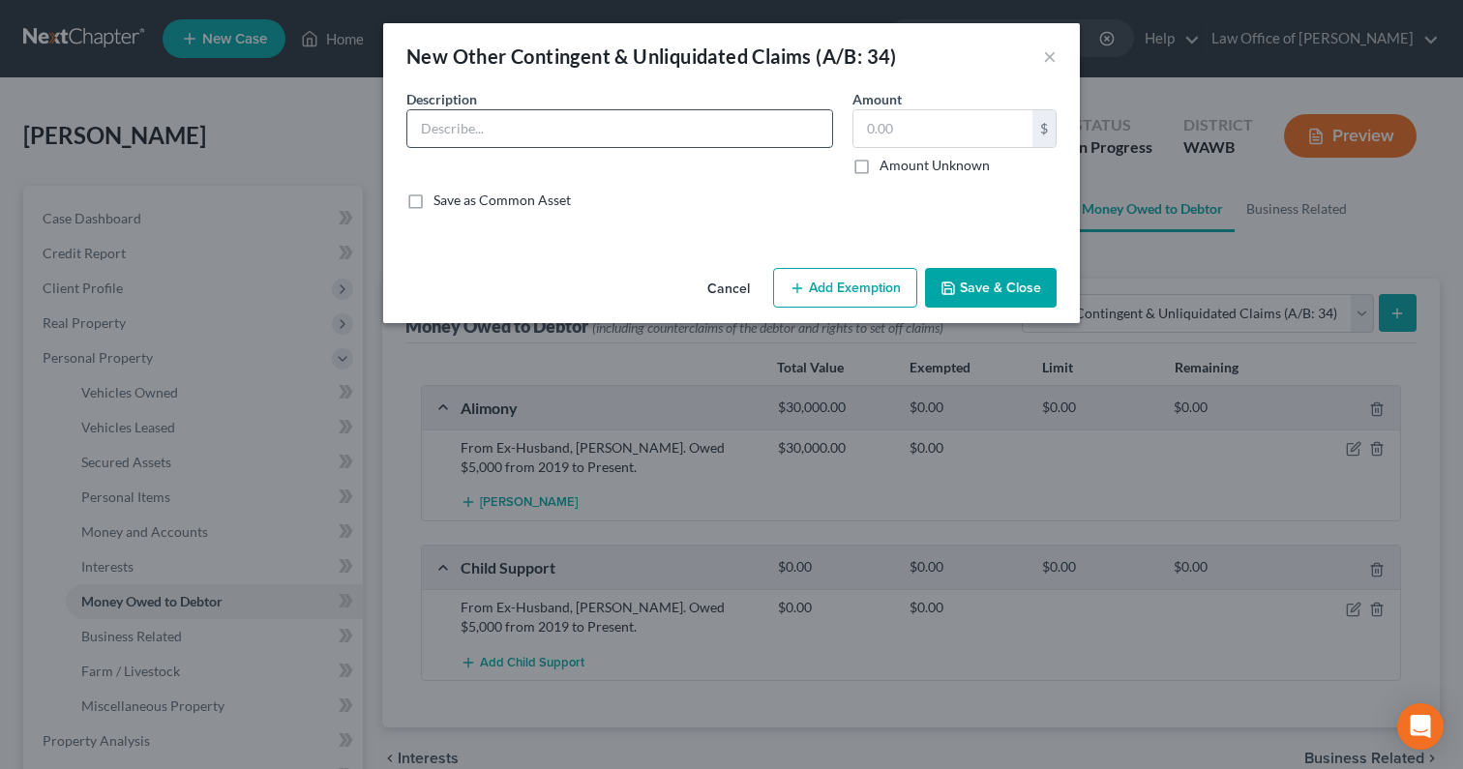
click at [766, 125] on input "text" at bounding box center [619, 128] width 425 height 37
paste input "From Ex-Husband, Rosauro De Guzman III. Owed $5,000 from 2019 to Present."
drag, startPoint x: 602, startPoint y: 130, endPoint x: 1071, endPoint y: 131, distance: 469.2
click at [1065, 131] on div "Description * From Ex-Husband, Rosauro De Guzman III. Owed $5,000 from 2019 to …" at bounding box center [731, 157] width 669 height 136
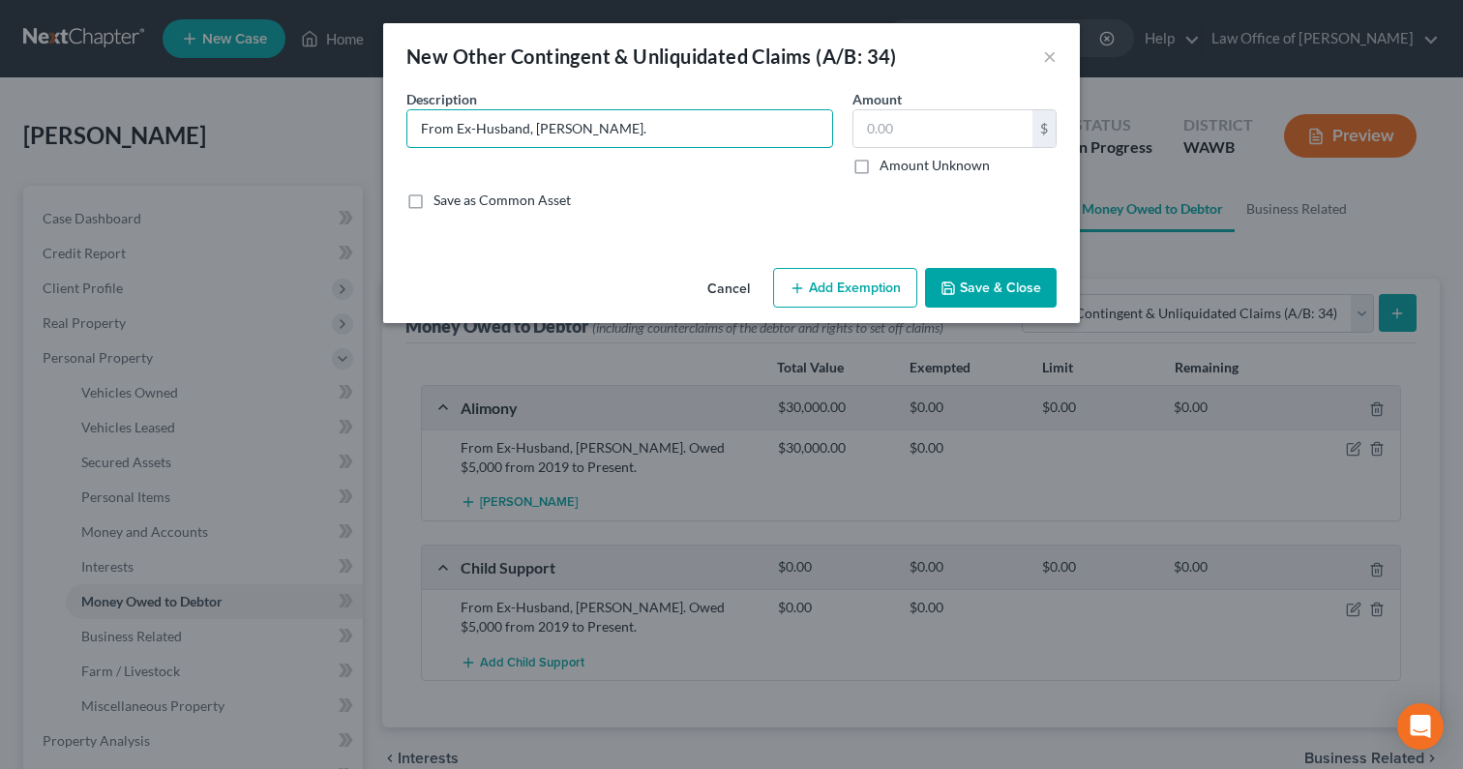
scroll to position [0, 0]
type input "From Ex-Husband, Rosauro De Guzman III."
click at [900, 129] on input "text" at bounding box center [942, 128] width 179 height 37
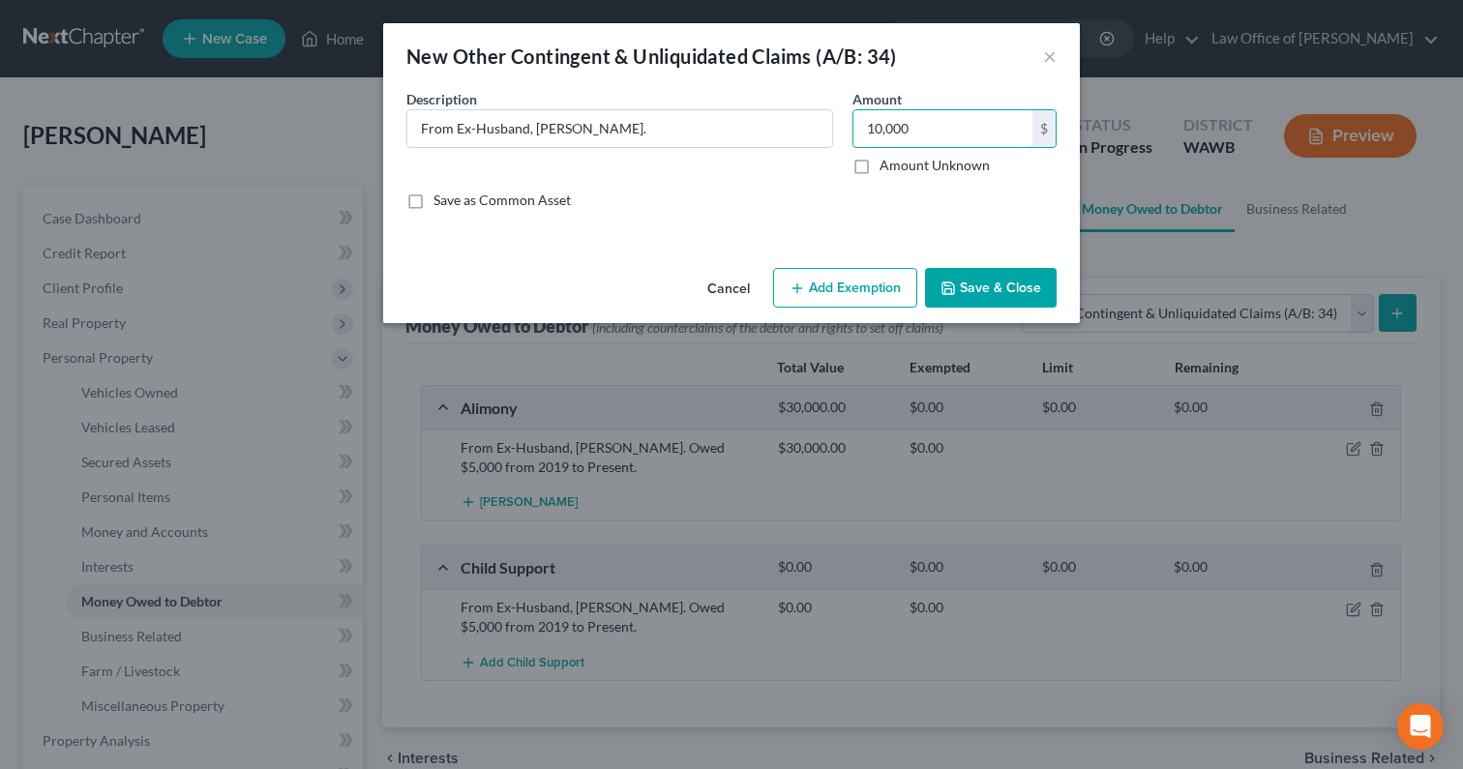
type input "10,000"
click at [993, 282] on button "Save & Close" at bounding box center [991, 288] width 132 height 41
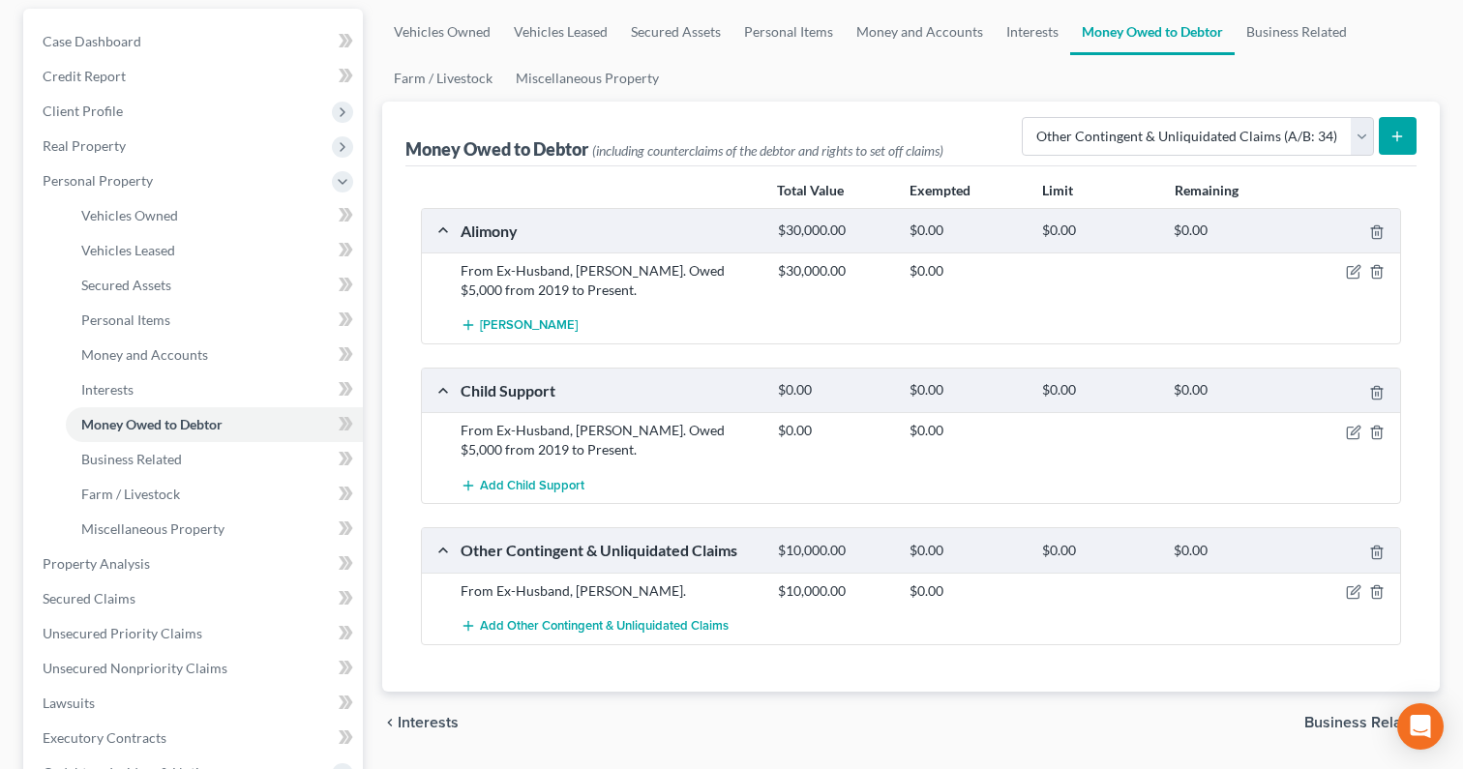
scroll to position [178, 0]
click at [1353, 429] on icon "button" at bounding box center [1354, 429] width 9 height 9
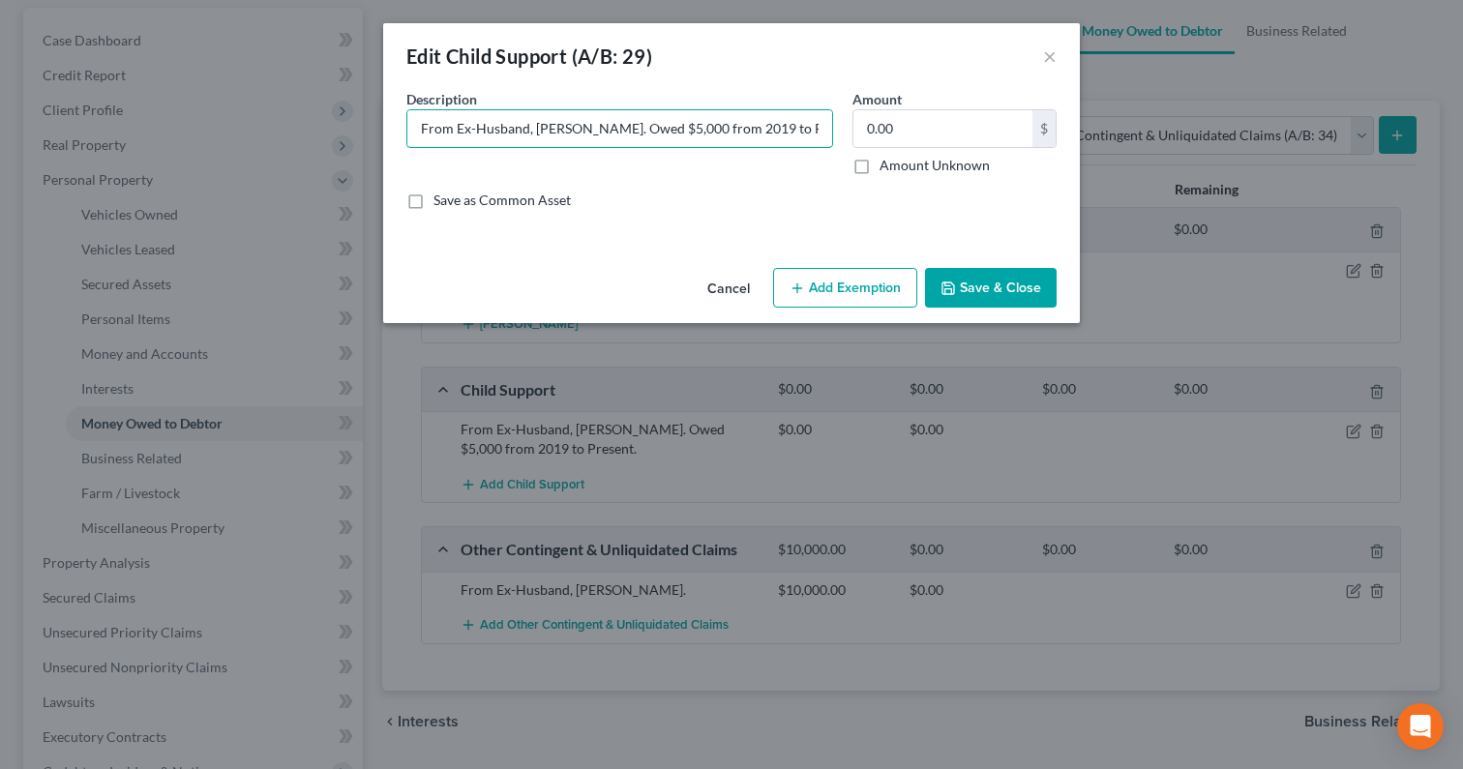
scroll to position [0, 69]
drag, startPoint x: 717, startPoint y: 127, endPoint x: 1054, endPoint y: 150, distance: 338.4
click at [1054, 150] on div "Description * From Ex-Husband, Rosauro De Guzman III. Owed $5,000 from 2019 to …" at bounding box center [731, 157] width 669 height 136
type input "From Ex-Husband, Rosauro De Guzman III."
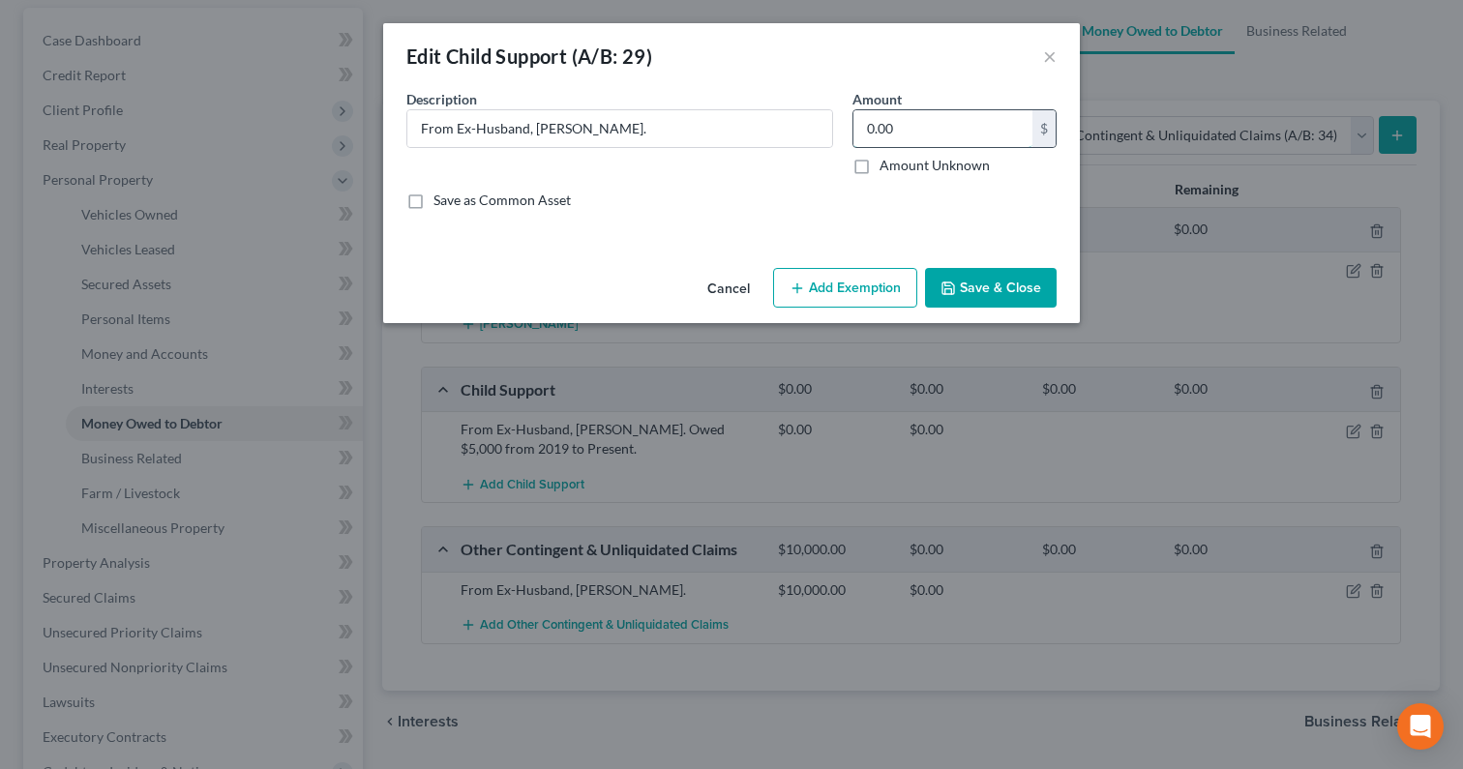
click at [1008, 128] on input "0.00" at bounding box center [942, 128] width 179 height 37
type input "60,000"
click at [1010, 293] on button "Save & Close" at bounding box center [991, 288] width 132 height 41
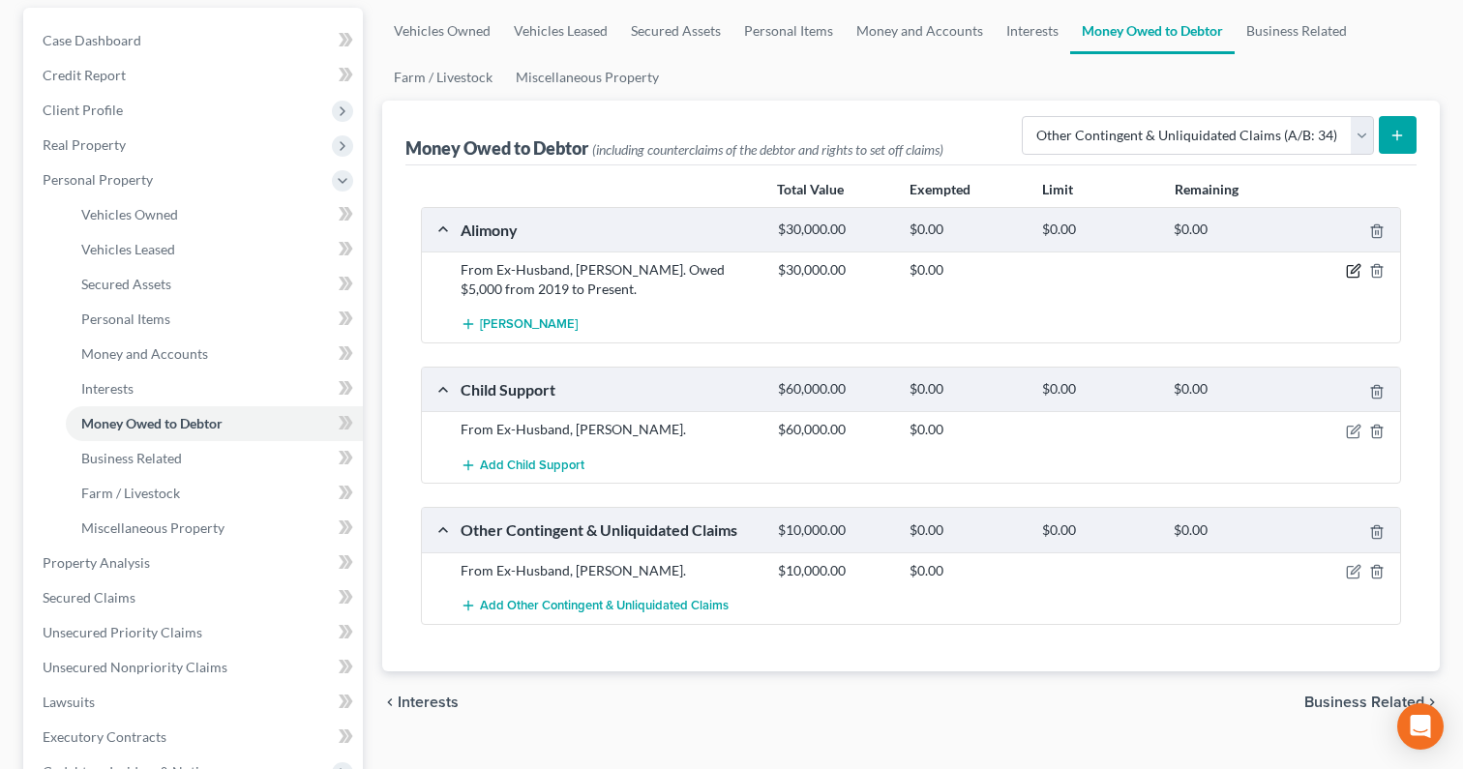
click at [1350, 267] on icon "button" at bounding box center [1353, 270] width 15 height 15
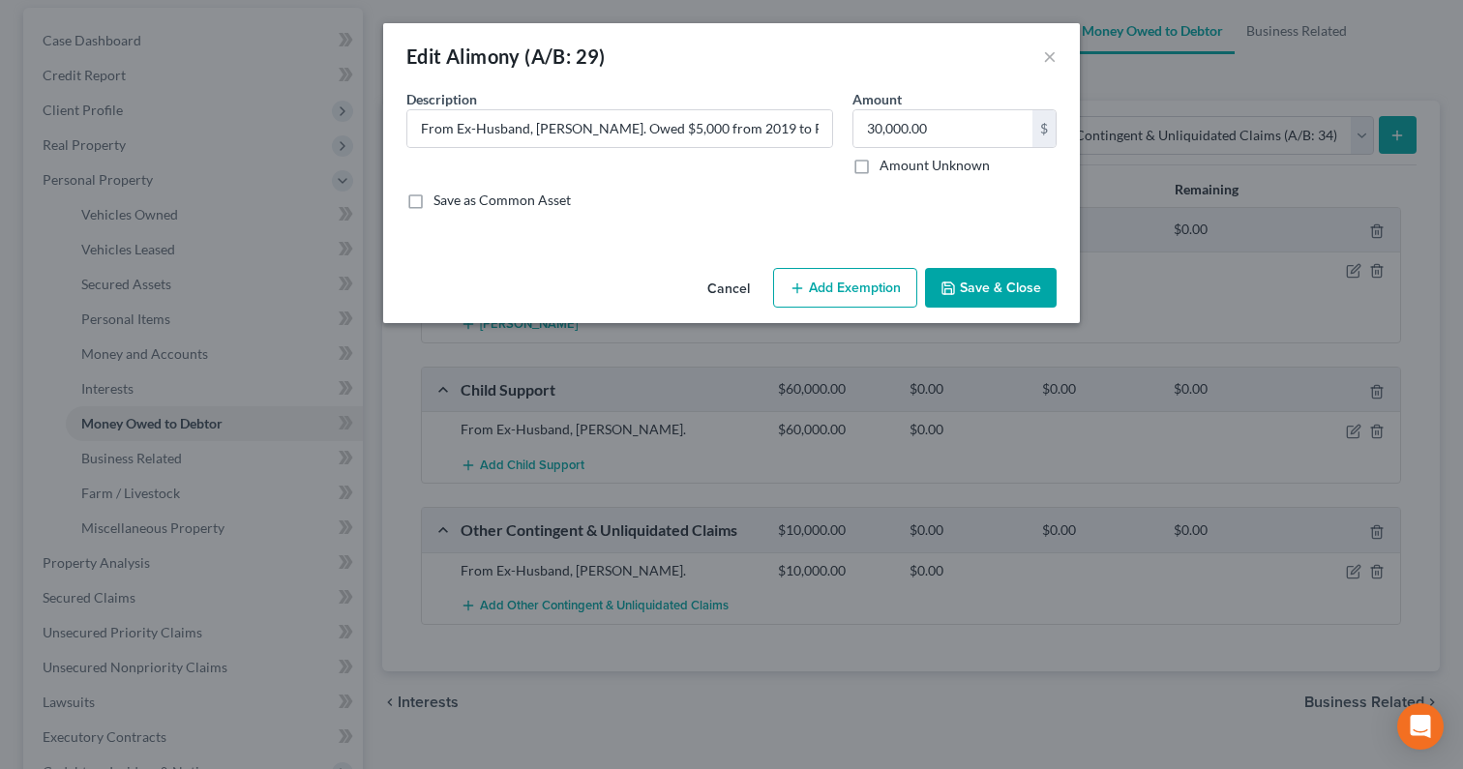
click at [739, 284] on button "Cancel" at bounding box center [729, 289] width 74 height 39
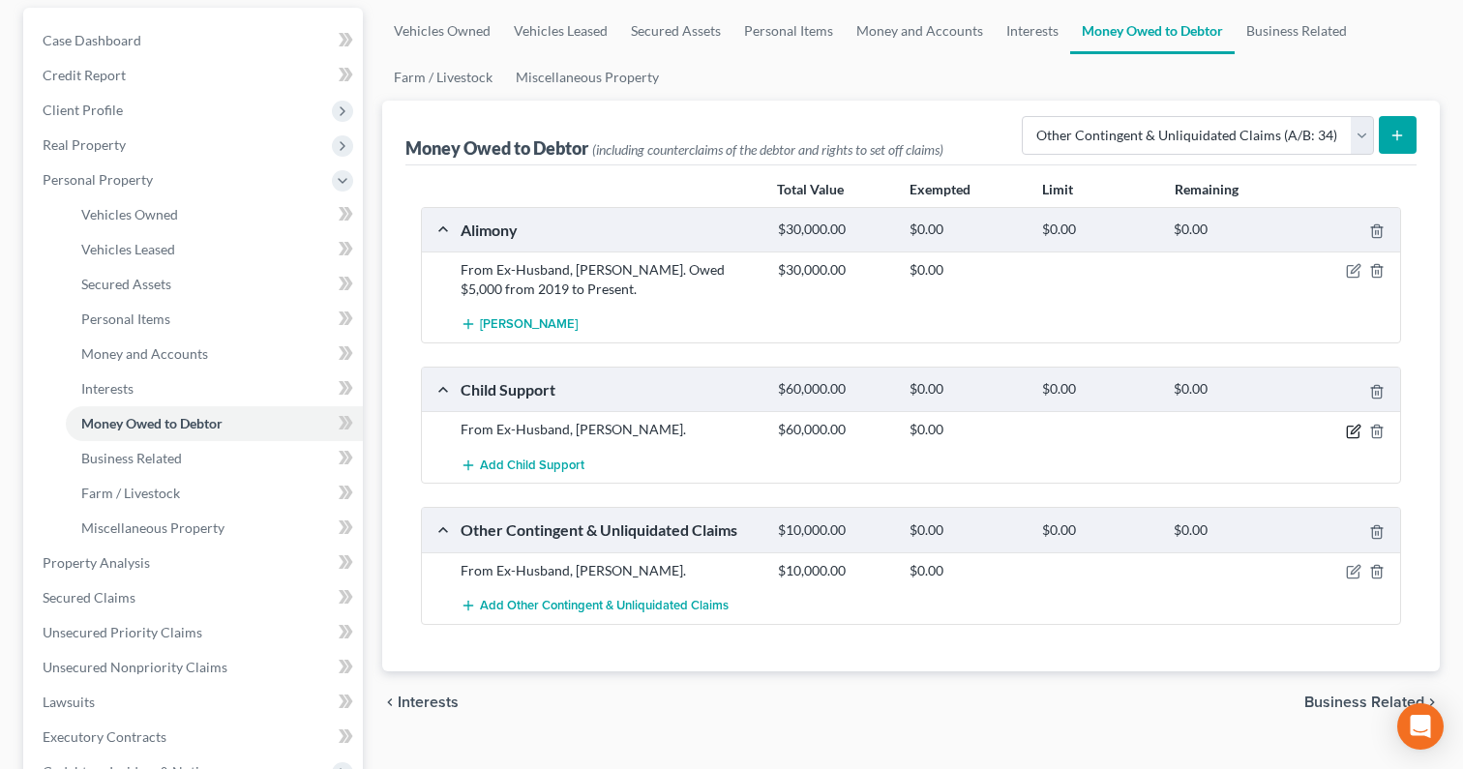
click at [1350, 430] on icon "button" at bounding box center [1354, 429] width 9 height 9
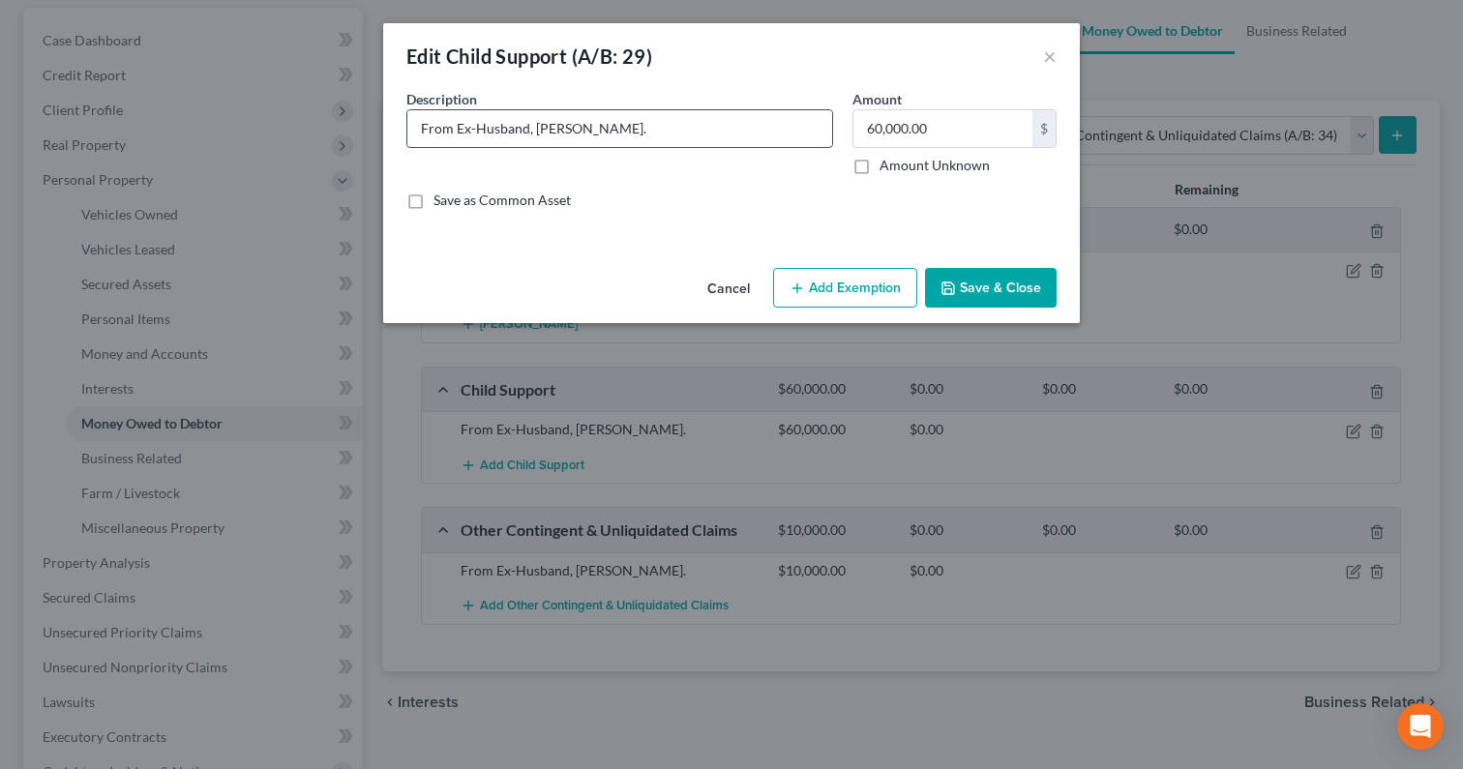
click at [694, 135] on input "From Ex-Husband, Rosauro De Guzman III." at bounding box center [619, 128] width 425 height 37
type input "From Ex-Husband, Rosauro De Guzman III since 2019 to 2024."
click at [993, 293] on button "Save & Close" at bounding box center [991, 288] width 132 height 41
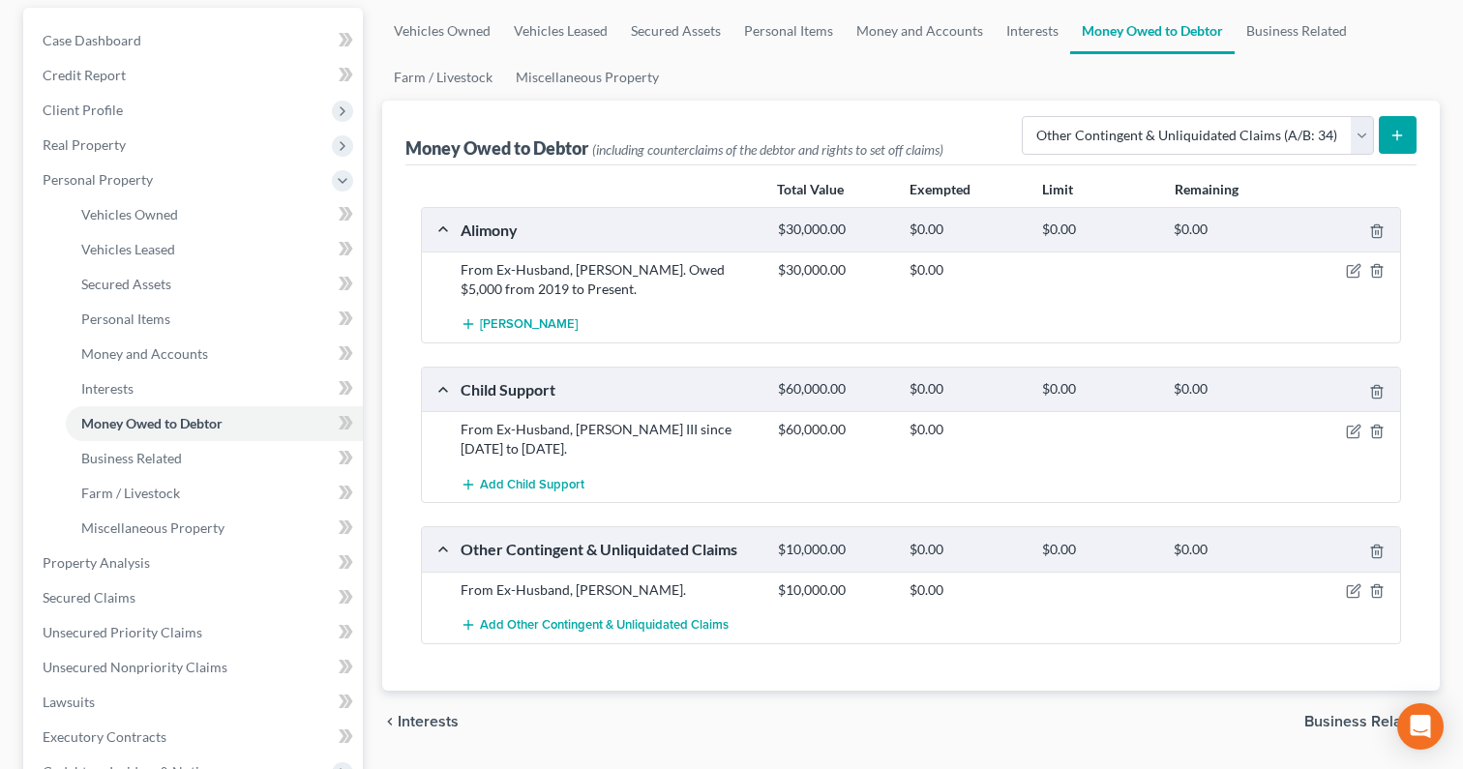
click at [1361, 590] on div at bounding box center [1348, 589] width 105 height 19
click at [1354, 593] on icon "button" at bounding box center [1353, 590] width 15 height 15
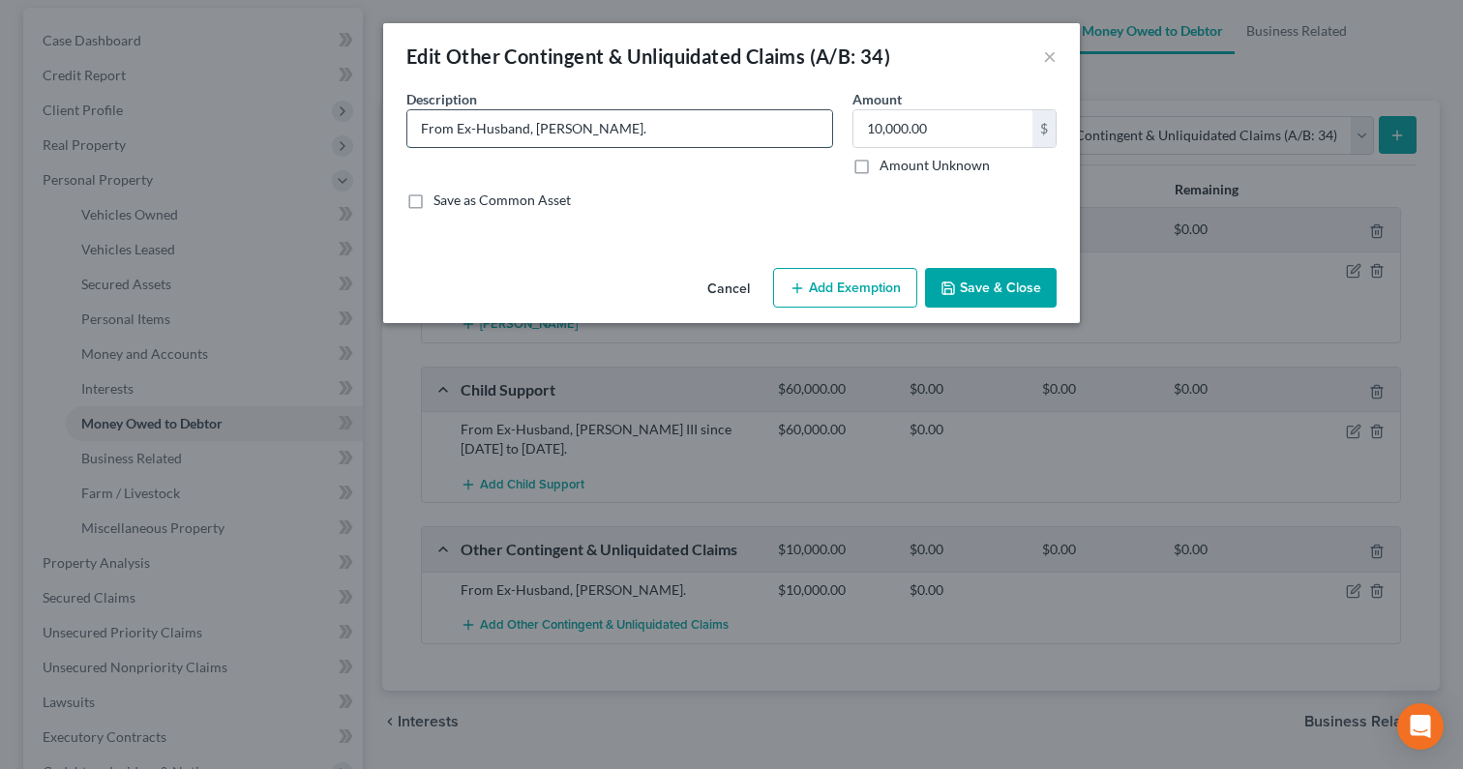
click at [707, 132] on input "From Ex-Husband, Rosauro De Guzman III." at bounding box center [619, 128] width 425 height 37
drag, startPoint x: 735, startPoint y: 292, endPoint x: 678, endPoint y: 143, distance: 159.5
click at [680, 145] on div "Edit Other Contingent & Unliquidated Claims (A/B: 34) × An exemption set must f…" at bounding box center [731, 173] width 696 height 300
drag, startPoint x: 669, startPoint y: 133, endPoint x: 771, endPoint y: 120, distance: 102.5
click at [771, 121] on input "From Ex-Husband, Rosauro De Guzman III owed in" at bounding box center [619, 128] width 425 height 37
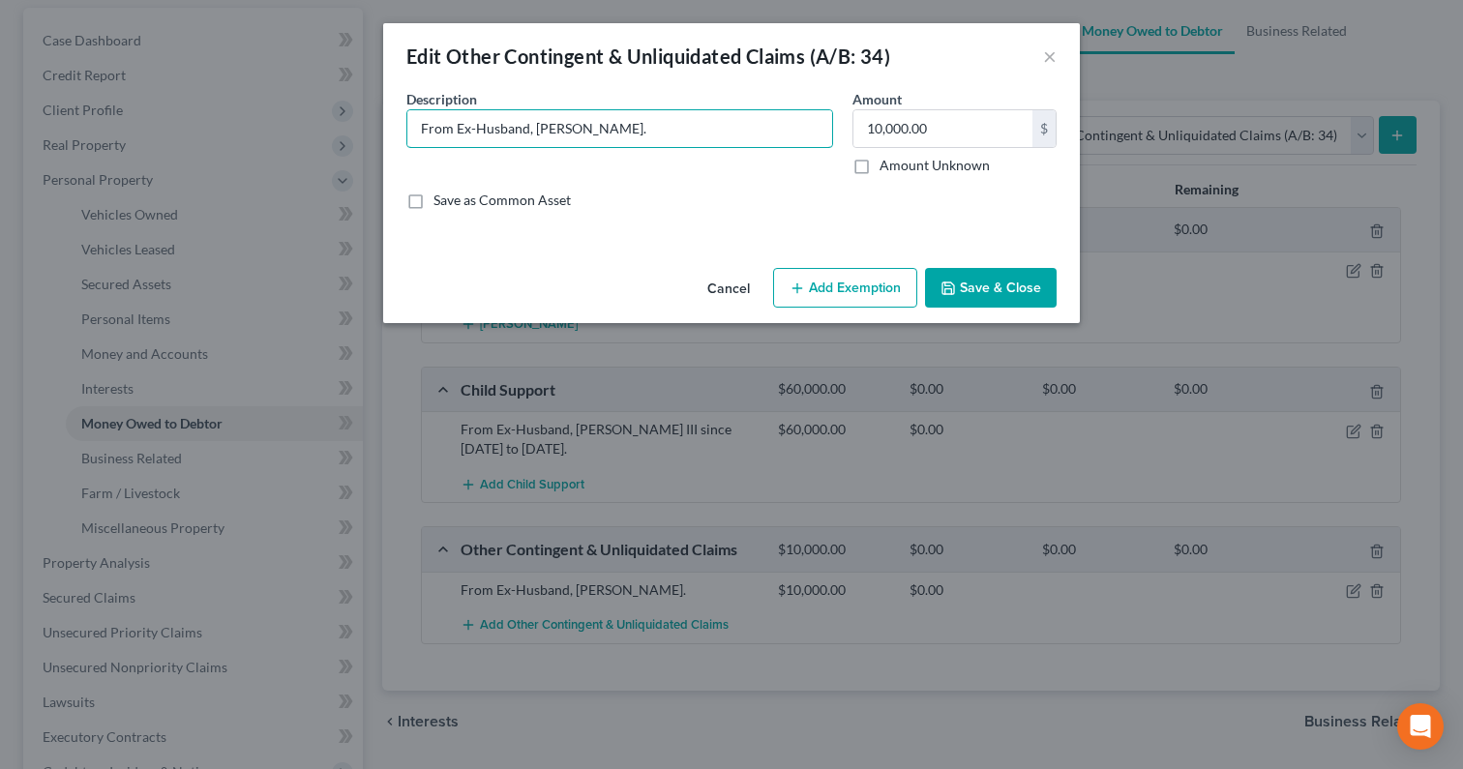
type input "From Ex-Husband, Rosauro De Guzman III."
click at [983, 281] on button "Save & Close" at bounding box center [991, 288] width 132 height 41
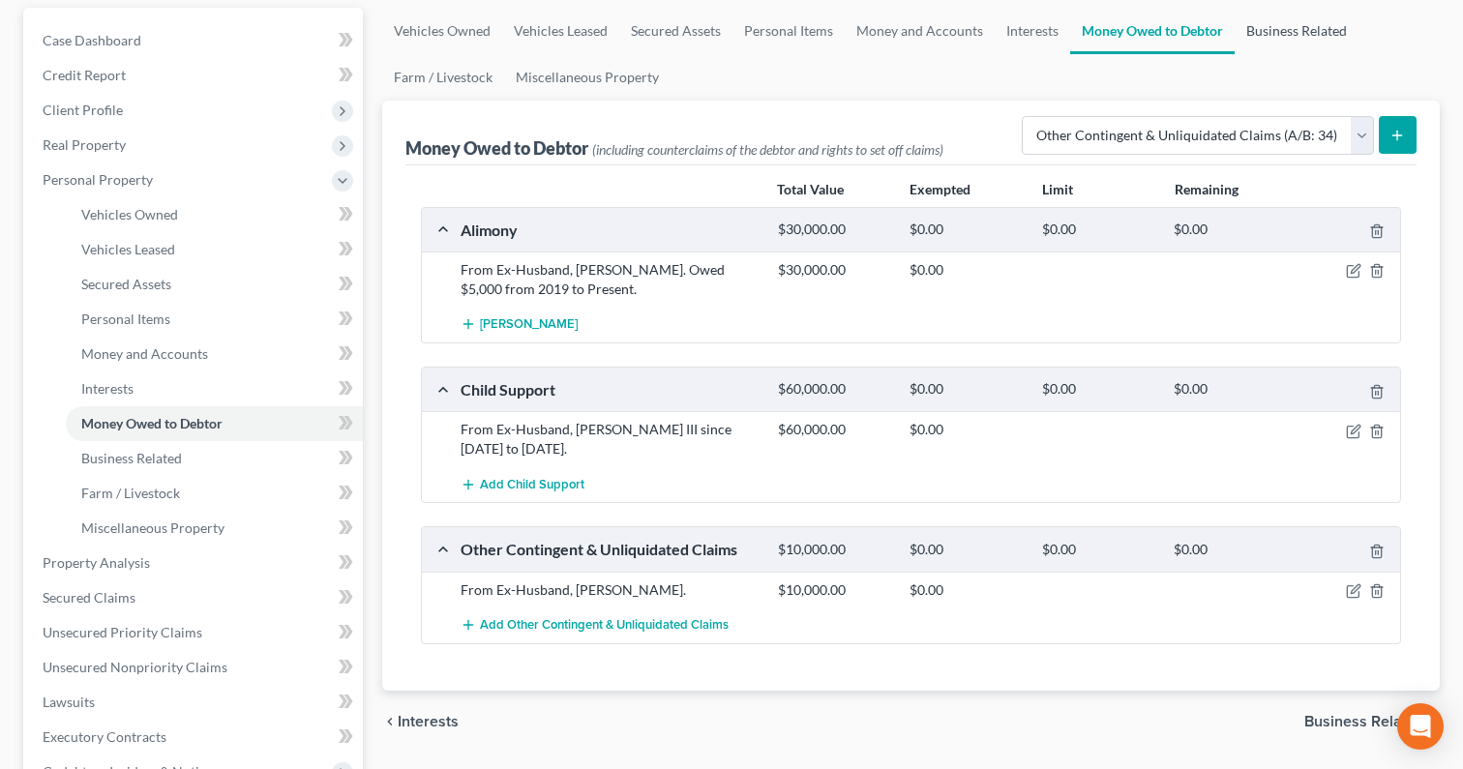
click at [1314, 33] on link "Business Related" at bounding box center [1296, 31] width 124 height 46
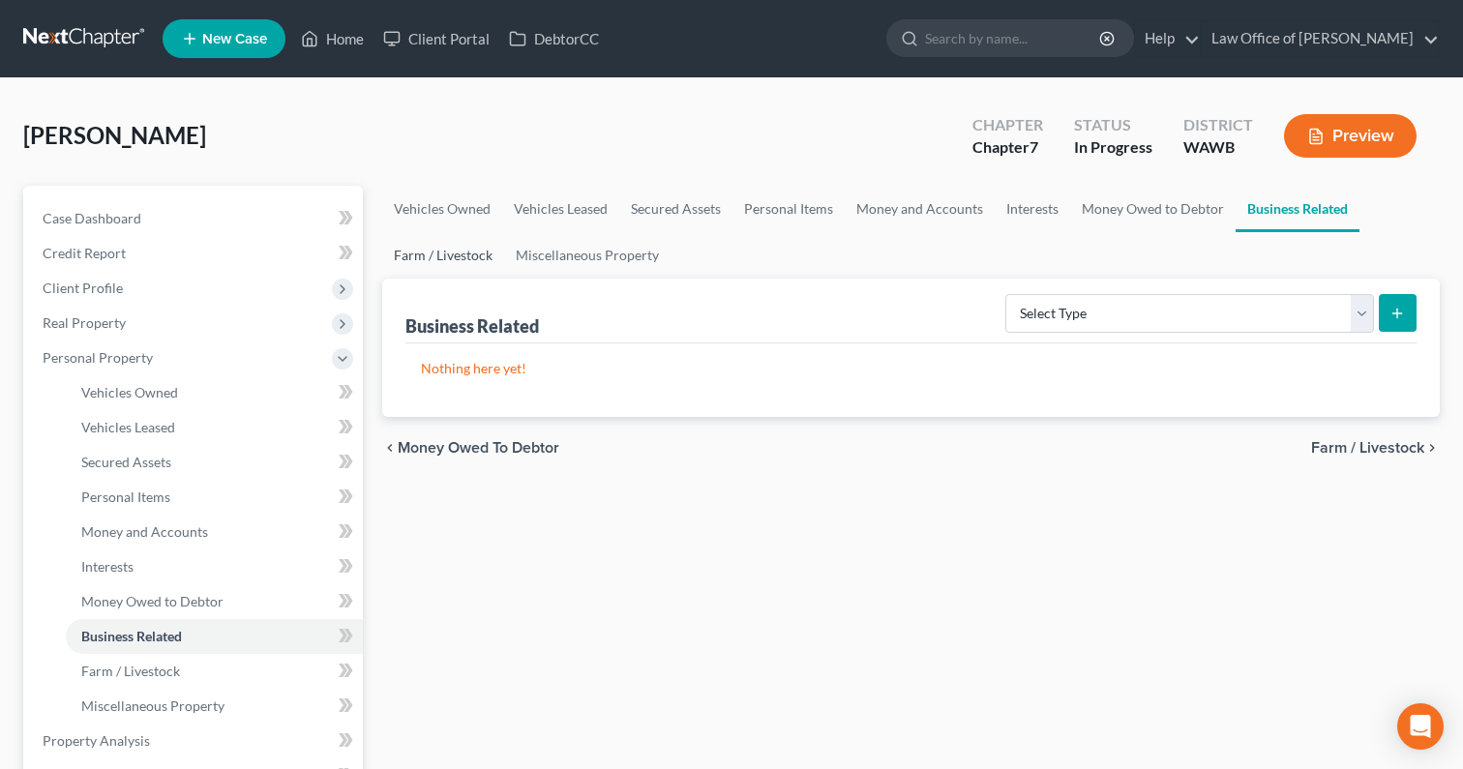
click at [456, 251] on link "Farm / Livestock" at bounding box center [443, 255] width 122 height 46
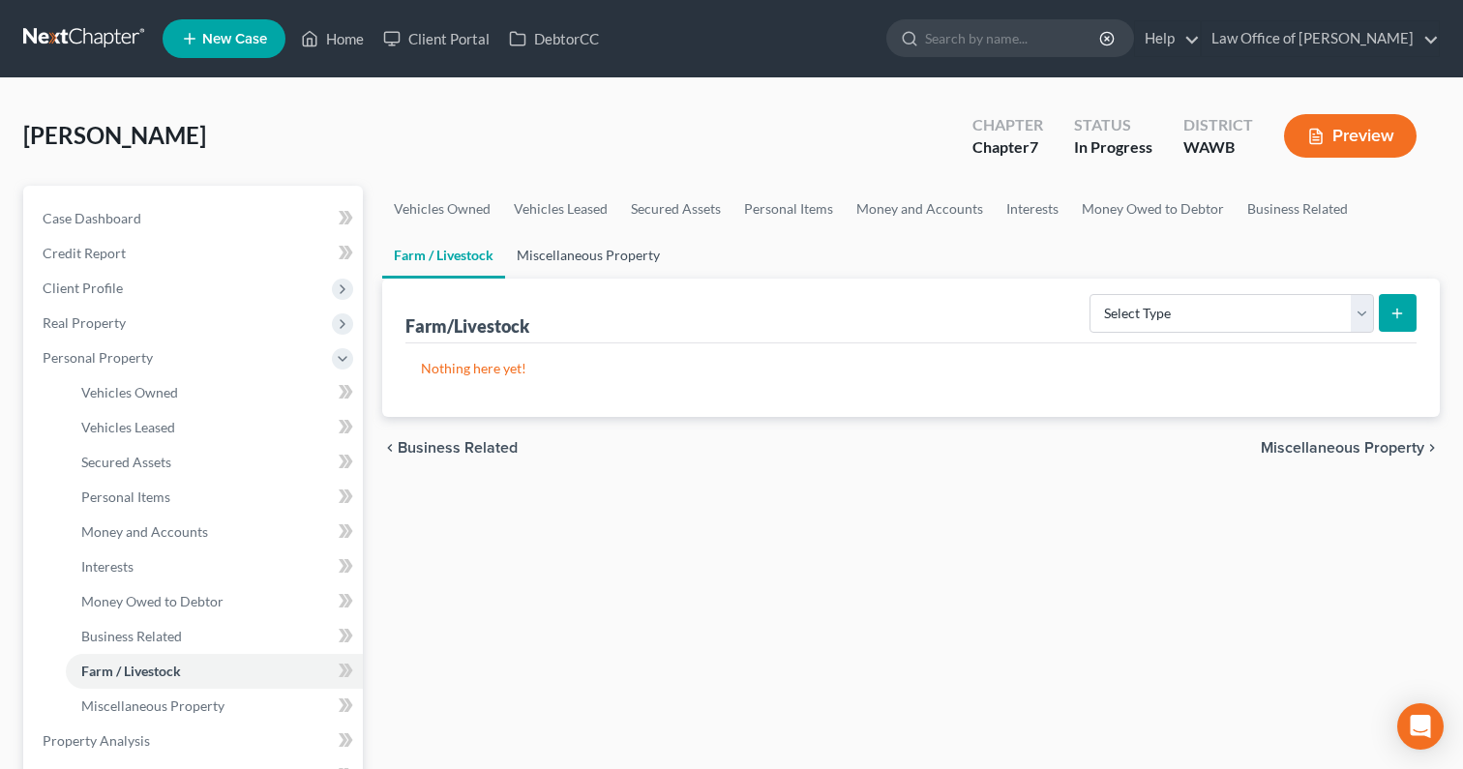
click at [579, 252] on link "Miscellaneous Property" at bounding box center [588, 255] width 166 height 46
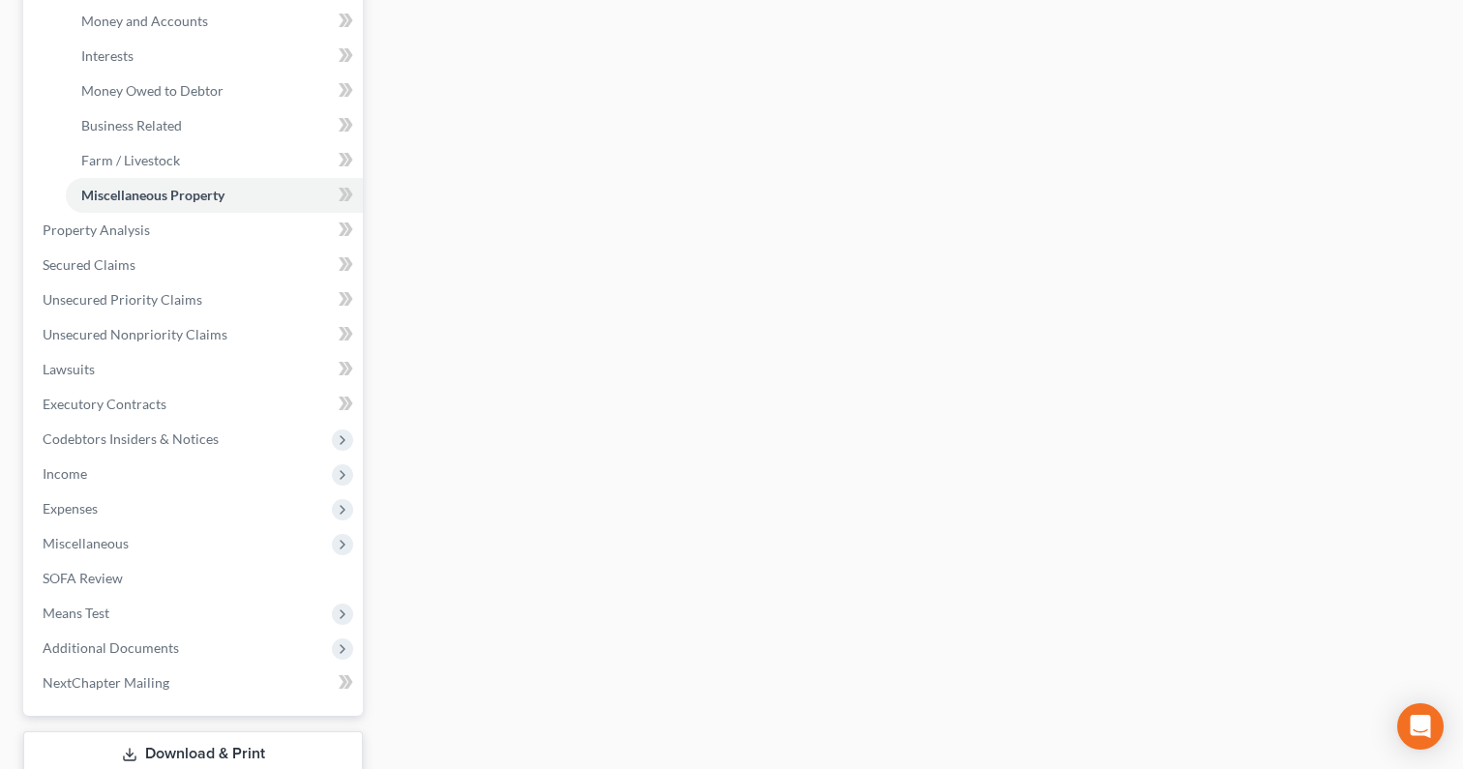
scroll to position [615, 0]
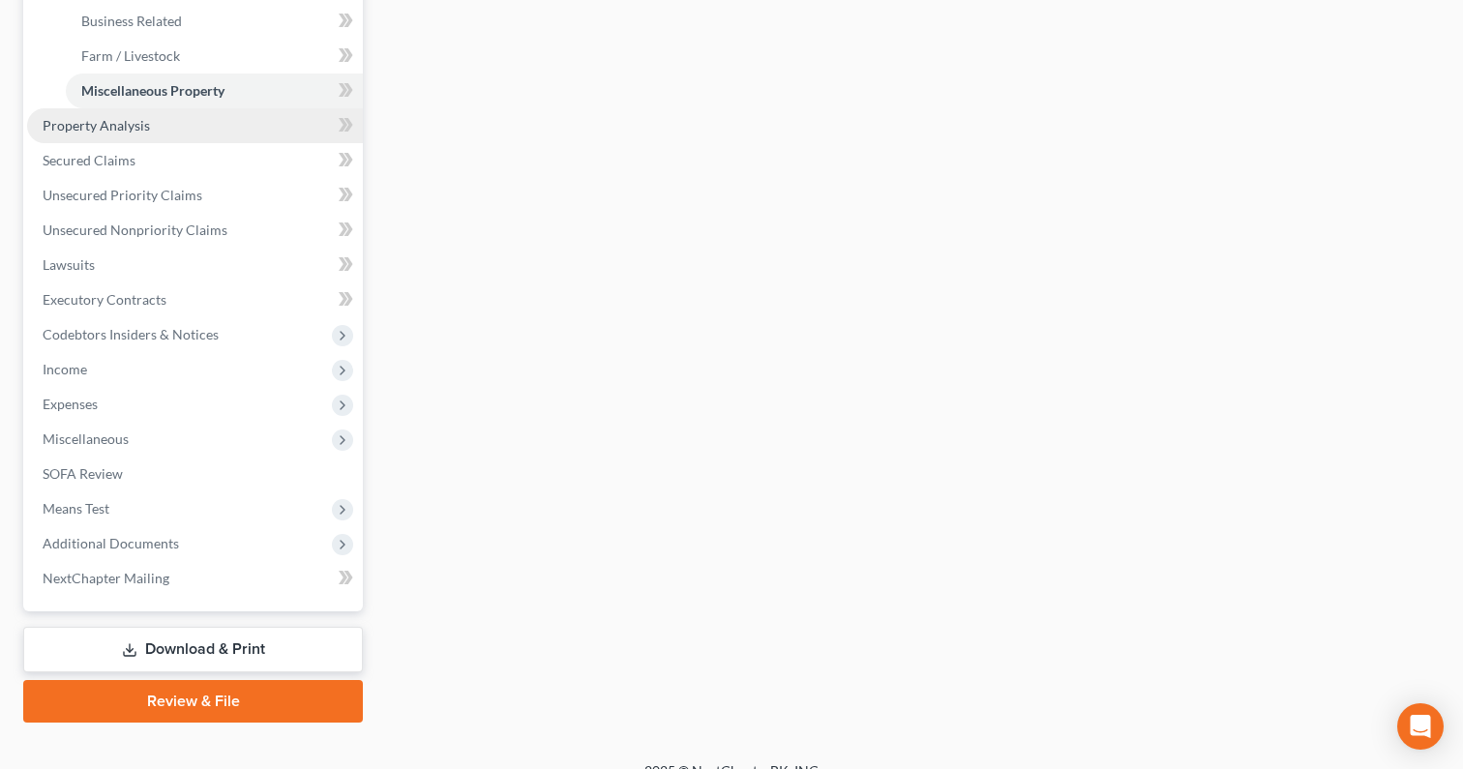
click at [204, 125] on link "Property Analysis" at bounding box center [195, 125] width 336 height 35
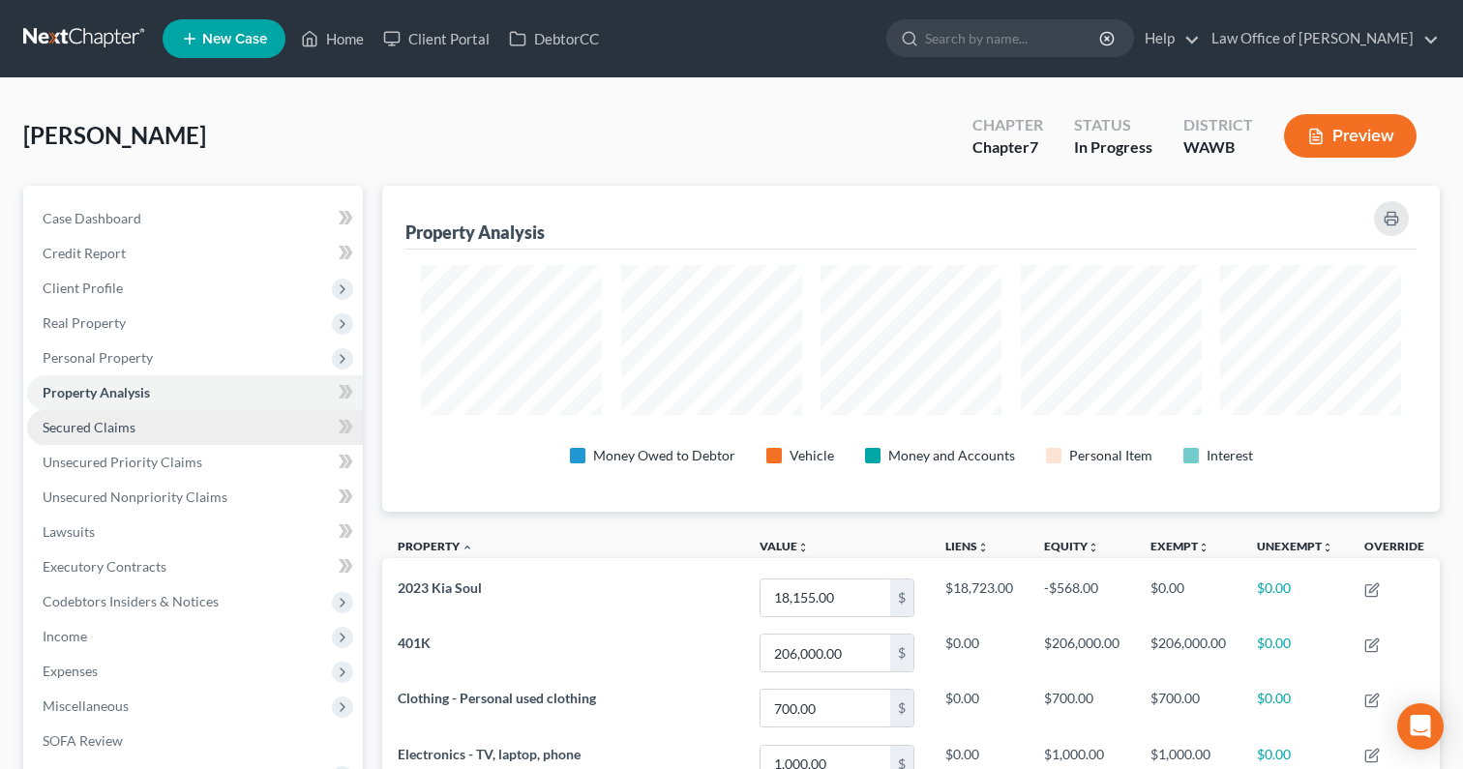
click at [195, 427] on link "Secured Claims" at bounding box center [195, 427] width 336 height 35
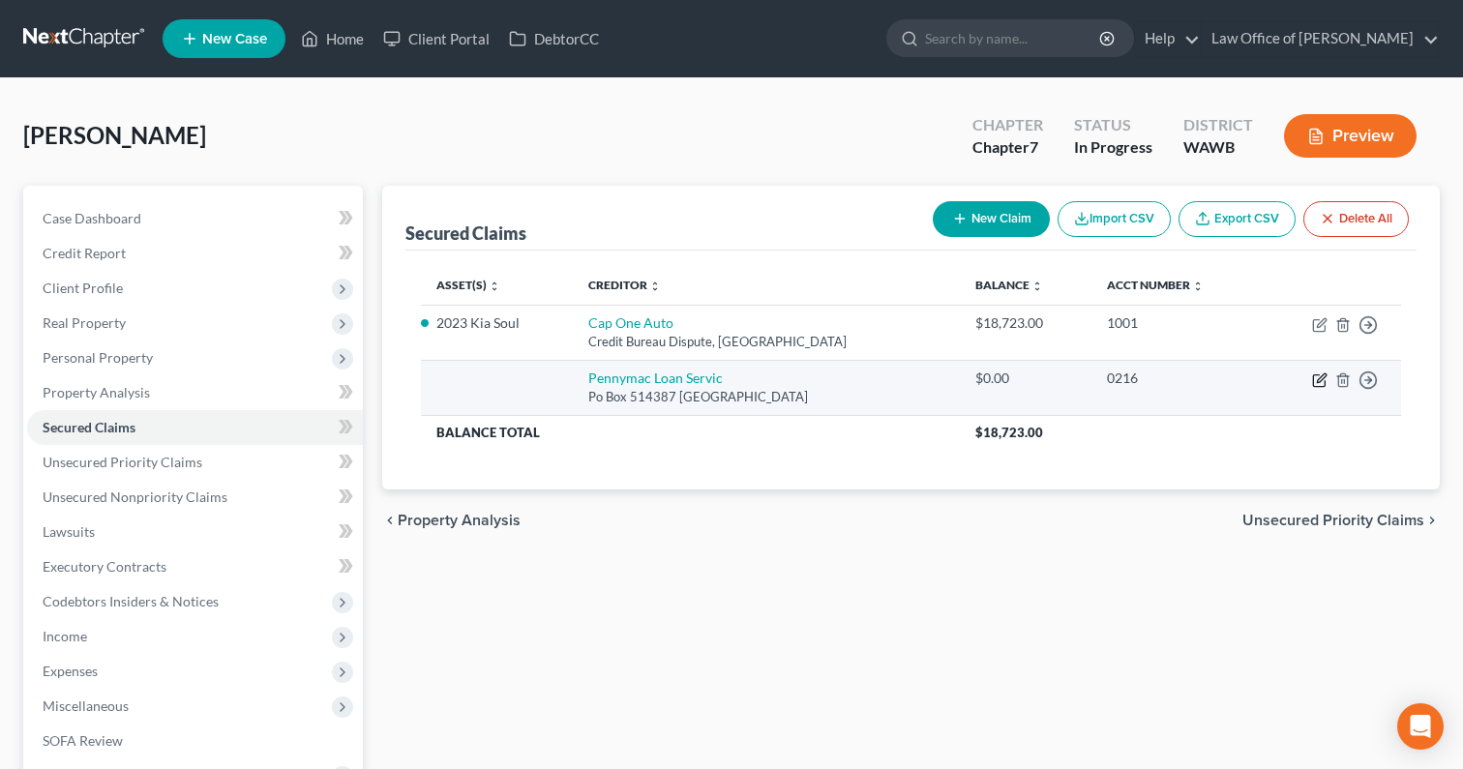
click at [1319, 379] on icon "button" at bounding box center [1319, 379] width 15 height 15
select select "4"
select select "0"
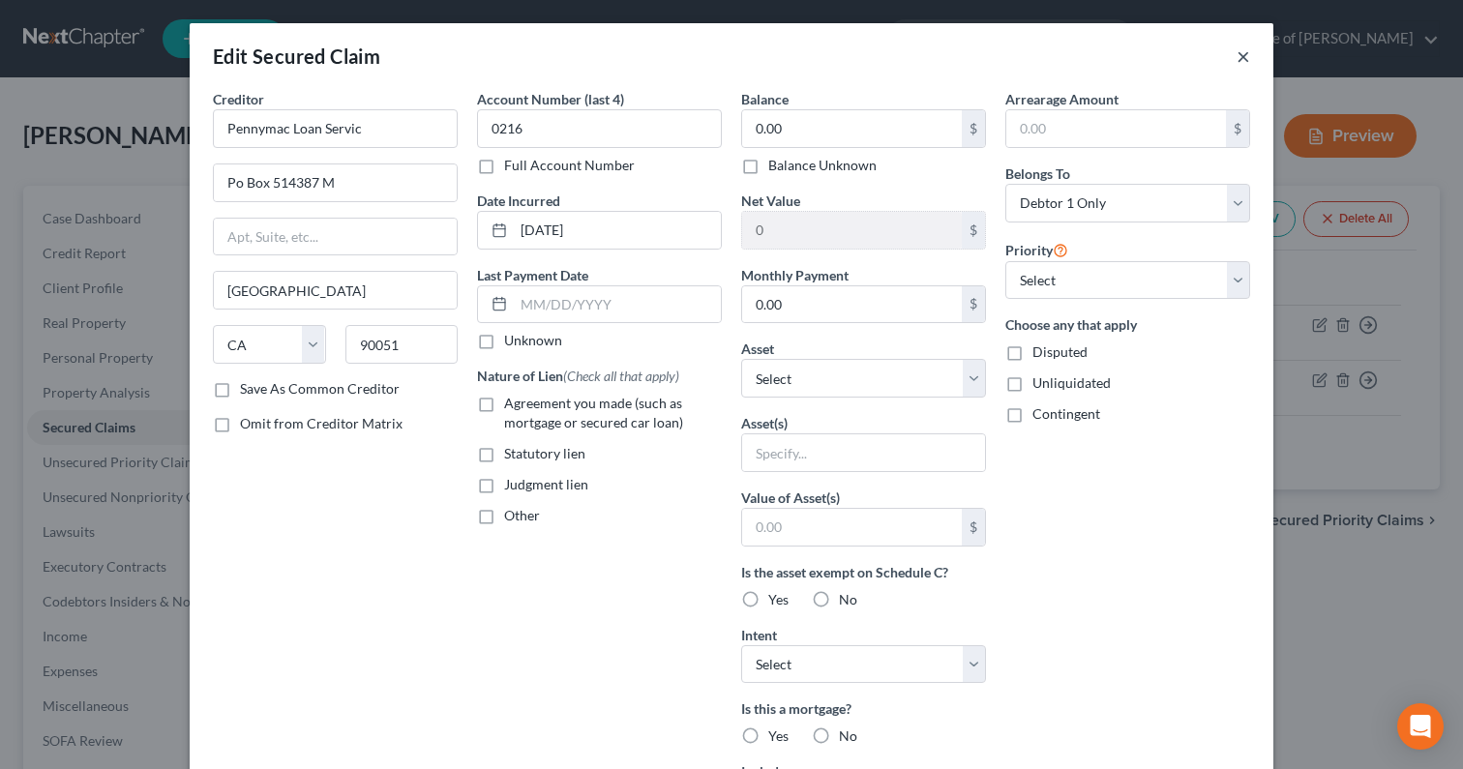
click at [1248, 50] on button "×" at bounding box center [1243, 55] width 14 height 23
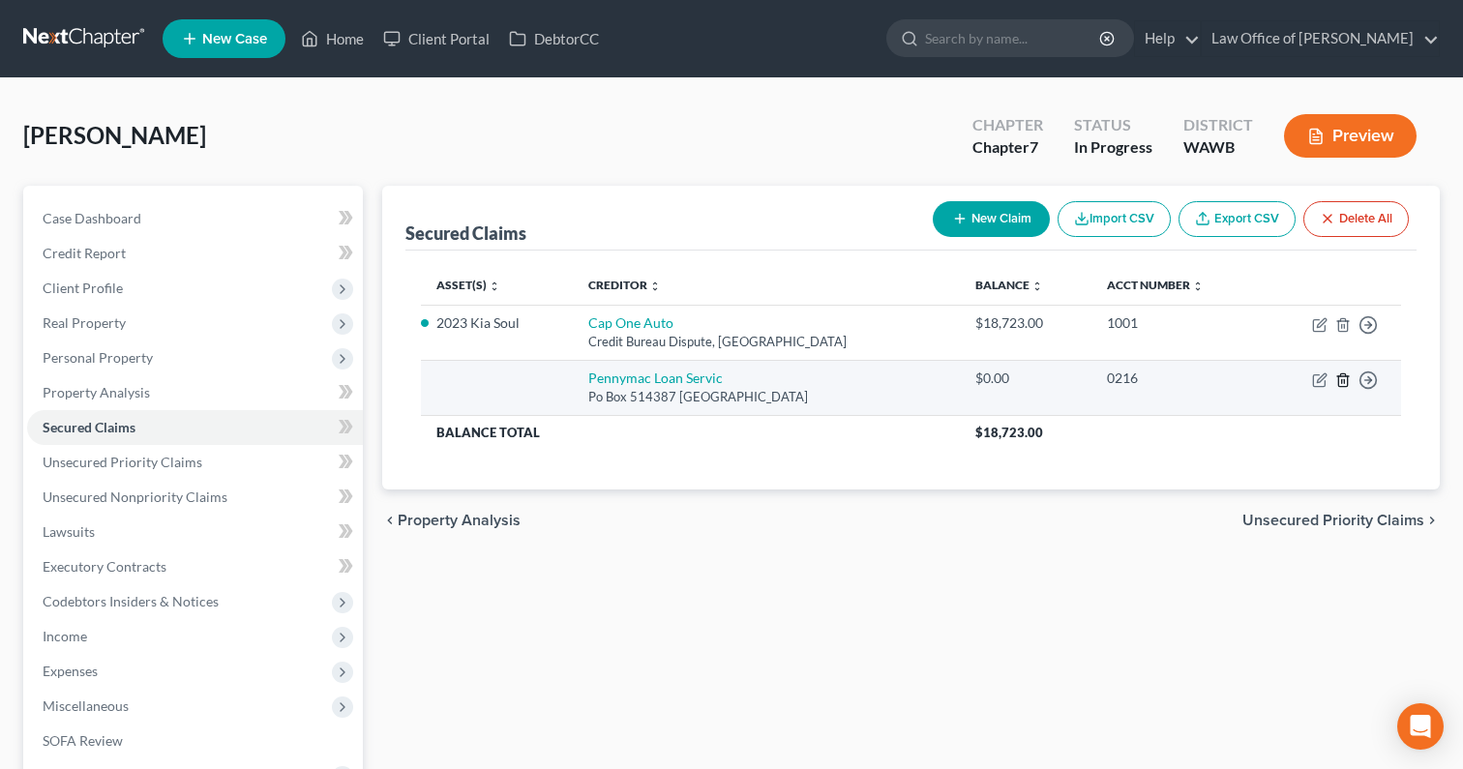
click at [1346, 380] on icon "button" at bounding box center [1342, 379] width 15 height 15
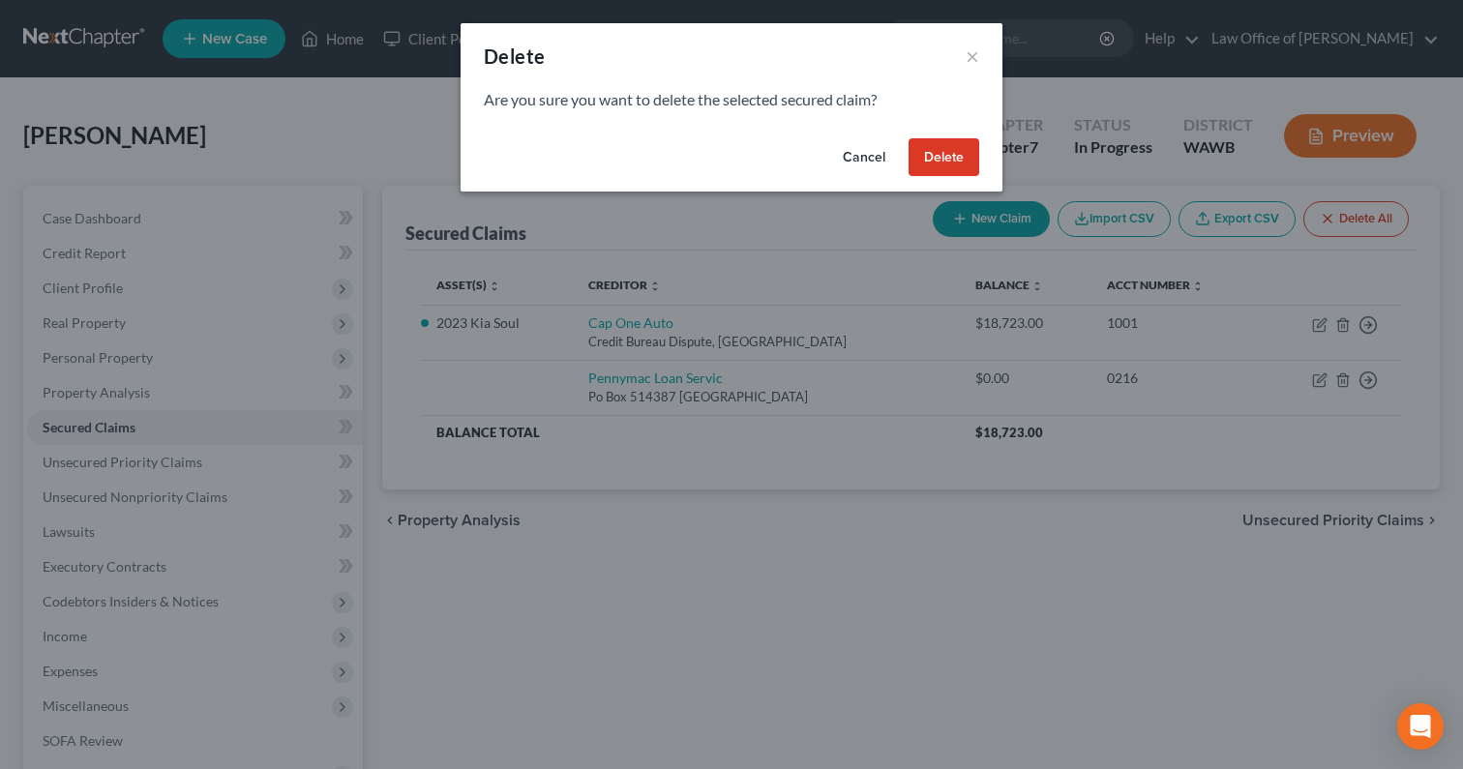
click at [939, 142] on button "Delete" at bounding box center [943, 157] width 71 height 39
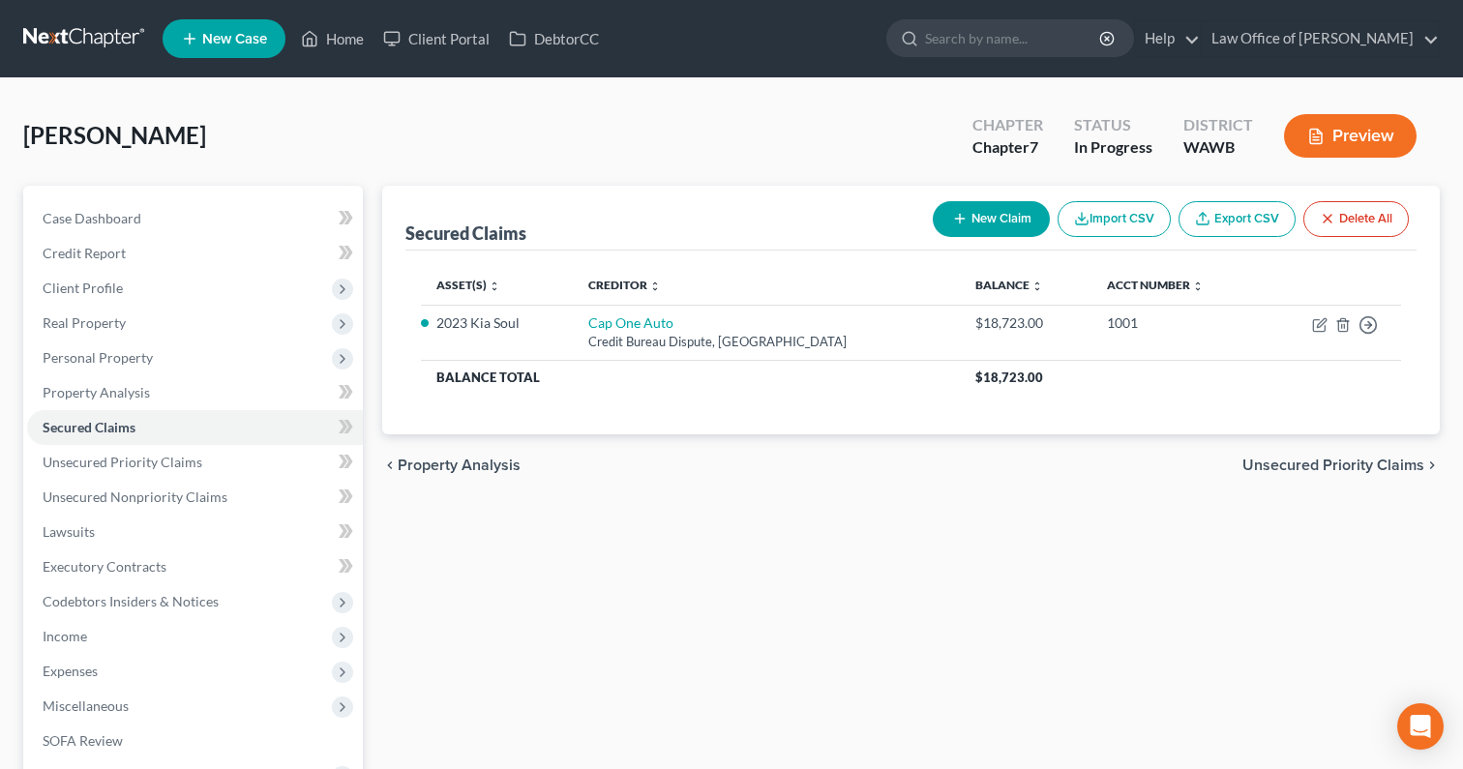
click at [1387, 472] on span "Unsecured Priority Claims" at bounding box center [1333, 465] width 182 height 15
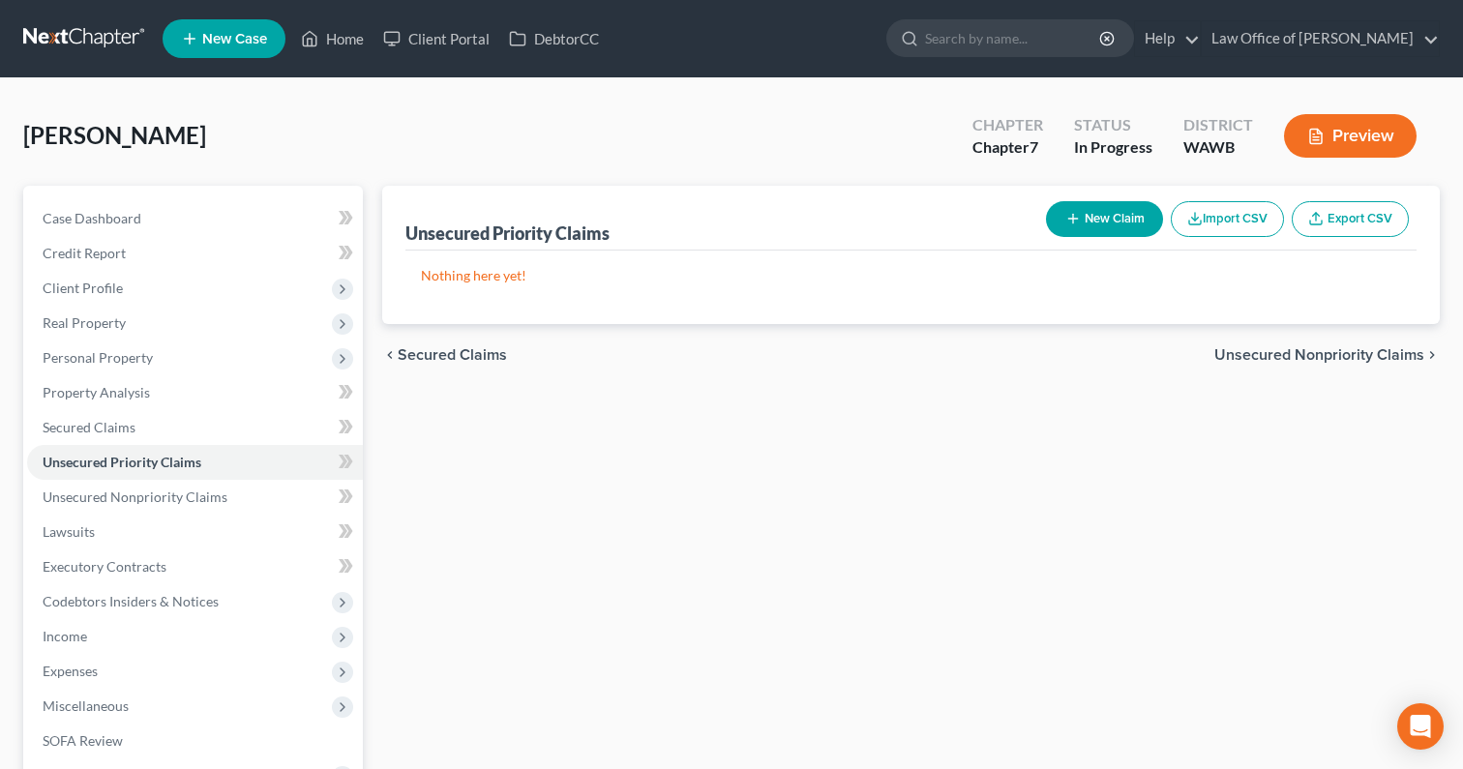
scroll to position [43, 0]
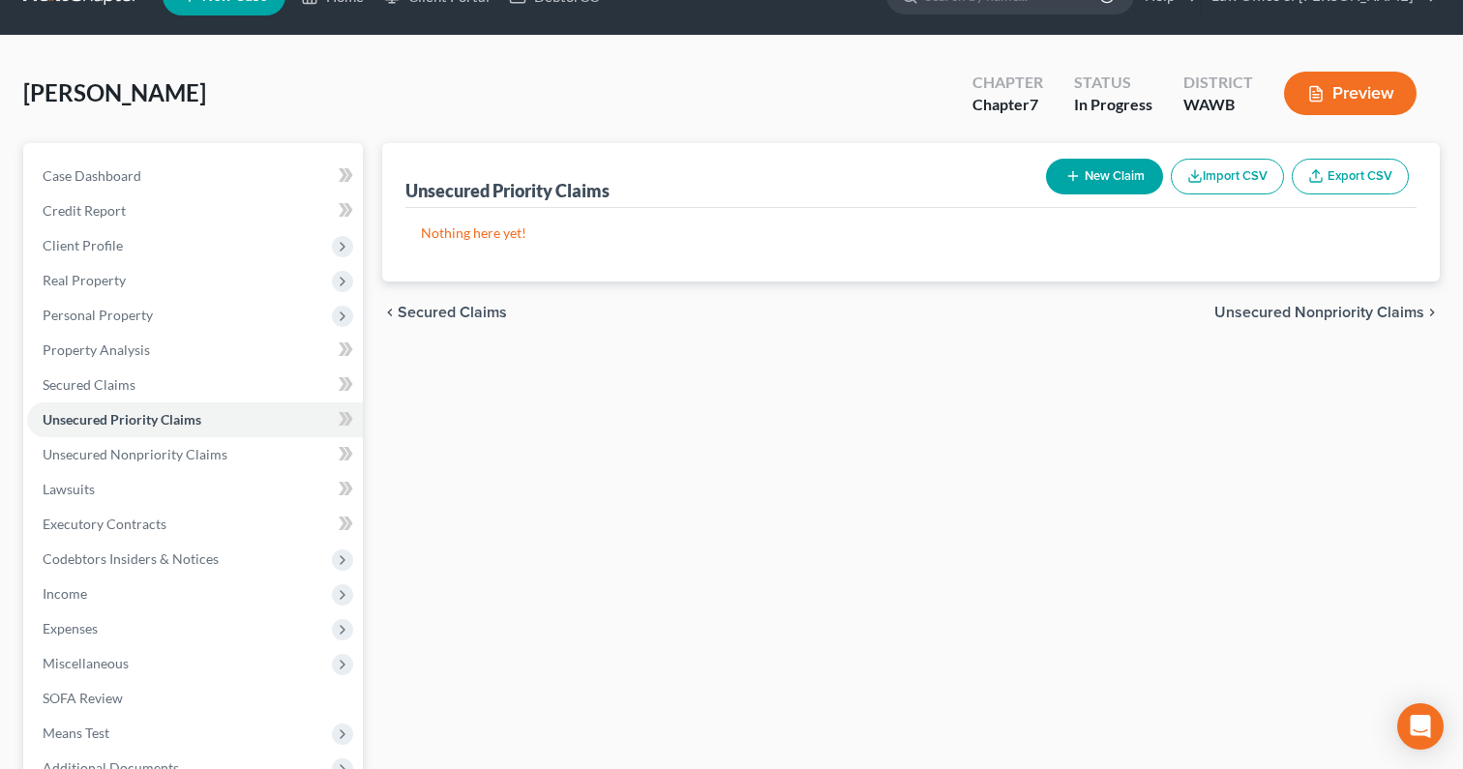
click at [1272, 312] on span "Unsecured Nonpriority Claims" at bounding box center [1319, 312] width 210 height 15
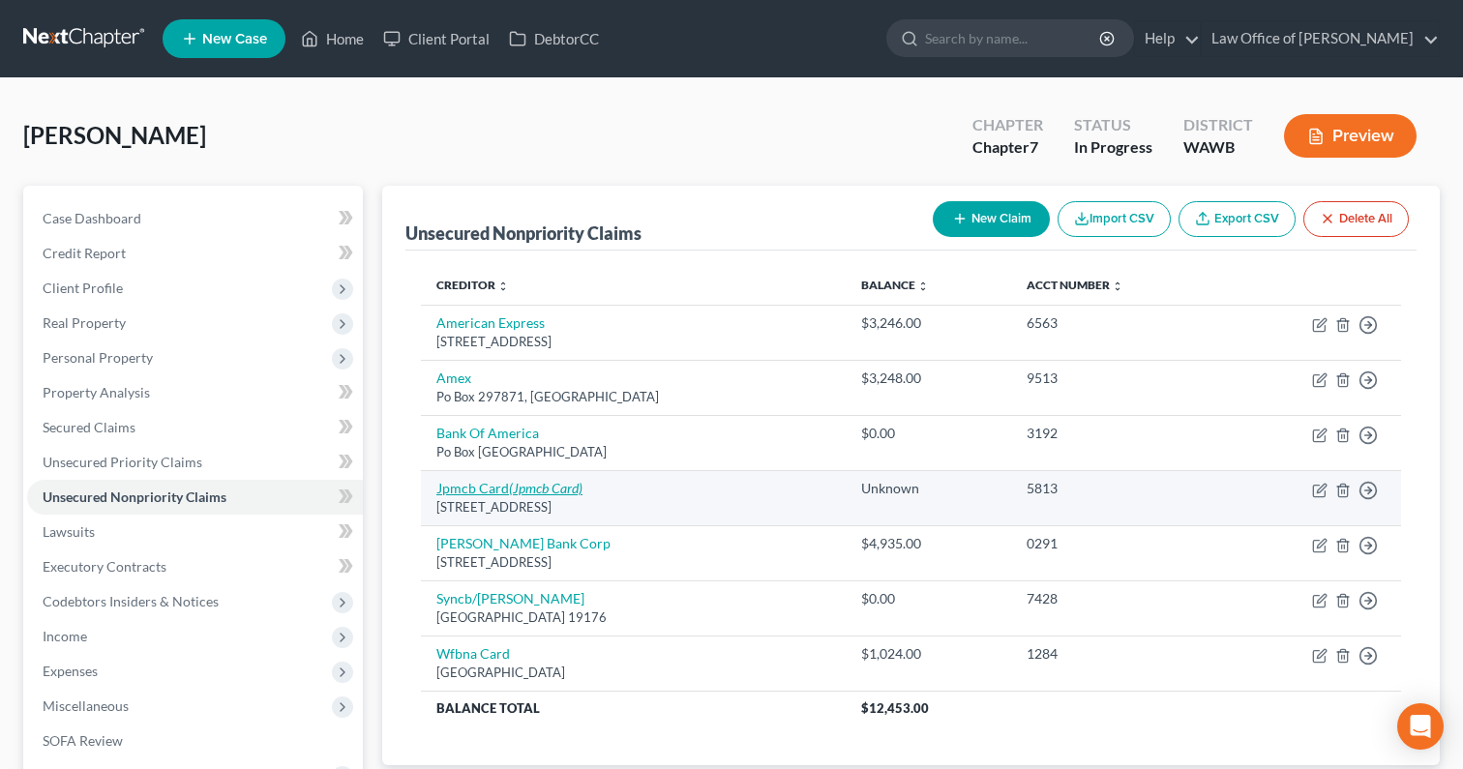
click at [572, 492] on icon "(Jpmcb Card)" at bounding box center [546, 488] width 74 height 16
select select "7"
select select "2"
select select "0"
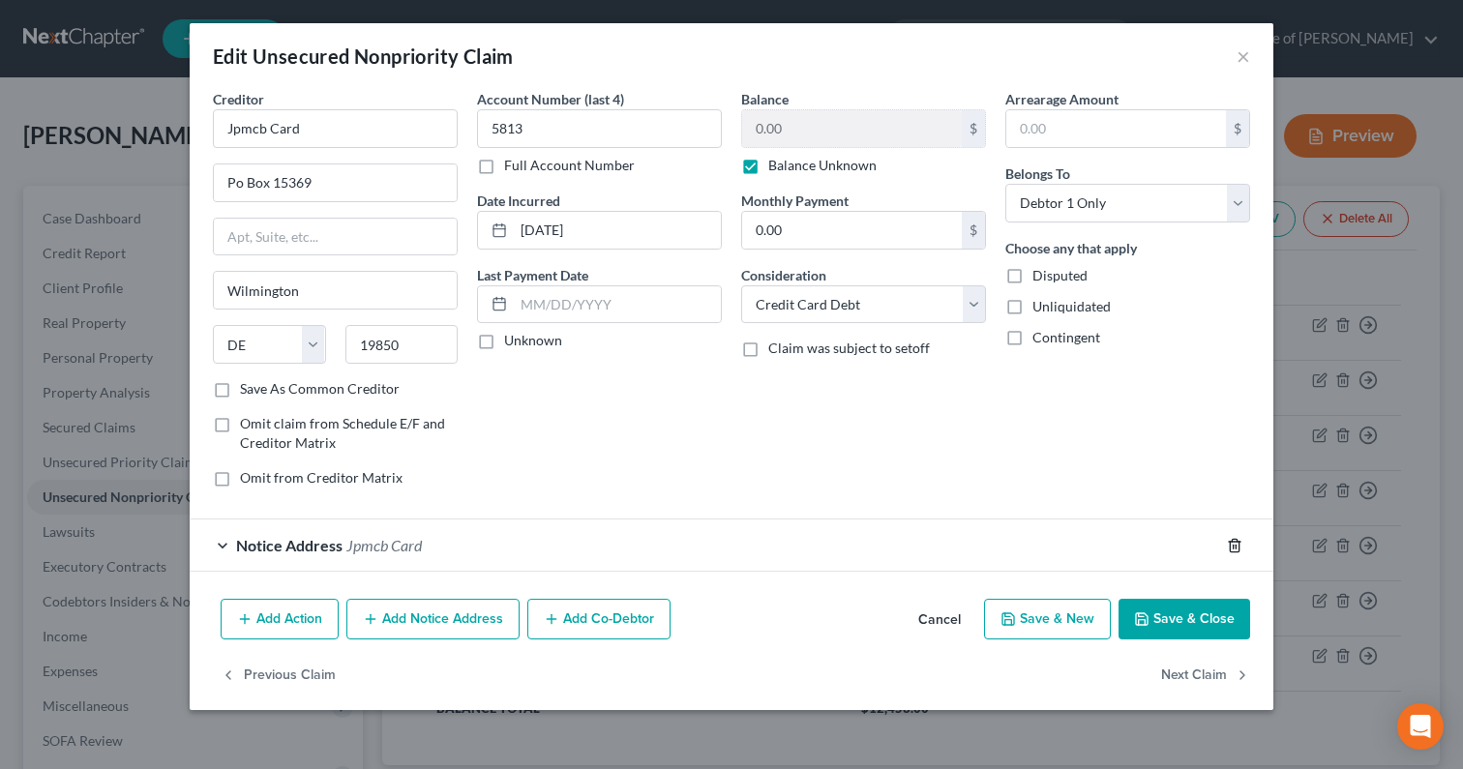
click at [1230, 545] on icon "button" at bounding box center [1234, 545] width 9 height 13
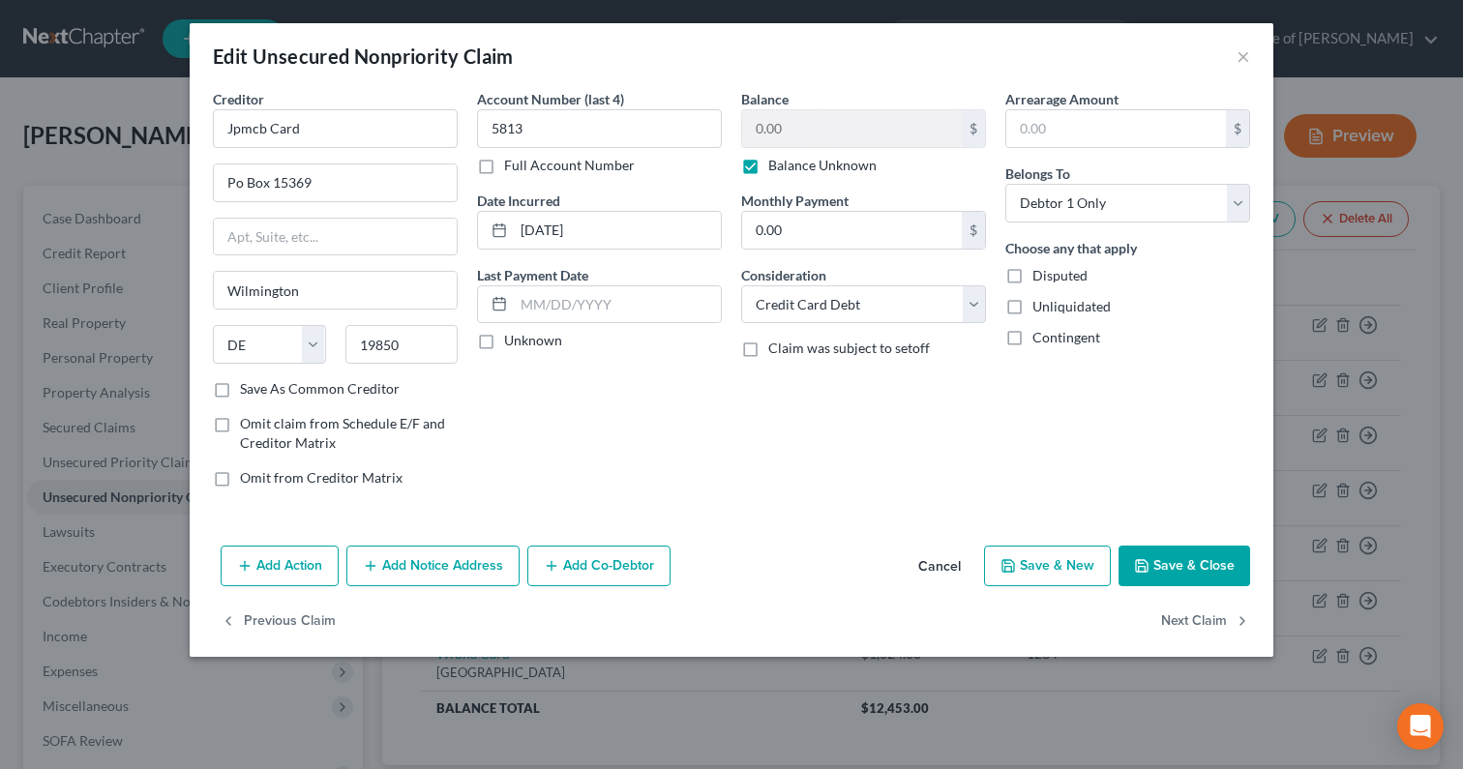
click at [1200, 559] on button "Save & Close" at bounding box center [1184, 566] width 132 height 41
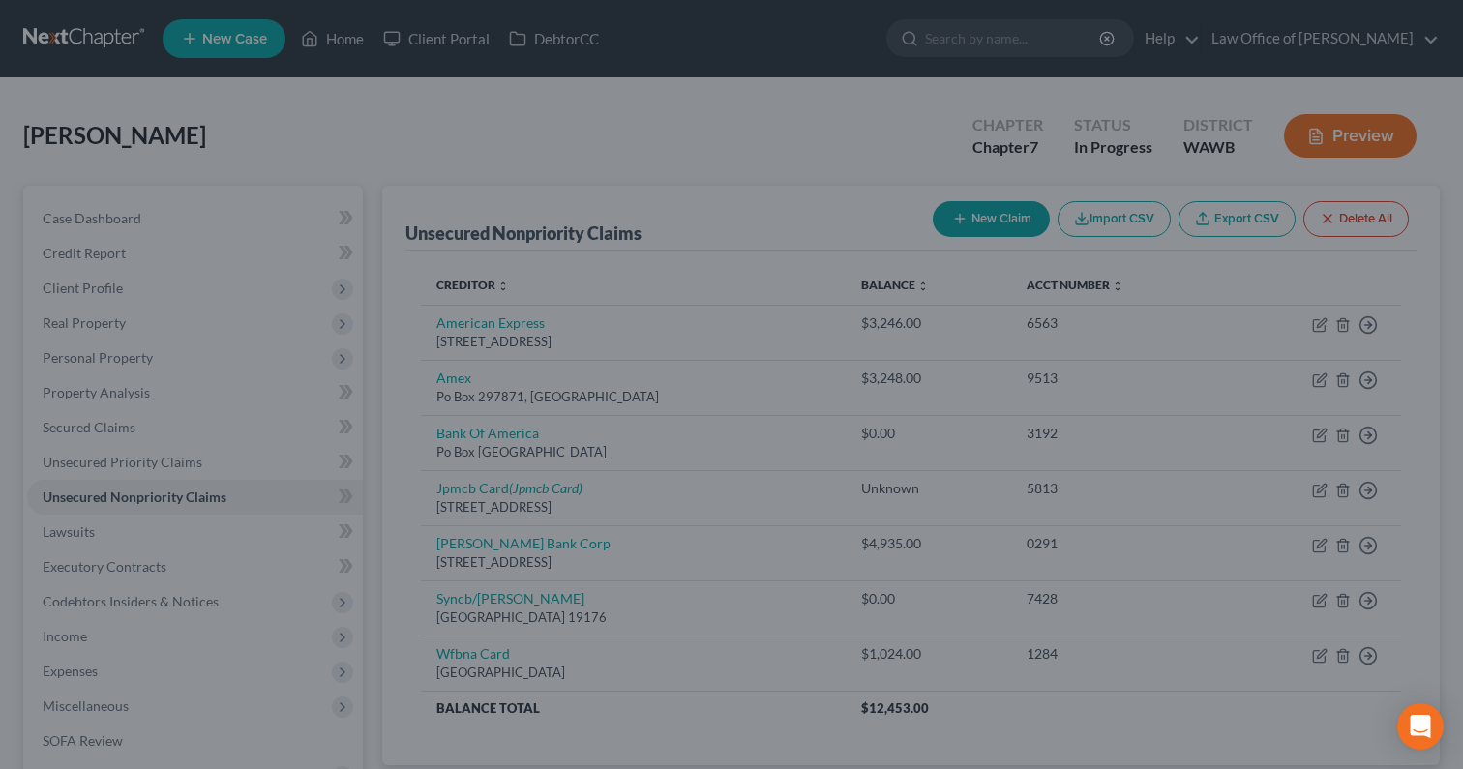
type input "0"
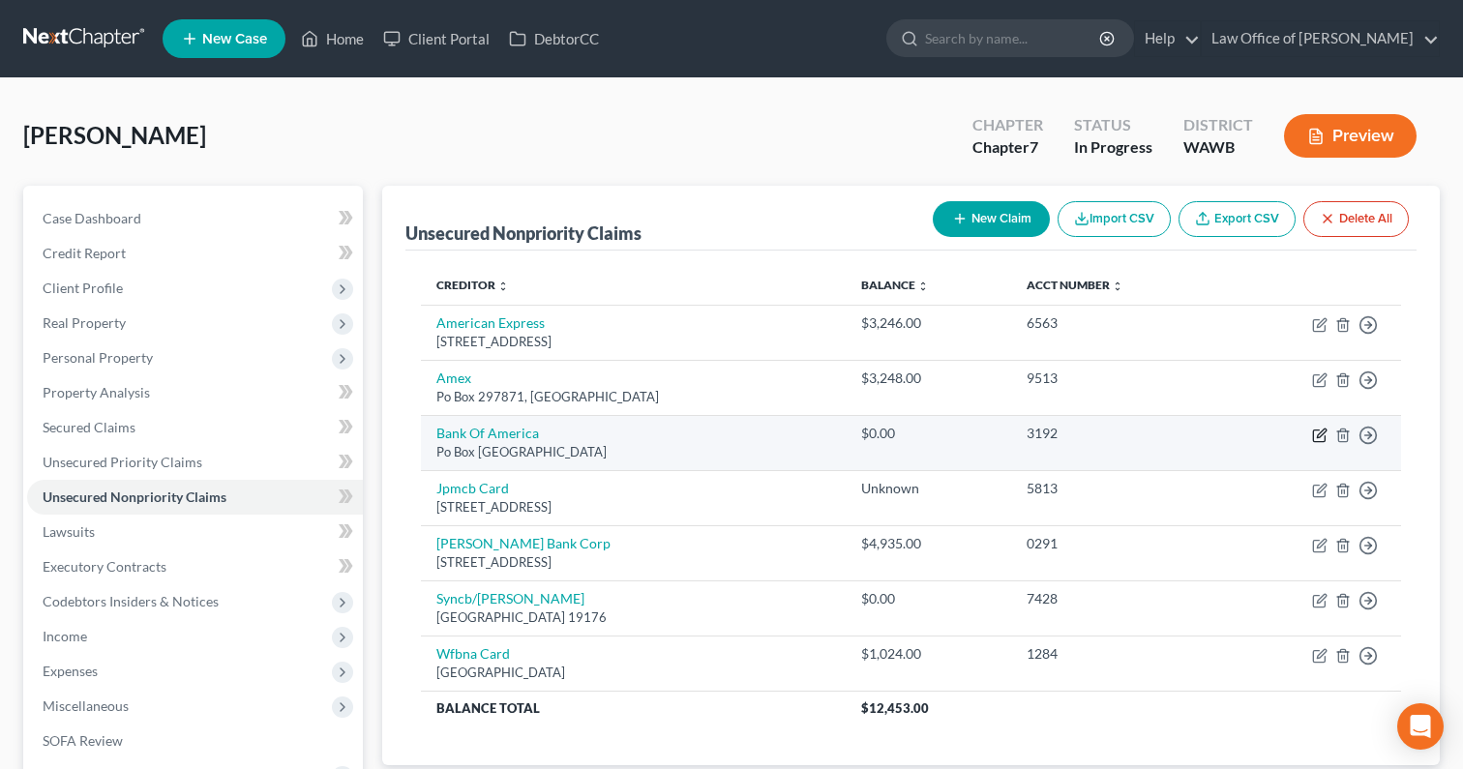
click at [1318, 431] on icon "button" at bounding box center [1319, 435] width 15 height 15
select select "45"
select select "1"
select select "0"
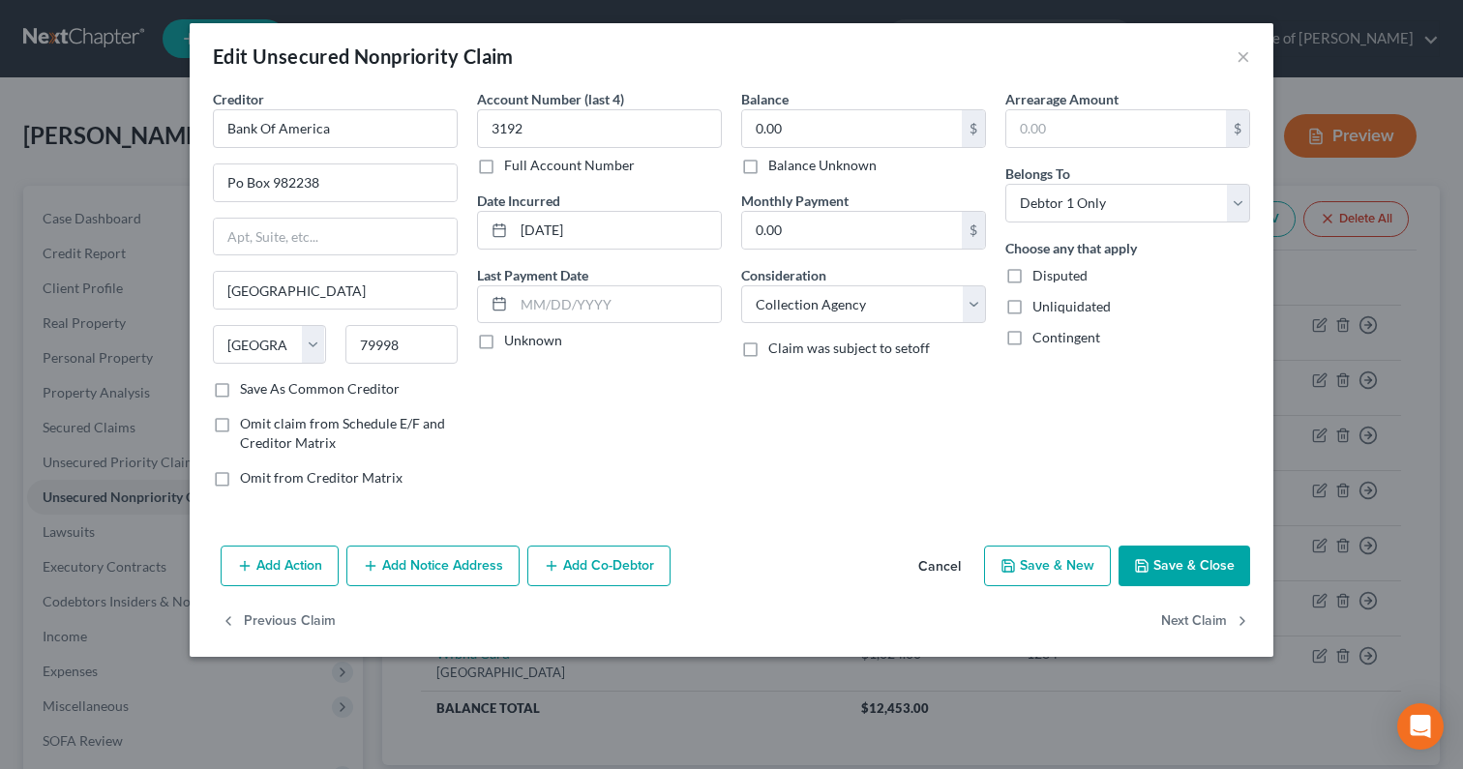
click at [1169, 557] on button "Save & Close" at bounding box center [1184, 566] width 132 height 41
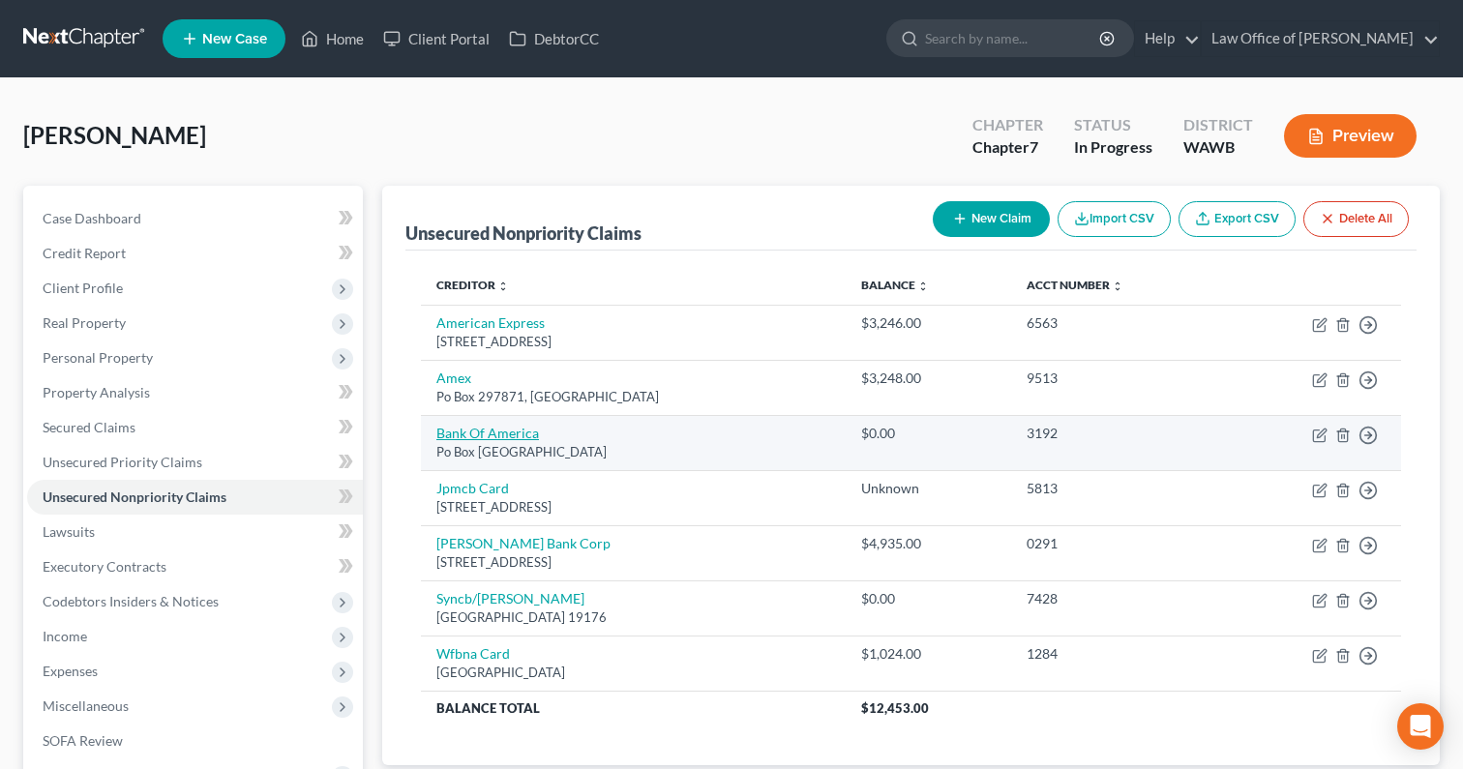
click at [515, 438] on link "Bank Of America" at bounding box center [487, 433] width 103 height 16
select select "45"
select select "1"
select select "0"
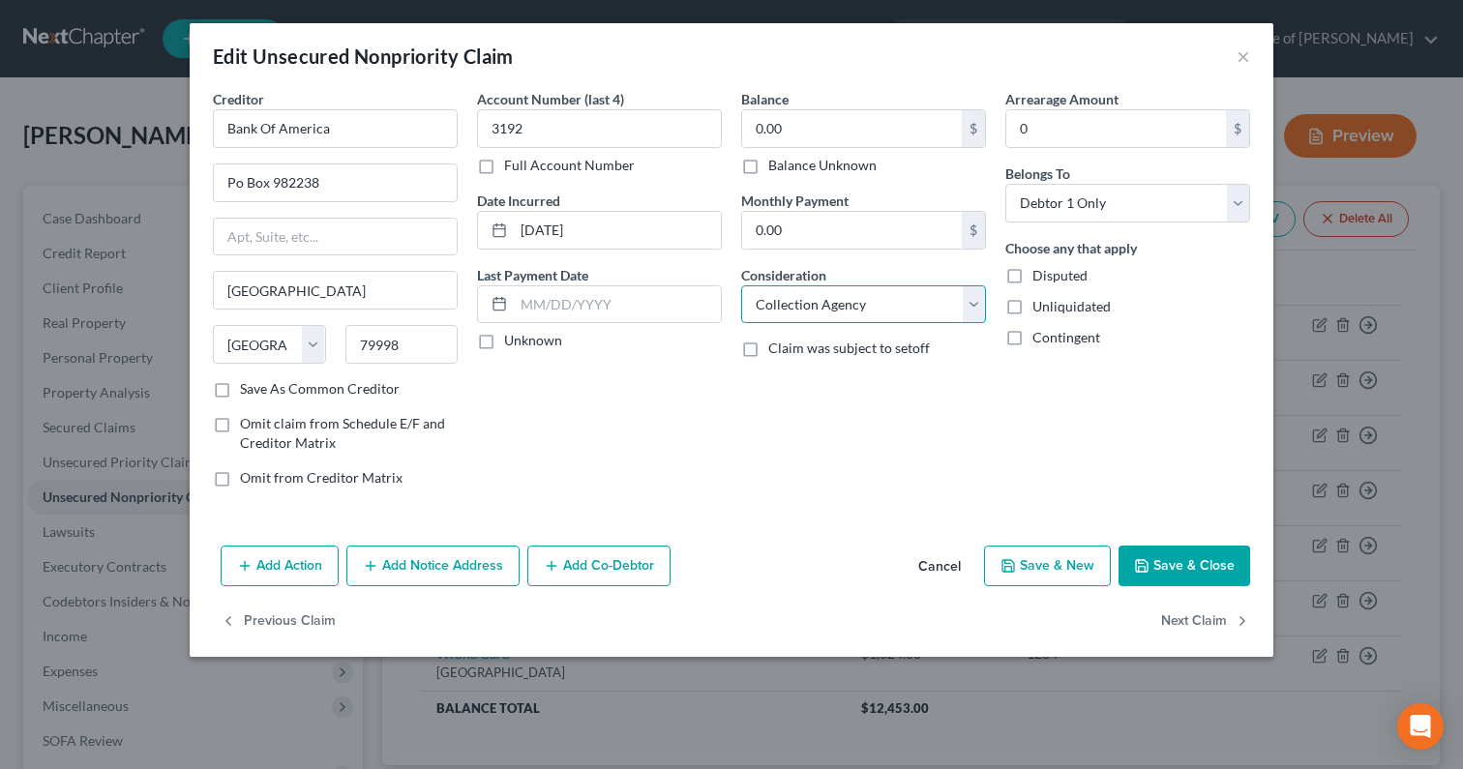
click at [902, 315] on select "Select Cable / Satellite Services Collection Agency Credit Card Debt Debt Couns…" at bounding box center [863, 304] width 245 height 39
select select "14"
click at [741, 285] on select "Select Cable / Satellite Services Collection Agency Credit Card Debt Debt Couns…" at bounding box center [863, 304] width 245 height 39
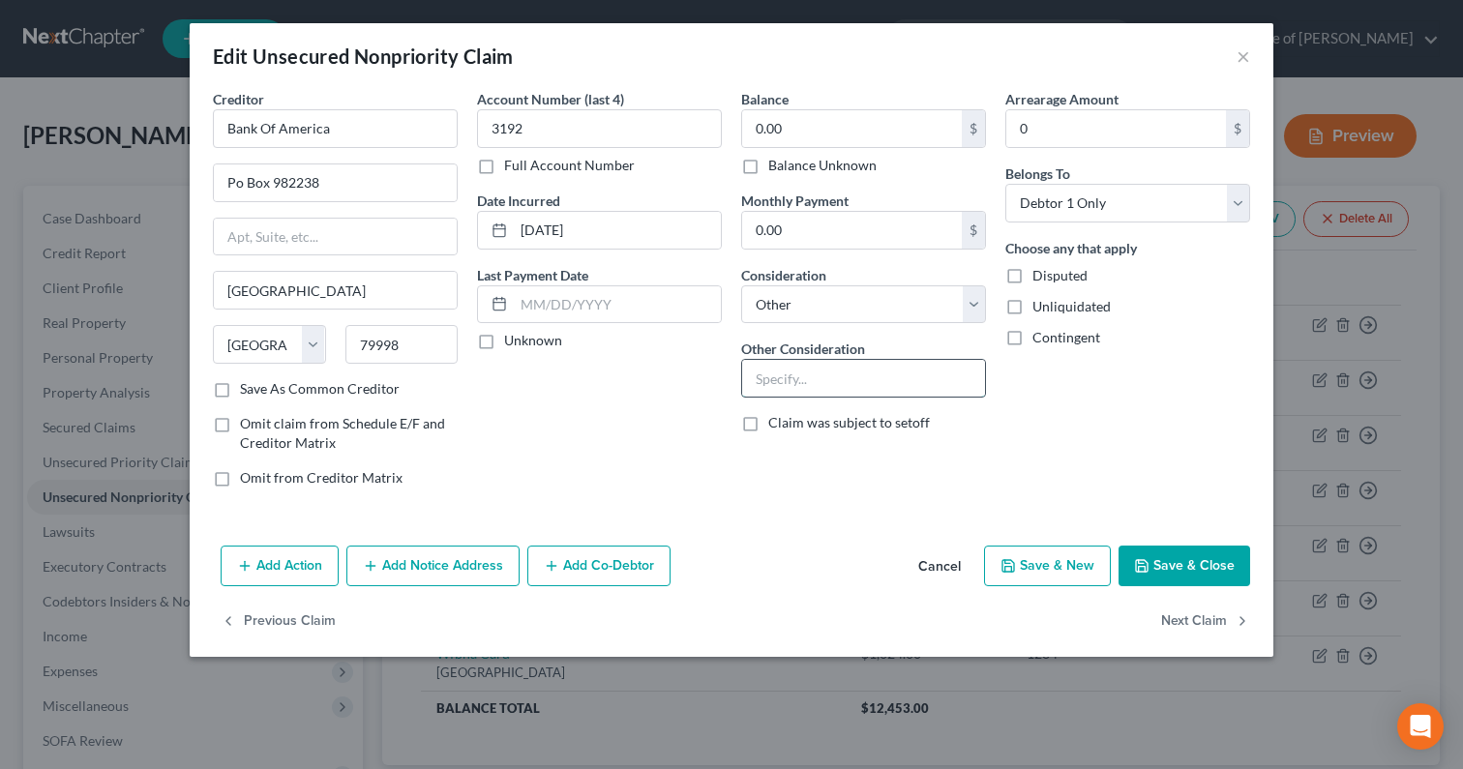
drag, startPoint x: 833, startPoint y: 400, endPoint x: 833, endPoint y: 378, distance: 22.2
click at [833, 378] on input "text" at bounding box center [863, 378] width 243 height 37
drag, startPoint x: 879, startPoint y: 376, endPoint x: 617, endPoint y: 376, distance: 262.2
click at [617, 376] on div "Creditor * Bank Of America Po Box 982238 El Paso State AL AK AR AZ CA CO CT DE …" at bounding box center [731, 296] width 1056 height 414
type input "Notice Only"
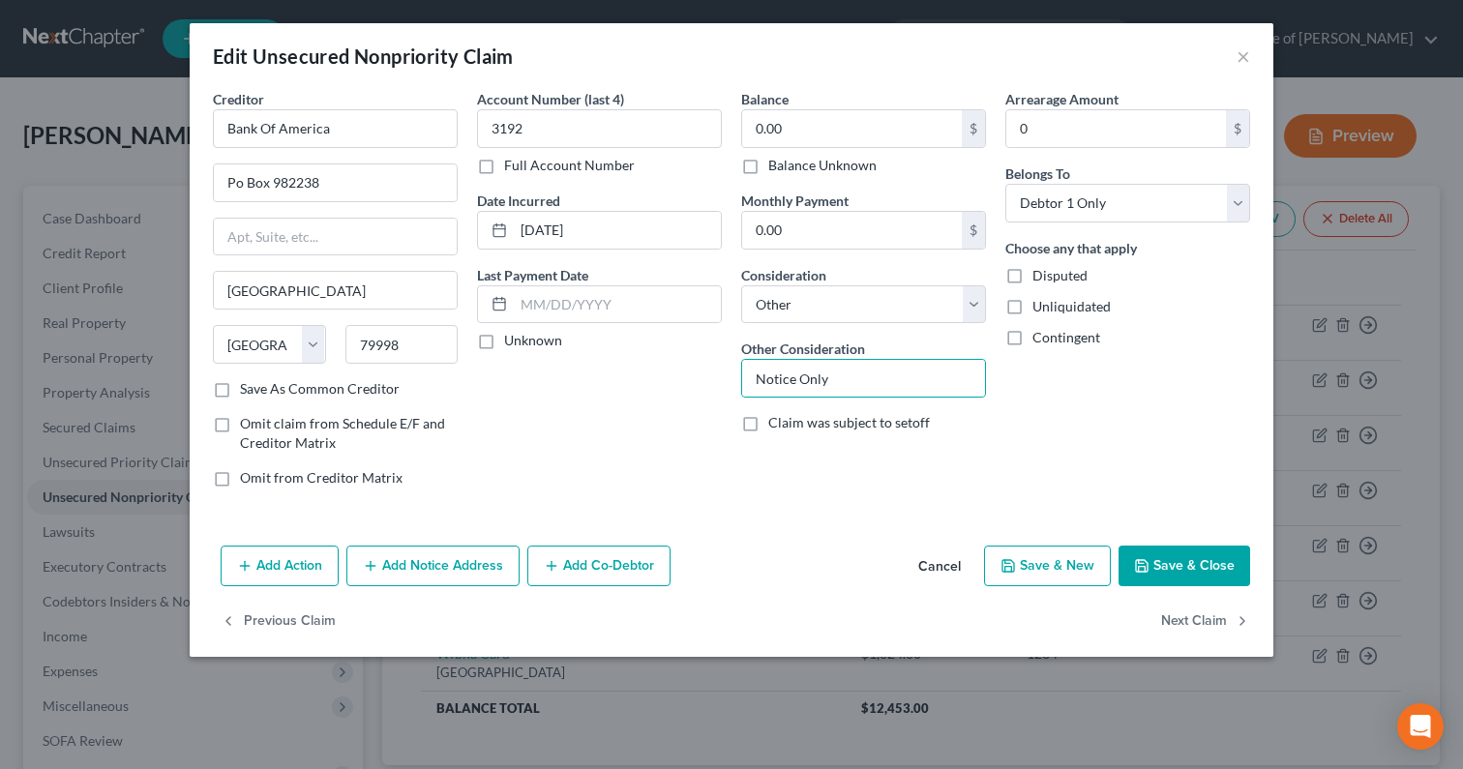
click at [1172, 566] on button "Save & Close" at bounding box center [1184, 566] width 132 height 41
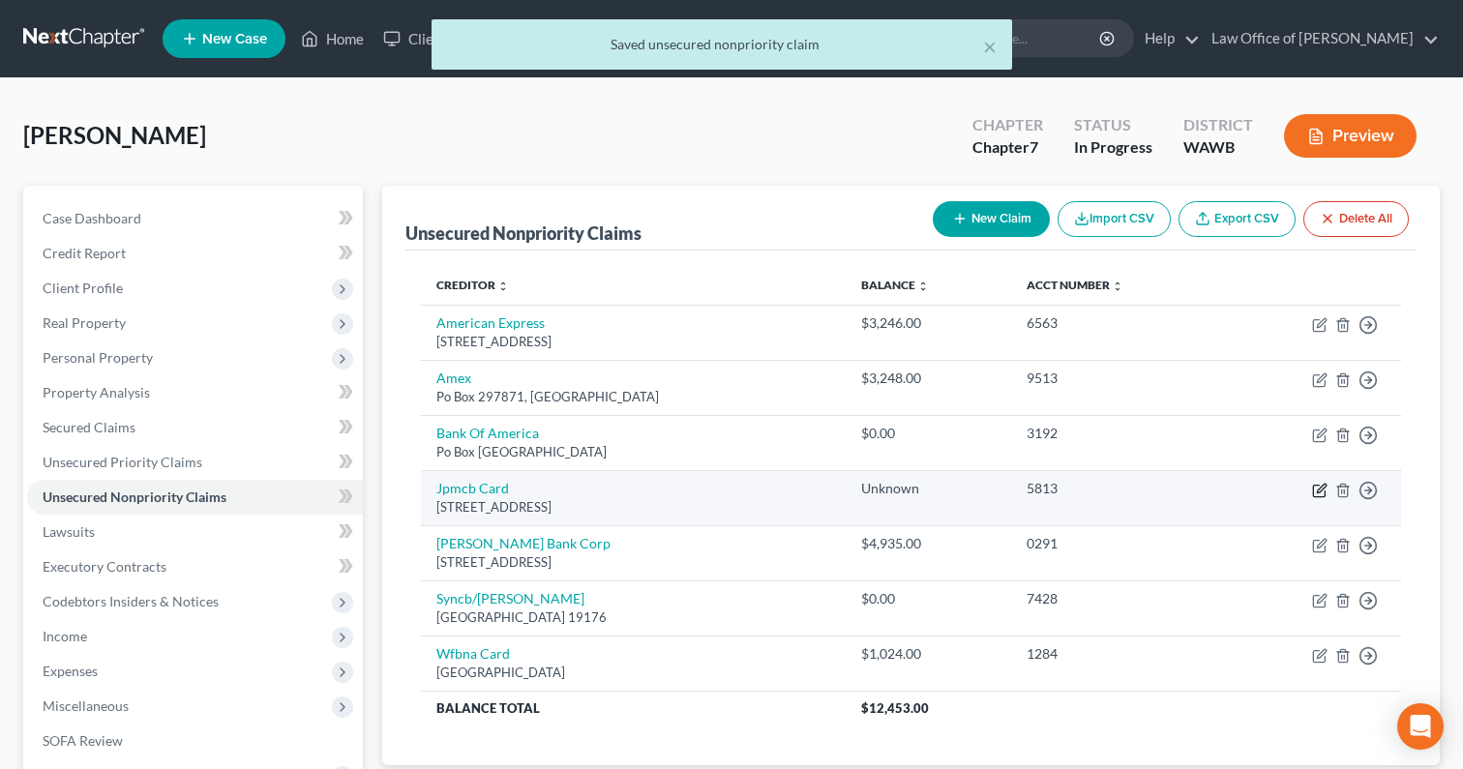
click at [1319, 486] on icon "button" at bounding box center [1321, 488] width 9 height 9
select select "7"
select select "2"
select select "0"
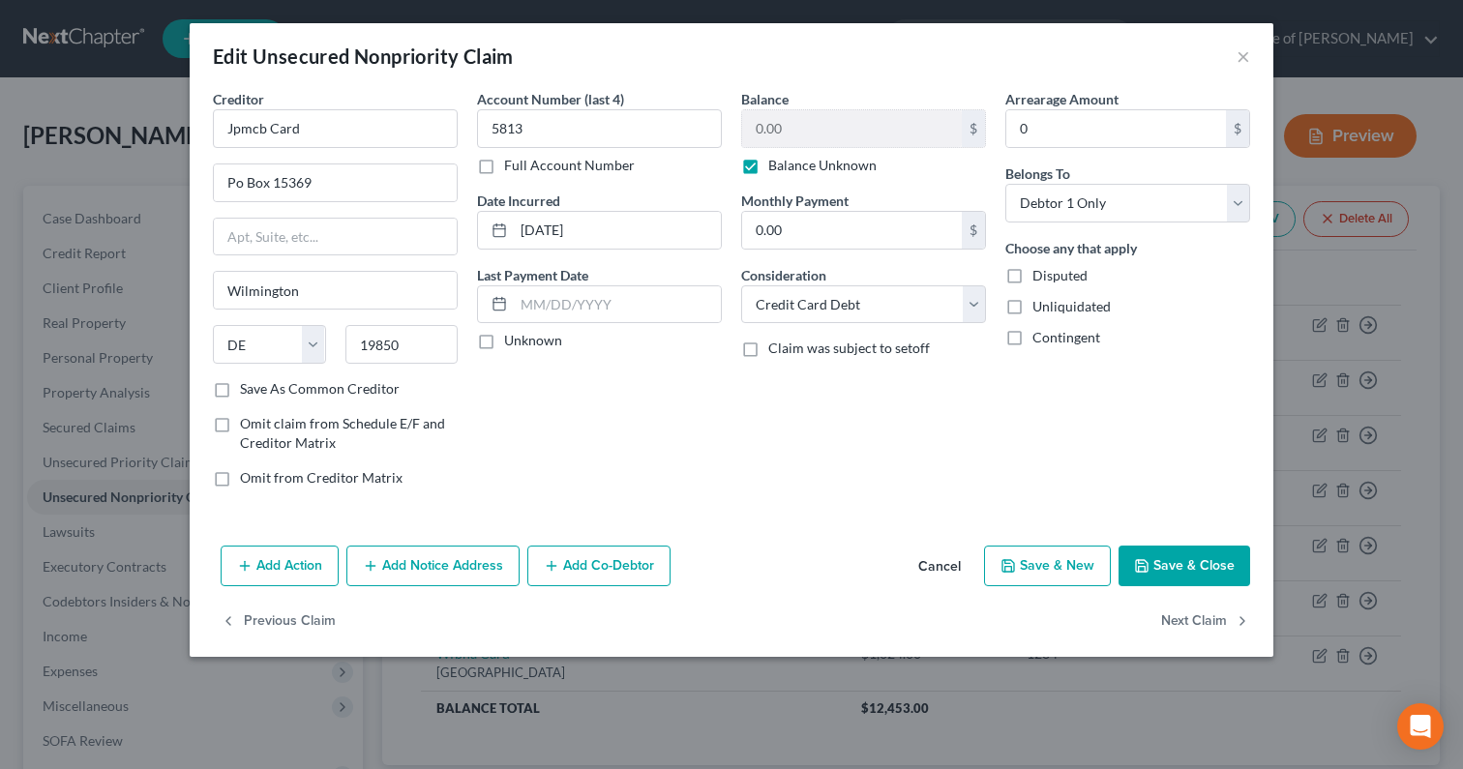
click at [768, 165] on label "Balance Unknown" at bounding box center [822, 165] width 108 height 19
click at [776, 165] on input "Balance Unknown" at bounding box center [782, 162] width 13 height 13
click at [768, 166] on label "Balance Unknown" at bounding box center [822, 165] width 108 height 19
click at [776, 166] on input "Balance Unknown" at bounding box center [782, 162] width 13 height 13
click at [756, 180] on div "Balance 0.00 $ Balance Unknown Balance Undetermined 0.00 $ Balance Unknown Mont…" at bounding box center [863, 296] width 264 height 414
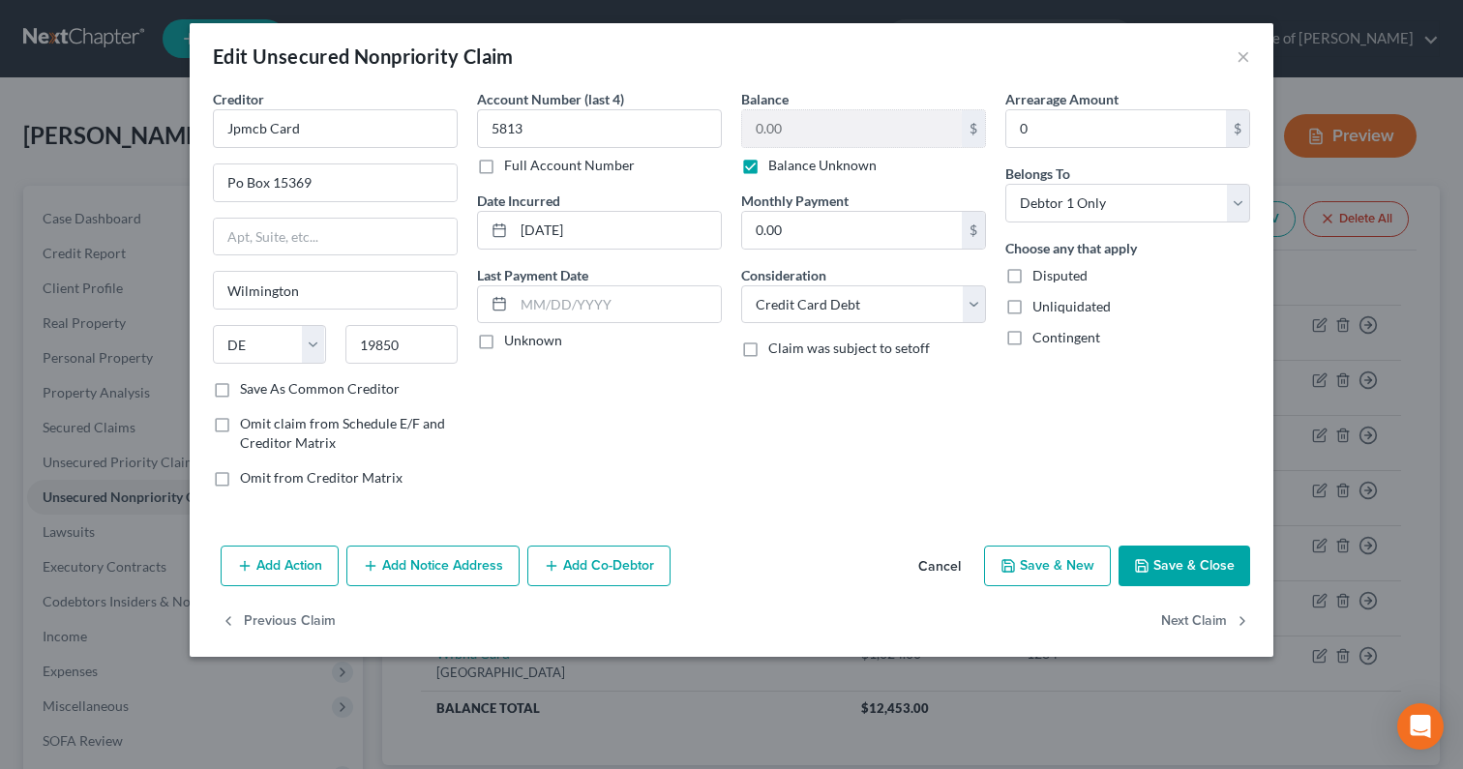
click at [768, 171] on label "Balance Unknown" at bounding box center [822, 165] width 108 height 19
click at [776, 168] on input "Balance Unknown" at bounding box center [782, 162] width 13 height 13
checkbox input "false"
click at [768, 358] on label "Claim was subject to setoff" at bounding box center [849, 348] width 162 height 19
click at [776, 351] on input "Claim was subject to setoff" at bounding box center [782, 345] width 13 height 13
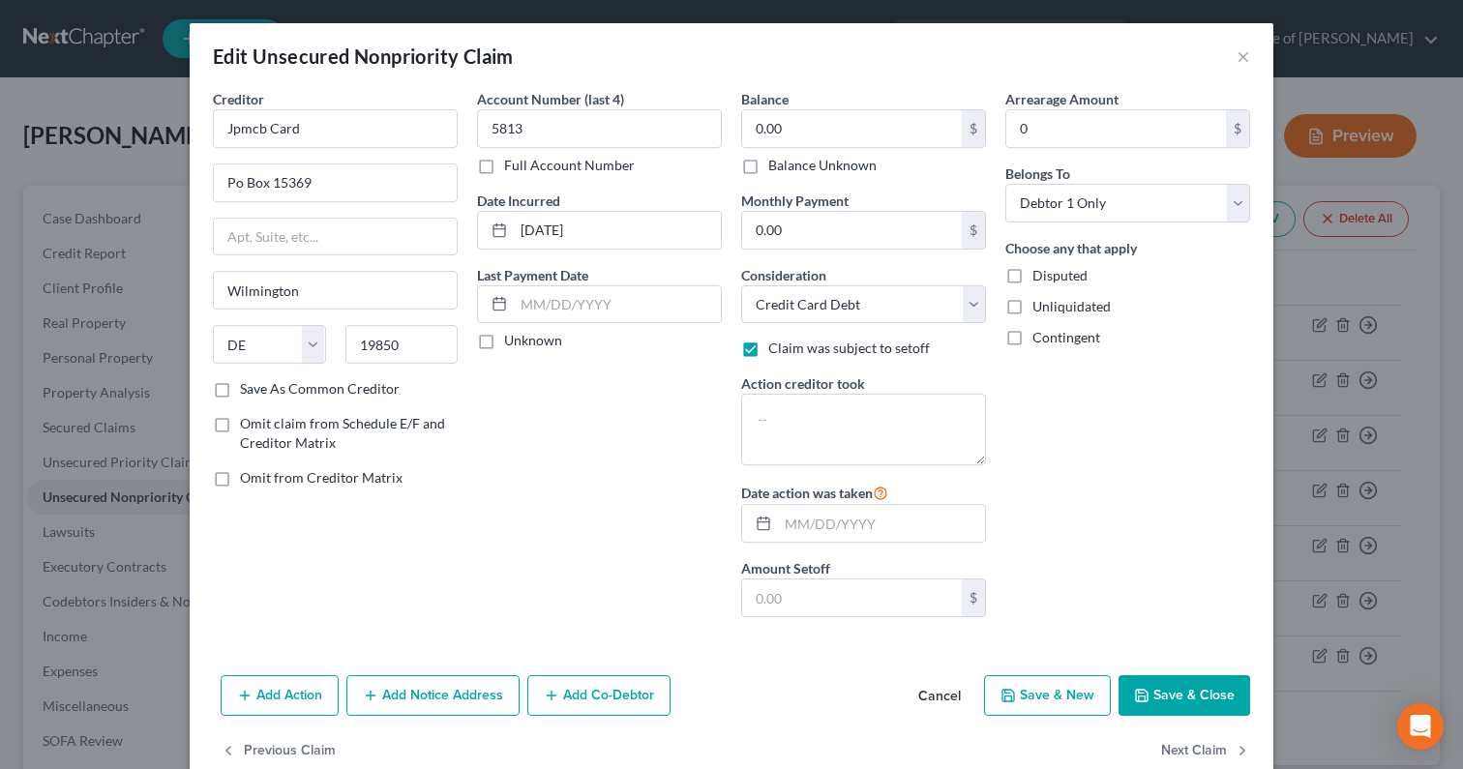
click at [768, 356] on label "Claim was subject to setoff" at bounding box center [849, 348] width 162 height 19
click at [776, 351] on input "Claim was subject to setoff" at bounding box center [782, 345] width 13 height 13
checkbox input "false"
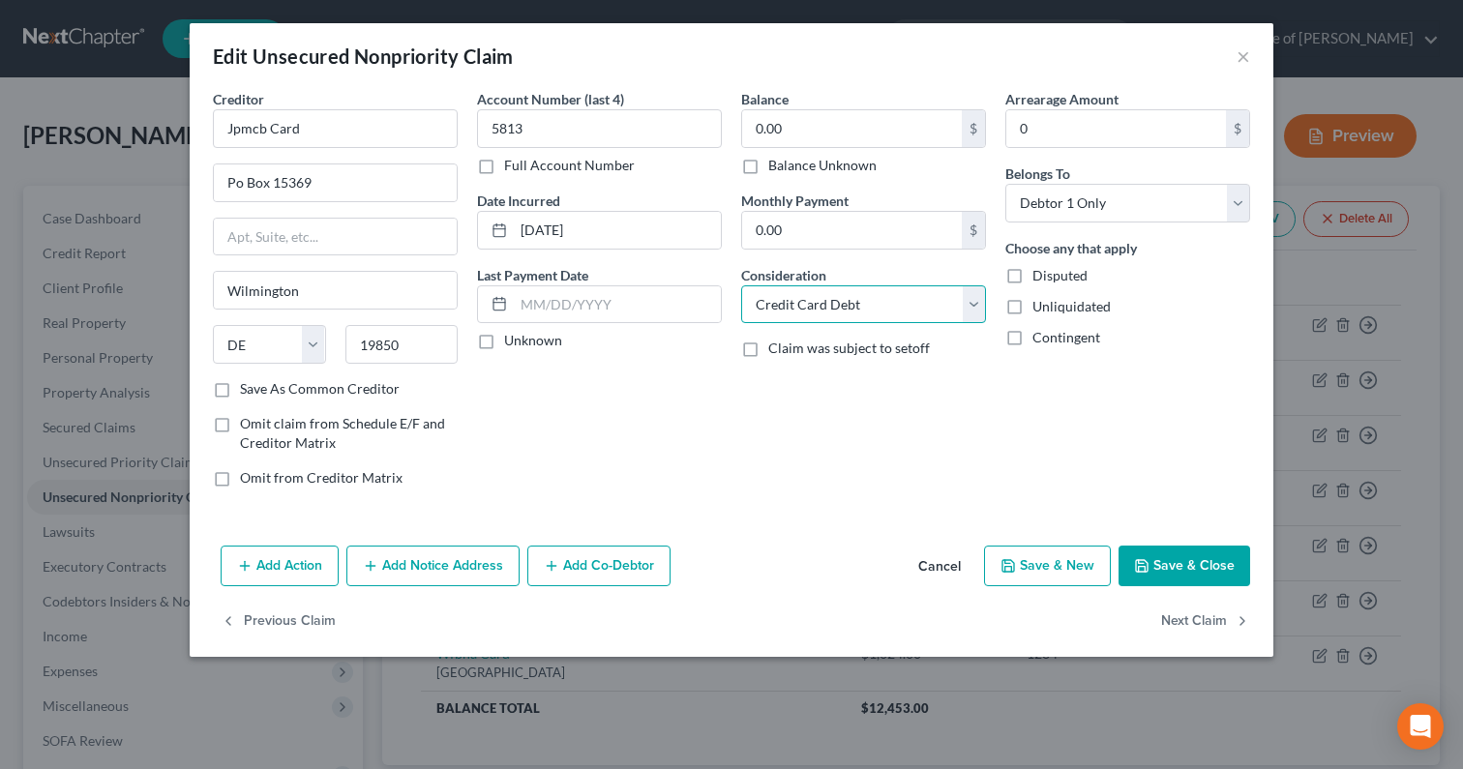
click at [772, 308] on select "Select Cable / Satellite Services Collection Agency Credit Card Debt Debt Couns…" at bounding box center [863, 304] width 245 height 39
select select "14"
click at [741, 285] on select "Select Cable / Satellite Services Collection Agency Credit Card Debt Debt Couns…" at bounding box center [863, 304] width 245 height 39
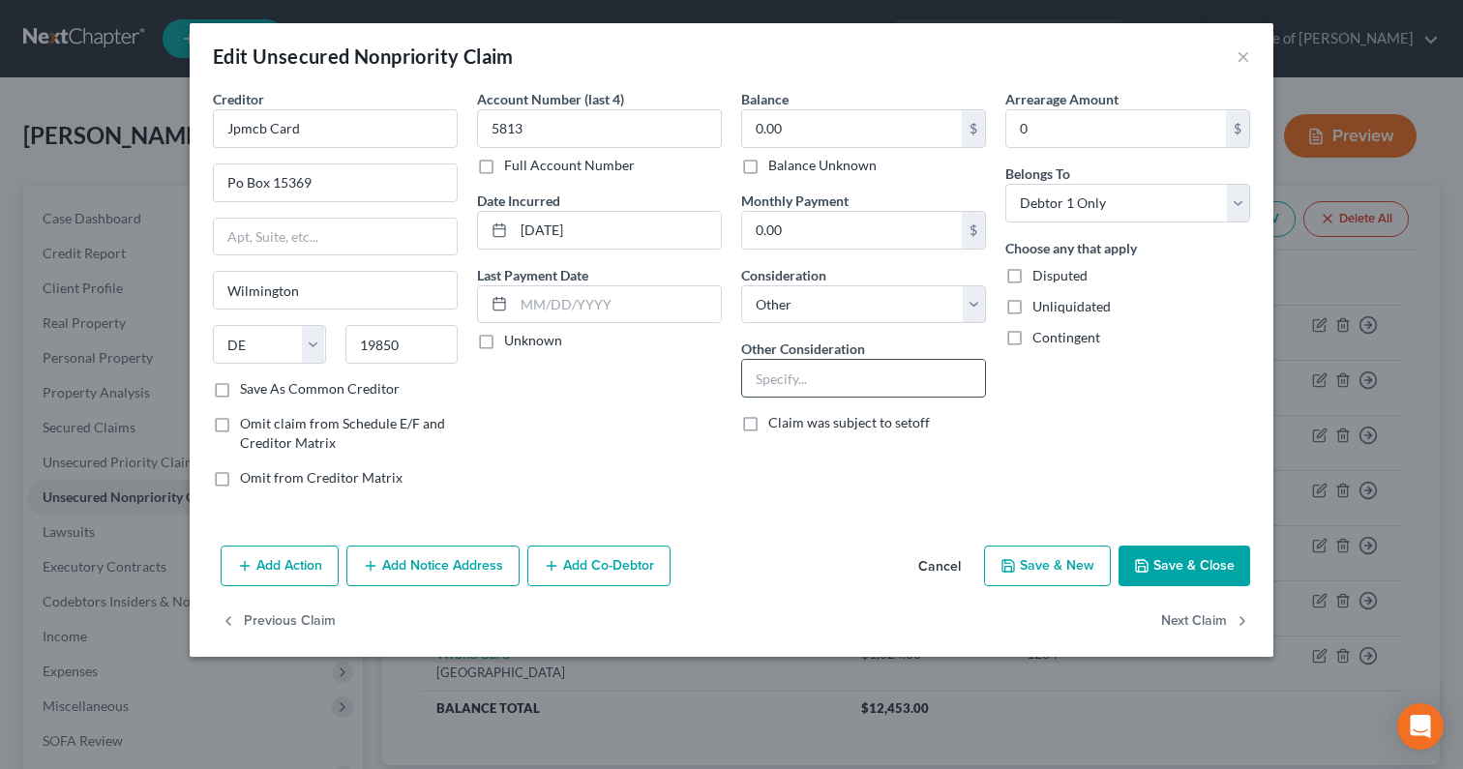
click at [812, 384] on input "text" at bounding box center [863, 378] width 243 height 37
paste input "Notice Only"
type input "Notice Only"
click at [1207, 569] on button "Save & Close" at bounding box center [1184, 566] width 132 height 41
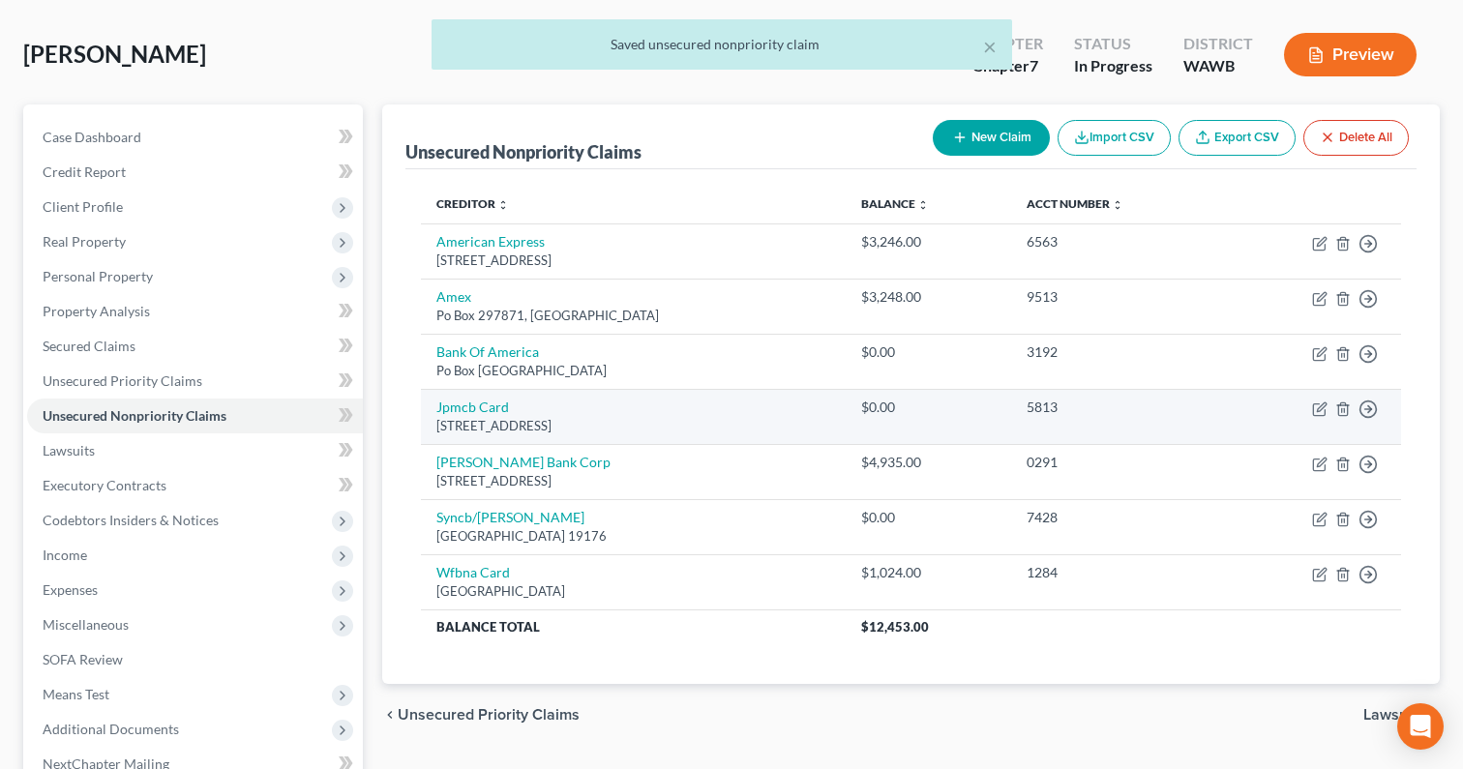
scroll to position [100, 0]
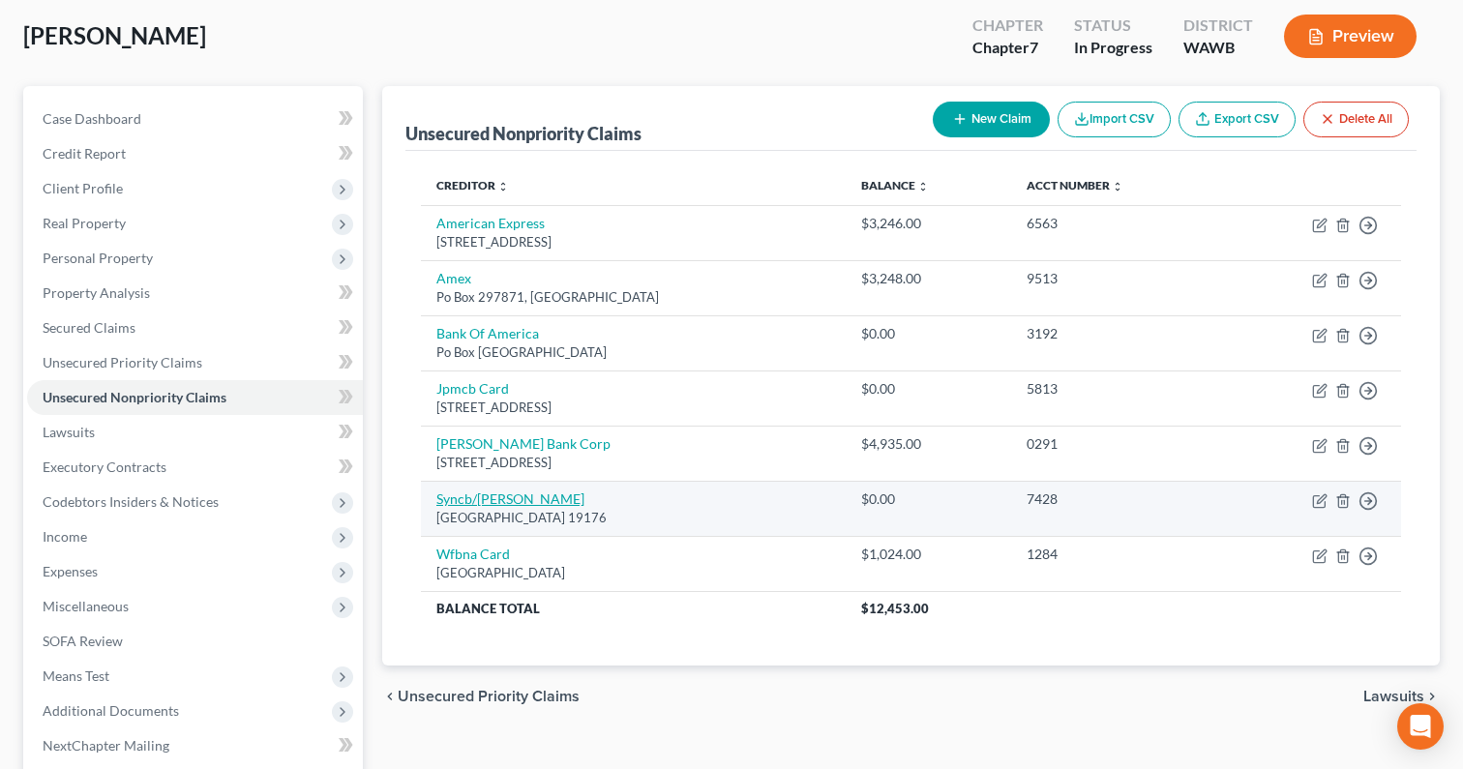
click at [475, 503] on link "Syncb/Jc Penneys" at bounding box center [510, 498] width 148 height 16
select select "39"
select select "2"
select select "0"
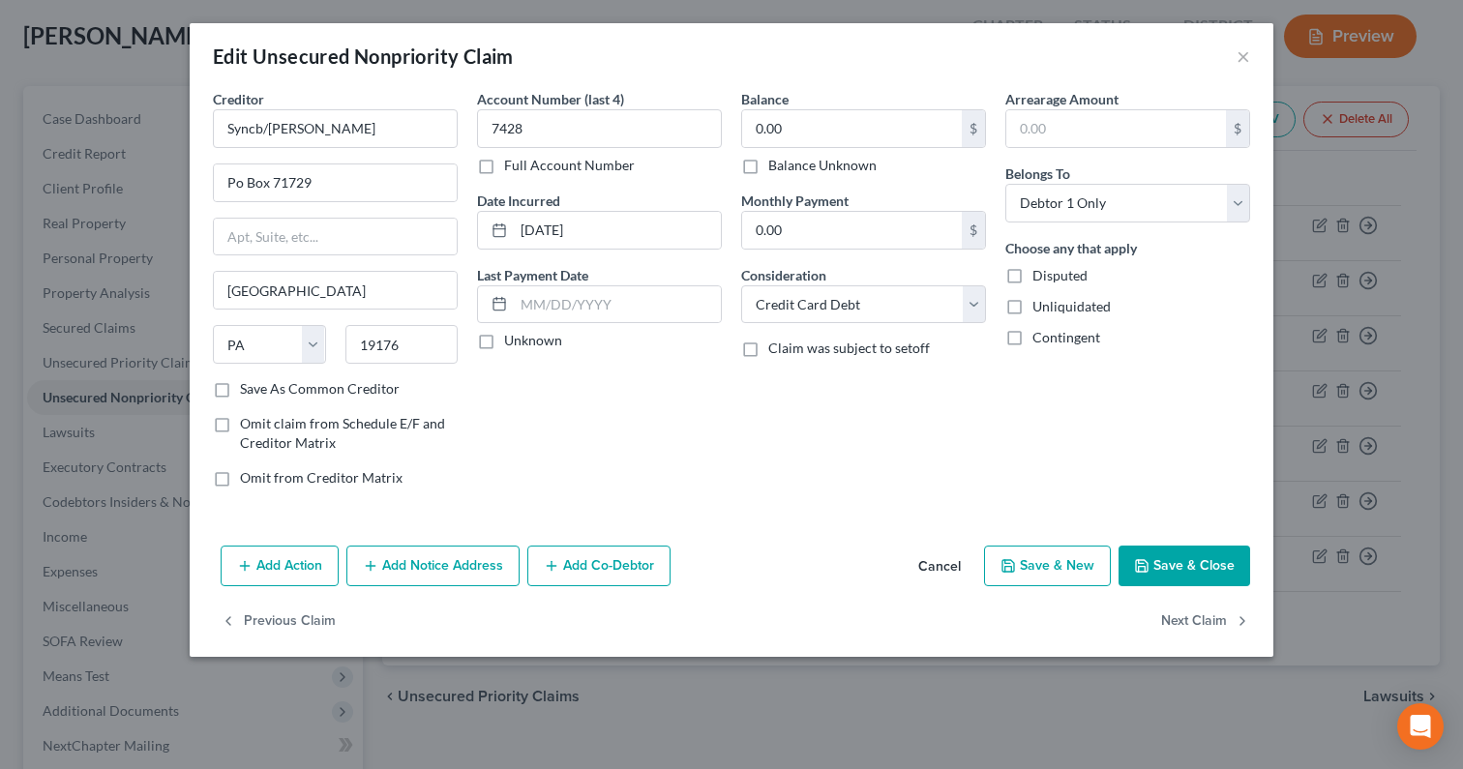
click at [943, 566] on button "Cancel" at bounding box center [940, 567] width 74 height 39
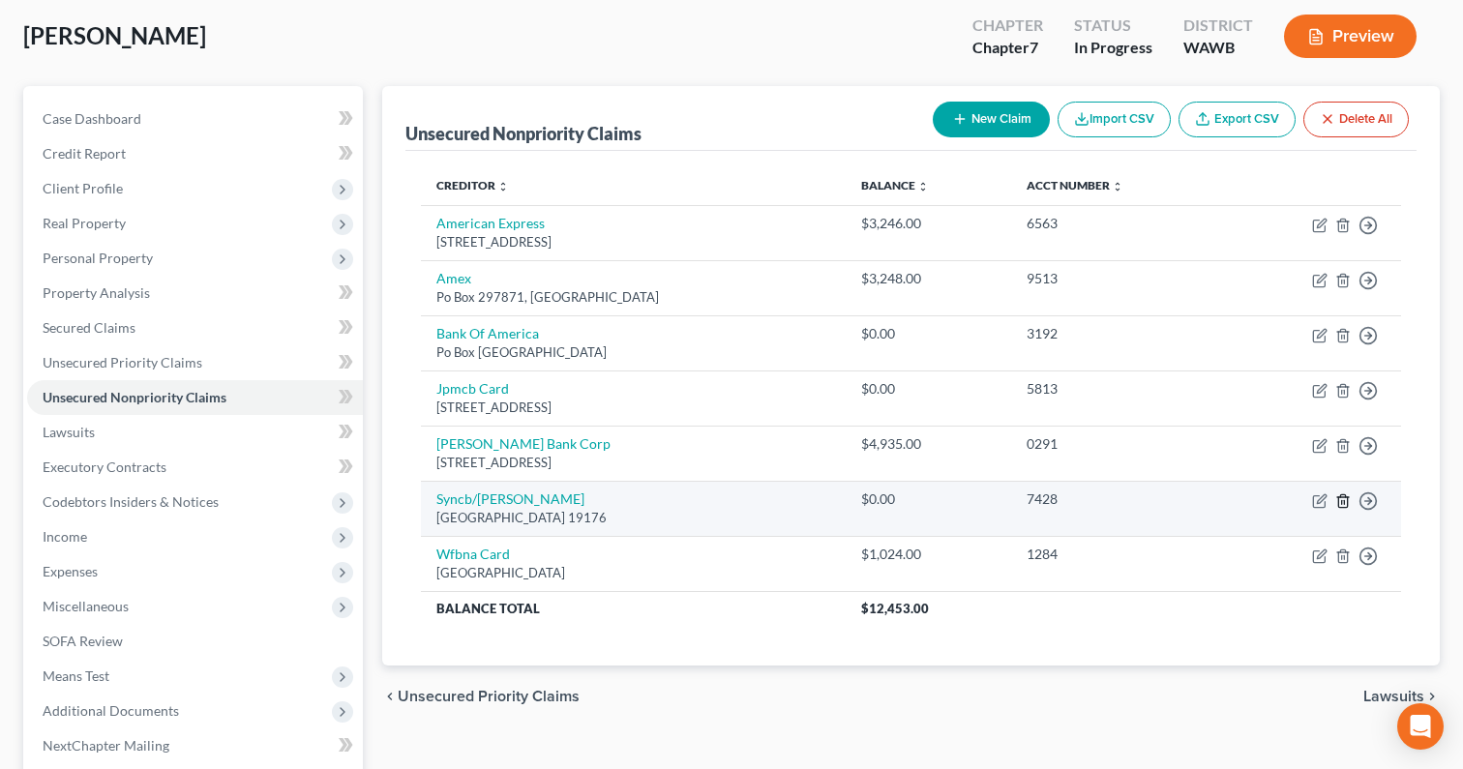
click at [1348, 501] on icon "button" at bounding box center [1342, 500] width 15 height 15
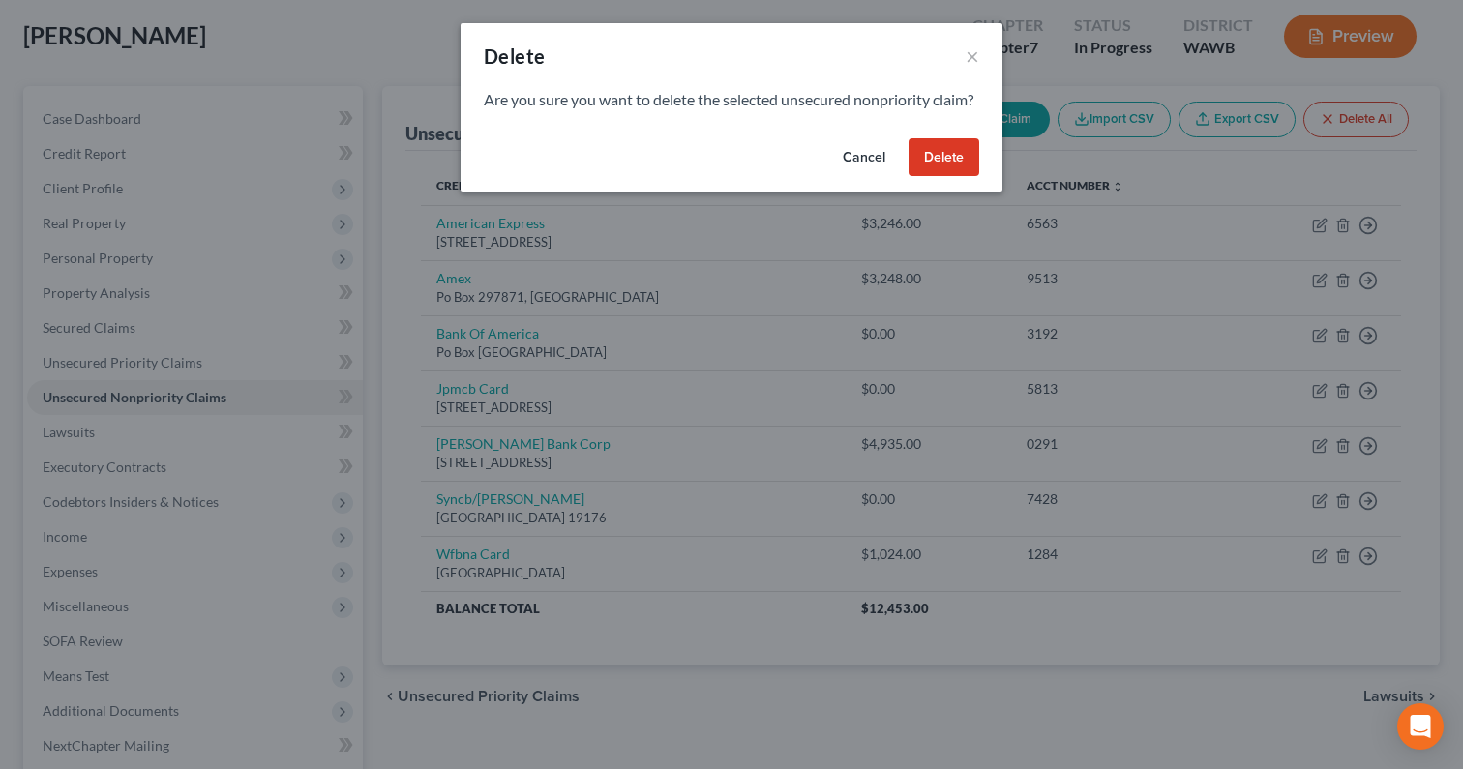
click at [957, 177] on button "Delete" at bounding box center [943, 157] width 71 height 39
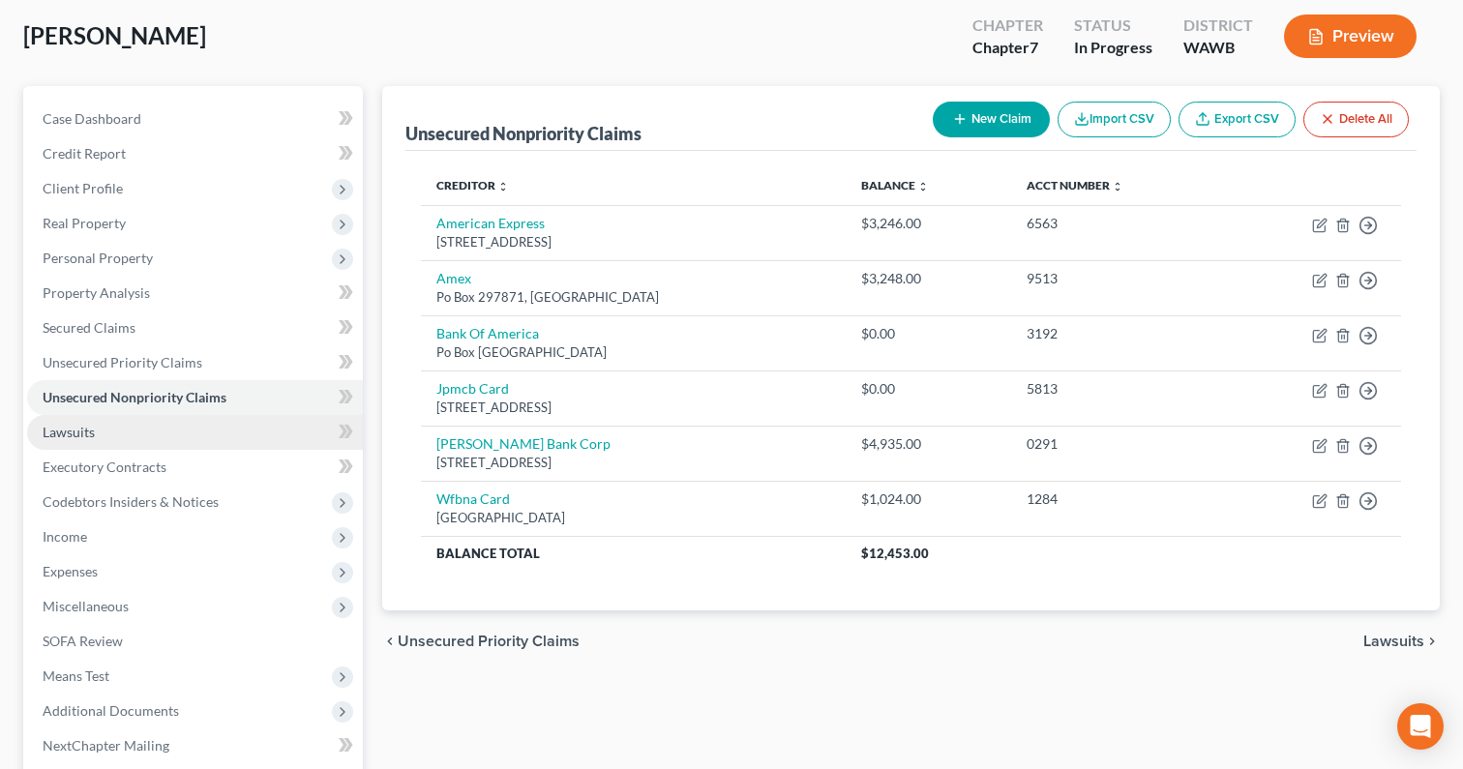
click at [223, 429] on link "Lawsuits" at bounding box center [195, 432] width 336 height 35
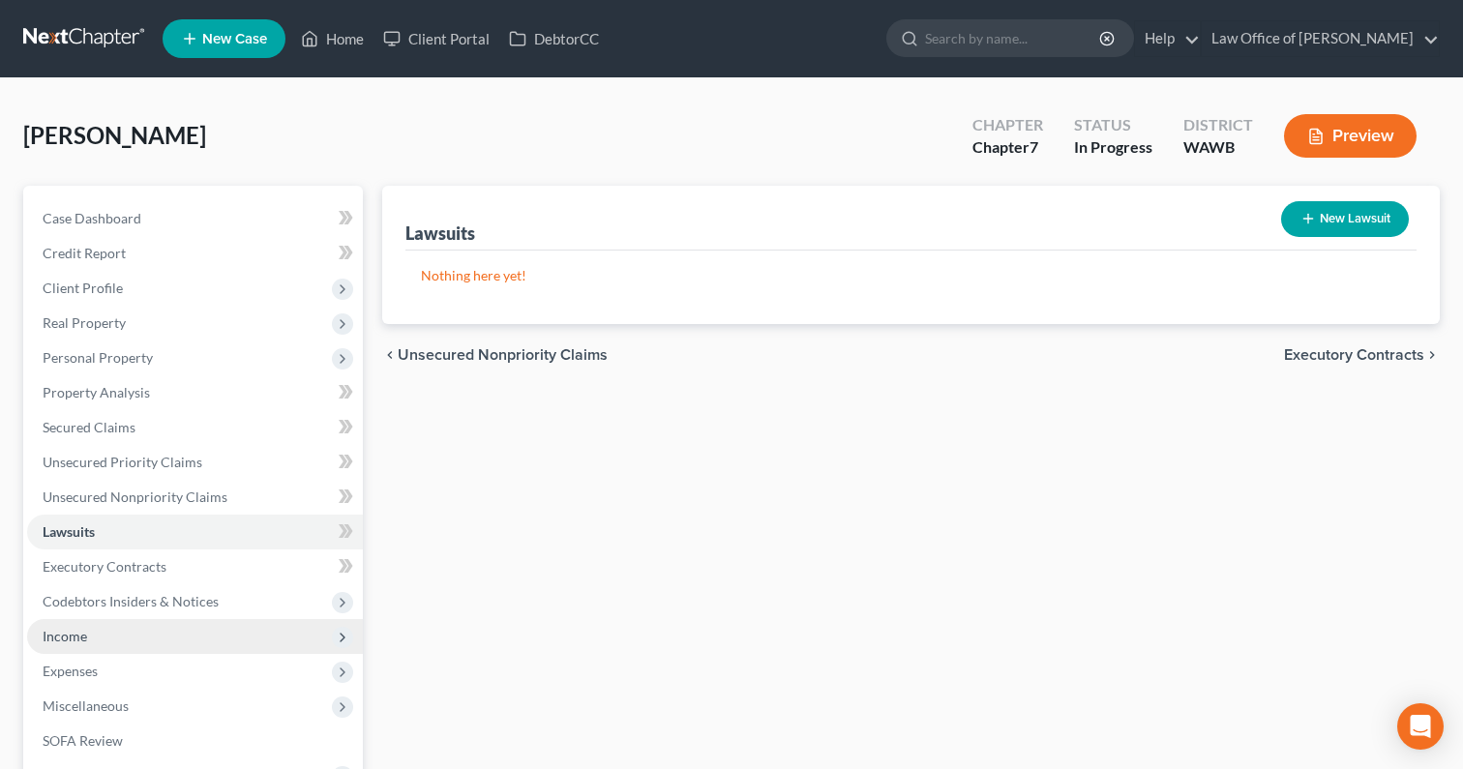
click at [160, 636] on span "Income" at bounding box center [195, 636] width 336 height 35
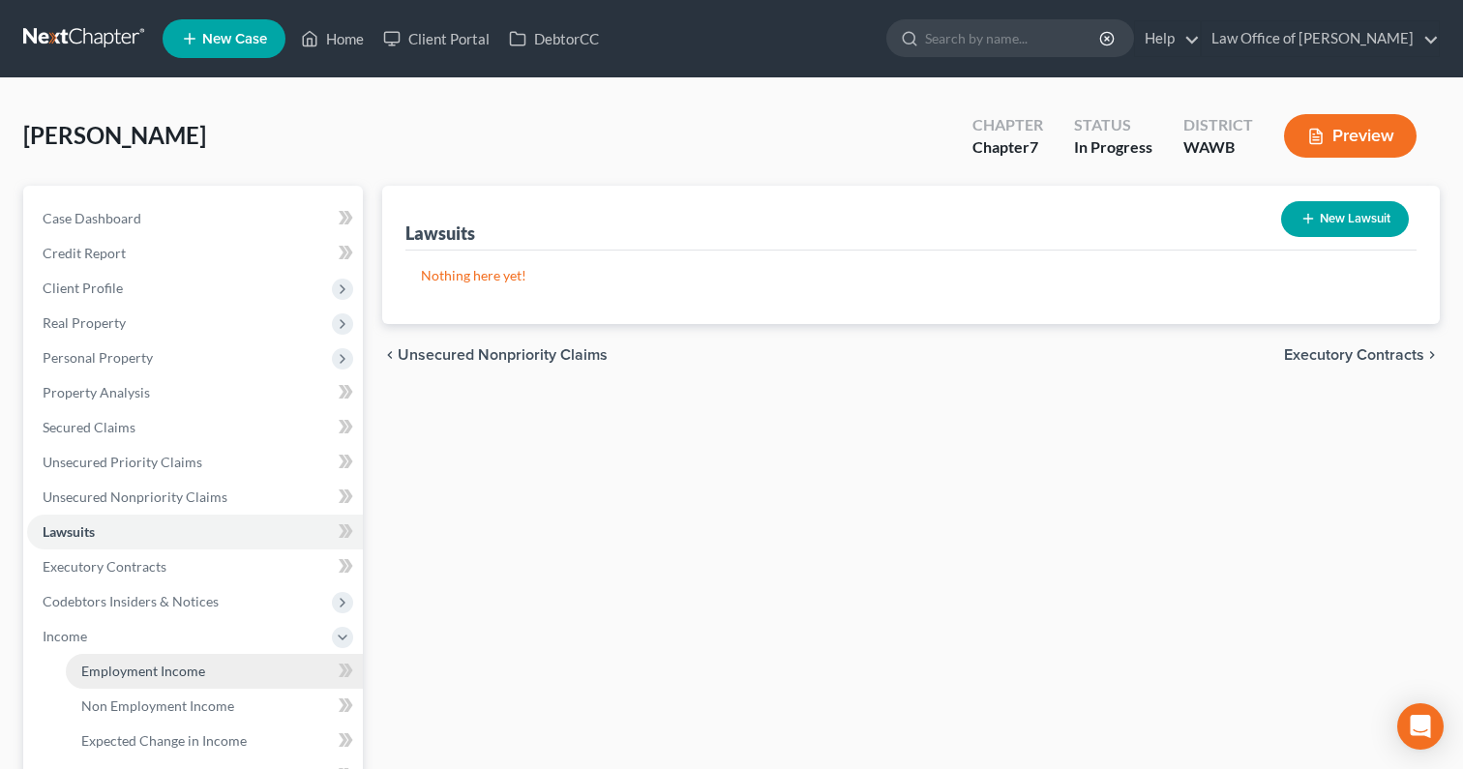
click at [187, 675] on span "Employment Income" at bounding box center [143, 671] width 124 height 16
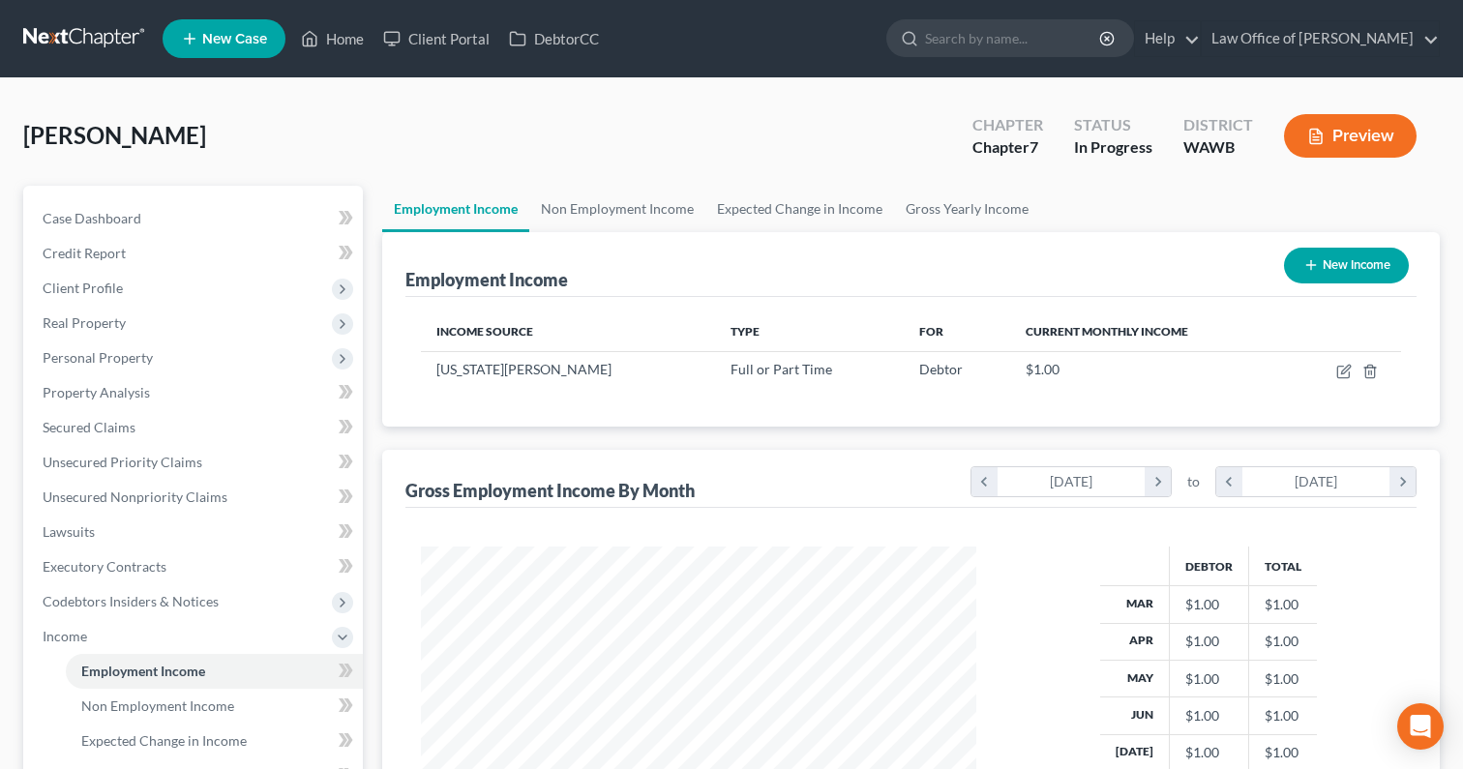
scroll to position [346, 594]
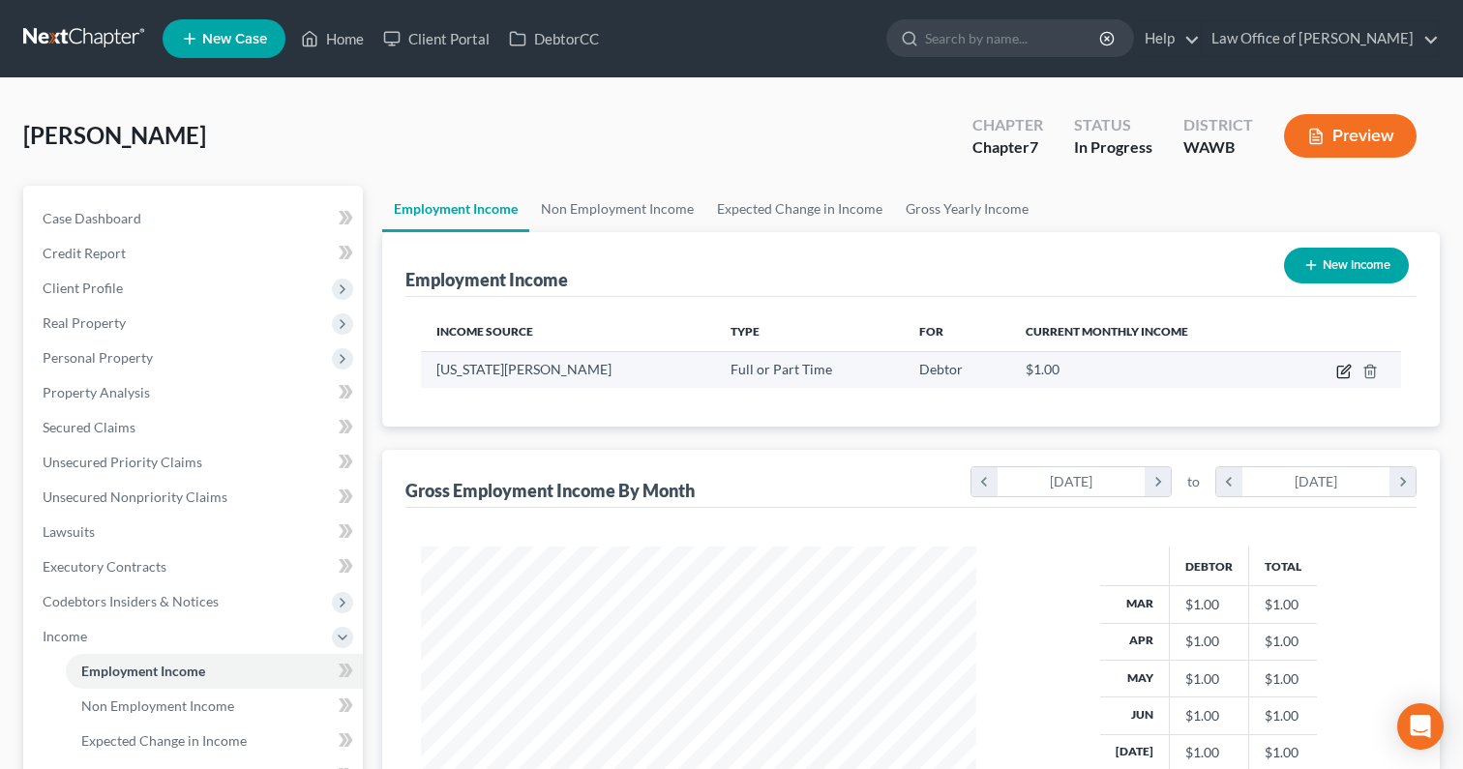
click at [1345, 370] on icon "button" at bounding box center [1345, 369] width 9 height 9
select select "0"
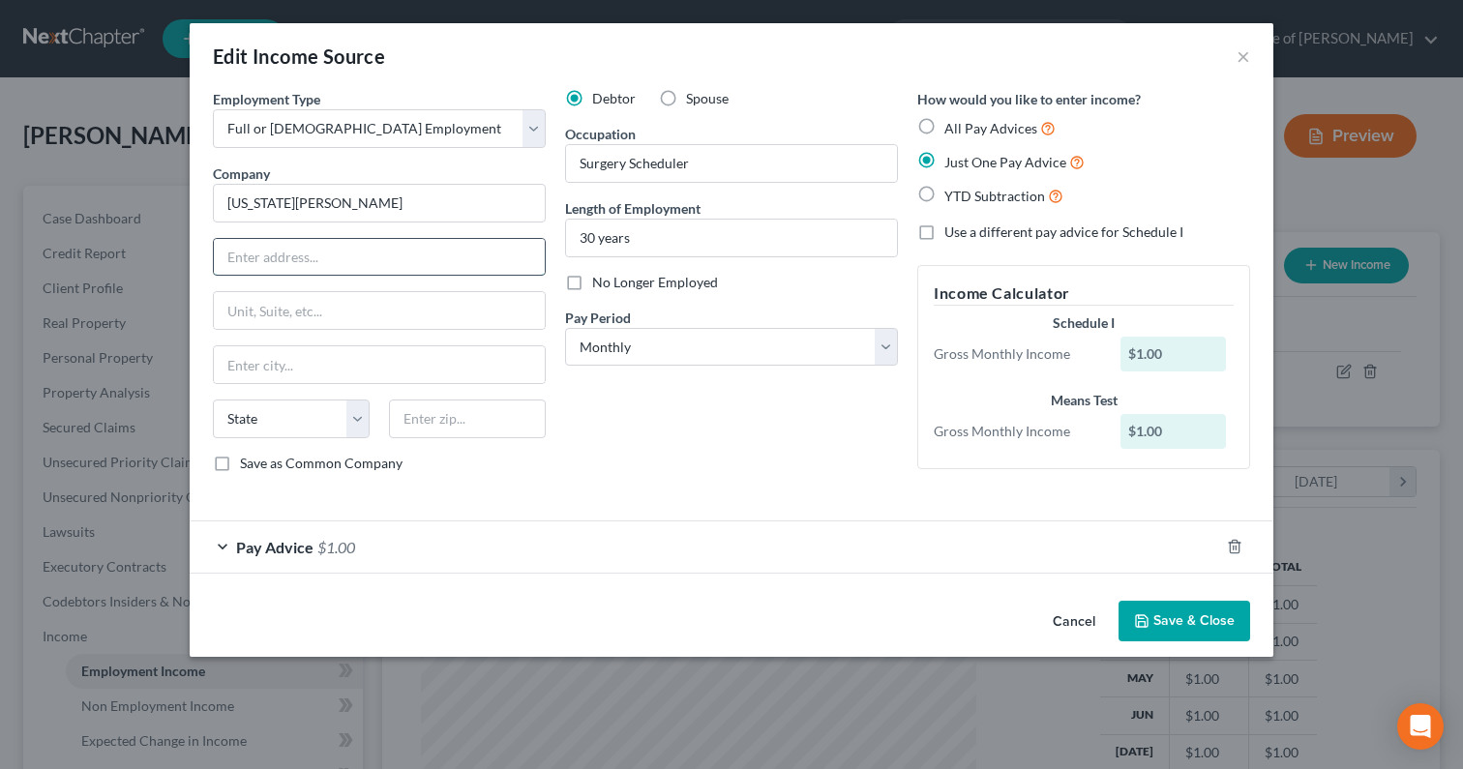
click at [373, 252] on input "text" at bounding box center [379, 257] width 331 height 37
type input "1201 Terry Avenue"
click at [410, 369] on input "text" at bounding box center [379, 364] width 331 height 37
click at [540, 432] on input "text" at bounding box center [467, 419] width 157 height 39
click at [450, 417] on input "text" at bounding box center [467, 419] width 157 height 39
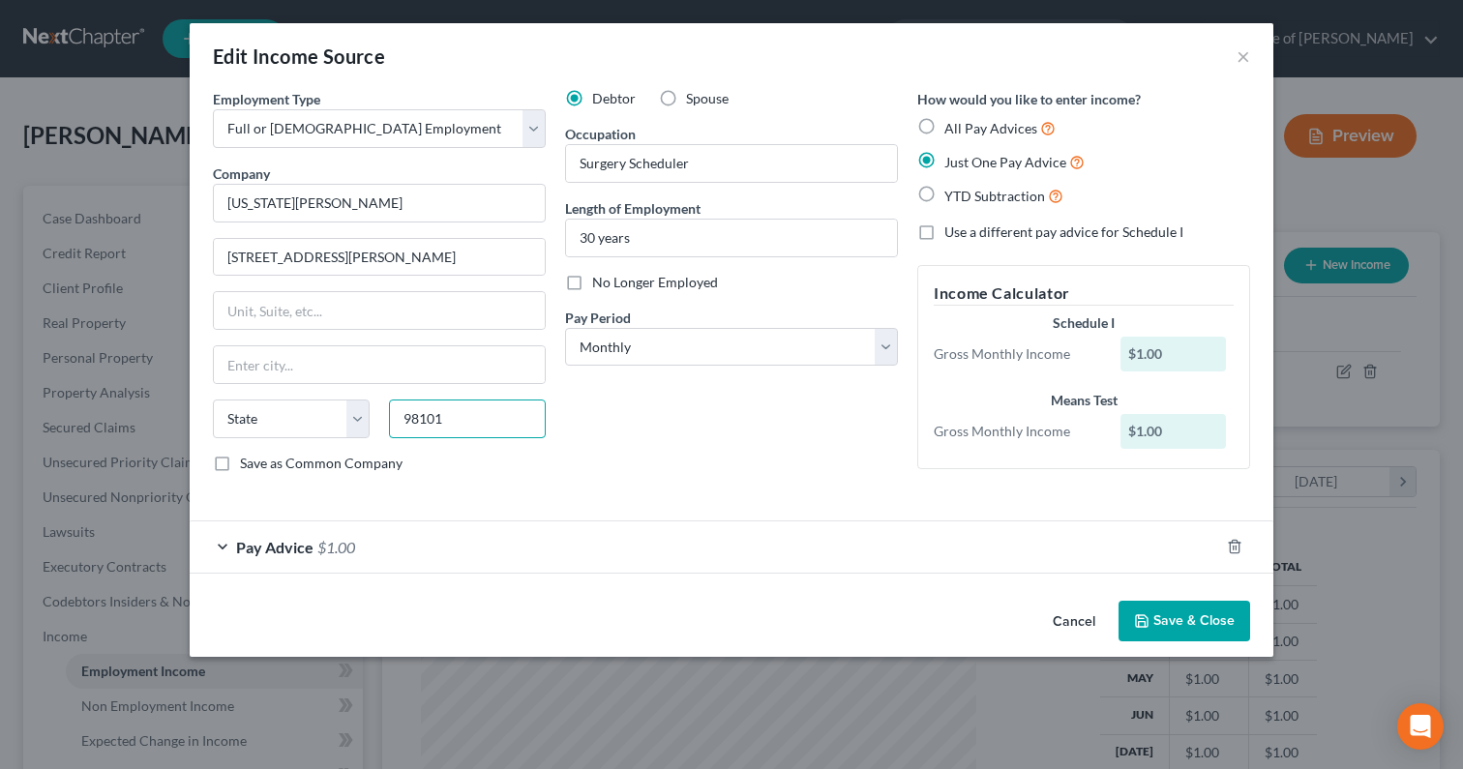
type input "98101"
type input "Seattle"
select select "50"
click at [382, 280] on div "Employment Type * Select Full or Part Time Employment Self Employment Company *…" at bounding box center [379, 289] width 352 height 400
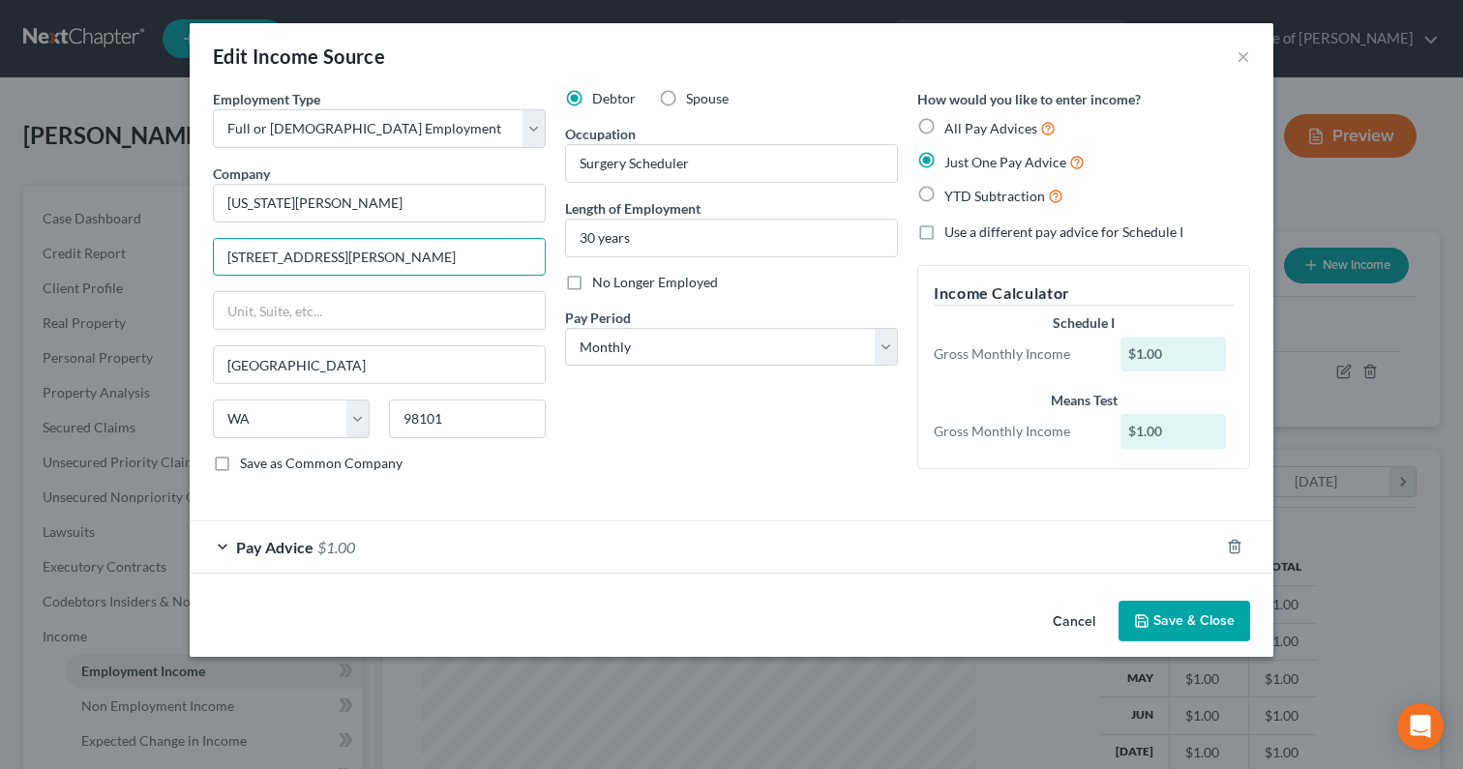
drag, startPoint x: 380, startPoint y: 250, endPoint x: 129, endPoint y: 219, distance: 253.4
click at [129, 220] on div "Edit Income Source × Employment Type * Select Full or Part Time Employment Self…" at bounding box center [731, 384] width 1463 height 769
drag, startPoint x: 356, startPoint y: 255, endPoint x: 163, endPoint y: 254, distance: 193.5
click at [163, 254] on div "Edit Income Source × Employment Type * Select Full or Part Time Employment Self…" at bounding box center [731, 384] width 1463 height 769
type input "1100 Ninth Avenue"
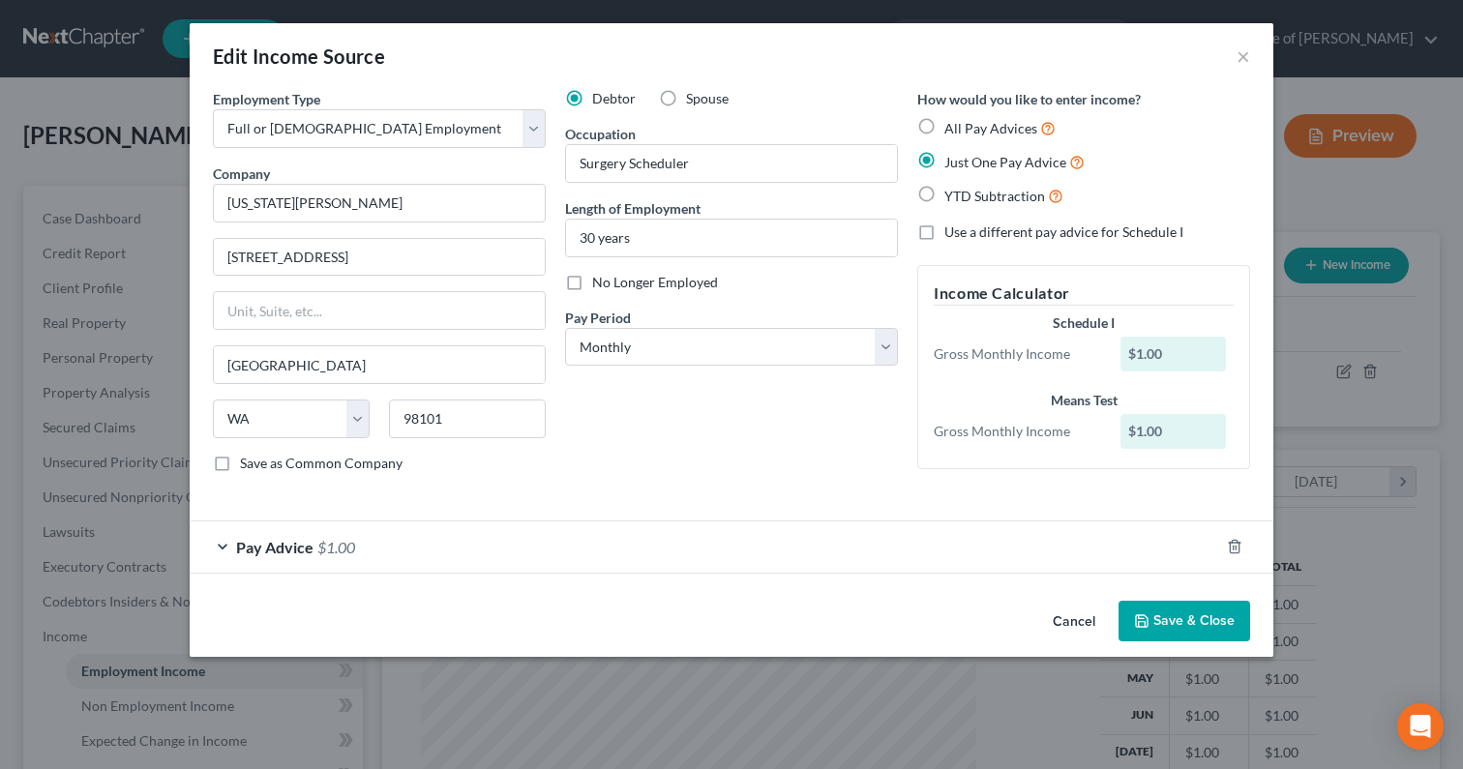
click at [1180, 624] on button "Save & Close" at bounding box center [1184, 621] width 132 height 41
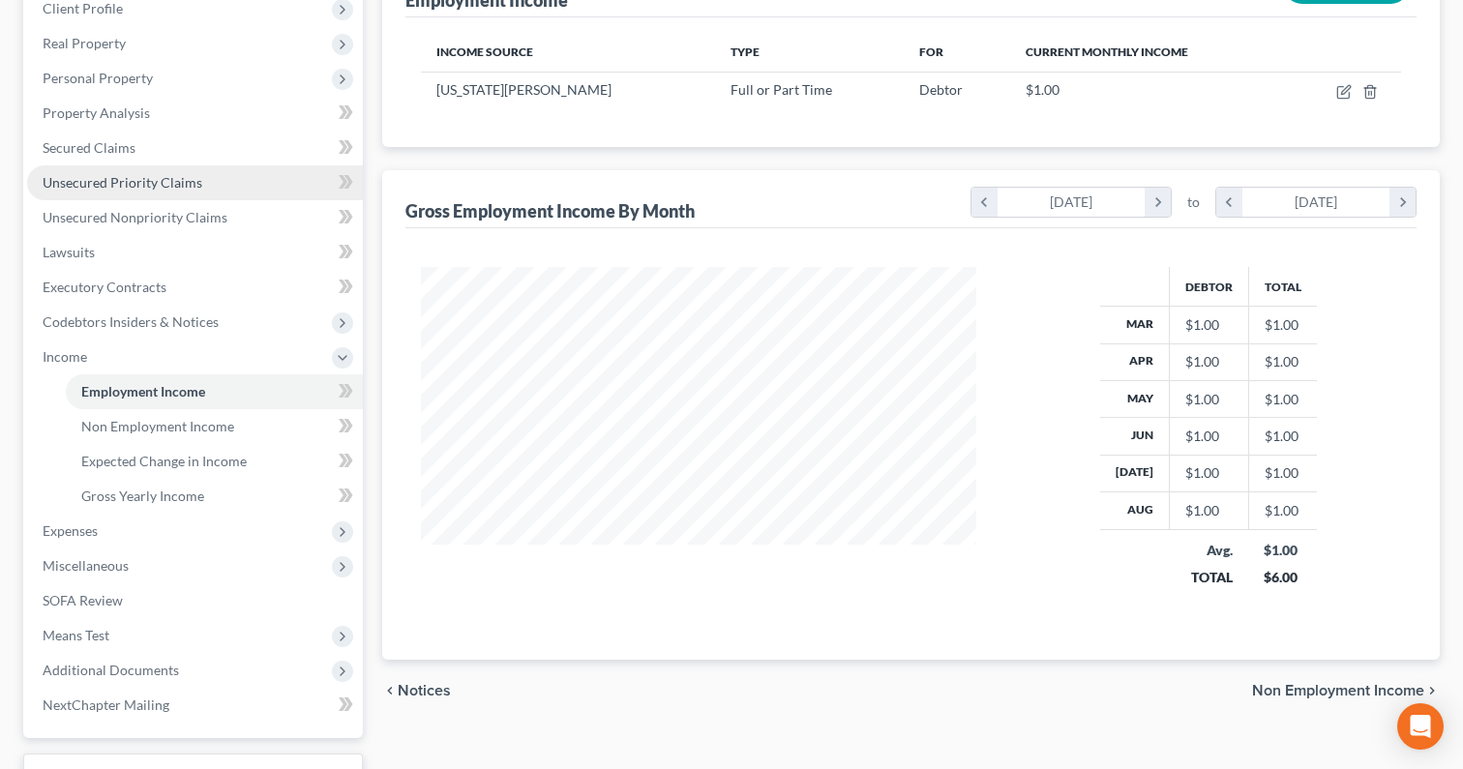
scroll to position [290, 0]
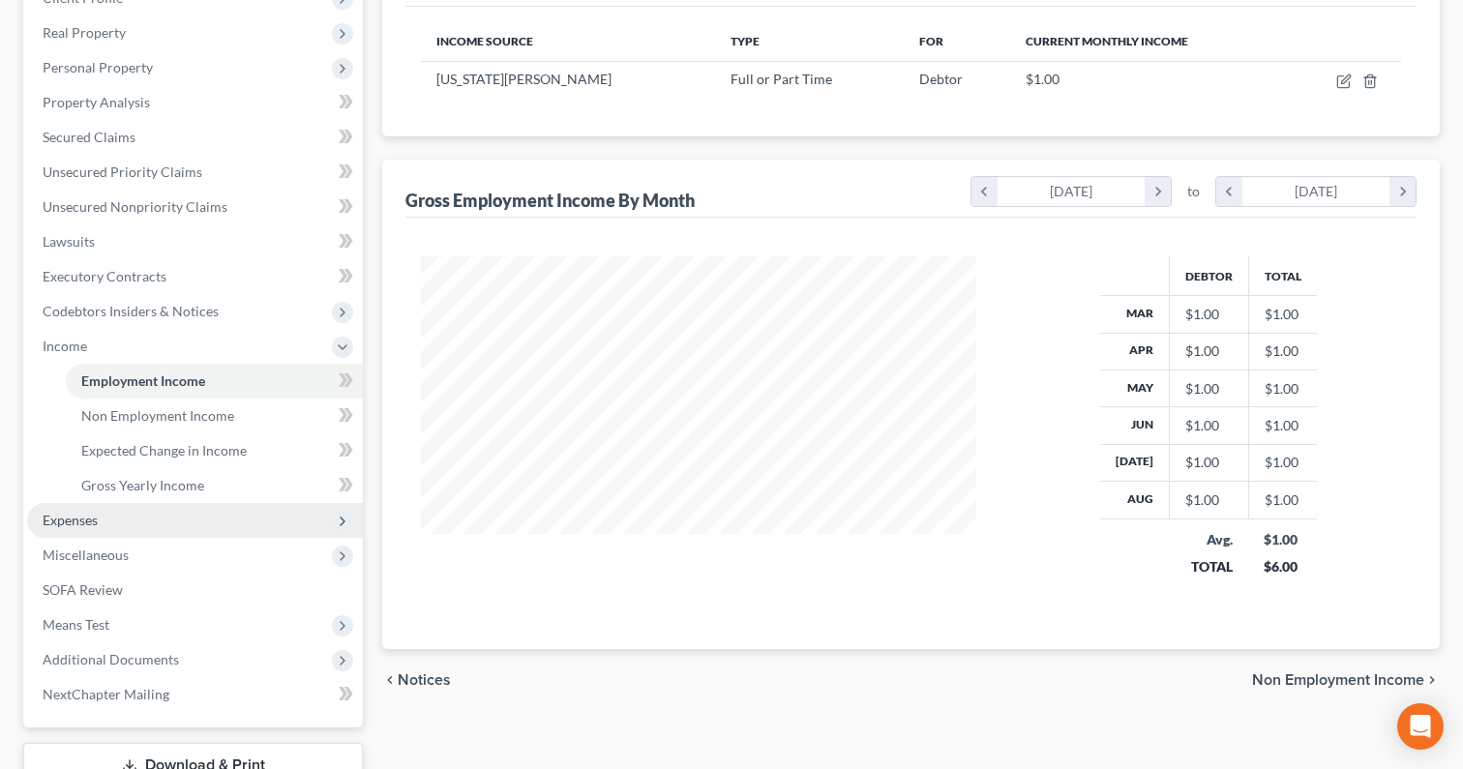
click at [162, 519] on span "Expenses" at bounding box center [195, 520] width 336 height 35
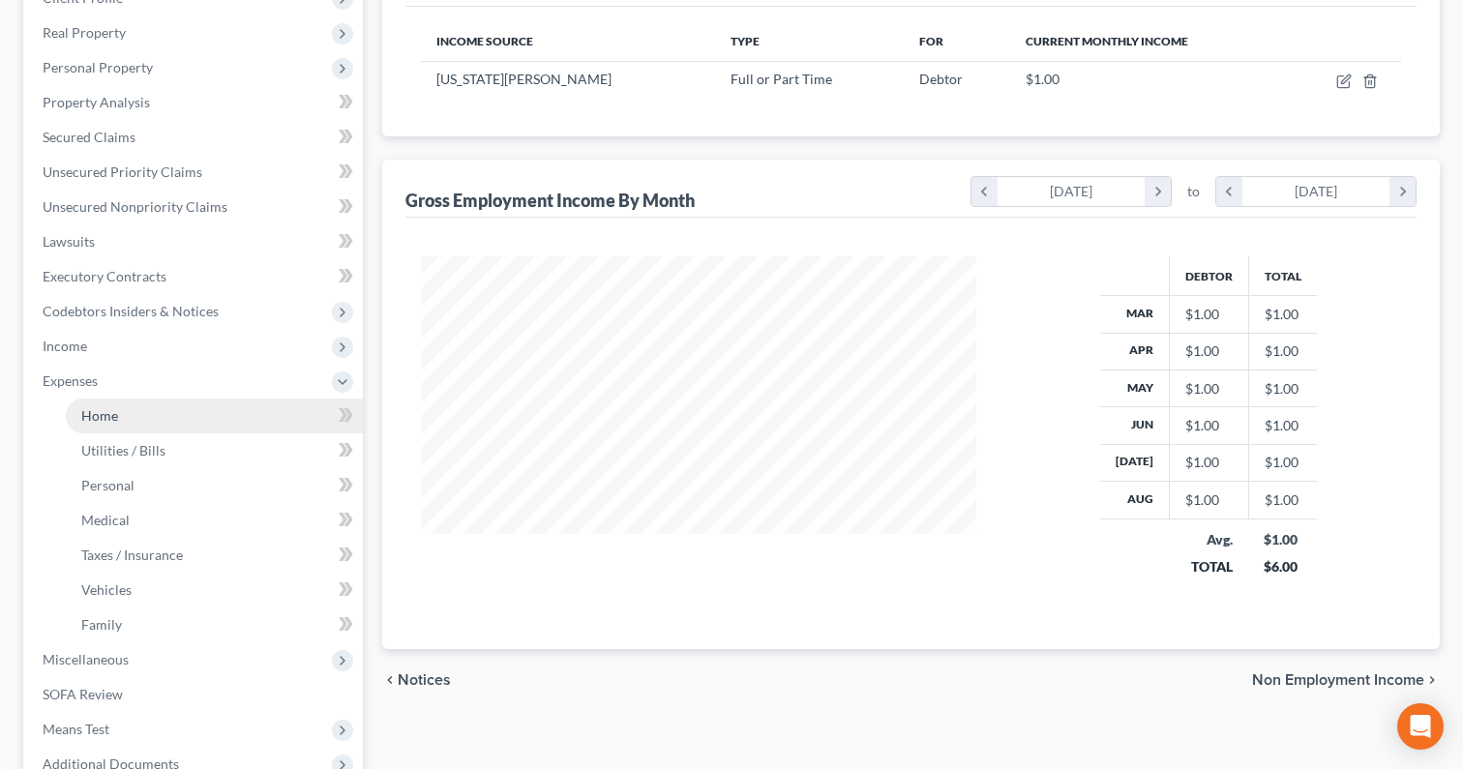
click at [204, 420] on link "Home" at bounding box center [214, 416] width 297 height 35
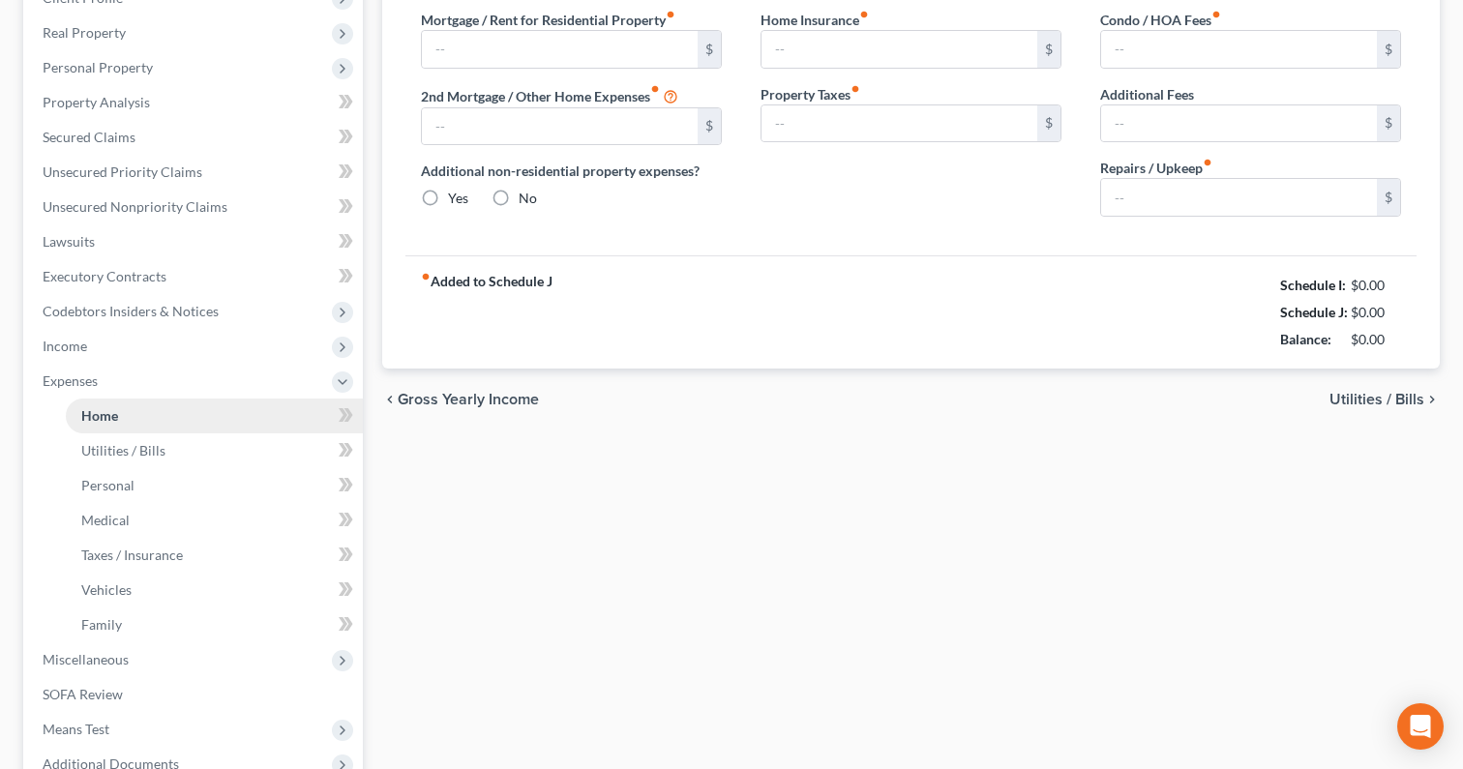
type input "2,600.00"
type input "0.00"
radio input "true"
type input "0.00"
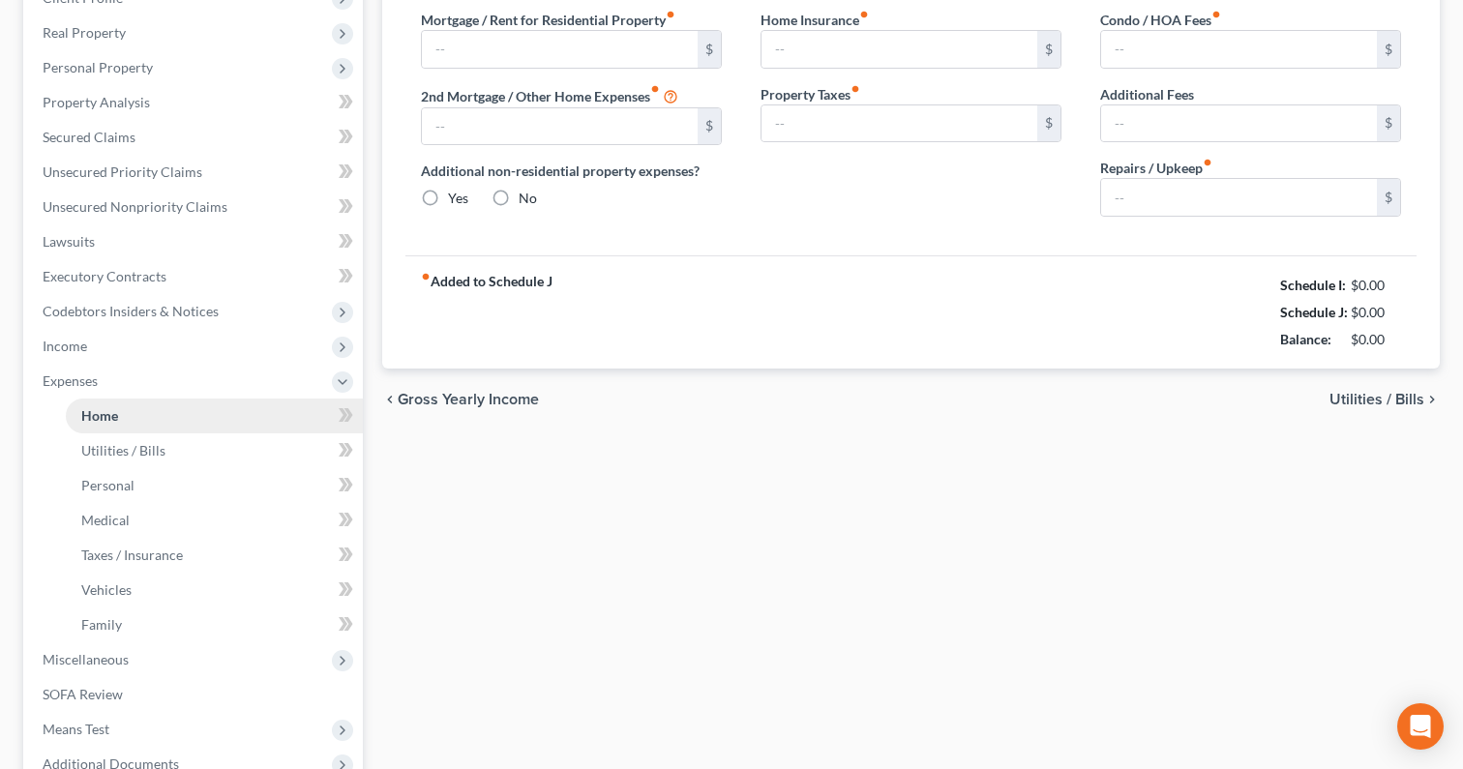
type input "0.00"
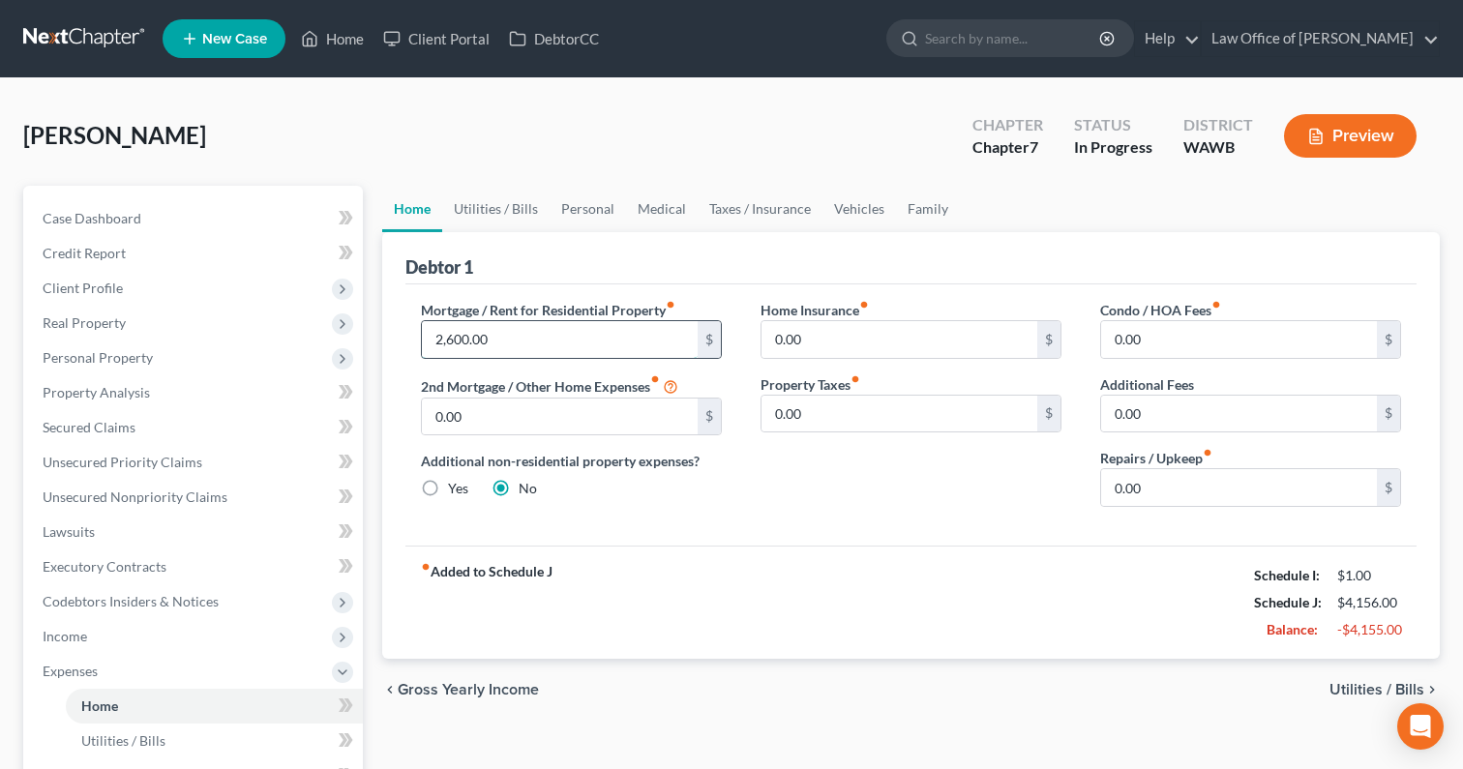
click at [553, 341] on input "2,600.00" at bounding box center [560, 339] width 276 height 37
type input "2,273"
click at [491, 209] on link "Utilities / Bills" at bounding box center [495, 209] width 107 height 46
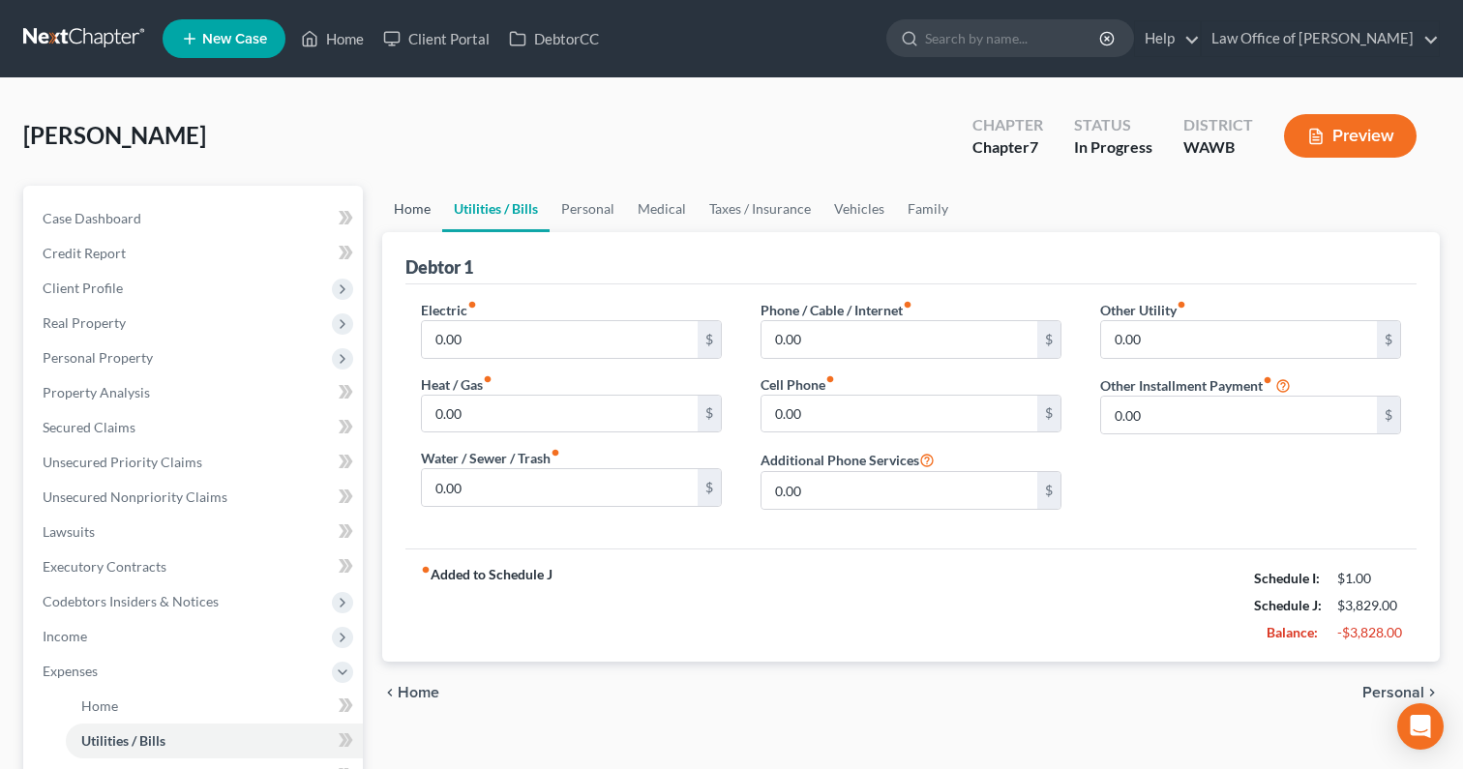
click at [426, 204] on link "Home" at bounding box center [412, 209] width 60 height 46
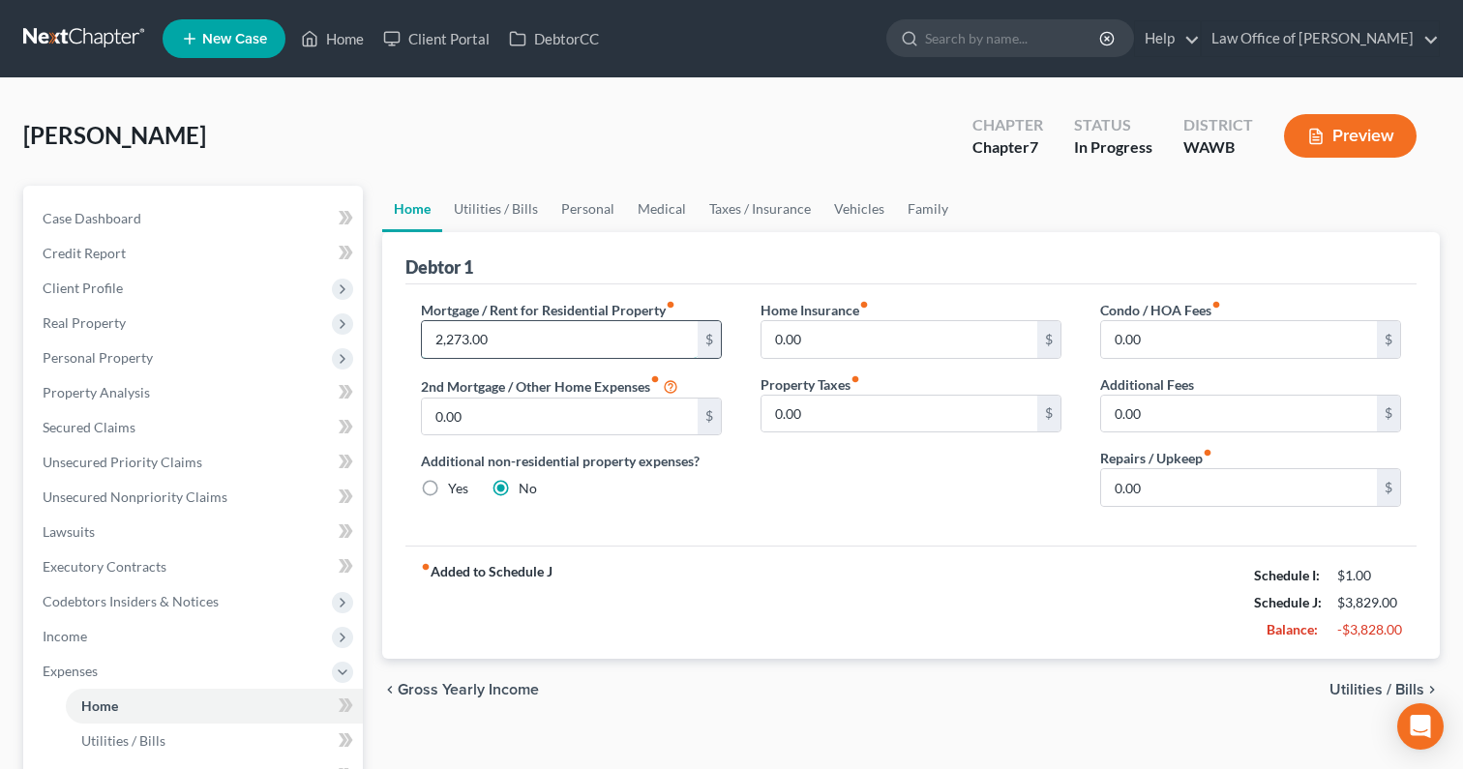
click at [537, 342] on input "2,273.00" at bounding box center [560, 339] width 276 height 37
type input "2,700"
click at [505, 208] on link "Utilities / Bills" at bounding box center [495, 209] width 107 height 46
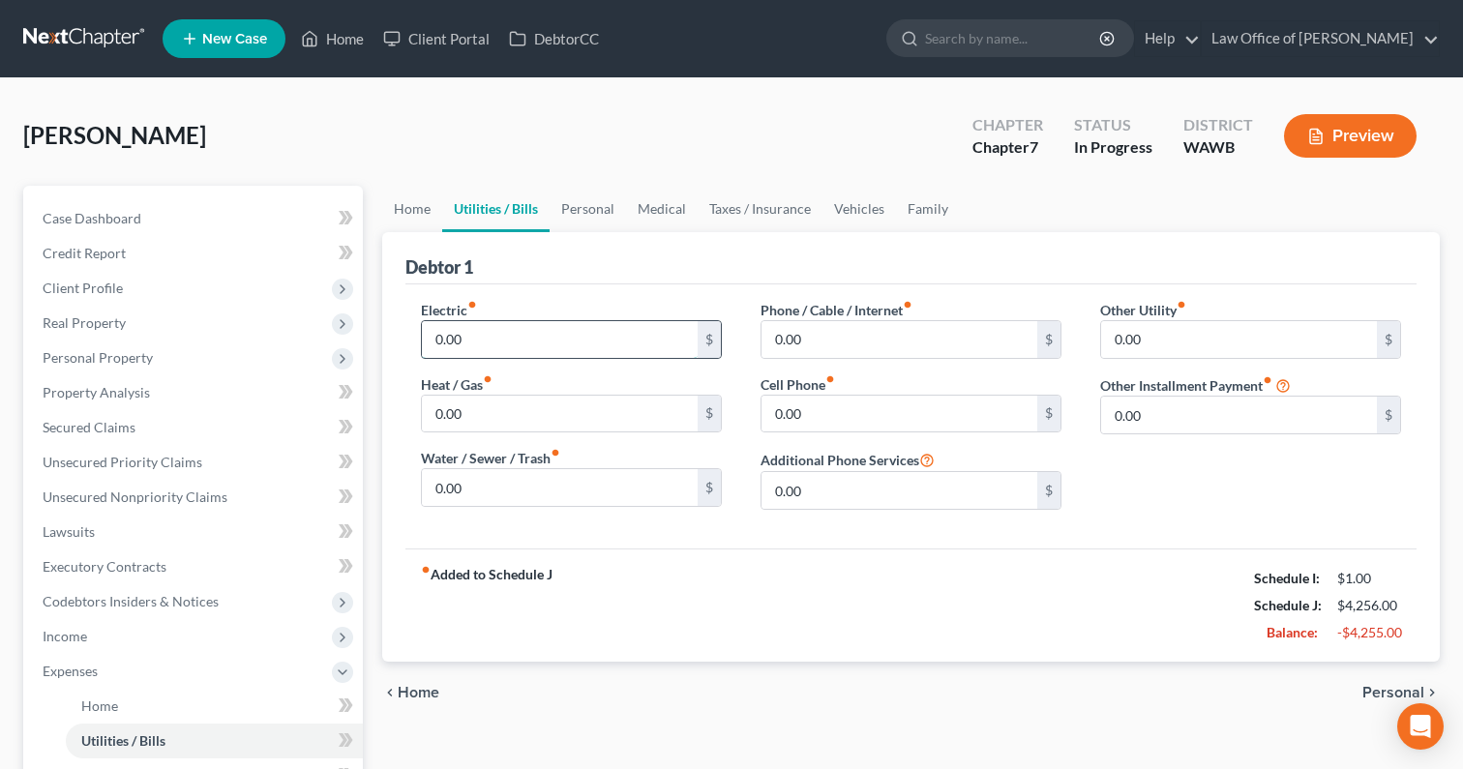
click at [490, 334] on input "0.00" at bounding box center [560, 339] width 276 height 37
click at [487, 418] on input "0.00" at bounding box center [560, 414] width 276 height 37
click at [475, 350] on input "0.00" at bounding box center [560, 339] width 276 height 37
type input "160"
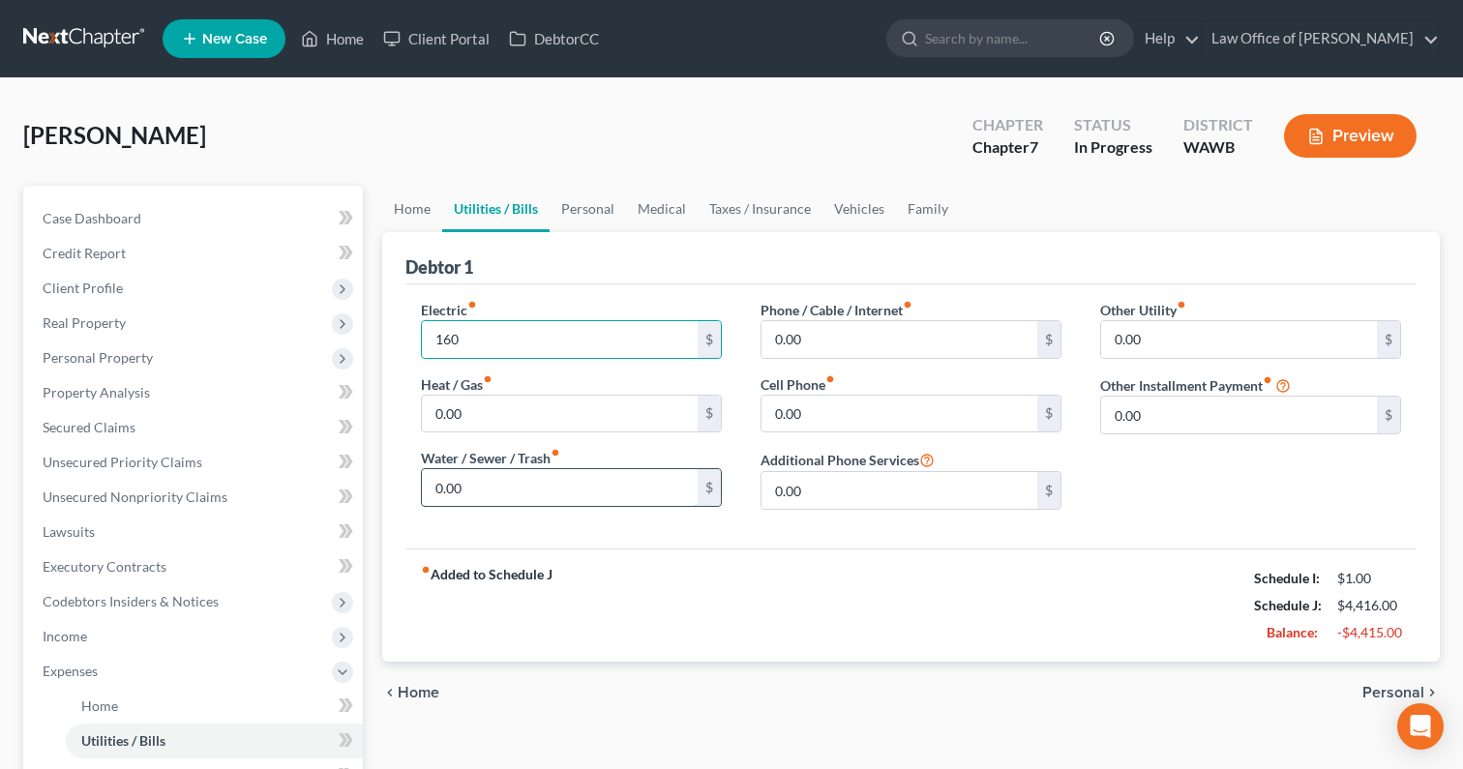
click at [471, 481] on input "0.00" at bounding box center [560, 487] width 276 height 37
click at [831, 342] on input "0.00" at bounding box center [899, 339] width 276 height 37
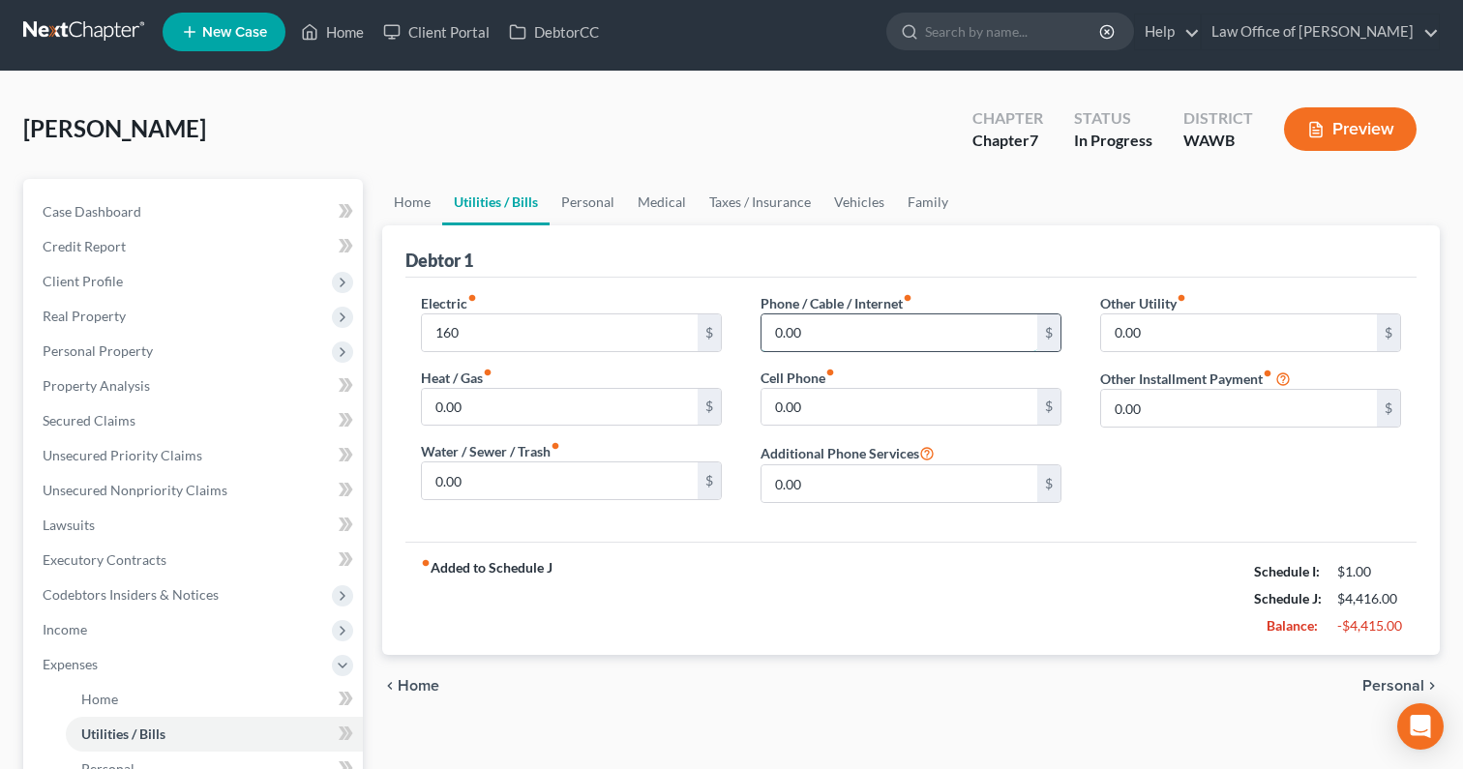
scroll to position [9, 0]
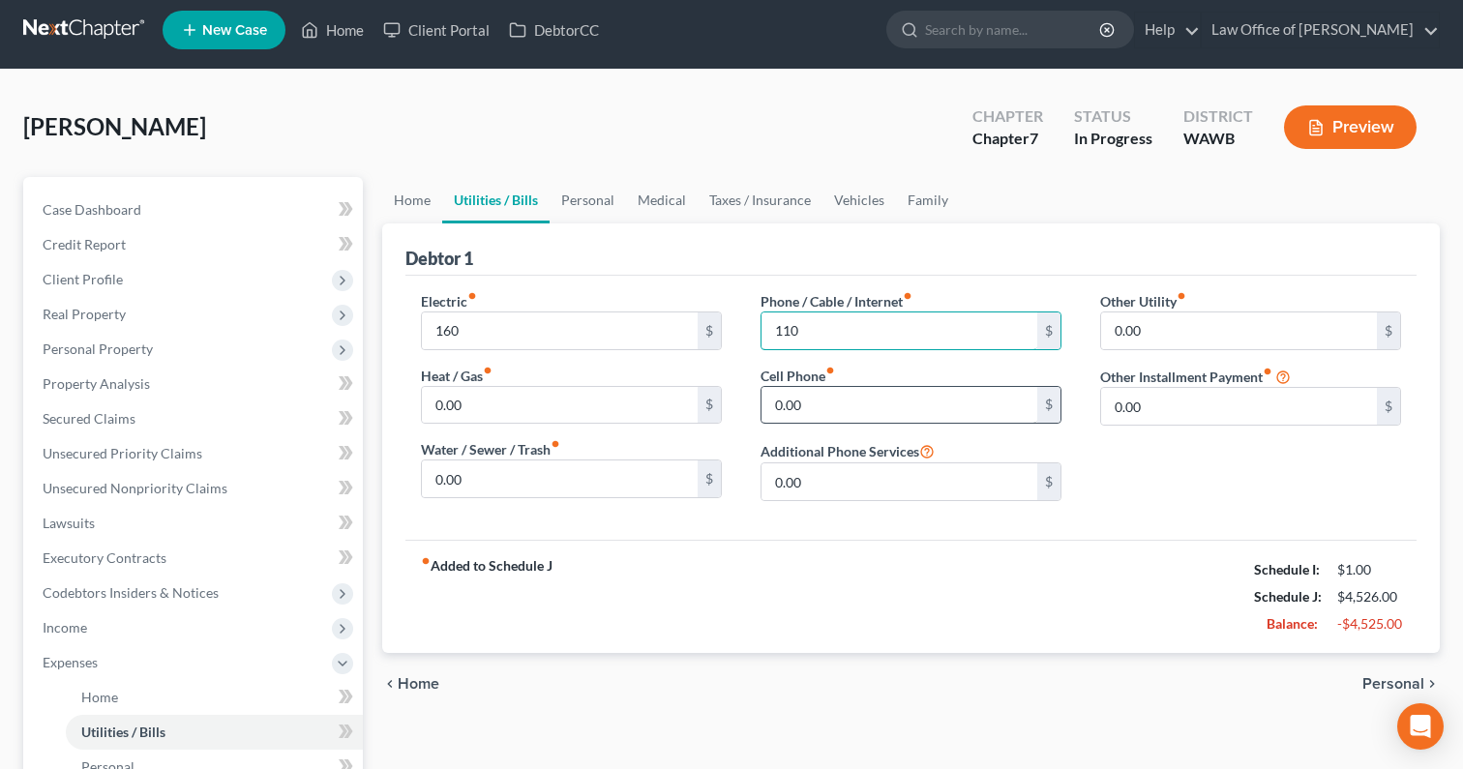
type input "110"
click at [850, 414] on input "0.00" at bounding box center [899, 405] width 276 height 37
type input "200"
click at [594, 197] on link "Personal" at bounding box center [587, 200] width 76 height 46
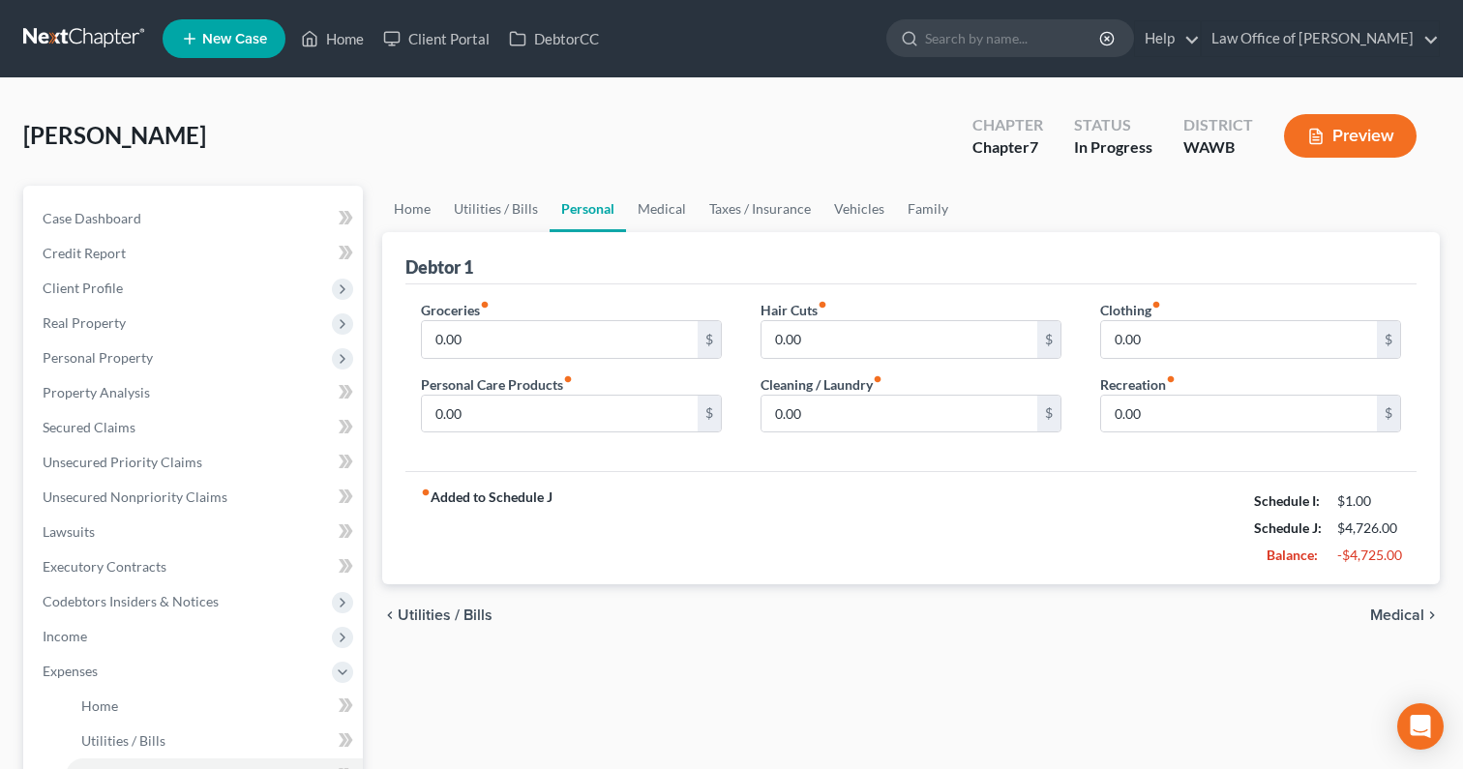
click at [505, 316] on div "Groceries fiber_manual_record 0.00 $" at bounding box center [571, 329] width 301 height 59
click at [505, 326] on input "0.00" at bounding box center [560, 339] width 276 height 37
drag, startPoint x: 508, startPoint y: 329, endPoint x: 217, endPoint y: 311, distance: 291.7
click at [219, 311] on div "Petition Navigation Case Dashboard Payments Invoices Payments Payments Credit R…" at bounding box center [732, 710] width 1436 height 1048
type input "800"
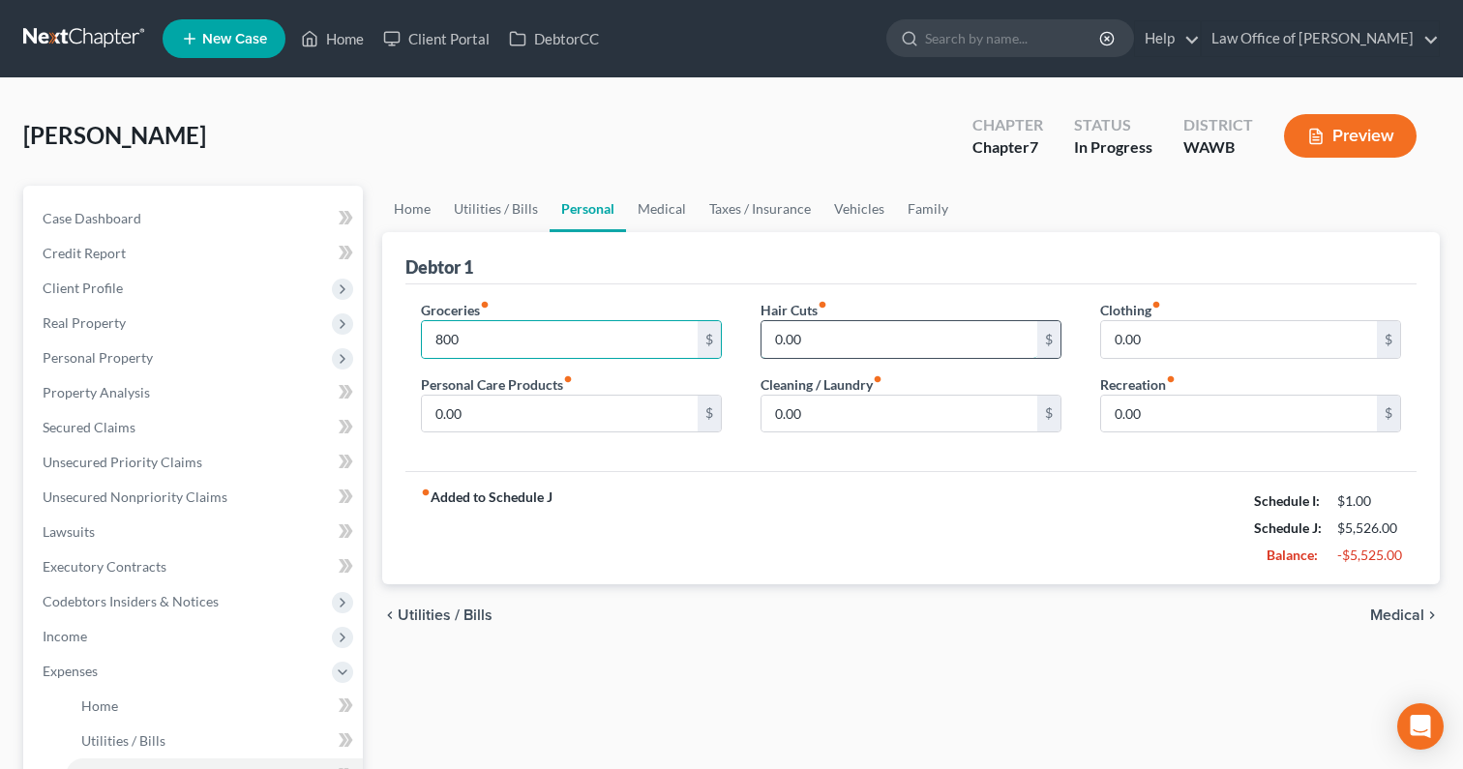
click at [816, 330] on input "0.00" at bounding box center [899, 339] width 276 height 37
type input "50"
type input "0"
type input "50"
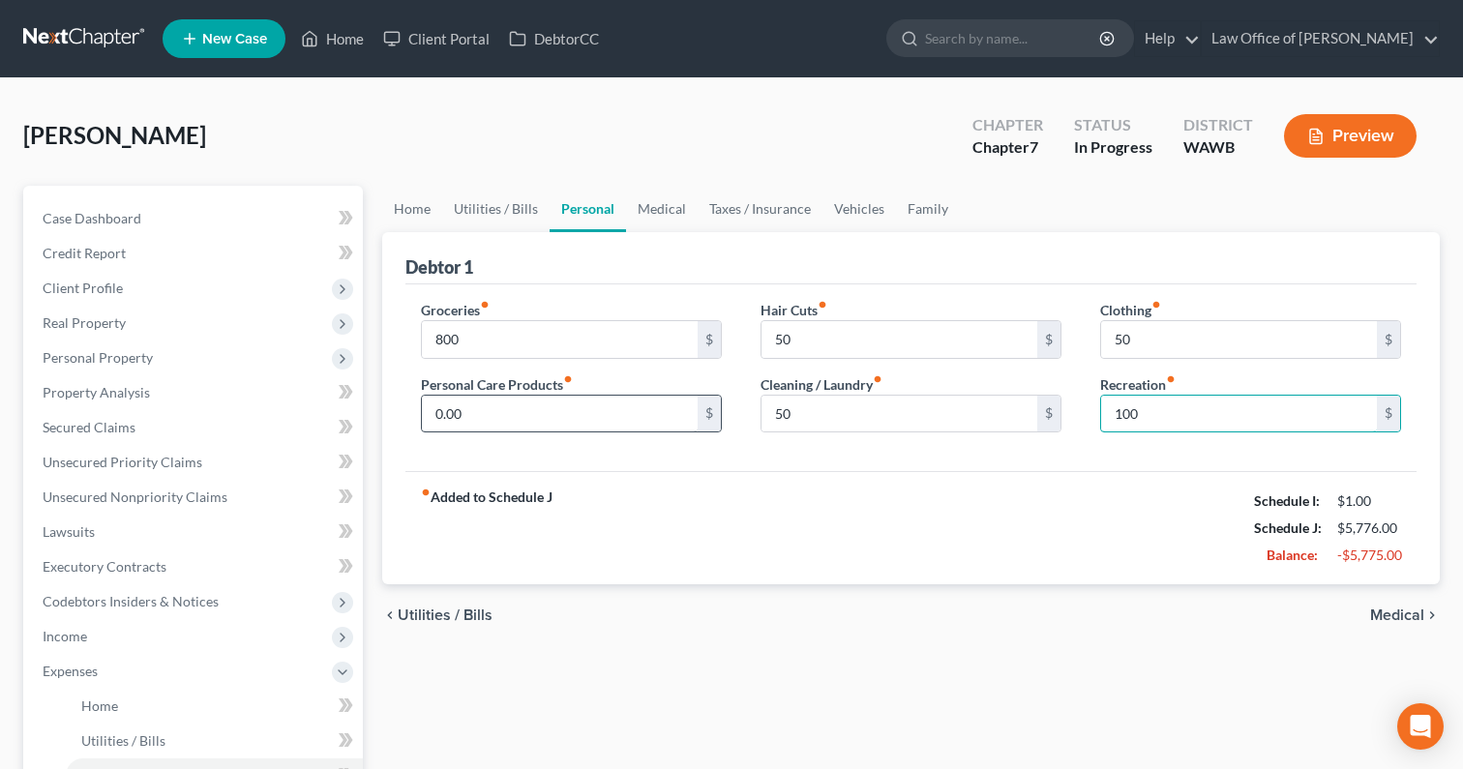
type input "100"
click at [653, 397] on input "0.00" at bounding box center [560, 414] width 276 height 37
type input "50"
click at [659, 210] on link "Medical" at bounding box center [662, 209] width 72 height 46
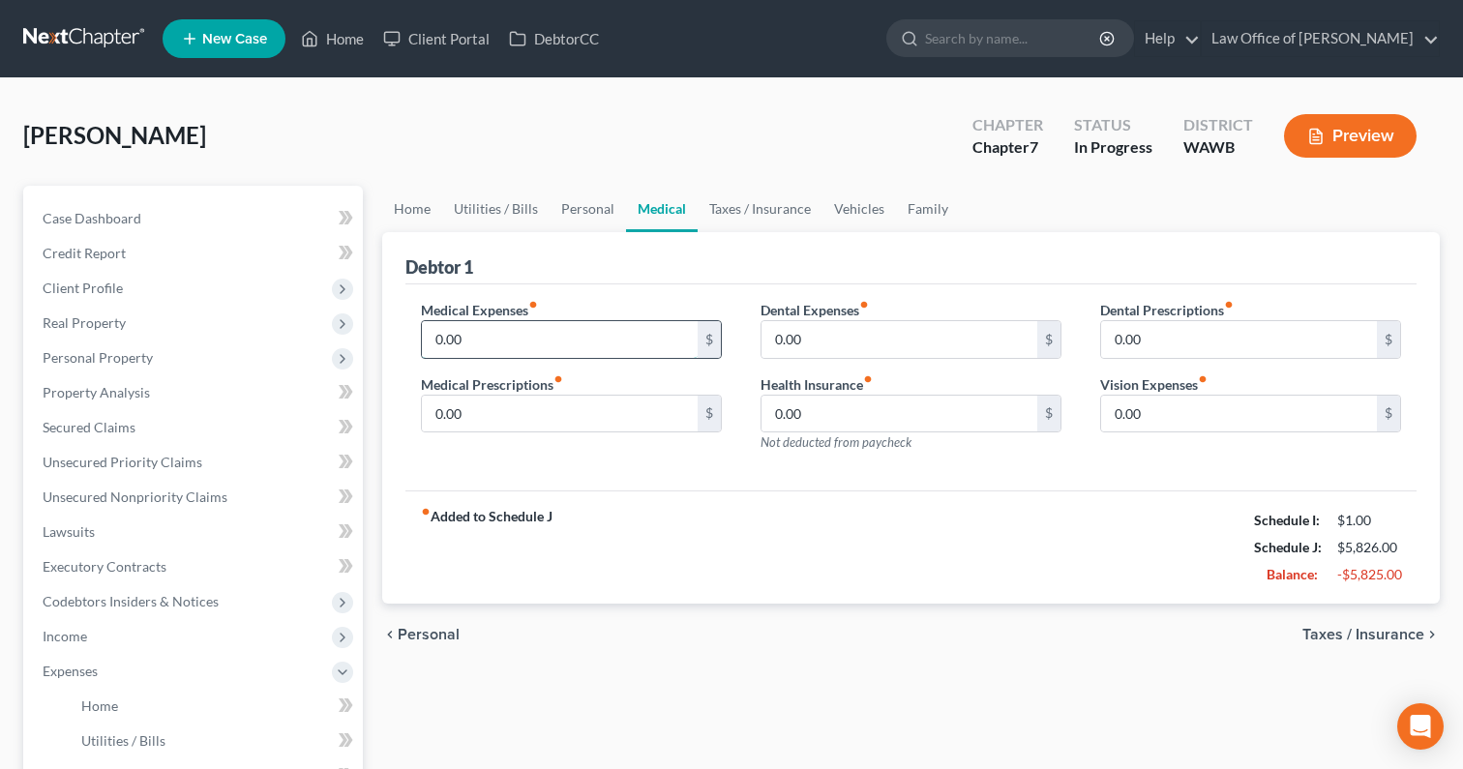
click at [565, 341] on input "0.00" at bounding box center [560, 339] width 276 height 37
type input "150"
click at [767, 215] on link "Taxes / Insurance" at bounding box center [759, 209] width 125 height 46
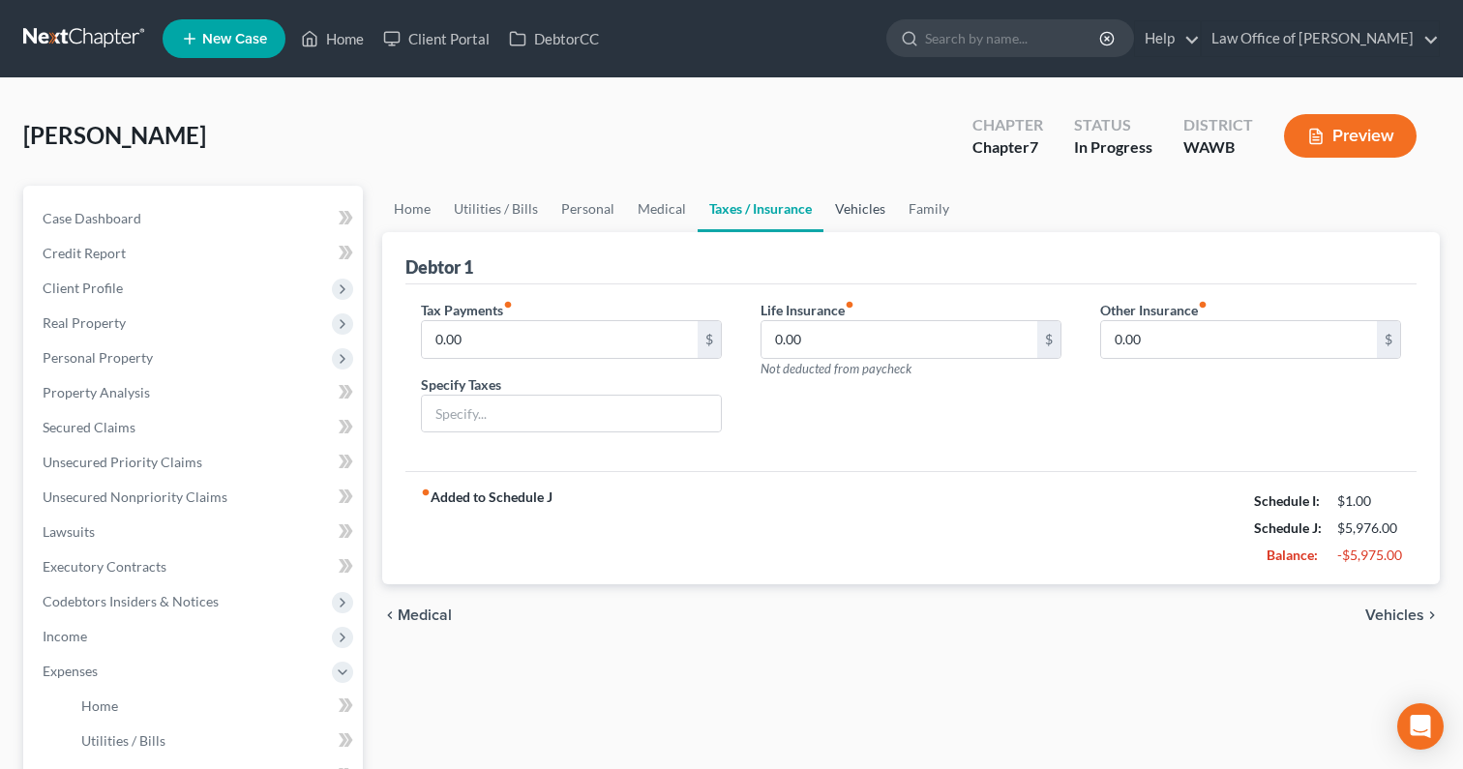
click at [856, 204] on link "Vehicles" at bounding box center [860, 209] width 74 height 46
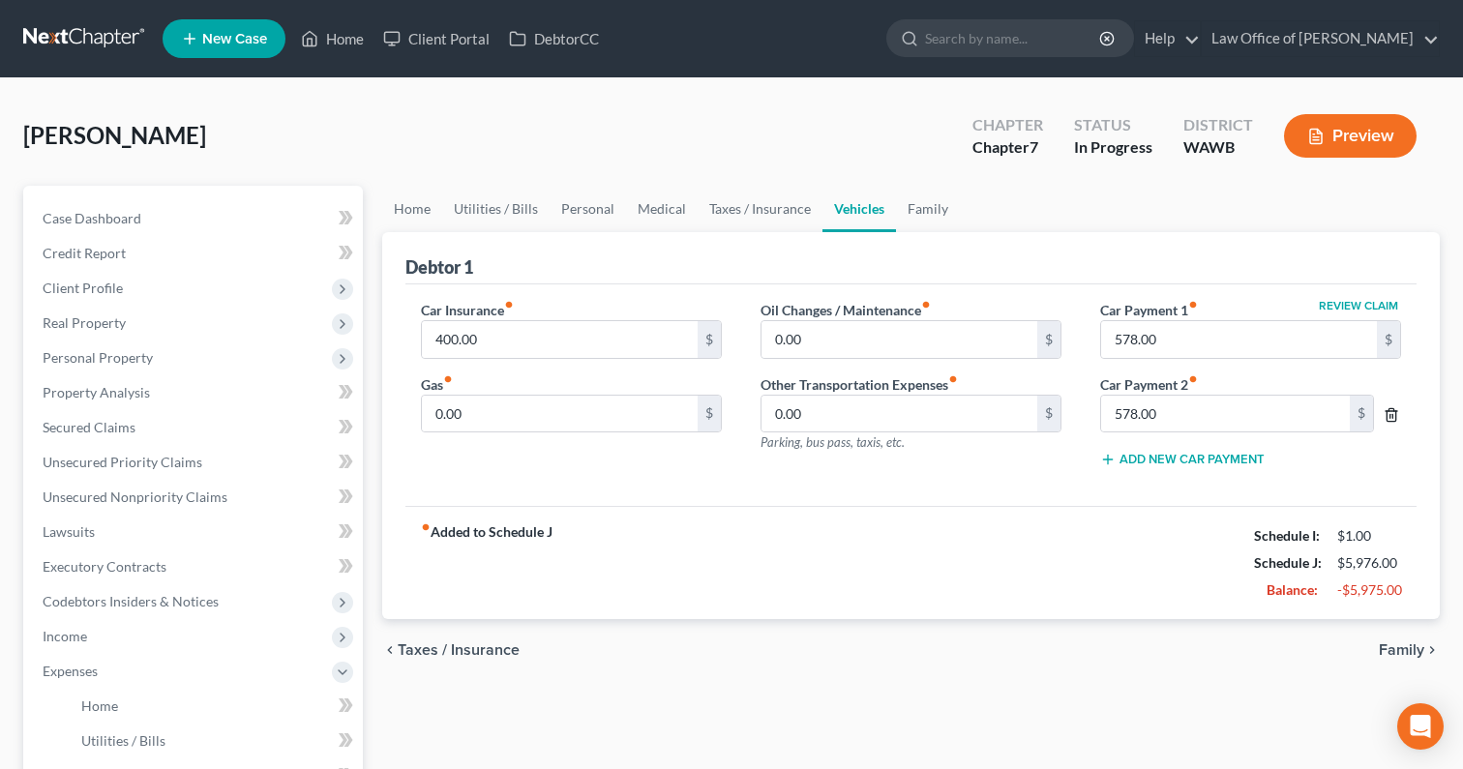
click at [1388, 412] on icon "button" at bounding box center [1390, 414] width 15 height 15
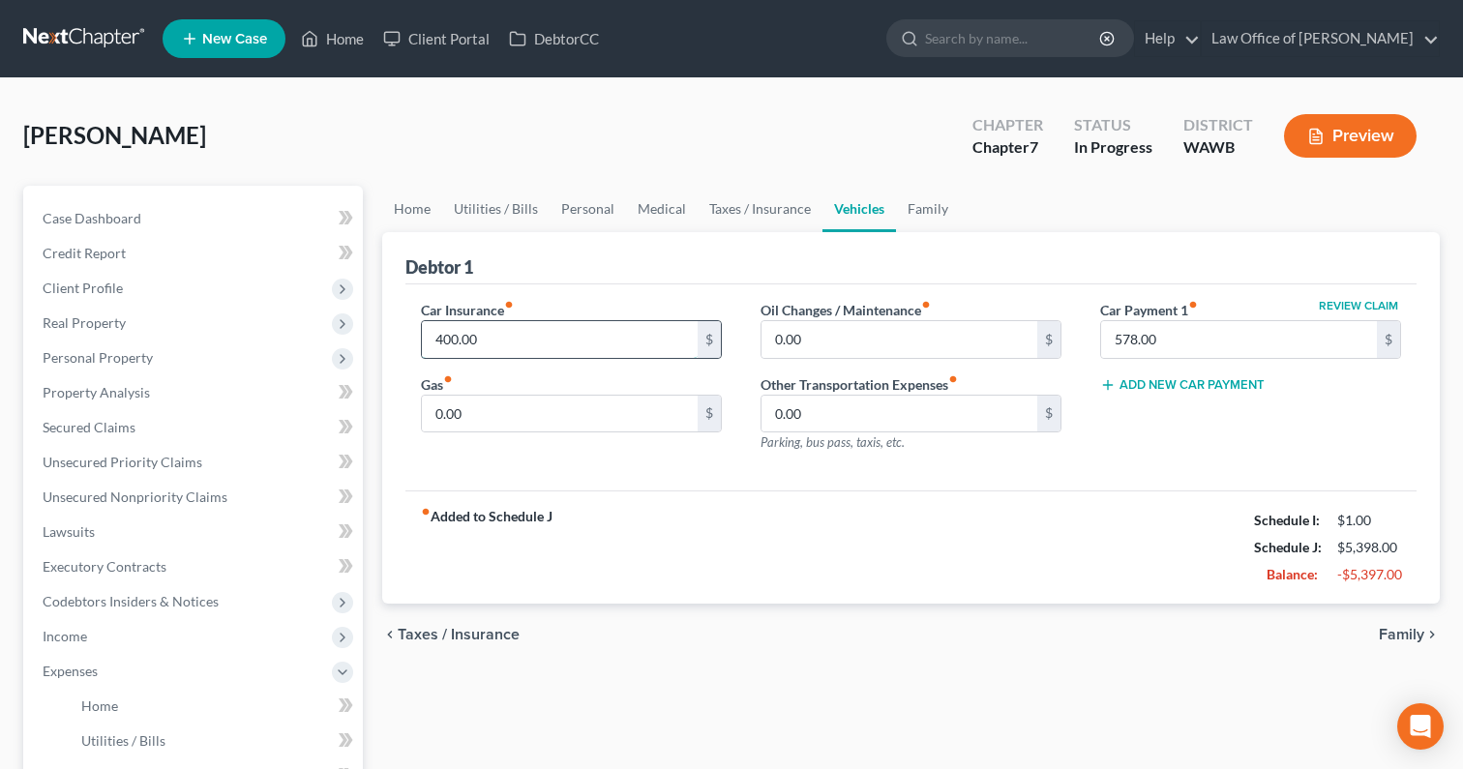
click at [507, 341] on input "400.00" at bounding box center [560, 339] width 276 height 37
click at [498, 416] on input "0.00" at bounding box center [560, 414] width 276 height 37
click at [507, 333] on input "400.00" at bounding box center [560, 339] width 276 height 37
type input "450"
click at [551, 412] on input "0.00" at bounding box center [560, 414] width 276 height 37
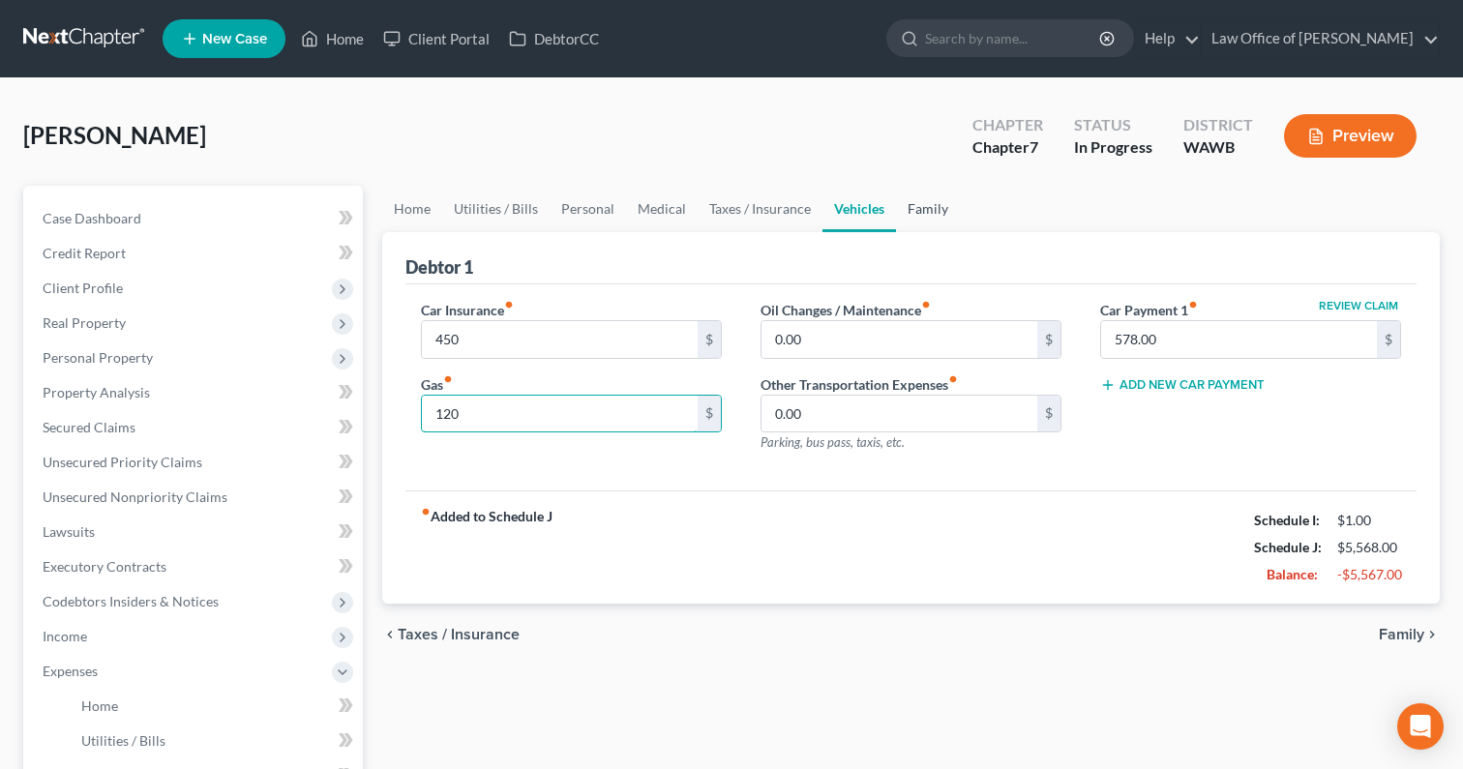
type input "120"
click at [927, 221] on link "Family" at bounding box center [928, 209] width 64 height 46
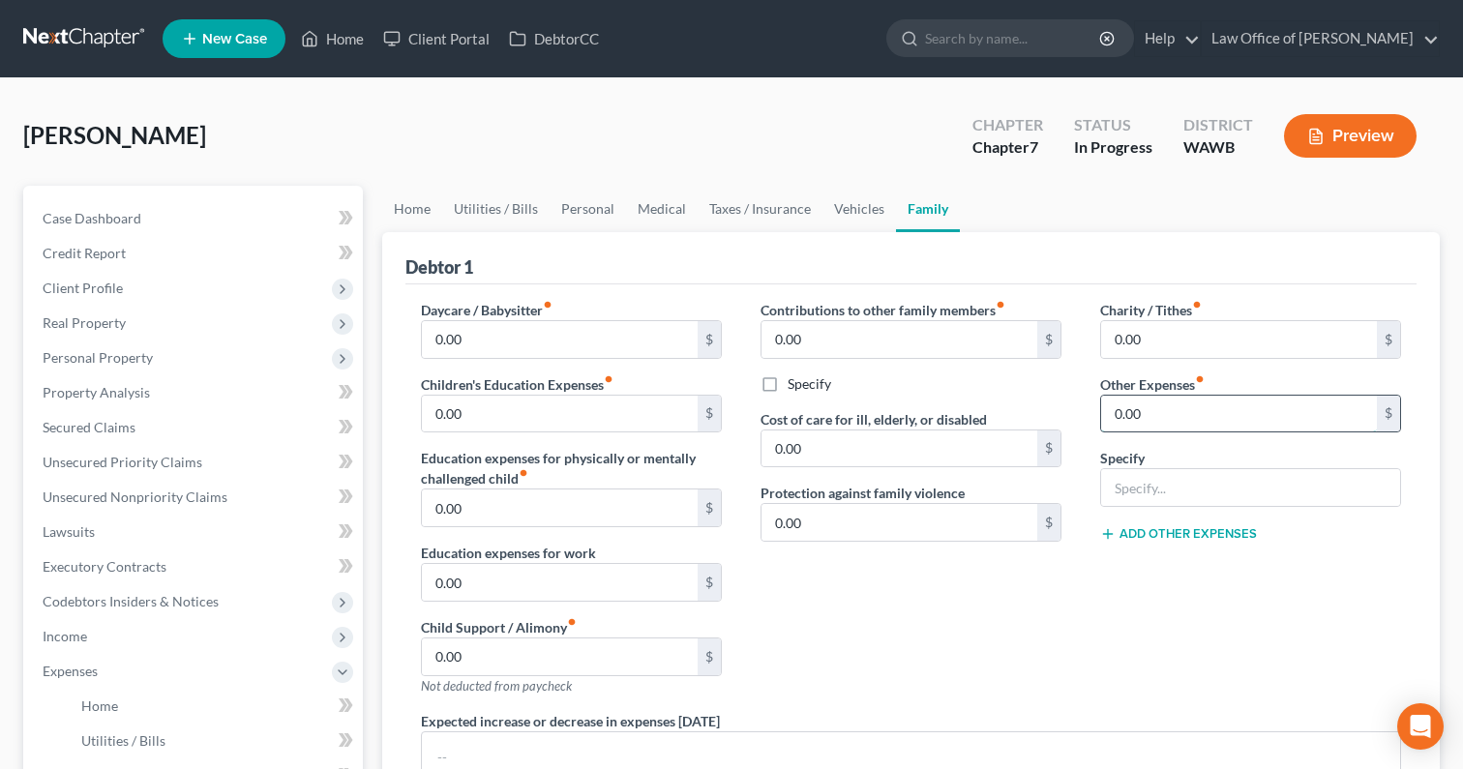
click at [1171, 426] on input "0.00" at bounding box center [1239, 414] width 276 height 37
click at [1146, 488] on input "text" at bounding box center [1250, 487] width 299 height 37
type input "Dog Care"
click at [1151, 431] on div "Charity / Tithes fiber_manual_record 0.00 $ Other Expenses fiber_manual_record …" at bounding box center [1251, 505] width 340 height 411
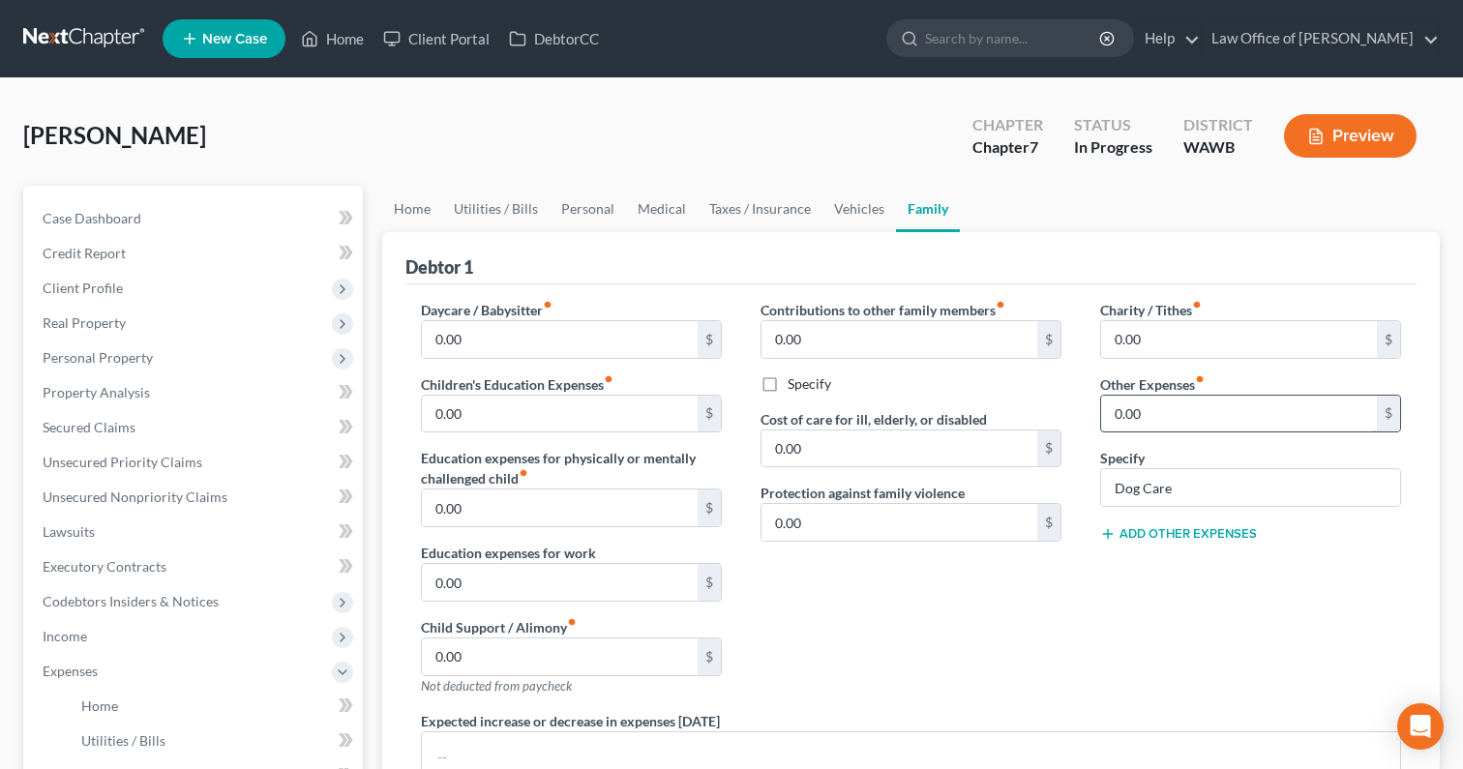
click at [1151, 426] on input "0.00" at bounding box center [1239, 414] width 276 height 37
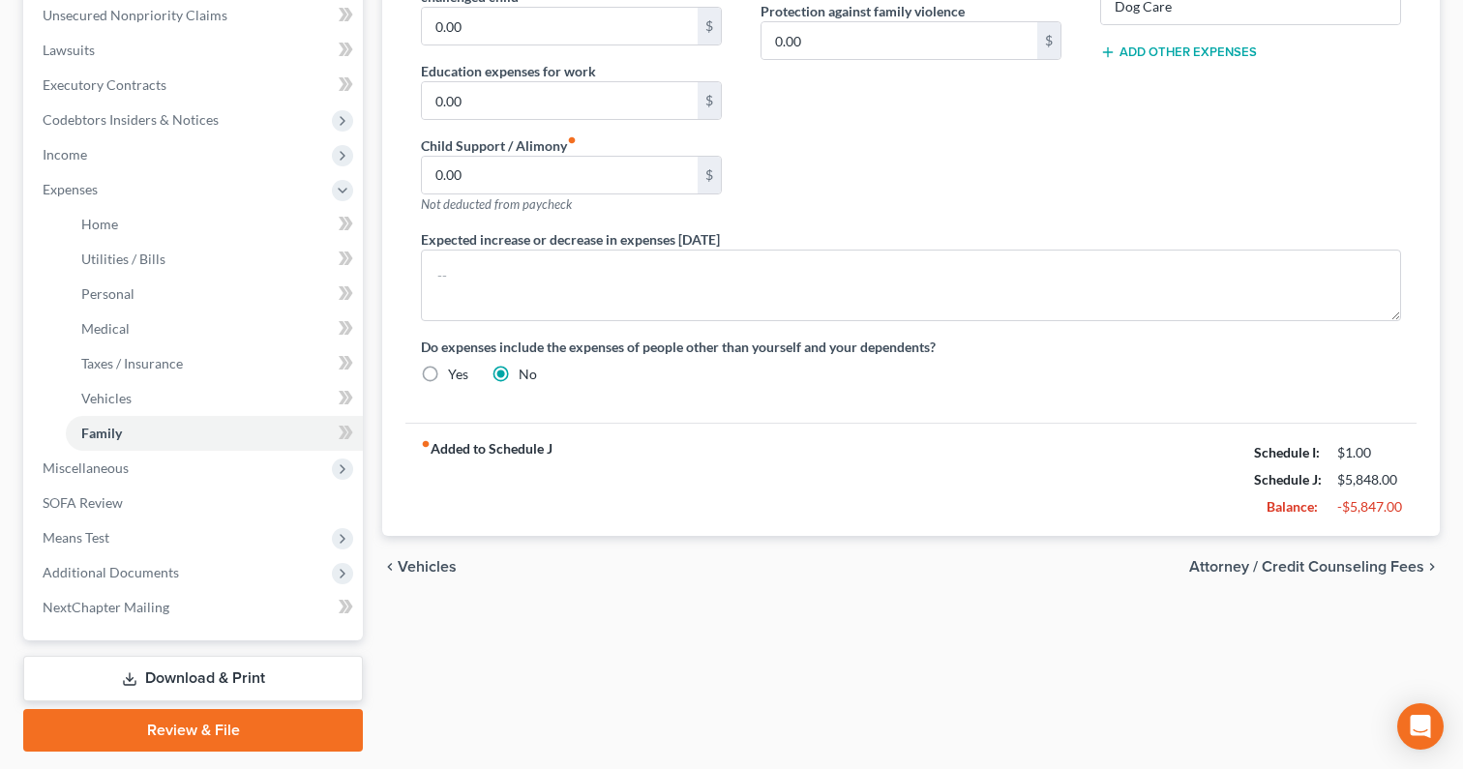
scroll to position [483, 0]
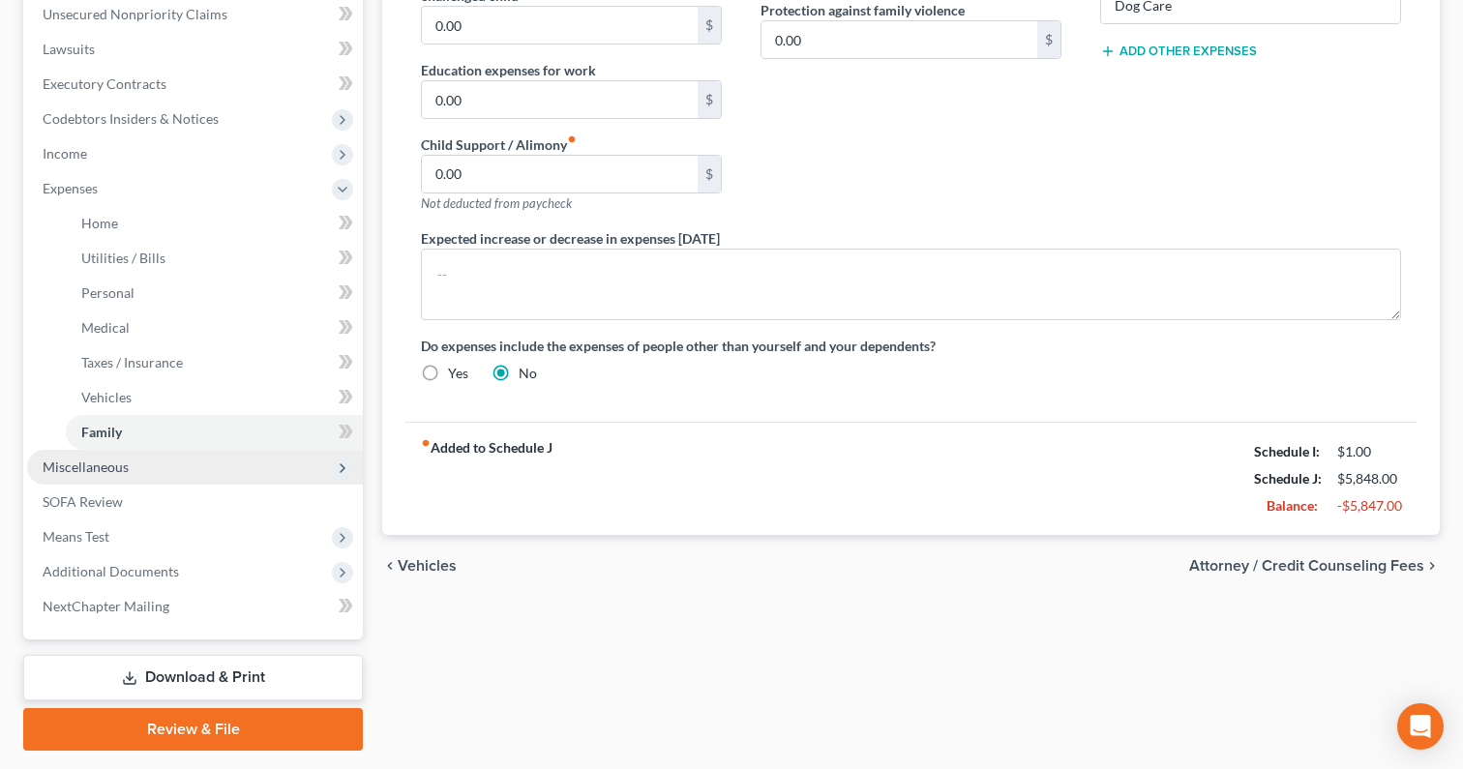
type input "280.00"
click at [178, 460] on span "Miscellaneous" at bounding box center [195, 467] width 336 height 35
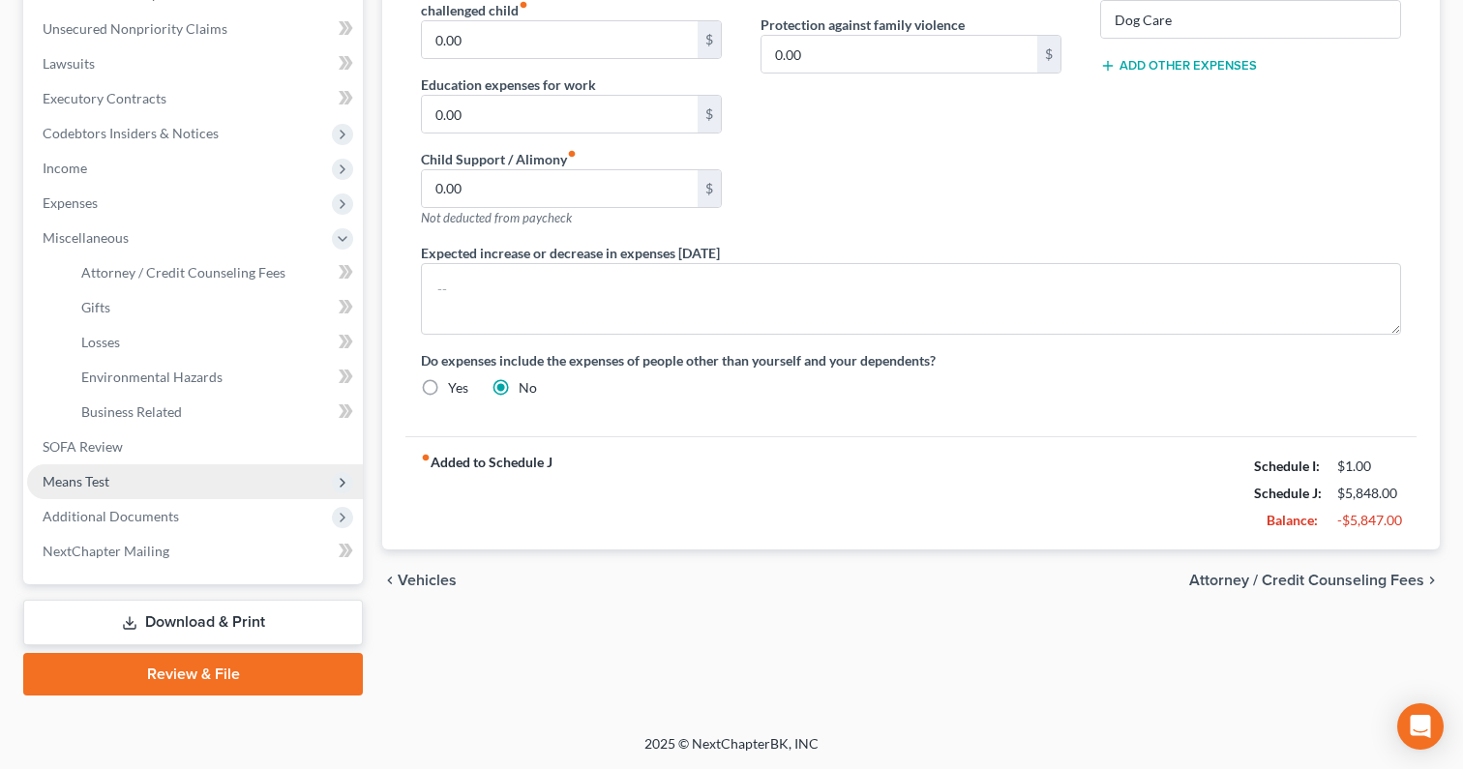
scroll to position [466, 0]
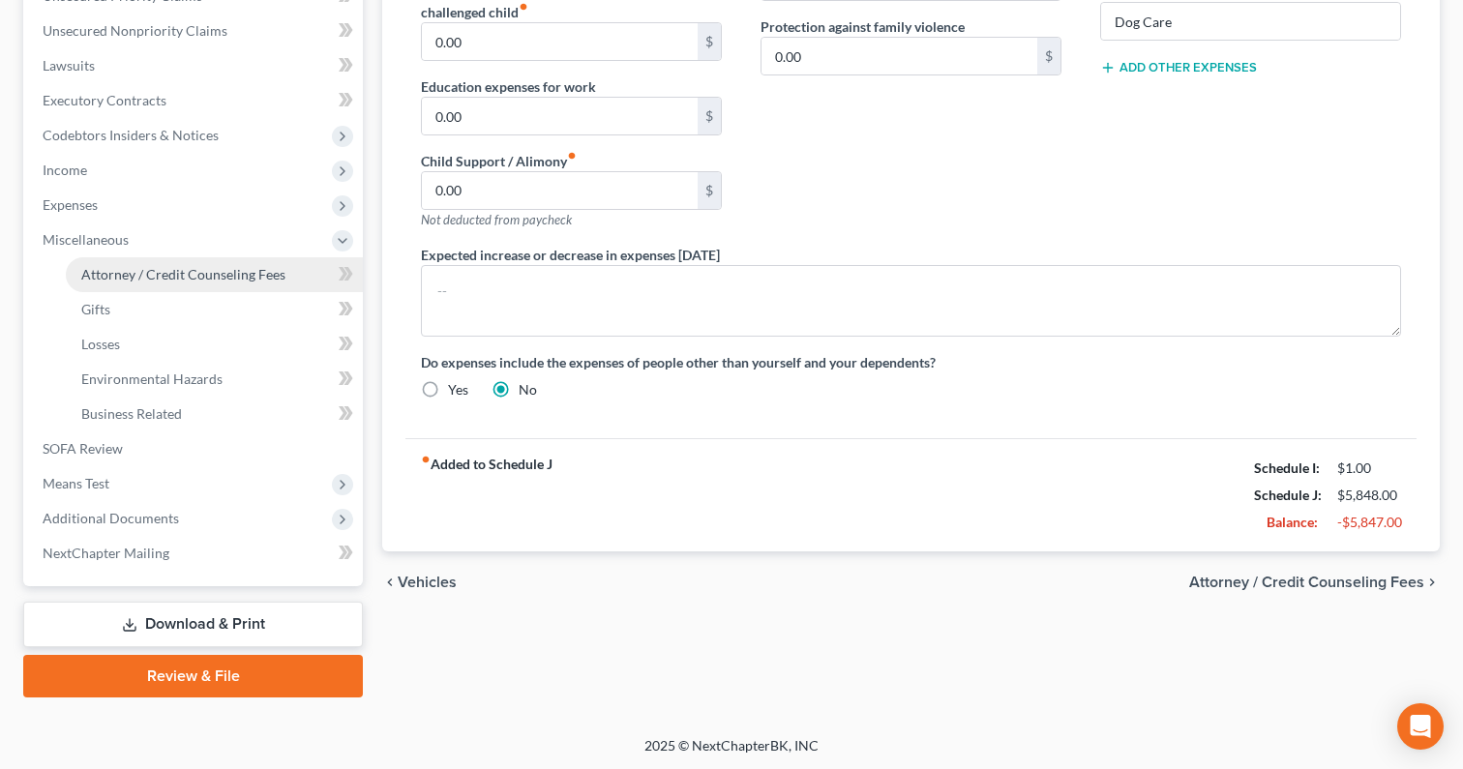
click at [231, 266] on span "Attorney / Credit Counseling Fees" at bounding box center [183, 274] width 204 height 16
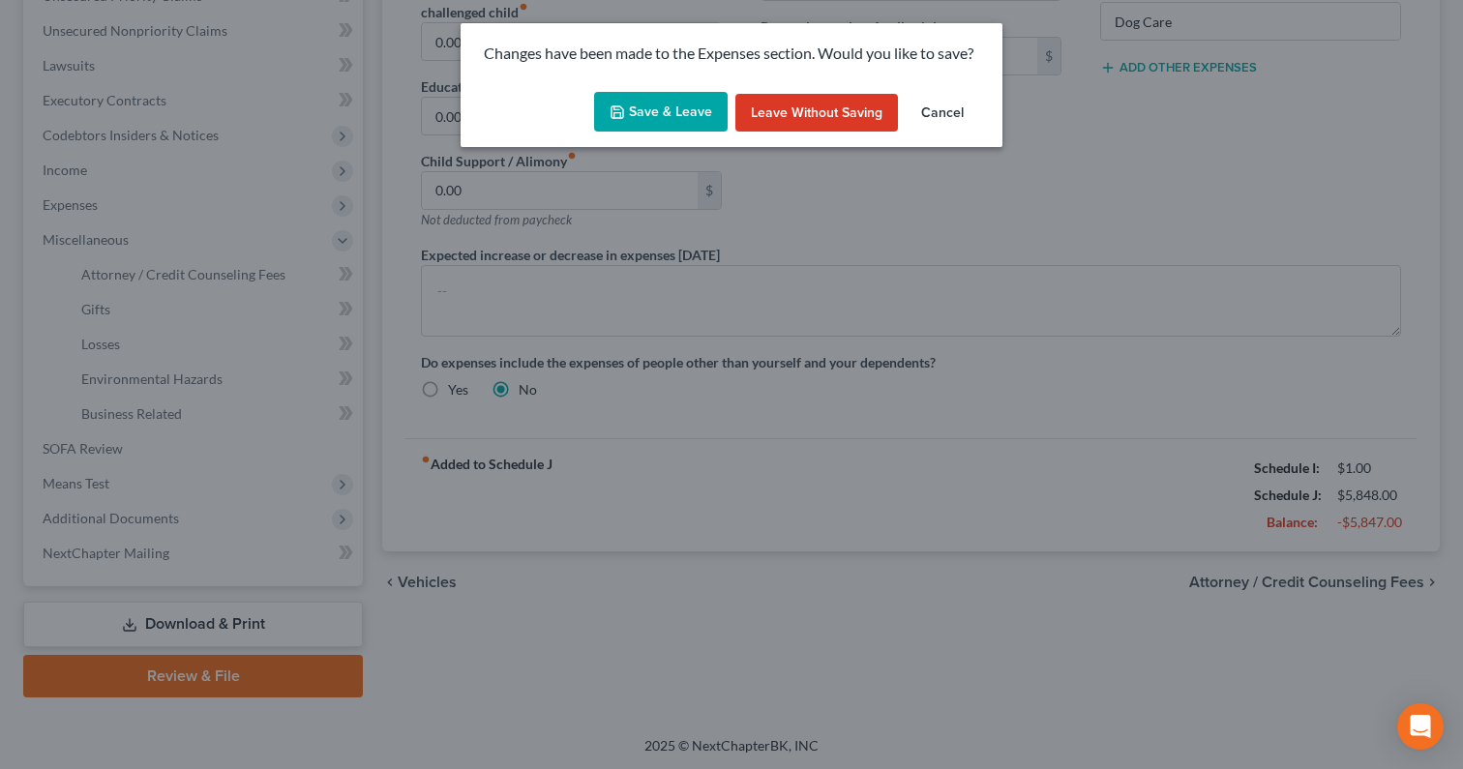
click at [685, 128] on button "Save & Leave" at bounding box center [660, 112] width 133 height 41
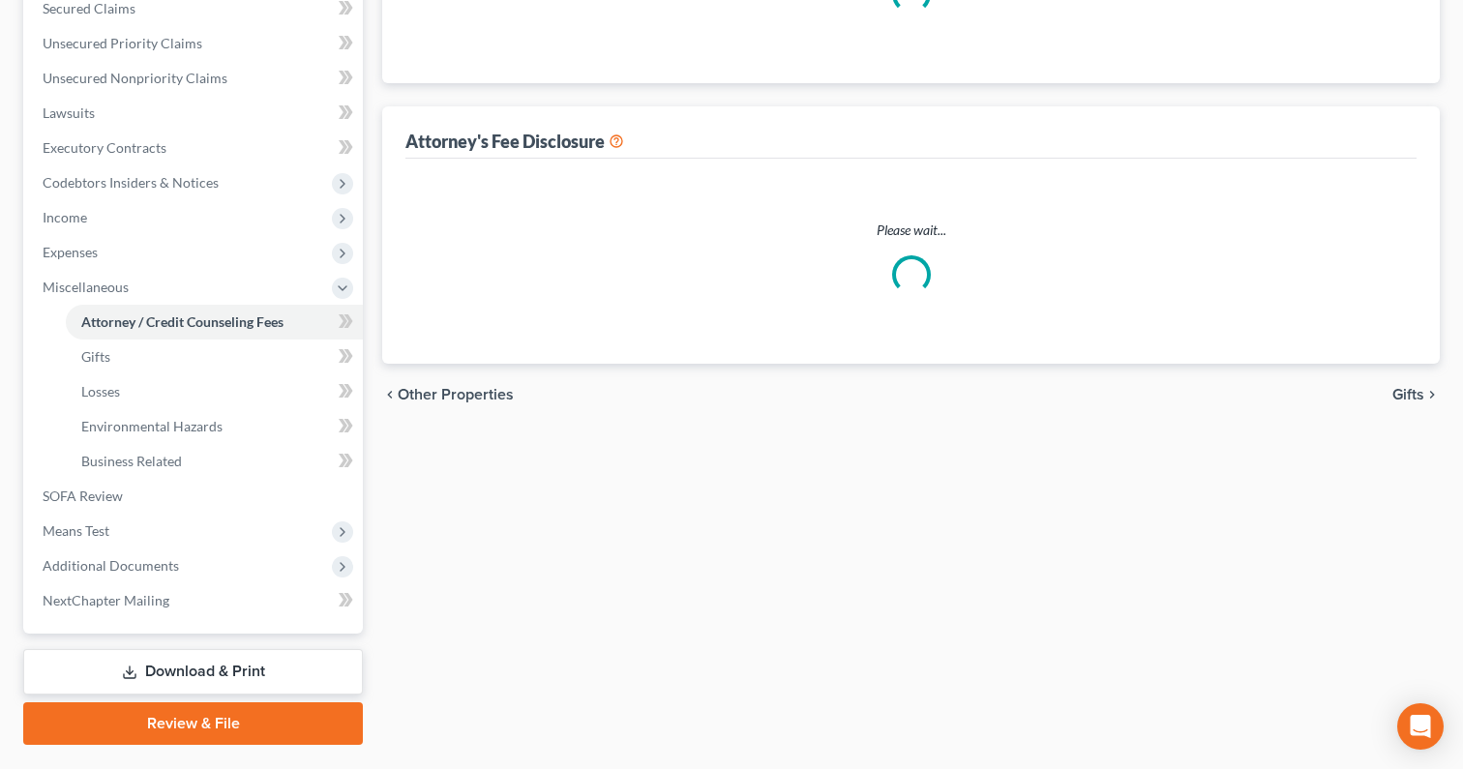
select select "0"
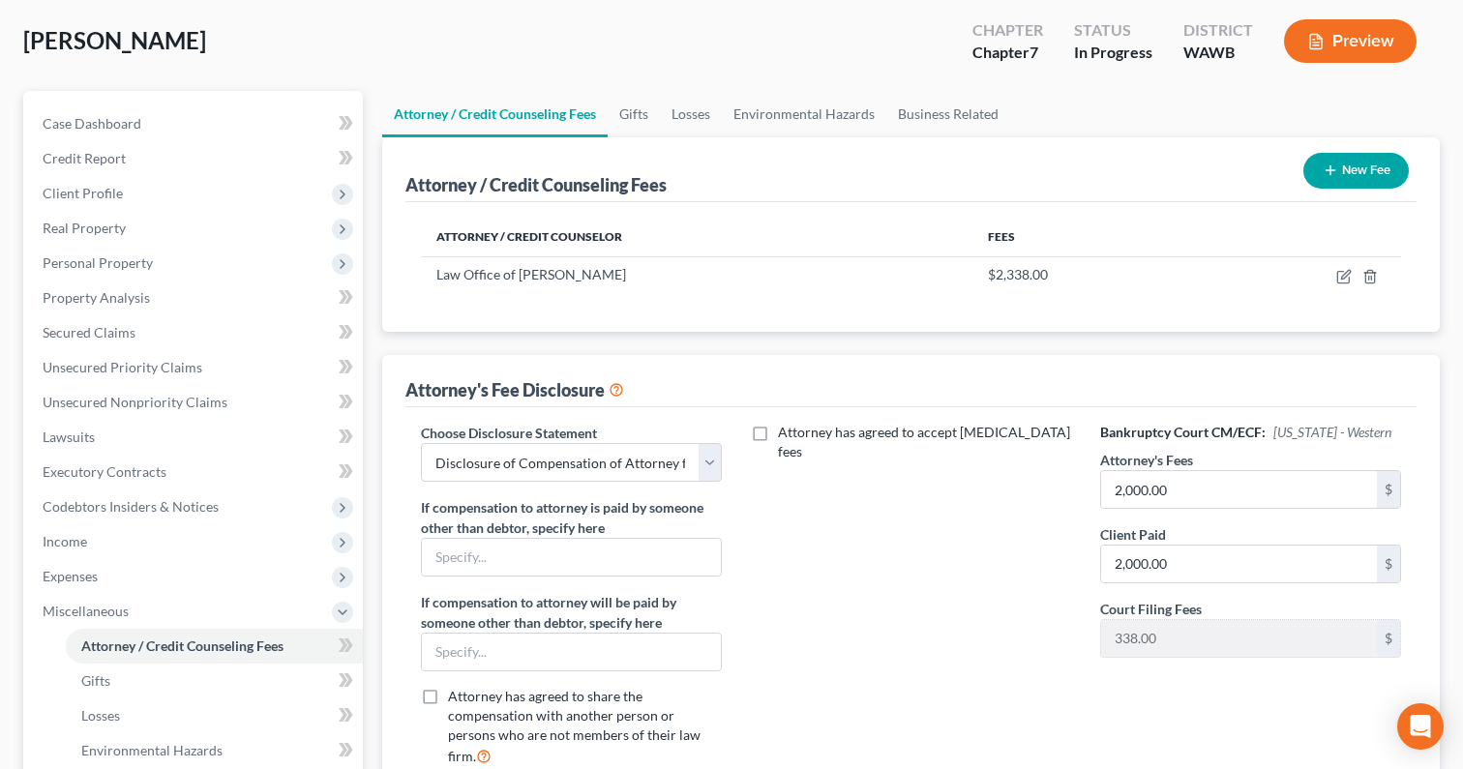
scroll to position [29, 0]
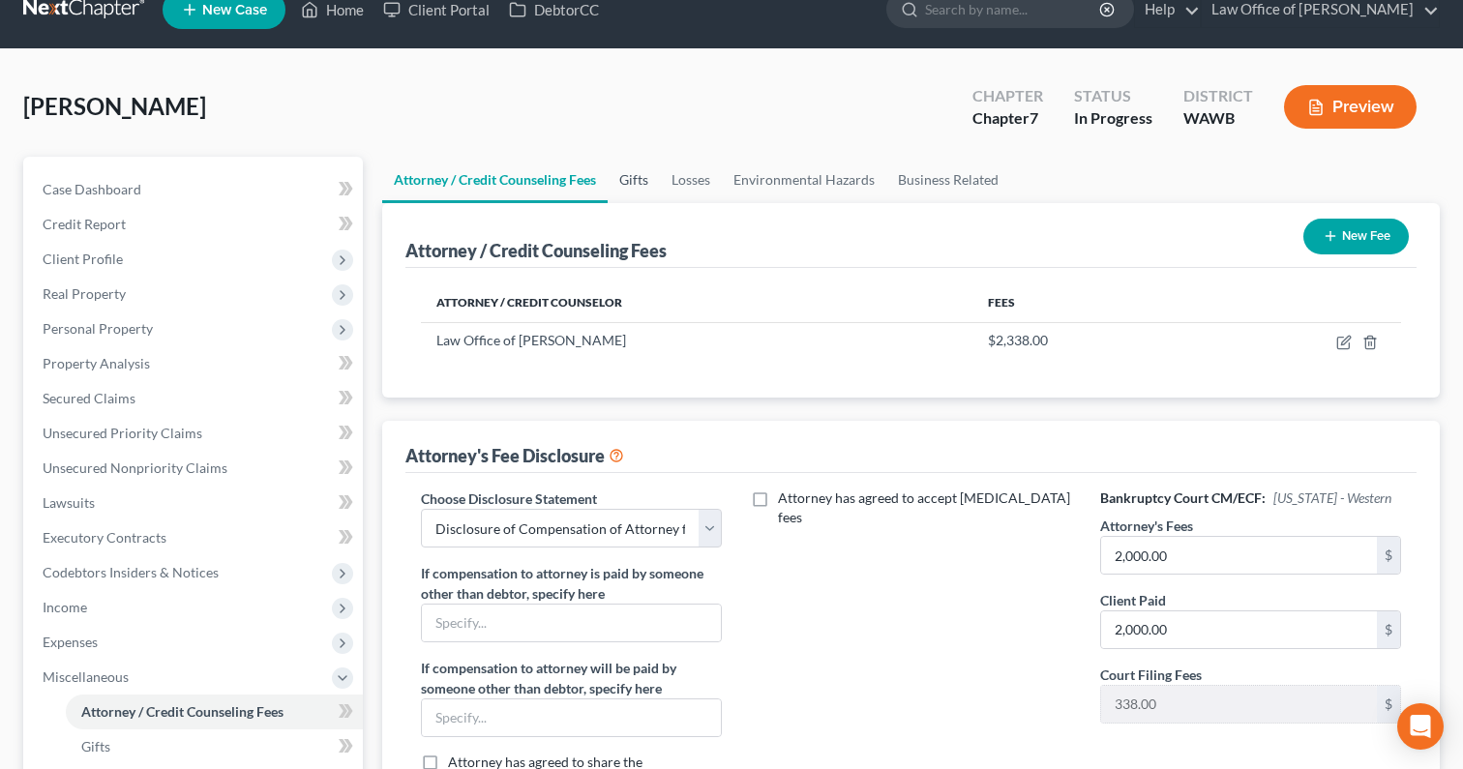
click at [639, 193] on link "Gifts" at bounding box center [634, 180] width 52 height 46
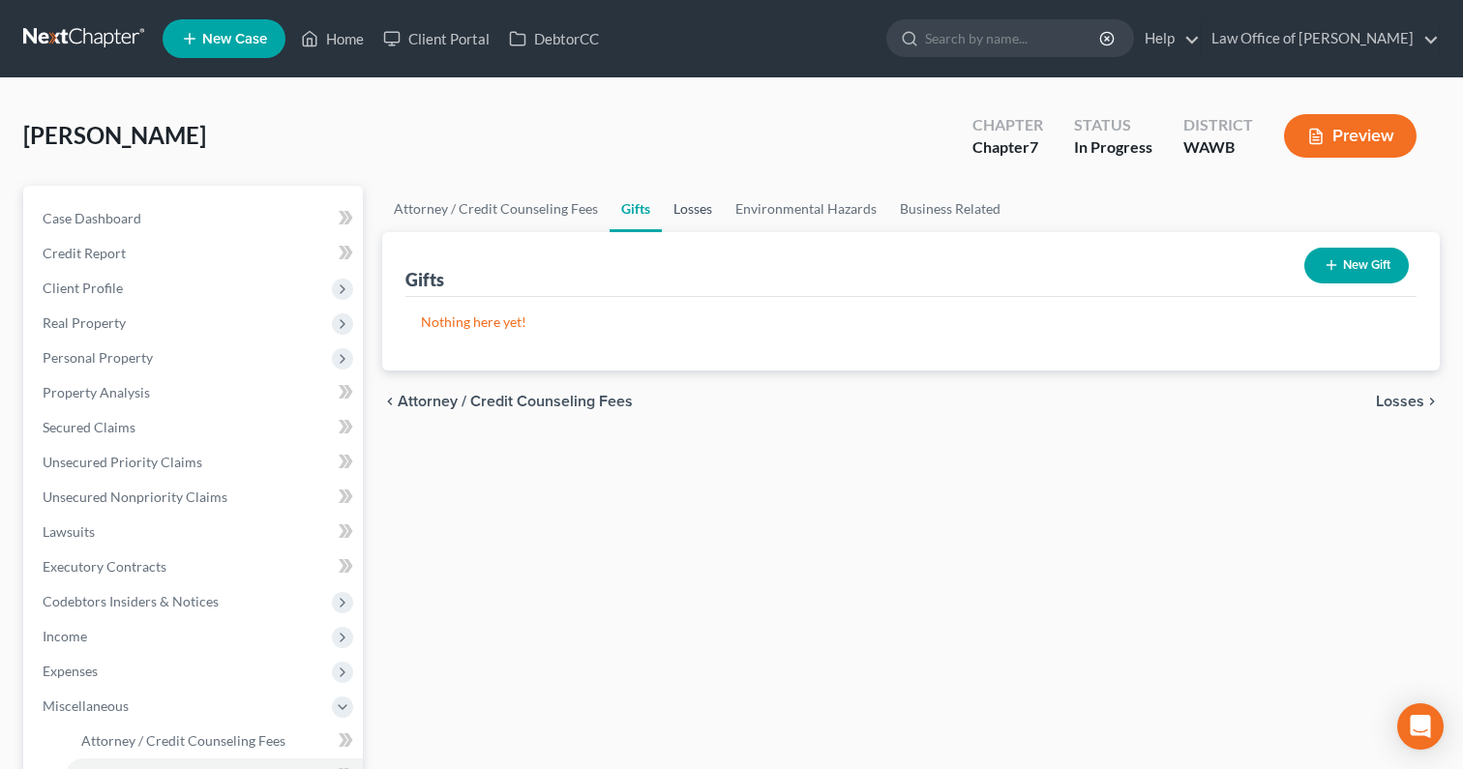
click at [695, 201] on link "Losses" at bounding box center [693, 209] width 62 height 46
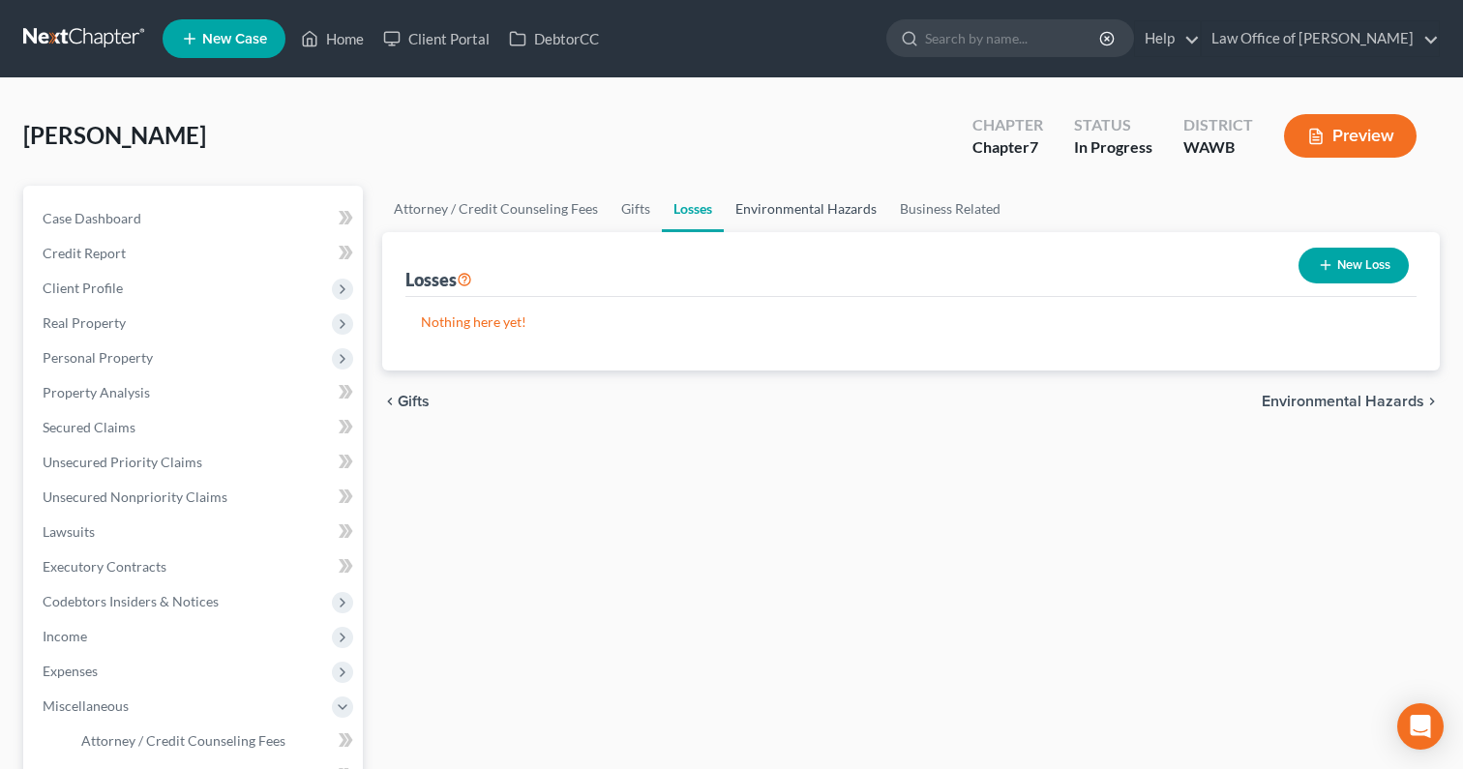
click at [742, 215] on link "Environmental Hazards" at bounding box center [806, 209] width 164 height 46
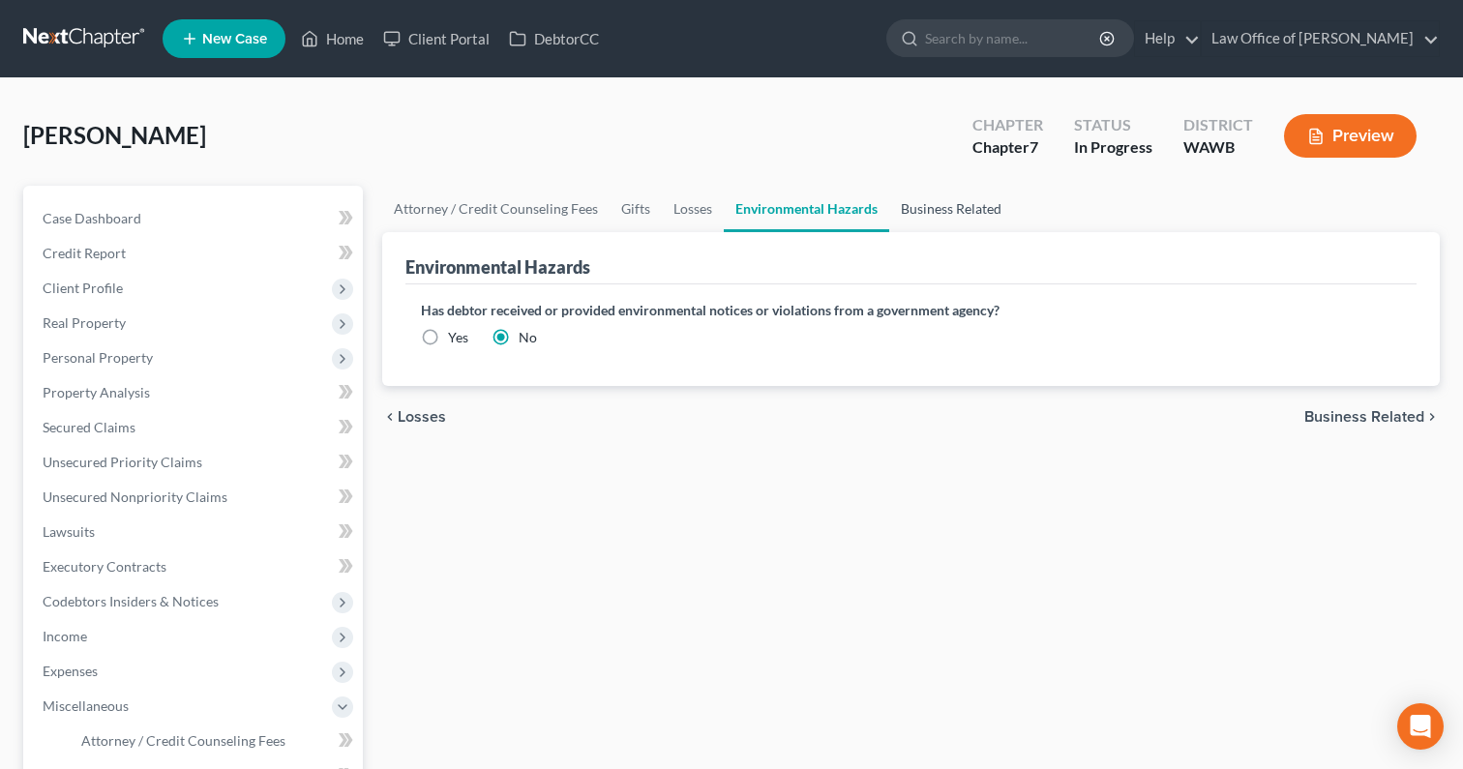
click at [931, 213] on link "Business Related" at bounding box center [951, 209] width 124 height 46
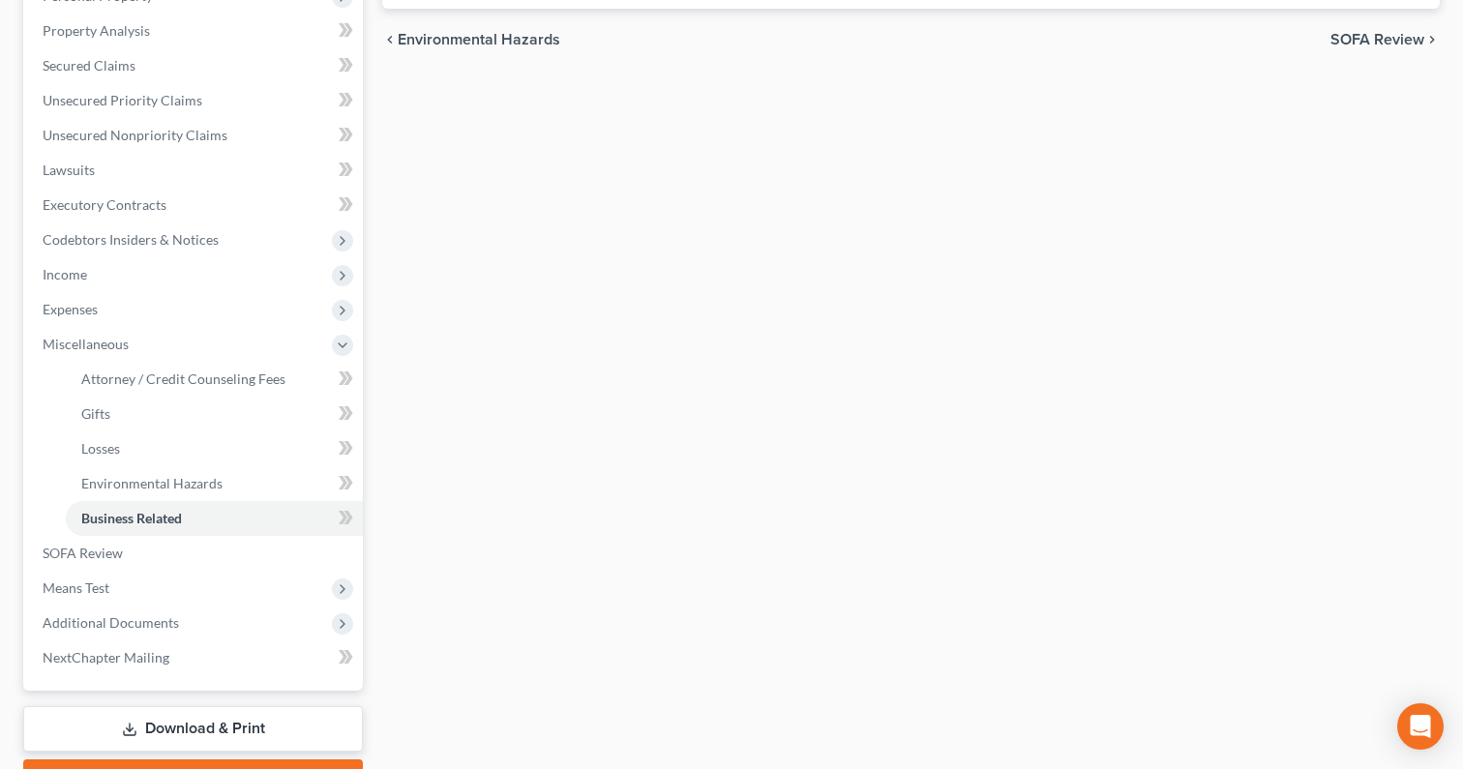
scroll to position [466, 0]
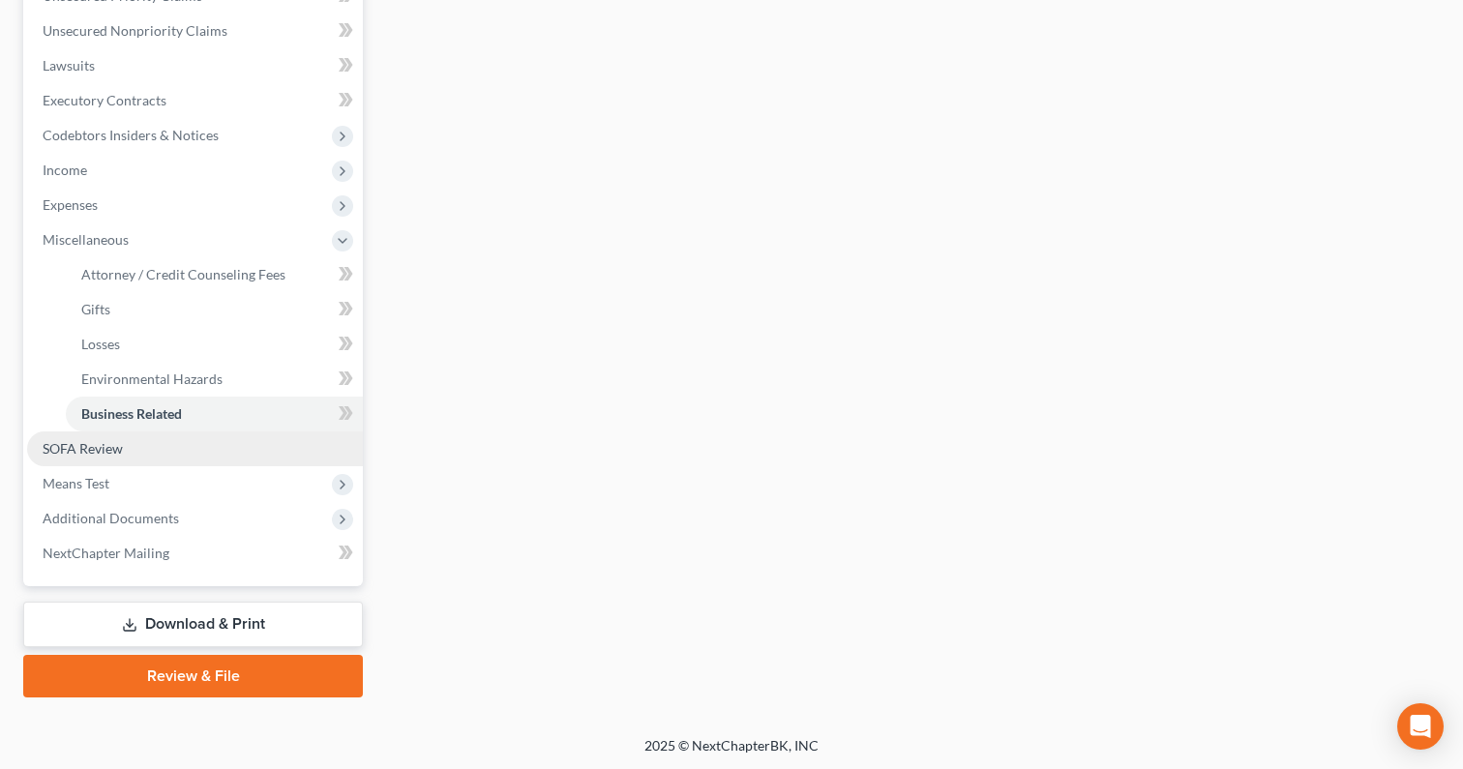
click at [199, 438] on link "SOFA Review" at bounding box center [195, 448] width 336 height 35
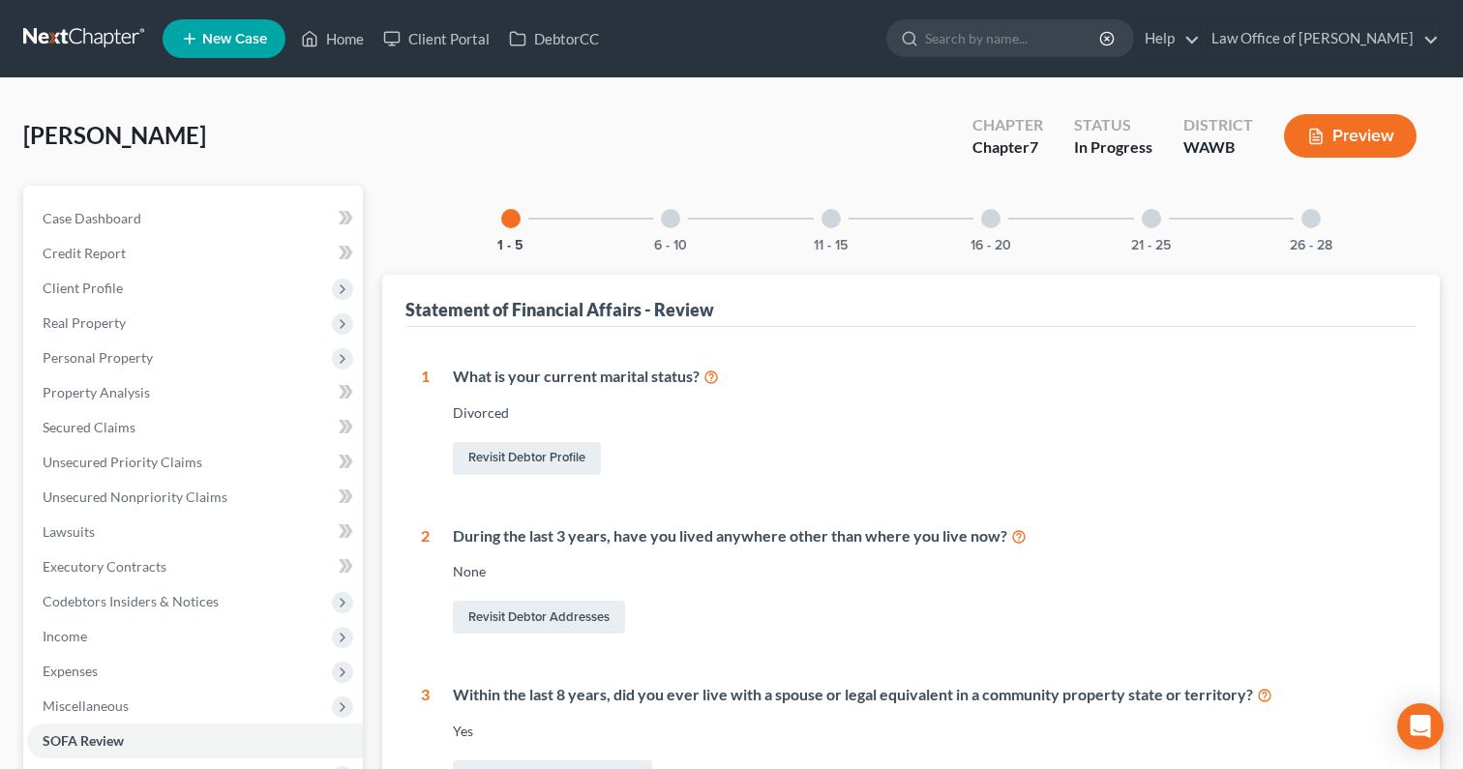
click at [688, 318] on div "Statement of Financial Affairs - Review" at bounding box center [559, 309] width 309 height 23
click at [667, 239] on button "6 - 10" at bounding box center [670, 246] width 33 height 14
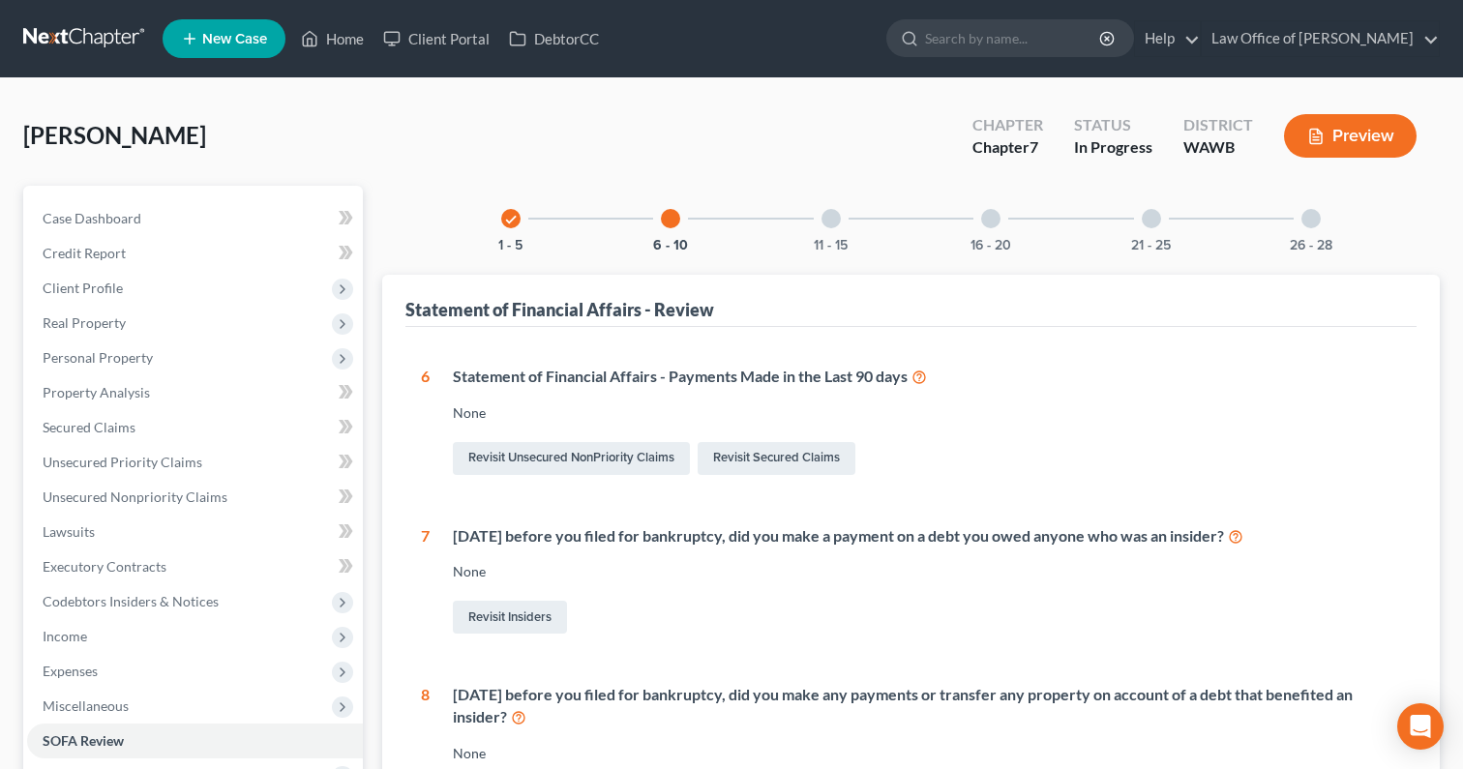
click at [831, 225] on div at bounding box center [830, 218] width 19 height 19
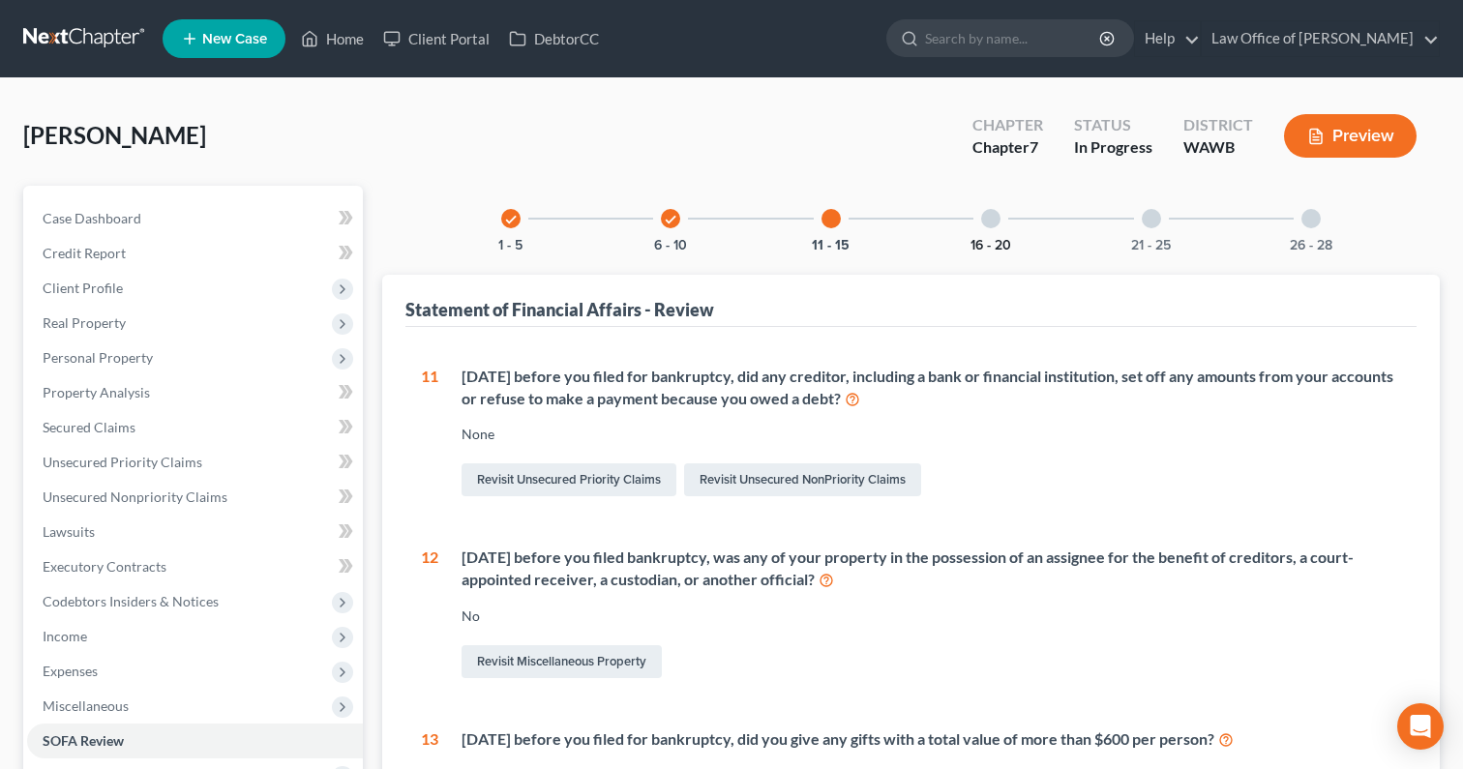
click at [979, 240] on button "16 - 20" at bounding box center [990, 246] width 41 height 14
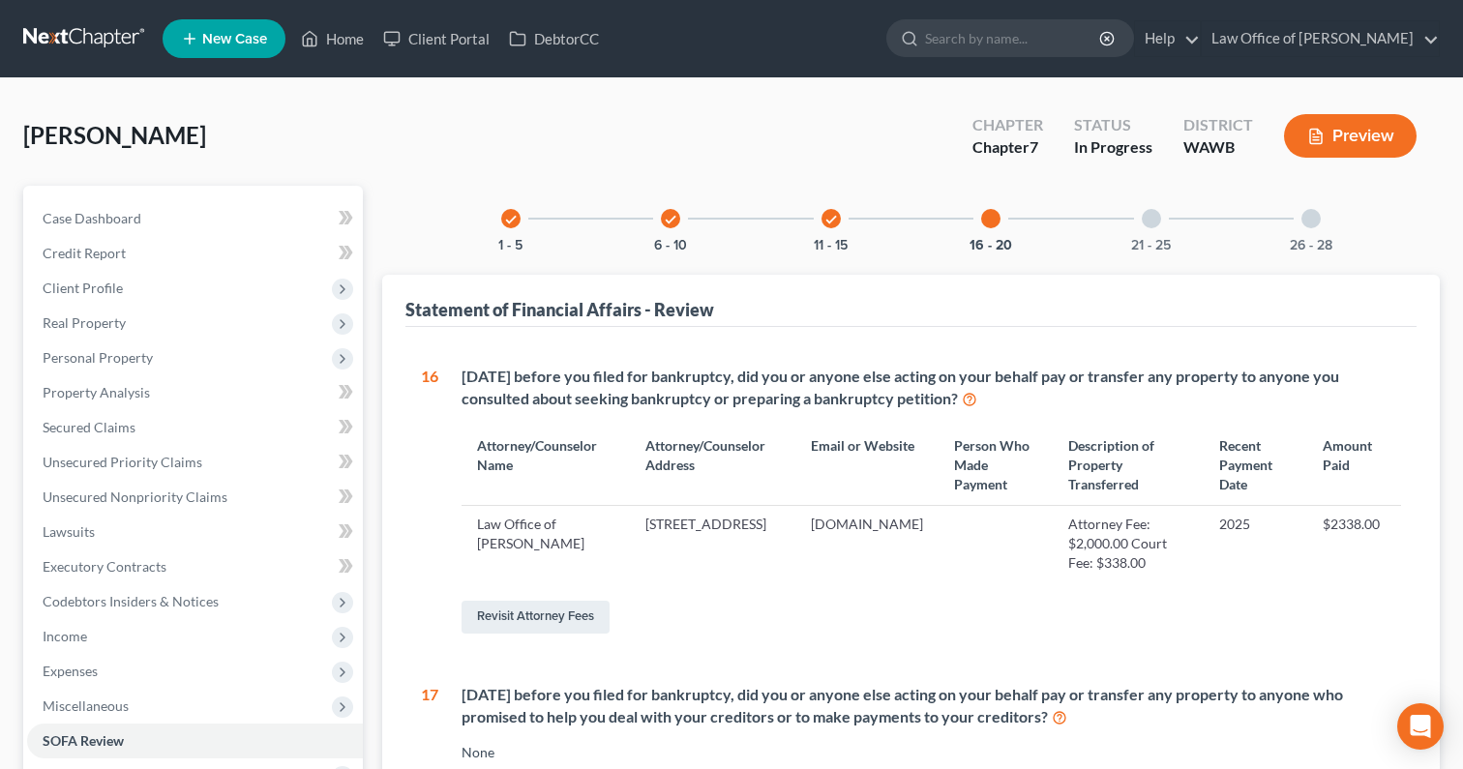
click at [1146, 225] on div at bounding box center [1150, 218] width 19 height 19
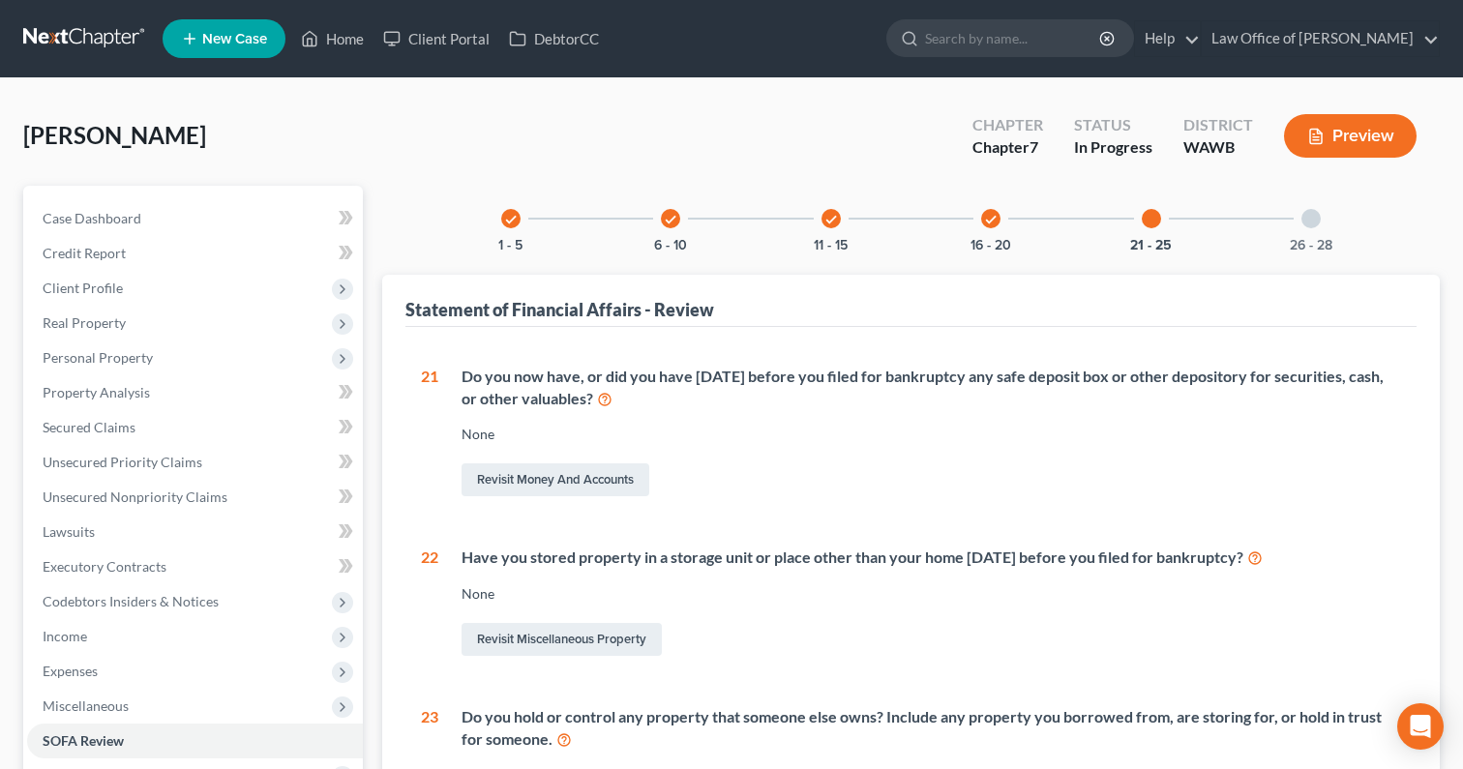
click at [1305, 231] on div "26 - 28" at bounding box center [1311, 219] width 66 height 66
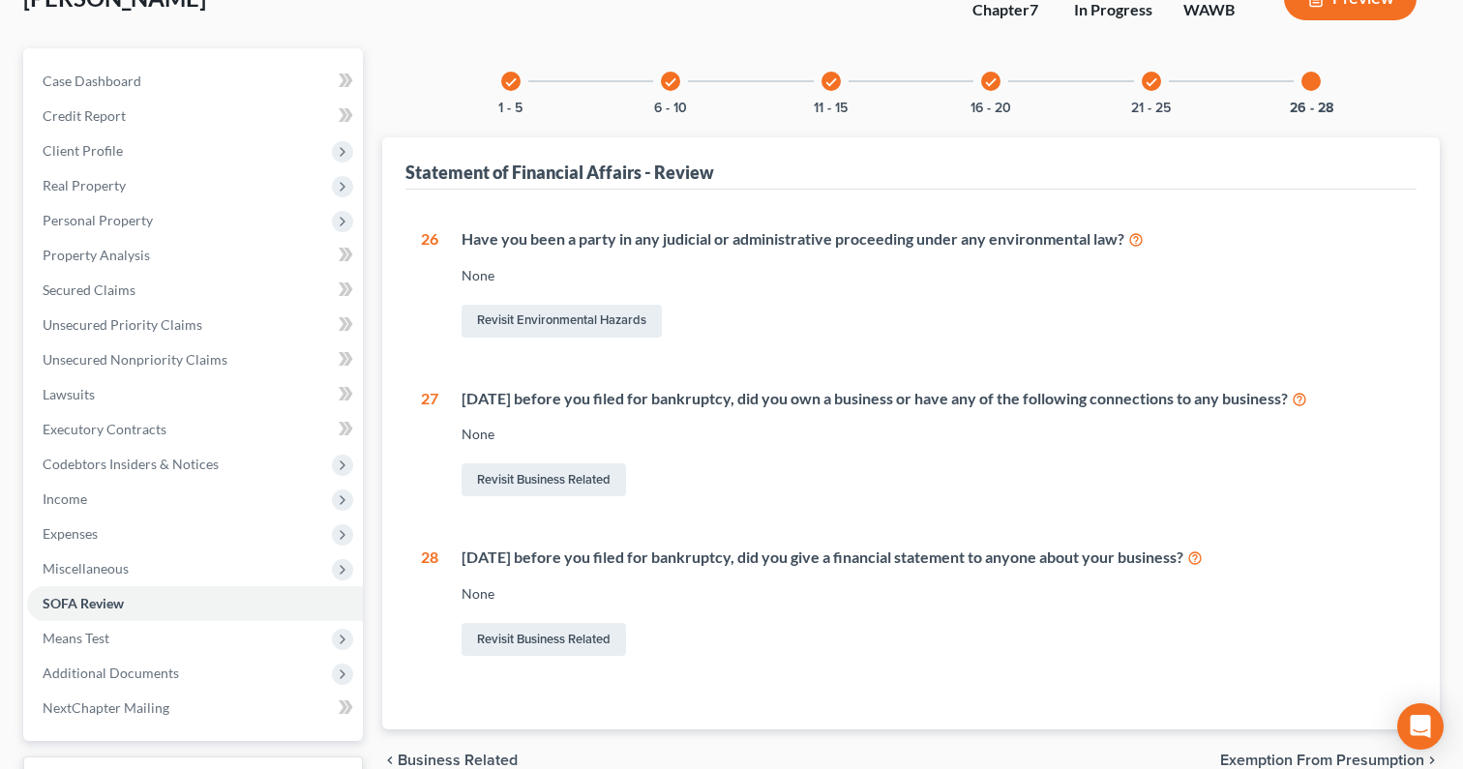
scroll to position [292, 0]
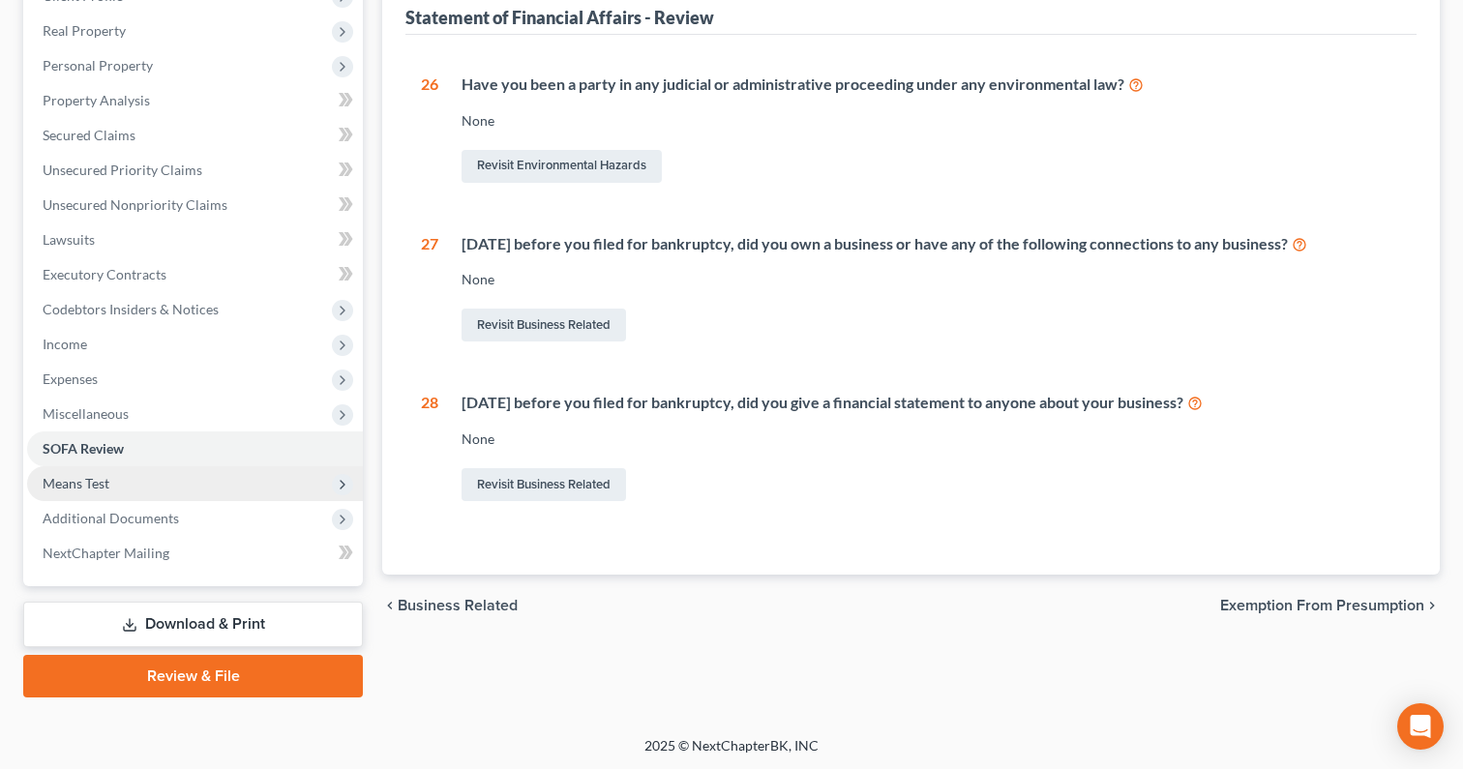
click at [295, 488] on span "Means Test" at bounding box center [195, 483] width 336 height 35
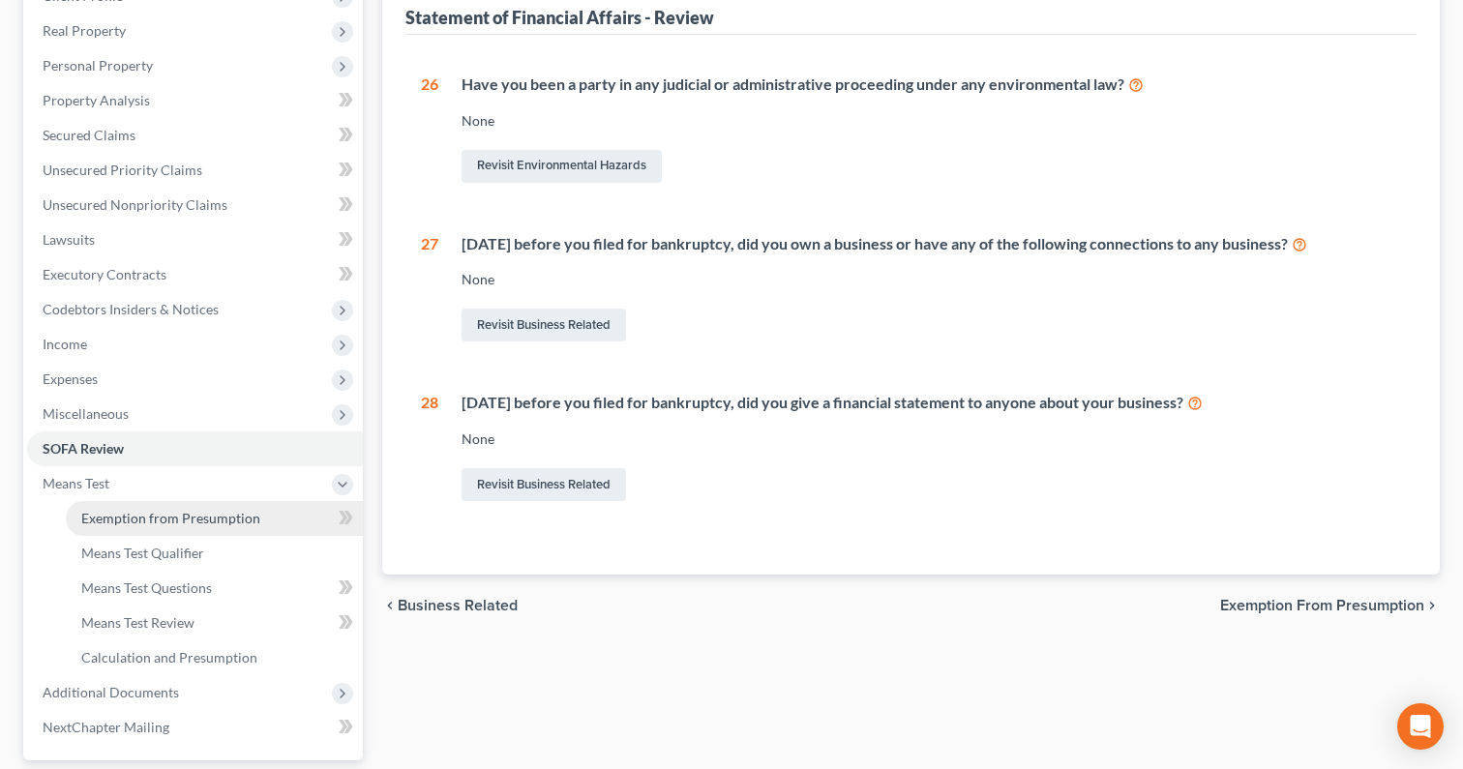
click at [272, 522] on link "Exemption from Presumption" at bounding box center [214, 518] width 297 height 35
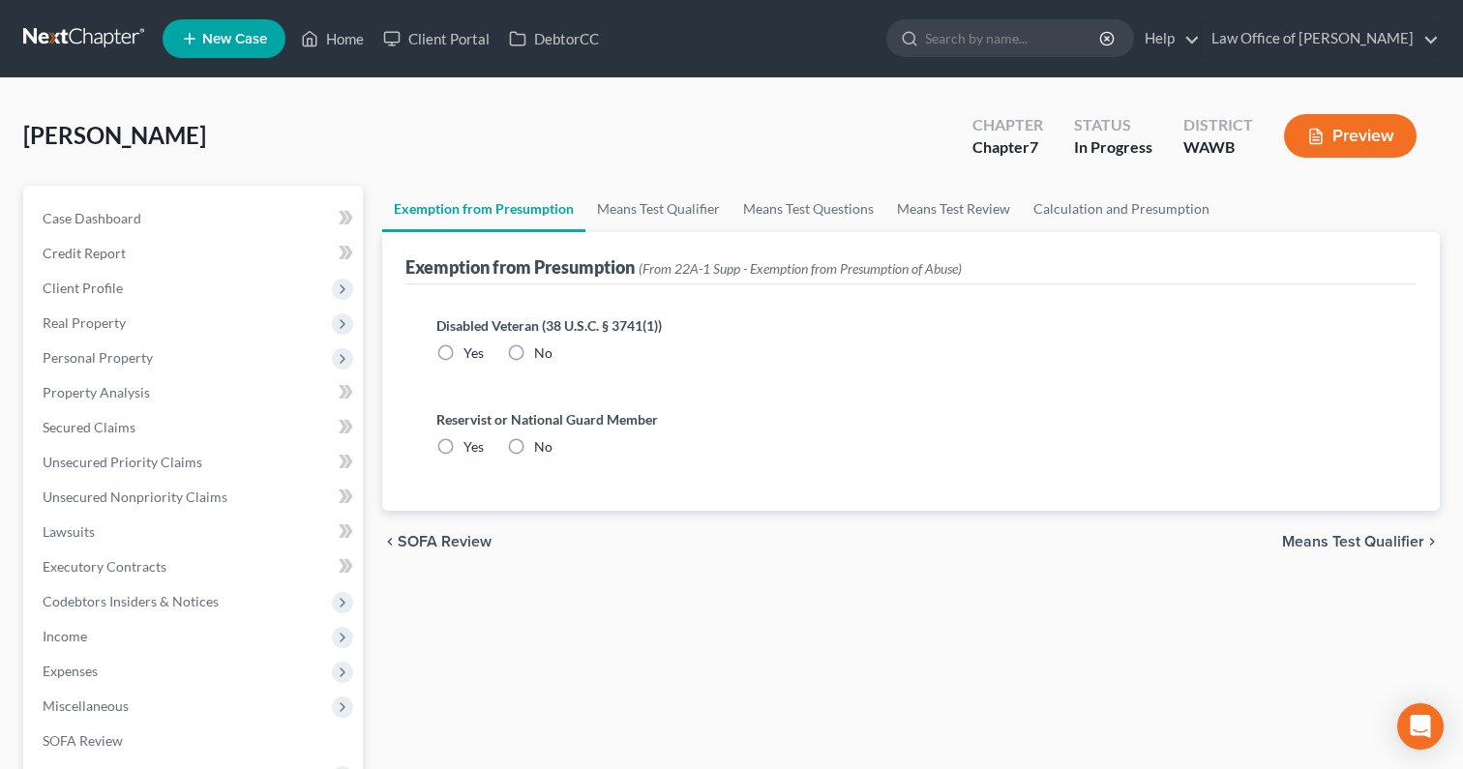
click at [534, 343] on label "No" at bounding box center [543, 352] width 18 height 19
click at [542, 343] on input "No" at bounding box center [548, 349] width 13 height 13
radio input "true"
click at [534, 445] on label "No" at bounding box center [543, 446] width 18 height 19
click at [542, 445] on input "No" at bounding box center [548, 443] width 13 height 13
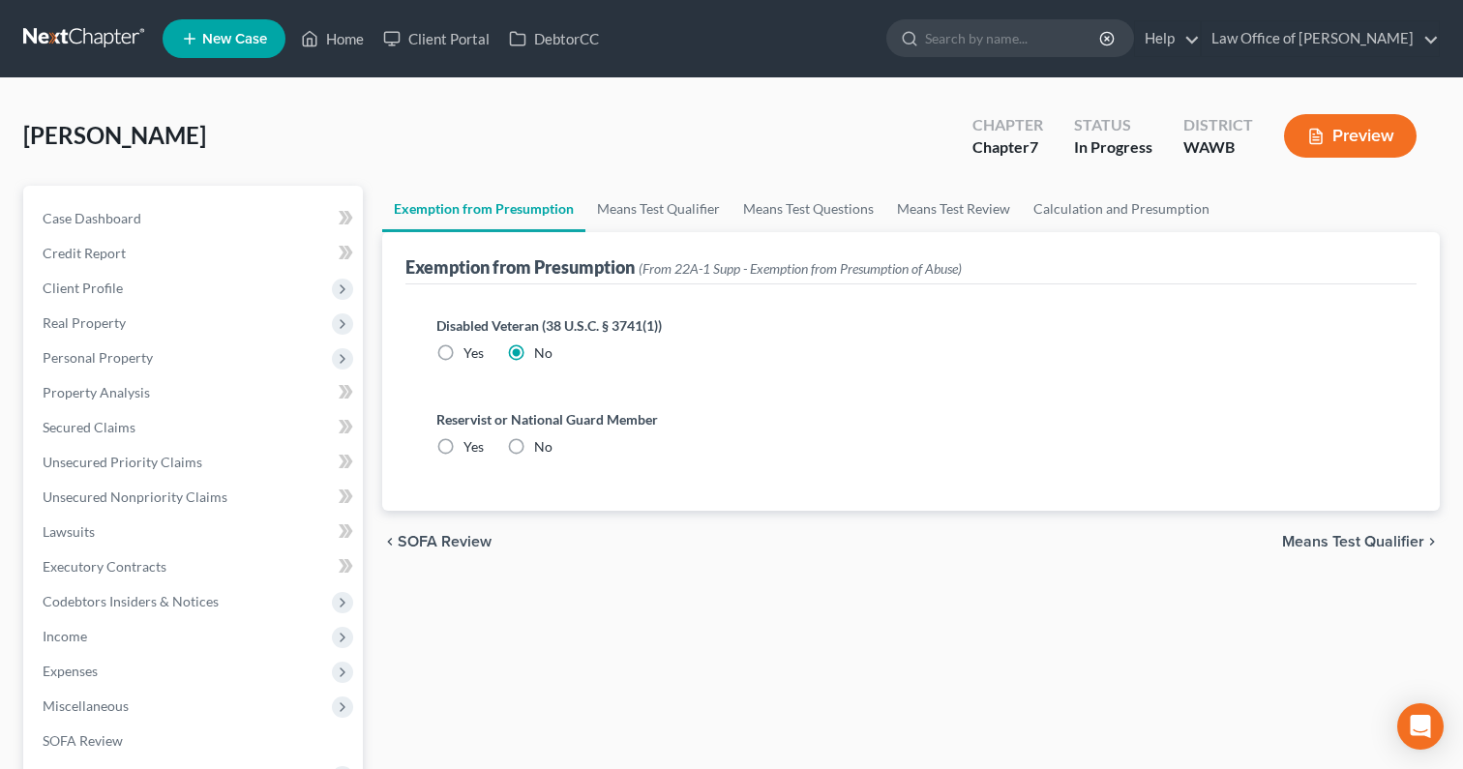
radio input "true"
click at [653, 205] on link "Means Test Qualifier" at bounding box center [658, 209] width 146 height 46
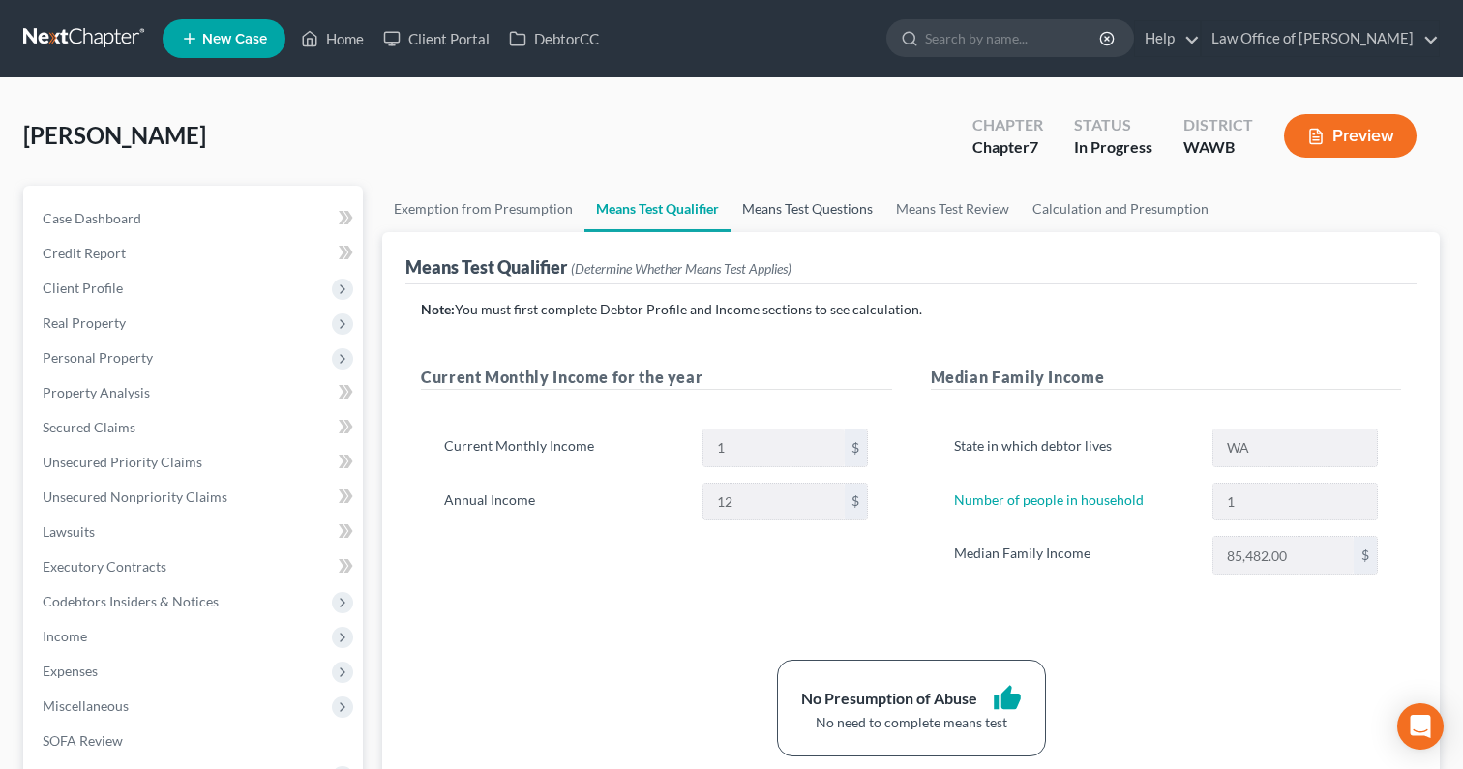
click at [798, 211] on link "Means Test Questions" at bounding box center [807, 209] width 154 height 46
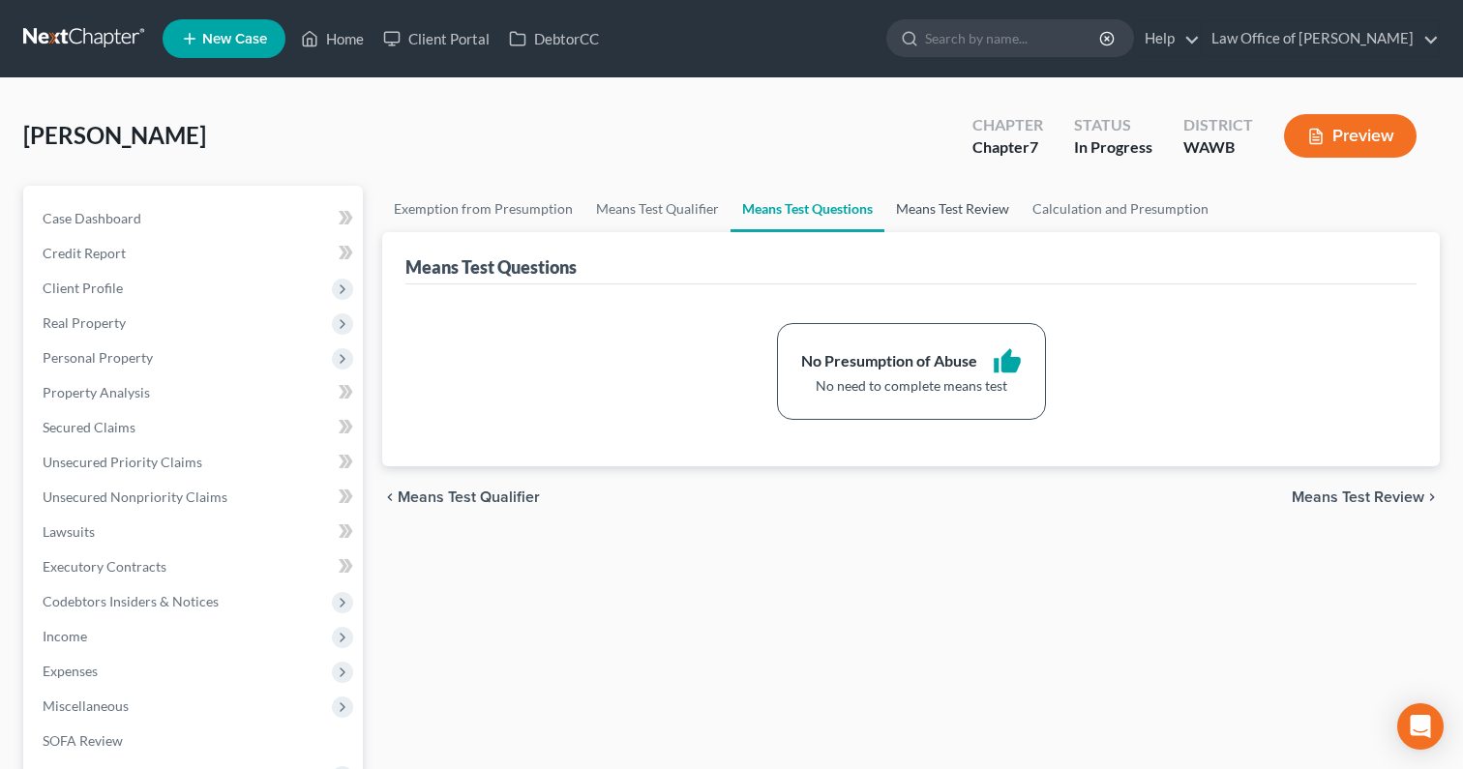
click at [976, 199] on link "Means Test Review" at bounding box center [952, 209] width 136 height 46
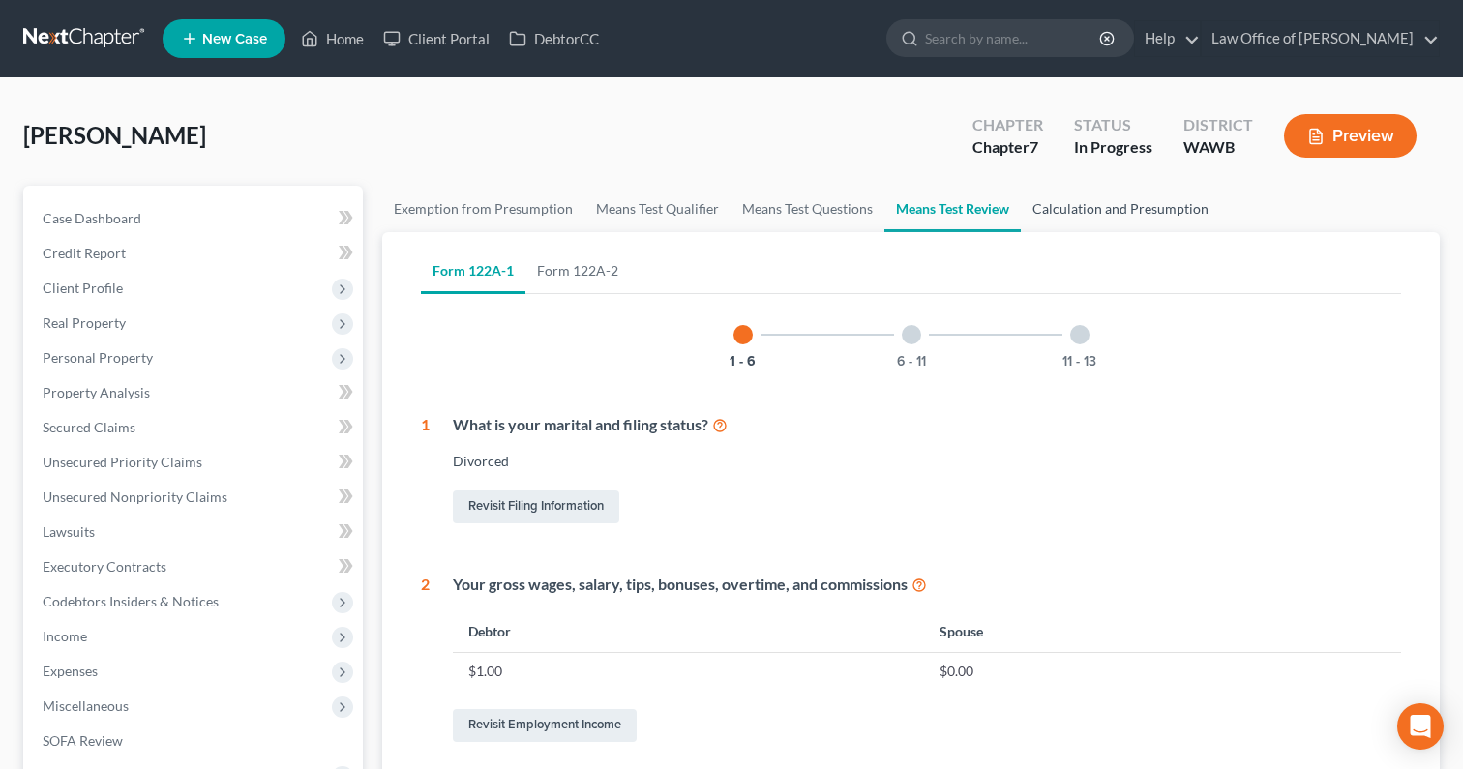
click at [1104, 214] on link "Calculation and Presumption" at bounding box center [1120, 209] width 199 height 46
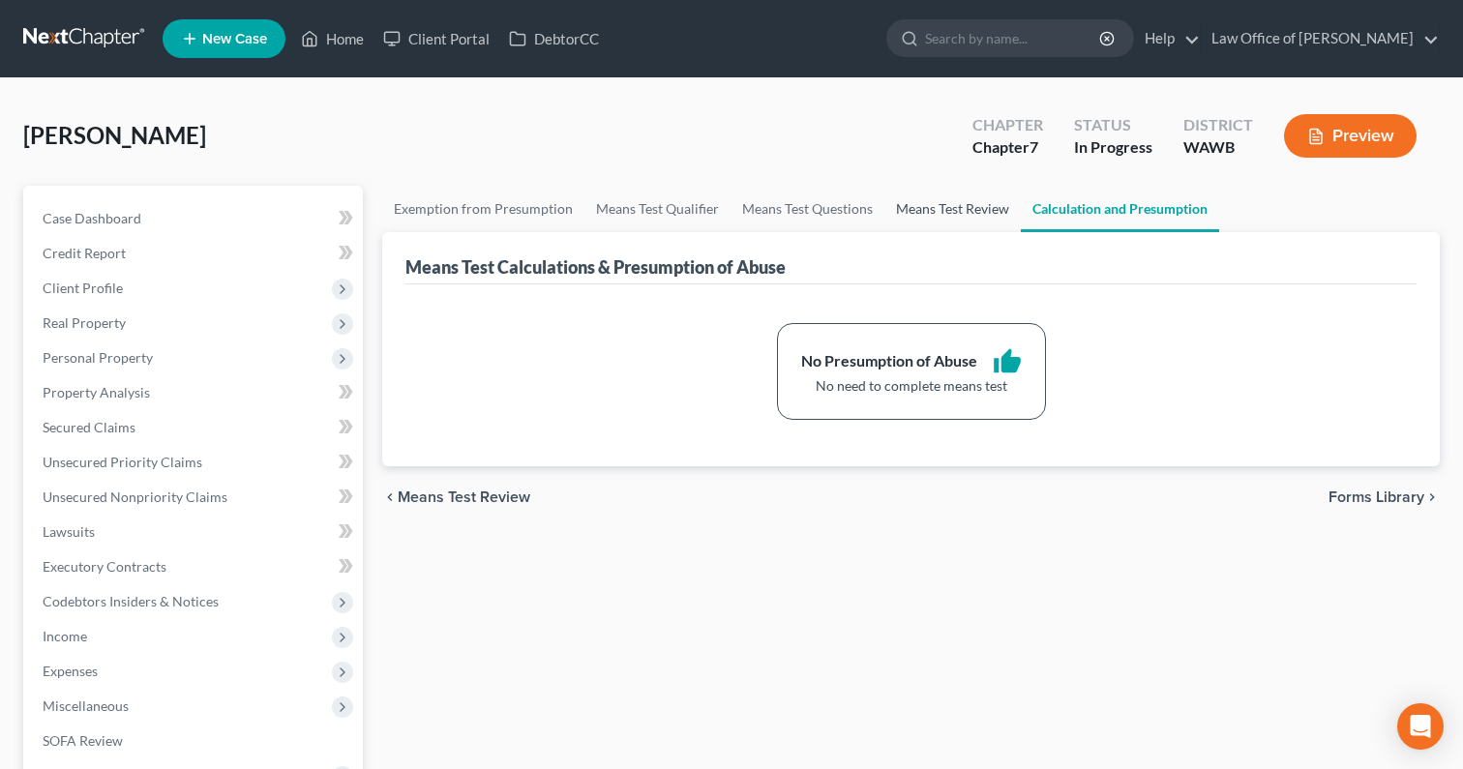
click at [903, 210] on link "Means Test Review" at bounding box center [952, 209] width 136 height 46
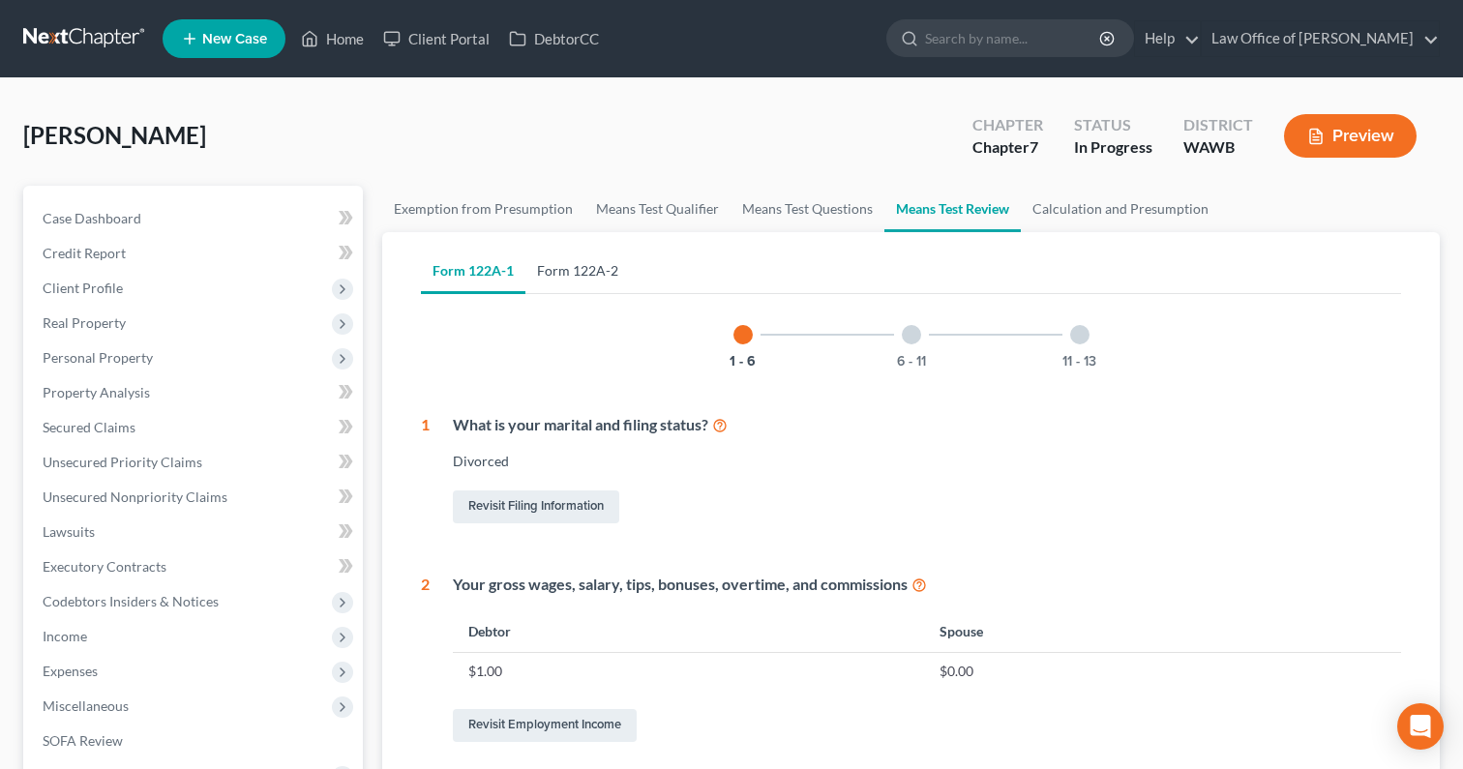
click at [595, 274] on link "Form 122A-2" at bounding box center [577, 271] width 104 height 46
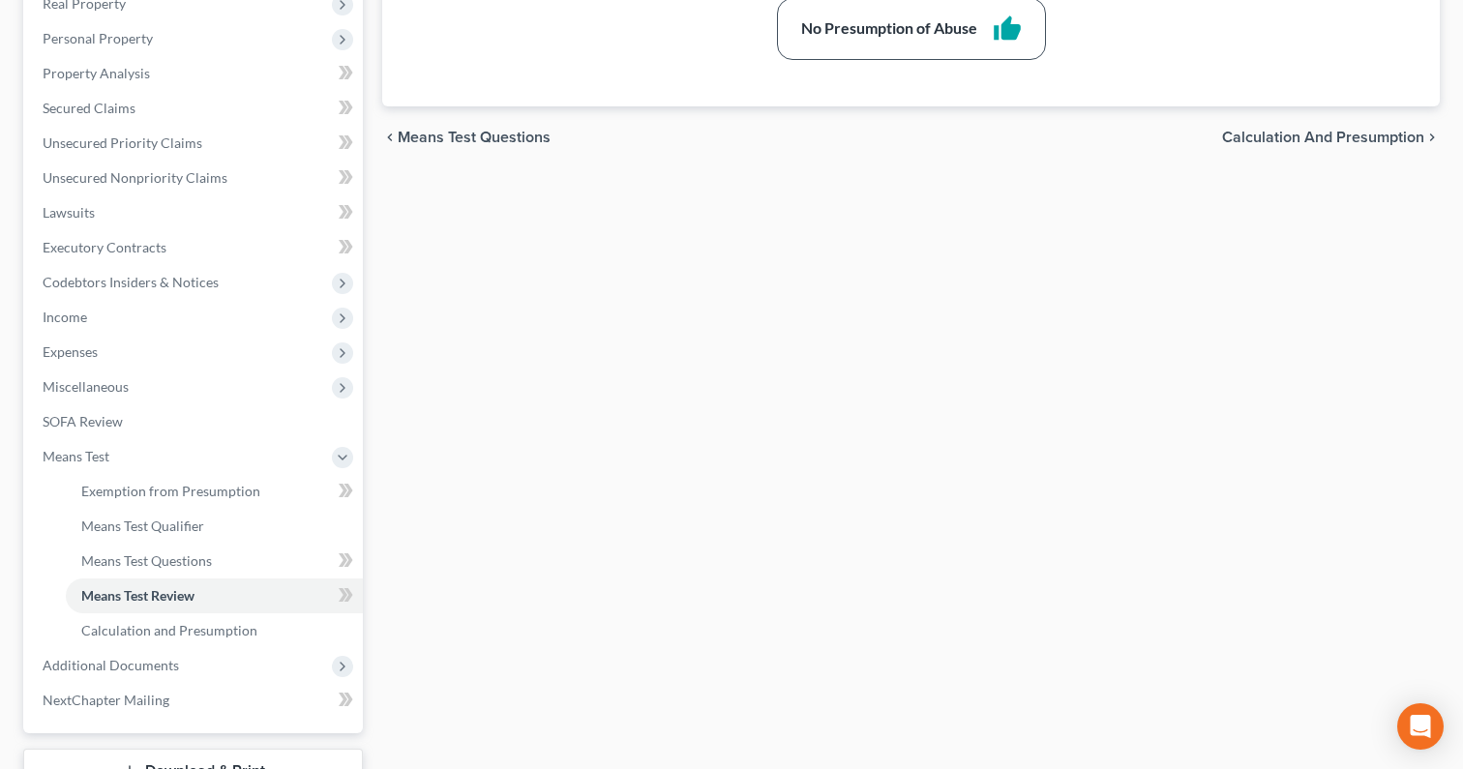
scroll to position [466, 0]
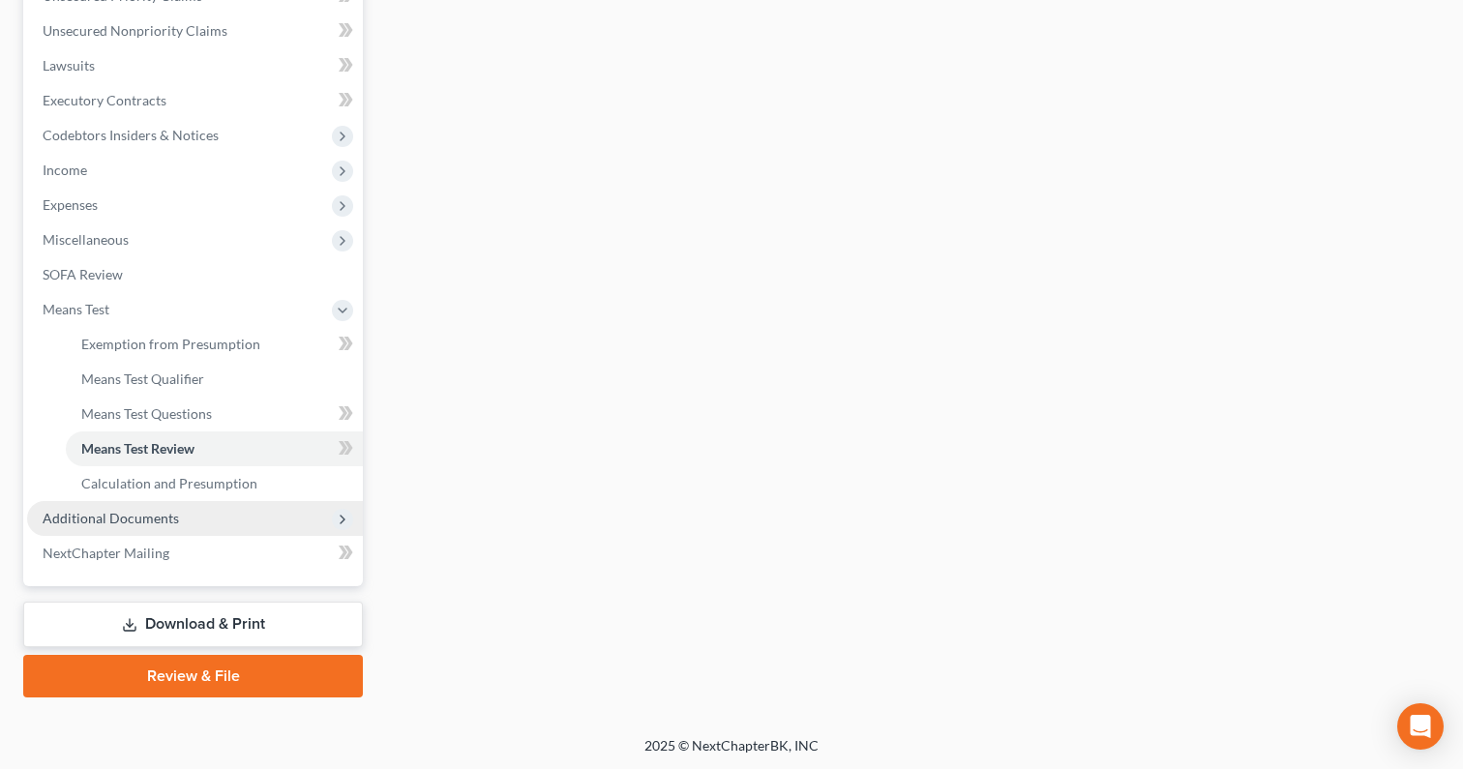
click at [229, 527] on span "Additional Documents" at bounding box center [195, 518] width 336 height 35
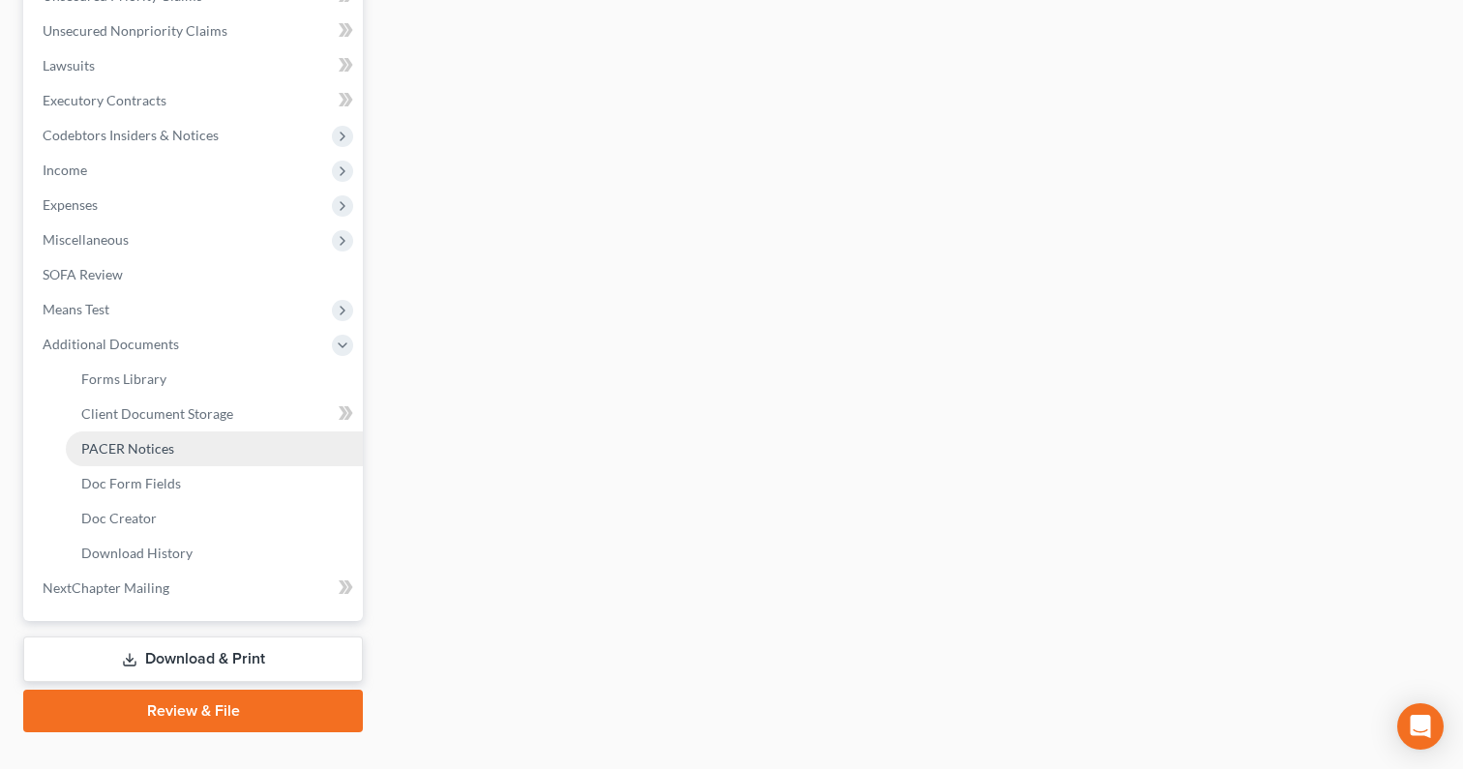
click at [239, 438] on link "PACER Notices" at bounding box center [214, 448] width 297 height 35
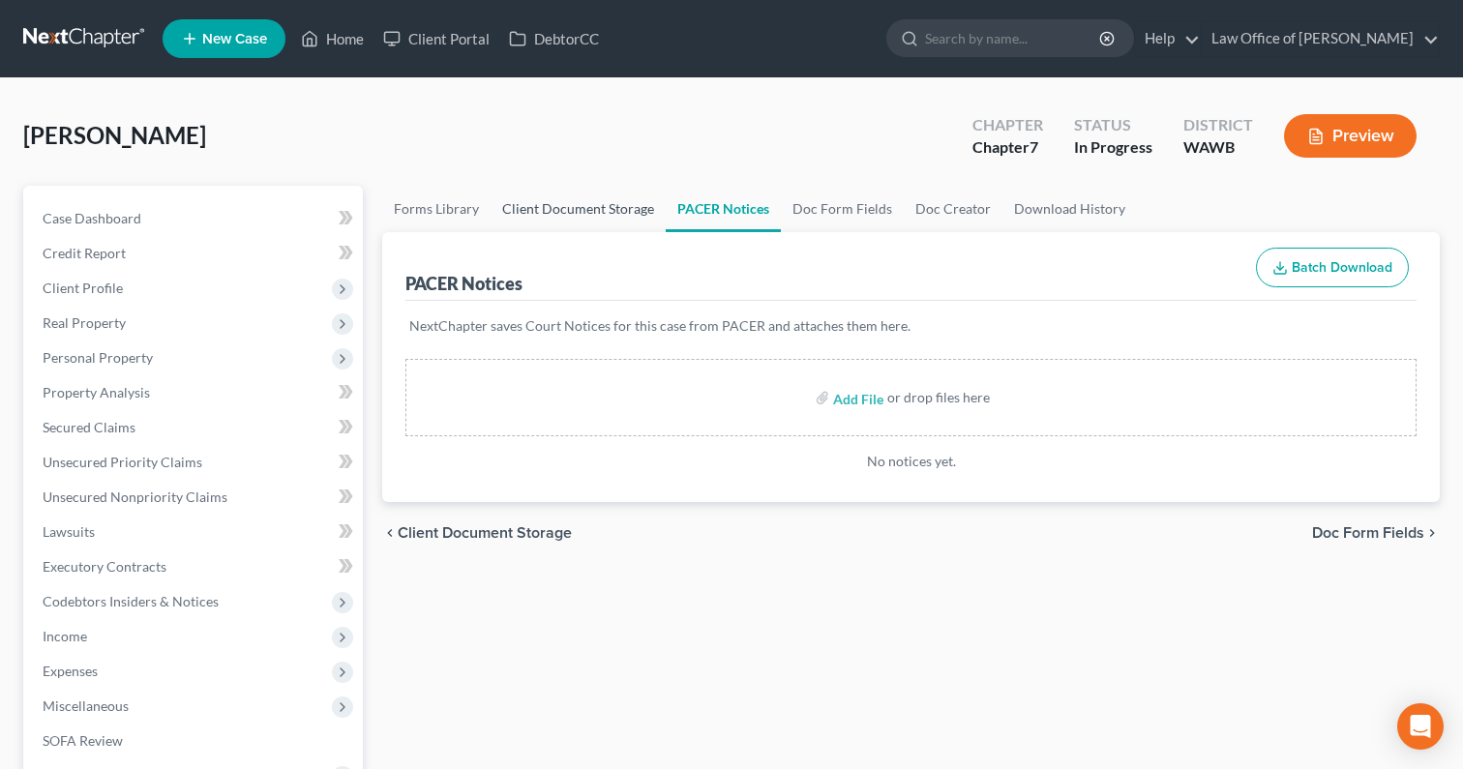
click at [604, 221] on link "Client Document Storage" at bounding box center [577, 209] width 175 height 46
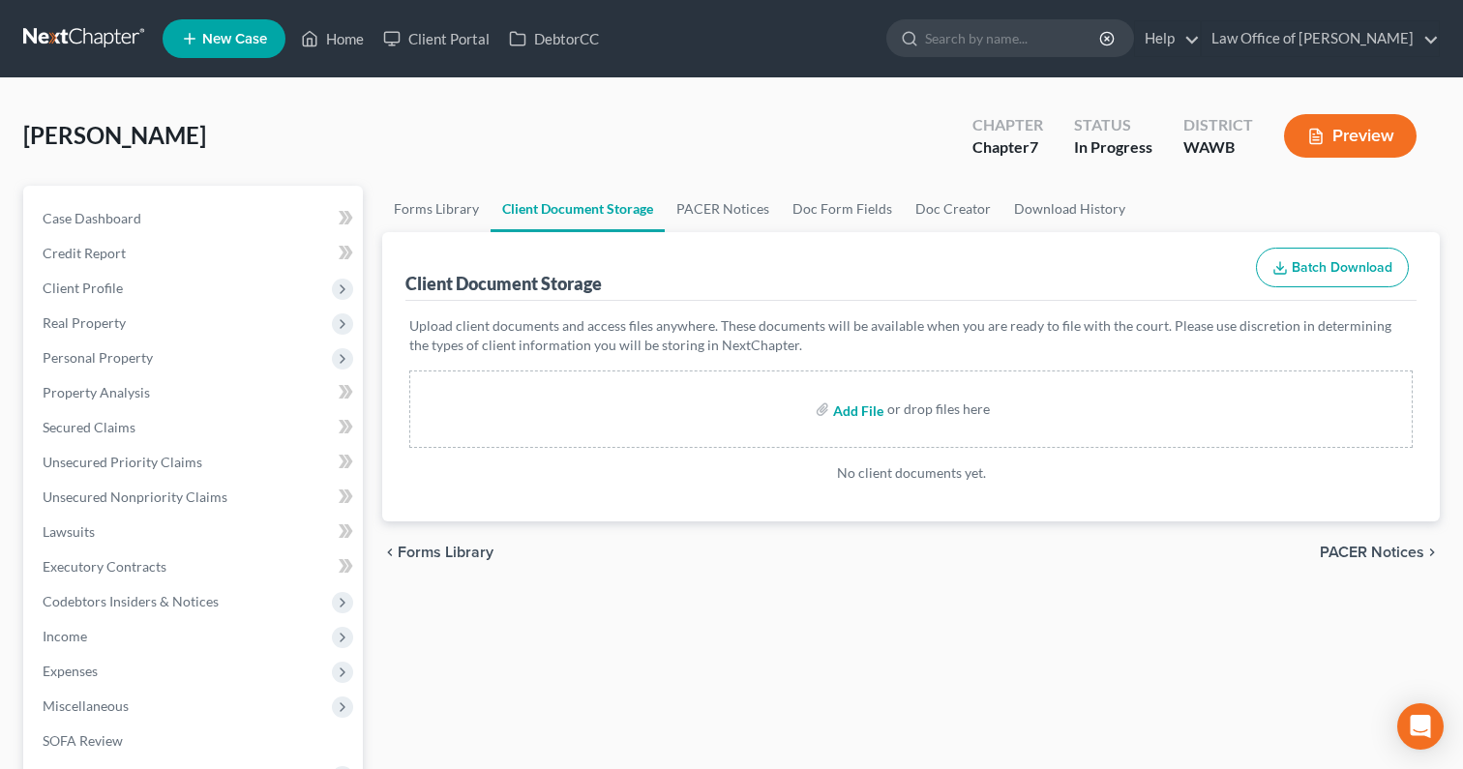
click at [869, 416] on input "file" at bounding box center [856, 409] width 46 height 35
type input "C:\fakepath\CCC1 - De Guzman, Catherine.pdf"
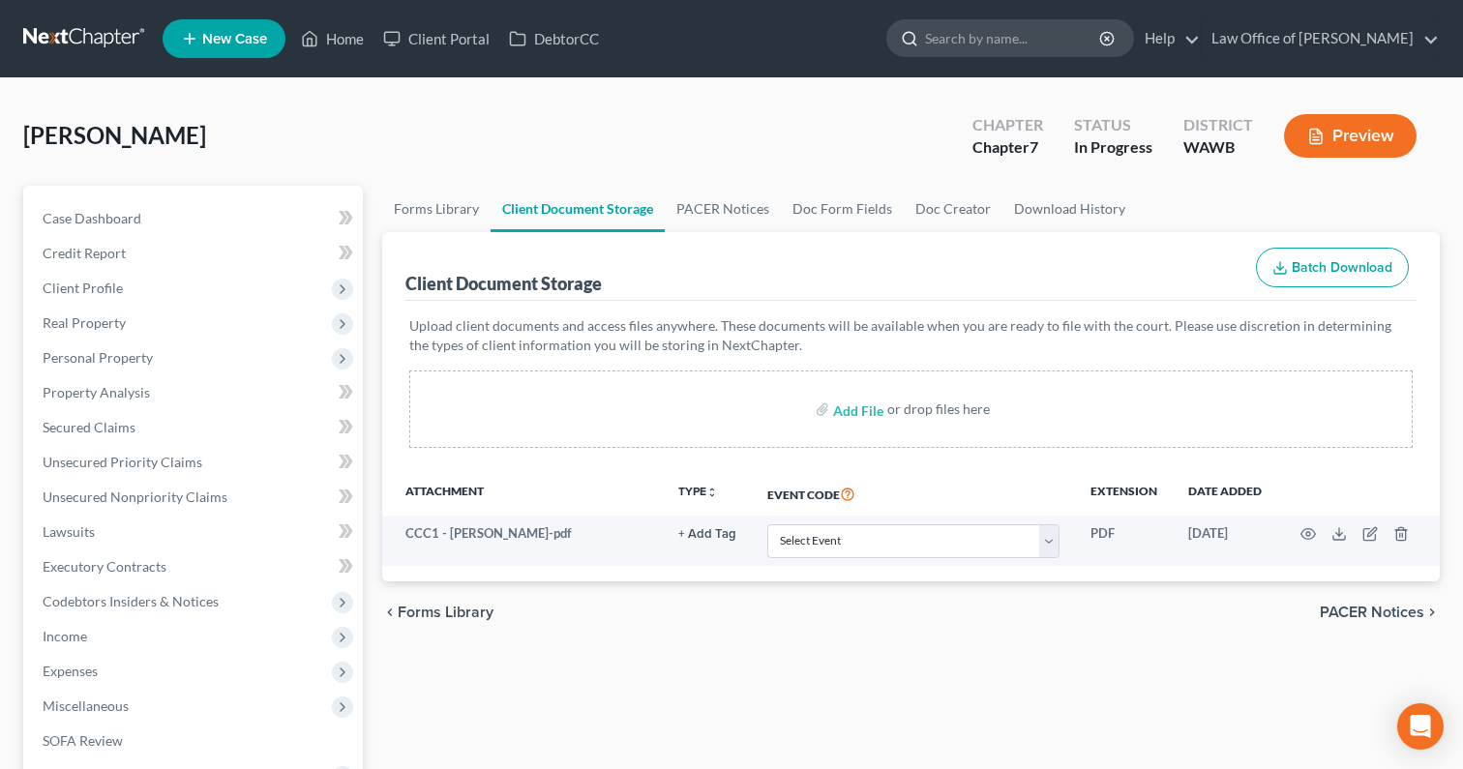
drag, startPoint x: 998, startPoint y: 36, endPoint x: 993, endPoint y: 20, distance: 16.5
click at [998, 36] on input "search" at bounding box center [1013, 38] width 177 height 36
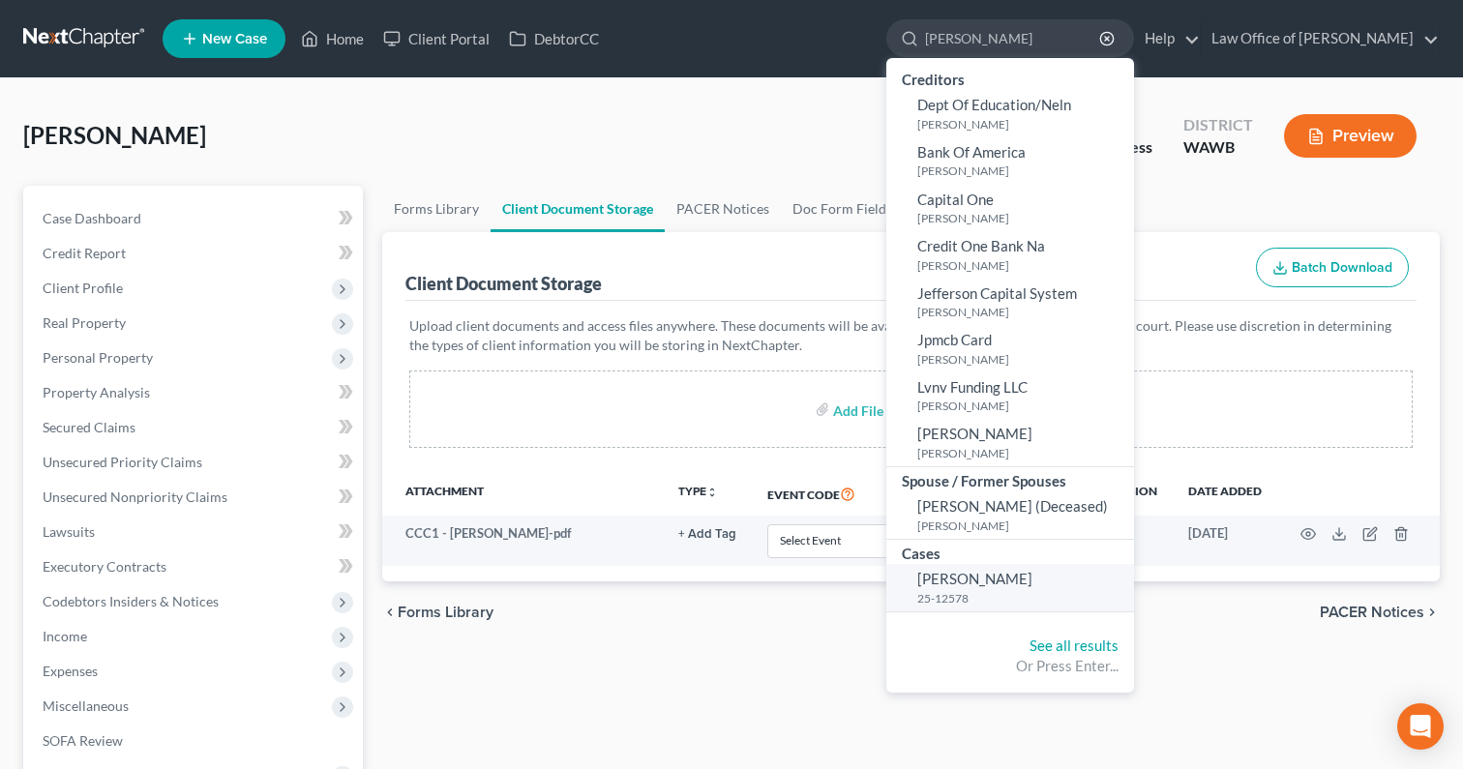
type input "walter"
click at [1032, 581] on span "[PERSON_NAME]" at bounding box center [974, 578] width 115 height 17
select select "0"
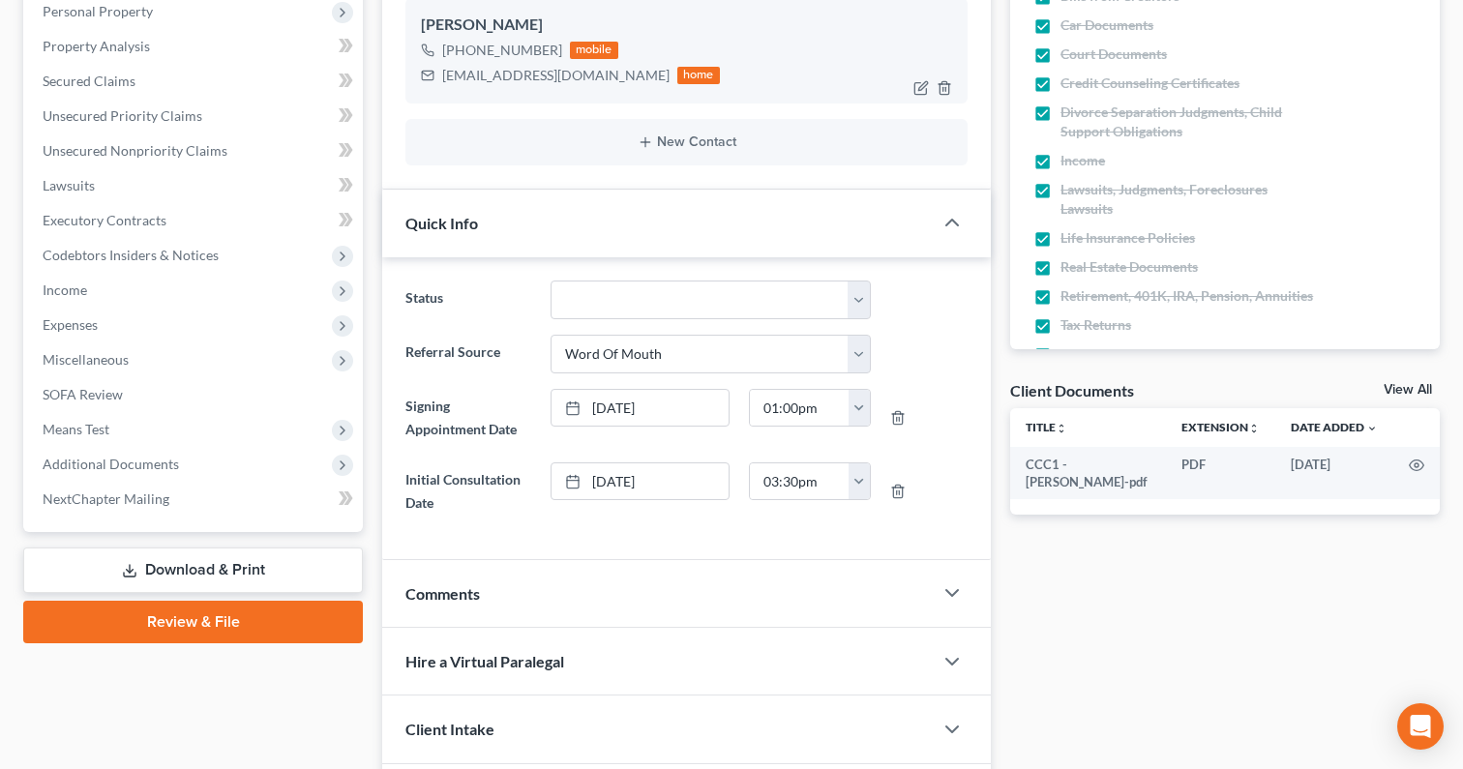
scroll to position [406, 0]
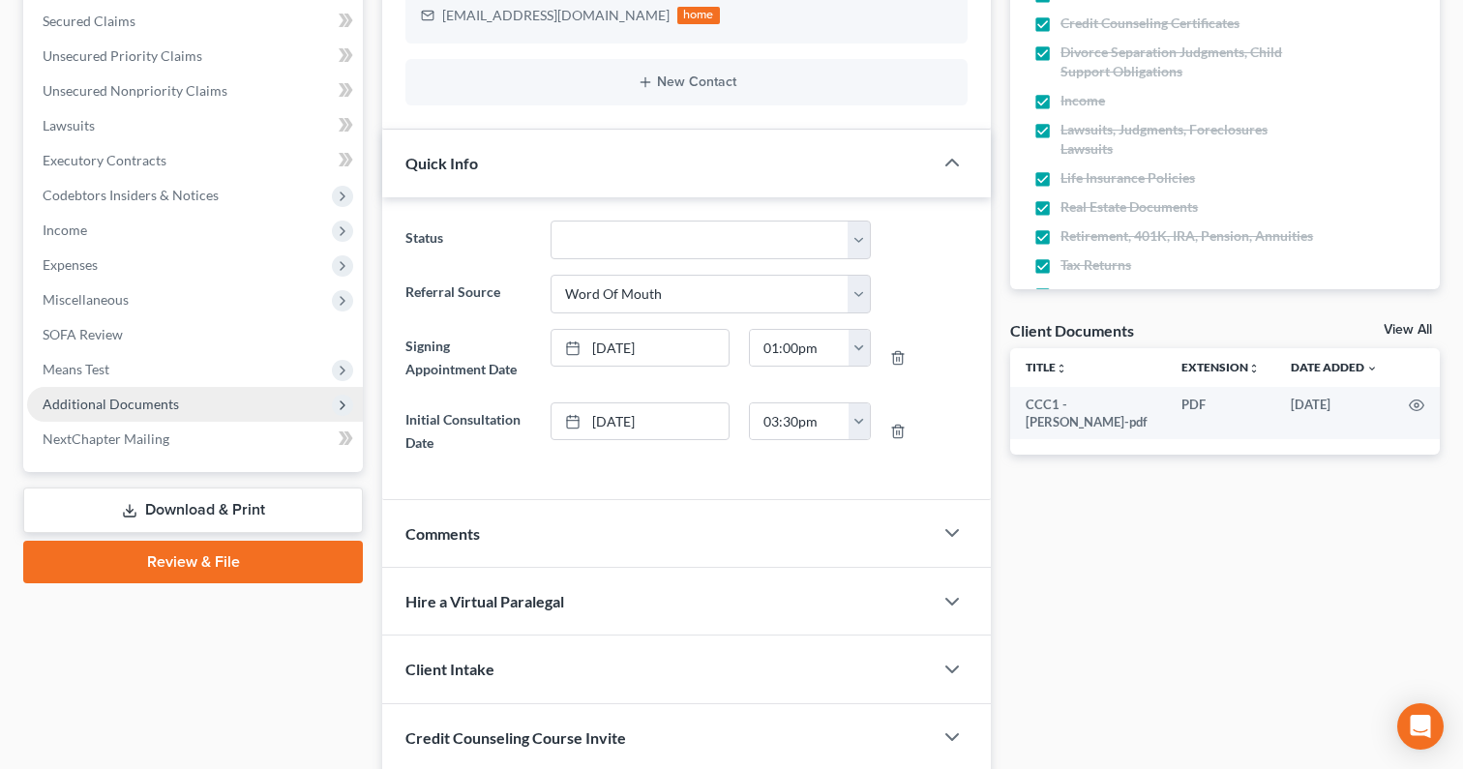
click at [280, 407] on span "Additional Documents" at bounding box center [195, 404] width 336 height 35
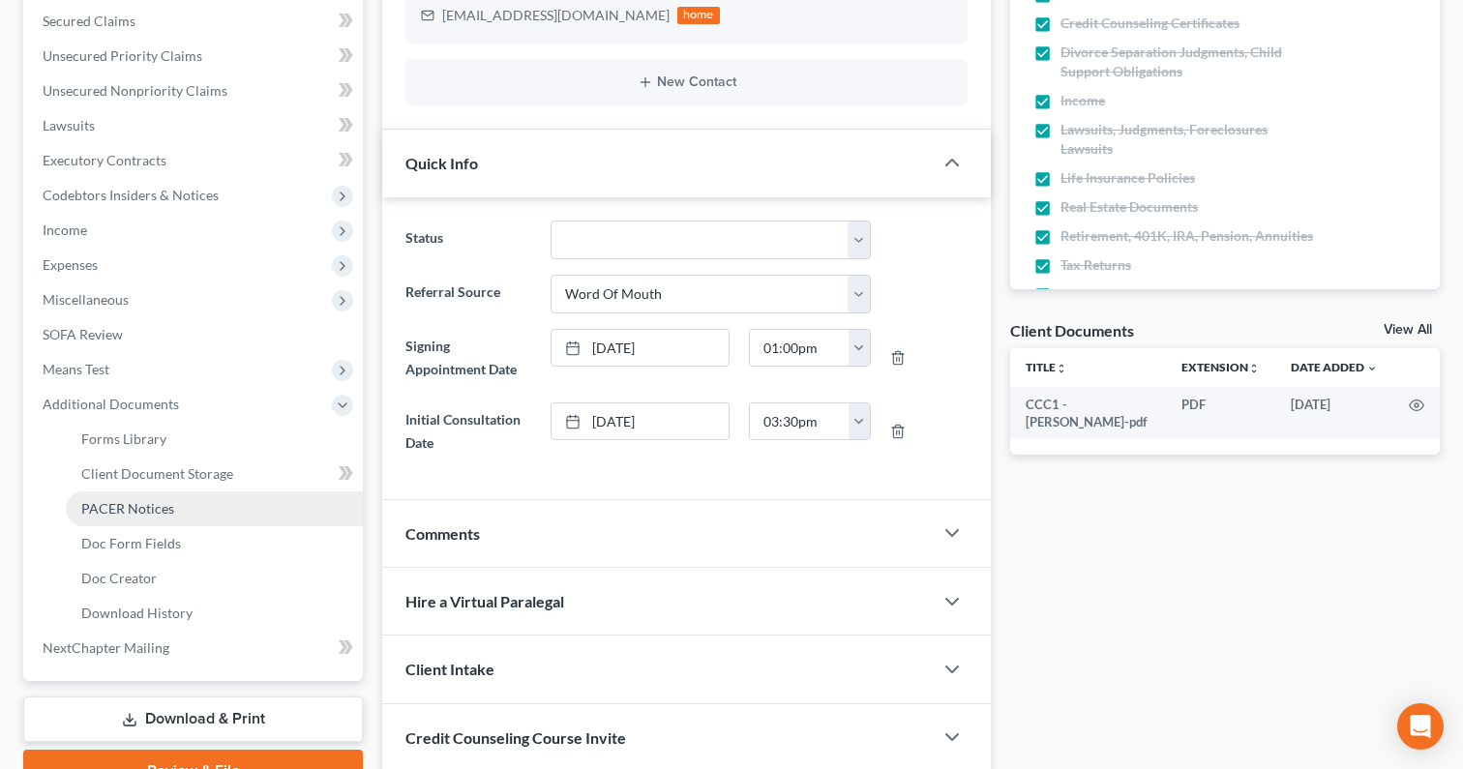
click at [249, 505] on link "PACER Notices" at bounding box center [214, 508] width 297 height 35
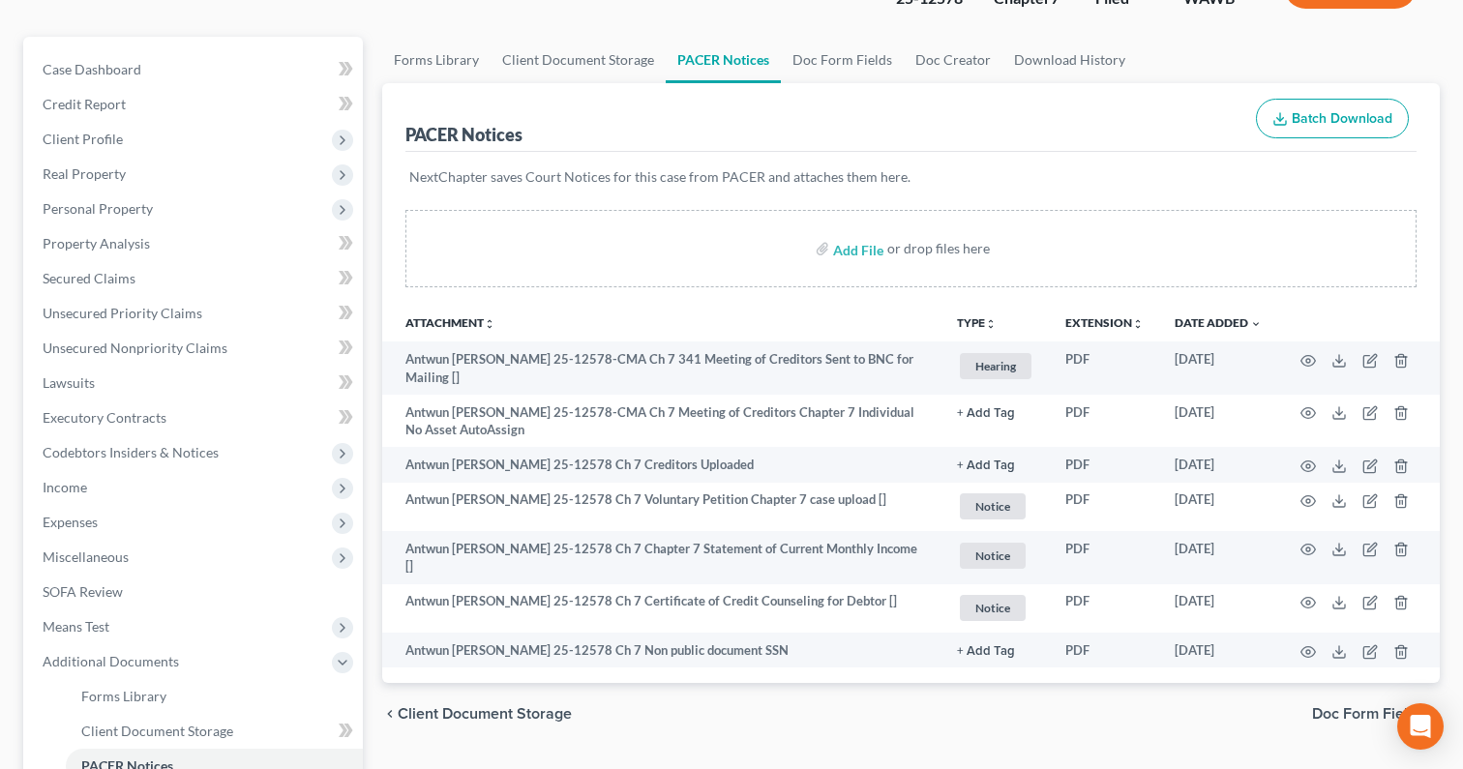
scroll to position [202, 0]
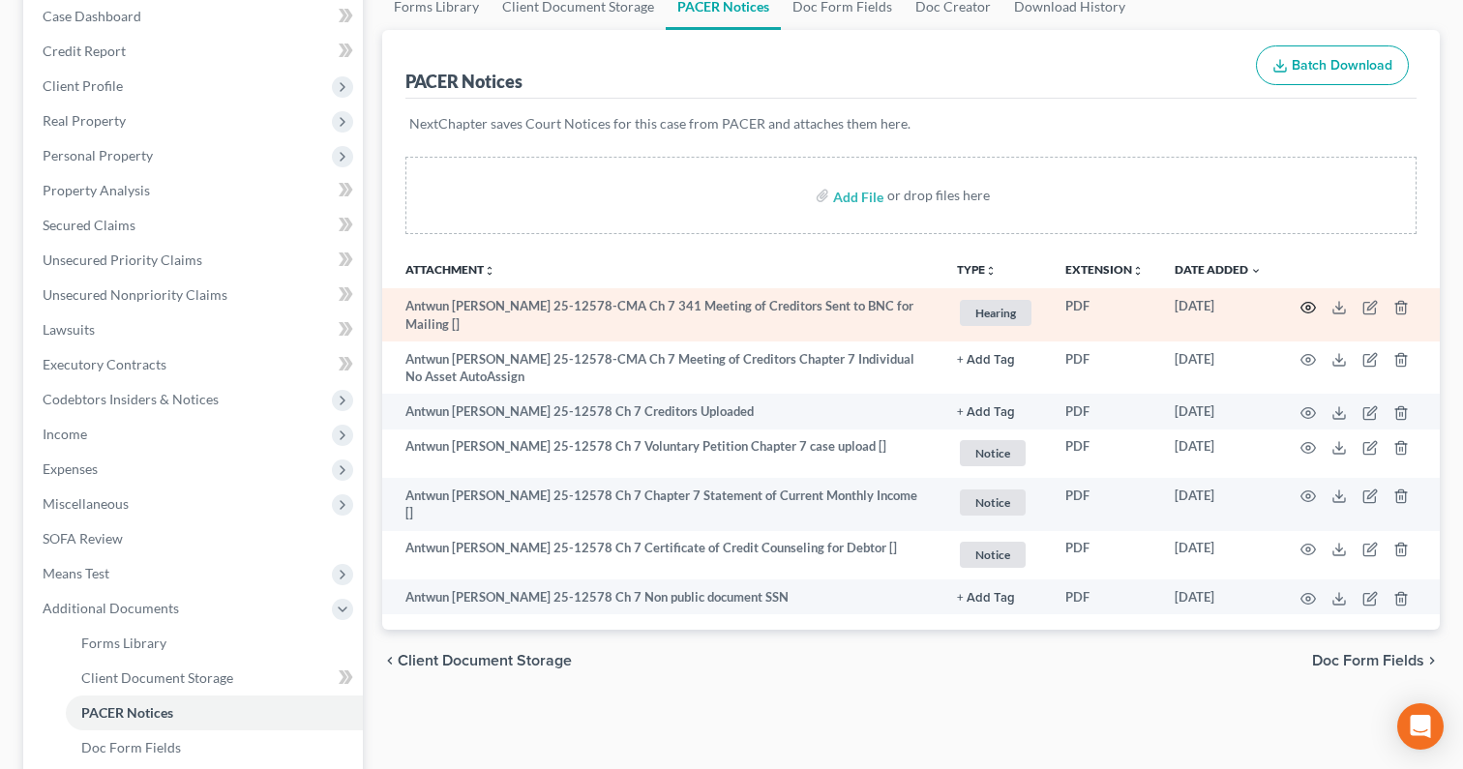
click at [1311, 307] on icon "button" at bounding box center [1307, 307] width 15 height 15
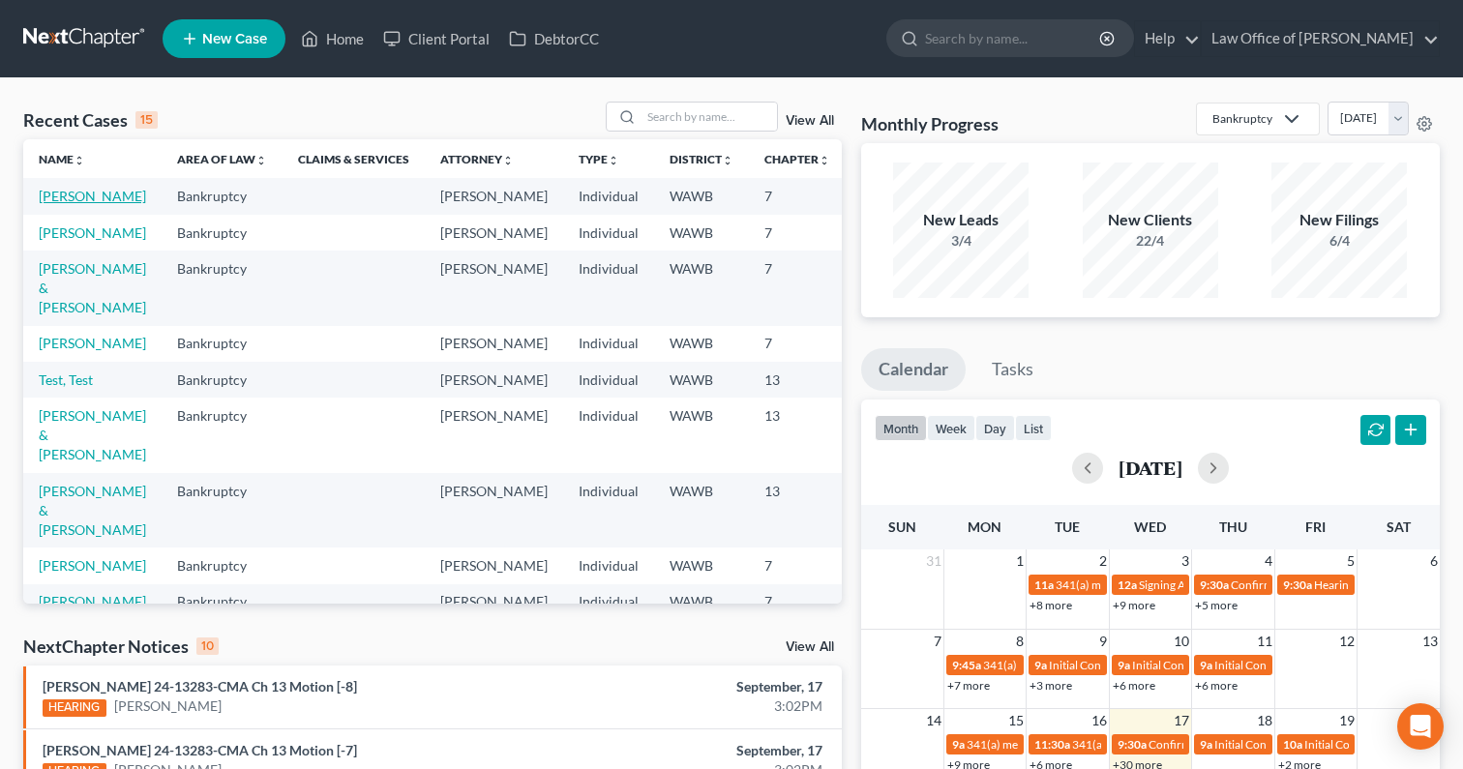
click at [63, 204] on link "[PERSON_NAME]" at bounding box center [92, 196] width 107 height 16
select select "0"
click at [74, 241] on link "[PERSON_NAME]" at bounding box center [92, 232] width 107 height 16
select select "6"
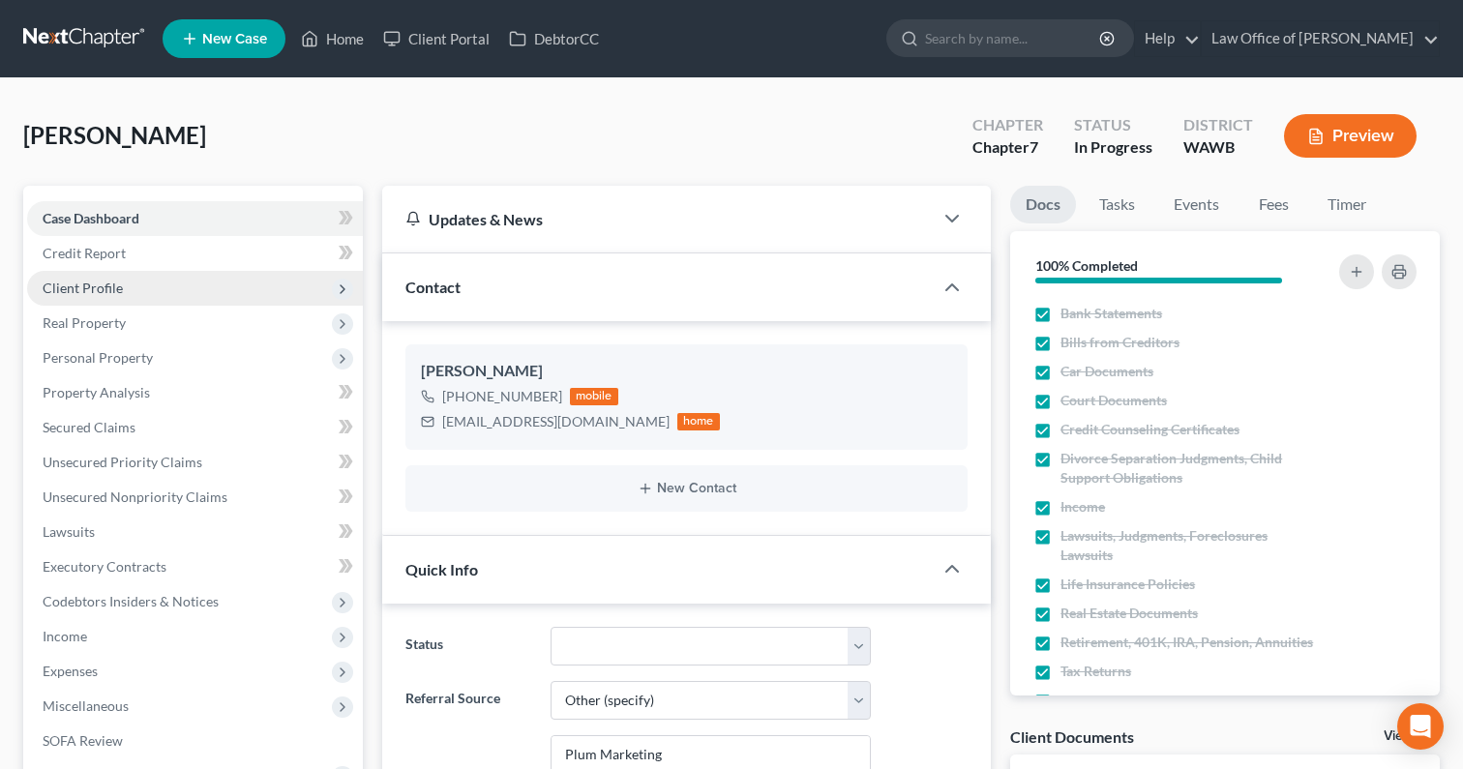
click at [169, 280] on span "Client Profile" at bounding box center [195, 288] width 336 height 35
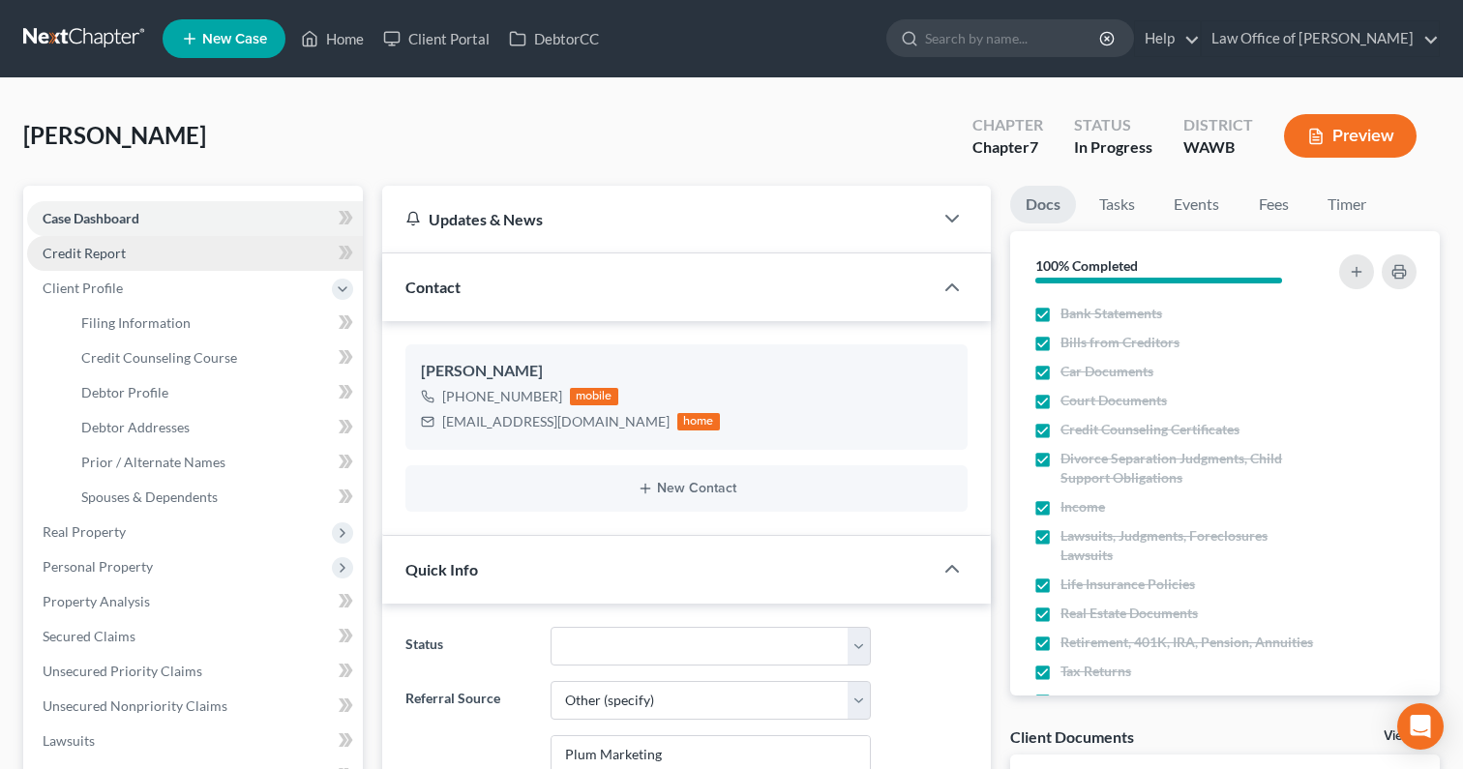
click at [173, 246] on link "Credit Report" at bounding box center [195, 253] width 336 height 35
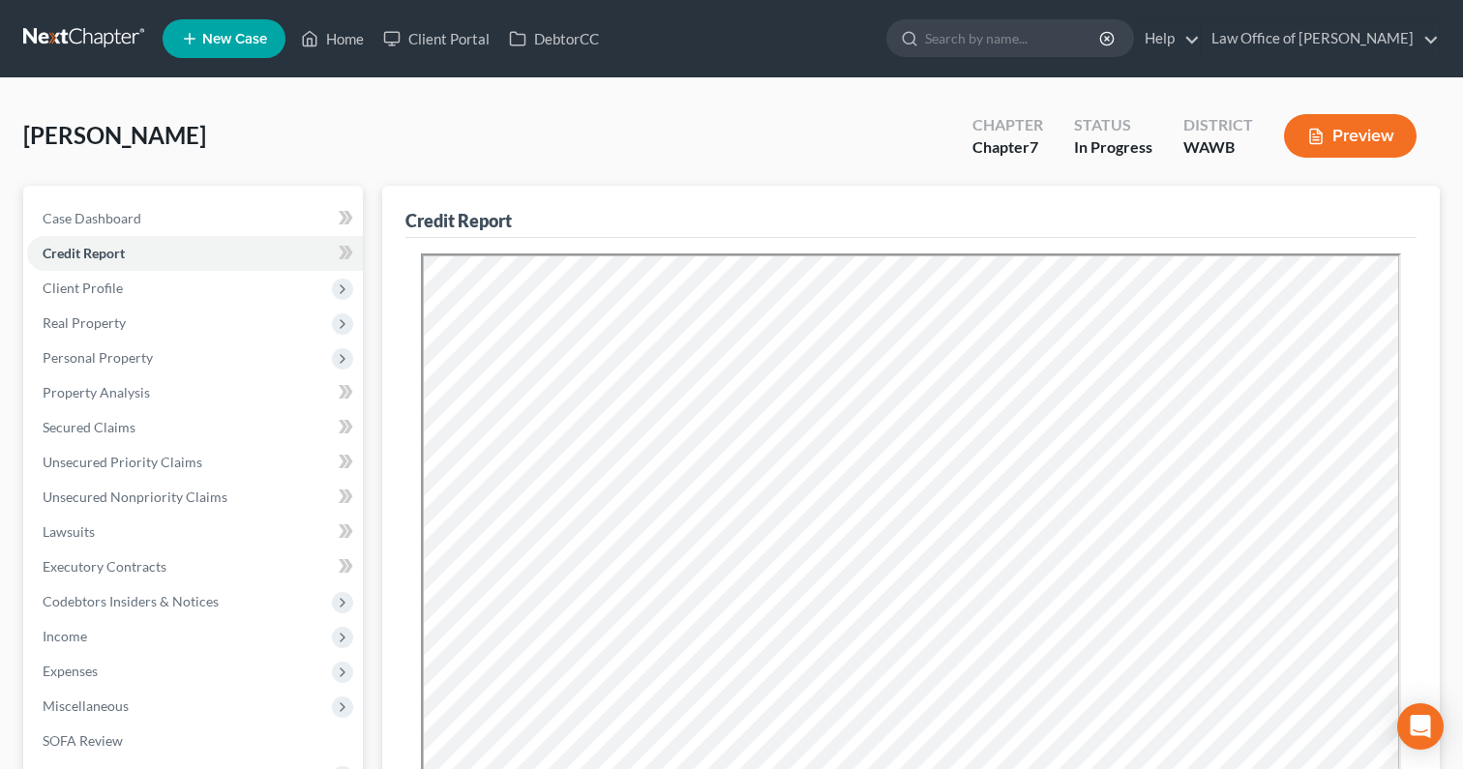
click at [117, 27] on link at bounding box center [85, 38] width 124 height 35
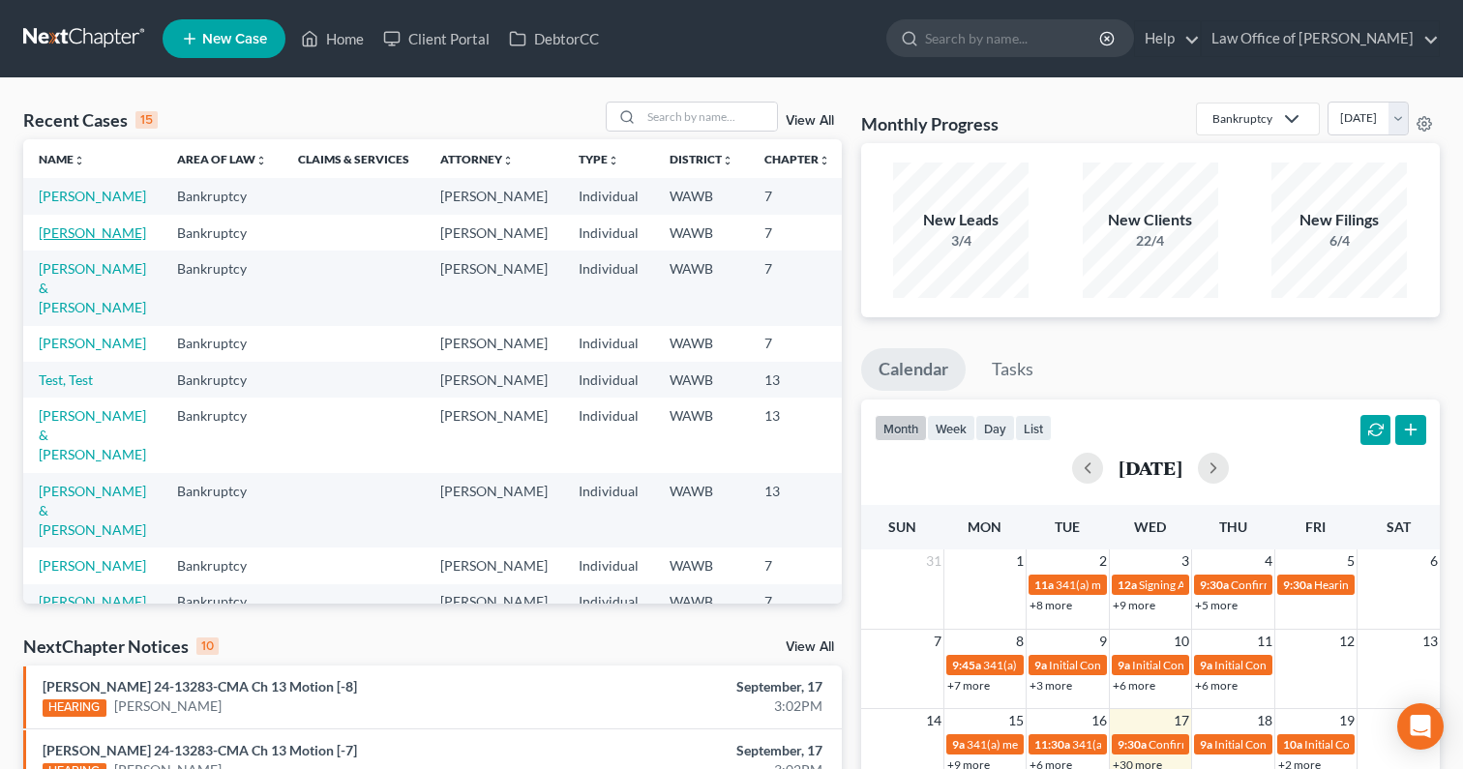
click at [63, 241] on link "[PERSON_NAME]" at bounding box center [92, 232] width 107 height 16
select select "0"
